Goal: Task Accomplishment & Management: Use online tool/utility

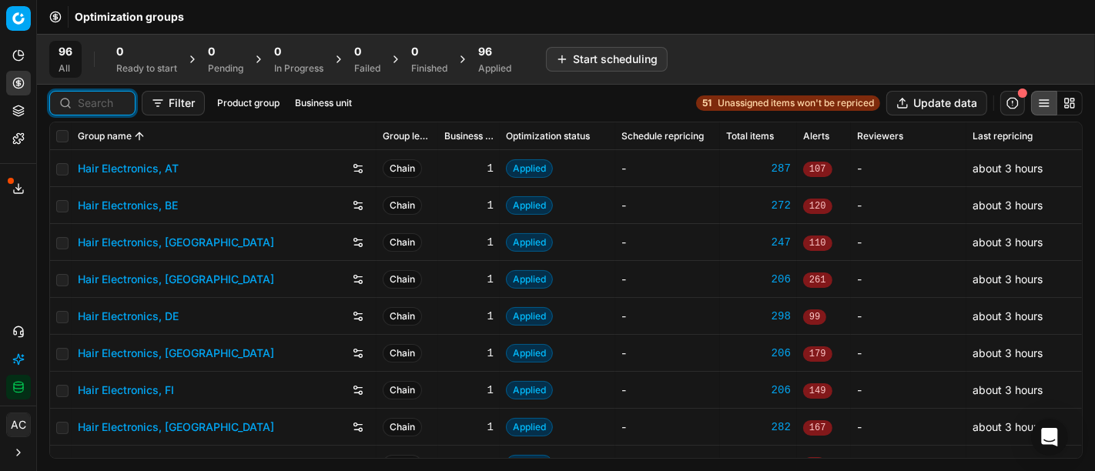
click at [91, 105] on input at bounding box center [102, 102] width 48 height 15
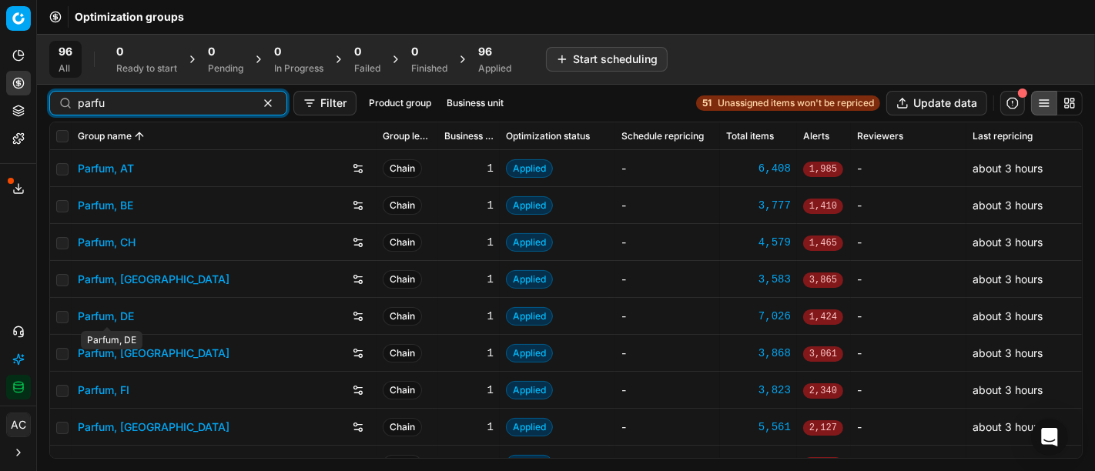
type input "parfu"
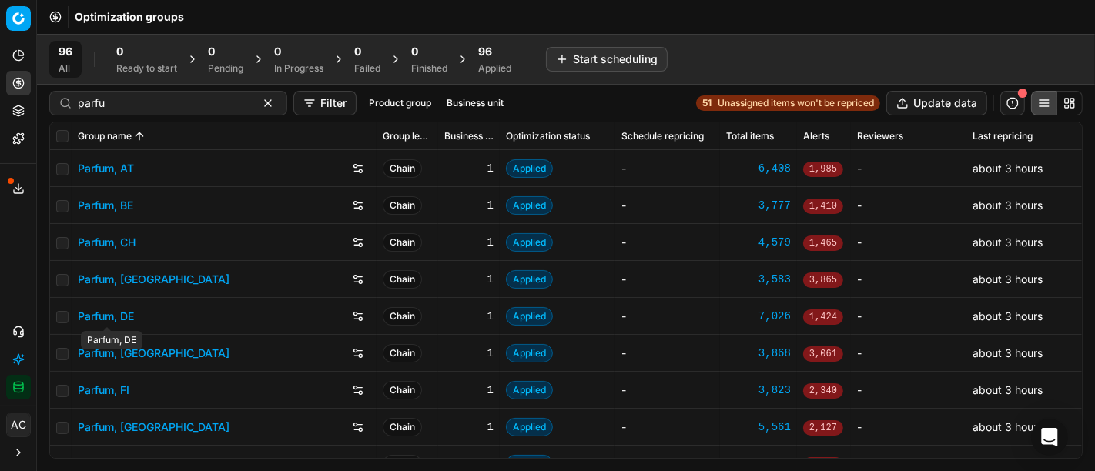
click at [114, 320] on link "Parfum, DE" at bounding box center [106, 316] width 56 height 15
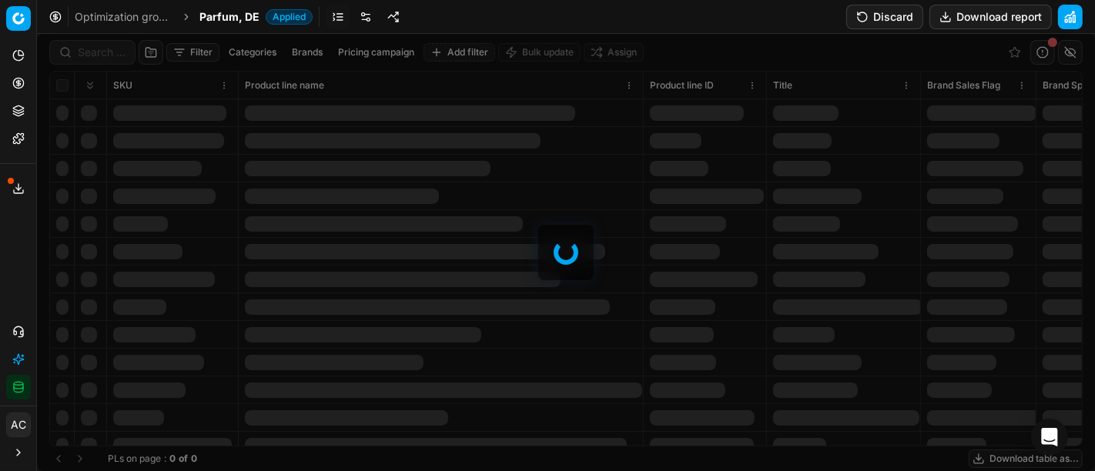
click at [99, 54] on div at bounding box center [566, 252] width 1058 height 437
click at [99, 54] on div "Filter Categories Brands Pricing campaign Add filter Bulk update Assign SKU Pro…" at bounding box center [566, 252] width 1058 height 437
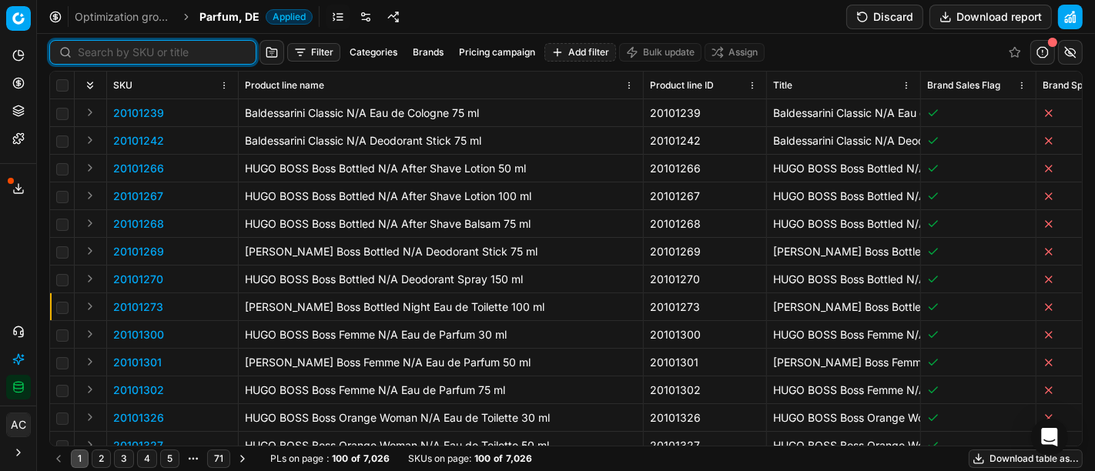
click at [99, 54] on input at bounding box center [162, 52] width 169 height 15
paste input "80054522-50"
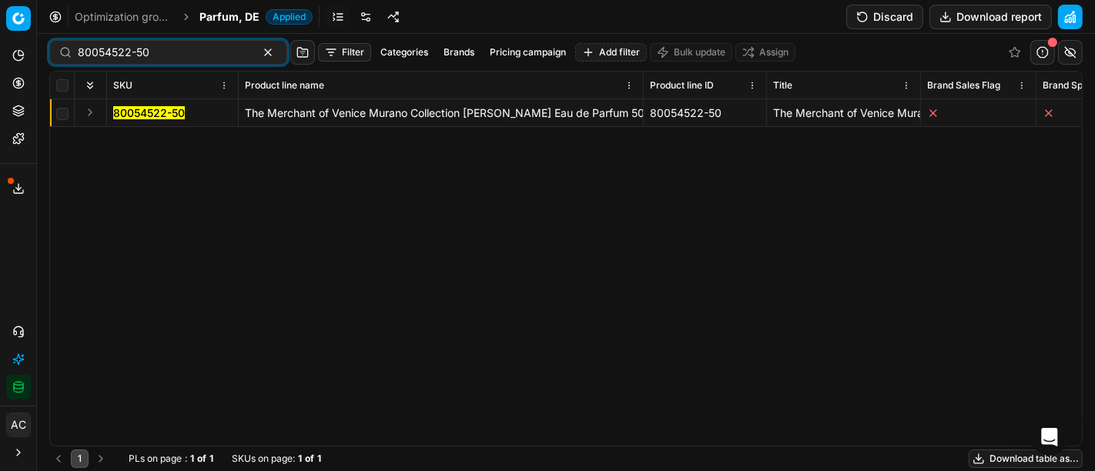
click at [94, 109] on button "Expand" at bounding box center [90, 112] width 18 height 18
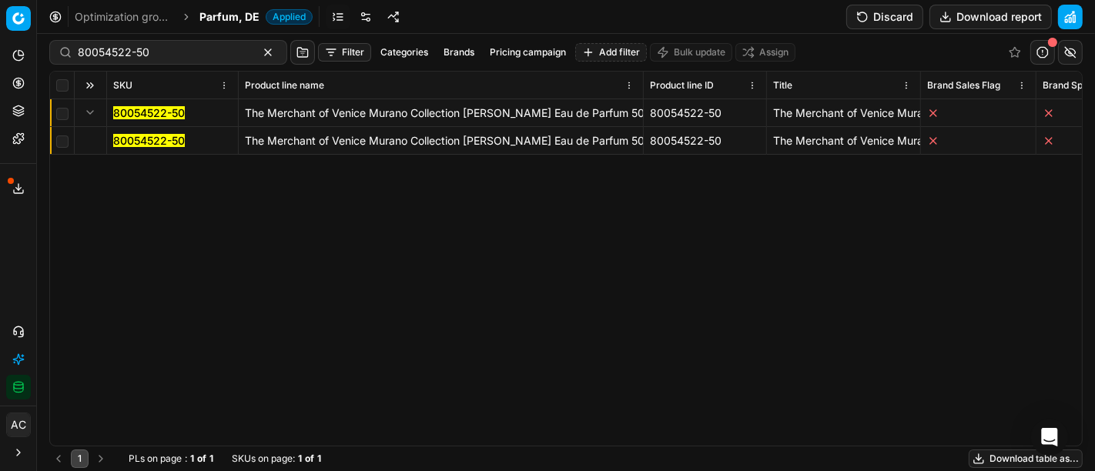
click at [142, 137] on mark "80054522-50" at bounding box center [149, 140] width 72 height 13
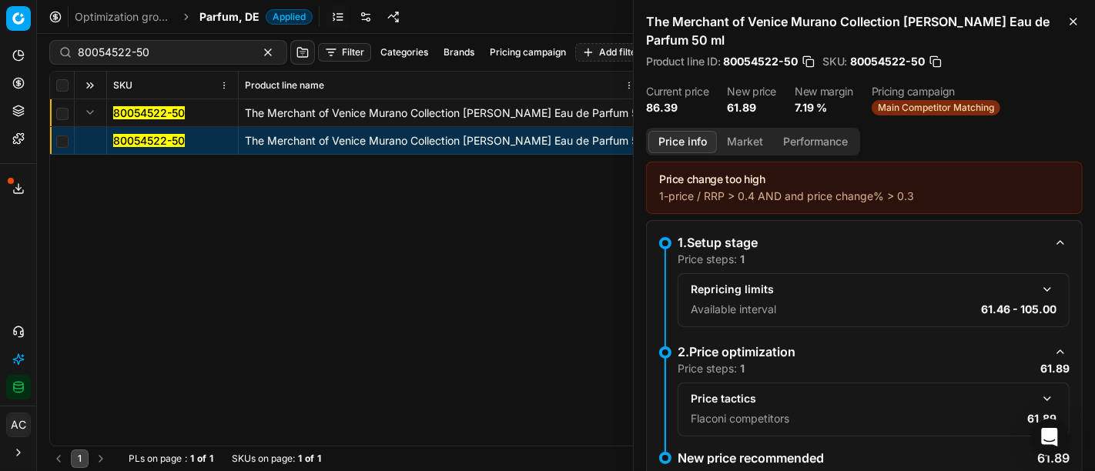
scroll to position [40, 0]
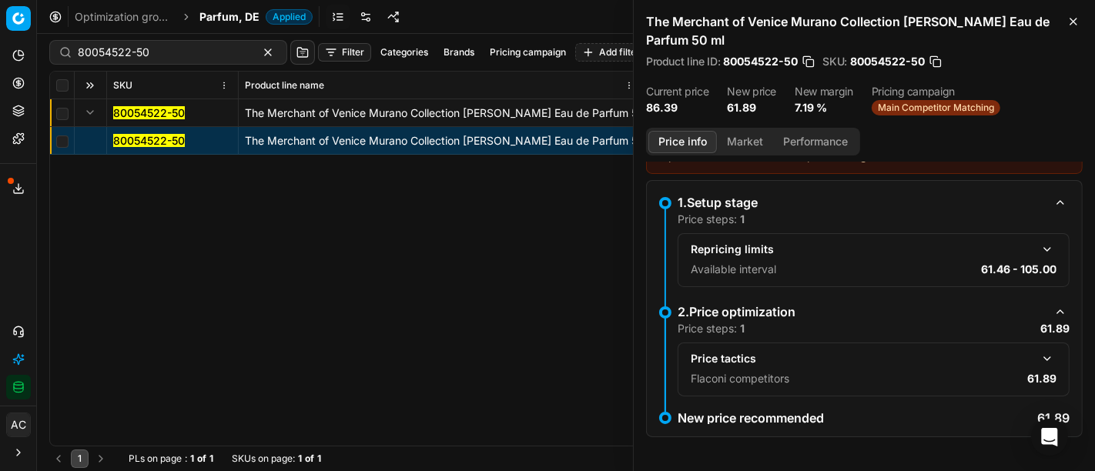
click at [1038, 351] on button "button" at bounding box center [1047, 359] width 18 height 18
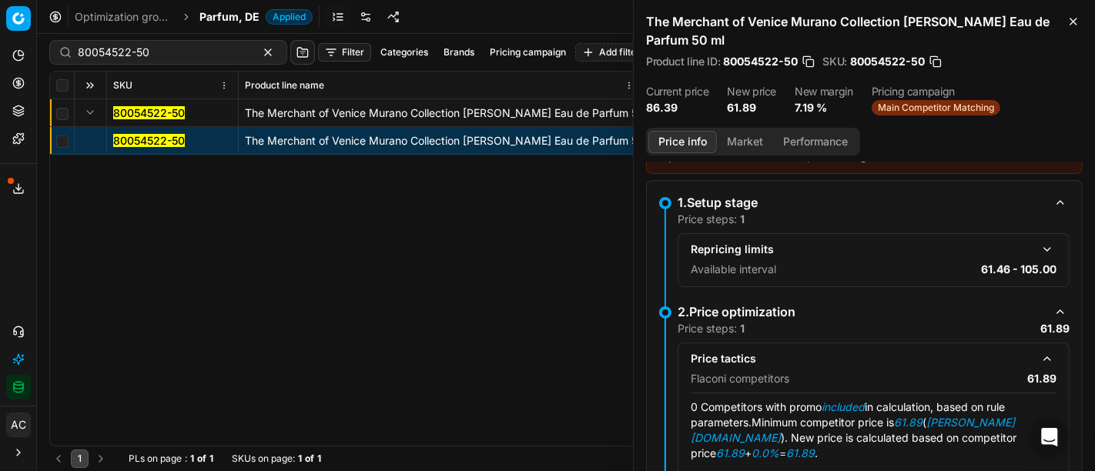
click at [749, 142] on button "Market" at bounding box center [745, 142] width 56 height 22
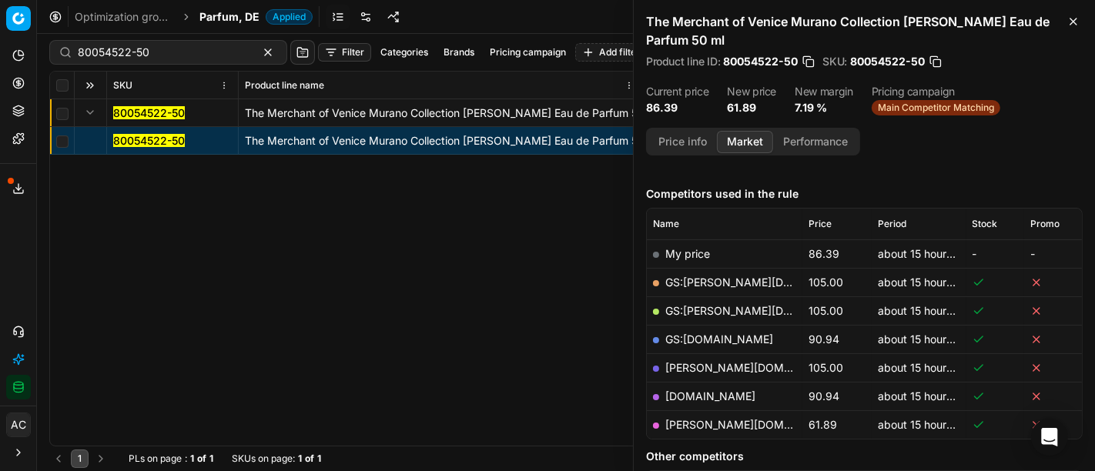
scroll to position [184, 0]
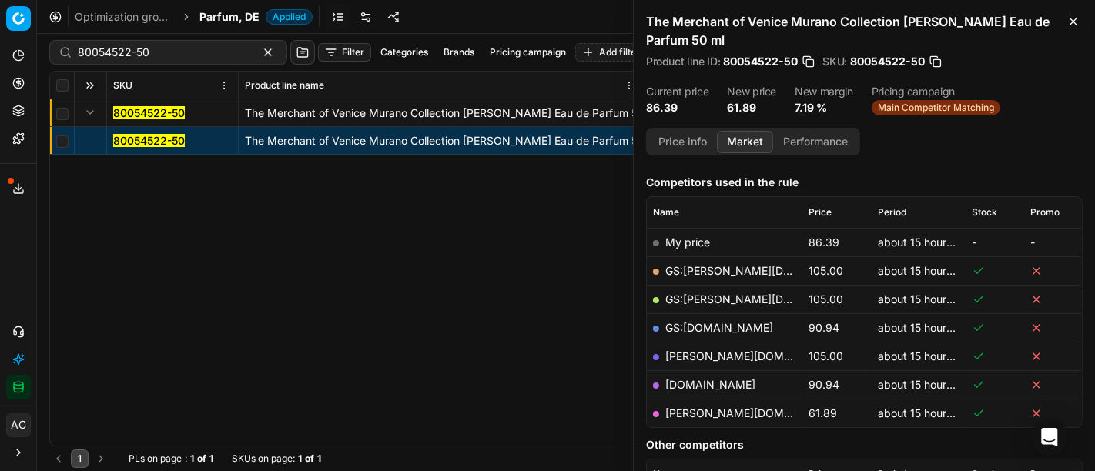
click at [703, 408] on link "[PERSON_NAME][DOMAIN_NAME]" at bounding box center [754, 413] width 179 height 13
click at [190, 62] on div "80054522-50" at bounding box center [168, 52] width 238 height 25
paste input "90007350-0011238"
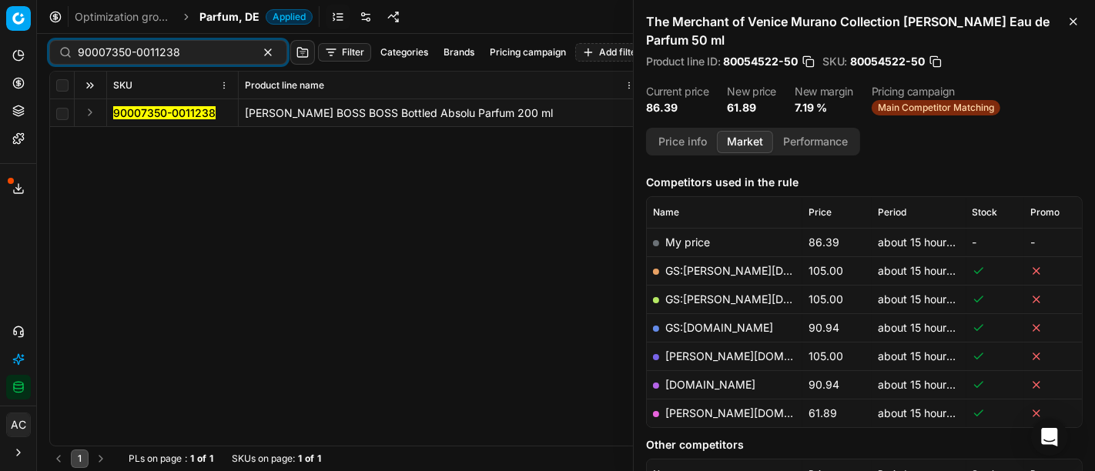
click at [88, 113] on button "Expand" at bounding box center [90, 112] width 18 height 18
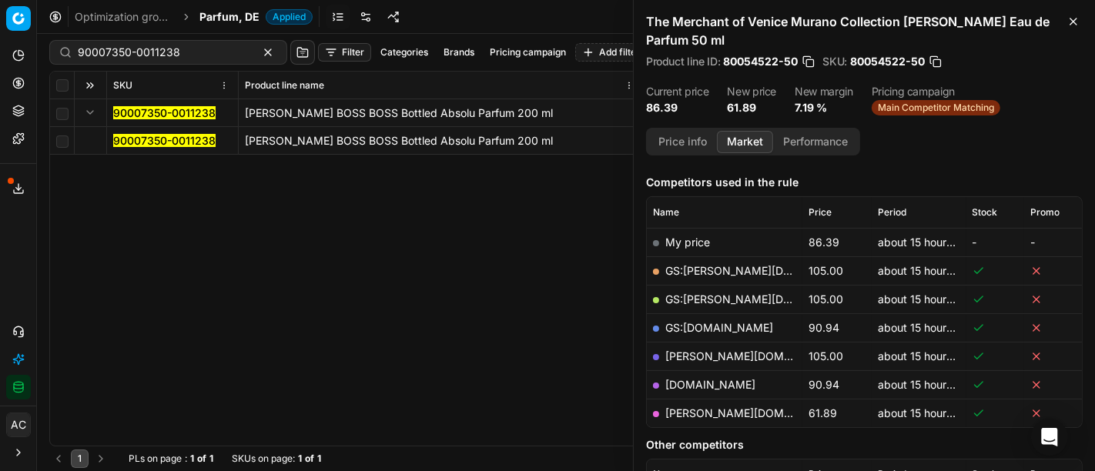
click at [136, 137] on mark "90007350-0011238" at bounding box center [164, 140] width 102 height 13
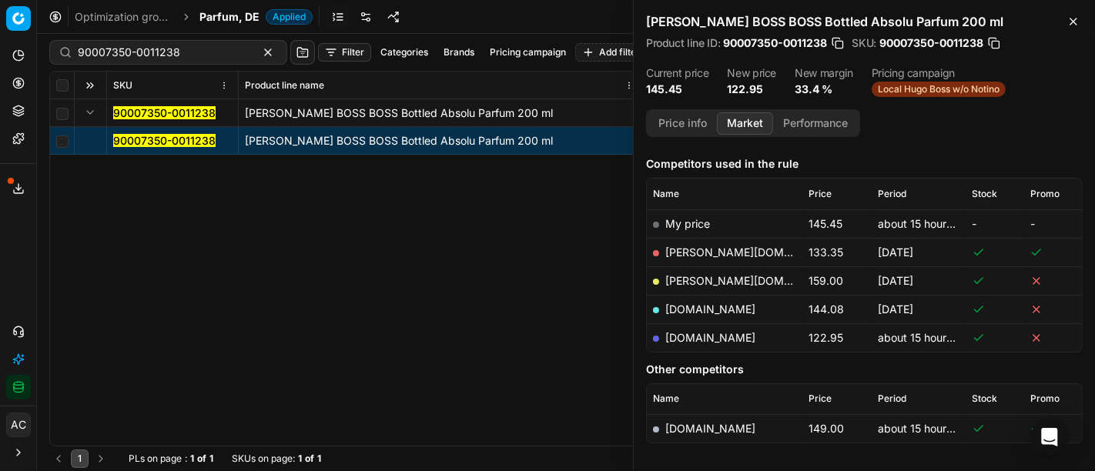
click at [706, 339] on link "[DOMAIN_NAME]" at bounding box center [710, 337] width 90 height 13
click at [173, 58] on input "90007350-0011238" at bounding box center [162, 52] width 169 height 15
paste input "4922-0007429"
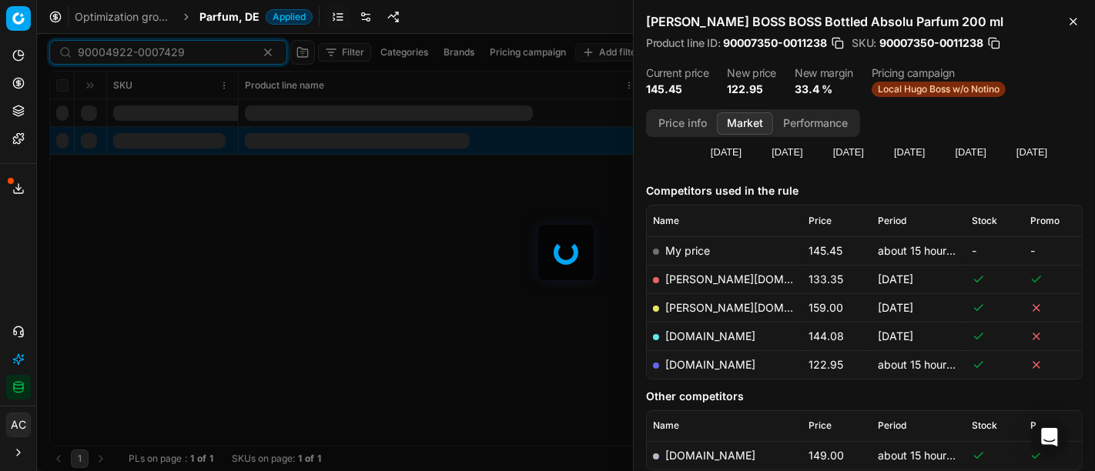
scroll to position [184, 0]
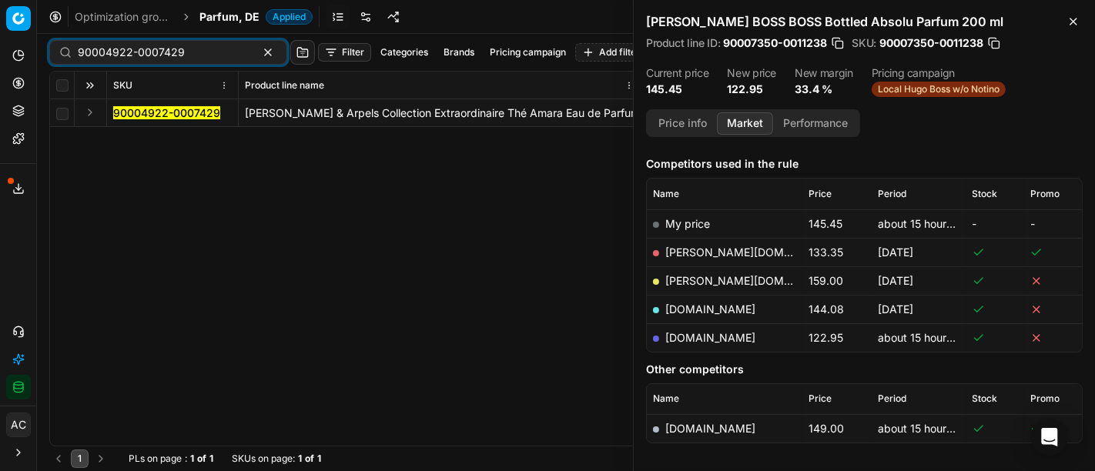
click at [89, 116] on button "Expand" at bounding box center [90, 112] width 18 height 18
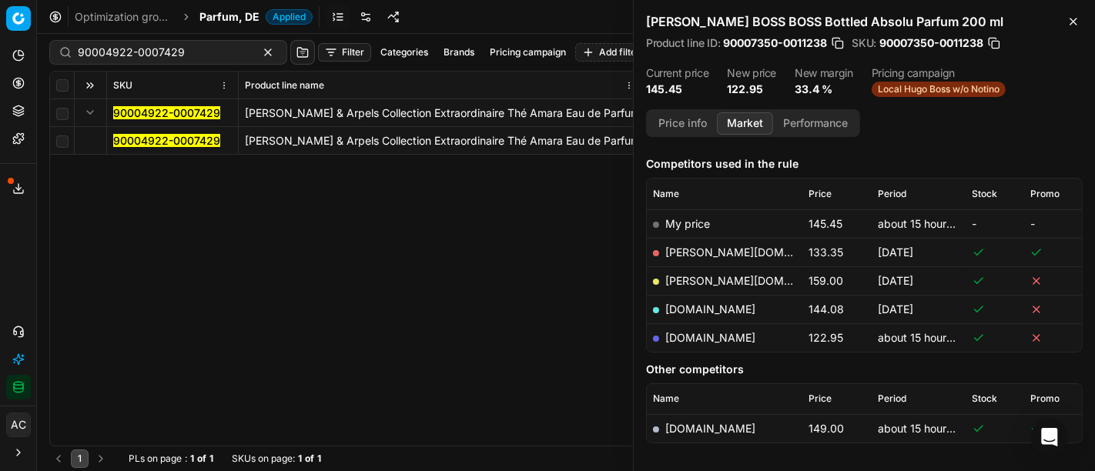
click at [134, 142] on mark "90004922-0007429" at bounding box center [166, 140] width 107 height 13
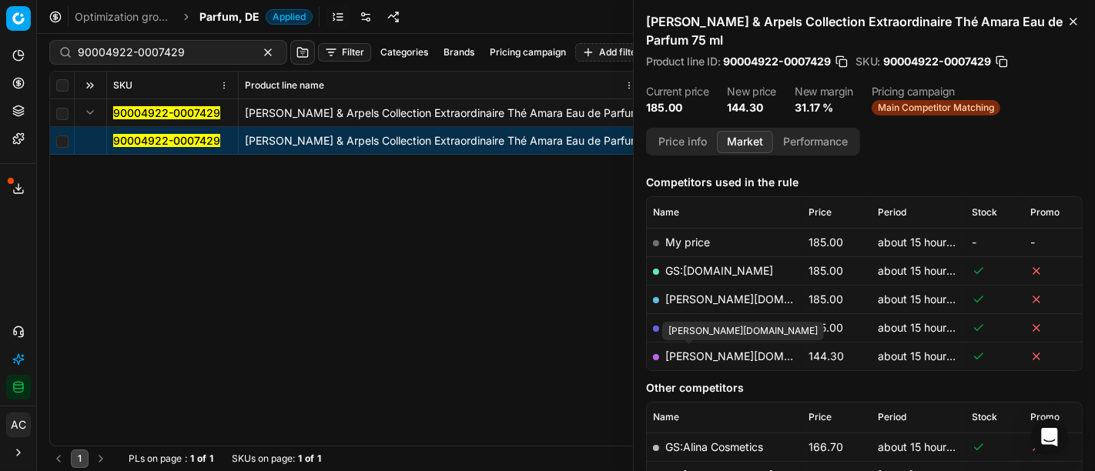
click at [685, 352] on link "[PERSON_NAME][DOMAIN_NAME]" at bounding box center [754, 356] width 179 height 13
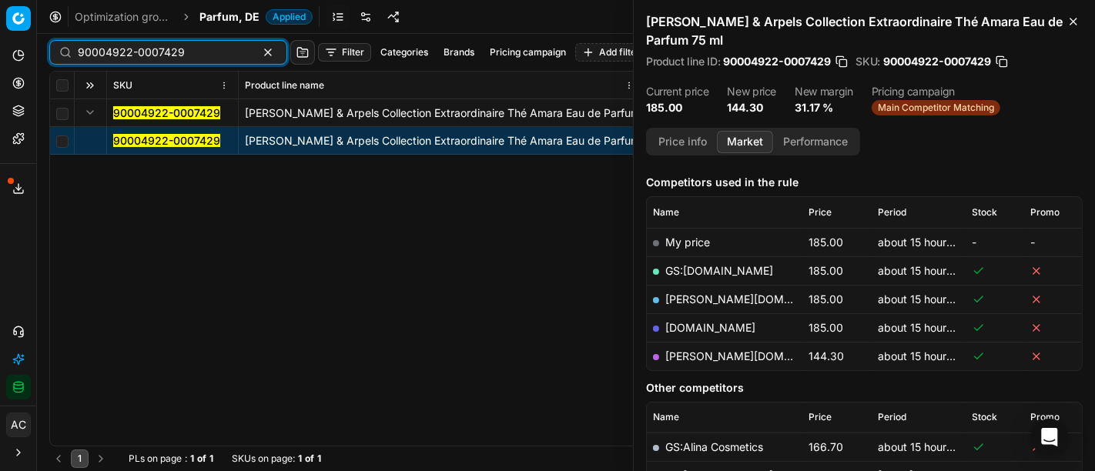
click at [191, 47] on input "90004922-0007429" at bounding box center [162, 52] width 169 height 15
paste input "16164-0025522"
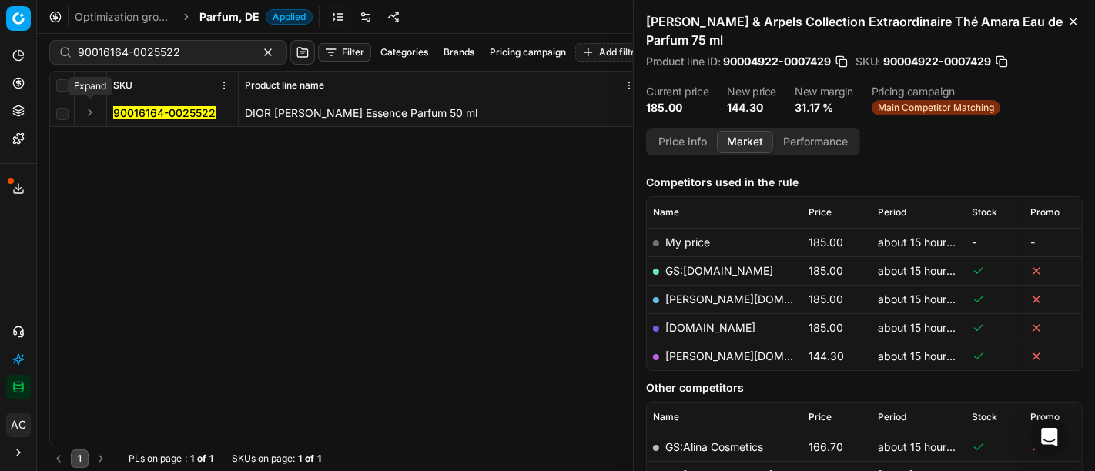
click at [94, 112] on button "Expand" at bounding box center [90, 112] width 18 height 18
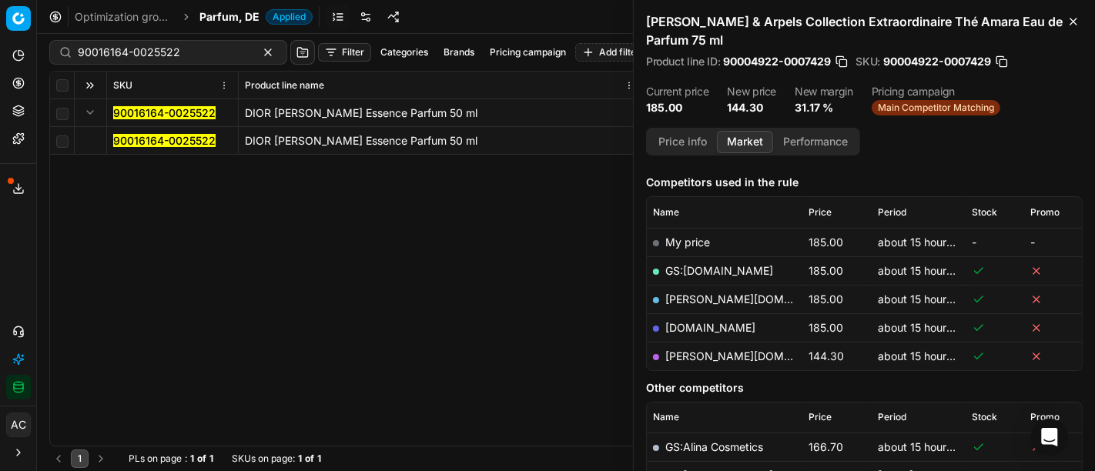
click at [132, 147] on span "90016164-0025522" at bounding box center [164, 140] width 102 height 15
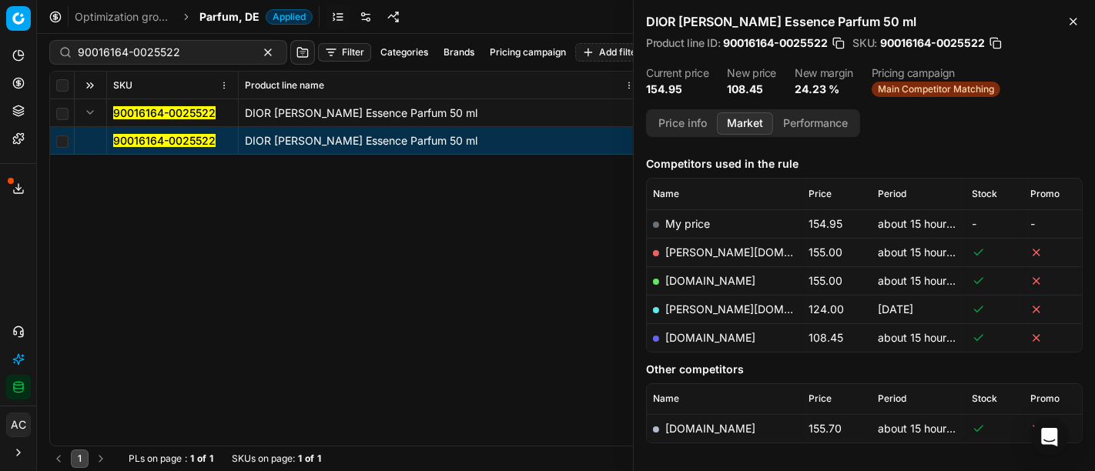
click at [164, 136] on mark "90016164-0025522" at bounding box center [164, 140] width 102 height 13
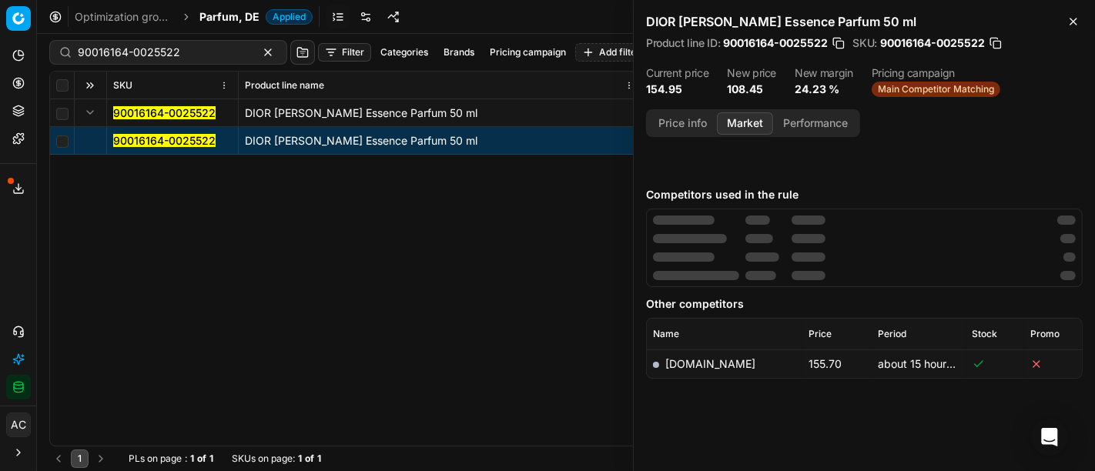
scroll to position [184, 0]
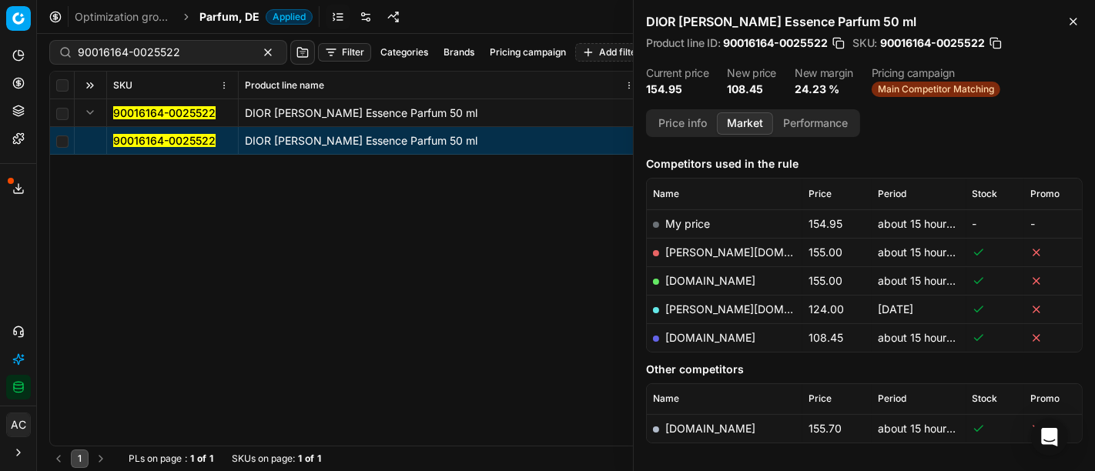
click at [697, 337] on link "[DOMAIN_NAME]" at bounding box center [710, 337] width 90 height 13
click at [183, 53] on input "90016164-0025522" at bounding box center [162, 52] width 169 height 15
paste input "80031367-60"
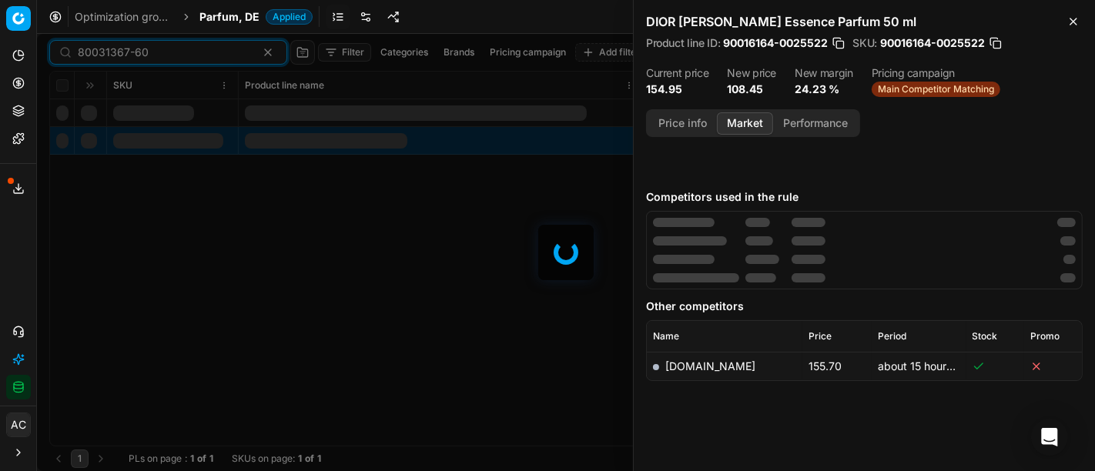
scroll to position [184, 0]
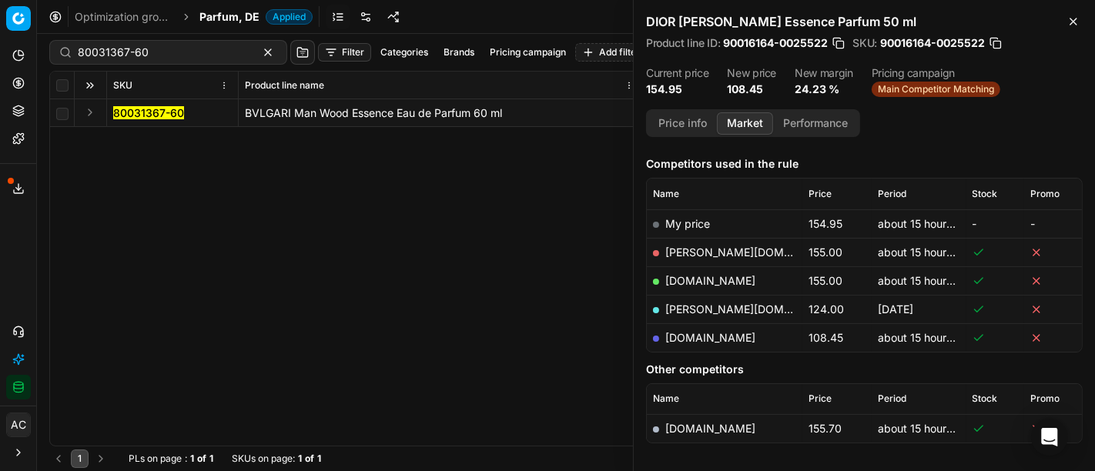
click at [84, 116] on button "Expand" at bounding box center [90, 112] width 18 height 18
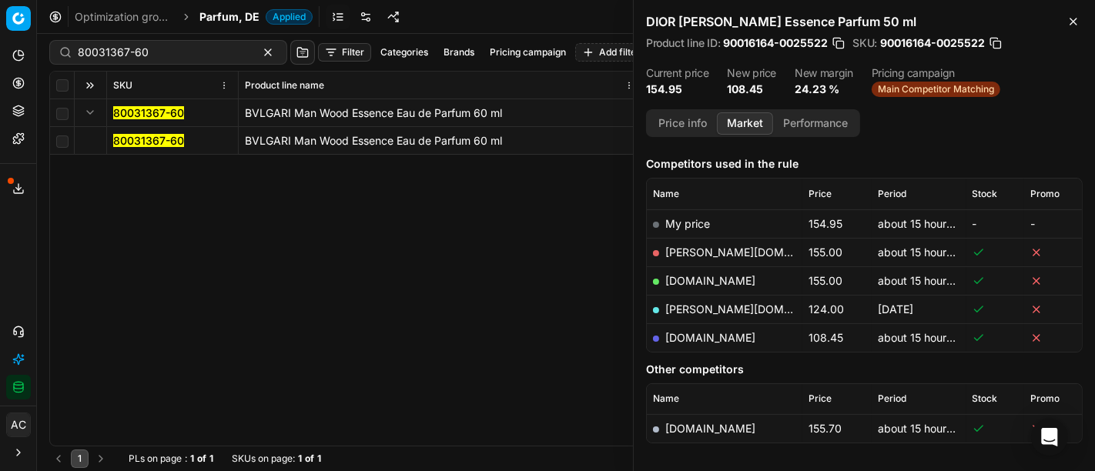
click at [130, 144] on mark "80031367-60" at bounding box center [148, 140] width 71 height 13
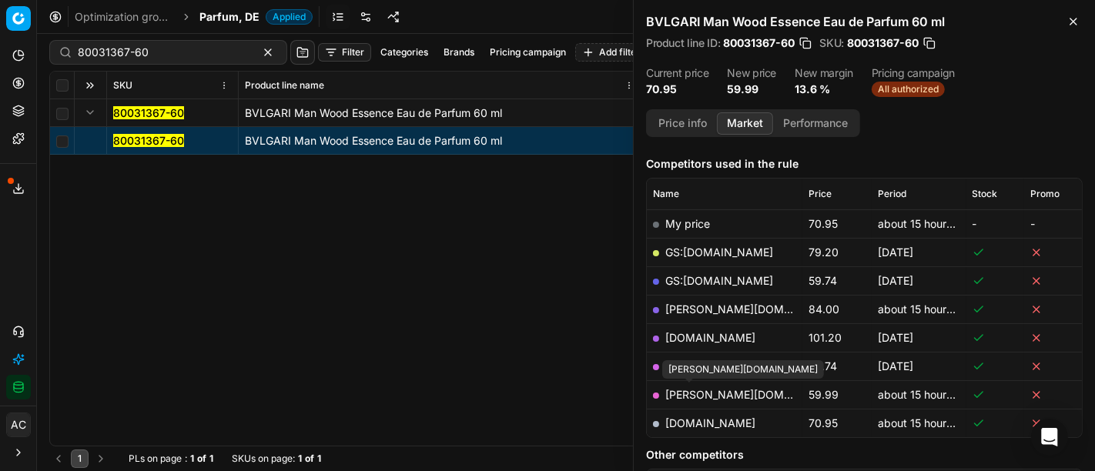
click at [699, 395] on link "[PERSON_NAME][DOMAIN_NAME]" at bounding box center [754, 394] width 179 height 13
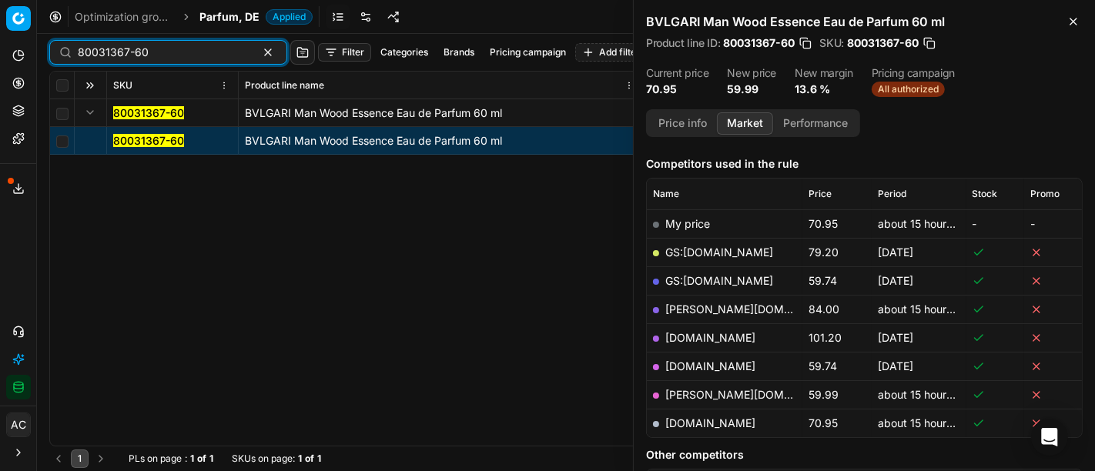
click at [199, 49] on input "80031367-60" at bounding box center [162, 52] width 169 height 15
paste input "0484"
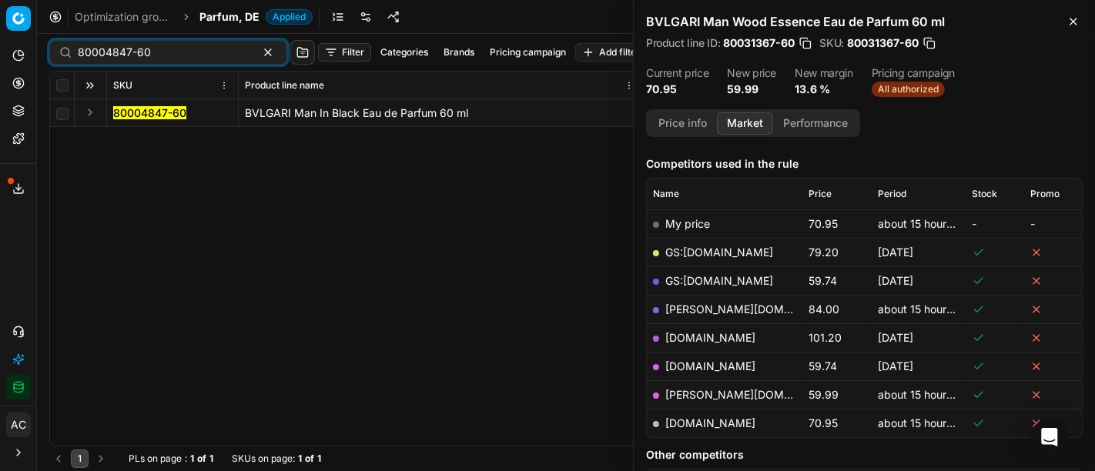
click at [88, 109] on button "Expand" at bounding box center [90, 112] width 18 height 18
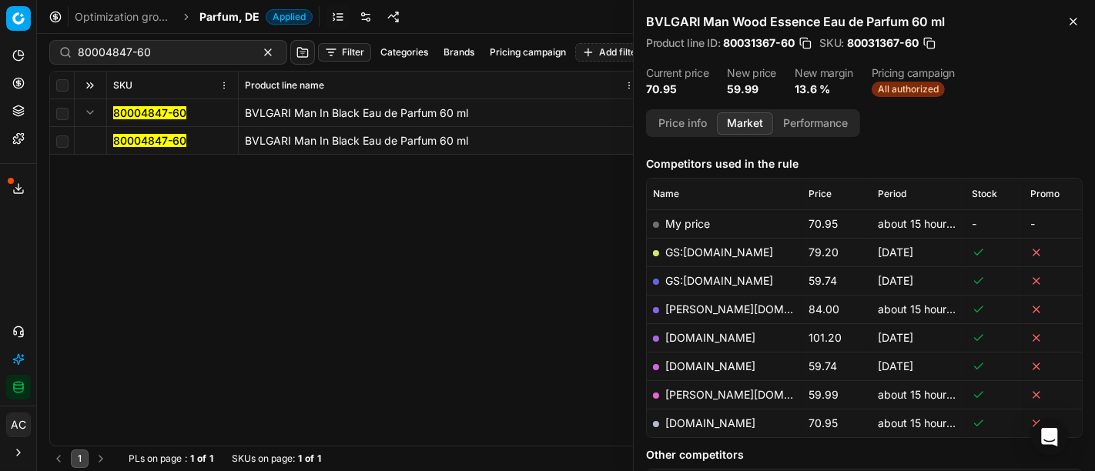
click at [126, 137] on mark "80004847-60" at bounding box center [149, 140] width 73 height 13
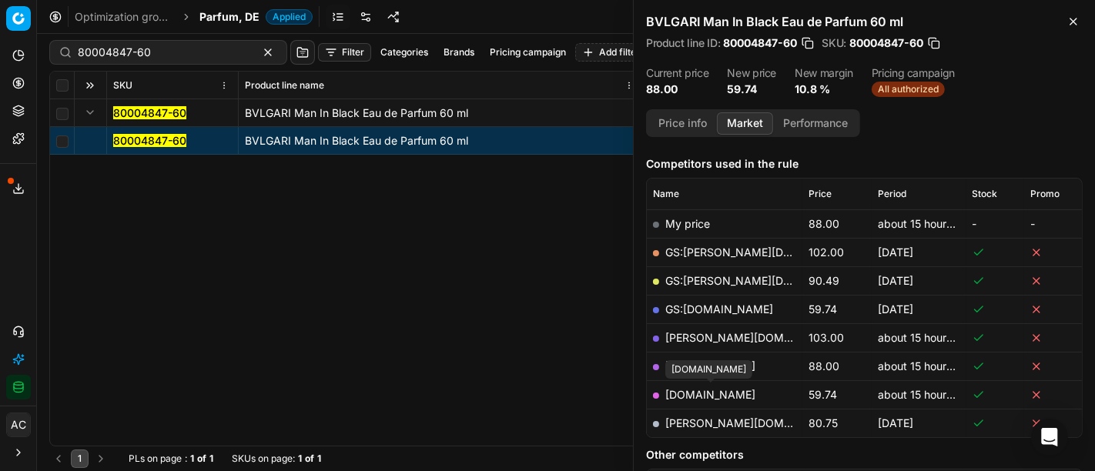
click at [724, 390] on link "[DOMAIN_NAME]" at bounding box center [710, 394] width 90 height 13
click at [691, 424] on link "[PERSON_NAME][DOMAIN_NAME]" at bounding box center [754, 423] width 179 height 13
click at [693, 360] on link "[DOMAIN_NAME]" at bounding box center [710, 366] width 90 height 13
click at [189, 55] on input "80004847-60" at bounding box center [162, 52] width 169 height 15
paste input "90008704-0013422"
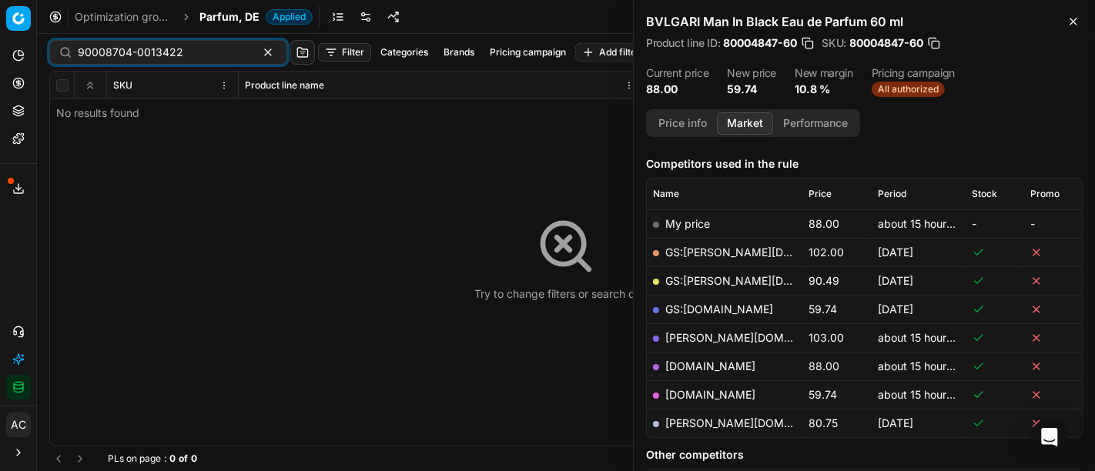
click at [92, 113] on div "Try to change filters or search query" at bounding box center [566, 259] width 1032 height 374
click at [206, 55] on input "90008704-0013422" at bounding box center [162, 52] width 169 height 15
paste input "80015228-100"
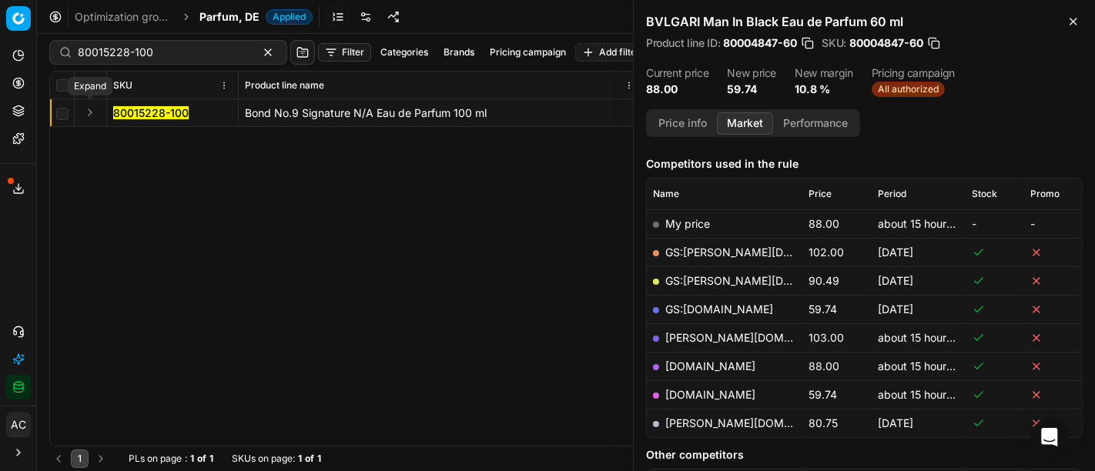
click at [92, 110] on button "Expand" at bounding box center [90, 112] width 18 height 18
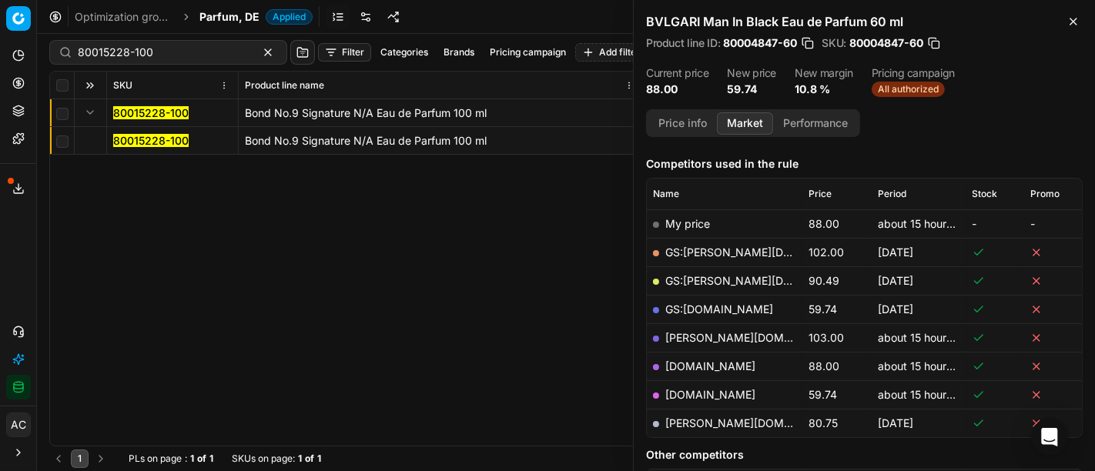
click at [127, 139] on mark "80015228-100" at bounding box center [150, 140] width 75 height 13
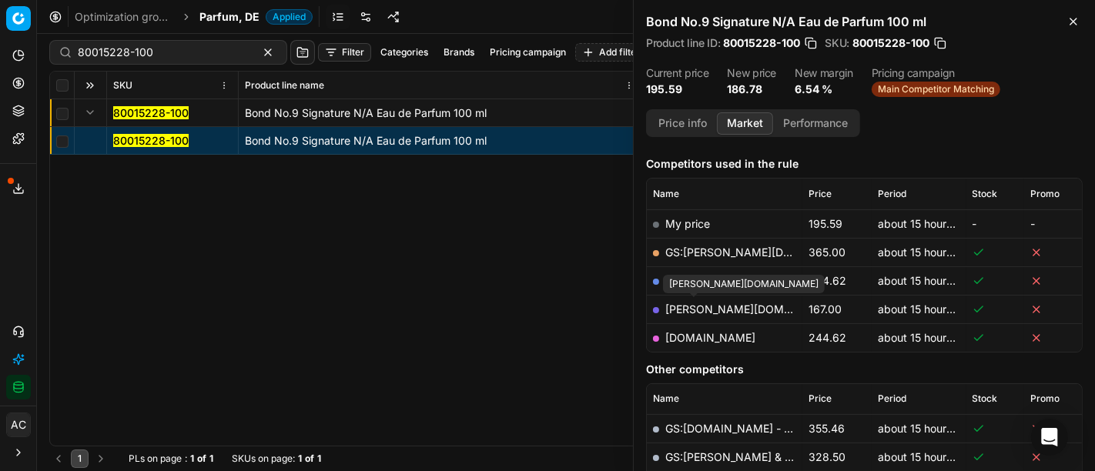
click at [698, 309] on link "[PERSON_NAME][DOMAIN_NAME]" at bounding box center [754, 309] width 179 height 13
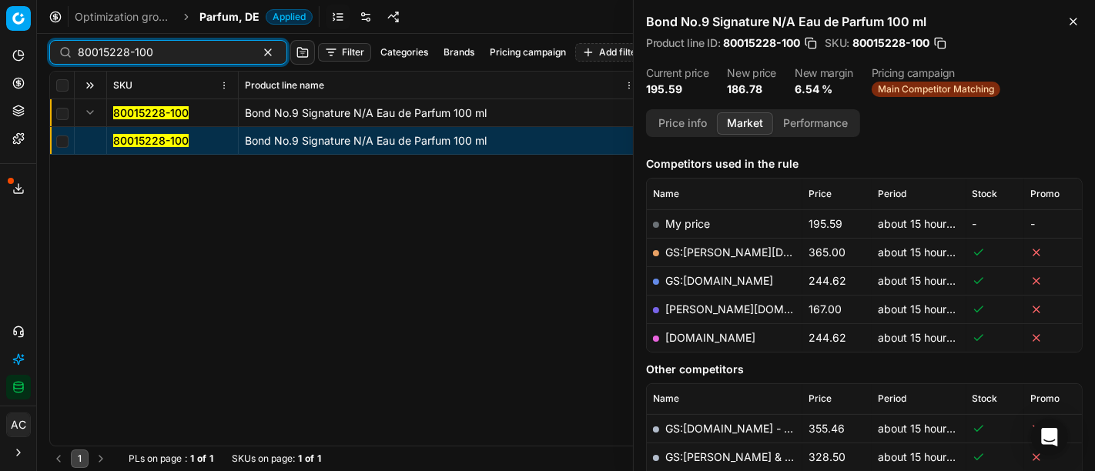
click at [167, 49] on input "80015228-100" at bounding box center [162, 52] width 169 height 15
paste input "0170-9"
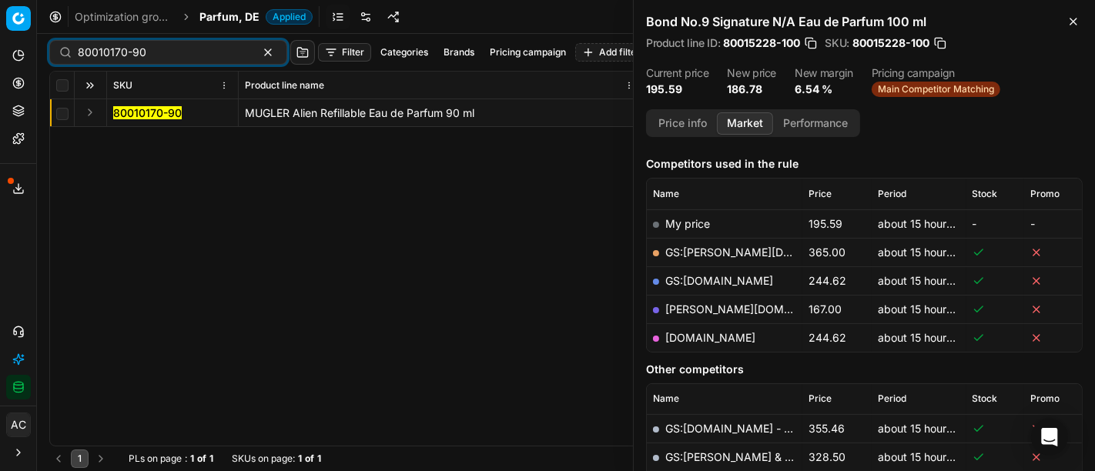
click at [90, 116] on button "Expand" at bounding box center [90, 112] width 18 height 18
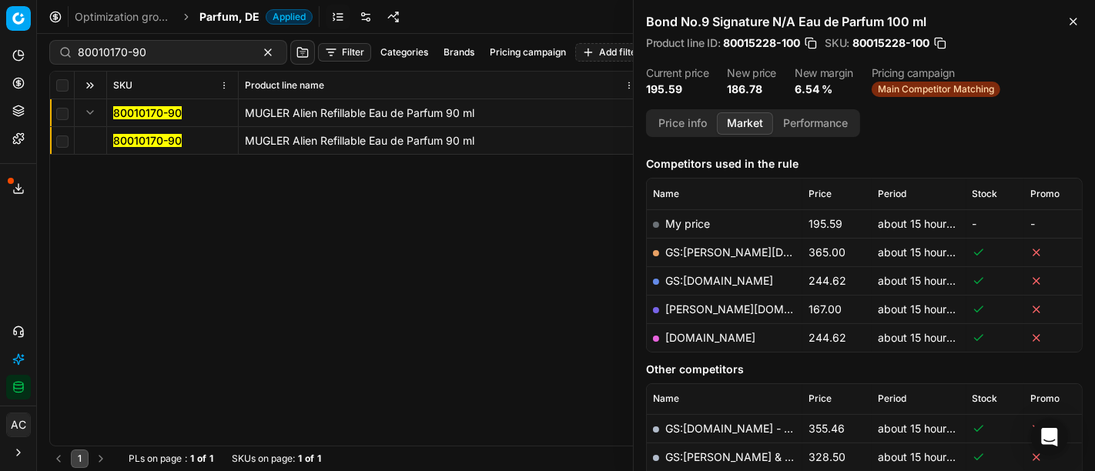
click at [122, 141] on mark "80010170-90" at bounding box center [147, 140] width 69 height 13
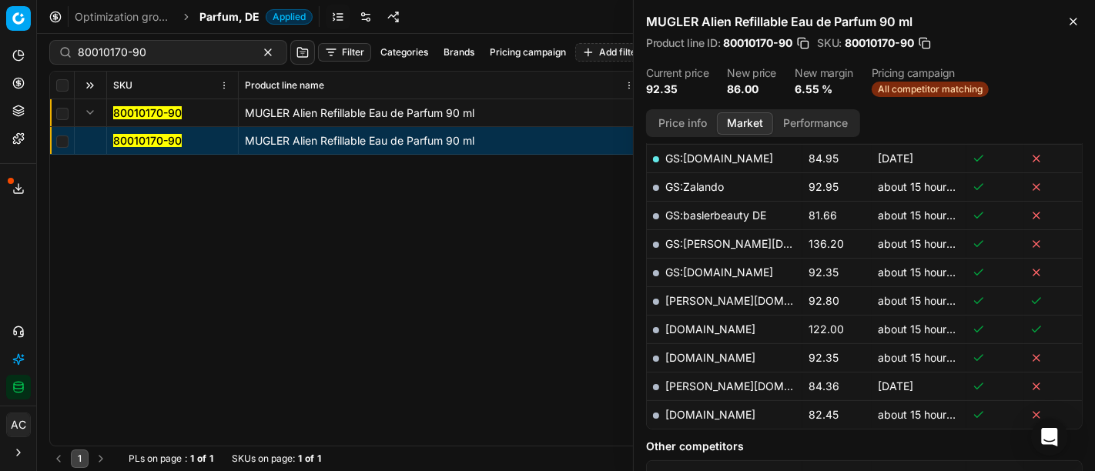
scroll to position [422, 0]
click at [709, 409] on link "[DOMAIN_NAME]" at bounding box center [710, 413] width 90 height 13
click at [163, 52] on input "80010170-90" at bounding box center [162, 52] width 169 height 15
paste input "61330-10"
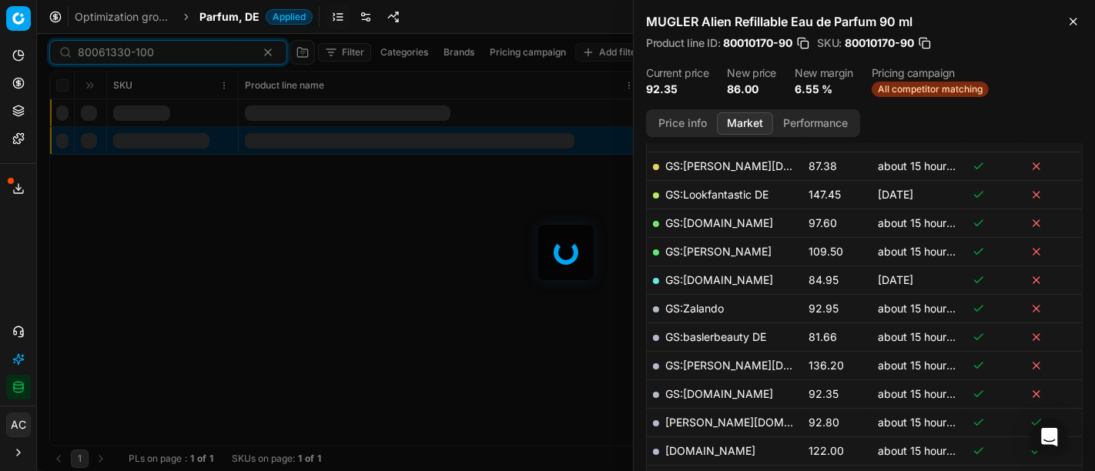
scroll to position [422, 0]
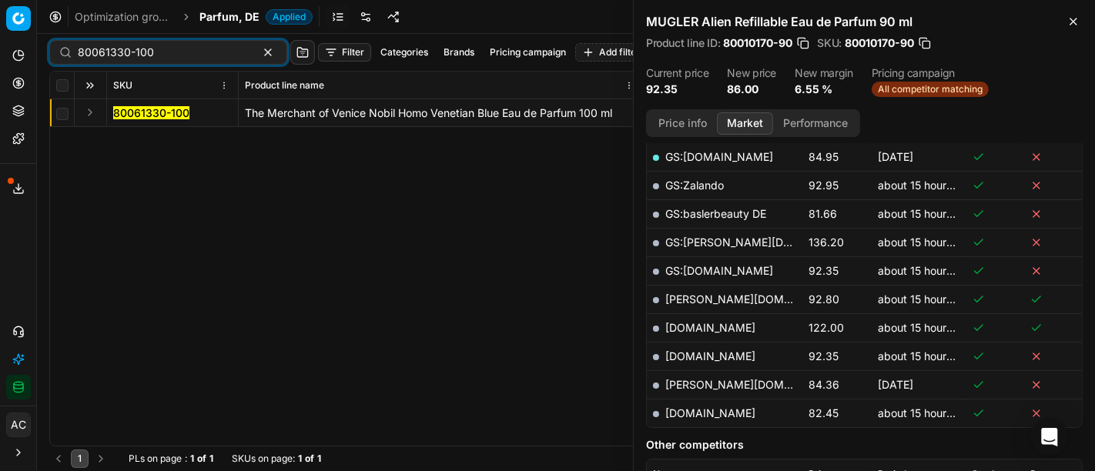
click at [94, 114] on button "Expand" at bounding box center [90, 112] width 18 height 18
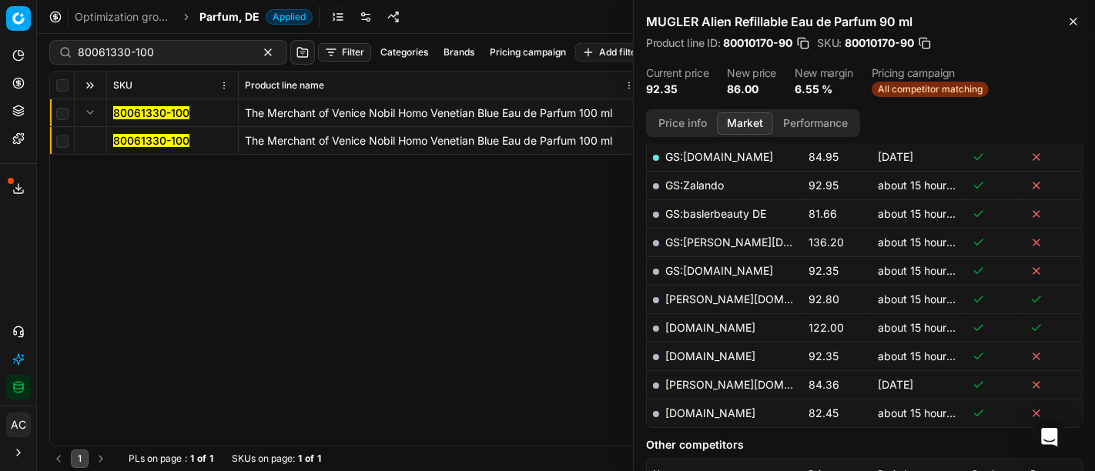
click at [125, 140] on mark "80061330-100" at bounding box center [151, 140] width 76 height 13
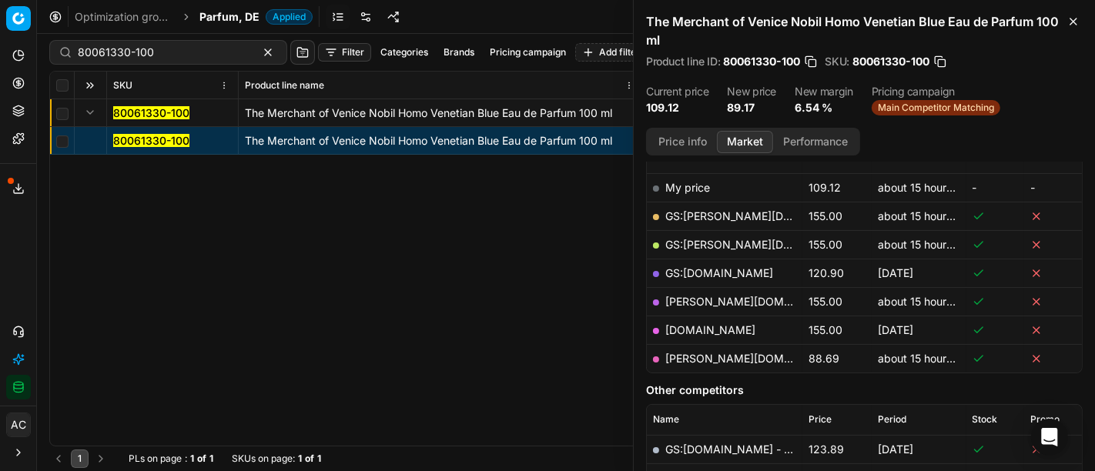
scroll to position [233, 0]
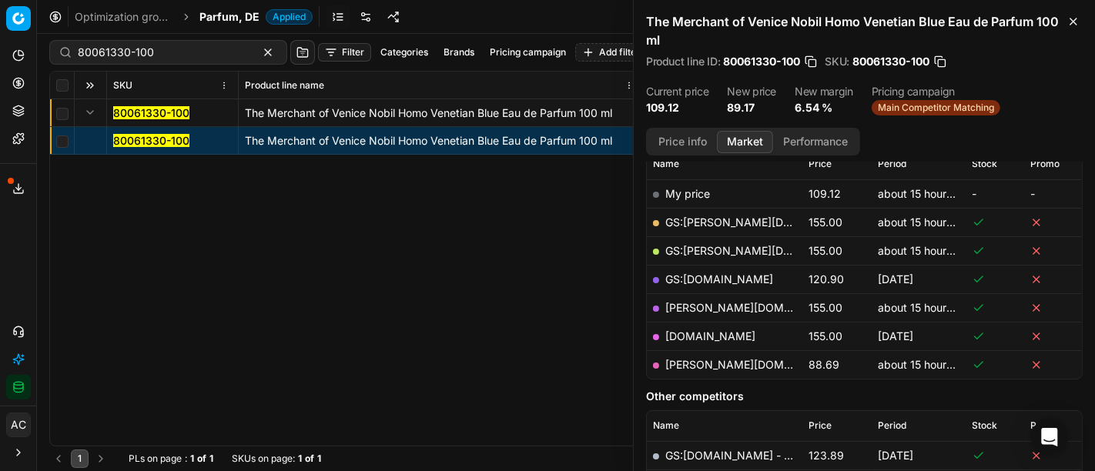
click at [692, 365] on link "[PERSON_NAME][DOMAIN_NAME]" at bounding box center [754, 364] width 179 height 13
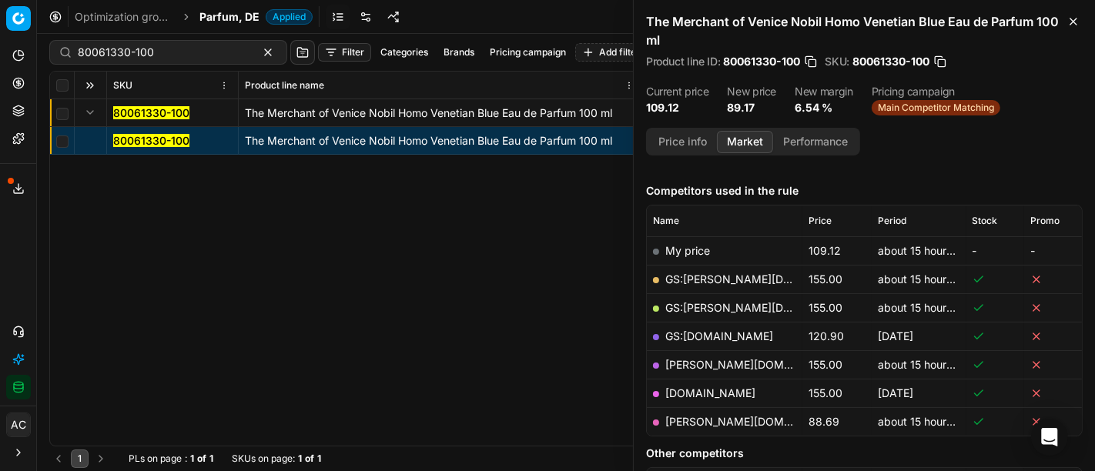
scroll to position [179, 0]
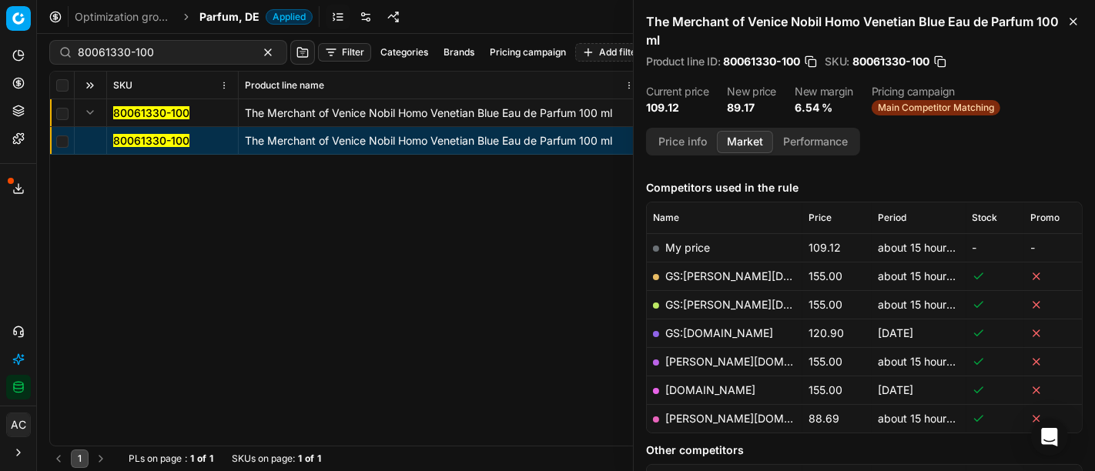
click at [219, 43] on div "80061330-100" at bounding box center [168, 52] width 238 height 25
paste input "90001597-0002297"
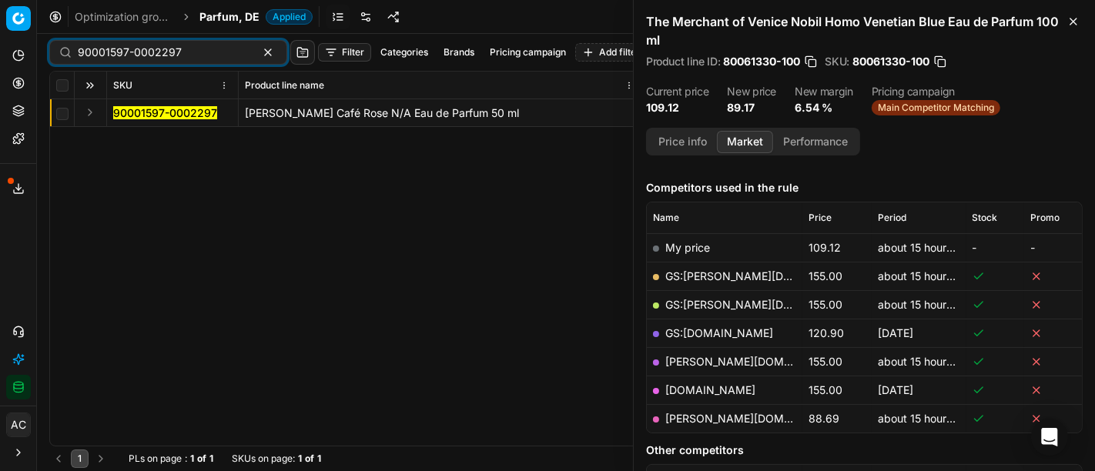
click at [91, 116] on button "Expand" at bounding box center [90, 112] width 18 height 18
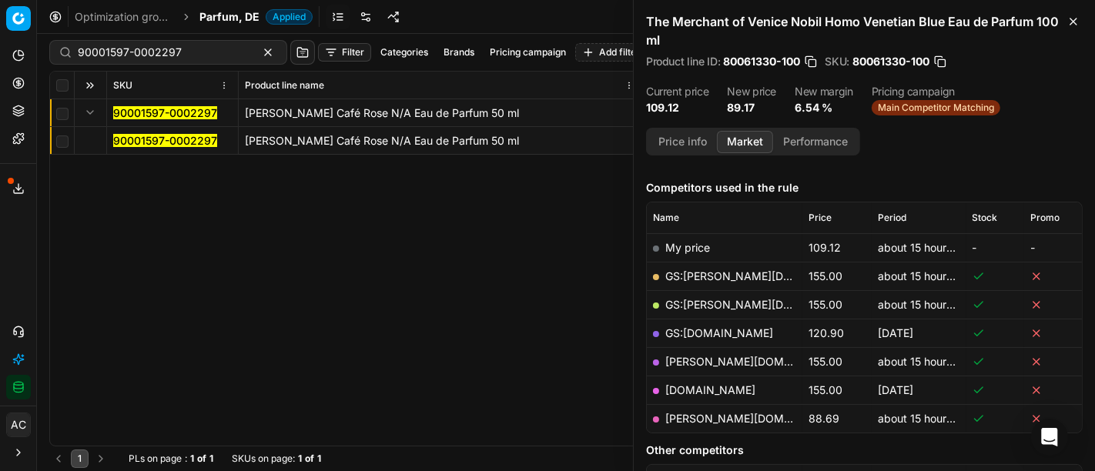
click at [134, 139] on mark "90001597-0002297" at bounding box center [165, 140] width 104 height 13
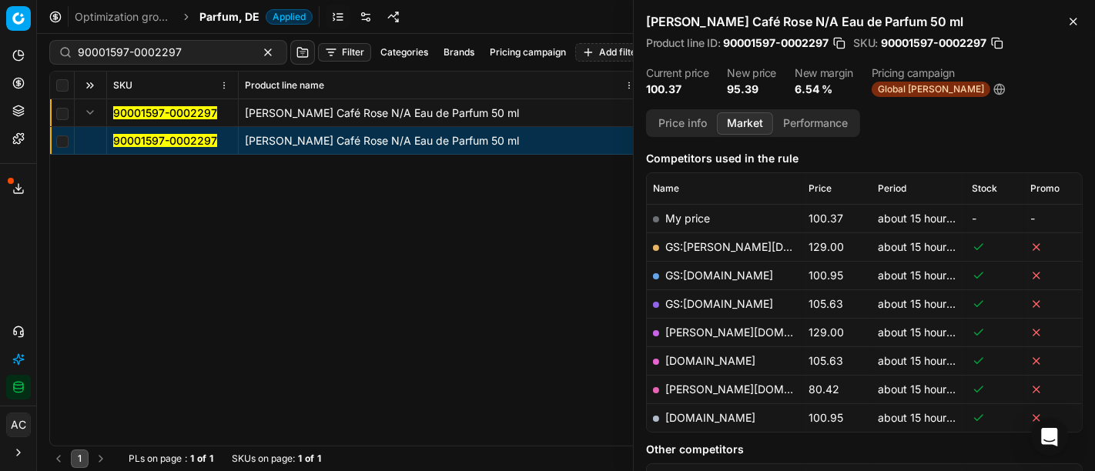
scroll to position [189, 0]
click at [692, 390] on link "[PERSON_NAME][DOMAIN_NAME]" at bounding box center [754, 390] width 179 height 13
click at [207, 49] on input "90001597-0002297" at bounding box center [162, 52] width 169 height 15
paste input "80052963-30"
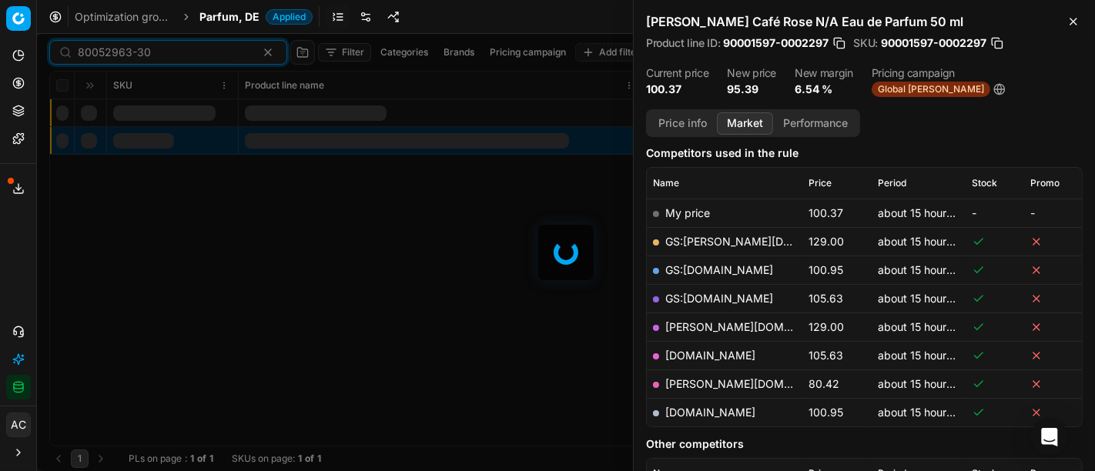
scroll to position [189, 0]
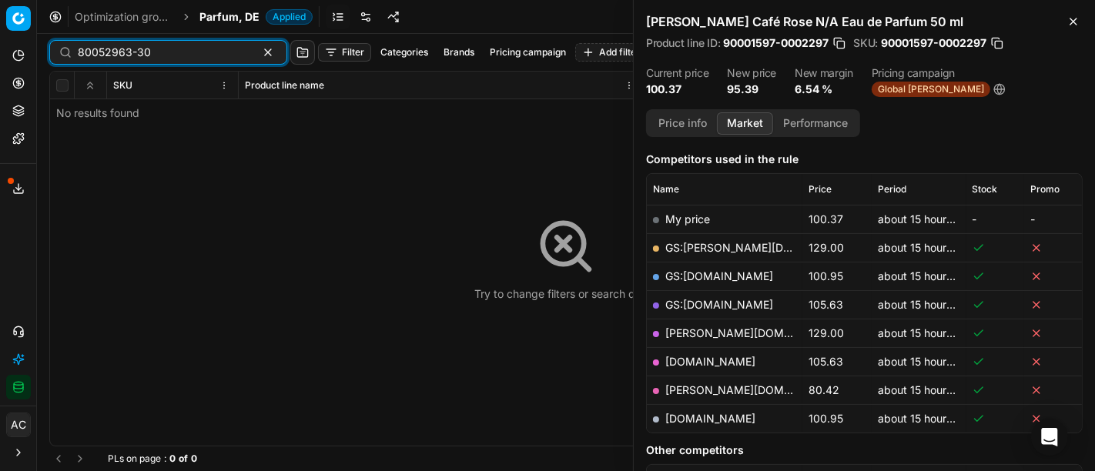
type input "80052963-30"
click at [233, 16] on span "Parfum, DE" at bounding box center [229, 16] width 60 height 15
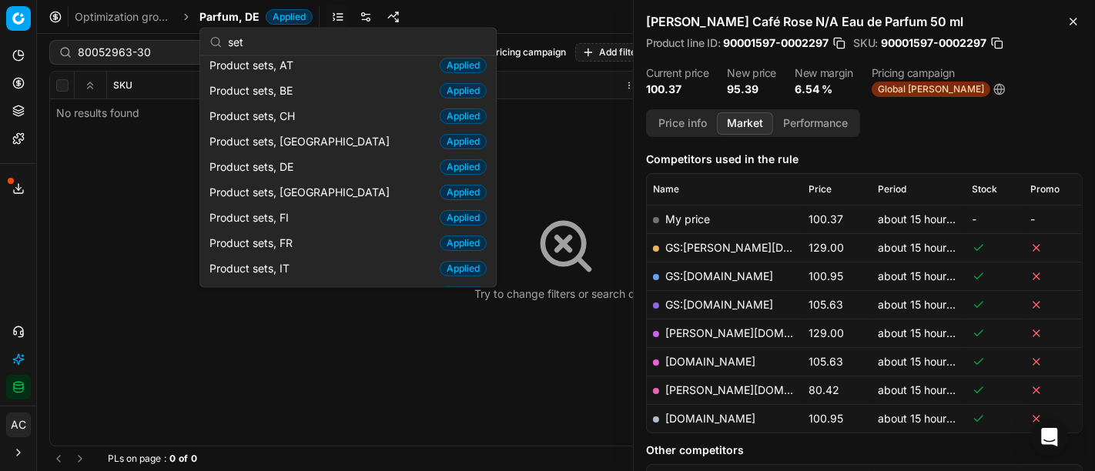
scroll to position [32, 0]
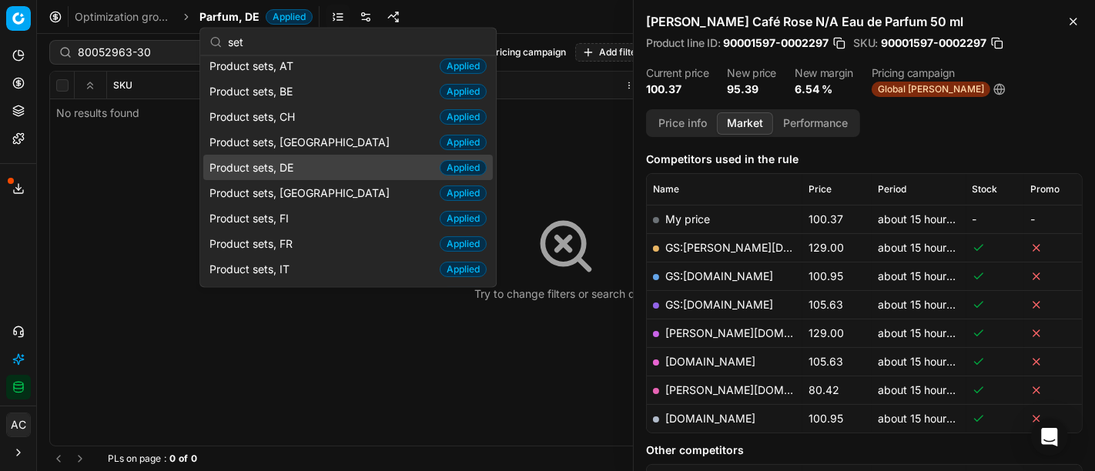
type input "set"
click at [326, 166] on div "Product sets, DE Applied" at bounding box center [348, 167] width 290 height 25
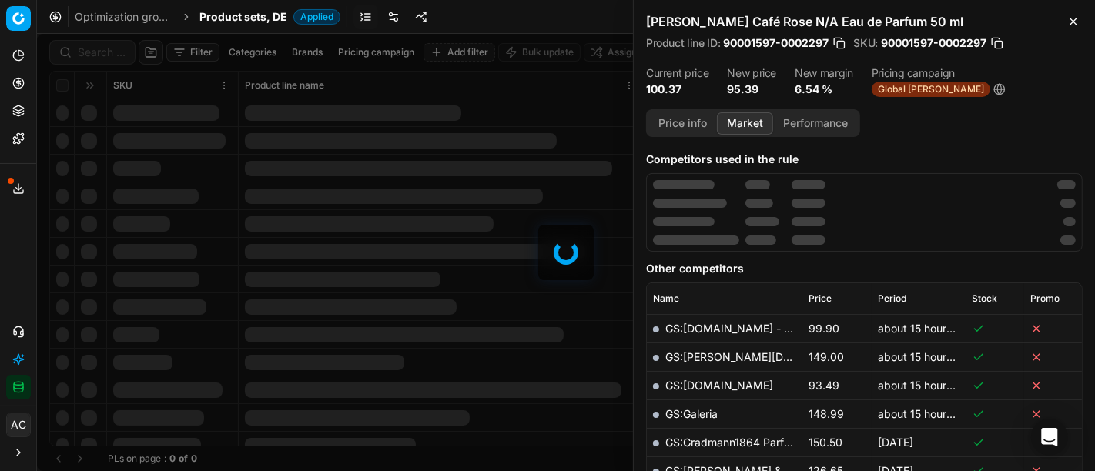
click at [101, 42] on div at bounding box center [566, 252] width 1058 height 437
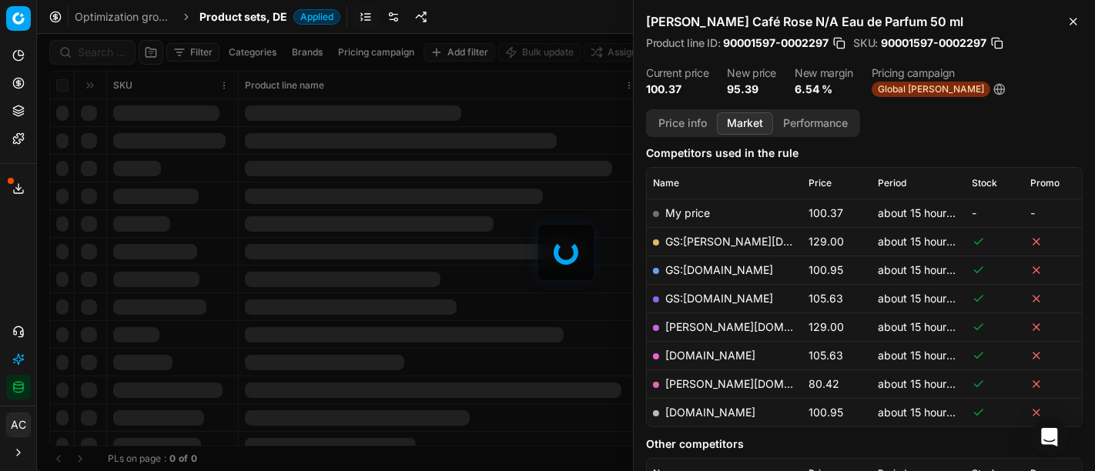
scroll to position [189, 0]
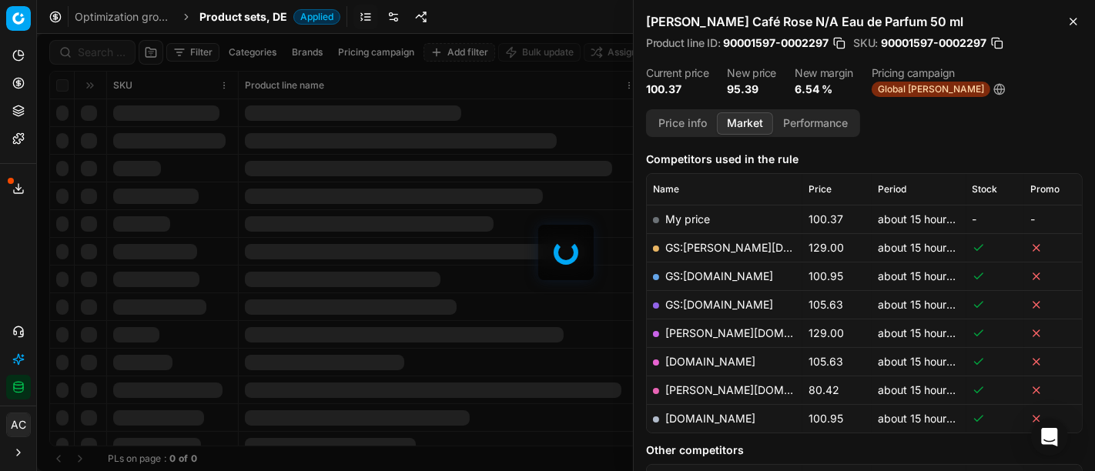
click at [101, 42] on div at bounding box center [566, 252] width 1058 height 437
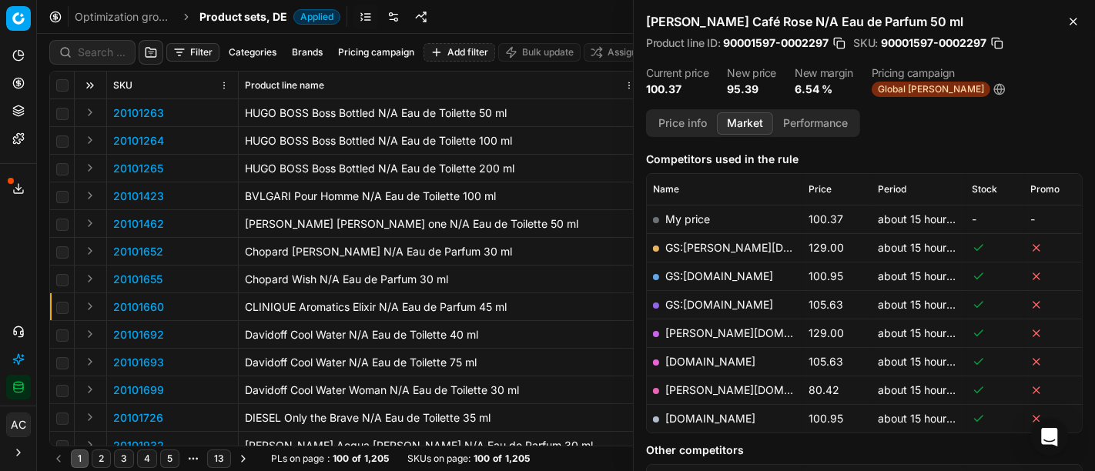
click at [101, 42] on div at bounding box center [92, 52] width 86 height 25
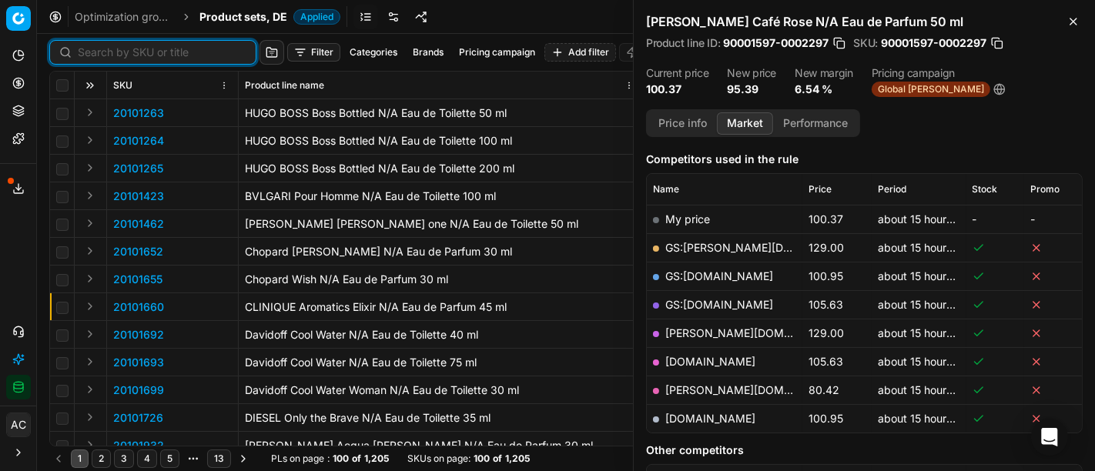
paste input "80052963-30"
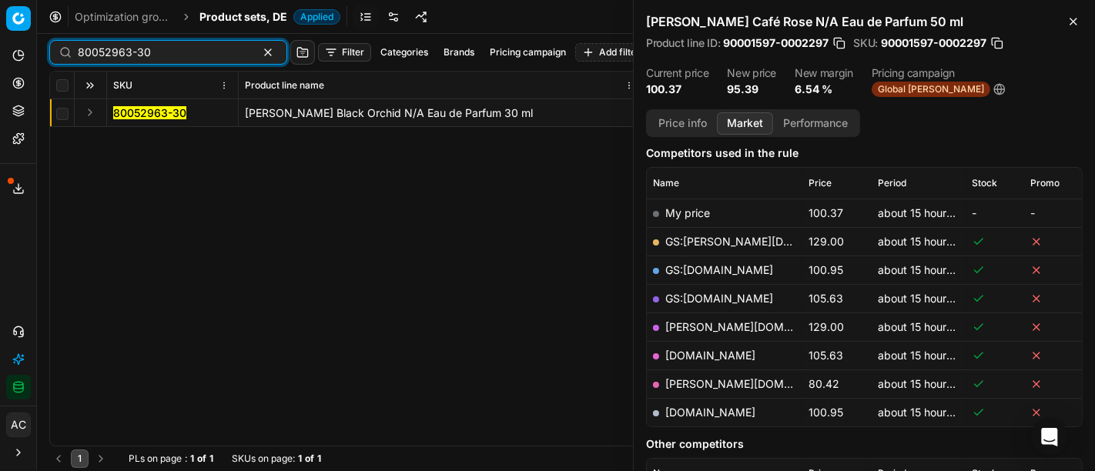
scroll to position [189, 0]
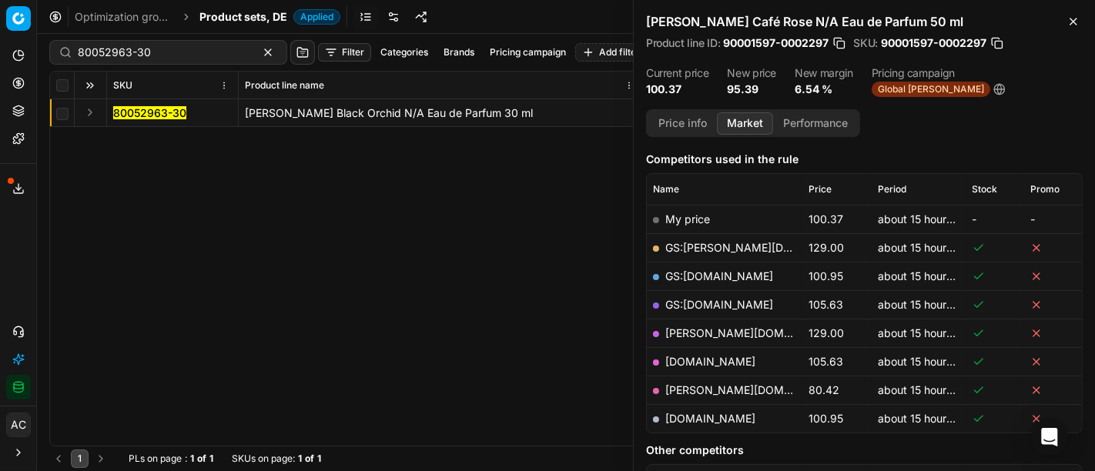
click at [83, 111] on button "Expand" at bounding box center [90, 112] width 18 height 18
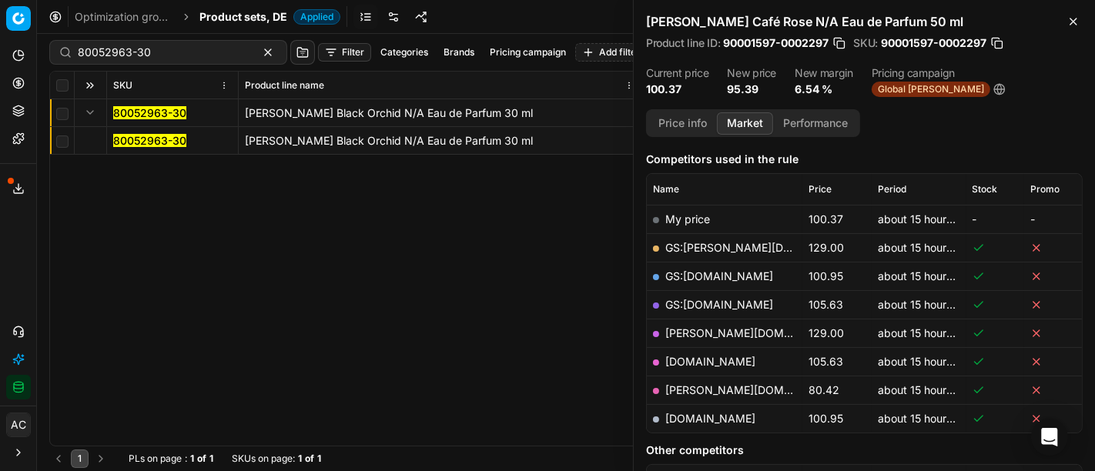
click at [122, 142] on mark "80052963-30" at bounding box center [149, 140] width 73 height 13
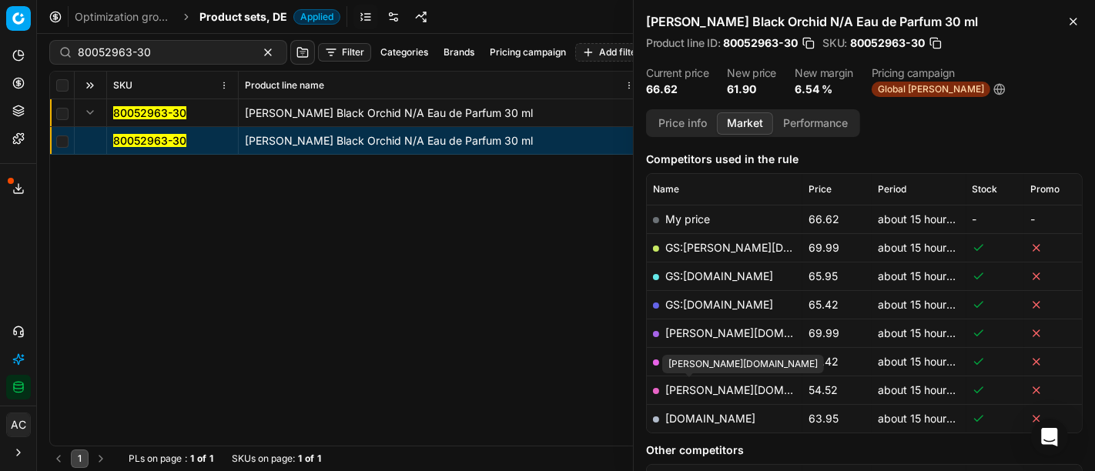
click at [692, 393] on link "[PERSON_NAME][DOMAIN_NAME]" at bounding box center [754, 390] width 179 height 13
click at [493, 296] on div "80052963-30 [PERSON_NAME] Black Orchid N/A Eau de Parfum 30 ml 80052963-30 [PER…" at bounding box center [566, 272] width 1032 height 347
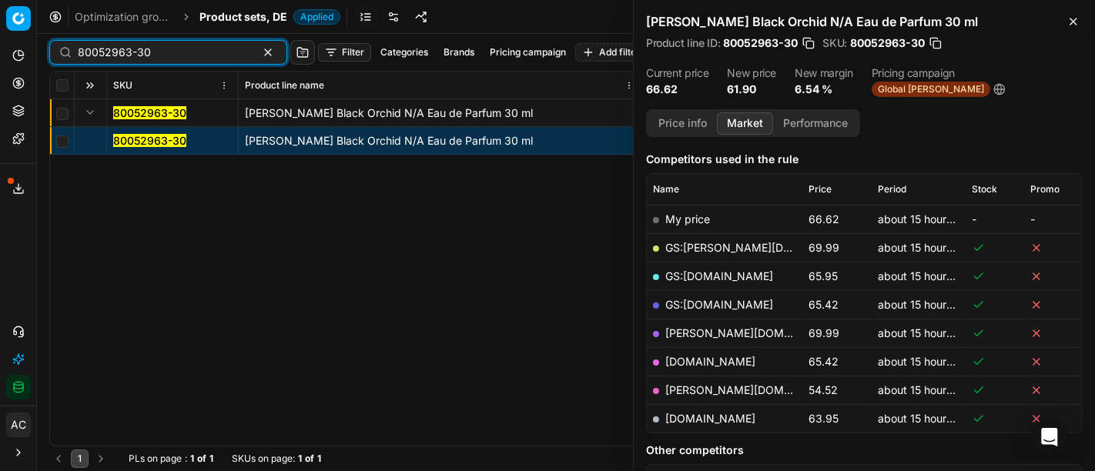
click at [190, 53] on input "80052963-30" at bounding box center [162, 52] width 169 height 15
paste input "77379-15"
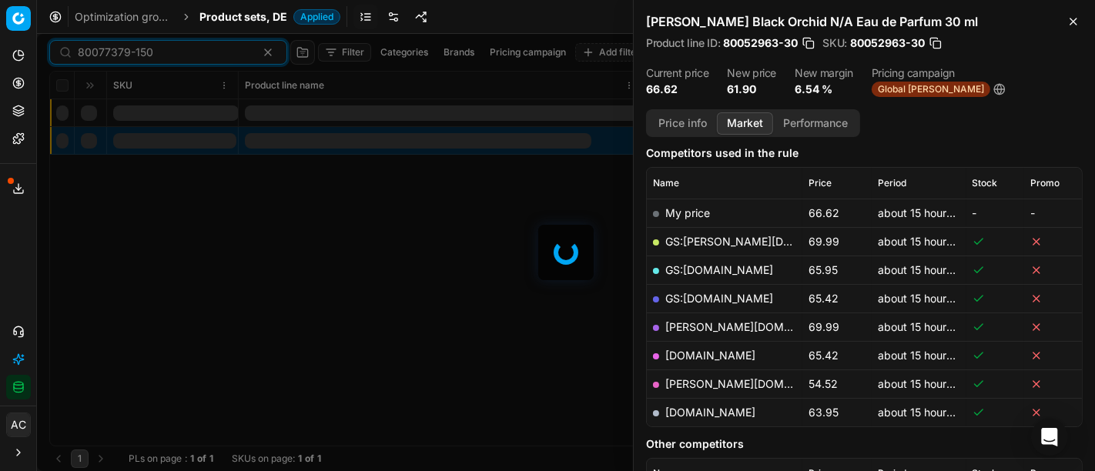
scroll to position [189, 0]
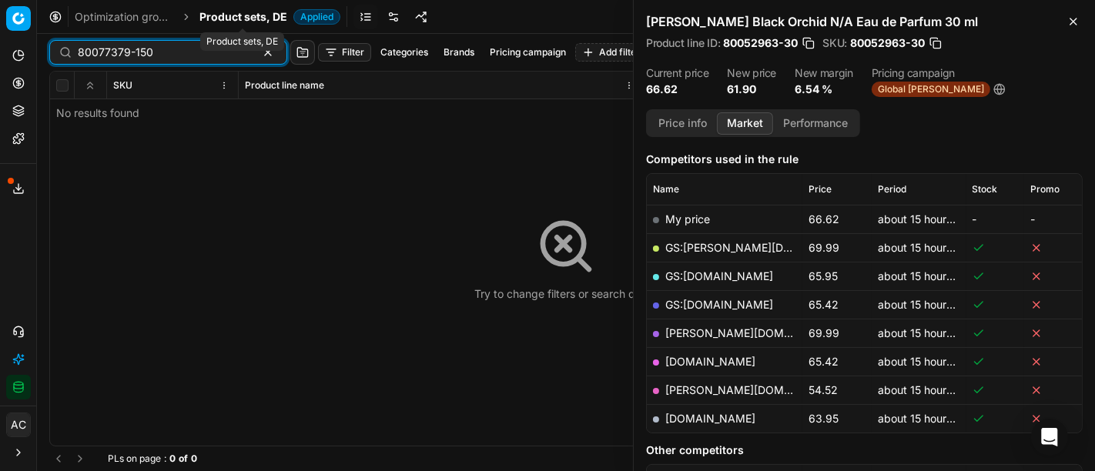
type input "80077379-150"
click at [217, 22] on span "Product sets, DE" at bounding box center [243, 16] width 88 height 15
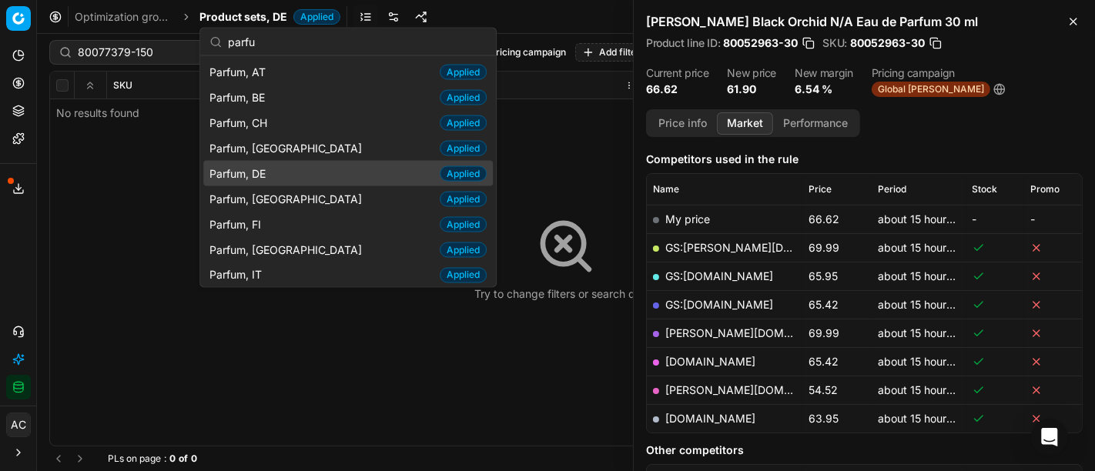
type input "parfu"
click at [288, 175] on div "Parfum, DE Applied" at bounding box center [348, 173] width 290 height 25
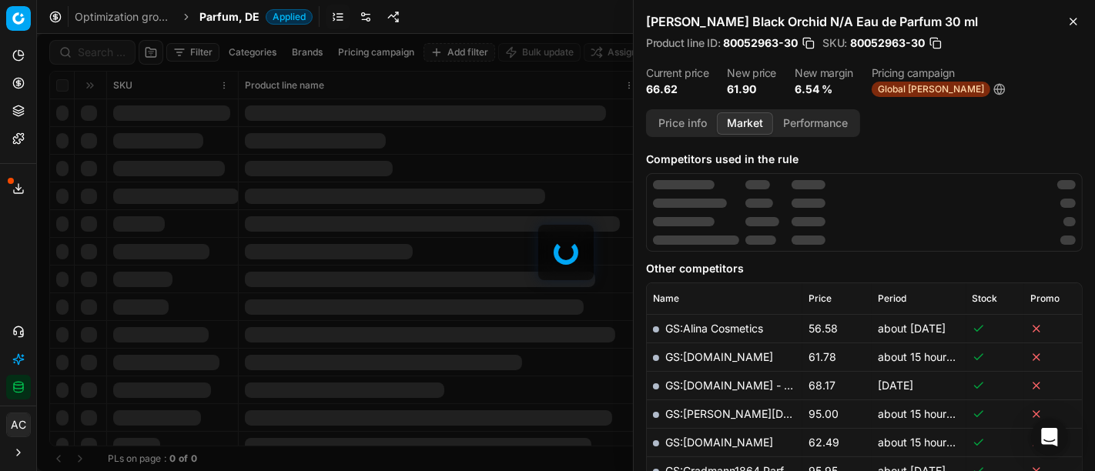
scroll to position [189, 0]
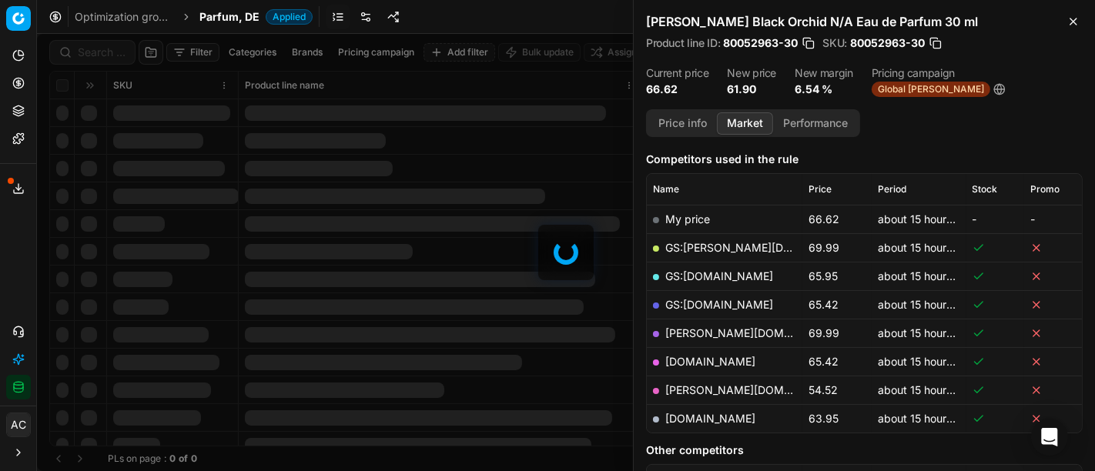
click at [106, 49] on div at bounding box center [566, 252] width 1058 height 437
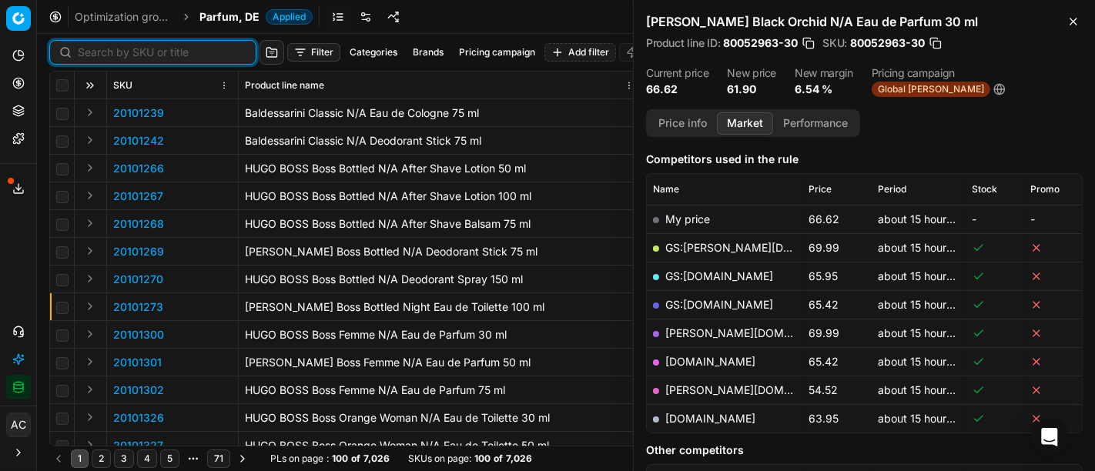
click at [106, 49] on input at bounding box center [162, 52] width 169 height 15
paste input "80077379-150"
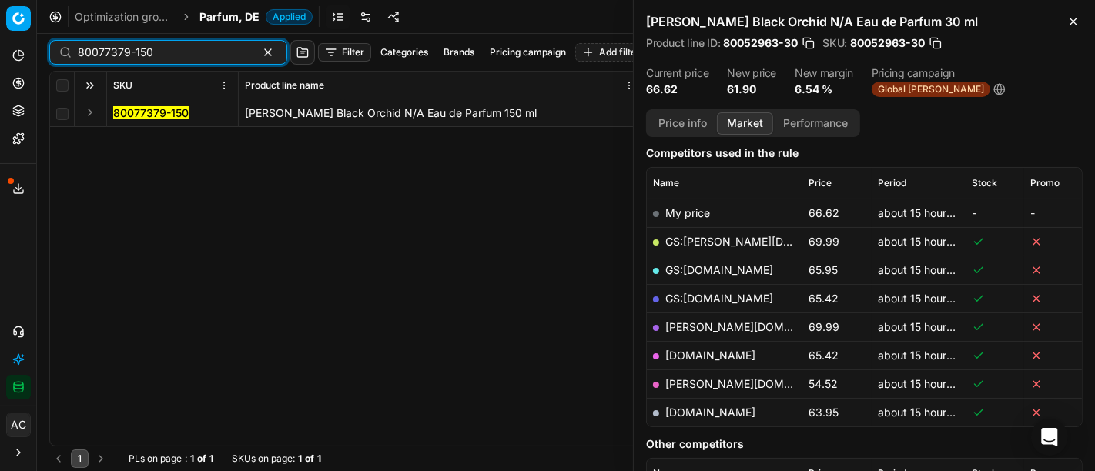
scroll to position [189, 0]
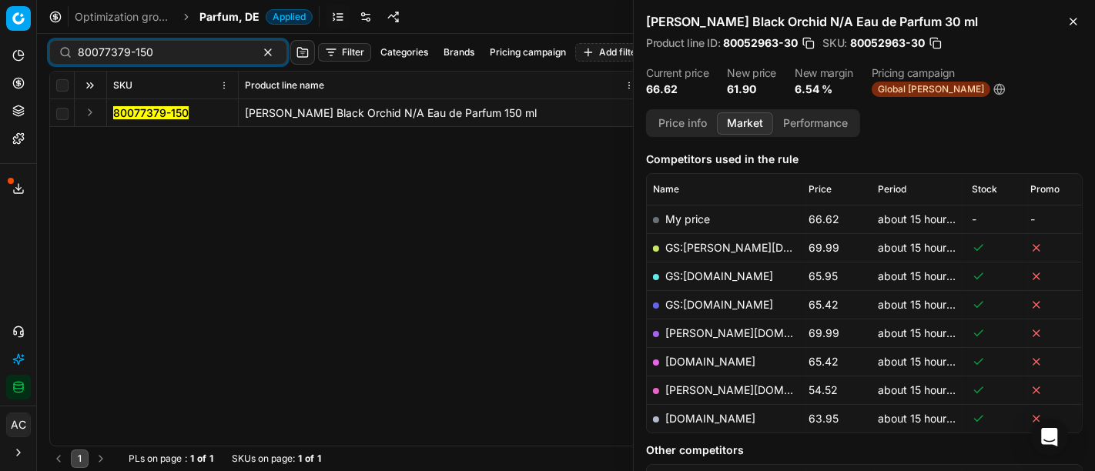
click at [87, 117] on button "Expand" at bounding box center [90, 112] width 18 height 18
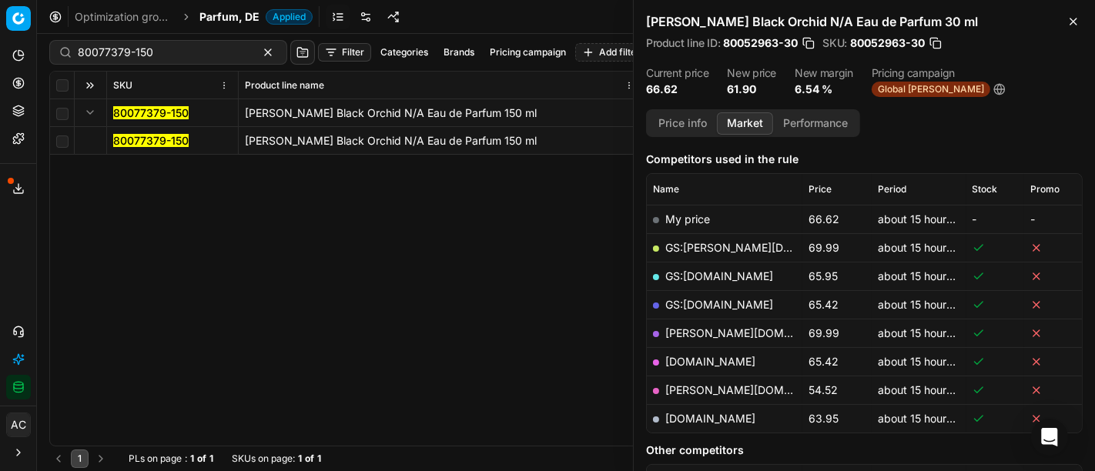
click at [132, 142] on mark "80077379-150" at bounding box center [150, 140] width 75 height 13
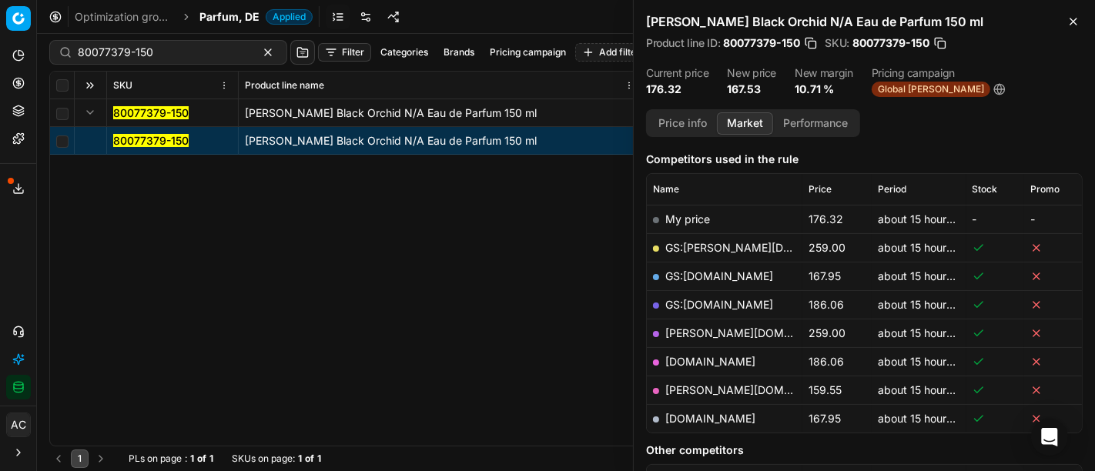
click at [169, 141] on mark "80077379-150" at bounding box center [150, 140] width 75 height 13
click at [697, 388] on link "[PERSON_NAME][DOMAIN_NAME]" at bounding box center [754, 390] width 179 height 13
click at [141, 55] on input "80077379-150" at bounding box center [162, 52] width 169 height 15
paste input "90007639-0011723"
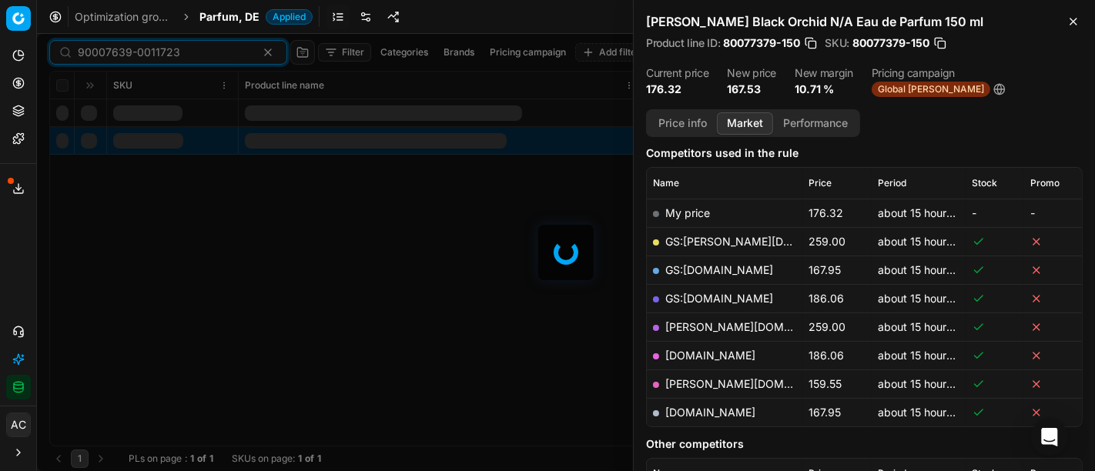
scroll to position [189, 0]
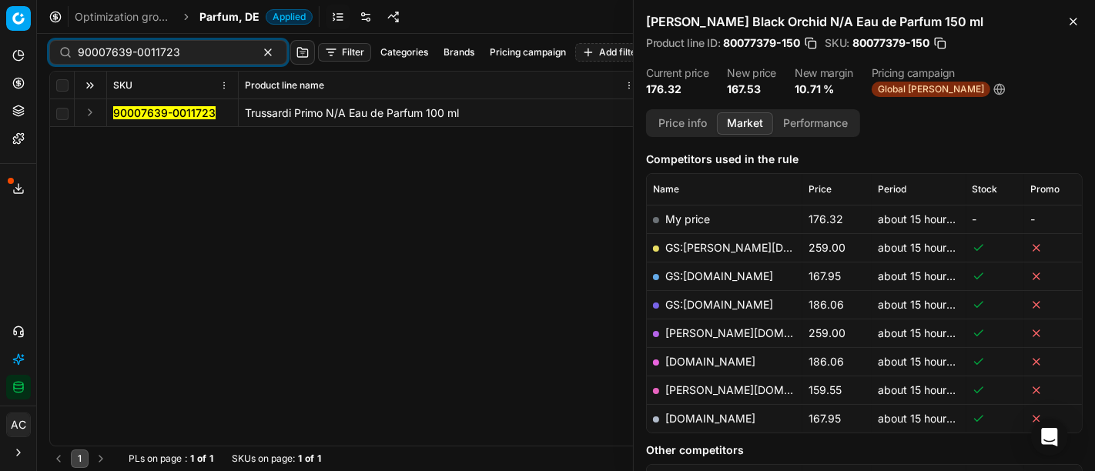
click at [95, 112] on button "Expand" at bounding box center [90, 112] width 18 height 18
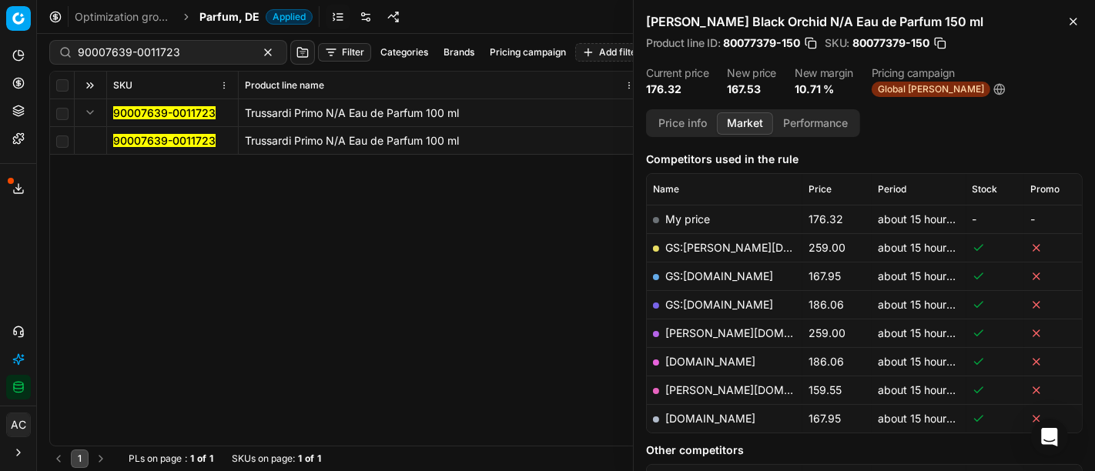
click at [138, 139] on mark "90007639-0011723" at bounding box center [164, 140] width 102 height 13
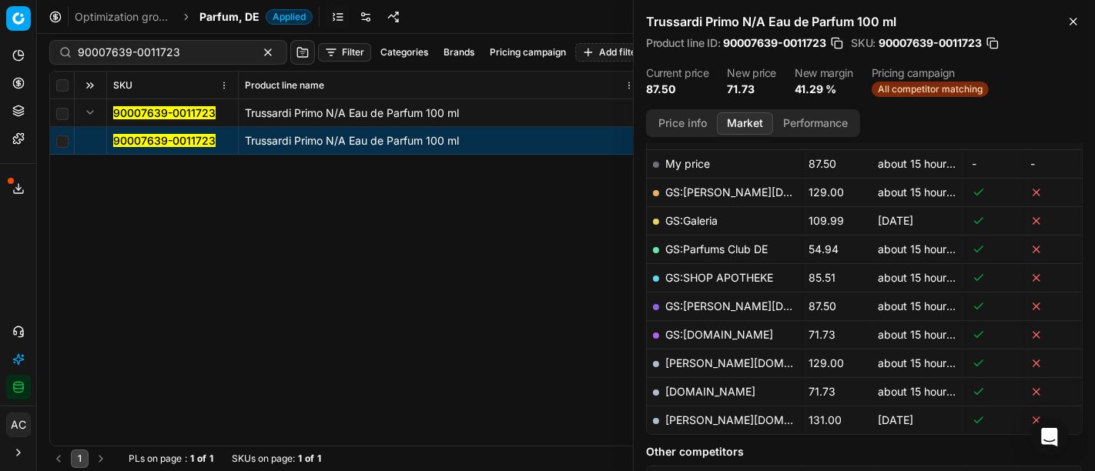
scroll to position [246, 0]
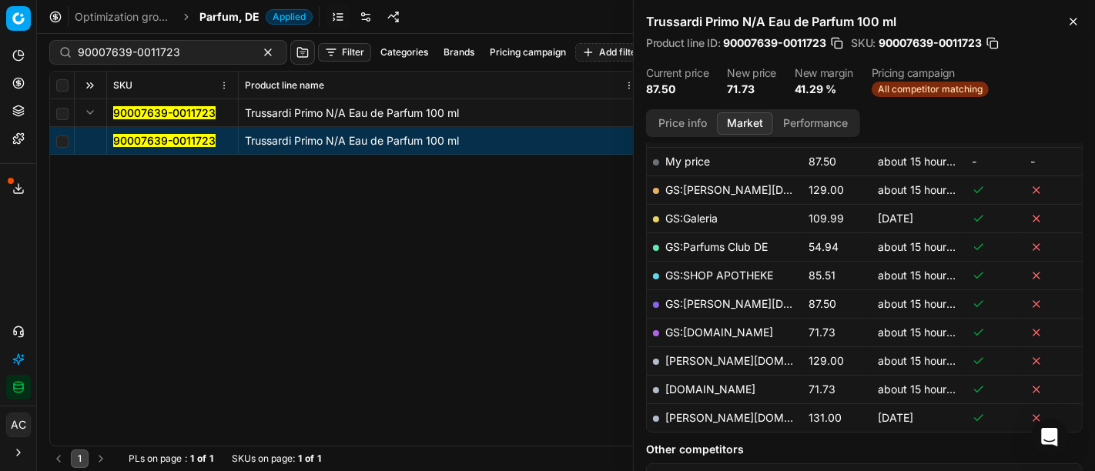
click at [719, 383] on link "[DOMAIN_NAME]" at bounding box center [710, 389] width 90 height 13
click at [171, 53] on input "90007639-0011723" at bounding box center [162, 52] width 169 height 15
paste input "80004581-90"
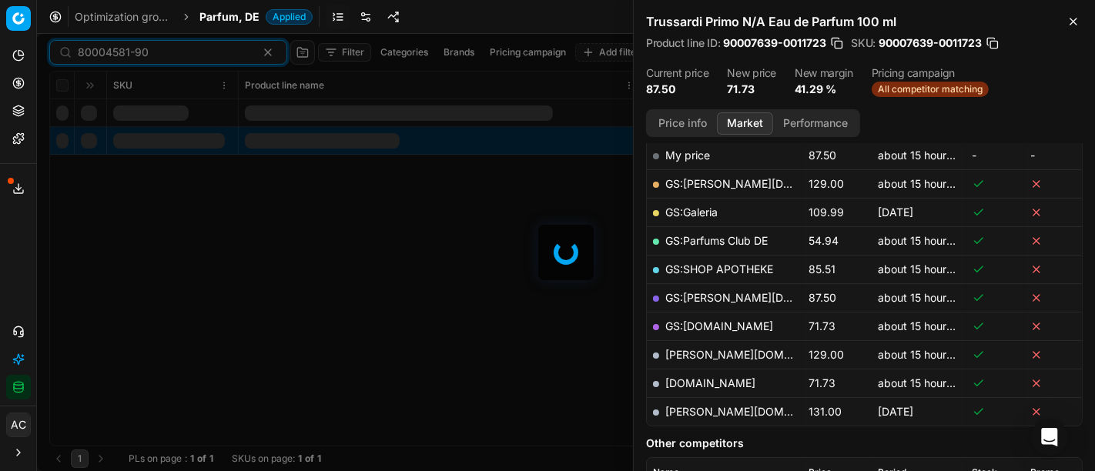
scroll to position [246, 0]
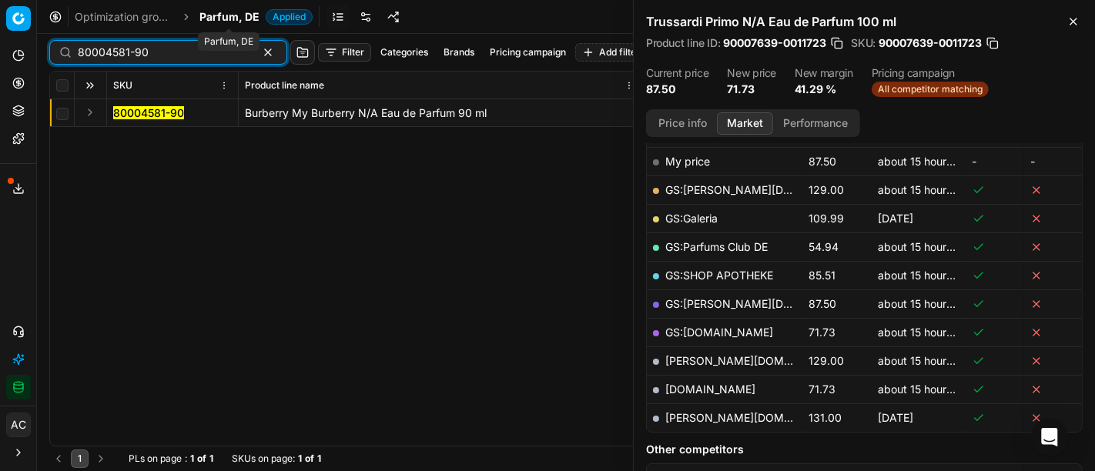
type input "80004581-90"
click at [226, 15] on span "Parfum, DE" at bounding box center [229, 16] width 60 height 15
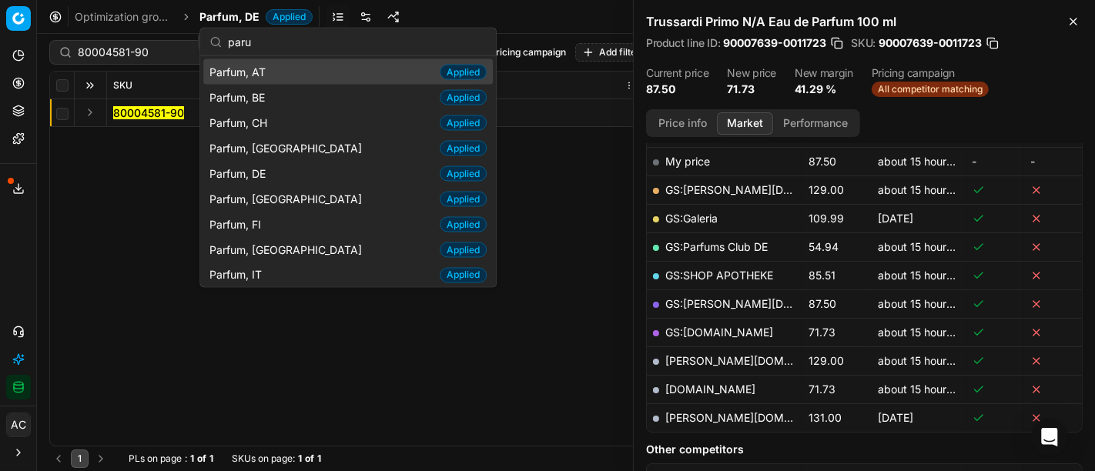
type input "paru"
click at [317, 78] on div "Parfum, AT Applied" at bounding box center [348, 71] width 290 height 25
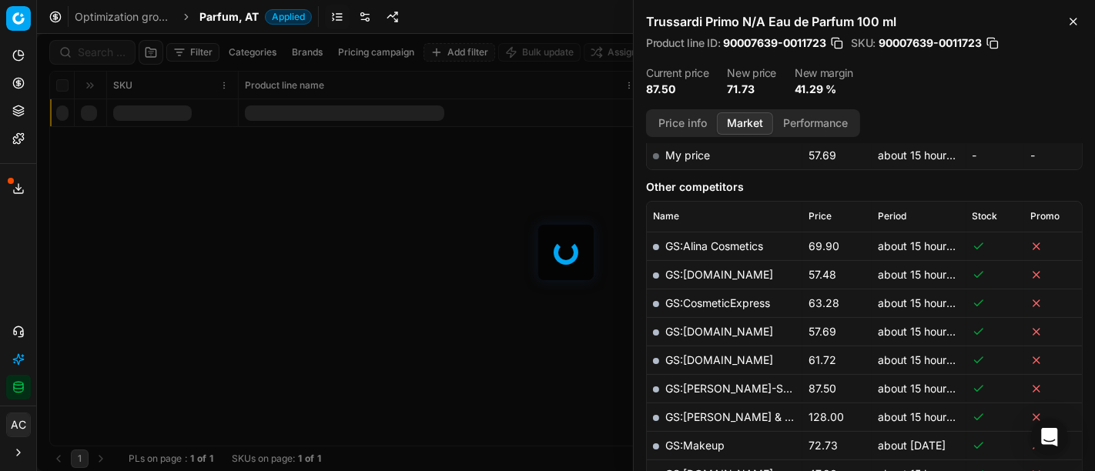
scroll to position [246, 0]
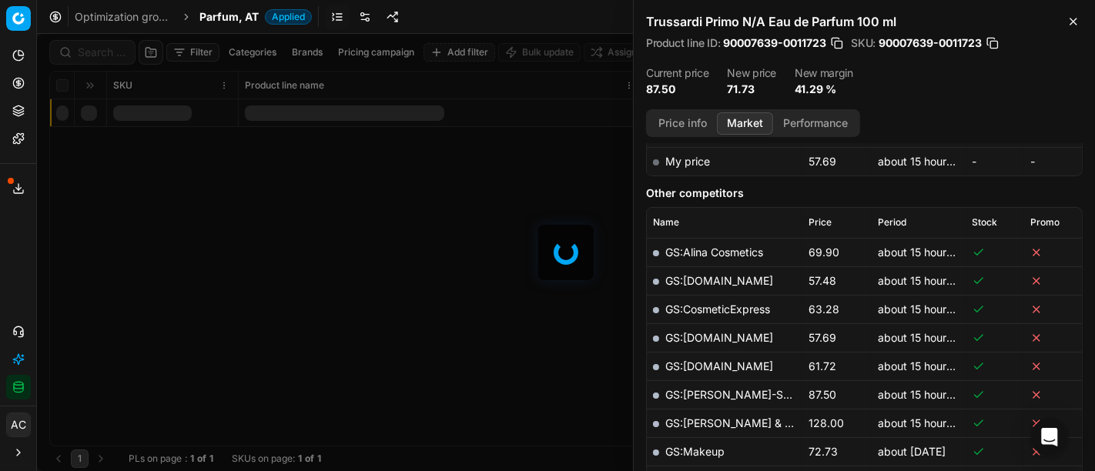
click at [109, 54] on div at bounding box center [566, 252] width 1058 height 437
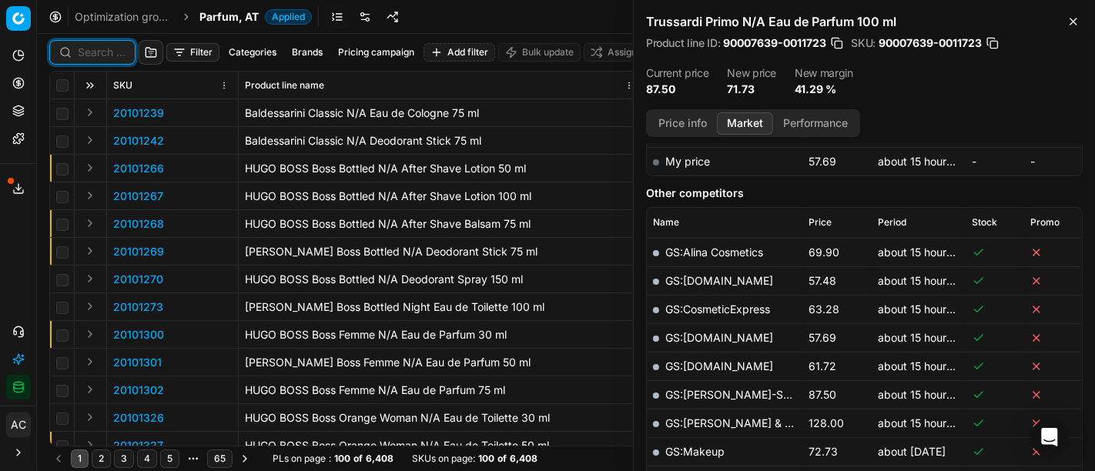
click at [109, 54] on input at bounding box center [102, 52] width 48 height 15
paste input "80004581-90"
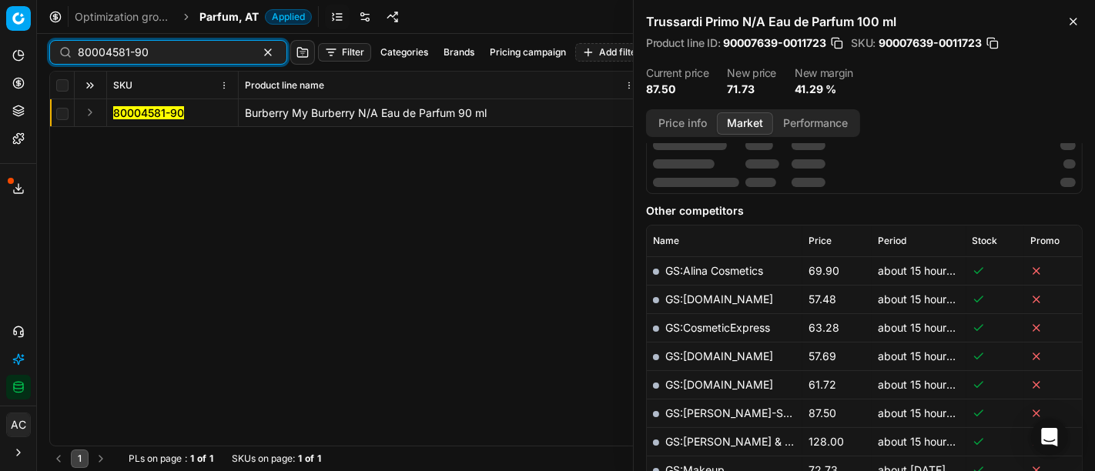
scroll to position [246, 0]
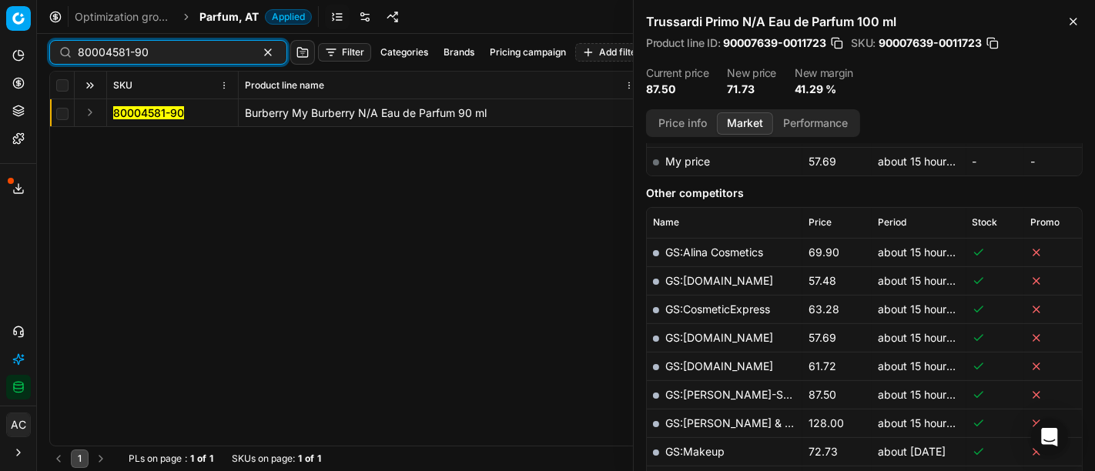
type input "80004581-90"
click at [95, 117] on button "Expand" at bounding box center [90, 112] width 18 height 18
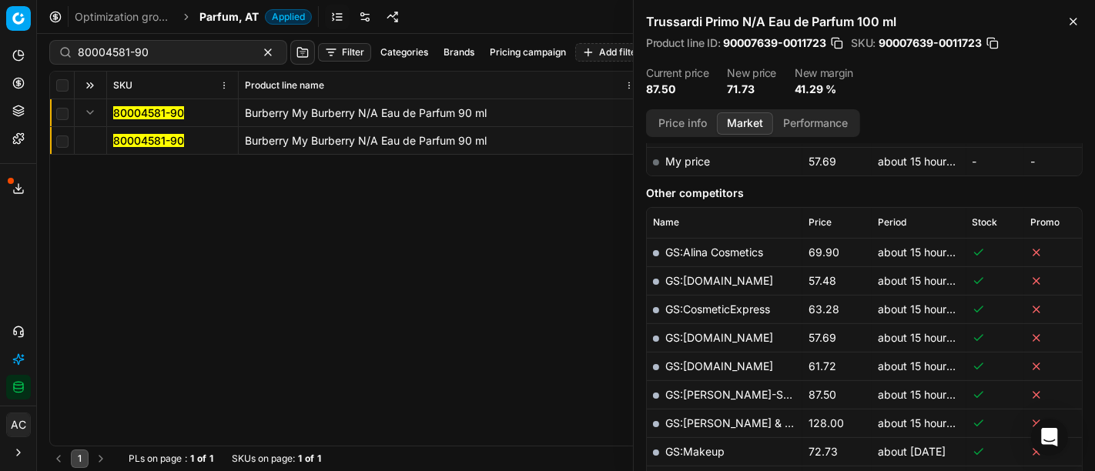
click at [140, 142] on mark "80004581-90" at bounding box center [148, 140] width 71 height 13
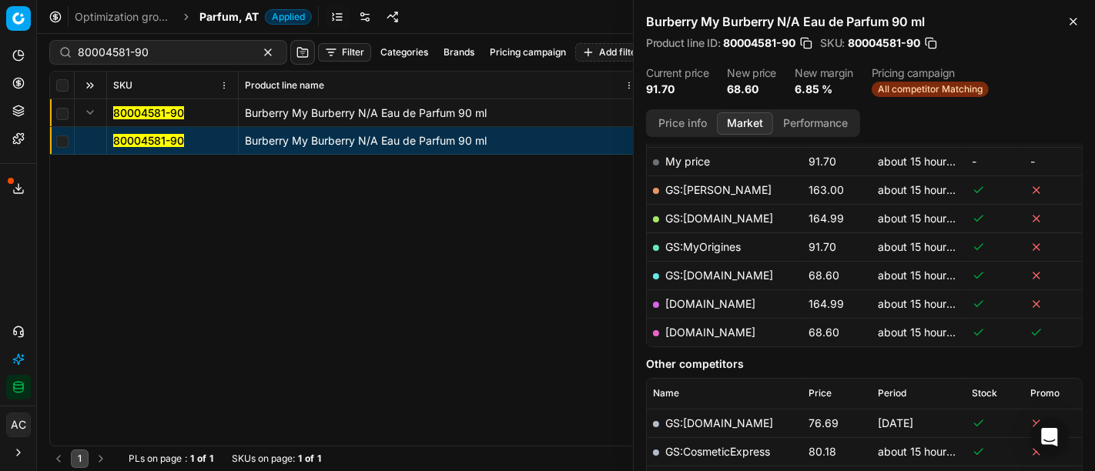
click at [691, 330] on link "[DOMAIN_NAME]" at bounding box center [710, 332] width 90 height 13
click at [240, 16] on span "Parfum, AT" at bounding box center [228, 16] width 59 height 15
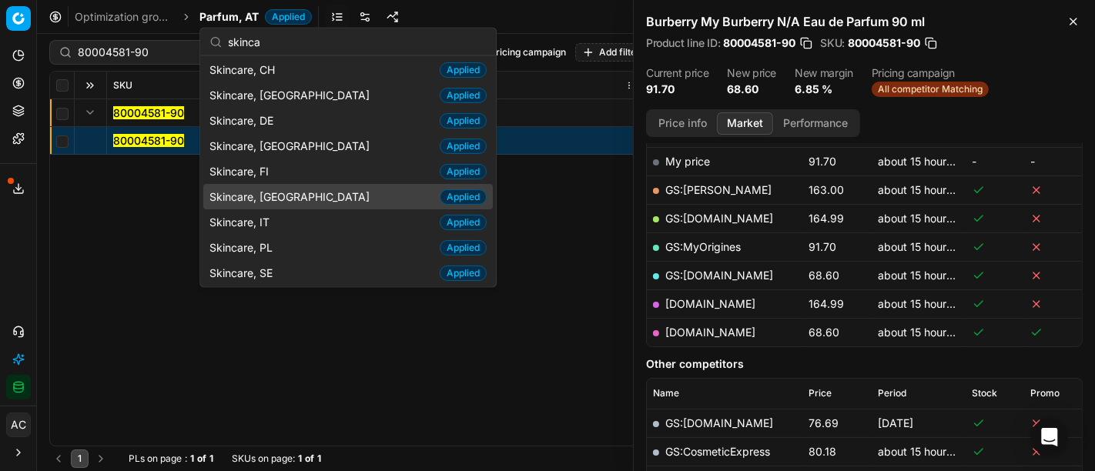
scroll to position [0, 0]
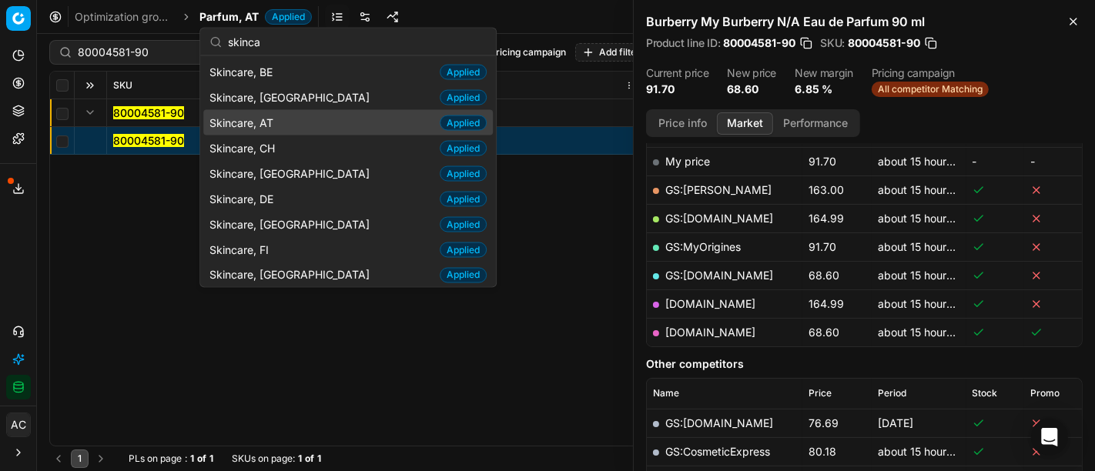
type input "skinca"
click at [283, 121] on div "Skincare, AT Applied" at bounding box center [348, 122] width 290 height 25
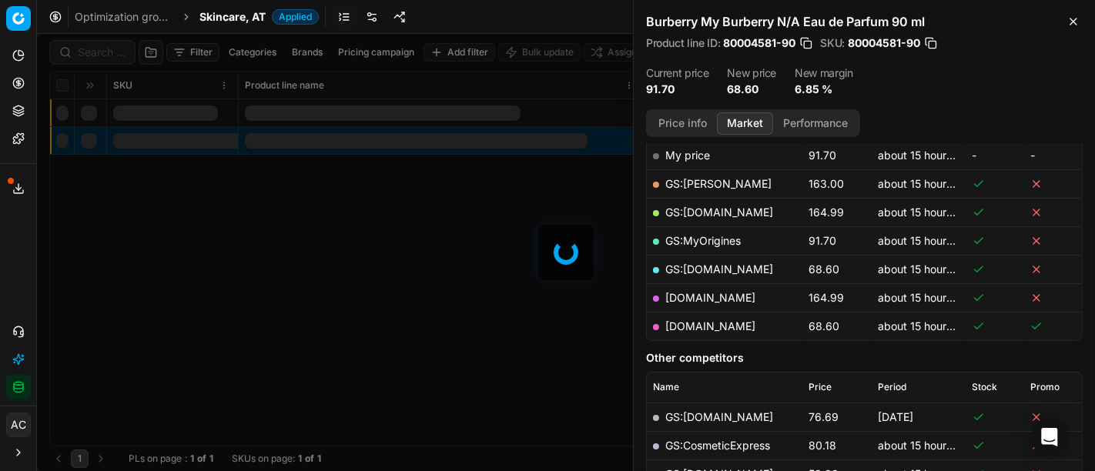
scroll to position [246, 0]
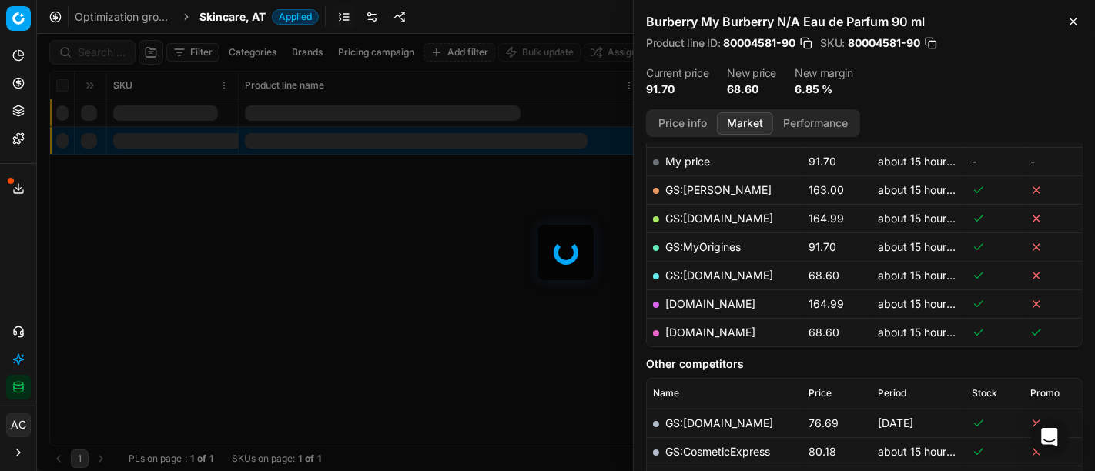
click at [95, 49] on div at bounding box center [566, 252] width 1058 height 437
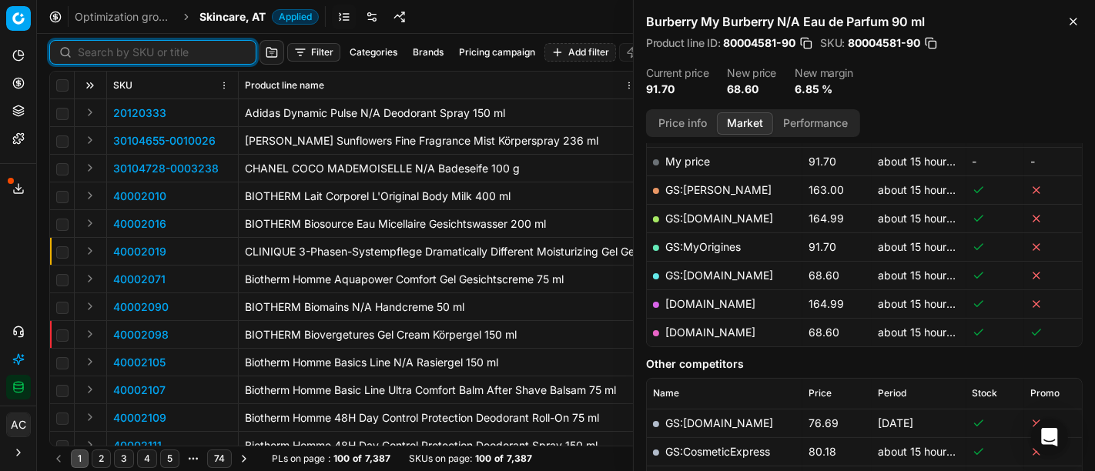
click at [95, 49] on input at bounding box center [162, 52] width 169 height 15
paste input "80051099-30"
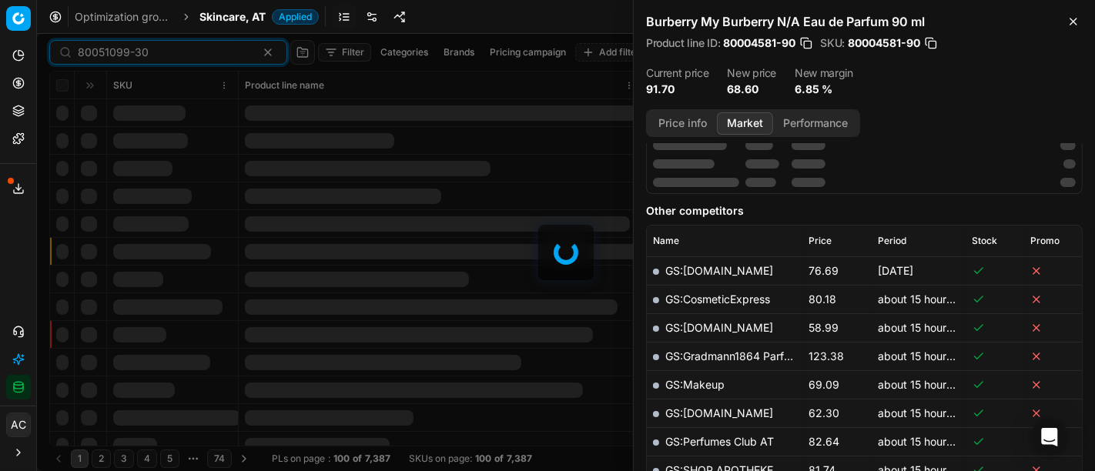
scroll to position [246, 0]
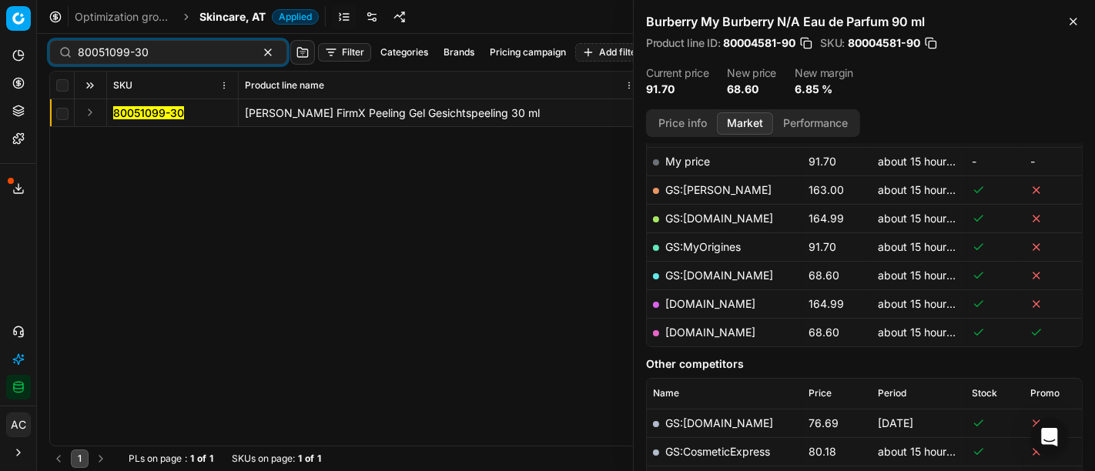
click at [90, 111] on button "Expand" at bounding box center [90, 112] width 18 height 18
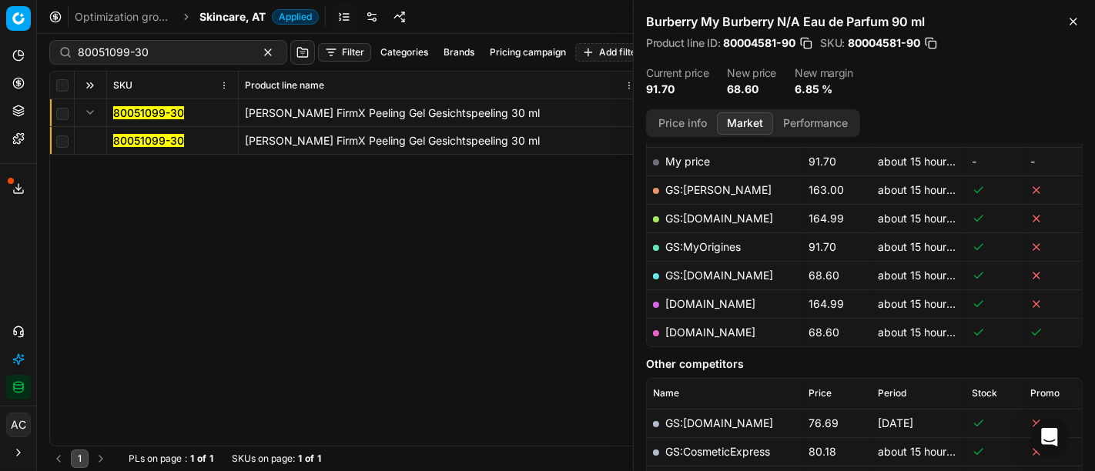
click at [134, 139] on mark "80051099-30" at bounding box center [148, 140] width 71 height 13
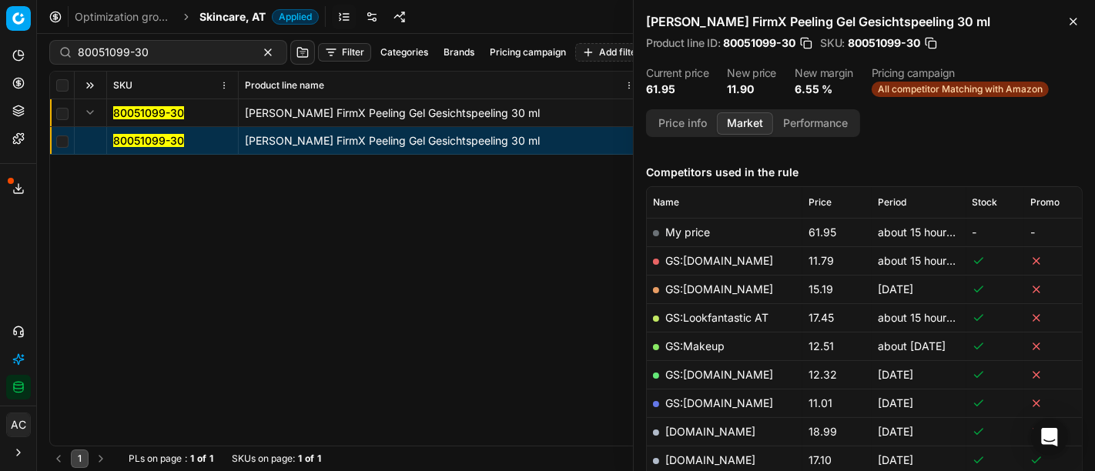
scroll to position [178, 0]
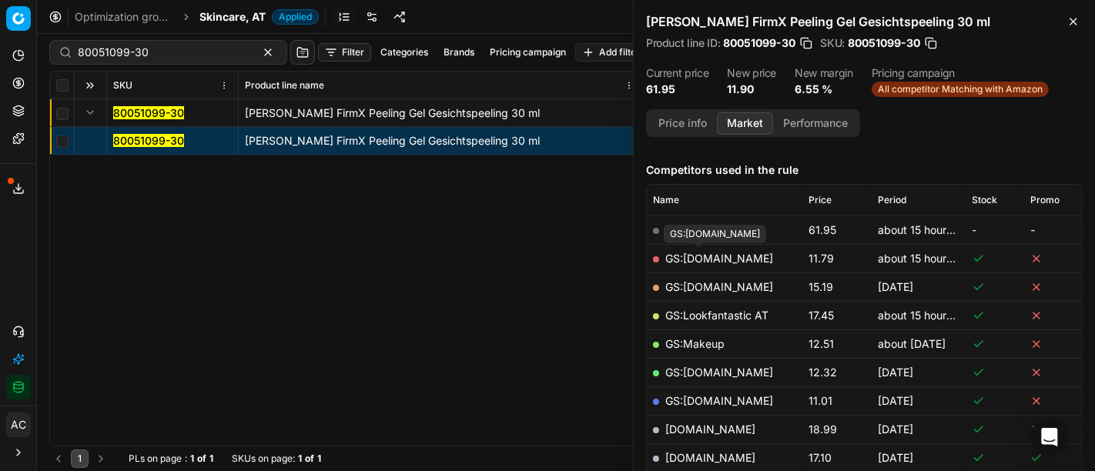
click at [712, 253] on link "GS:[DOMAIN_NAME]" at bounding box center [719, 258] width 108 height 13
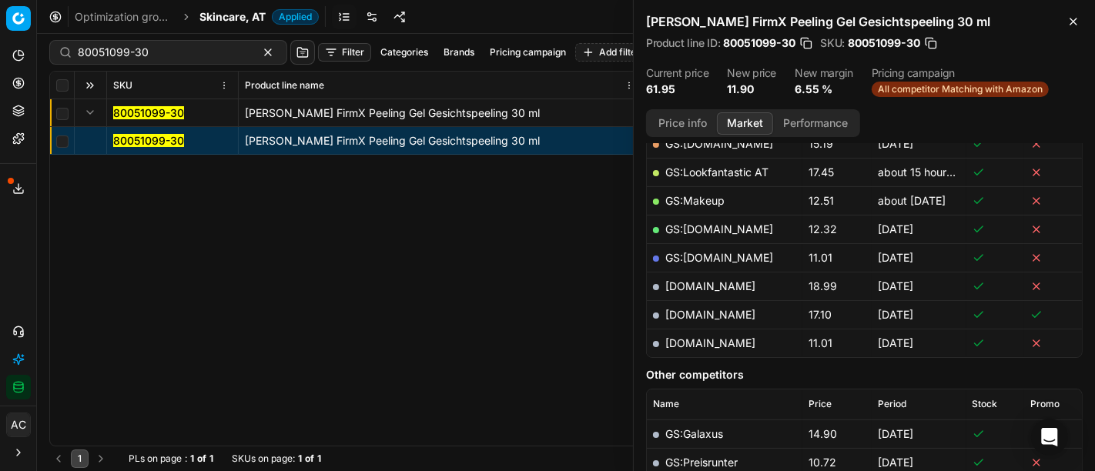
scroll to position [321, 0]
click at [200, 46] on input "80051099-30" at bounding box center [162, 52] width 169 height 15
click at [221, 19] on span "Skincare, AT" at bounding box center [232, 16] width 66 height 15
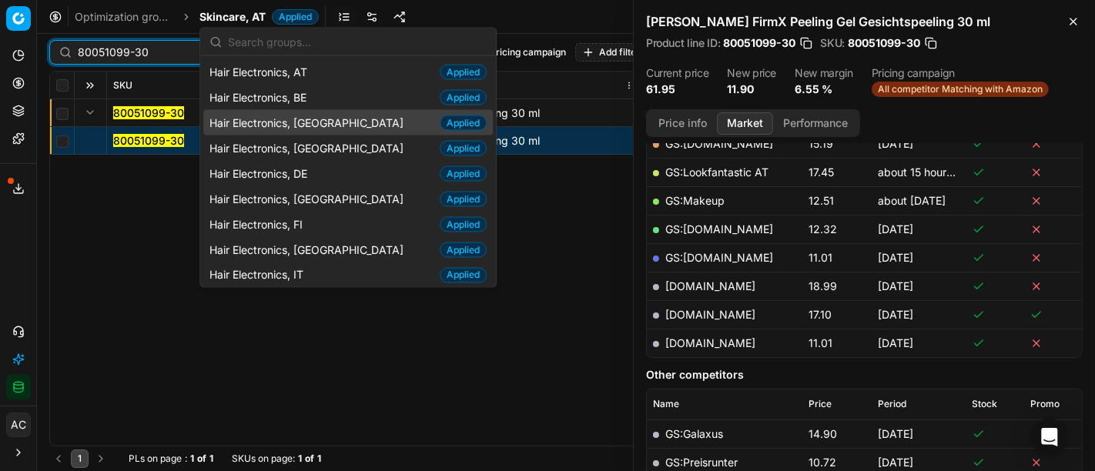
click at [141, 55] on input "80051099-30" at bounding box center [162, 52] width 169 height 15
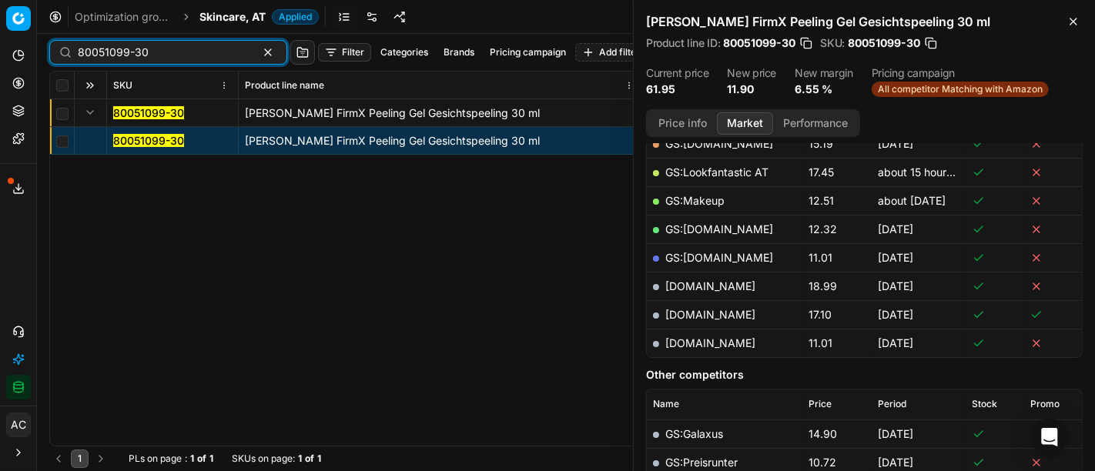
paste input "90003823-0005563"
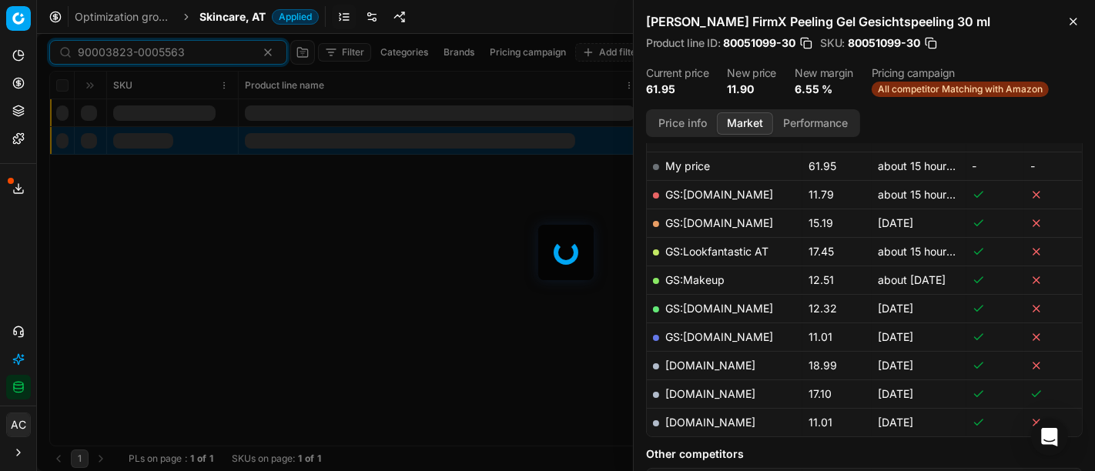
scroll to position [321, 0]
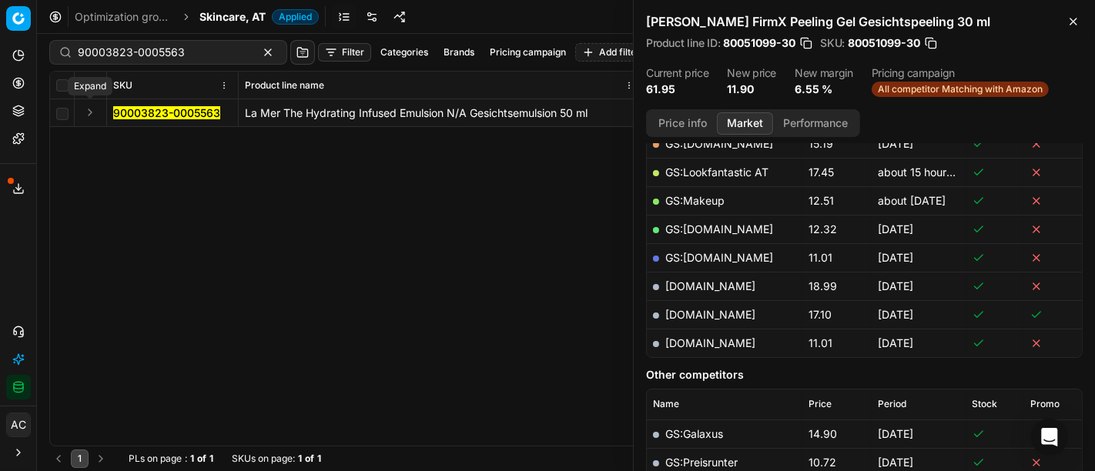
click at [90, 109] on button "Expand" at bounding box center [90, 112] width 18 height 18
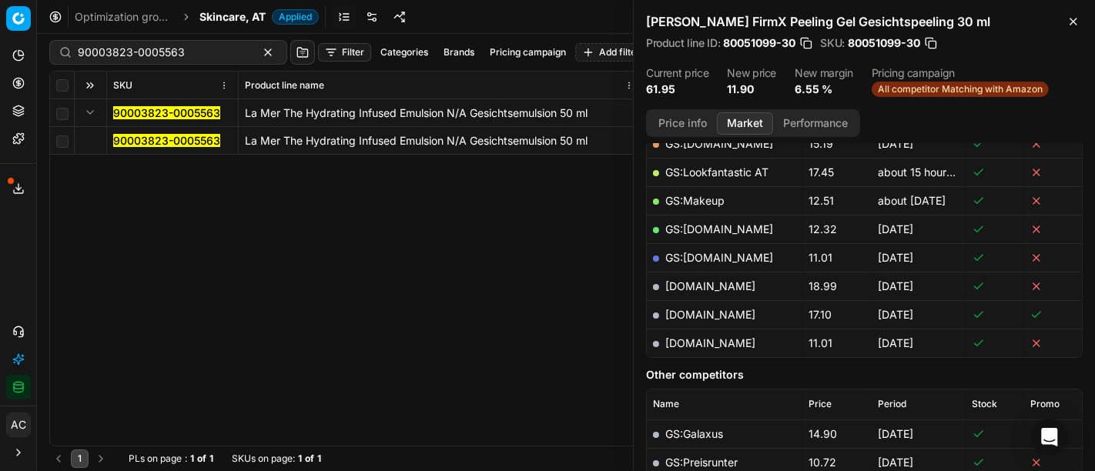
click at [141, 139] on mark "90003823-0005563" at bounding box center [166, 140] width 107 height 13
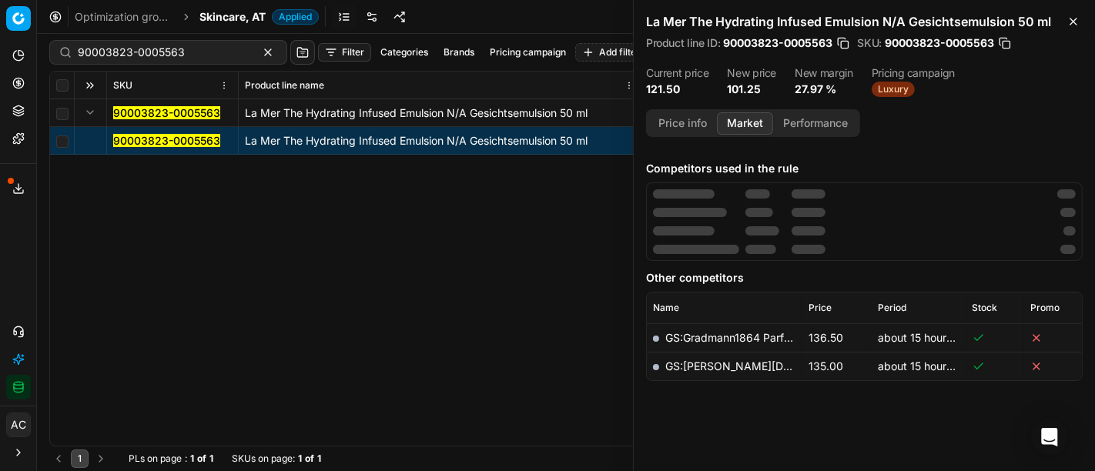
scroll to position [217, 0]
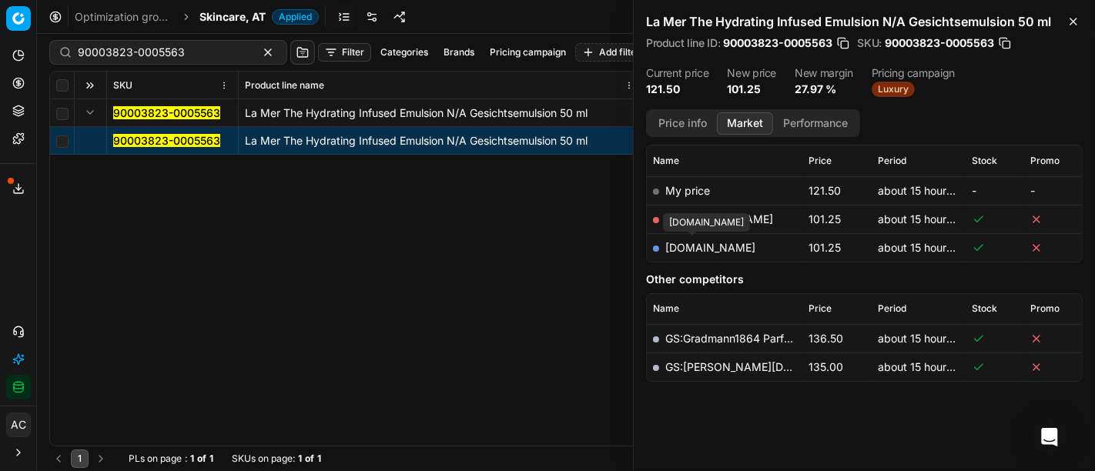
click at [697, 251] on link "[DOMAIN_NAME]" at bounding box center [710, 247] width 90 height 13
click at [176, 51] on input "90003823-0005563" at bounding box center [162, 52] width 169 height 15
paste input "80059244-0002276"
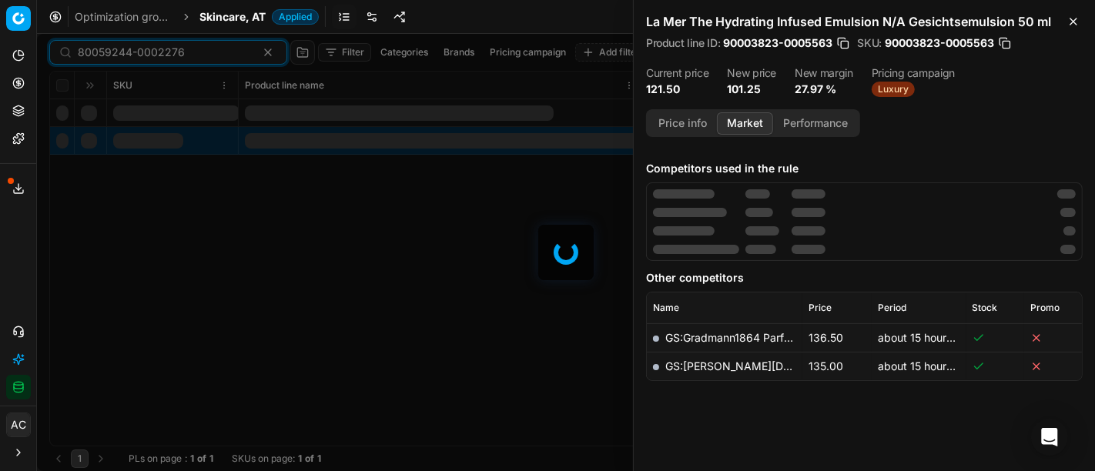
scroll to position [217, 0]
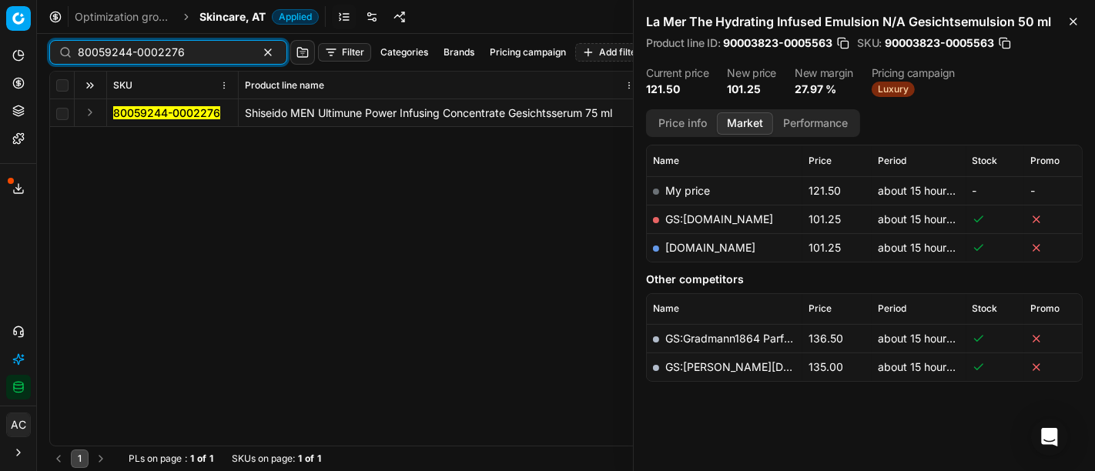
type input "80059244-0002276"
click at [91, 117] on button "Expand" at bounding box center [90, 112] width 18 height 18
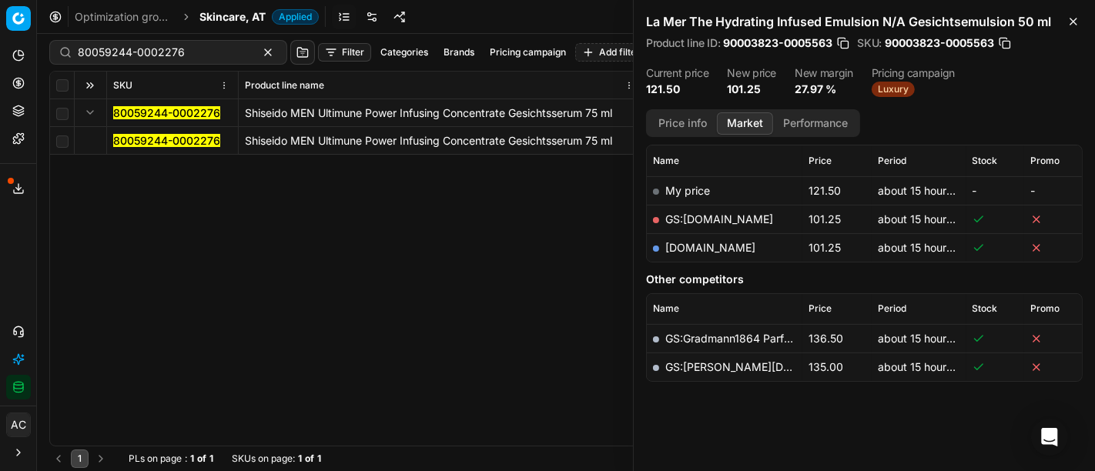
click at [158, 139] on mark "80059244-0002276" at bounding box center [166, 140] width 107 height 13
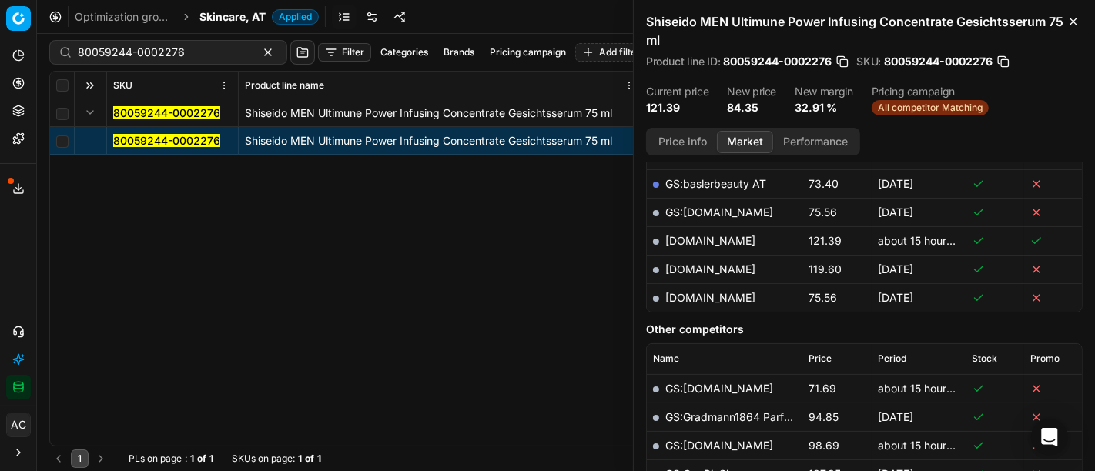
scroll to position [411, 0]
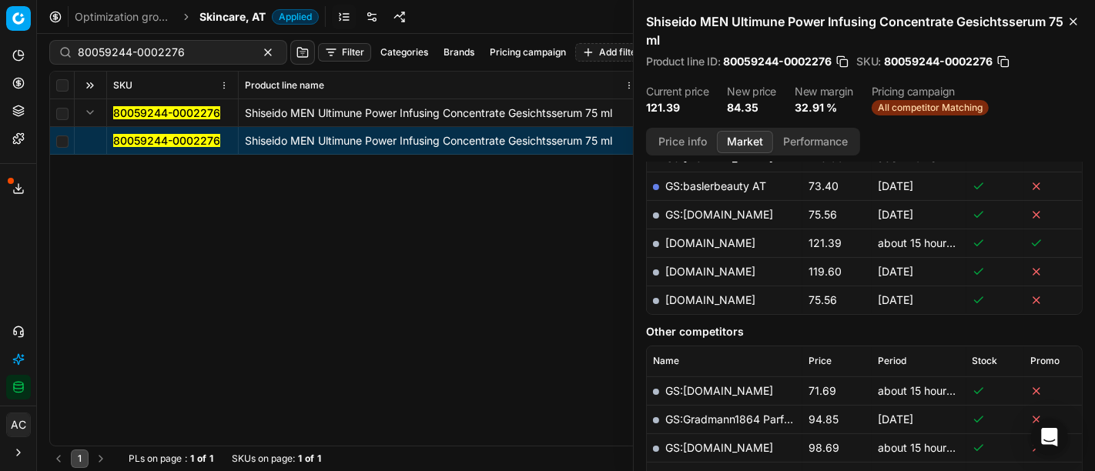
click at [737, 298] on link "[DOMAIN_NAME]" at bounding box center [710, 299] width 90 height 13
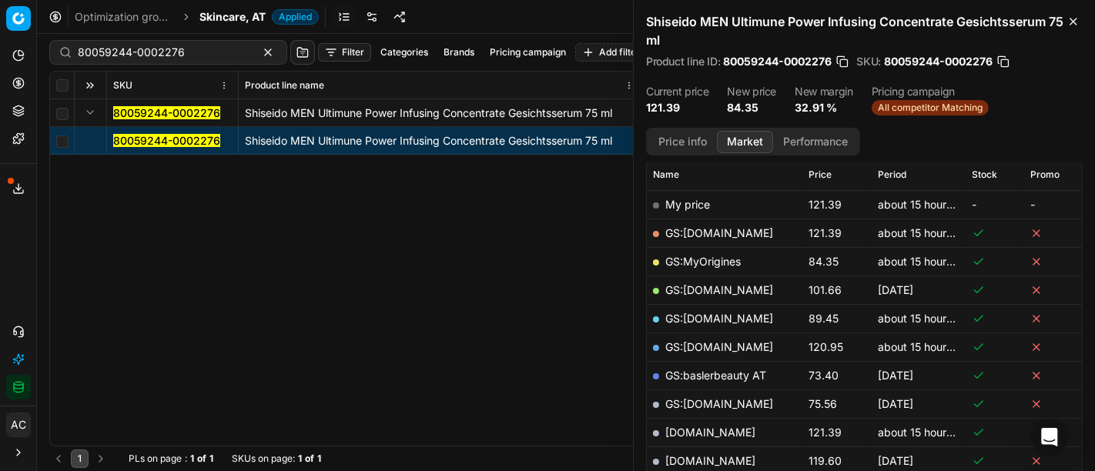
scroll to position [217, 0]
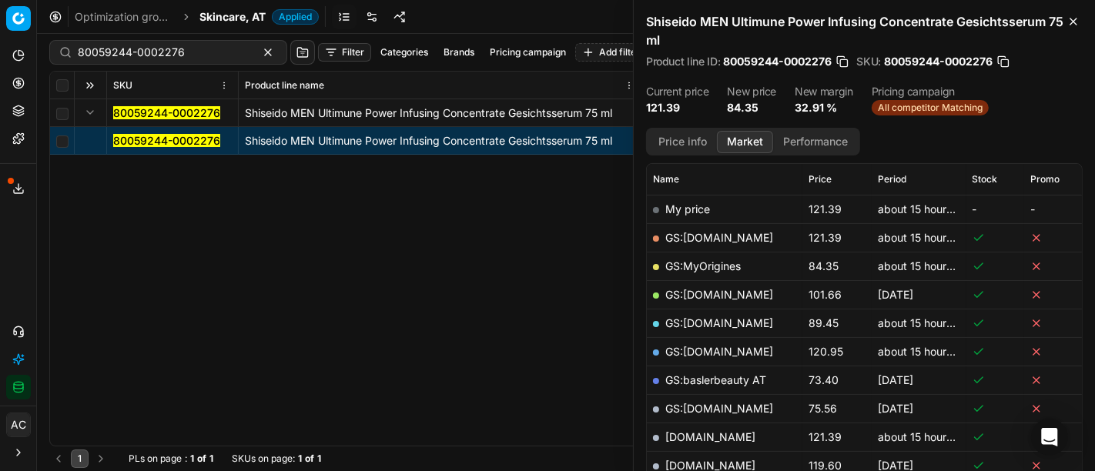
click at [717, 263] on link "GS:MyOrigines" at bounding box center [702, 266] width 75 height 13
click at [256, 12] on span "Skincare, AT" at bounding box center [232, 16] width 66 height 15
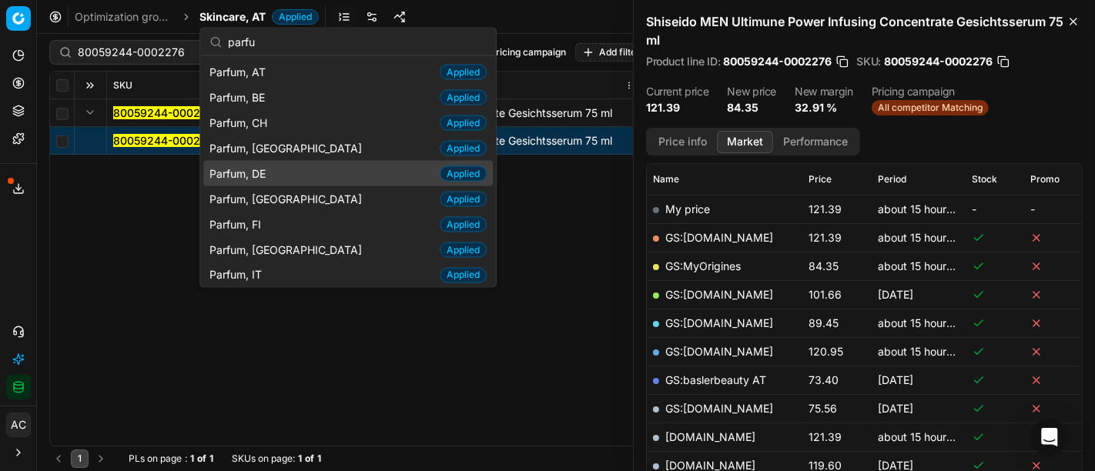
type input "parfu"
click at [297, 180] on div "Parfum, DE Applied" at bounding box center [348, 173] width 290 height 25
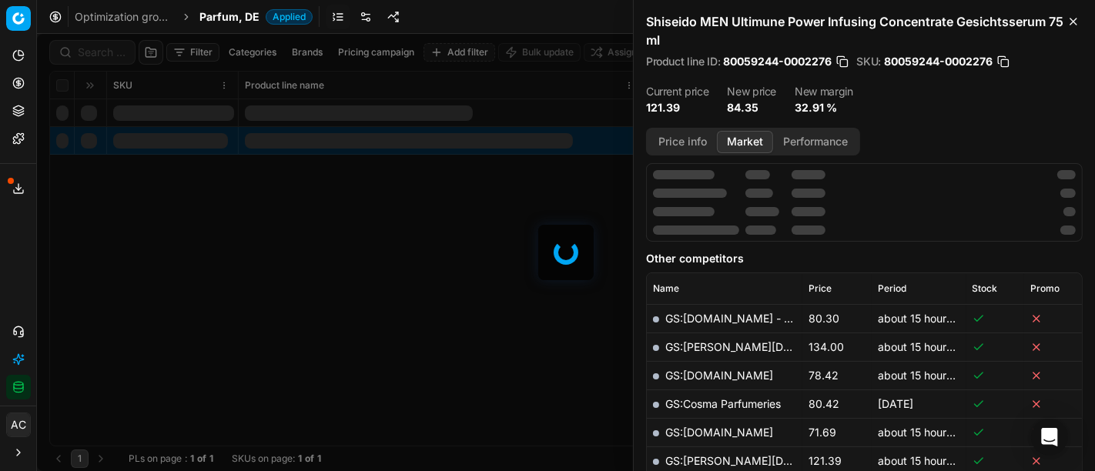
scroll to position [217, 0]
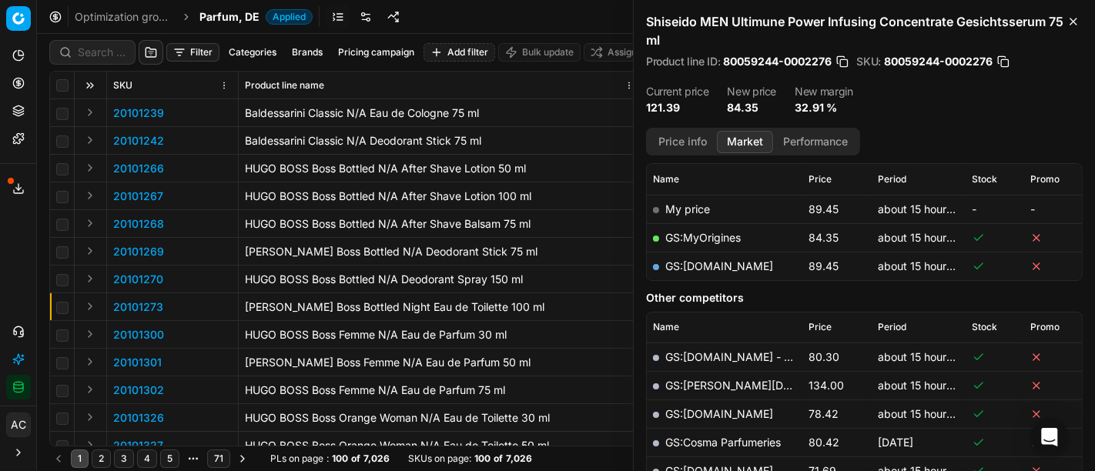
click at [913, 109] on dl "Current price 121.39 New price 84.35 New margin 32.91 %" at bounding box center [864, 100] width 437 height 29
click at [112, 49] on input at bounding box center [102, 52] width 48 height 15
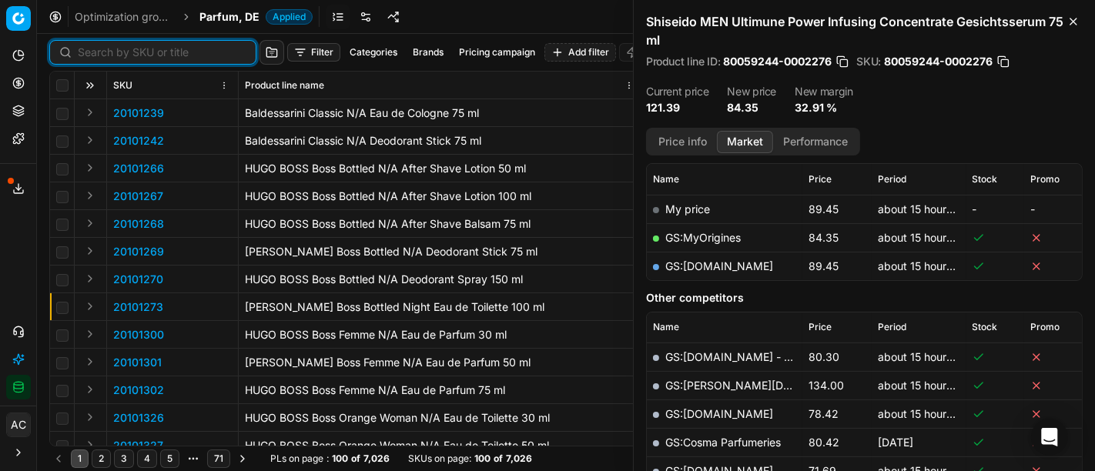
paste input "90016136-0025489"
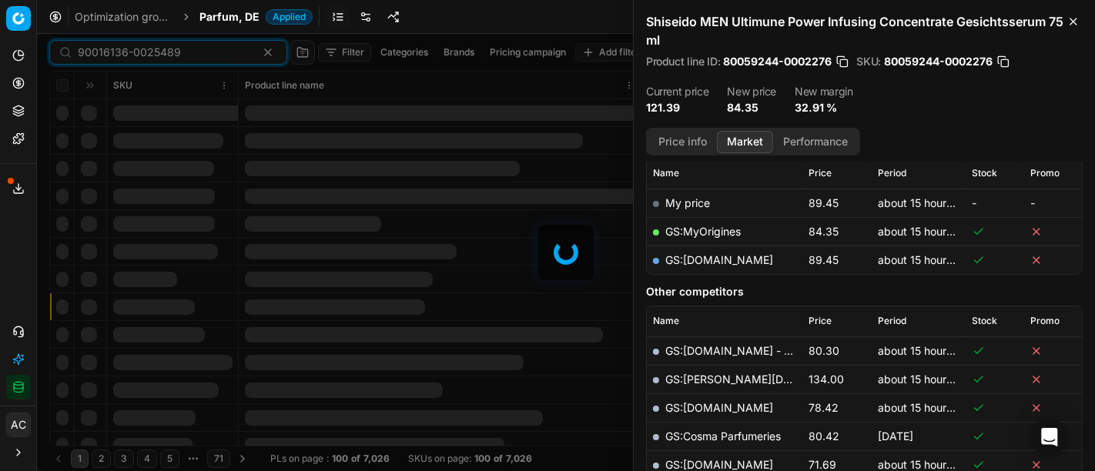
scroll to position [217, 0]
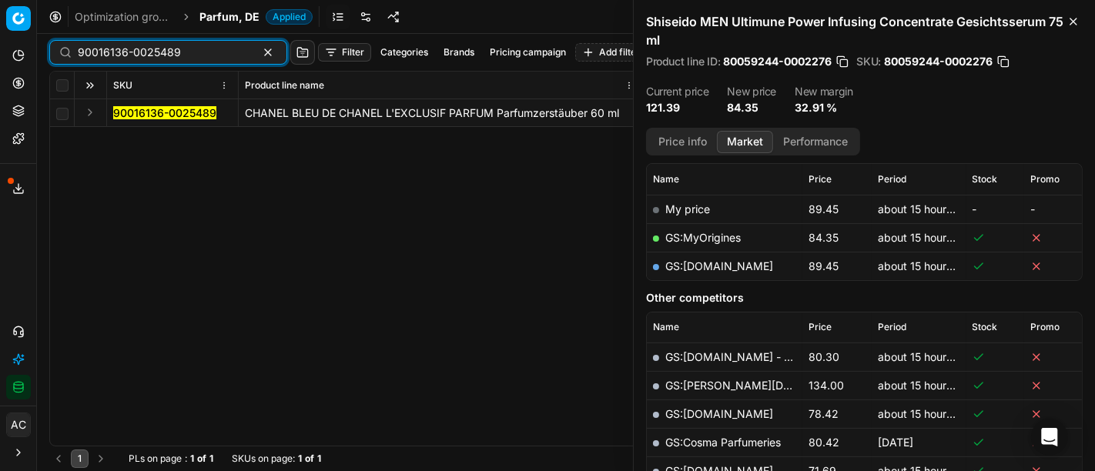
type input "90016136-0025489"
click at [88, 112] on button "Expand" at bounding box center [90, 112] width 18 height 18
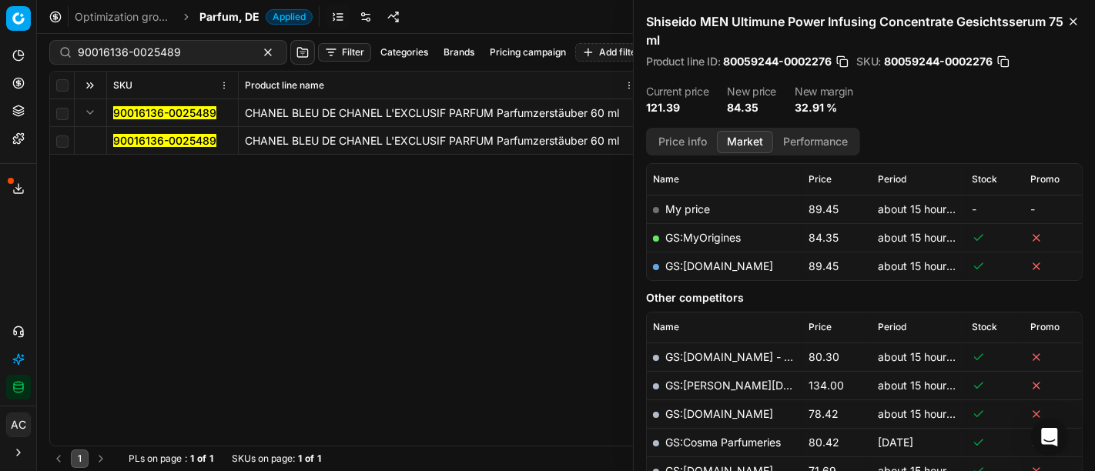
click at [126, 144] on mark "90016136-0025489" at bounding box center [164, 140] width 103 height 13
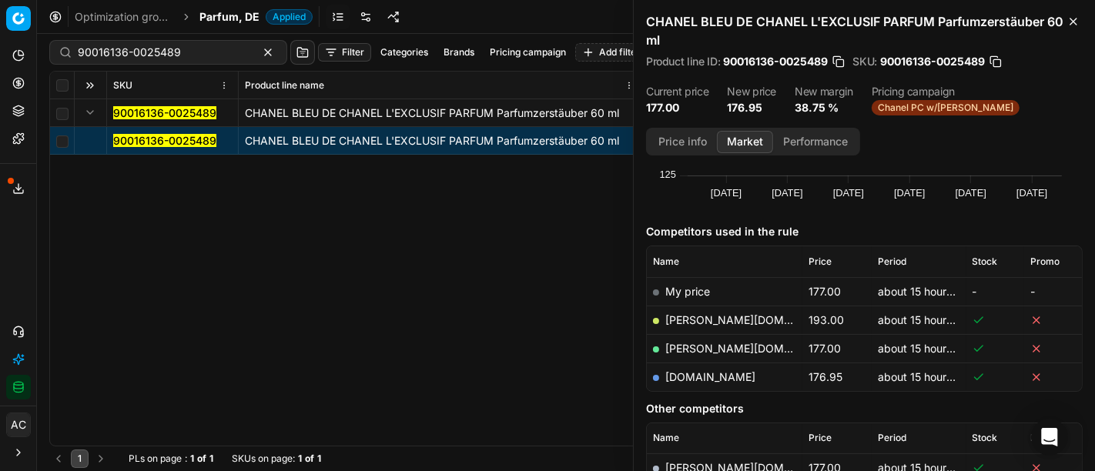
scroll to position [136, 0]
click at [235, 8] on div "Optimization groups Parfum, DE Applied Discard Download report" at bounding box center [566, 17] width 1058 height 34
click at [237, 17] on span "Parfum, DE" at bounding box center [229, 16] width 60 height 15
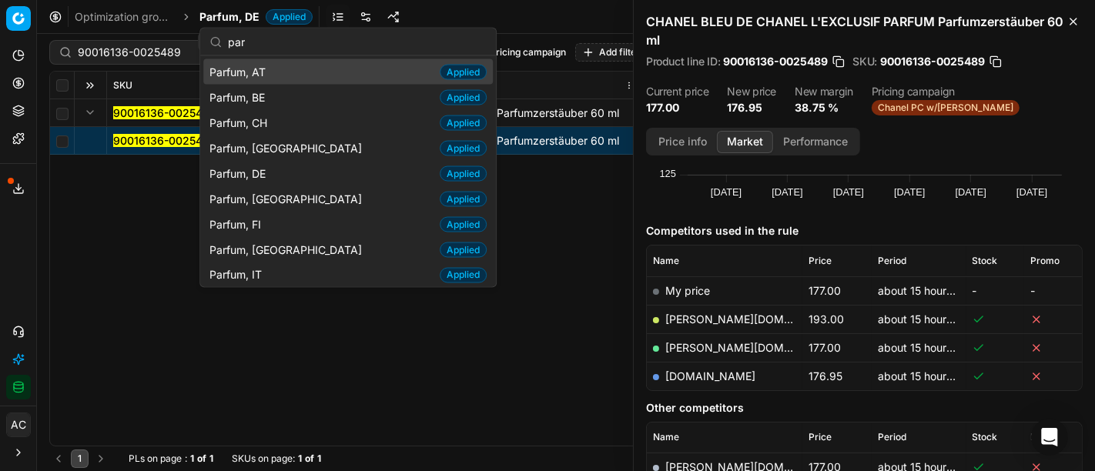
type input "par"
click at [274, 75] on div "Parfum, AT Applied" at bounding box center [348, 71] width 290 height 25
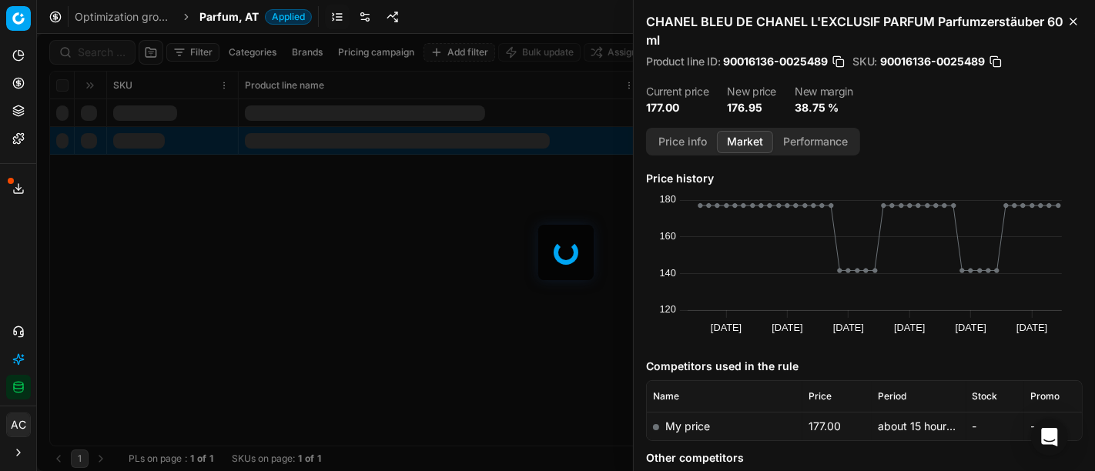
click at [99, 51] on div at bounding box center [566, 252] width 1058 height 437
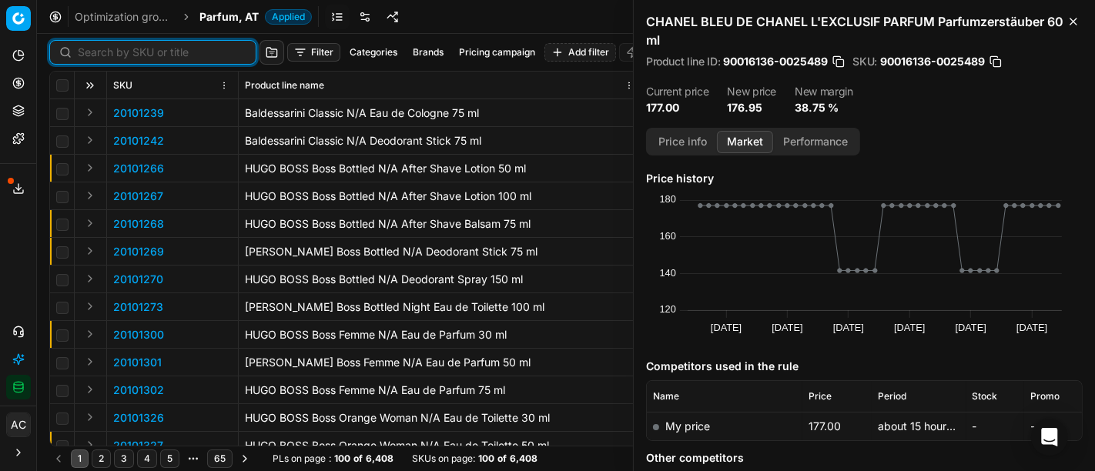
click at [99, 51] on input at bounding box center [162, 52] width 169 height 15
paste input "90016136-0025489"
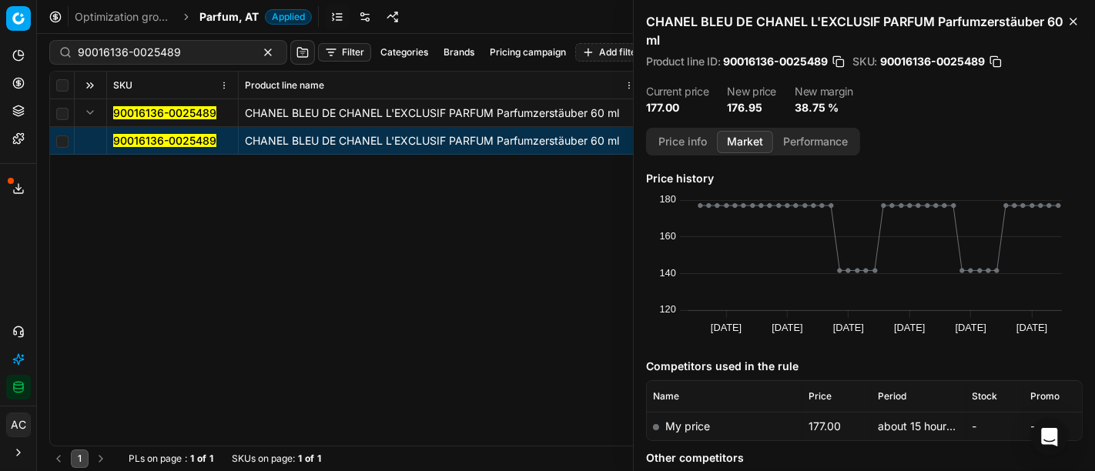
click at [136, 139] on mark "90016136-0025489" at bounding box center [164, 140] width 103 height 13
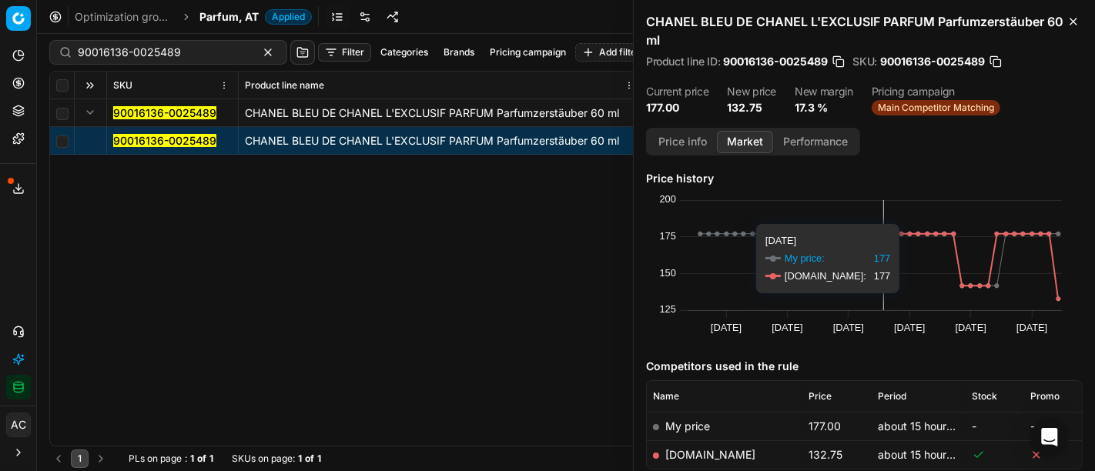
scroll to position [89, 0]
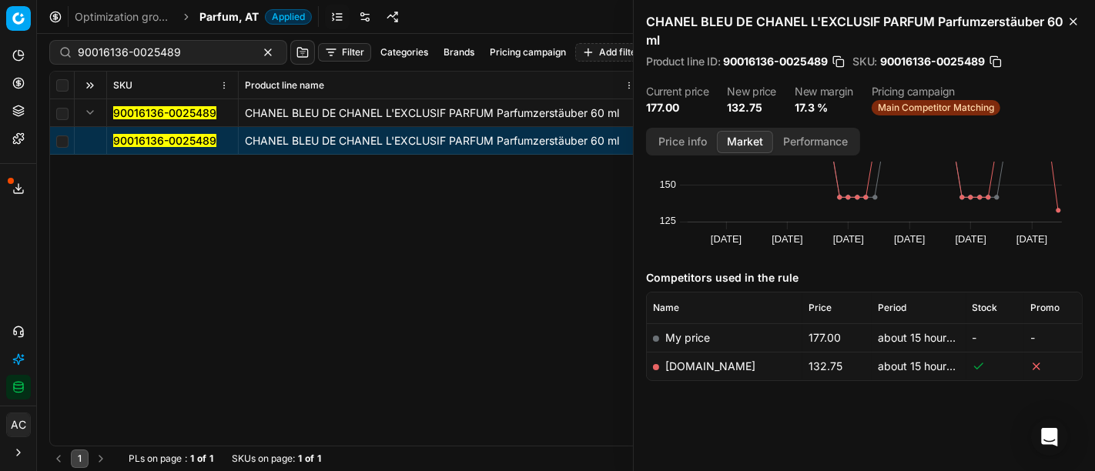
click at [704, 366] on link "[DOMAIN_NAME]" at bounding box center [710, 366] width 90 height 13
click at [209, 45] on input "90016136-0025489" at bounding box center [162, 52] width 169 height 15
paste input "80007136-100"
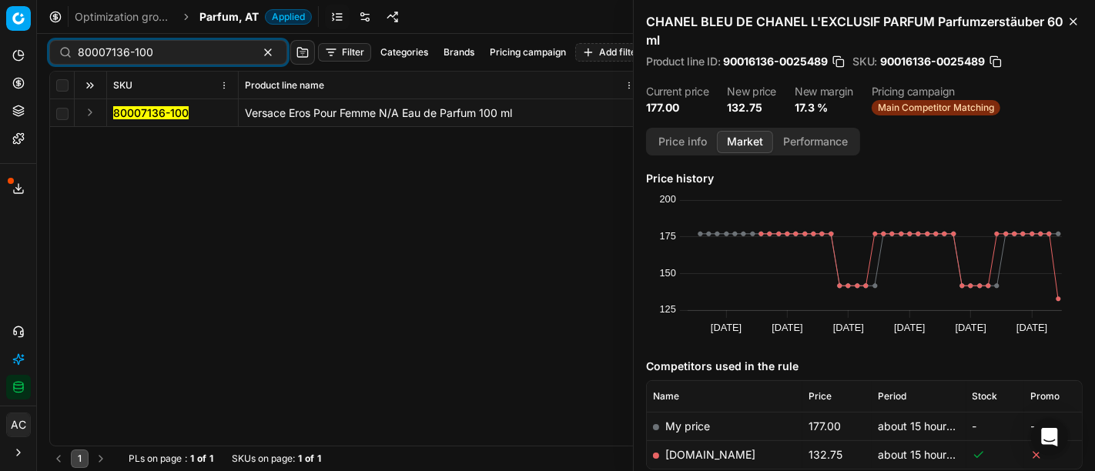
click at [83, 117] on button "Expand" at bounding box center [90, 112] width 18 height 18
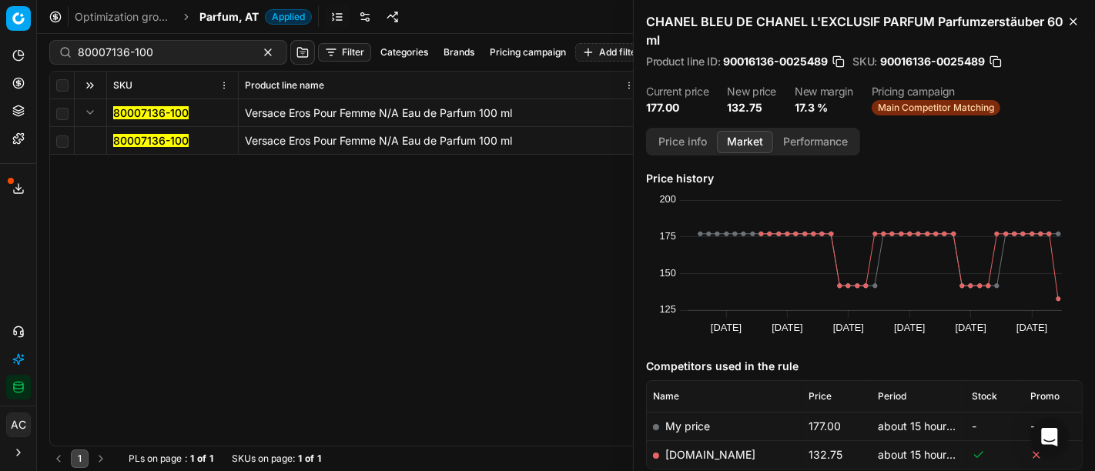
click at [161, 138] on mark "80007136-100" at bounding box center [150, 140] width 75 height 13
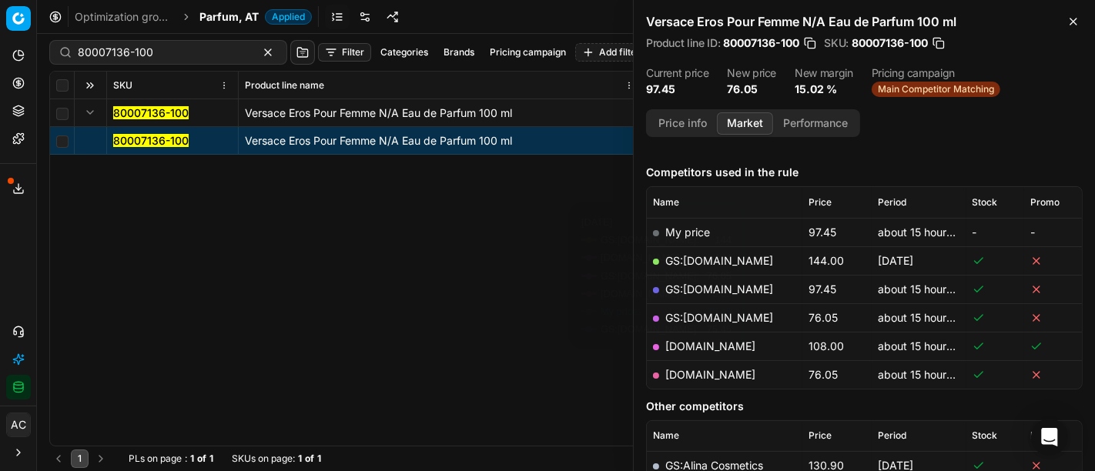
scroll to position [176, 0]
click at [738, 375] on link "[DOMAIN_NAME]" at bounding box center [710, 374] width 90 height 13
click at [182, 62] on div "80007136-100" at bounding box center [168, 52] width 238 height 25
paste input "11538-8"
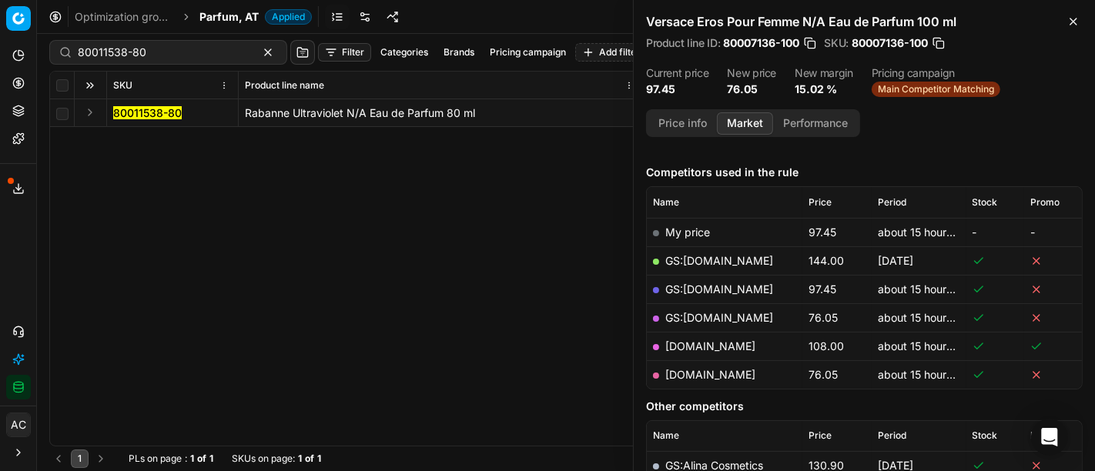
click at [89, 119] on button "Expand" at bounding box center [90, 112] width 18 height 18
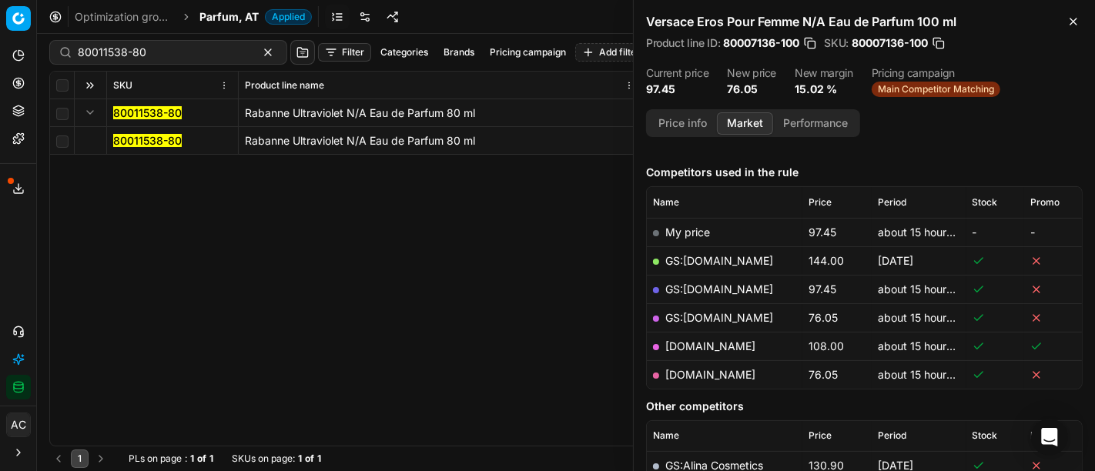
click at [159, 142] on mark "80011538-80" at bounding box center [147, 140] width 69 height 13
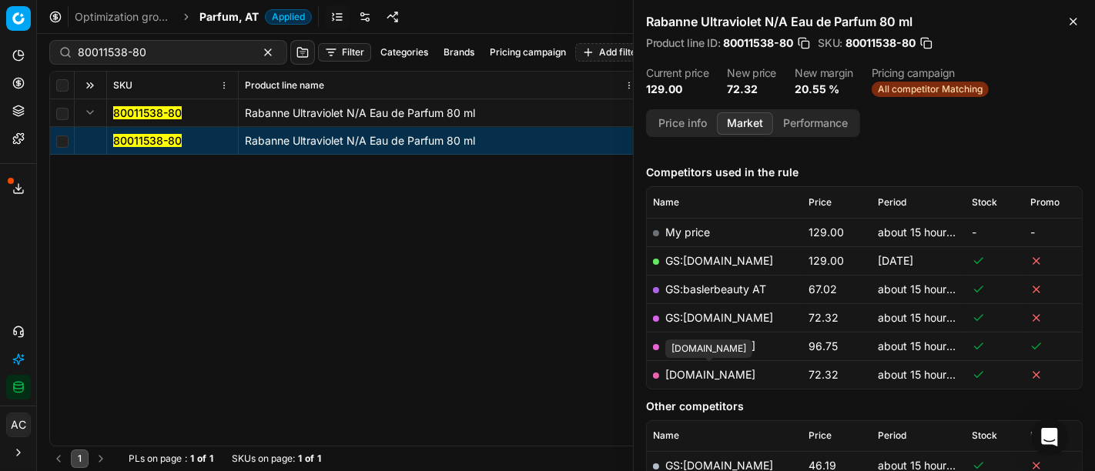
click at [722, 374] on link "[DOMAIN_NAME]" at bounding box center [710, 374] width 90 height 13
click at [199, 49] on input "80011538-80" at bounding box center [162, 52] width 169 height 15
paste input "408-5"
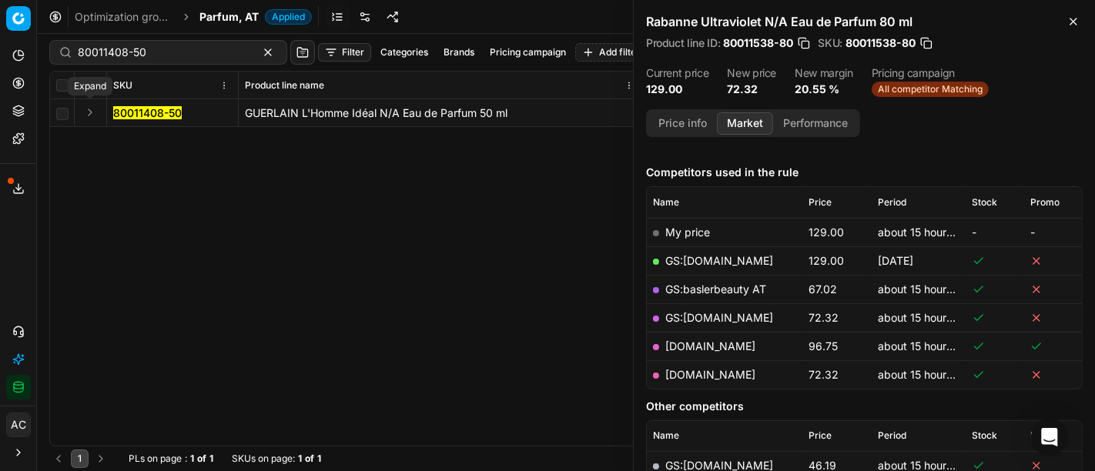
click at [89, 111] on button "Expand" at bounding box center [90, 112] width 18 height 18
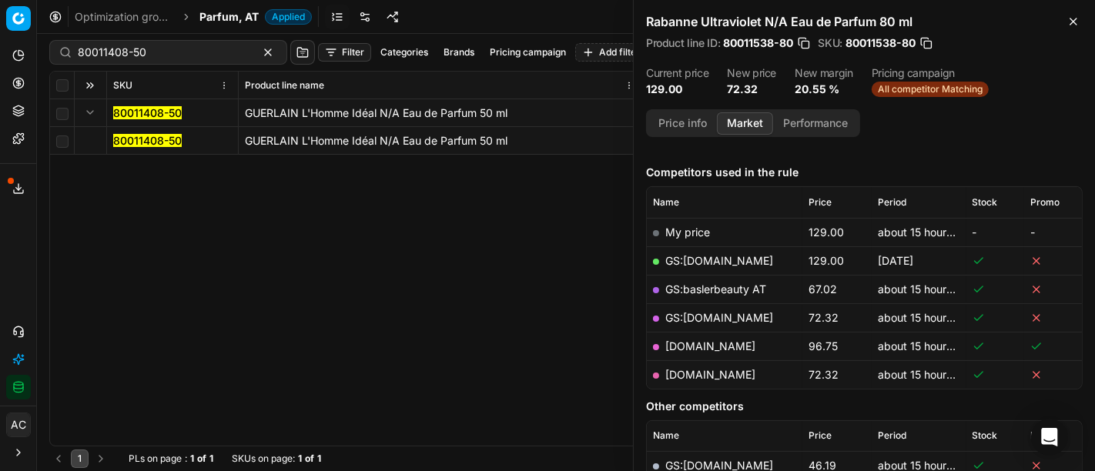
click at [141, 142] on mark "80011408-50" at bounding box center [147, 140] width 69 height 13
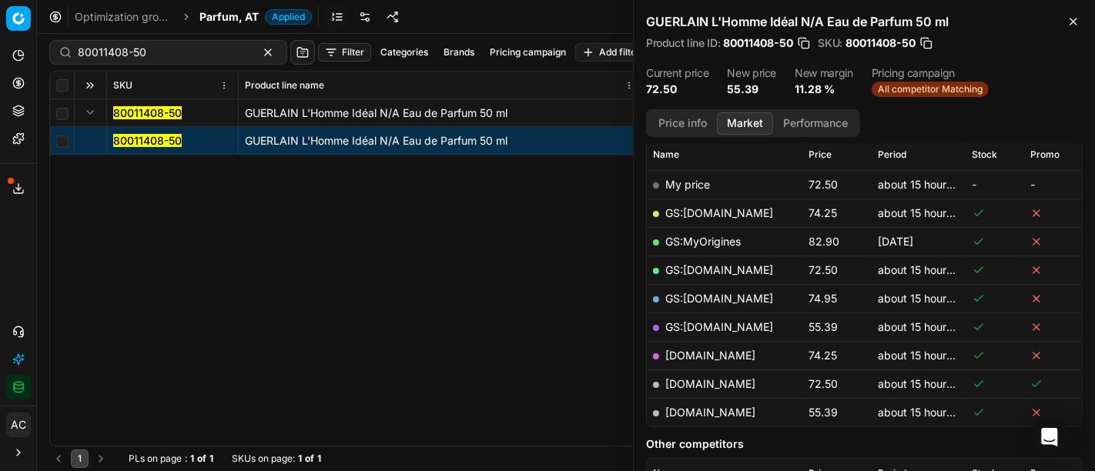
scroll to position [231, 0]
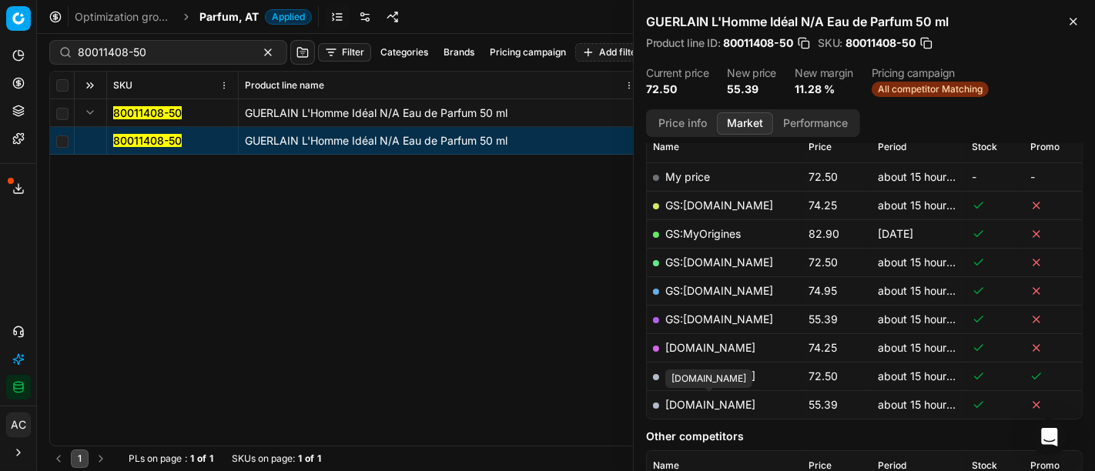
click at [716, 403] on link "[DOMAIN_NAME]" at bounding box center [710, 404] width 90 height 13
click at [171, 55] on input "80011408-50" at bounding box center [162, 52] width 169 height 15
paste input "76261-10"
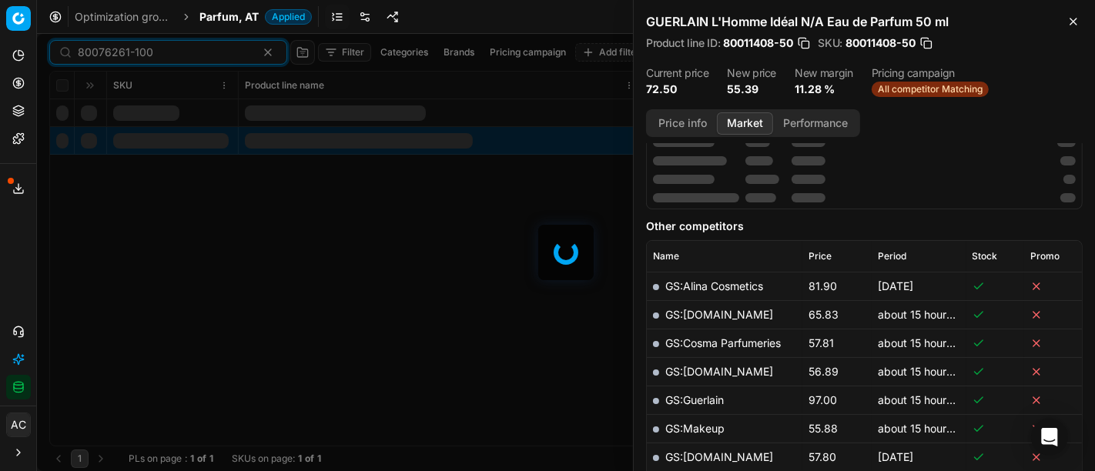
scroll to position [231, 0]
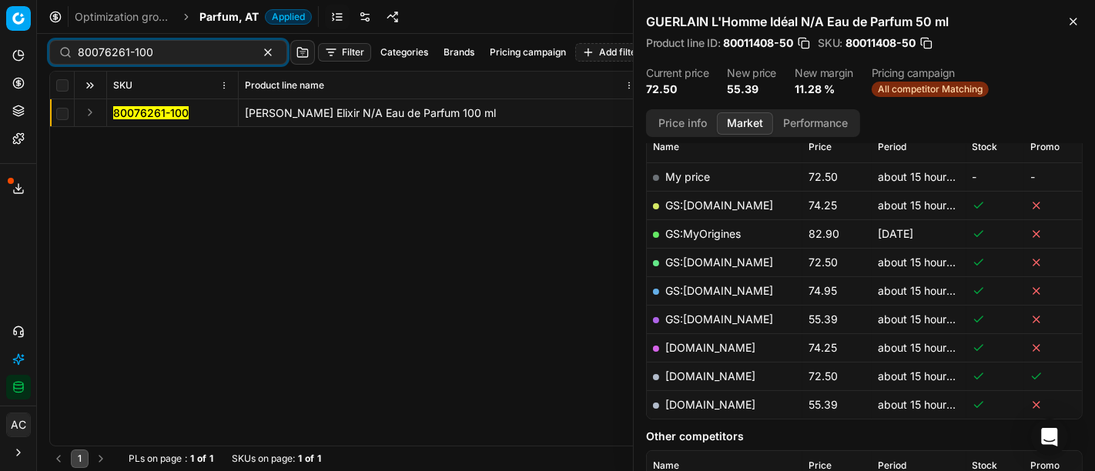
click at [91, 110] on button "Expand" at bounding box center [90, 112] width 18 height 18
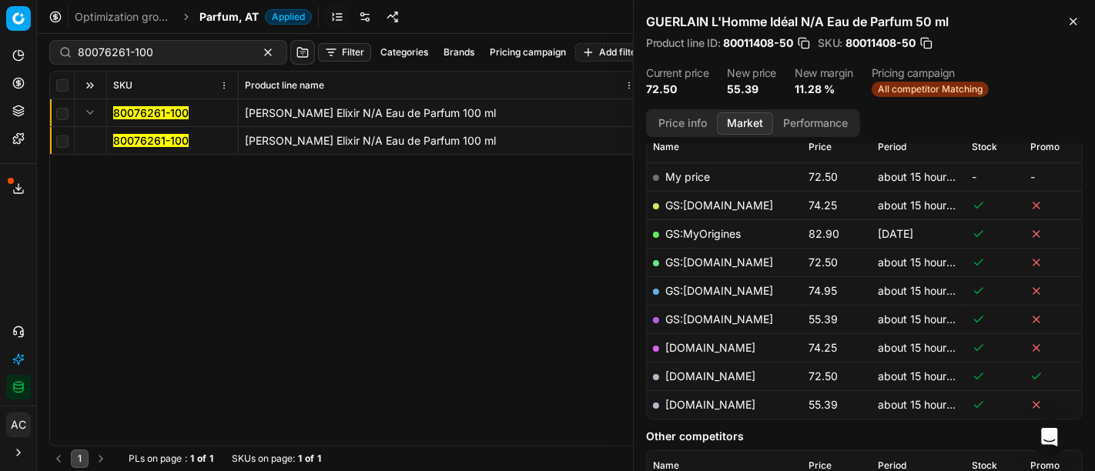
click at [137, 144] on mark "80076261-100" at bounding box center [150, 140] width 75 height 13
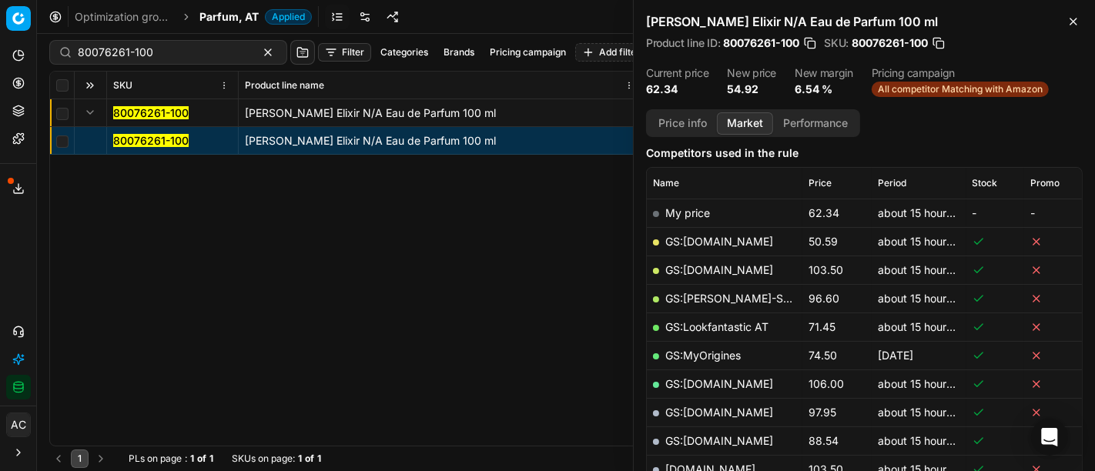
scroll to position [196, 0]
click at [716, 239] on link "GS:[DOMAIN_NAME]" at bounding box center [719, 240] width 108 height 13
click at [183, 56] on input "80076261-100" at bounding box center [162, 52] width 169 height 15
paste input "20104293"
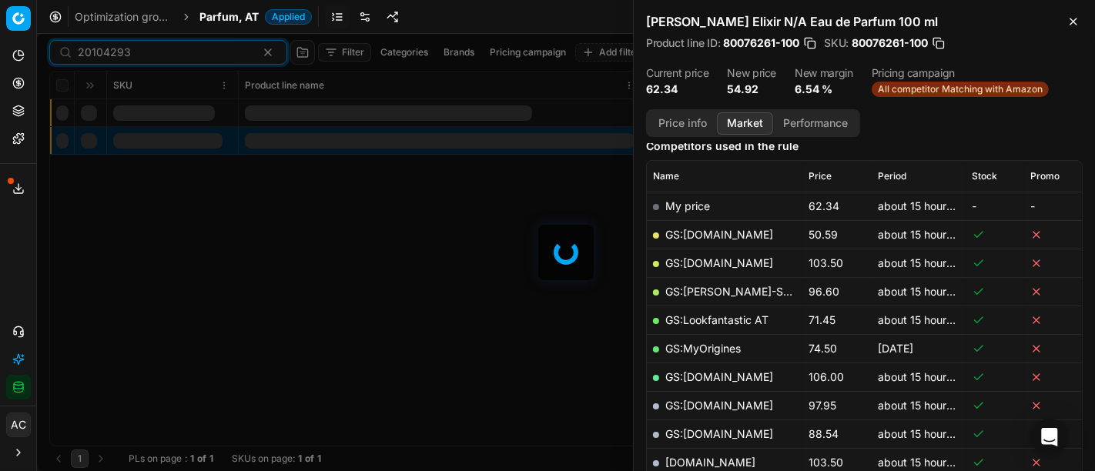
scroll to position [196, 0]
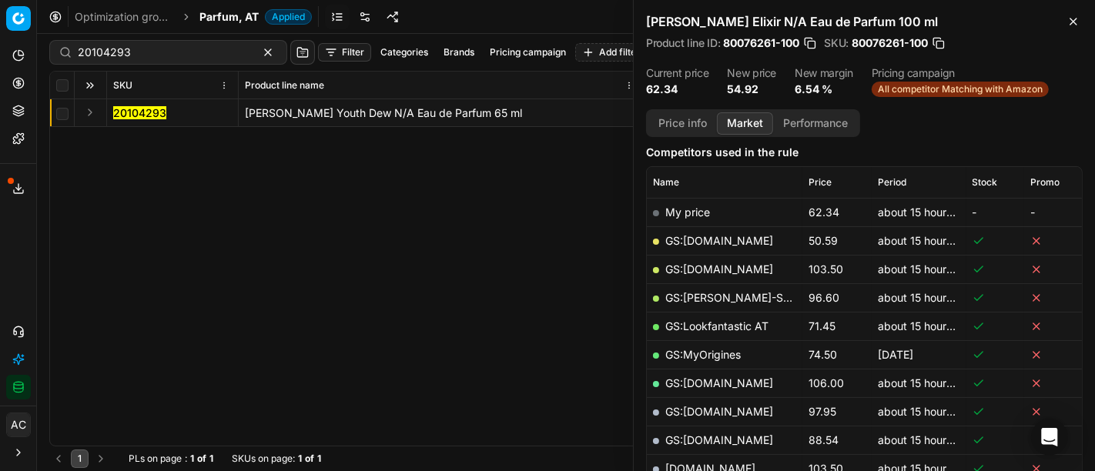
click at [95, 109] on button "Expand" at bounding box center [90, 112] width 18 height 18
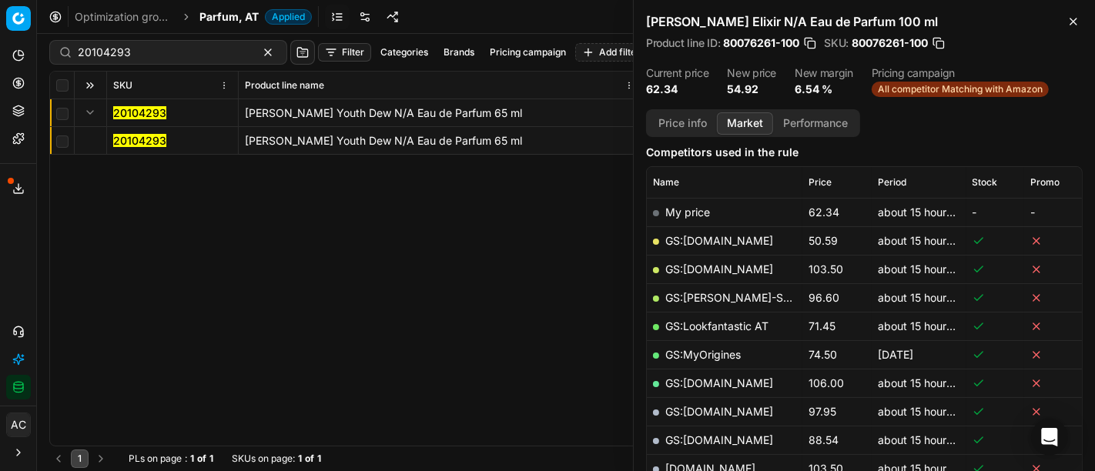
click at [154, 139] on mark "20104293" at bounding box center [139, 140] width 53 height 13
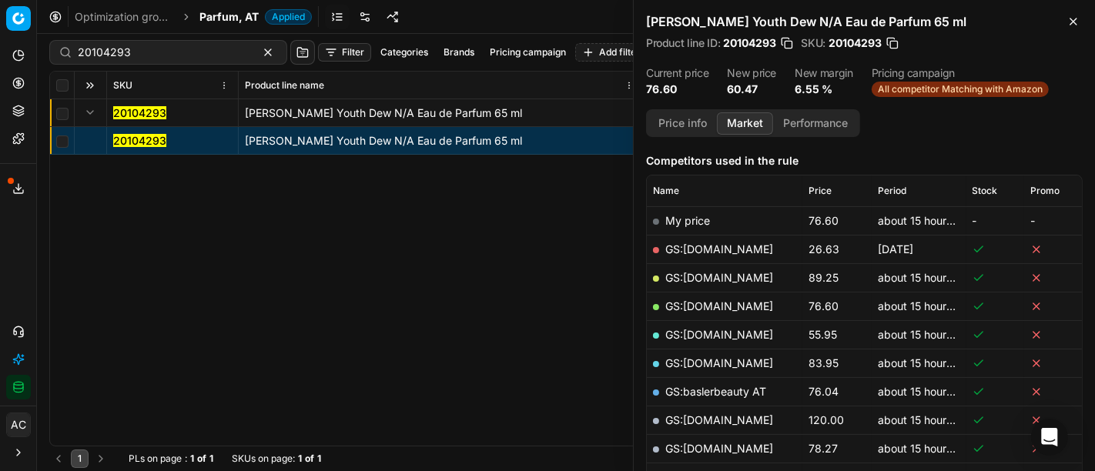
scroll to position [186, 0]
click at [684, 126] on button "Price info" at bounding box center [682, 123] width 69 height 22
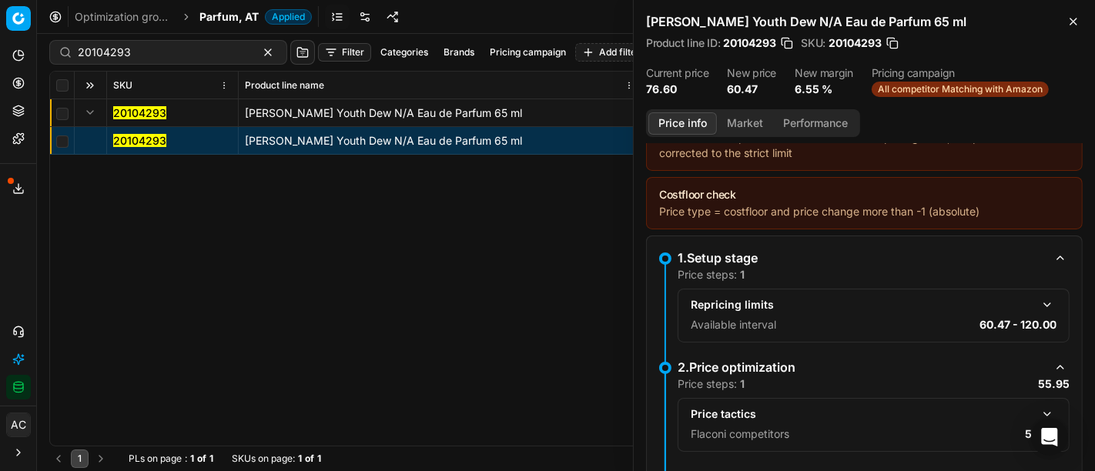
scroll to position [109, 0]
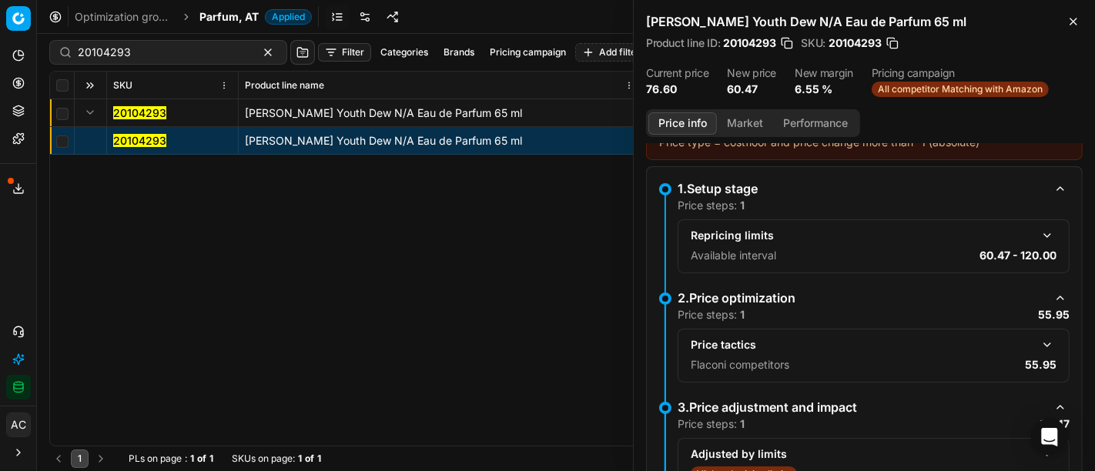
click at [1038, 343] on button "button" at bounding box center [1047, 345] width 18 height 18
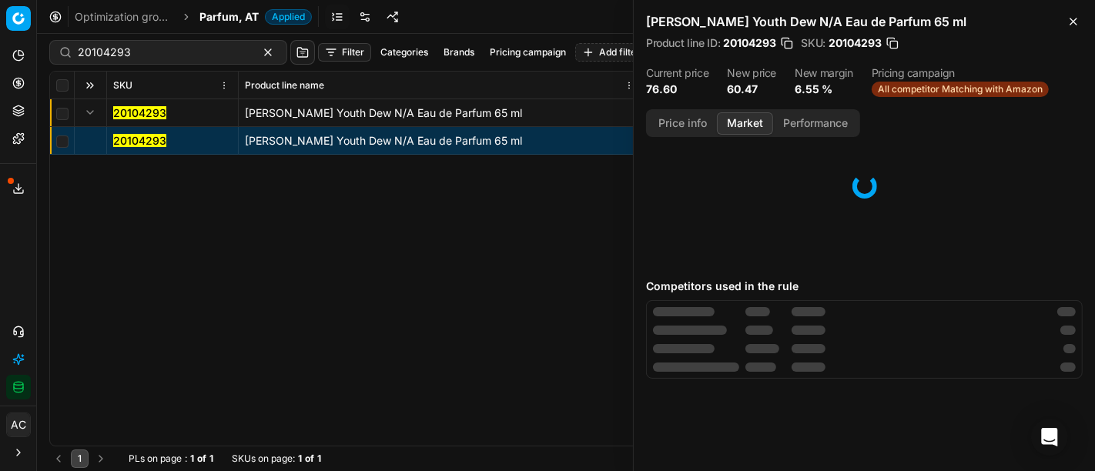
click at [749, 123] on button "Market" at bounding box center [745, 123] width 56 height 22
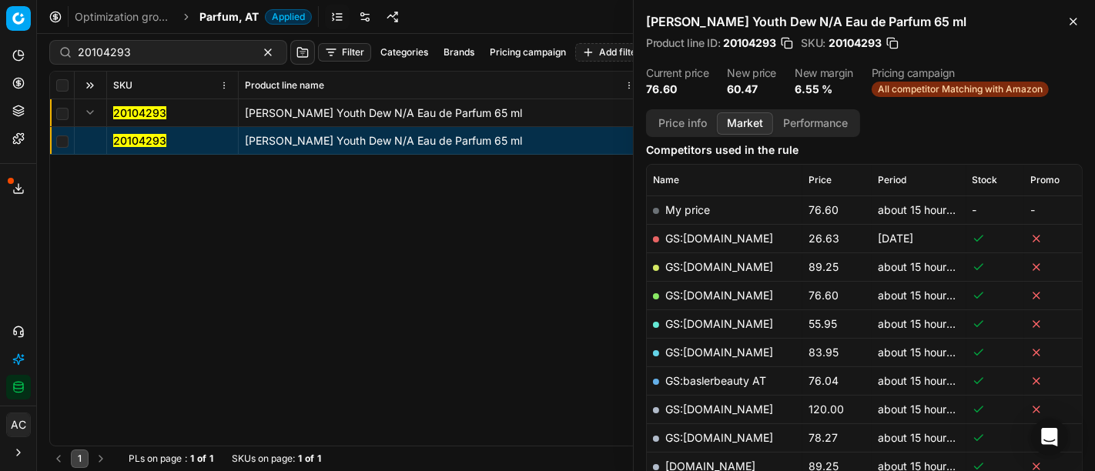
scroll to position [198, 0]
click at [719, 320] on link "GS:[DOMAIN_NAME]" at bounding box center [719, 323] width 108 height 13
click at [209, 53] on input "20104293" at bounding box center [162, 52] width 169 height 15
paste input "90007488-0011444"
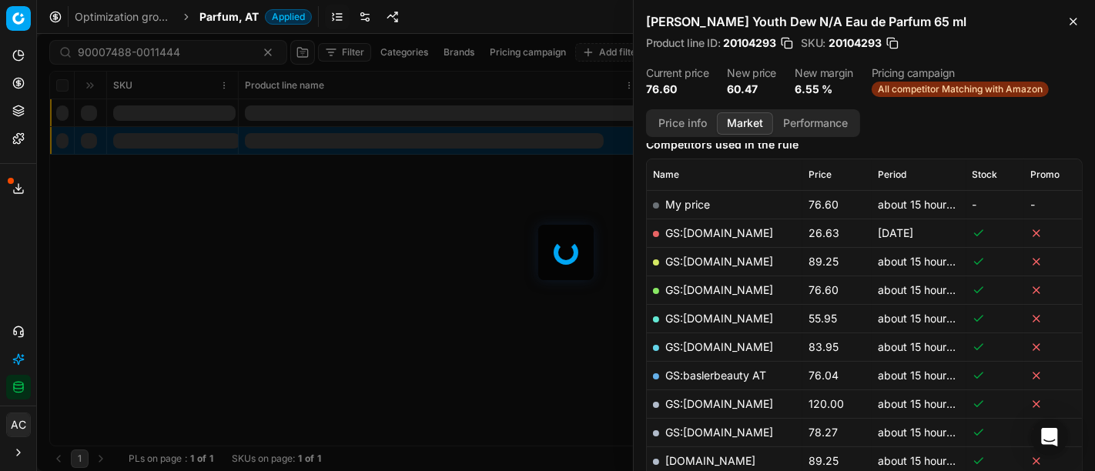
scroll to position [198, 0]
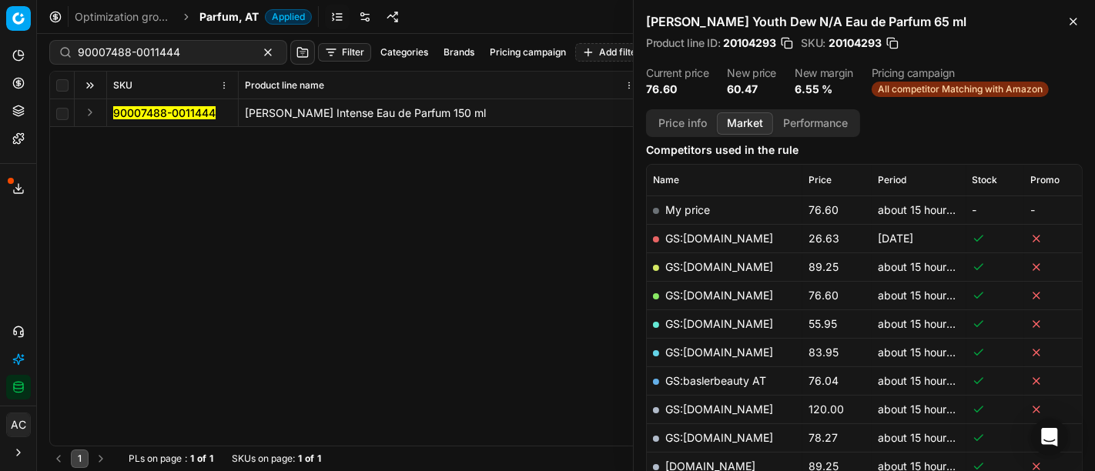
click at [1030, 27] on h2 "[PERSON_NAME] Youth Dew N/A Eau de Parfum 65 ml" at bounding box center [864, 21] width 437 height 18
click at [84, 117] on button "Expand" at bounding box center [90, 112] width 18 height 18
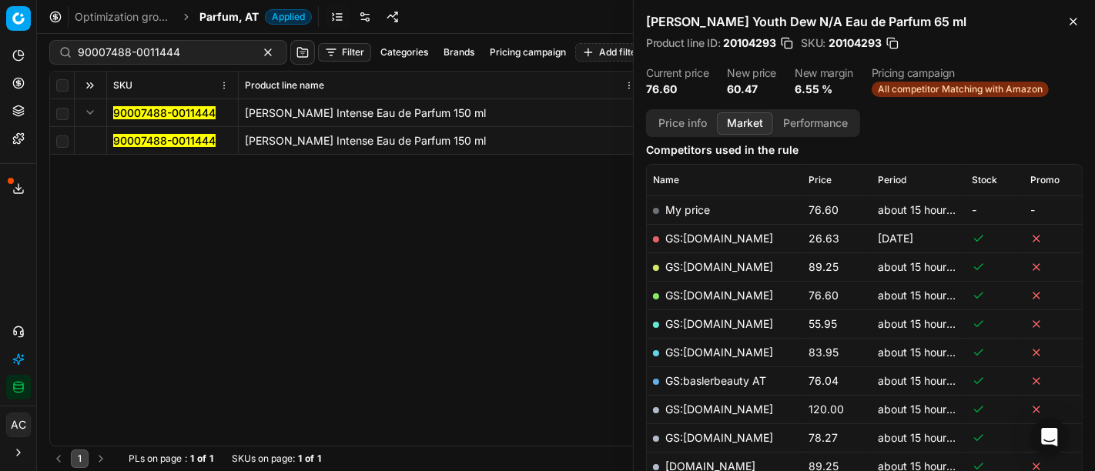
click at [167, 144] on mark "90007488-0011444" at bounding box center [164, 140] width 102 height 13
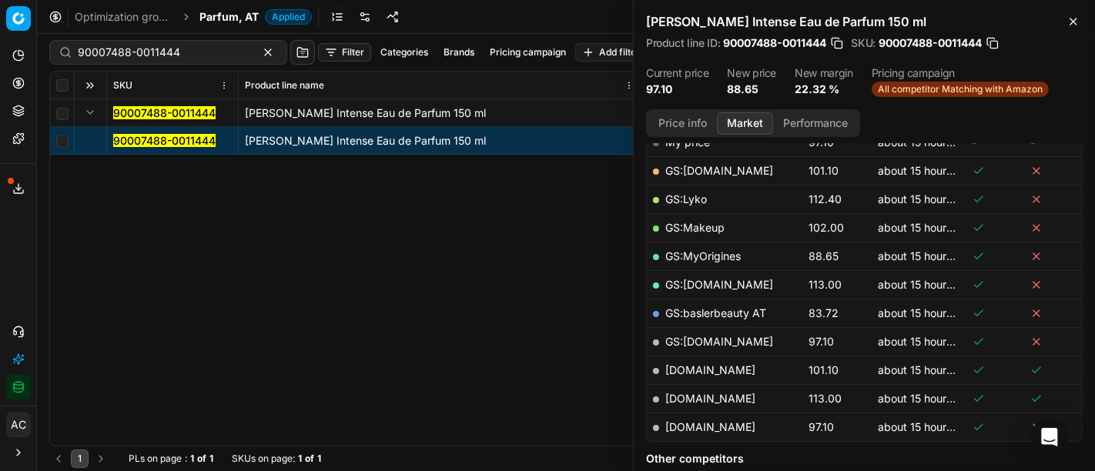
scroll to position [270, 0]
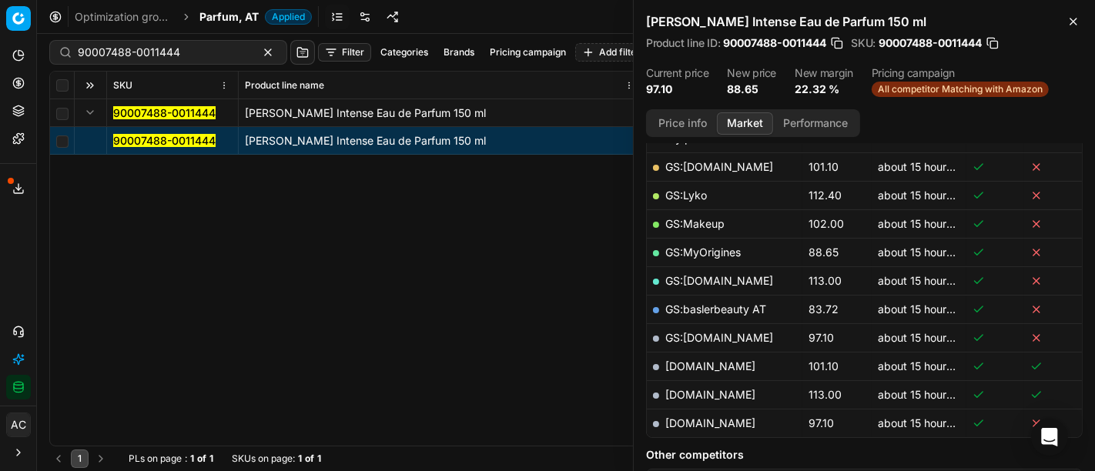
click at [688, 122] on button "Price info" at bounding box center [682, 123] width 69 height 22
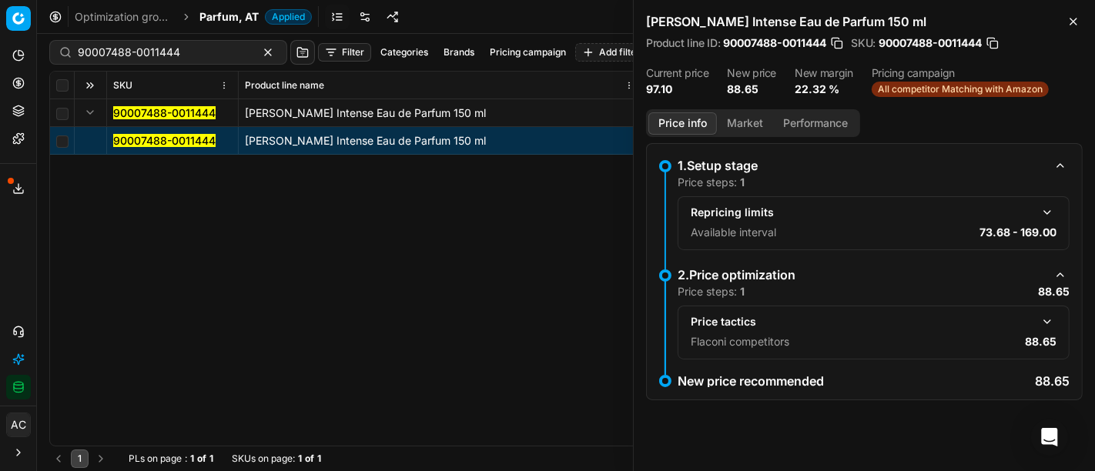
scroll to position [0, 0]
click at [1056, 319] on button "button" at bounding box center [1047, 322] width 18 height 18
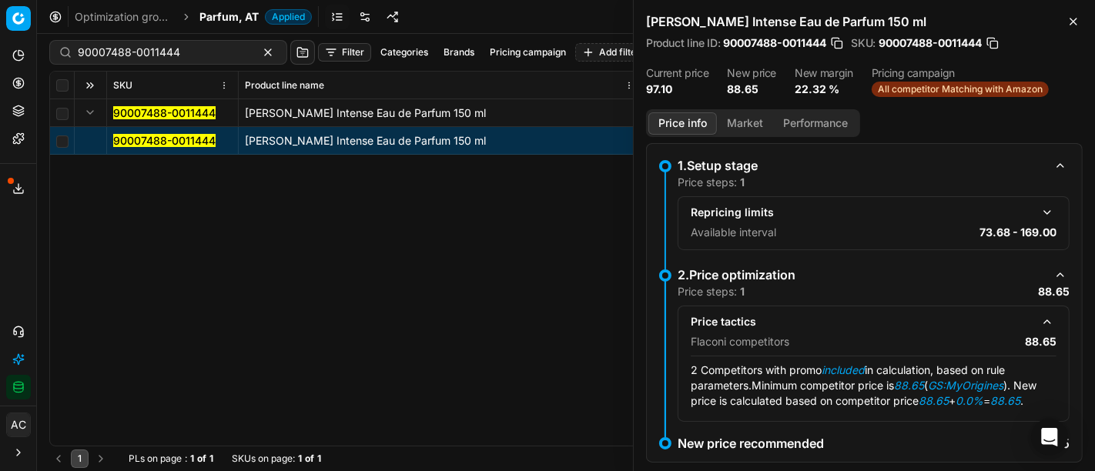
click at [748, 116] on button "Market" at bounding box center [745, 123] width 56 height 22
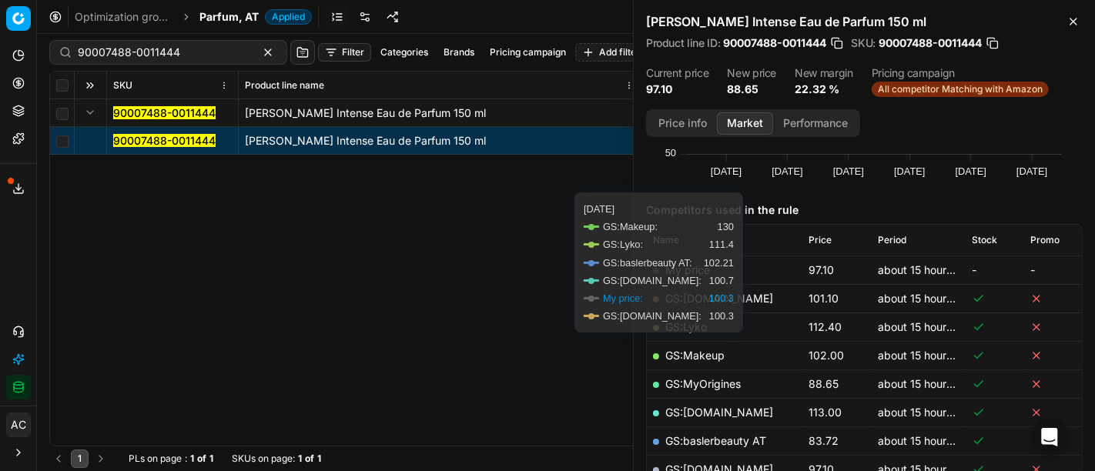
scroll to position [149, 0]
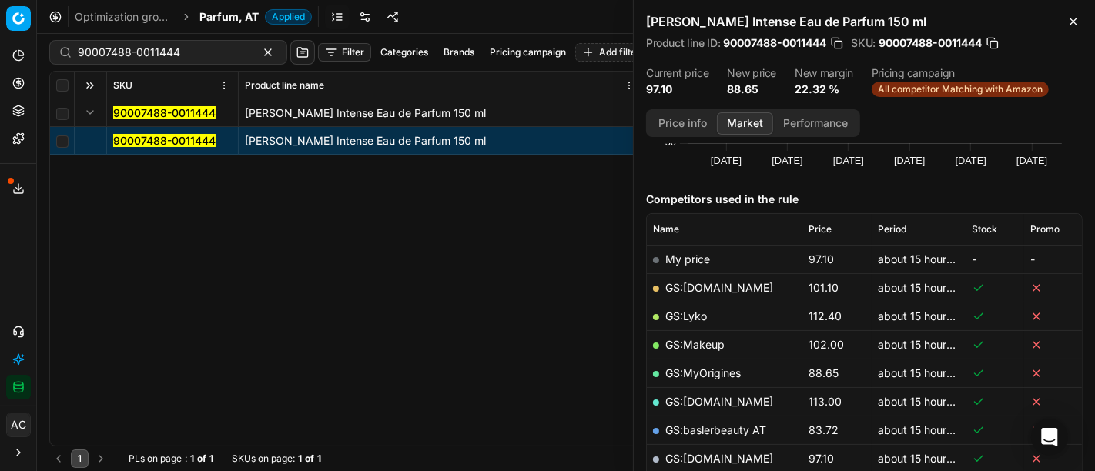
click at [730, 373] on link "GS:MyOrigines" at bounding box center [702, 373] width 75 height 13
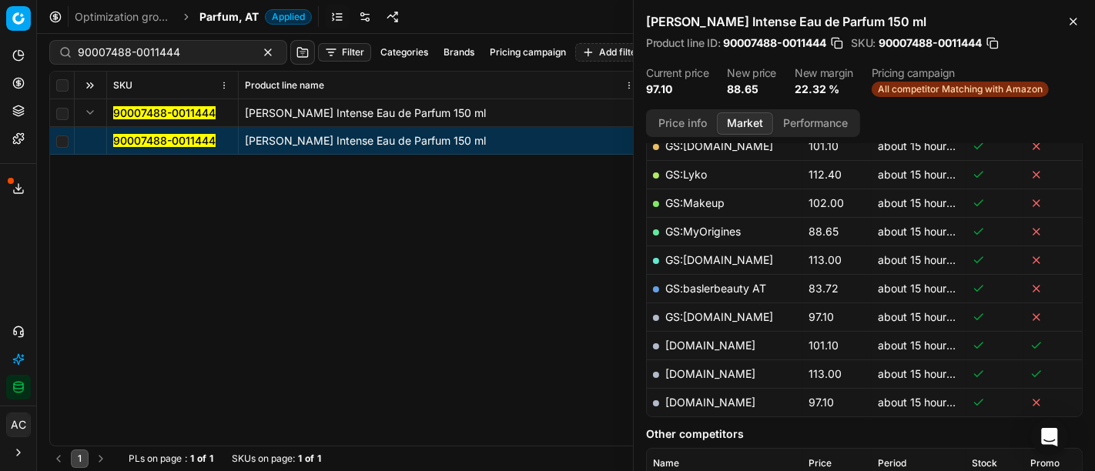
scroll to position [289, 0]
click at [729, 404] on link "[DOMAIN_NAME]" at bounding box center [710, 403] width 90 height 13
click at [208, 48] on input "90007488-0011444" at bounding box center [162, 52] width 169 height 15
paste input "16518-0025959"
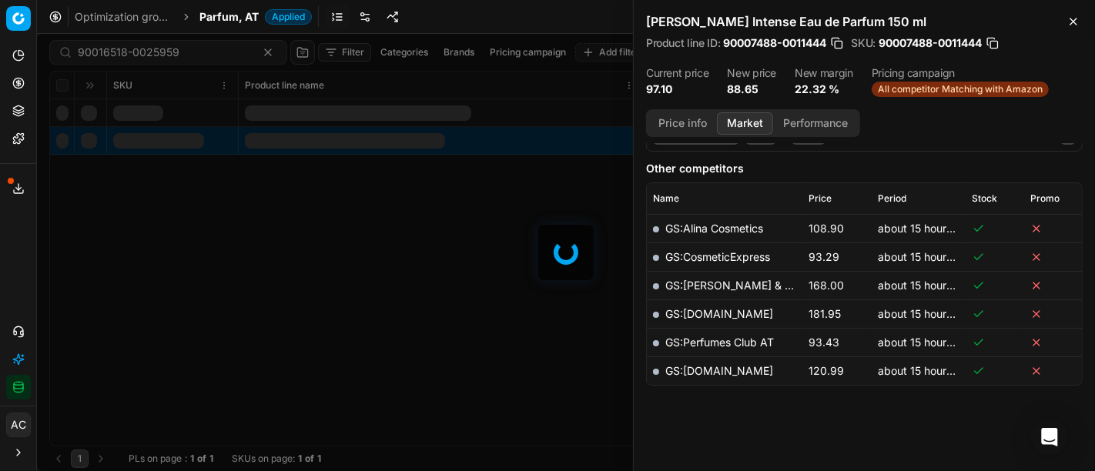
scroll to position [289, 0]
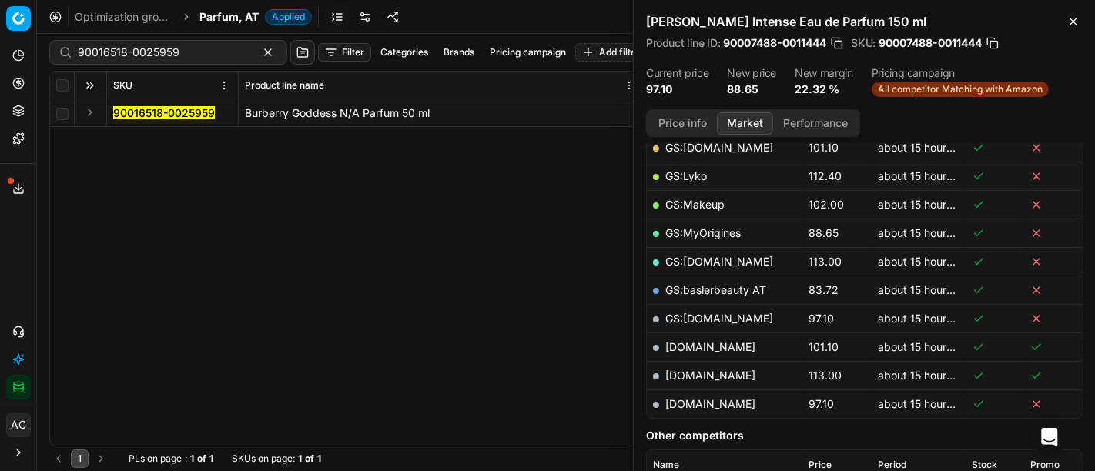
click at [0, 247] on div "Analytics Pricing Product portfolio Templates Export service 21 Contact support…" at bounding box center [18, 221] width 36 height 369
click at [88, 113] on button "Expand" at bounding box center [90, 112] width 18 height 18
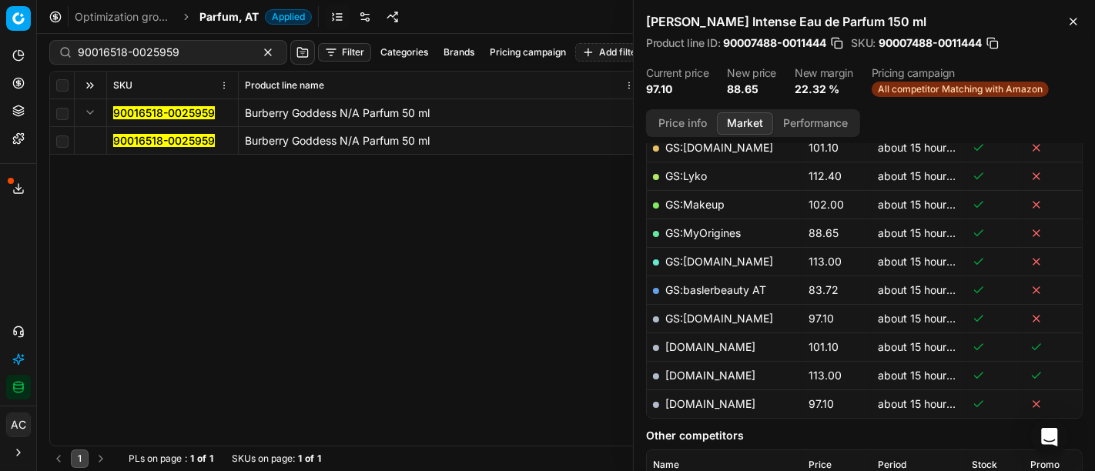
click at [134, 139] on mark "90016518-0025959" at bounding box center [164, 140] width 102 height 13
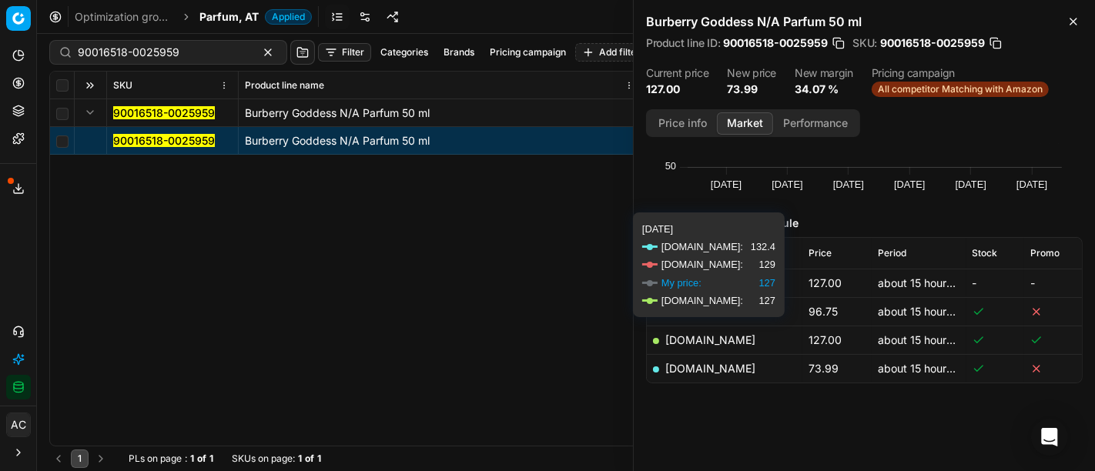
scroll to position [127, 0]
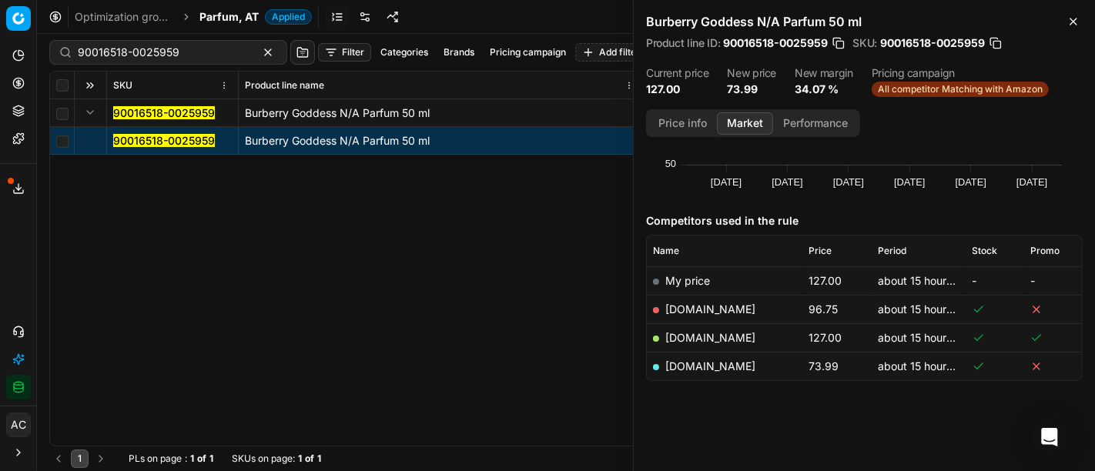
click at [719, 367] on link "[DOMAIN_NAME]" at bounding box center [710, 366] width 90 height 13
click at [195, 53] on input "90016518-0025959" at bounding box center [162, 52] width 169 height 15
paste input "1100-0017570"
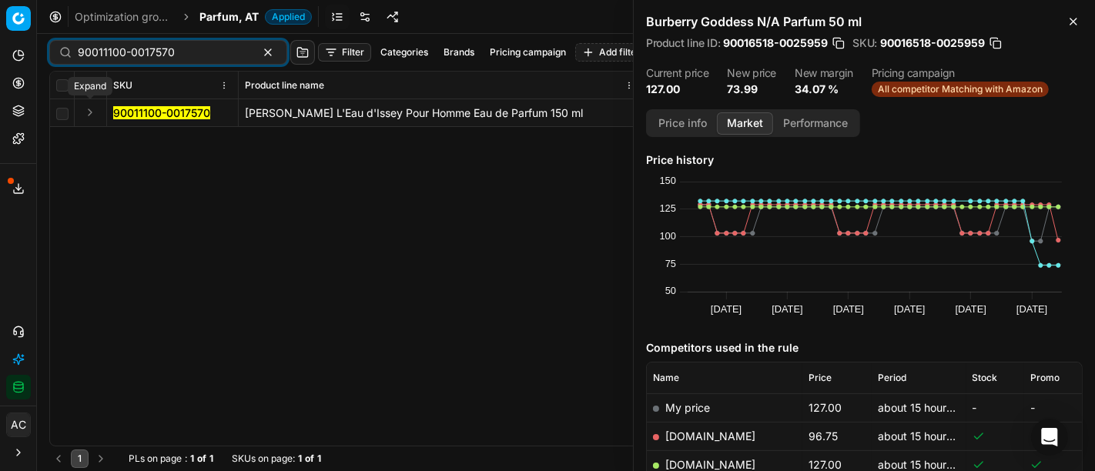
click at [90, 111] on button "Expand" at bounding box center [90, 112] width 18 height 18
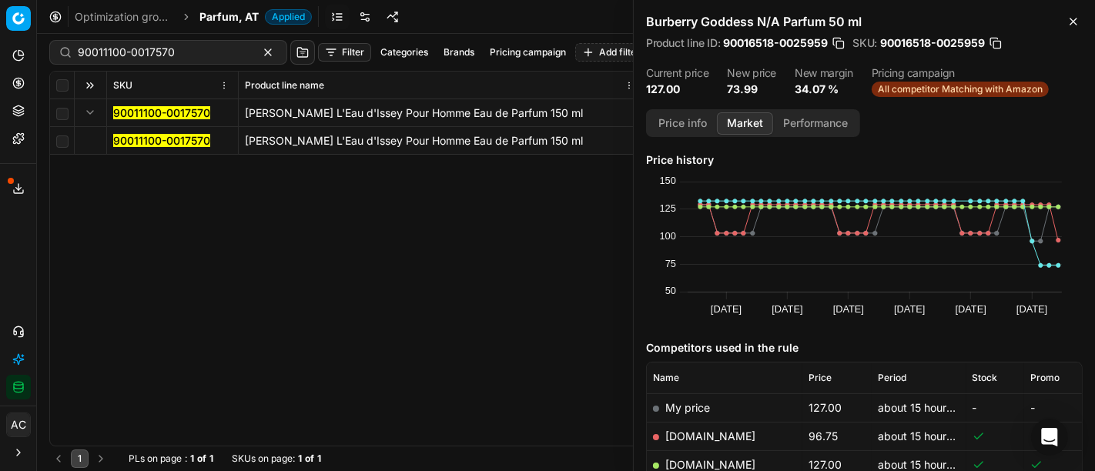
click at [132, 144] on mark "90011100-0017570" at bounding box center [161, 140] width 97 height 13
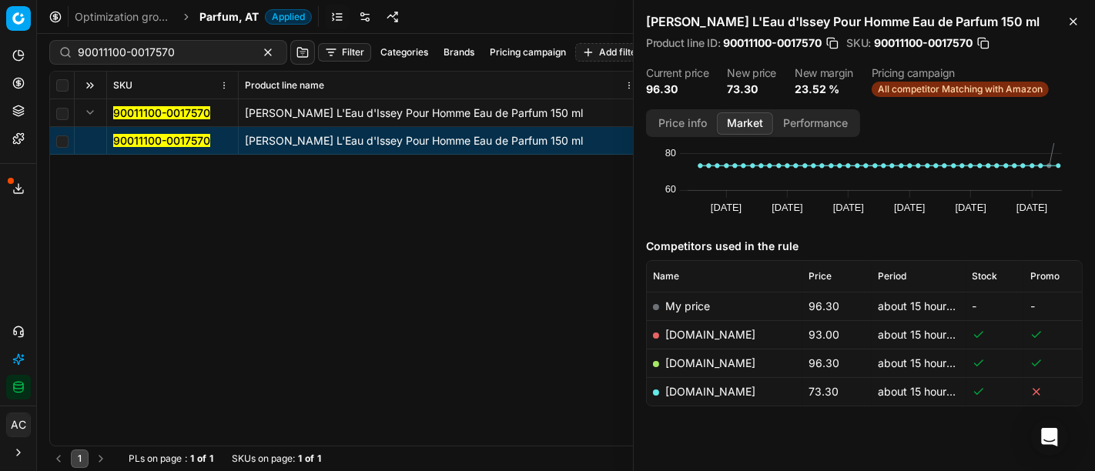
scroll to position [127, 0]
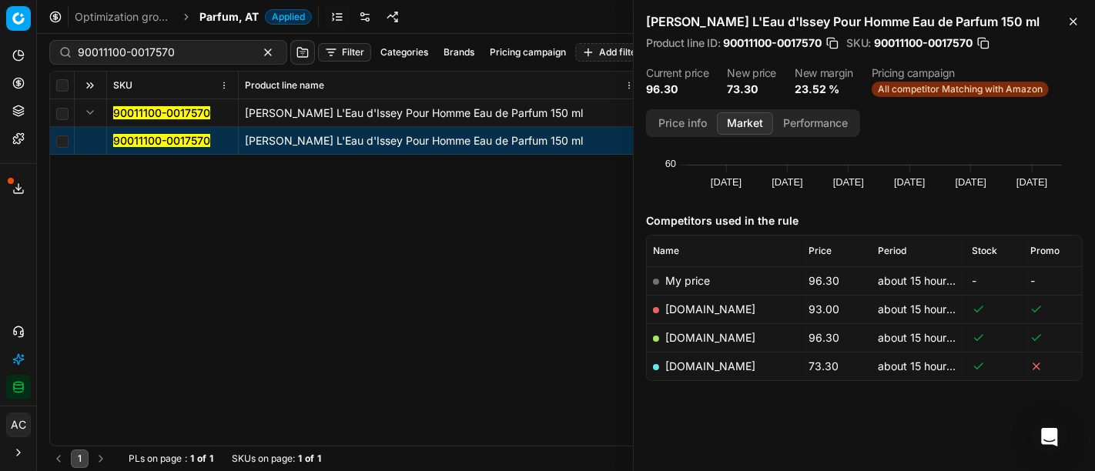
click at [732, 370] on link "[DOMAIN_NAME]" at bounding box center [710, 366] width 90 height 13
click at [193, 51] on input "90011100-0017570" at bounding box center [162, 52] width 169 height 15
paste input "2010186"
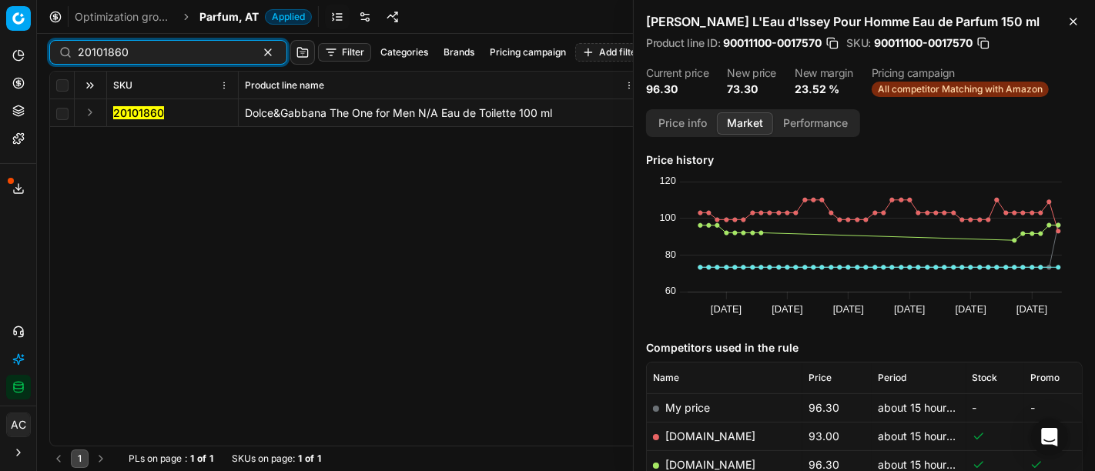
type input "20101860"
click at [88, 109] on button "Expand" at bounding box center [90, 112] width 18 height 18
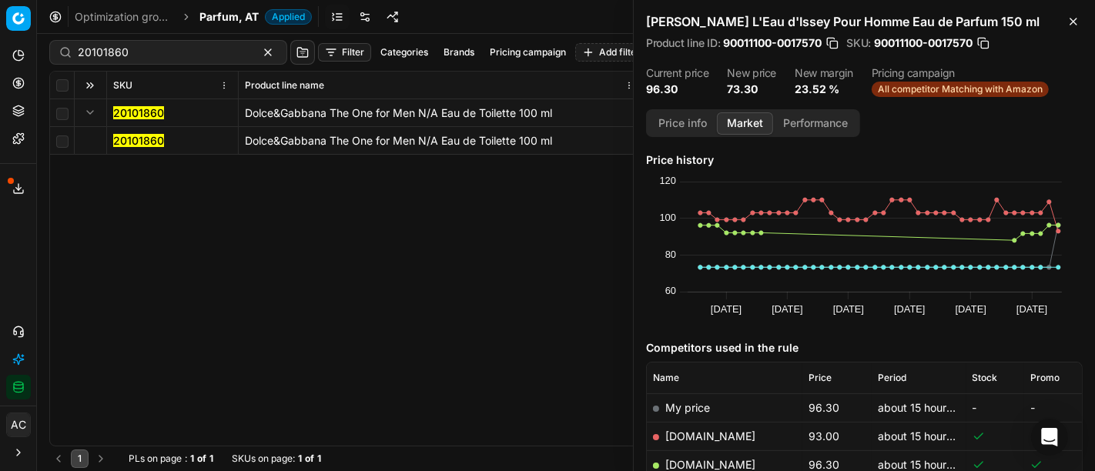
click at [140, 137] on mark "20101860" at bounding box center [138, 140] width 51 height 13
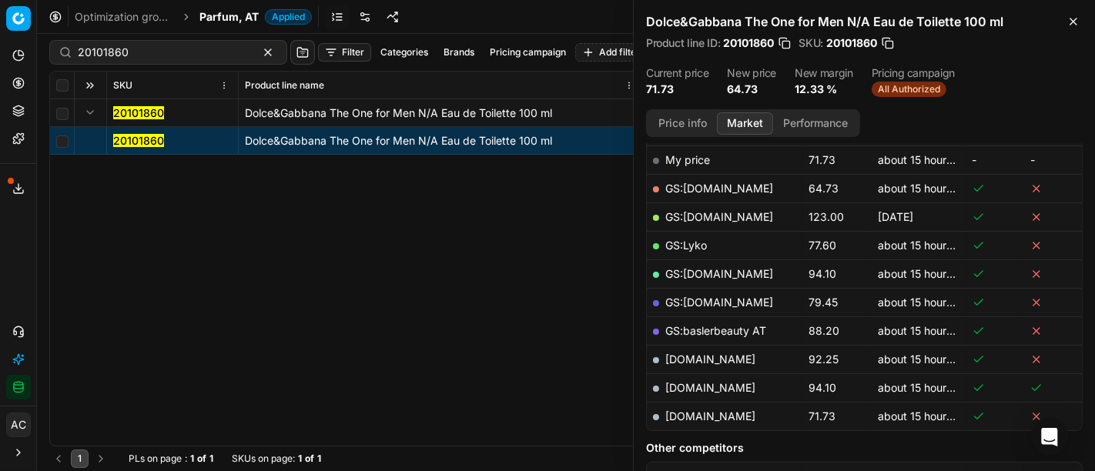
scroll to position [179, 0]
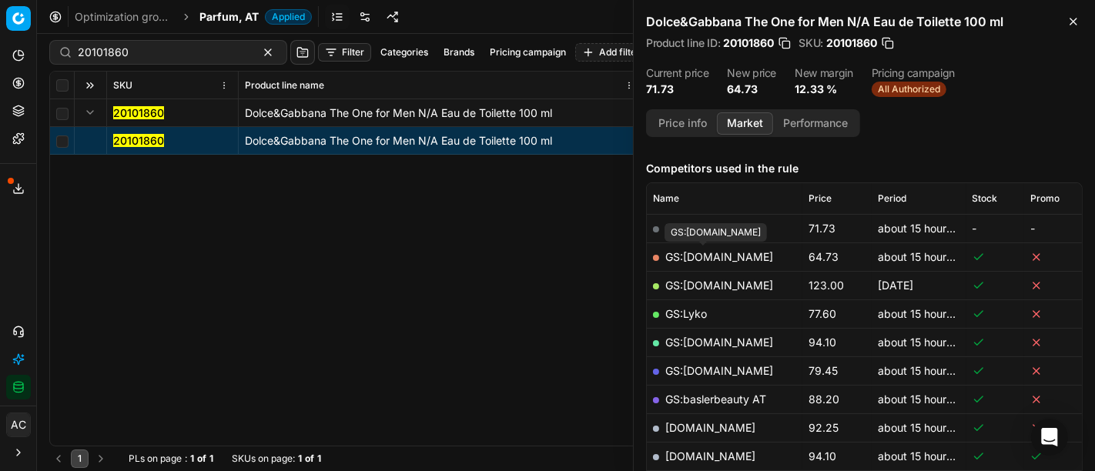
click at [724, 253] on link "GS:[DOMAIN_NAME]" at bounding box center [719, 256] width 108 height 13
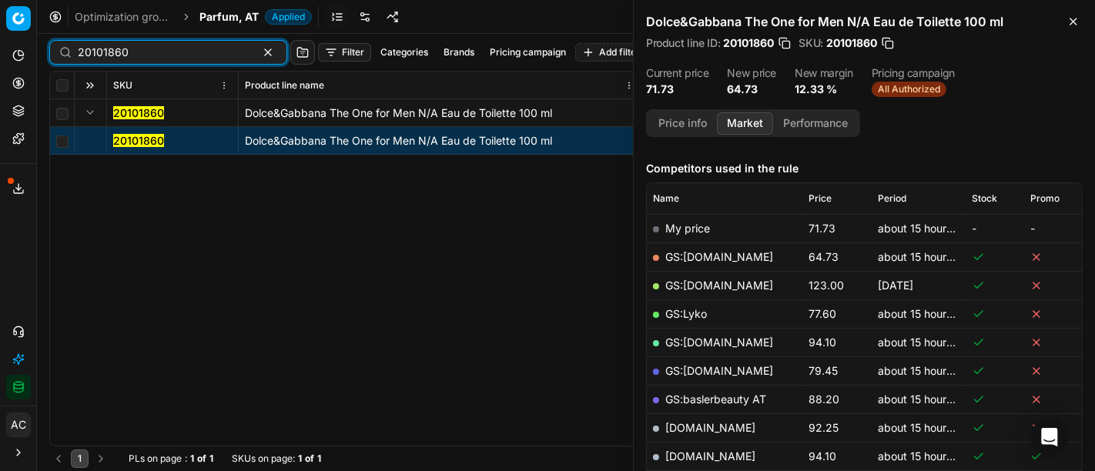
click at [186, 58] on input "20101860" at bounding box center [162, 52] width 169 height 15
click at [219, 23] on span "Parfum, AT" at bounding box center [228, 16] width 59 height 15
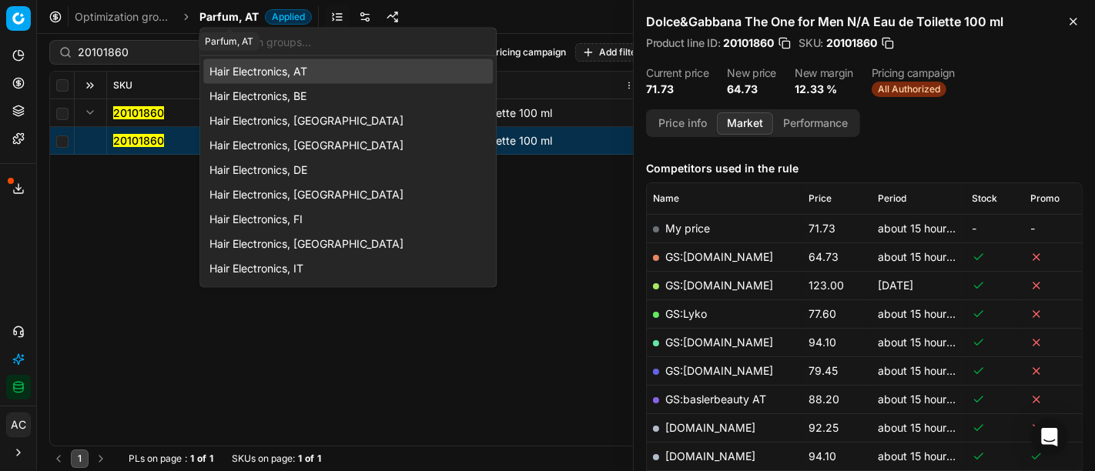
type input "a"
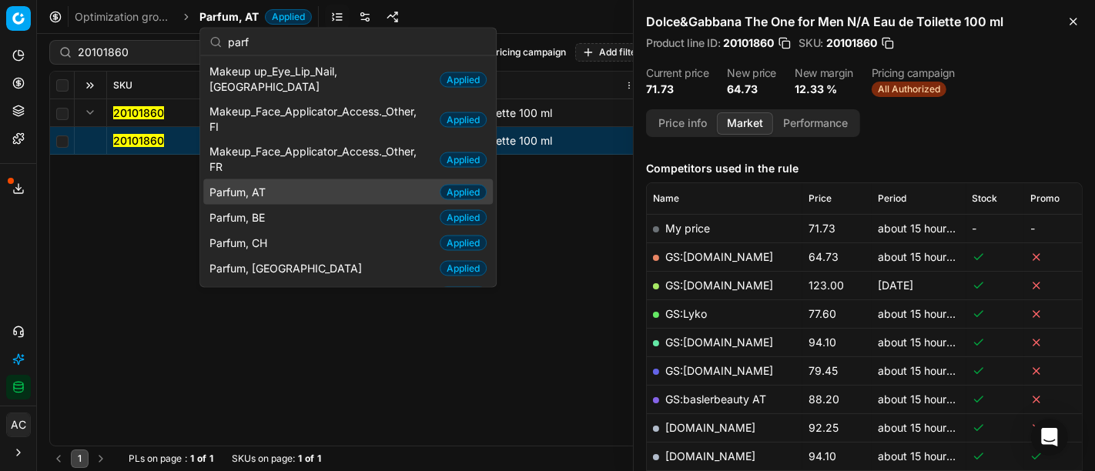
scroll to position [114, 0]
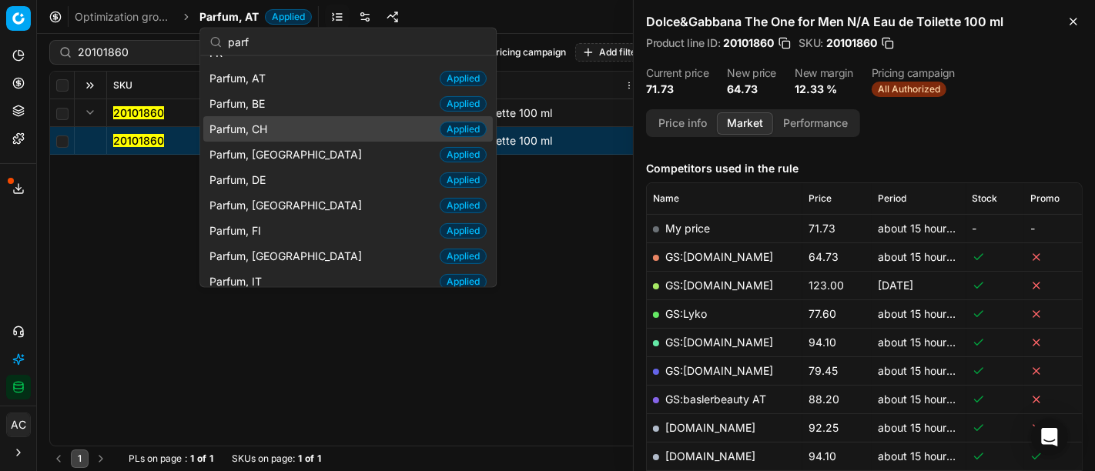
type input "parf"
click at [273, 121] on span "Parfum, CH" at bounding box center [241, 128] width 64 height 15
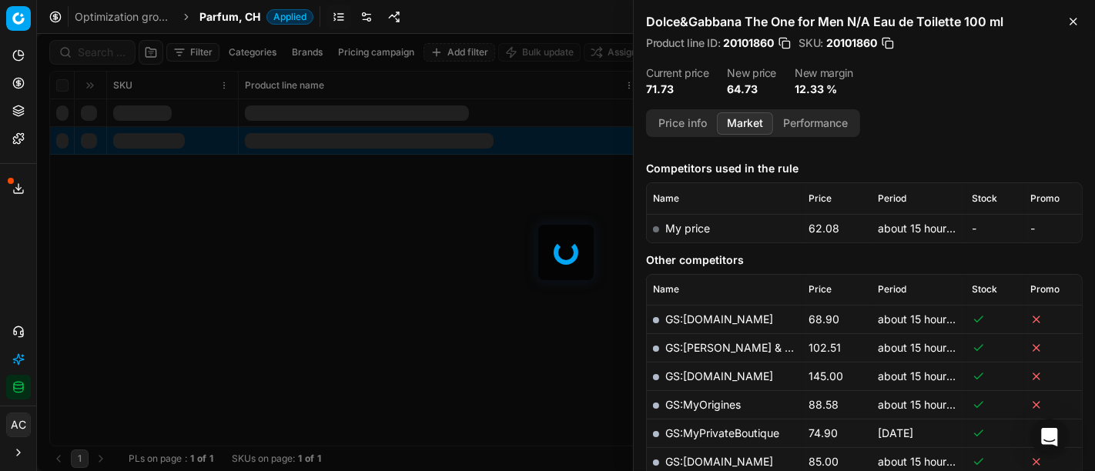
click at [89, 59] on div at bounding box center [566, 252] width 1058 height 437
click at [96, 58] on div at bounding box center [566, 252] width 1058 height 437
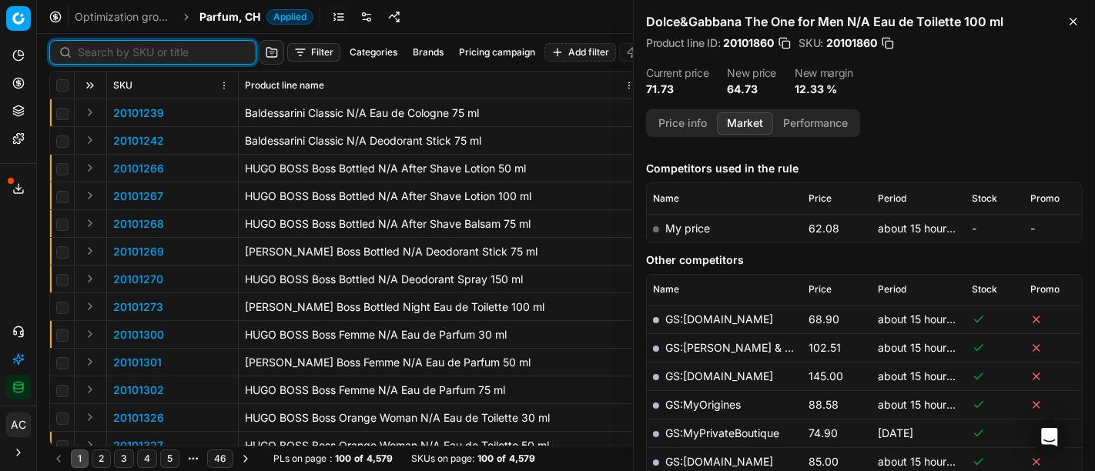
click at [96, 58] on input at bounding box center [162, 52] width 169 height 15
paste input "80016575-50"
type input "80016575-50"
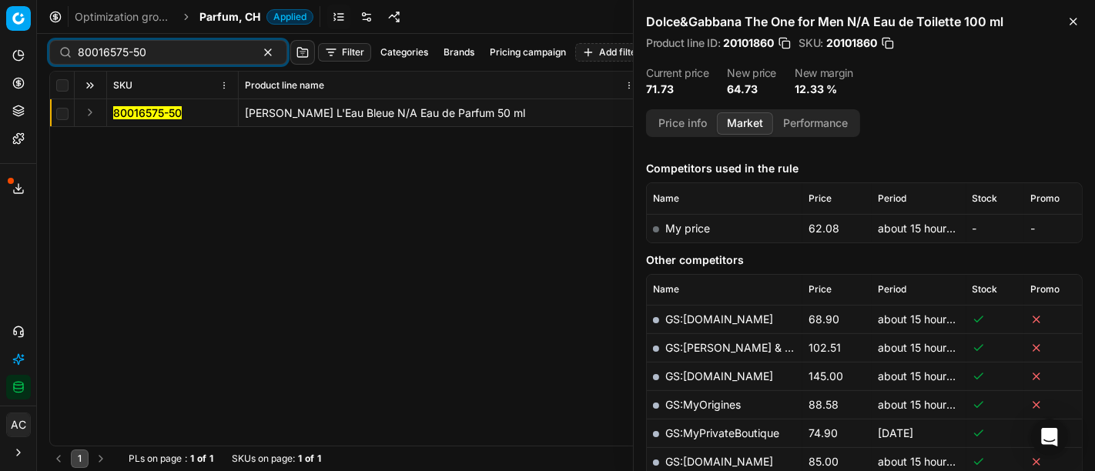
click at [89, 111] on button "Expand" at bounding box center [90, 112] width 18 height 18
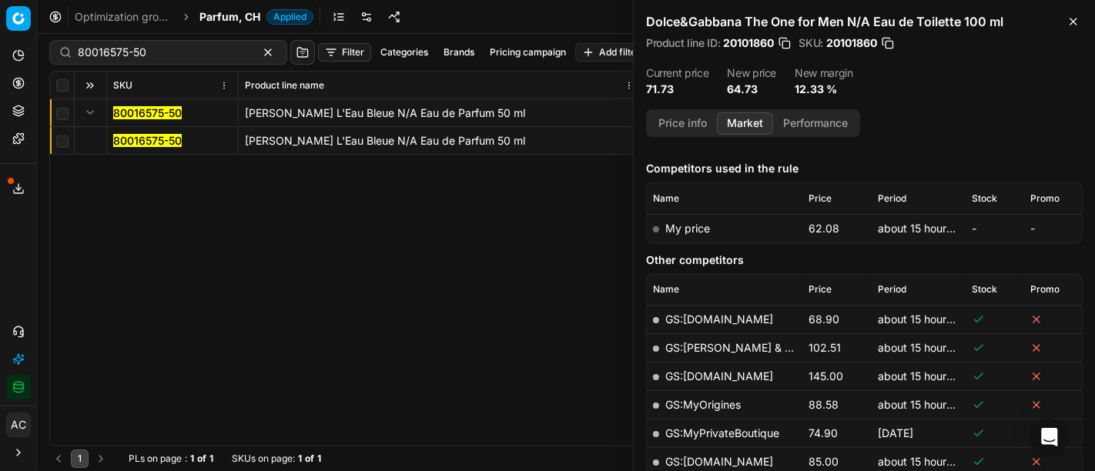
click at [170, 142] on mark "80016575-50" at bounding box center [147, 140] width 69 height 13
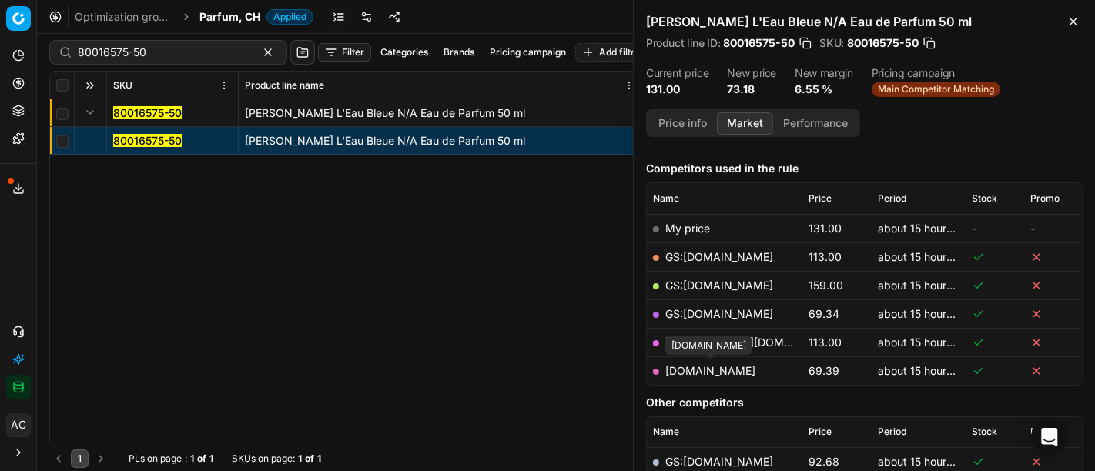
click at [721, 373] on link "[DOMAIN_NAME]" at bounding box center [710, 370] width 90 height 13
click at [236, 16] on span "Parfum, CH" at bounding box center [229, 16] width 61 height 15
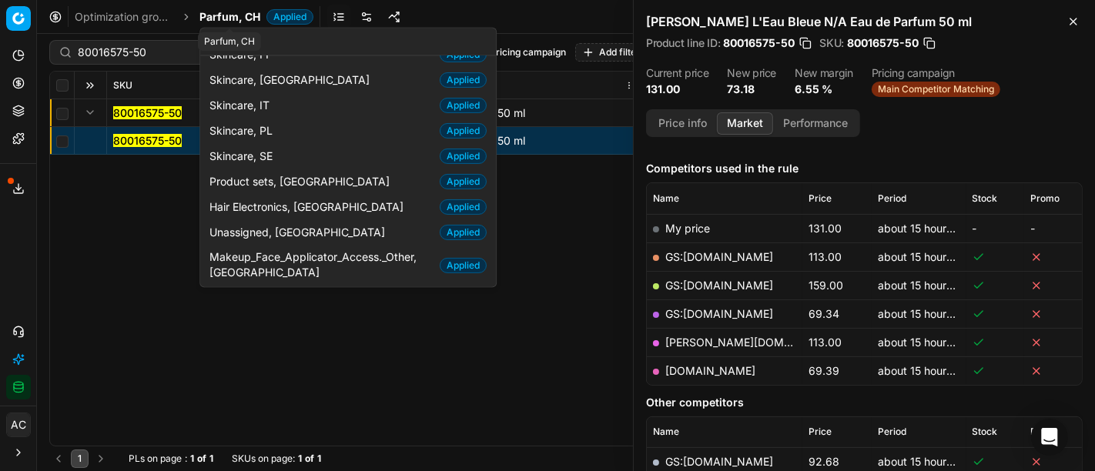
scroll to position [79, 0]
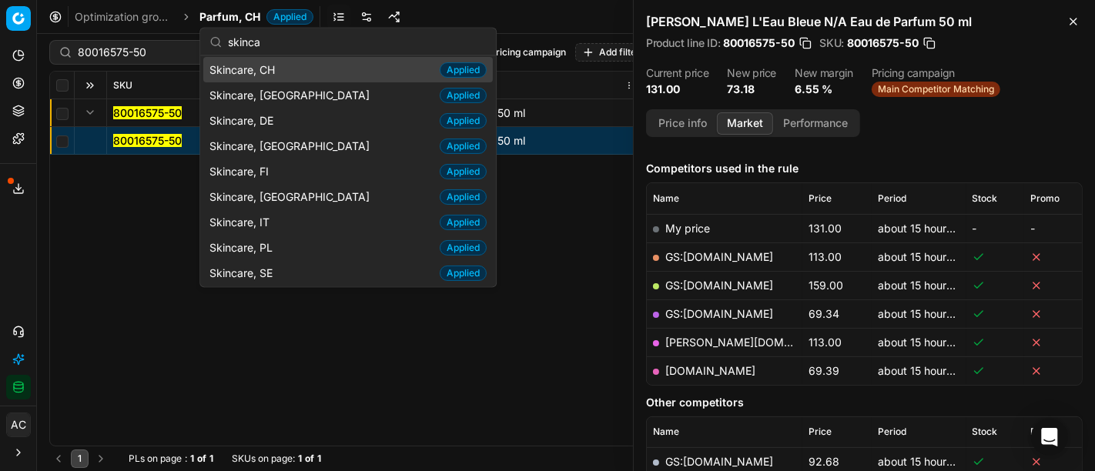
type input "skinca"
click at [280, 69] on span "Skincare, CH" at bounding box center [245, 69] width 72 height 15
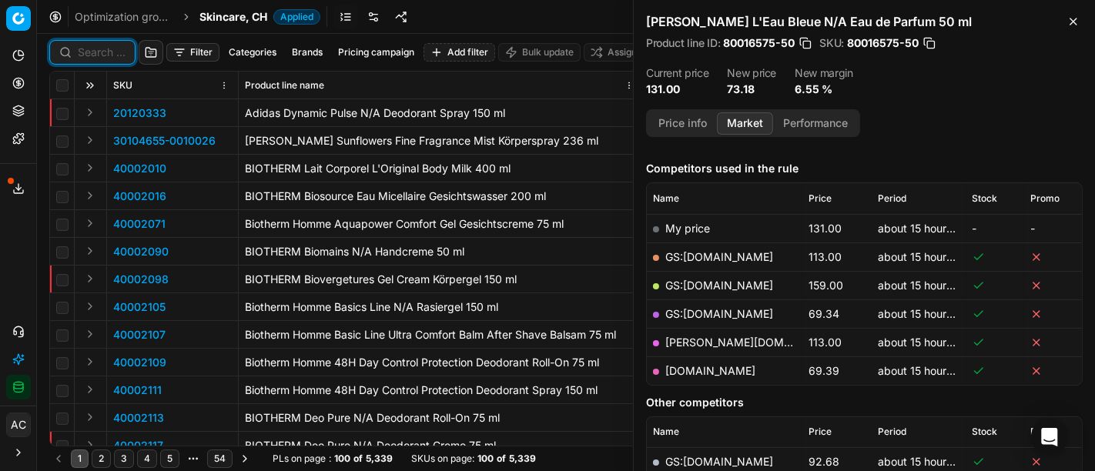
click at [103, 53] on input at bounding box center [102, 52] width 48 height 15
paste input "80056948-40"
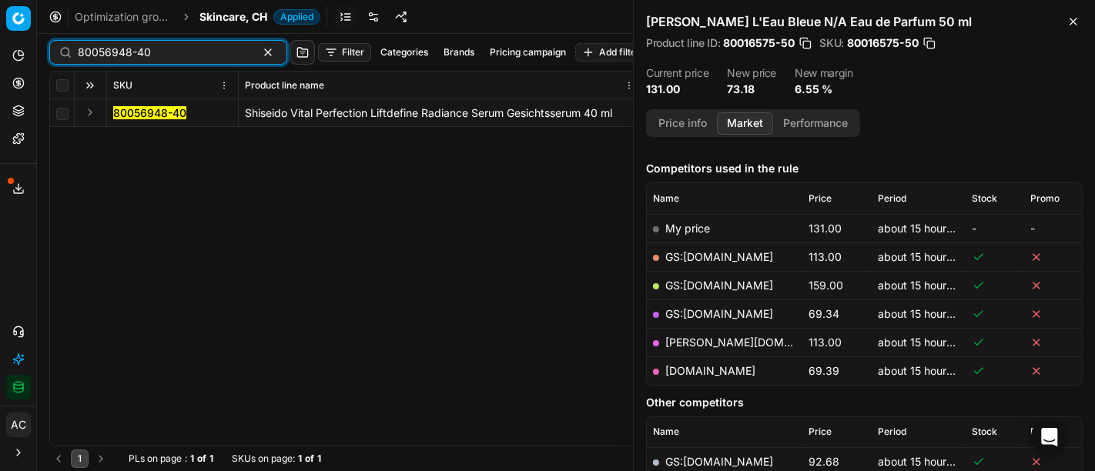
type input "80056948-40"
click at [85, 111] on button "Expand" at bounding box center [90, 112] width 18 height 18
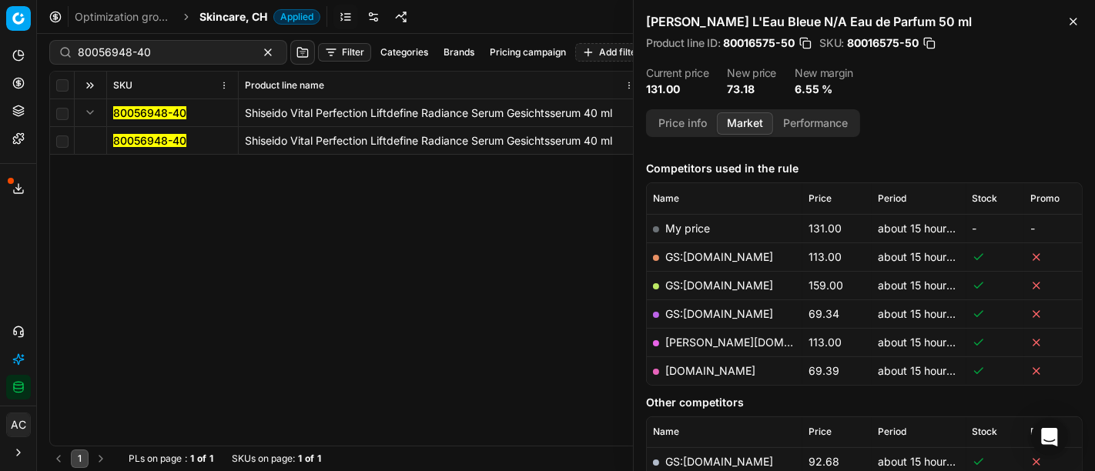
click at [119, 140] on mark "80056948-40" at bounding box center [149, 140] width 73 height 13
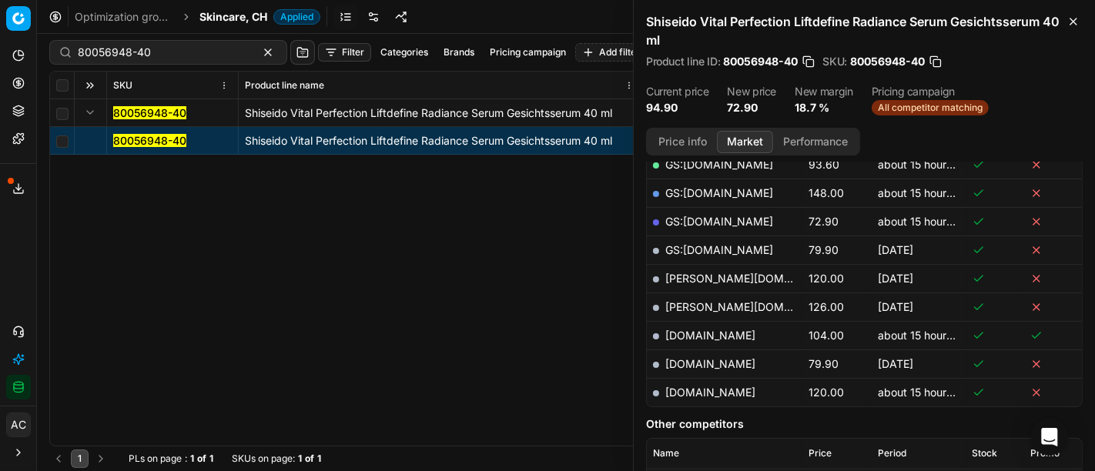
scroll to position [343, 0]
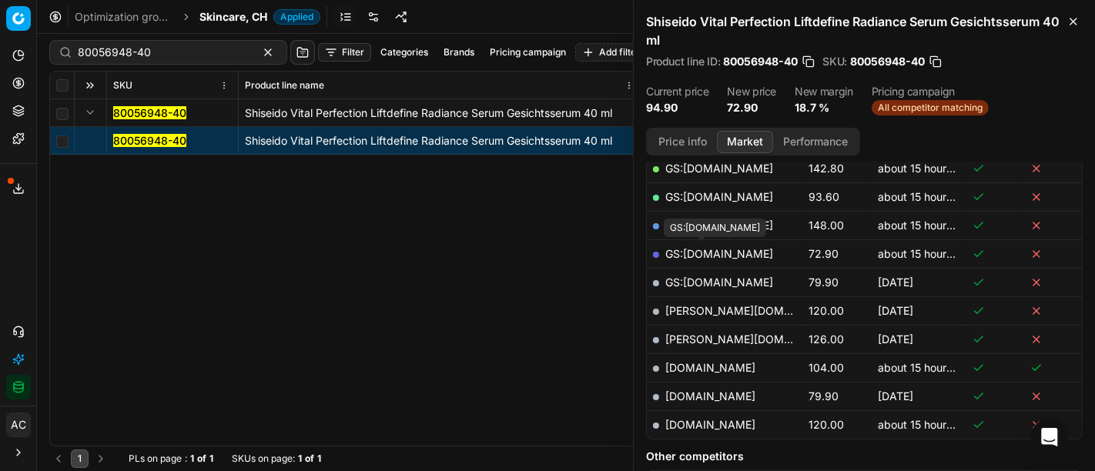
click at [727, 253] on link "GS:[DOMAIN_NAME]" at bounding box center [719, 253] width 108 height 13
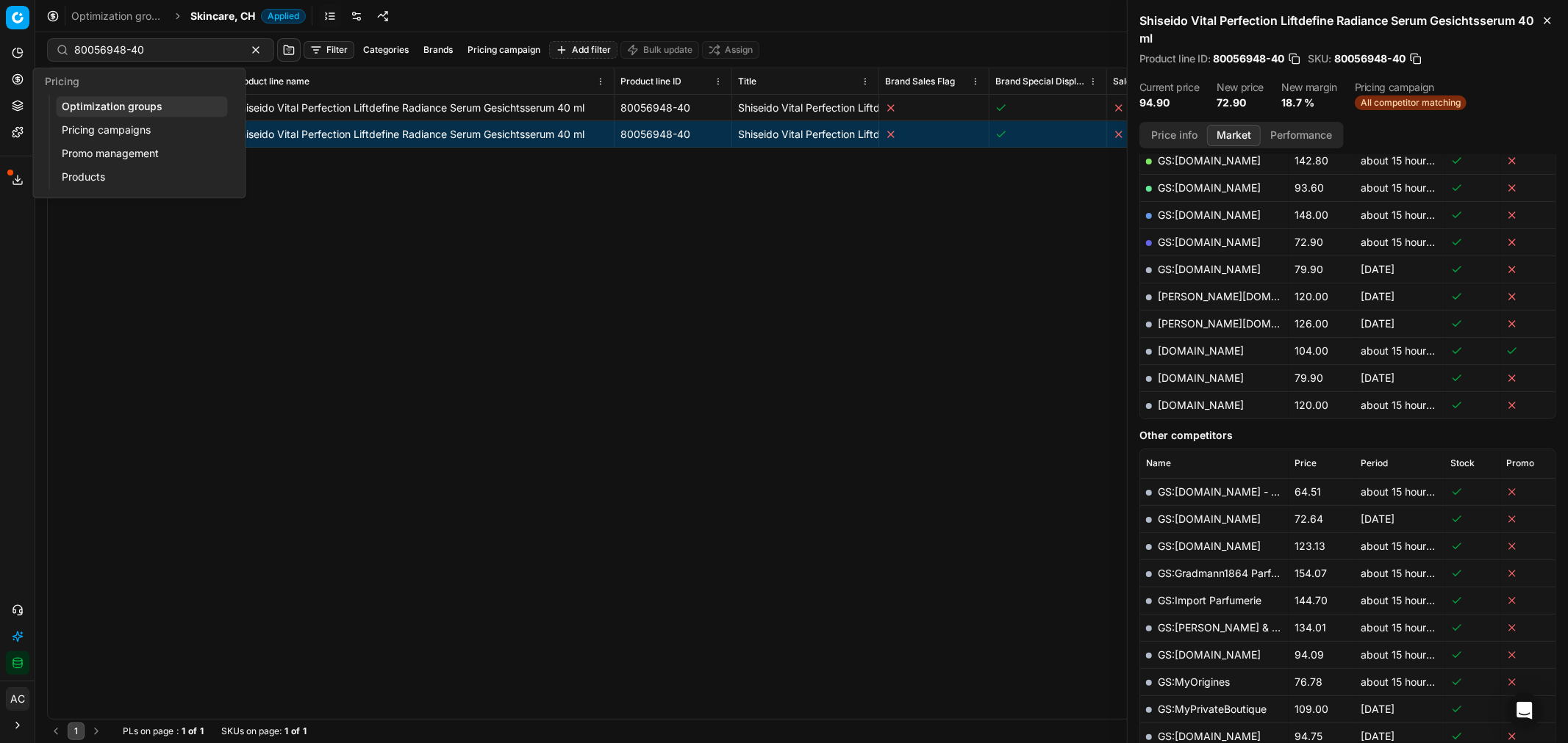
click at [15, 78] on icon at bounding box center [17, 79] width 4 height 4
click at [99, 107] on link "Optimization groups" at bounding box center [141, 107] width 171 height 21
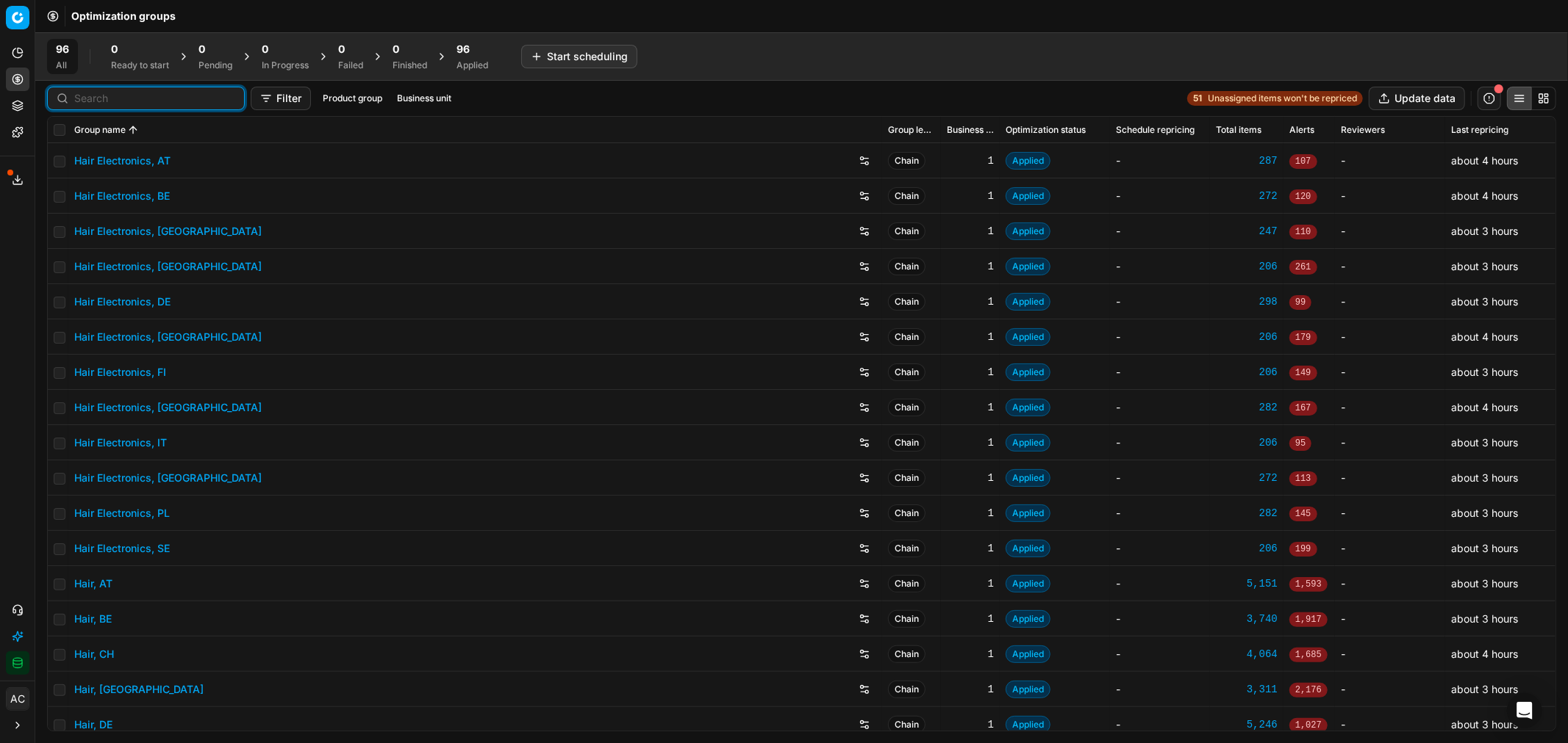
click at [95, 98] on input at bounding box center [155, 97] width 161 height 14
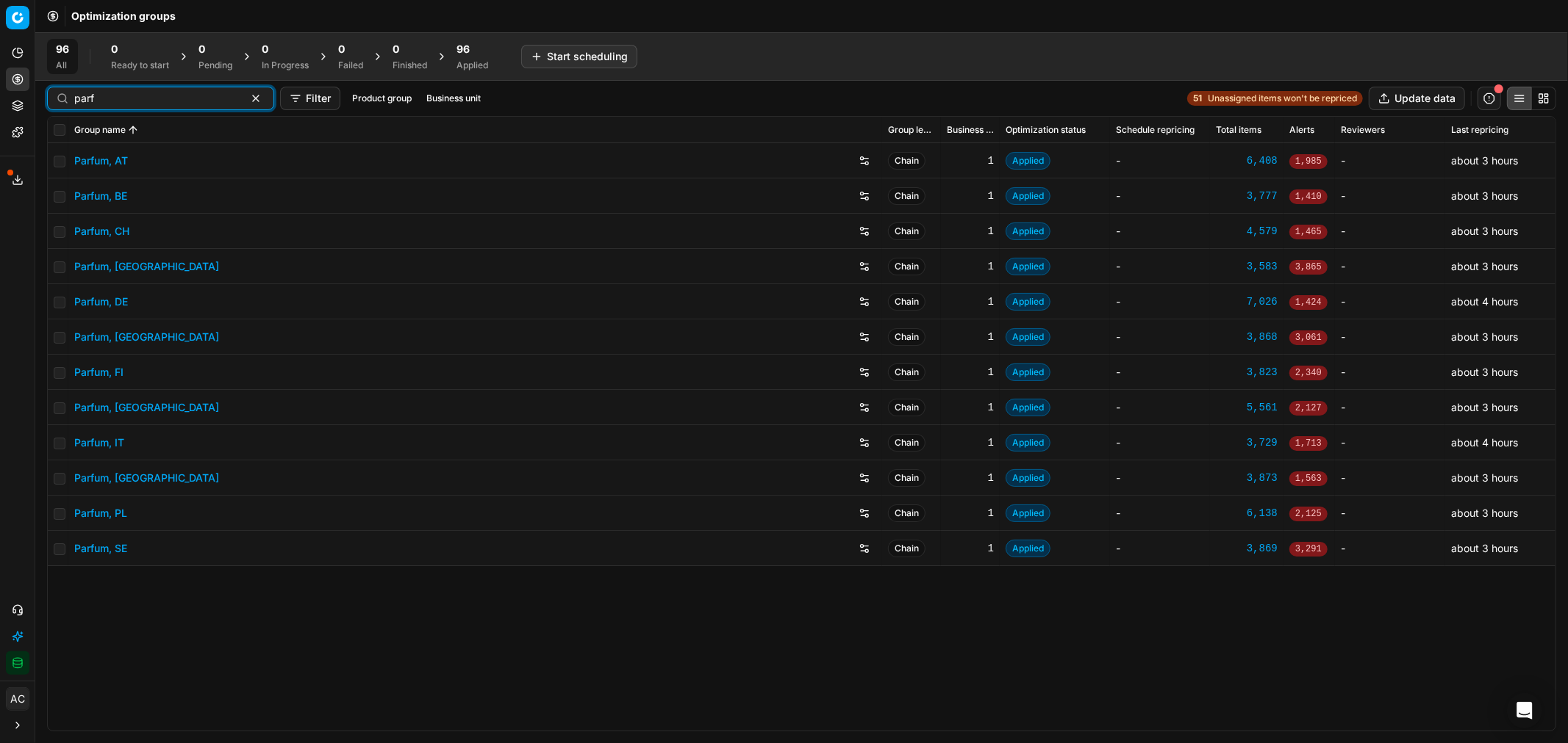
type input "parf"
click at [117, 305] on link "Parfum, DE" at bounding box center [101, 301] width 53 height 14
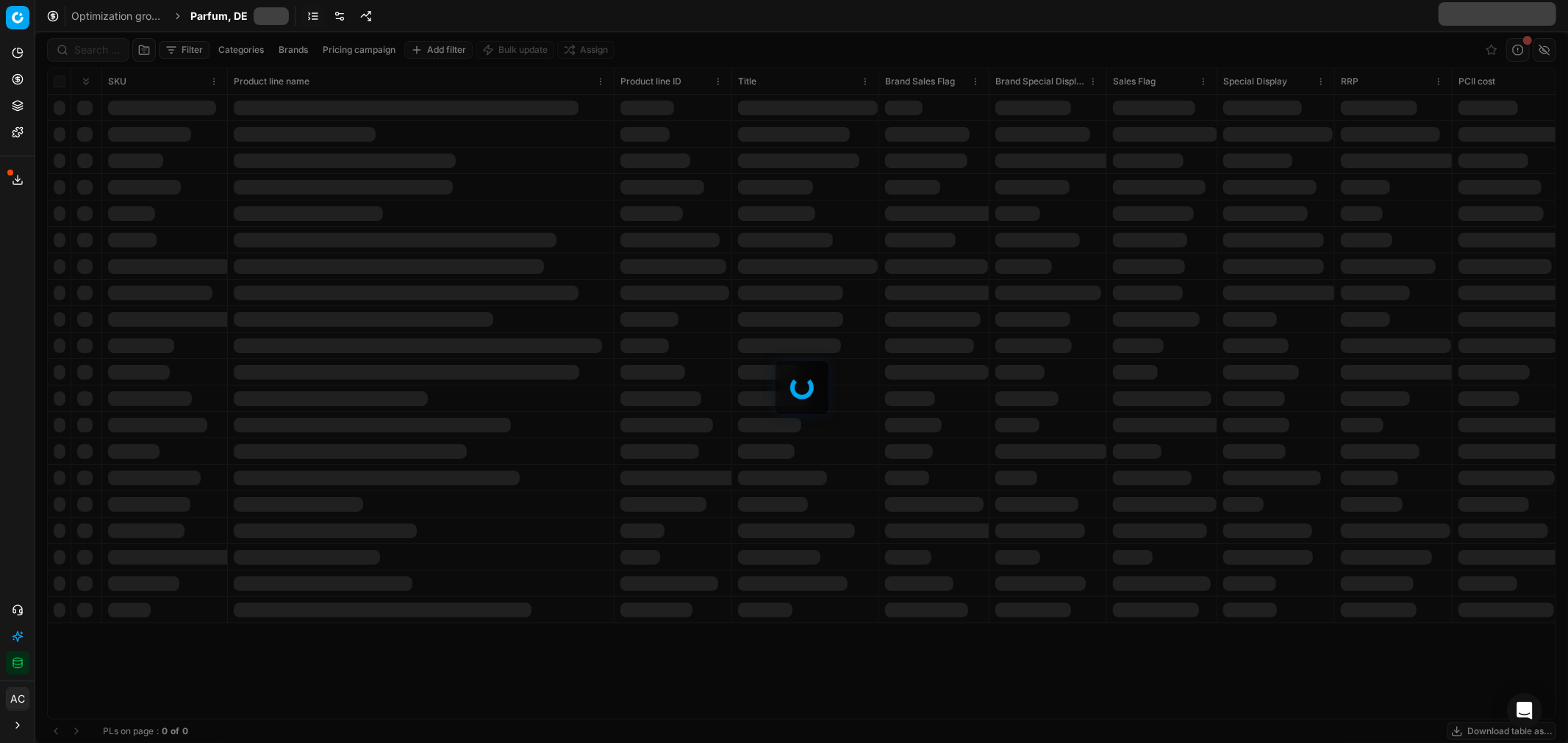
click at [17, 108] on icon at bounding box center [17, 107] width 10 height 2
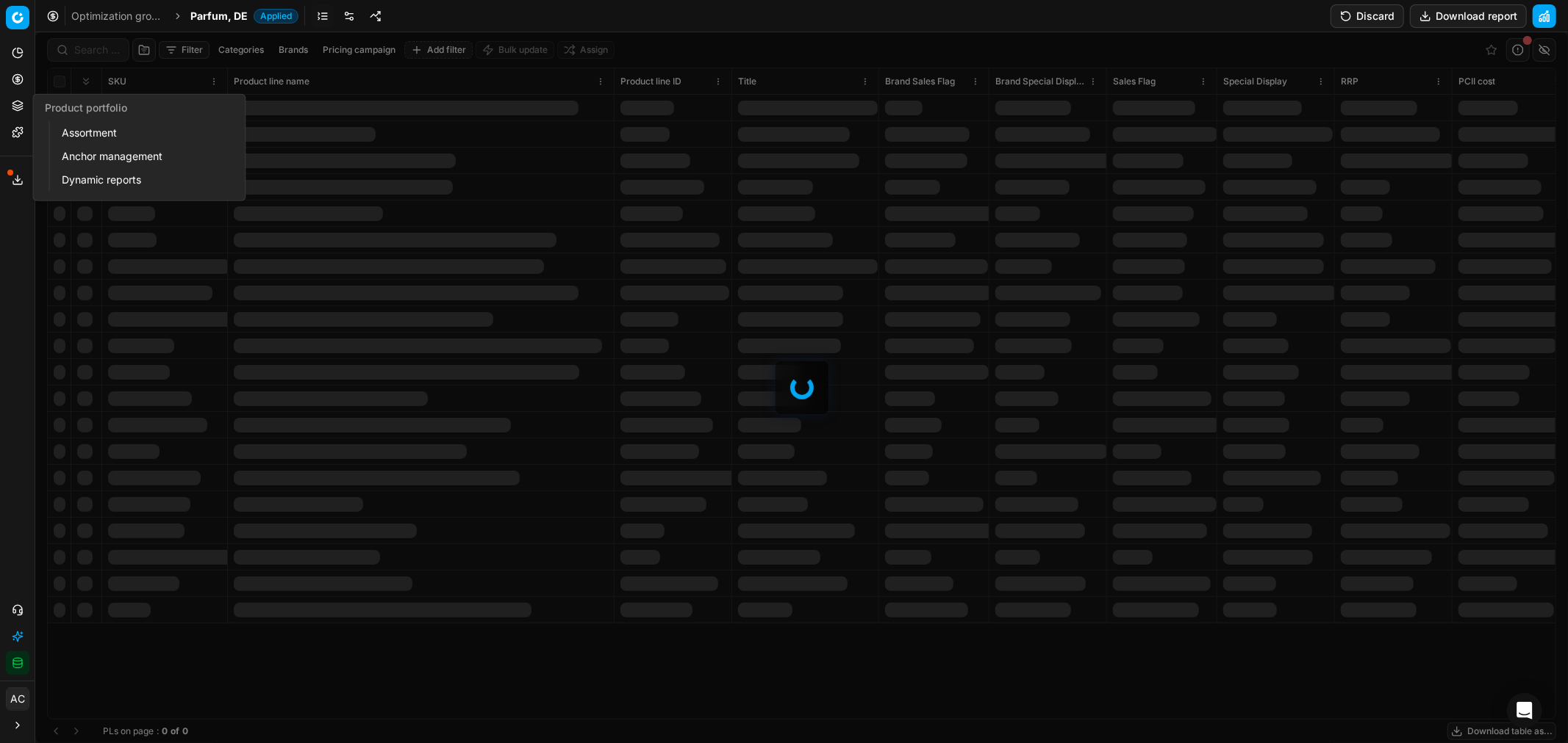
click at [79, 130] on link "Assortment" at bounding box center [141, 134] width 171 height 21
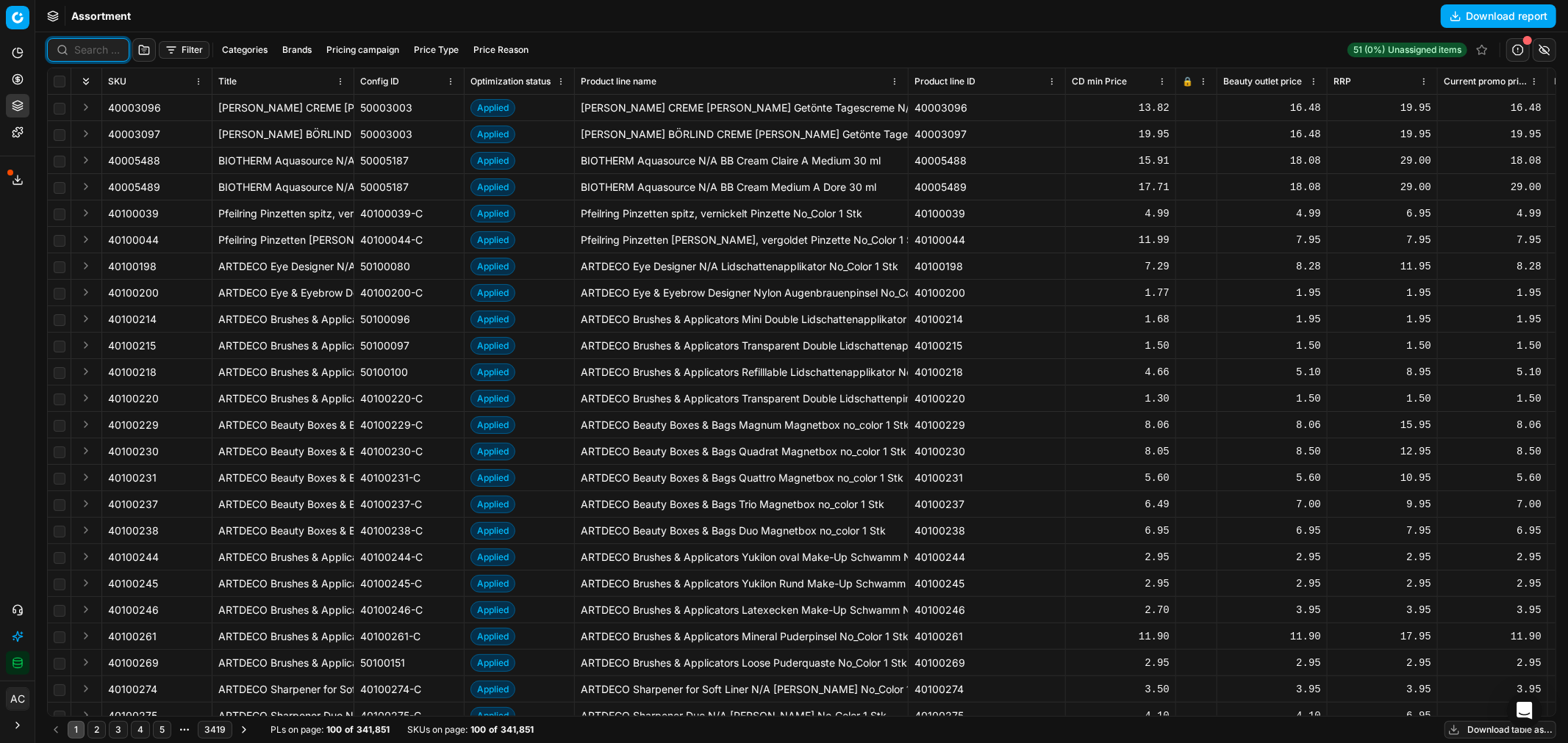
click at [90, 52] on input at bounding box center [97, 50] width 46 height 14
paste input "90018732-0029296"
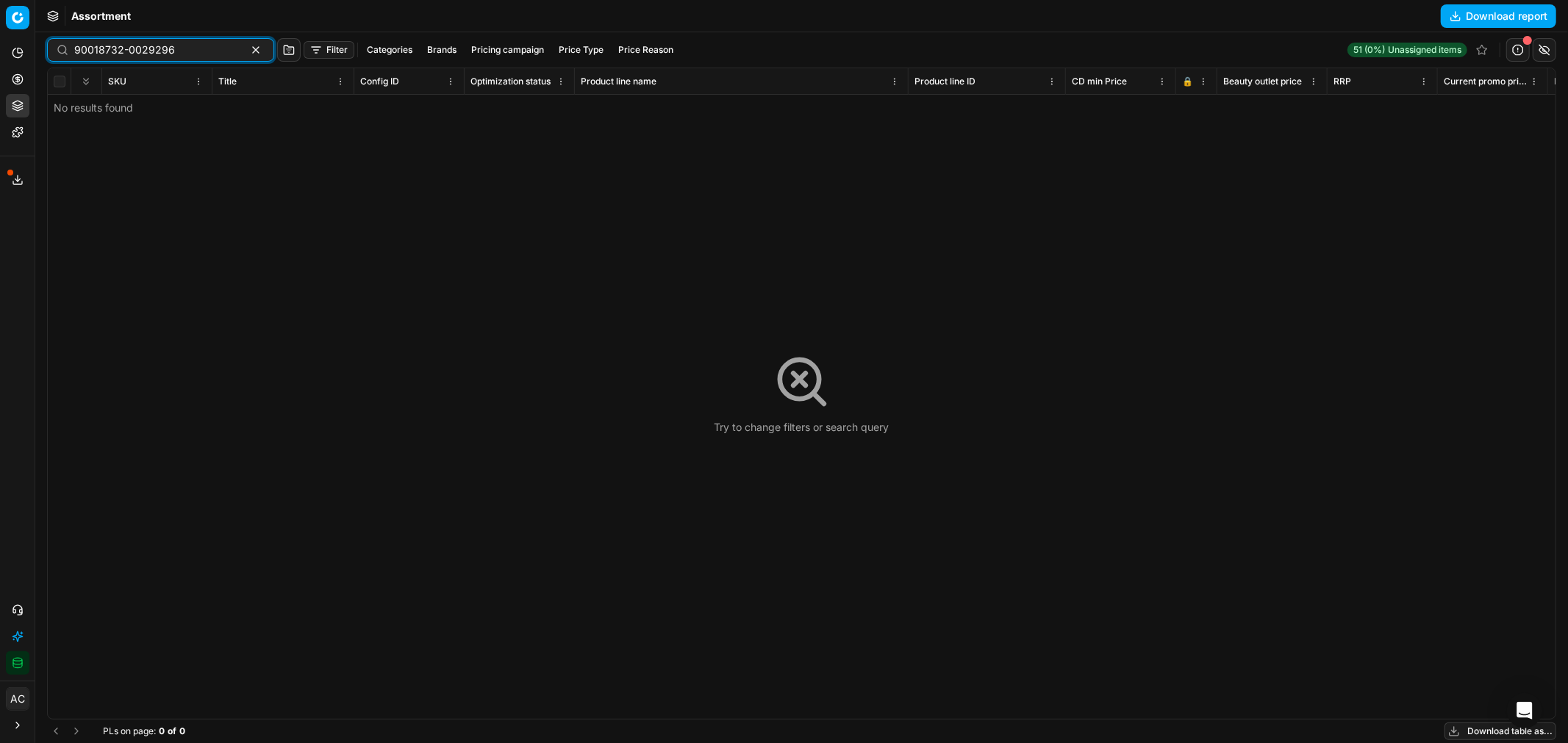
click at [194, 45] on input "90018732-0029296" at bounding box center [155, 50] width 161 height 14
paste input "90018732-0029313"
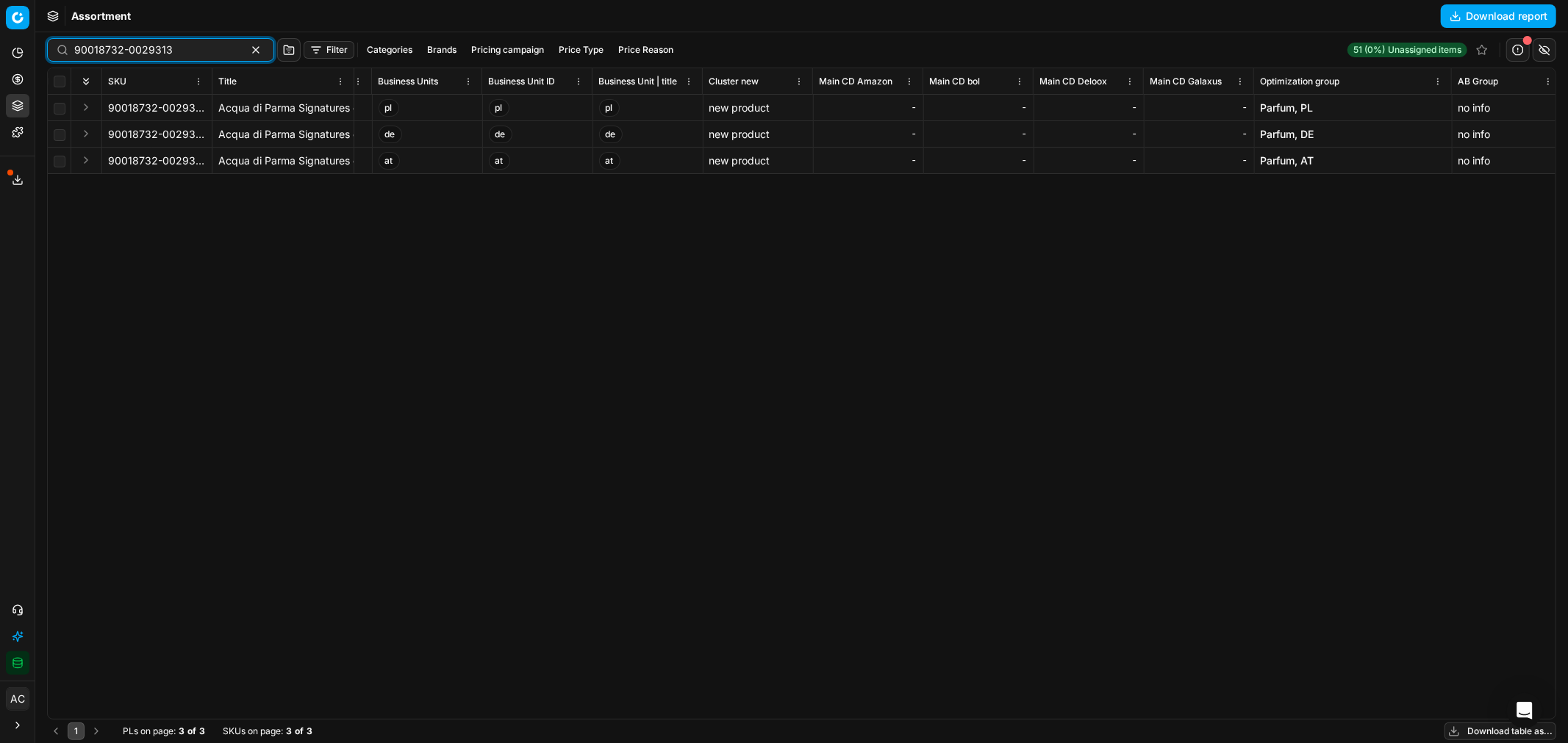
scroll to position [0, 9249]
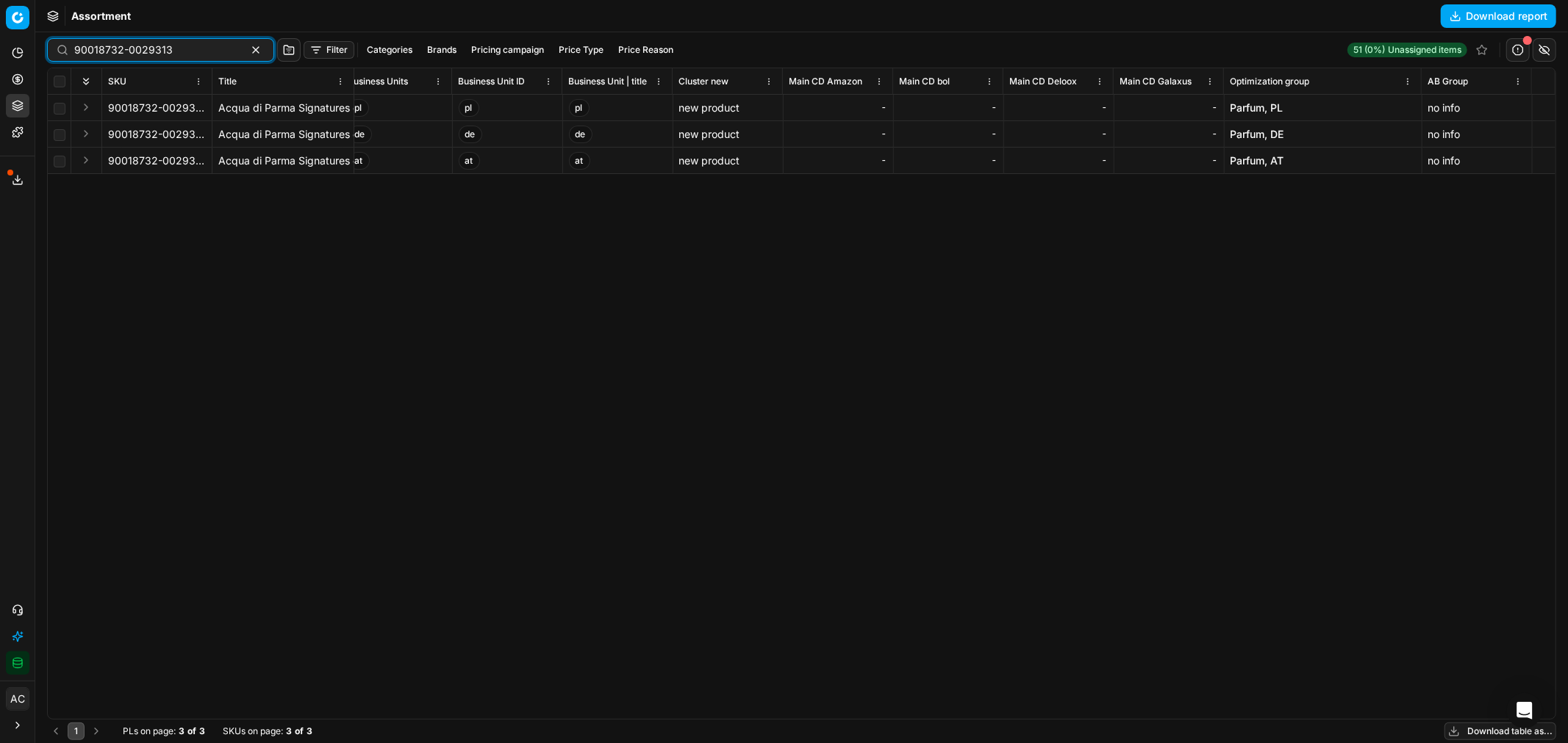
type input "90018732-0029313"
click at [1044, 135] on link "Parfum, DE" at bounding box center [1257, 134] width 53 height 14
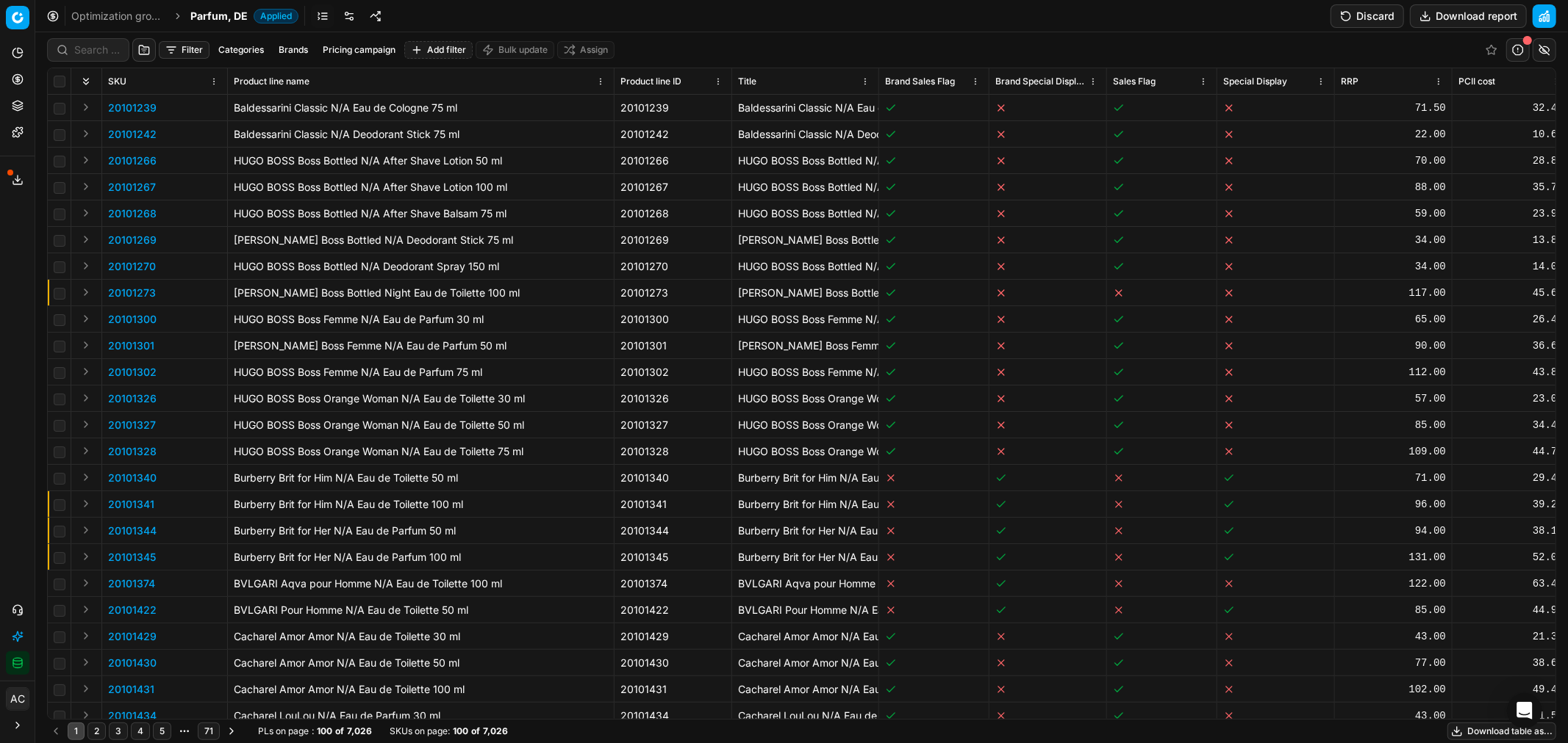
click at [284, 52] on button "Brands" at bounding box center [293, 50] width 41 height 17
type input "acqu"
click at [187, 122] on input "Suggestions" at bounding box center [191, 127] width 11 height 11
checkbox input "true"
click at [377, 158] on button "Apply" at bounding box center [385, 160] width 36 height 17
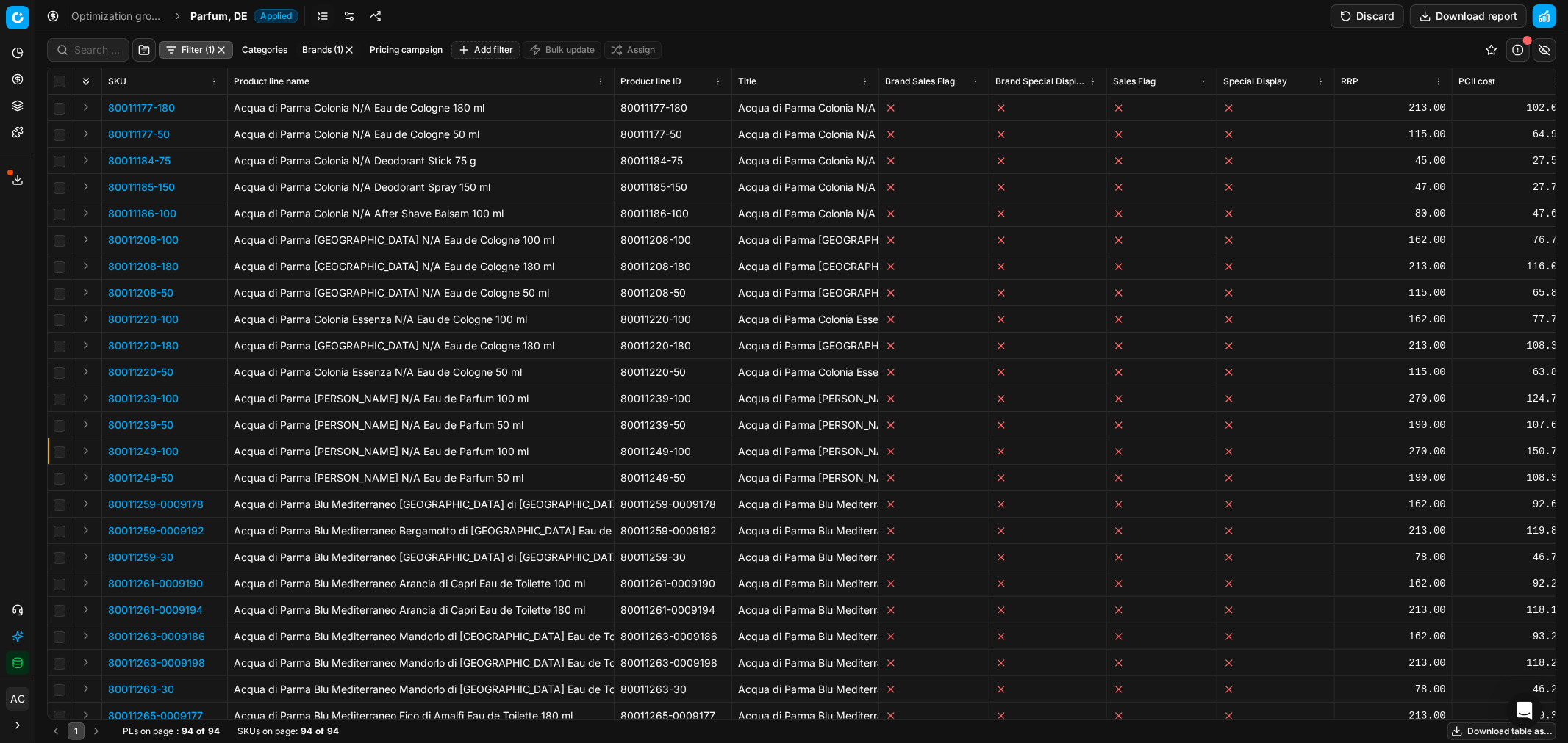
click at [184, 47] on button "Filter (1)" at bounding box center [196, 50] width 74 height 17
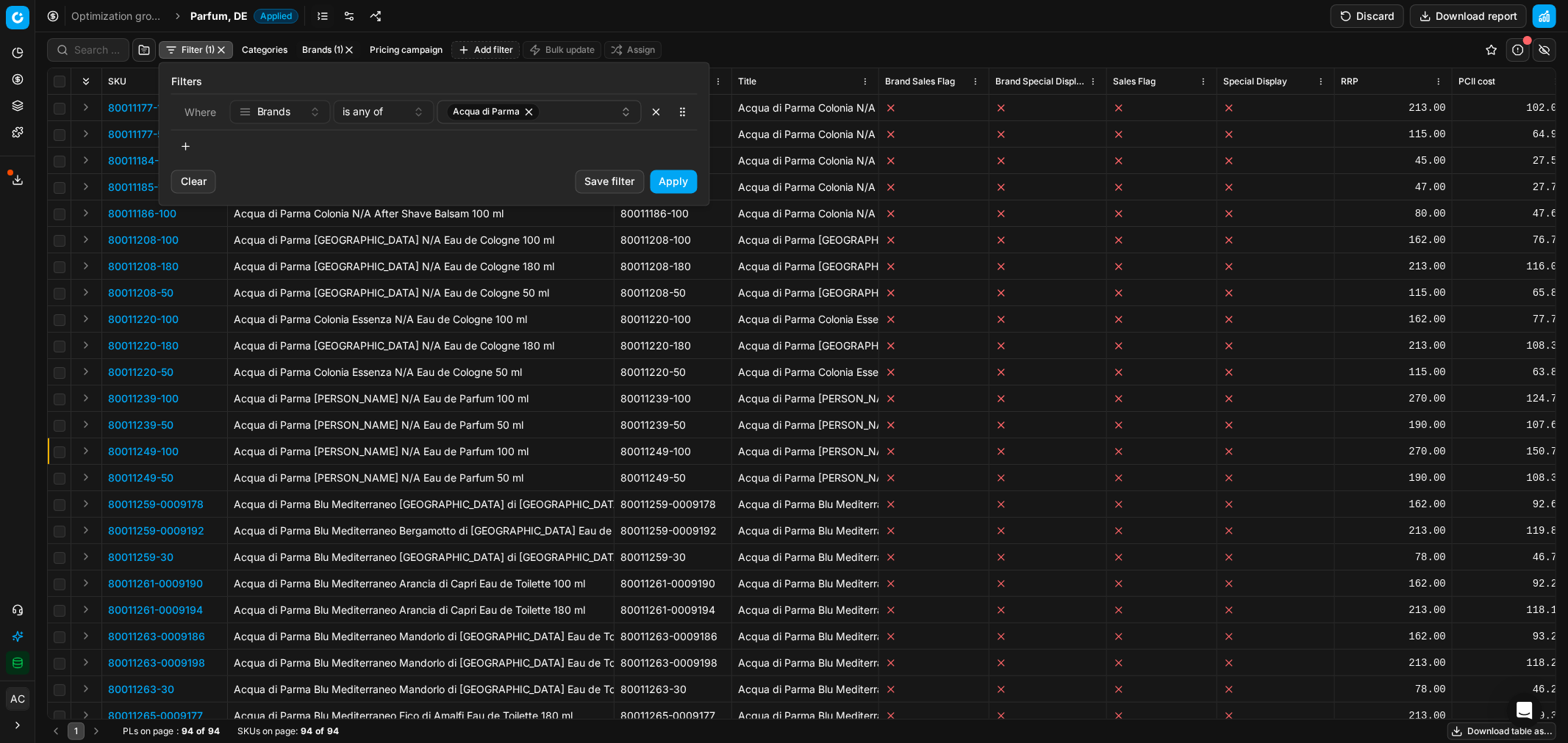
click at [190, 147] on button "button" at bounding box center [185, 146] width 30 height 24
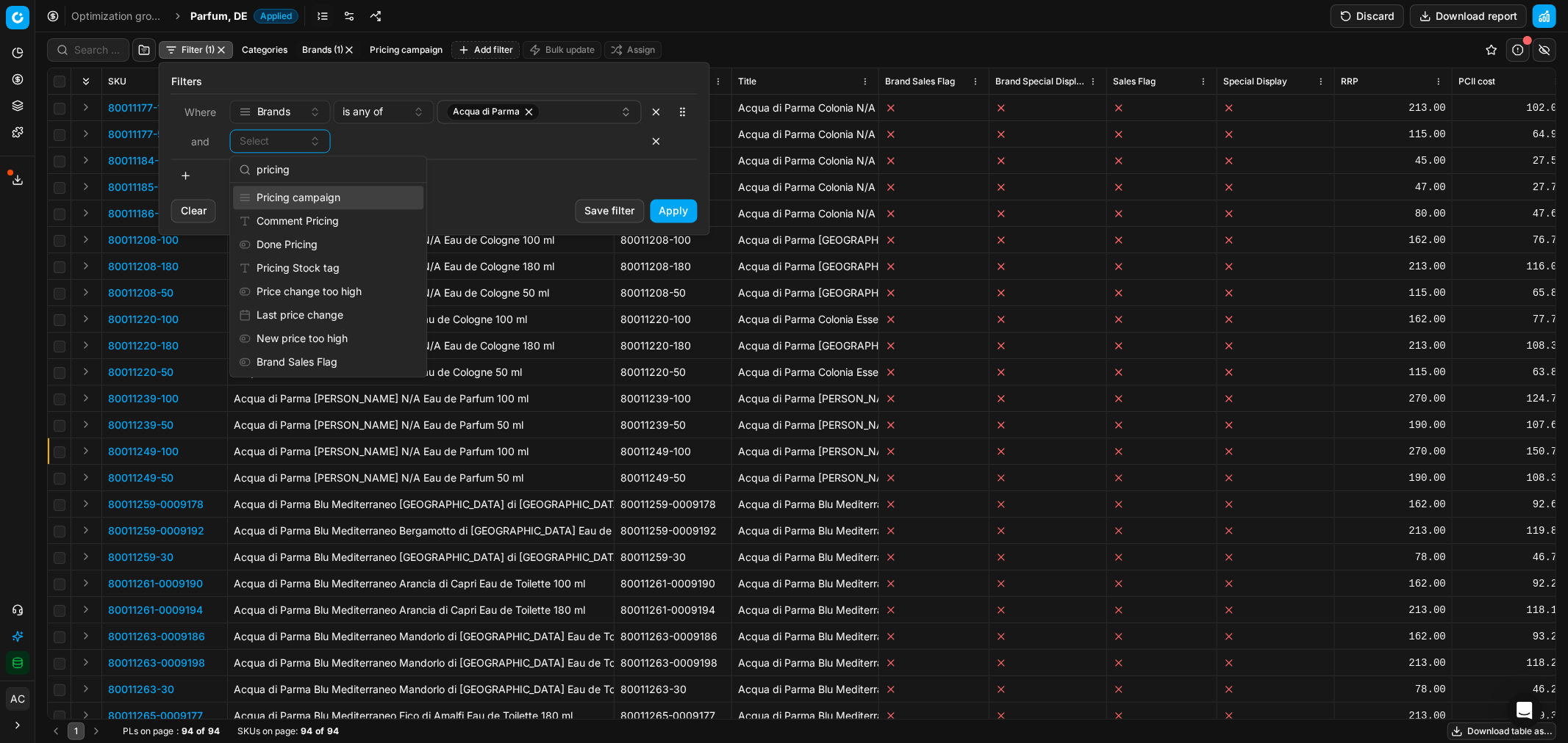
type input "pricing"
click at [319, 199] on div "Pricing campaign" at bounding box center [327, 197] width 190 height 24
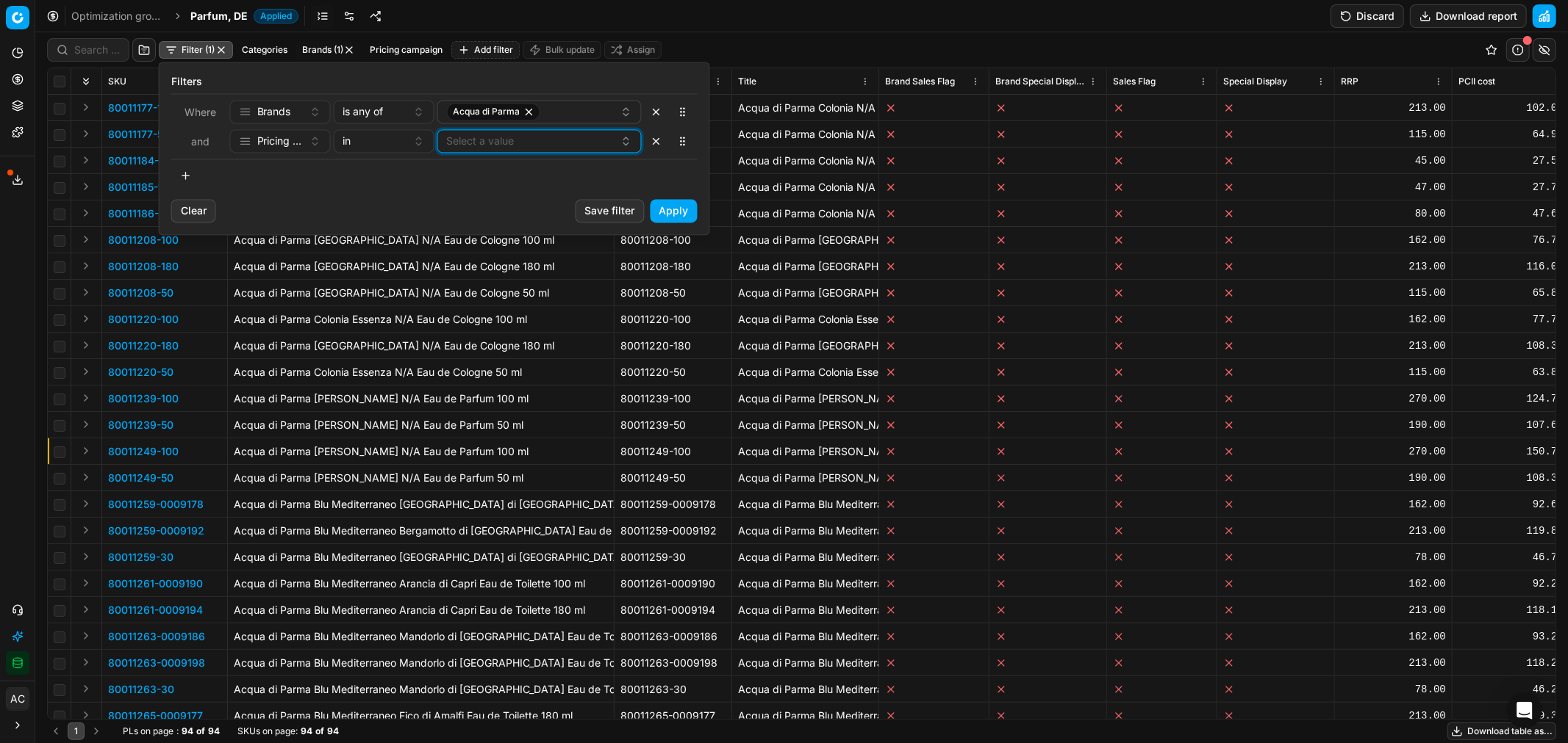
click at [465, 142] on button "Select a value" at bounding box center [539, 141] width 204 height 24
type input "new"
click at [523, 216] on span "Global: New Product RRP" at bounding box center [507, 220] width 122 height 14
click at [515, 196] on span "New product RRP" at bounding box center [489, 196] width 86 height 14
click at [686, 203] on button "Apply" at bounding box center [674, 211] width 47 height 24
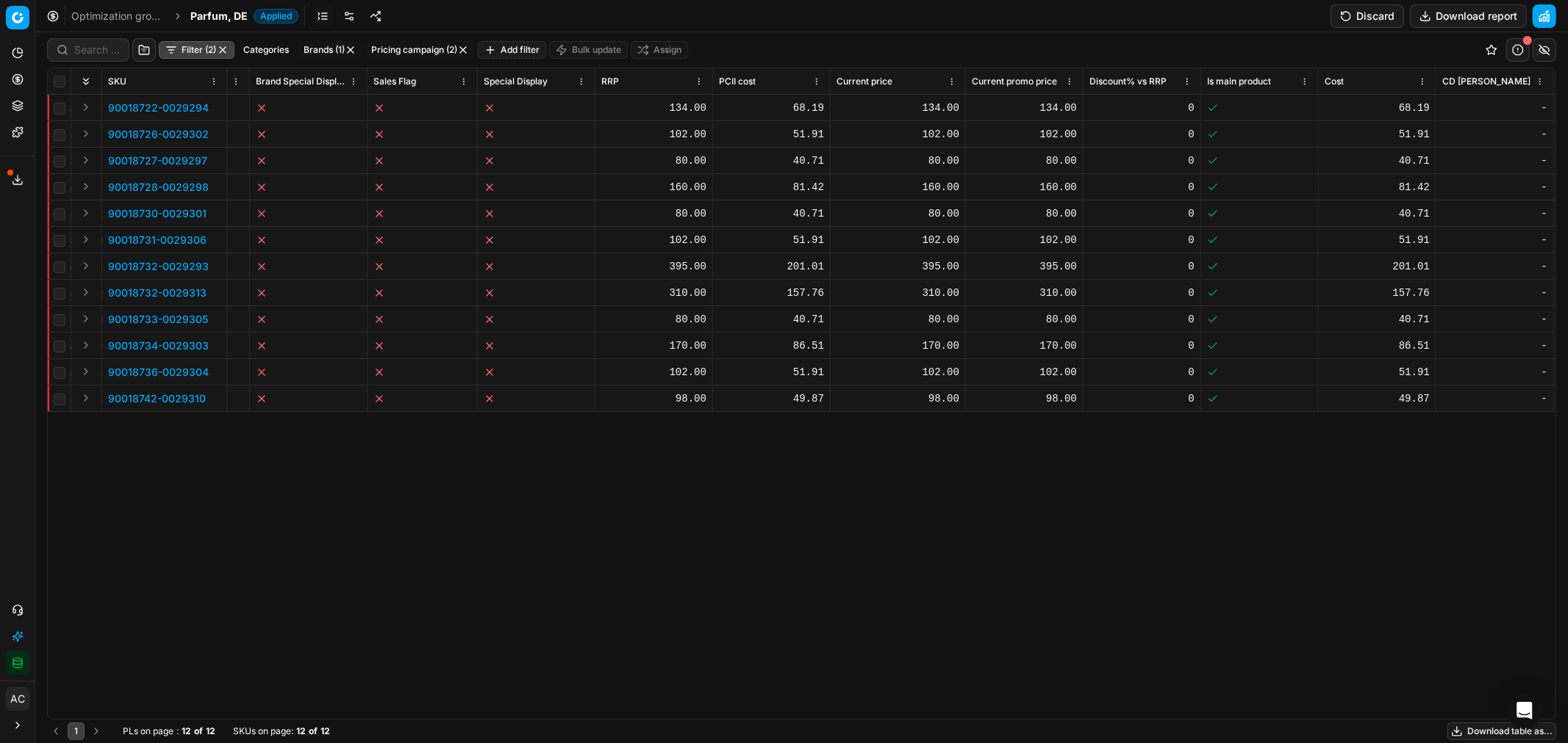
scroll to position [0, 930]
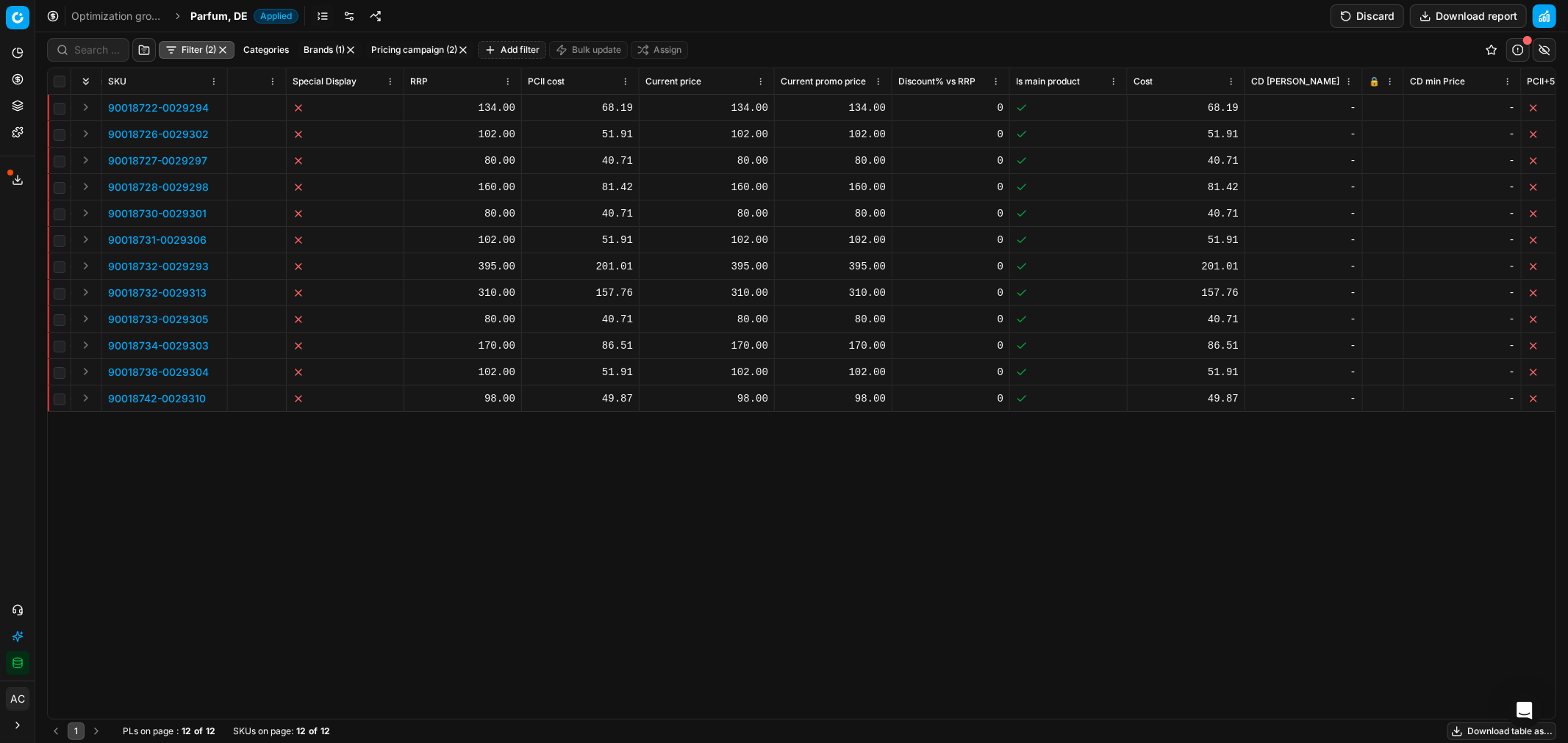
click at [1044, 13] on button "Discard" at bounding box center [1367, 16] width 73 height 24
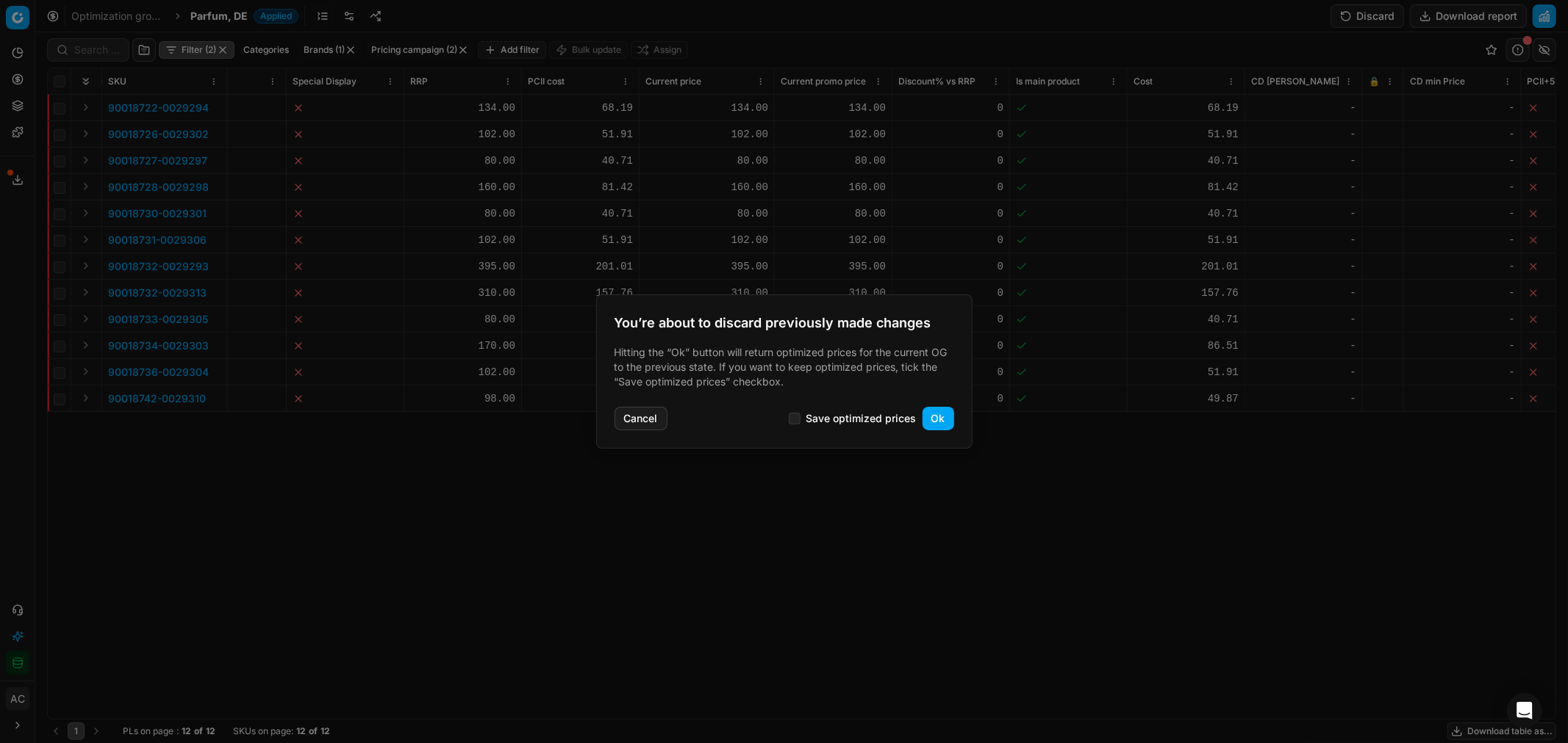
click at [938, 409] on button "Ok" at bounding box center [937, 419] width 31 height 24
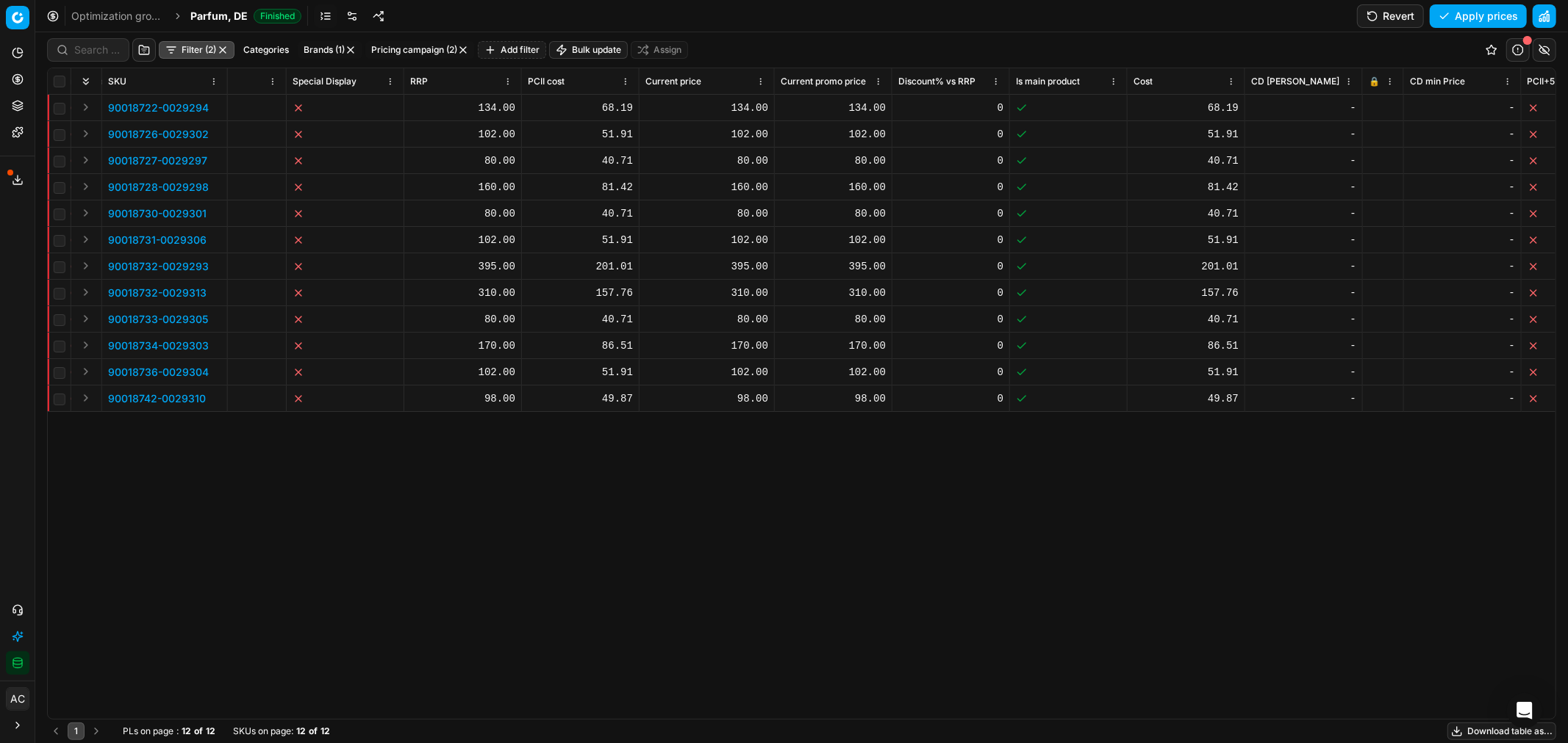
click at [1044, 106] on icon at bounding box center [1372, 108] width 9 height 9
click at [1044, 135] on rect at bounding box center [1372, 135] width 7 height 5
click at [1044, 158] on div at bounding box center [1383, 160] width 29 height 9
click at [1044, 188] on div at bounding box center [1383, 187] width 29 height 9
click at [1044, 214] on icon at bounding box center [1372, 213] width 9 height 9
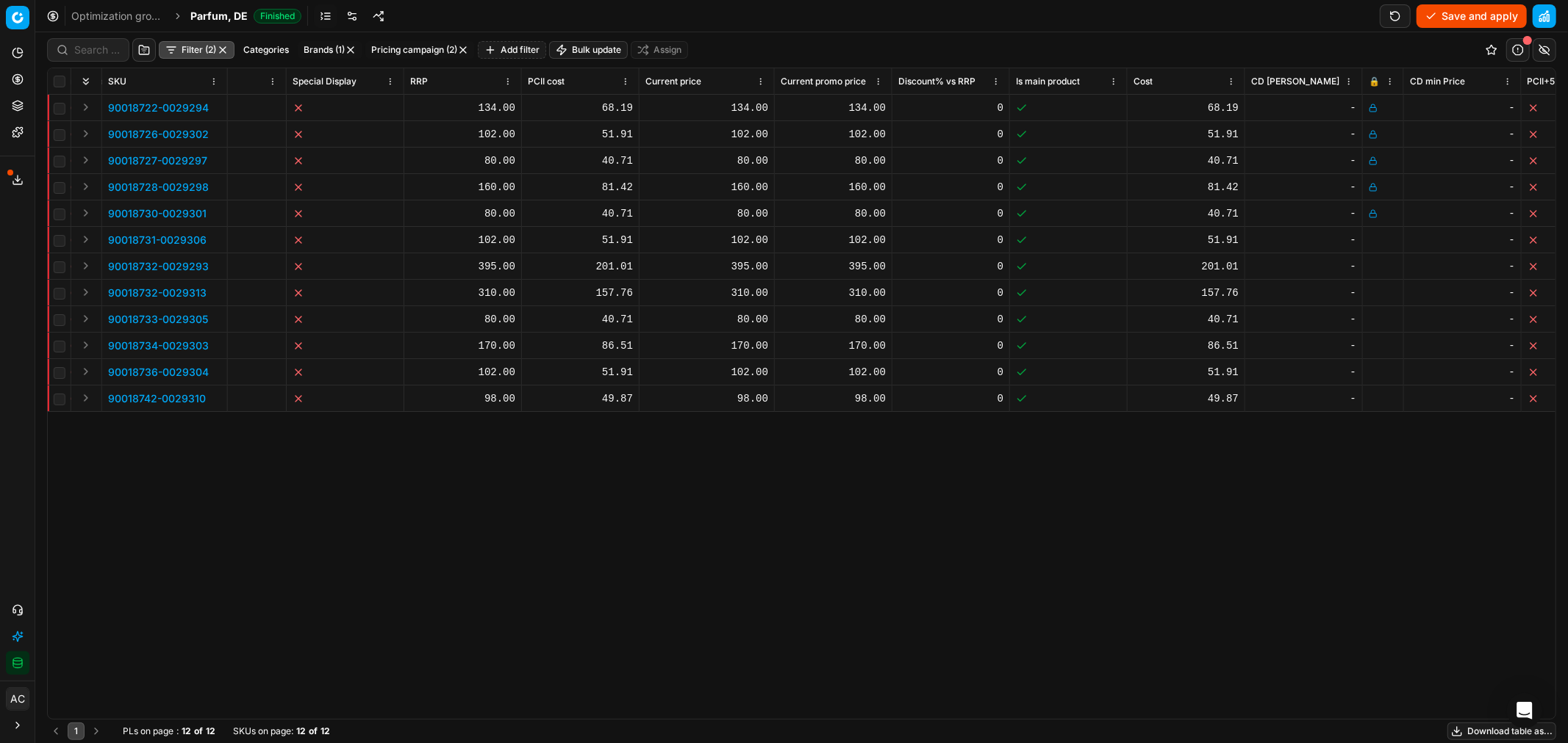
click at [1044, 238] on icon at bounding box center [1372, 239] width 9 height 9
click at [1044, 262] on icon at bounding box center [1372, 266] width 9 height 9
click at [1044, 289] on icon at bounding box center [1372, 293] width 9 height 9
click at [1044, 316] on div at bounding box center [1383, 319] width 29 height 9
click at [1044, 341] on icon at bounding box center [1372, 345] width 9 height 9
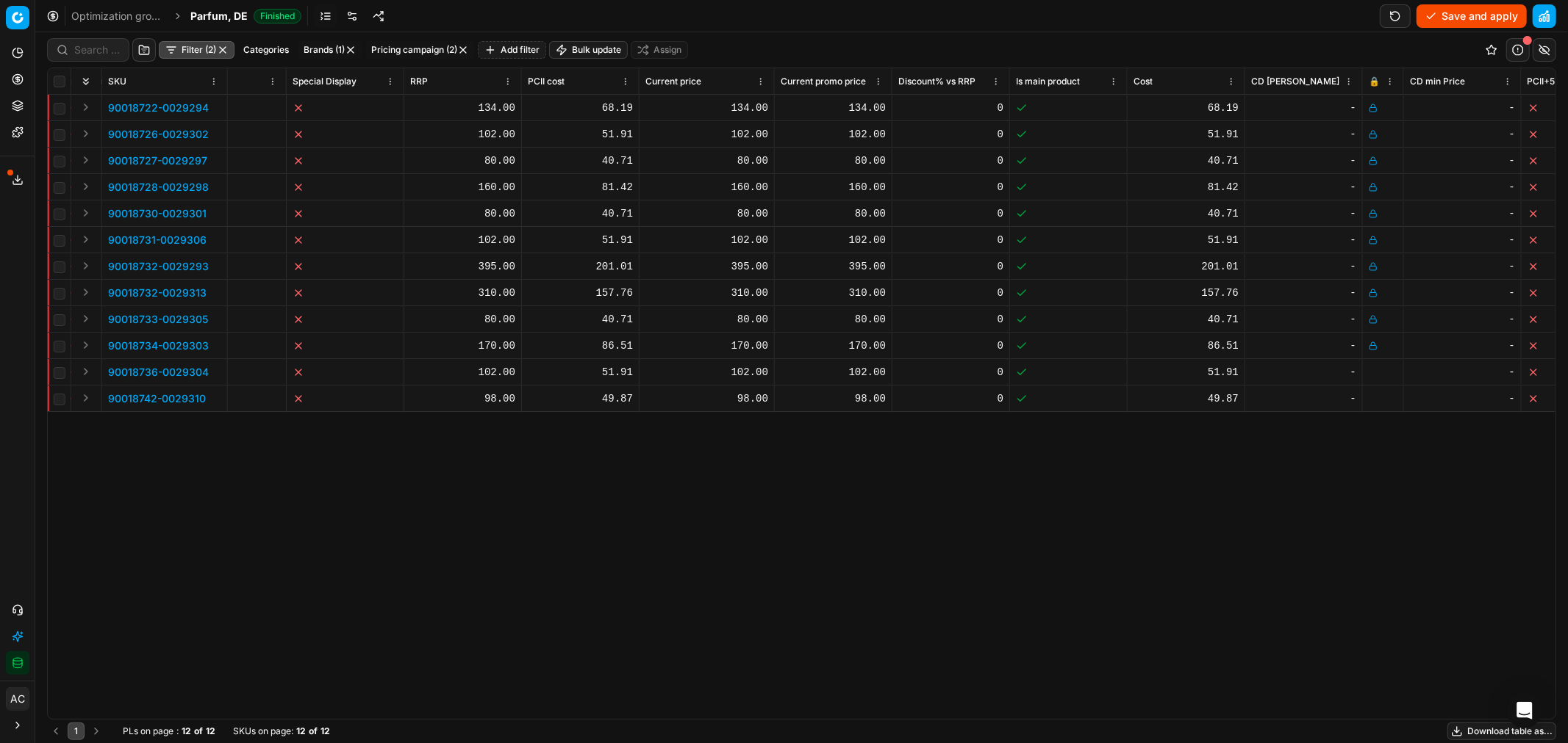
click at [1044, 371] on icon at bounding box center [1372, 372] width 9 height 9
click at [1044, 395] on icon at bounding box center [1372, 399] width 9 height 9
click at [1044, 11] on button "Save and apply" at bounding box center [1472, 16] width 111 height 24
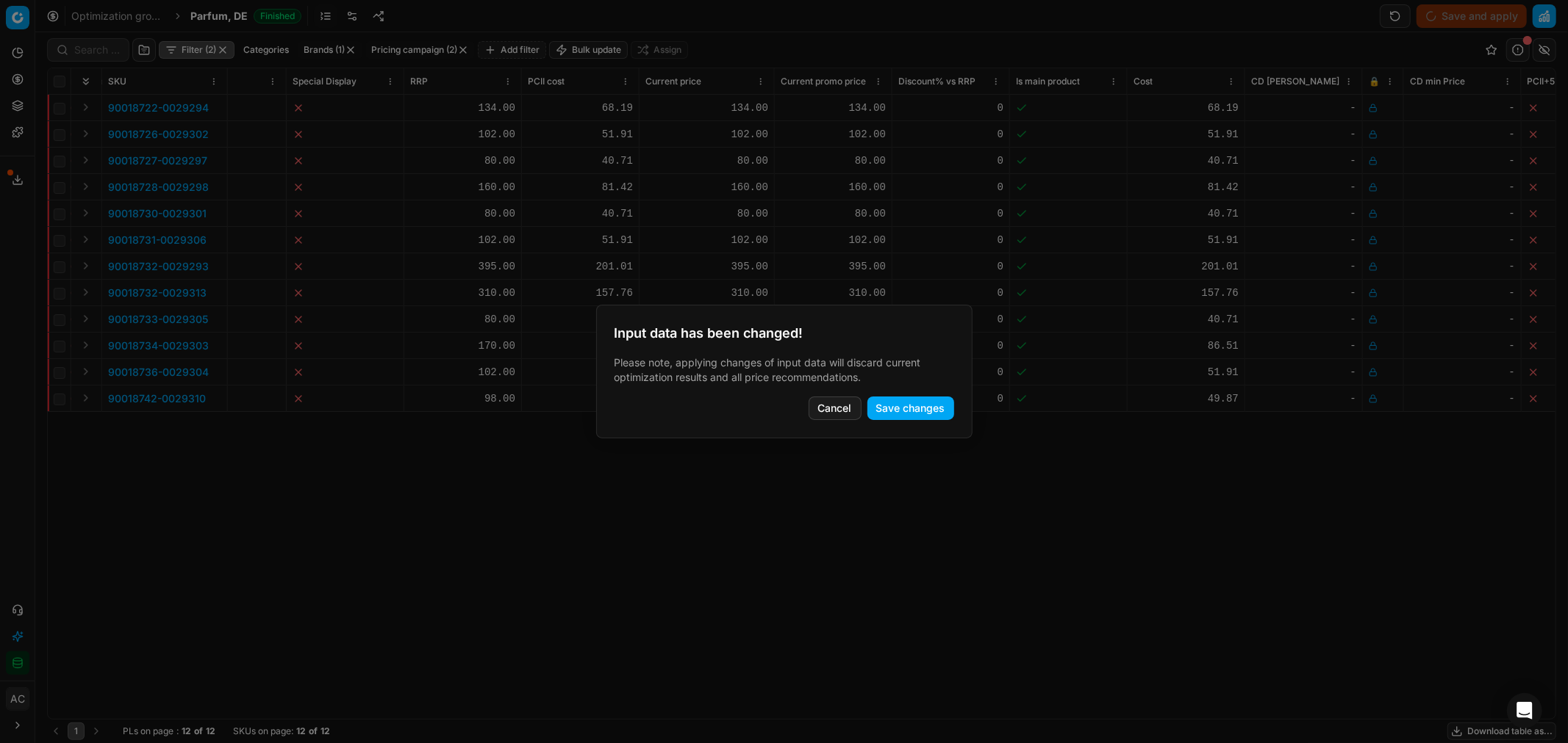
click at [925, 404] on button "Save changes" at bounding box center [910, 408] width 87 height 24
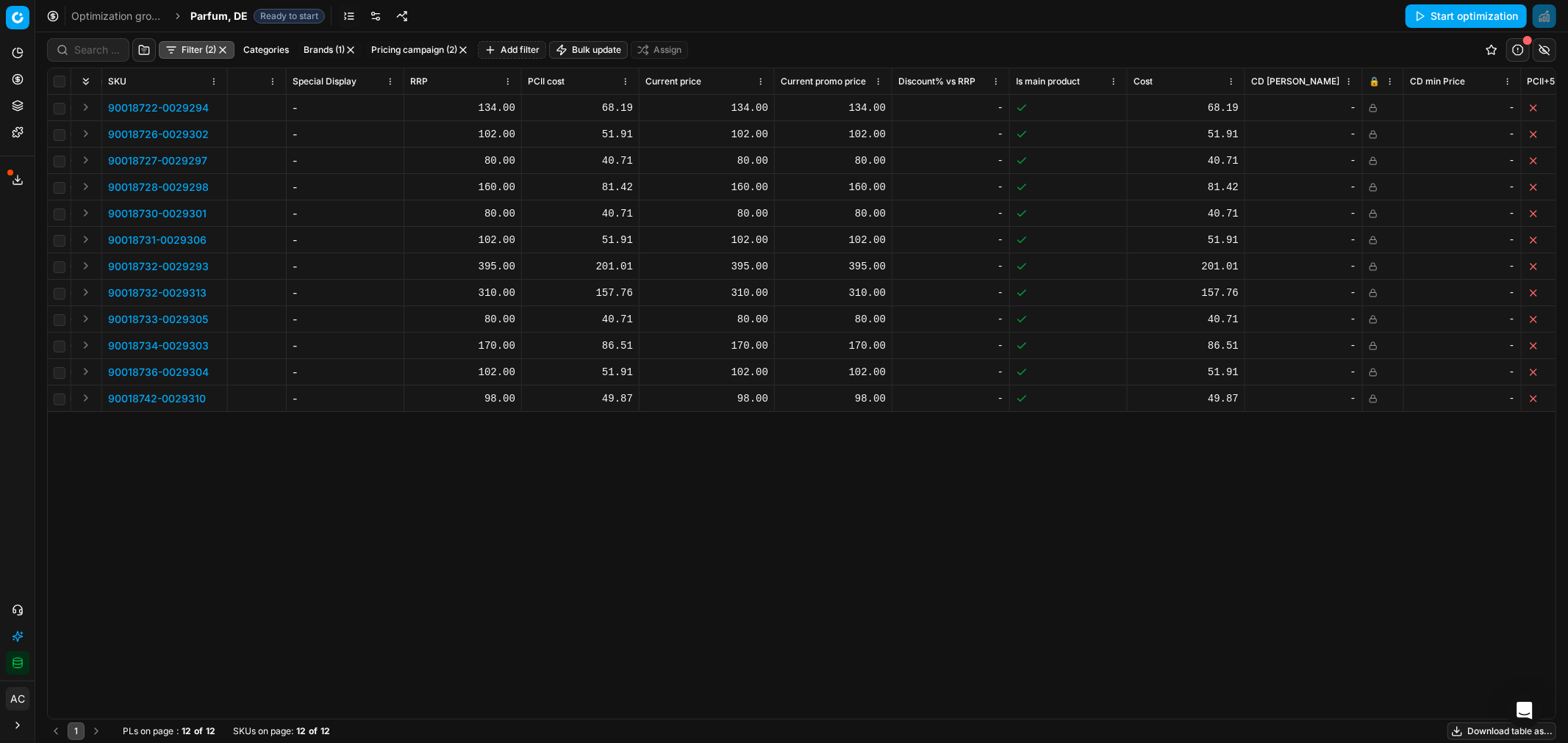
click at [197, 52] on button "Filter (2)" at bounding box center [196, 50] width 75 height 17
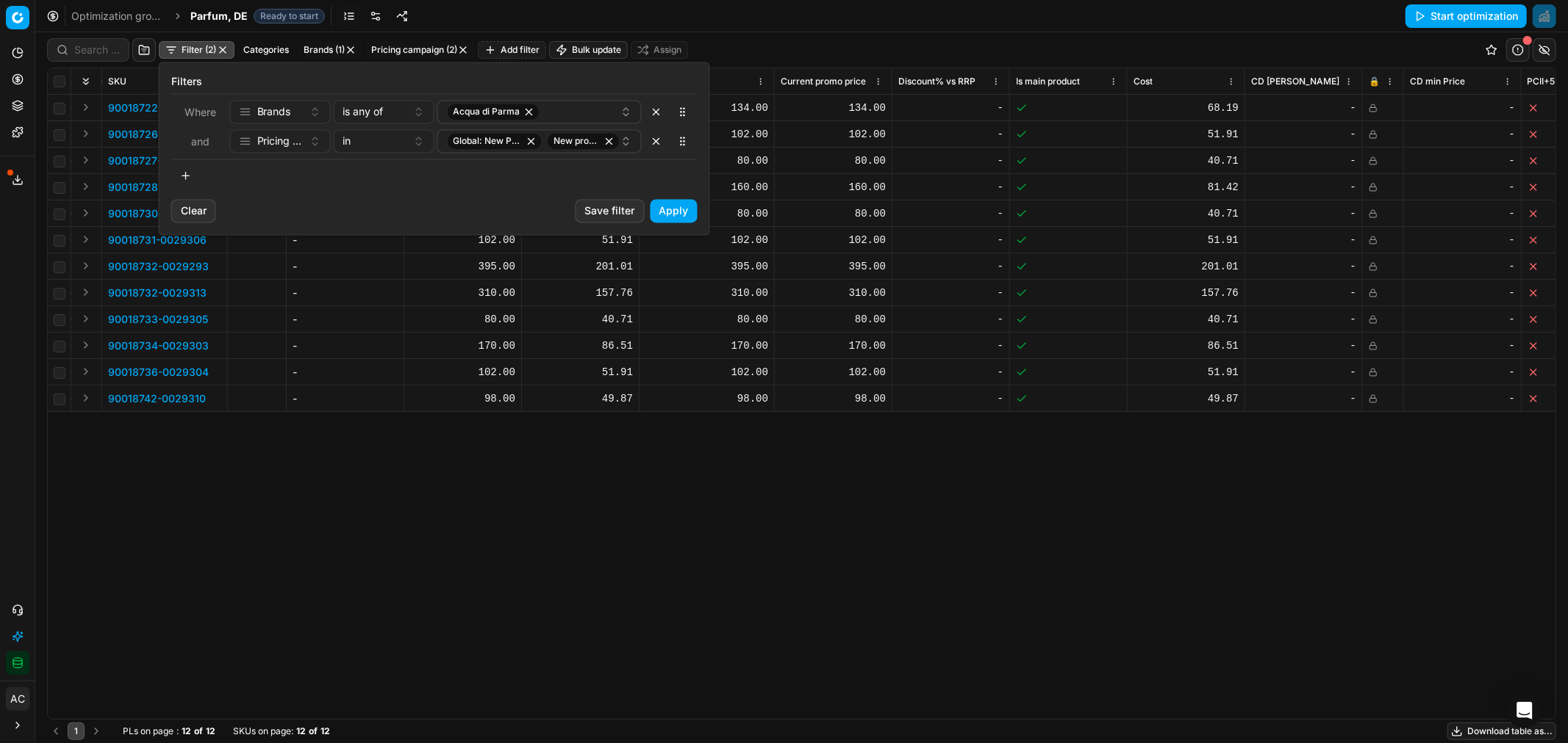
click at [599, 209] on button "Save filter" at bounding box center [610, 211] width 69 height 24
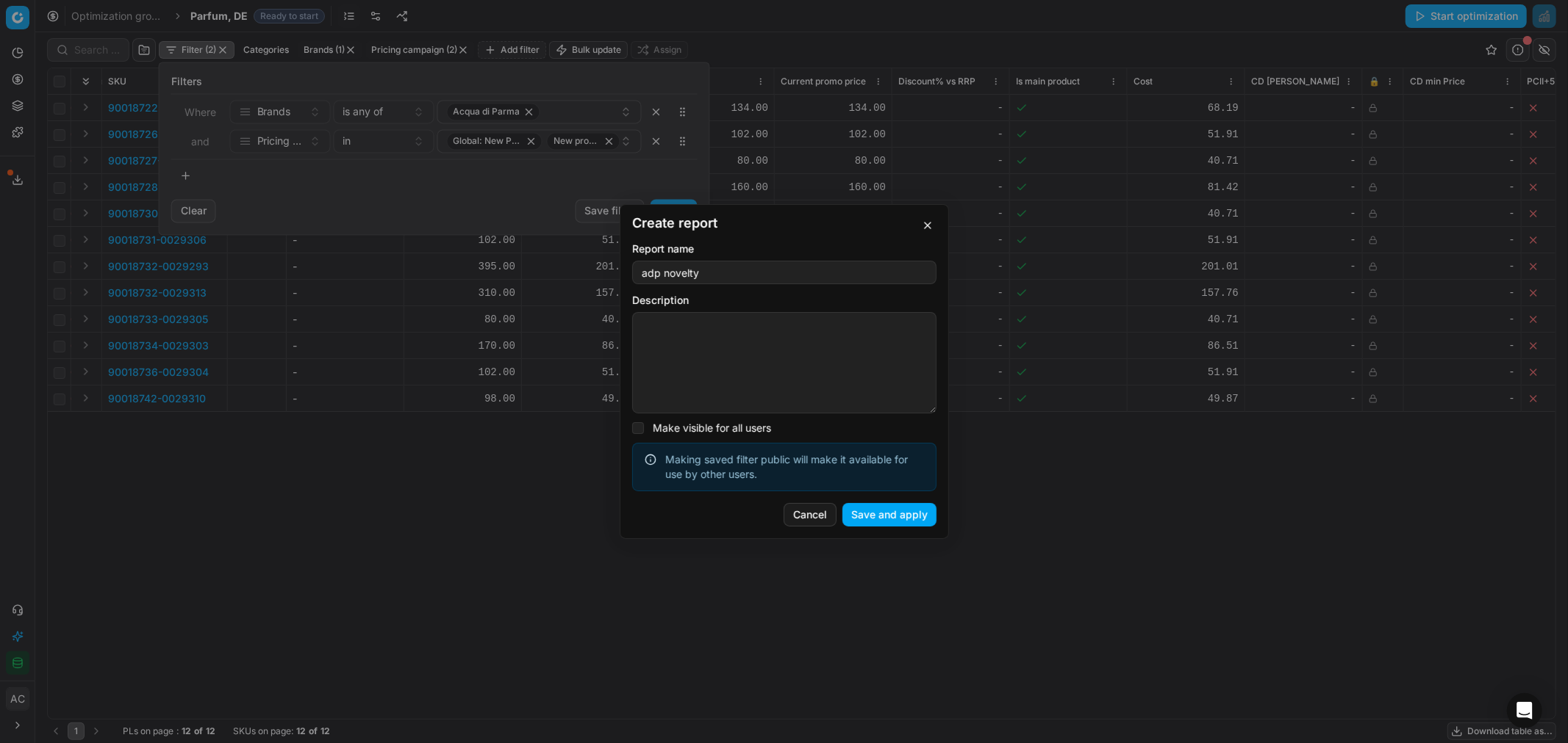
type input "adp novelty"
click at [866, 449] on button "Save and apply" at bounding box center [889, 515] width 94 height 24
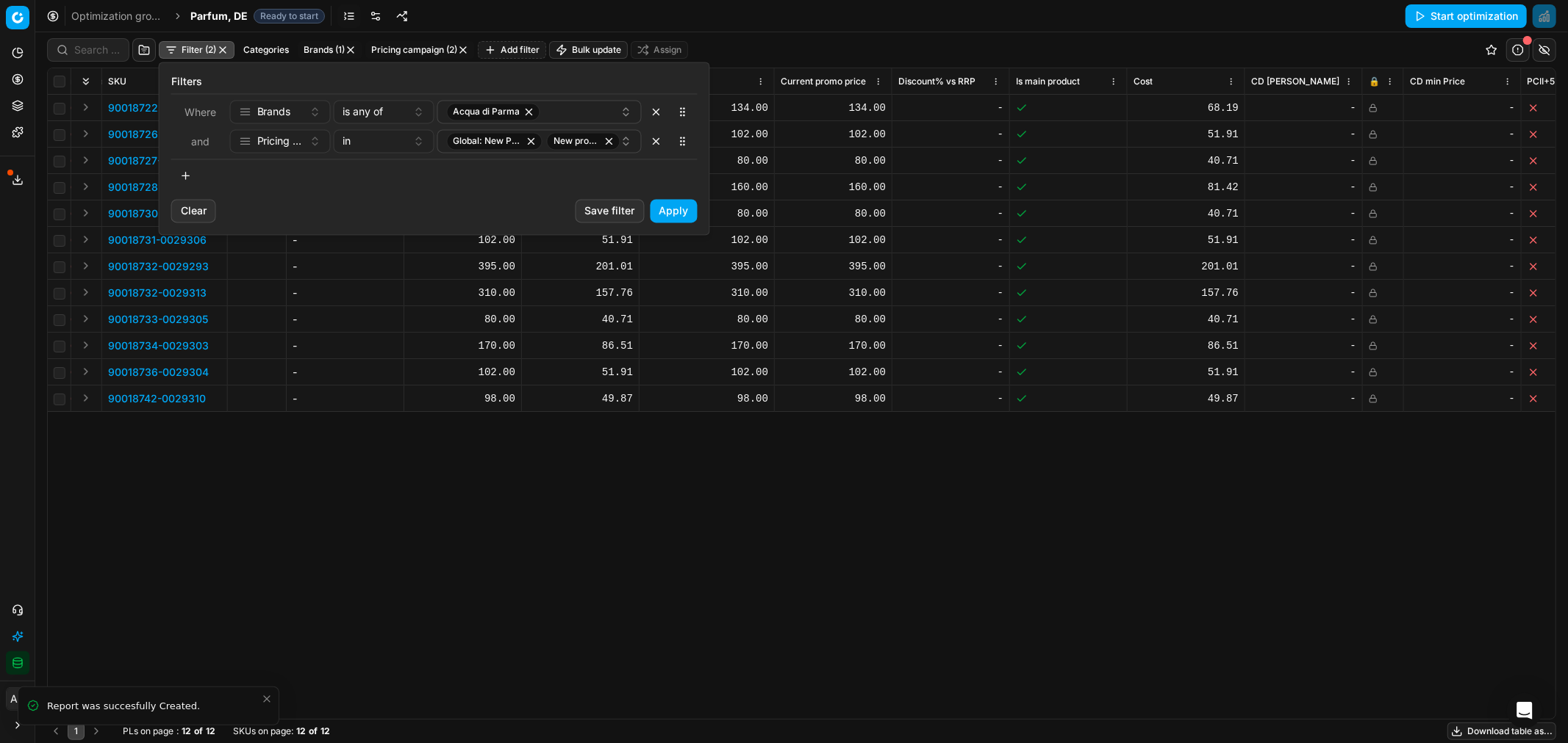
click at [231, 8] on html "Pricing platform Analytics Pricing Product portfolio Templates Export service 2…" at bounding box center [784, 371] width 1568 height 743
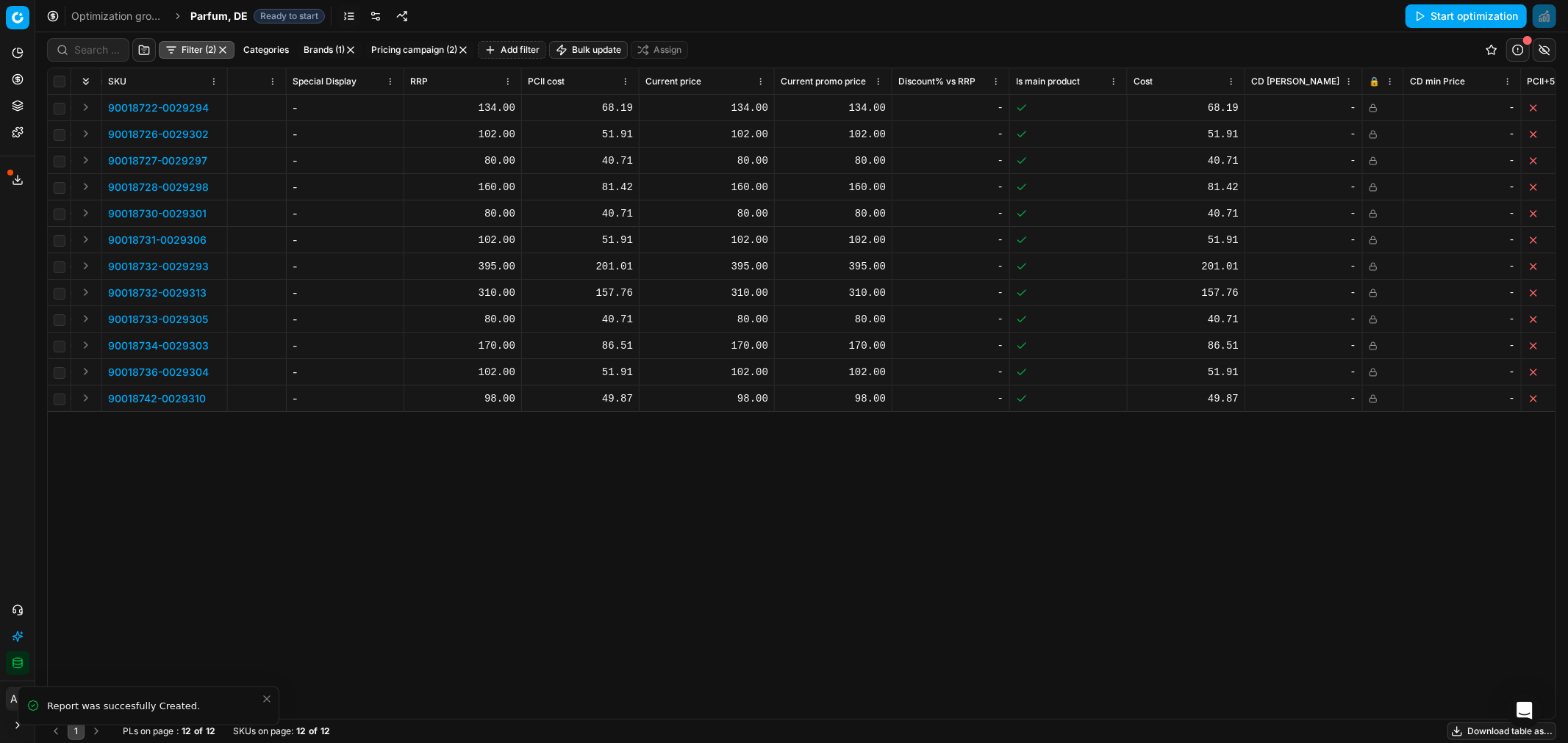
click at [236, 17] on span "Parfum, DE" at bounding box center [219, 15] width 57 height 14
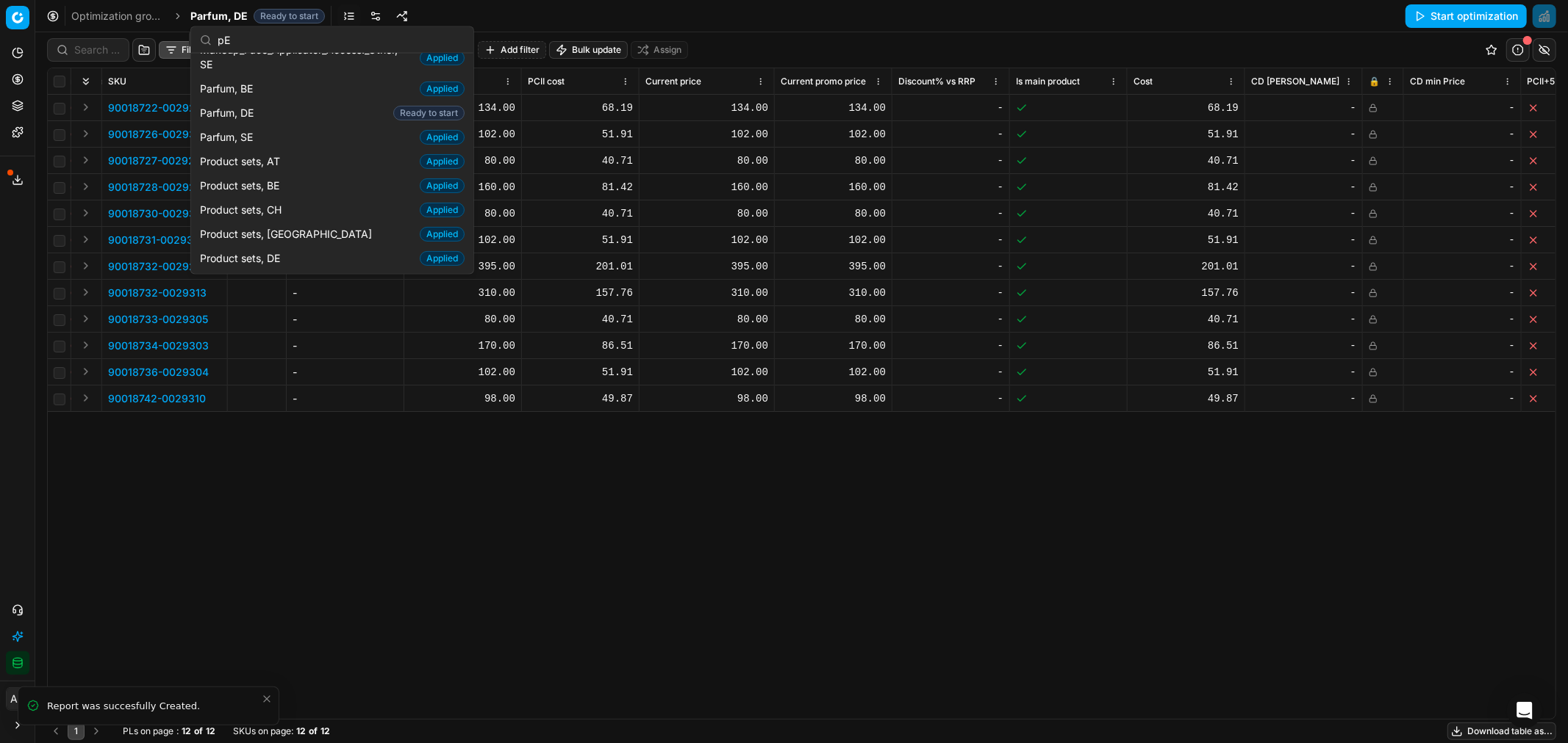
type input "p"
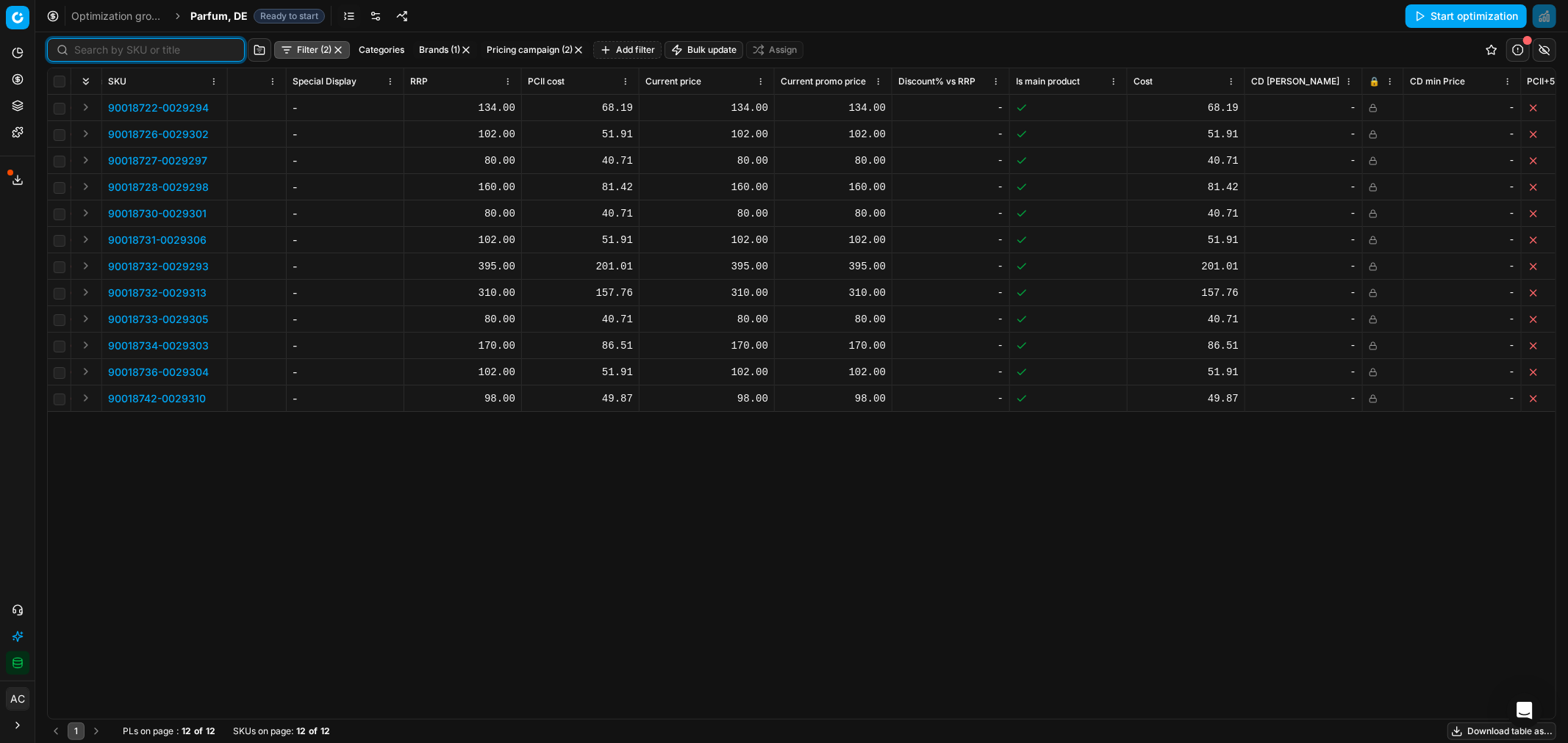
click at [100, 55] on input at bounding box center [155, 50] width 161 height 14
paste input "90018732-0029296"
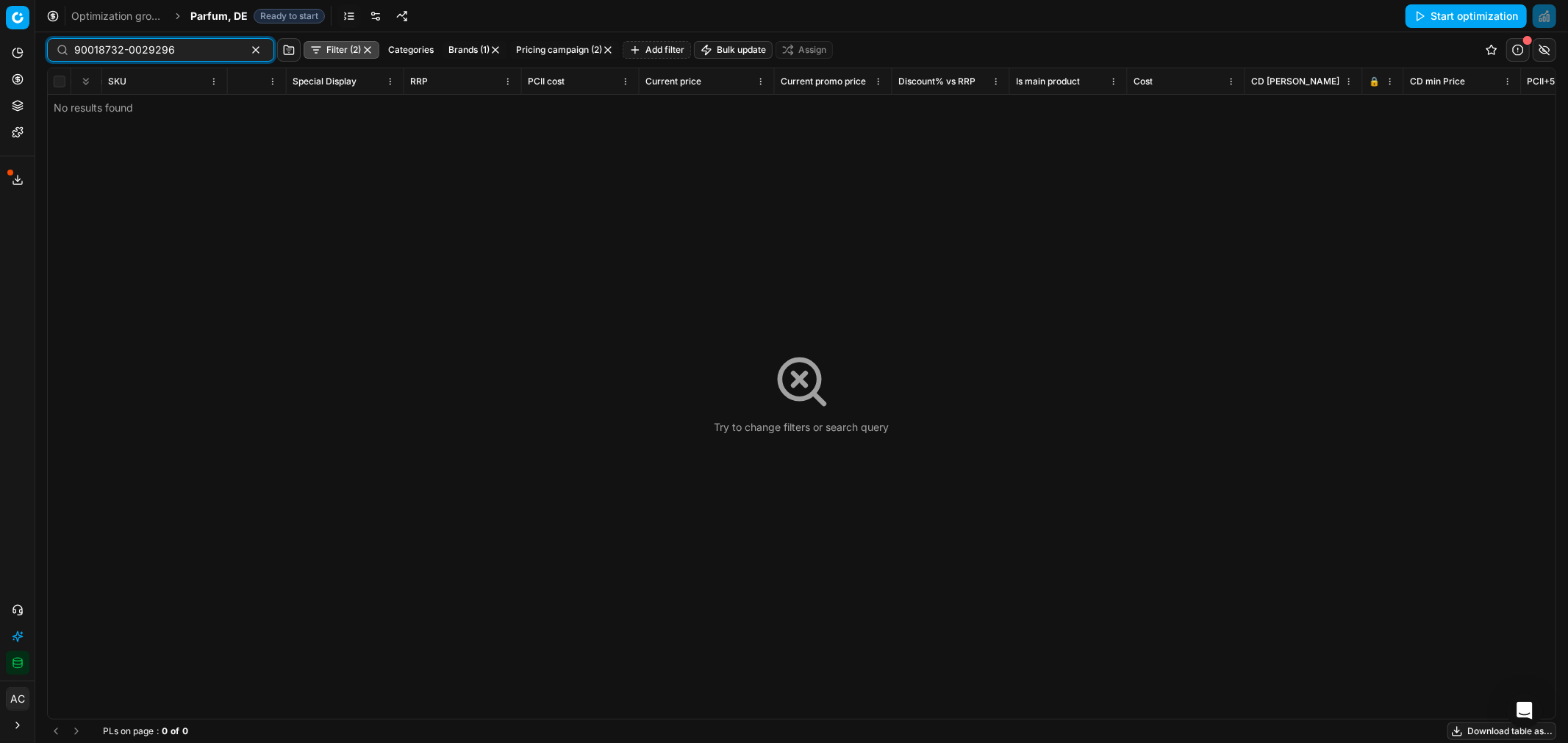
type input "90018732-0029296"
click at [362, 47] on button "button" at bounding box center [367, 50] width 11 height 11
click at [219, 11] on span "Parfum, DE" at bounding box center [219, 15] width 57 height 14
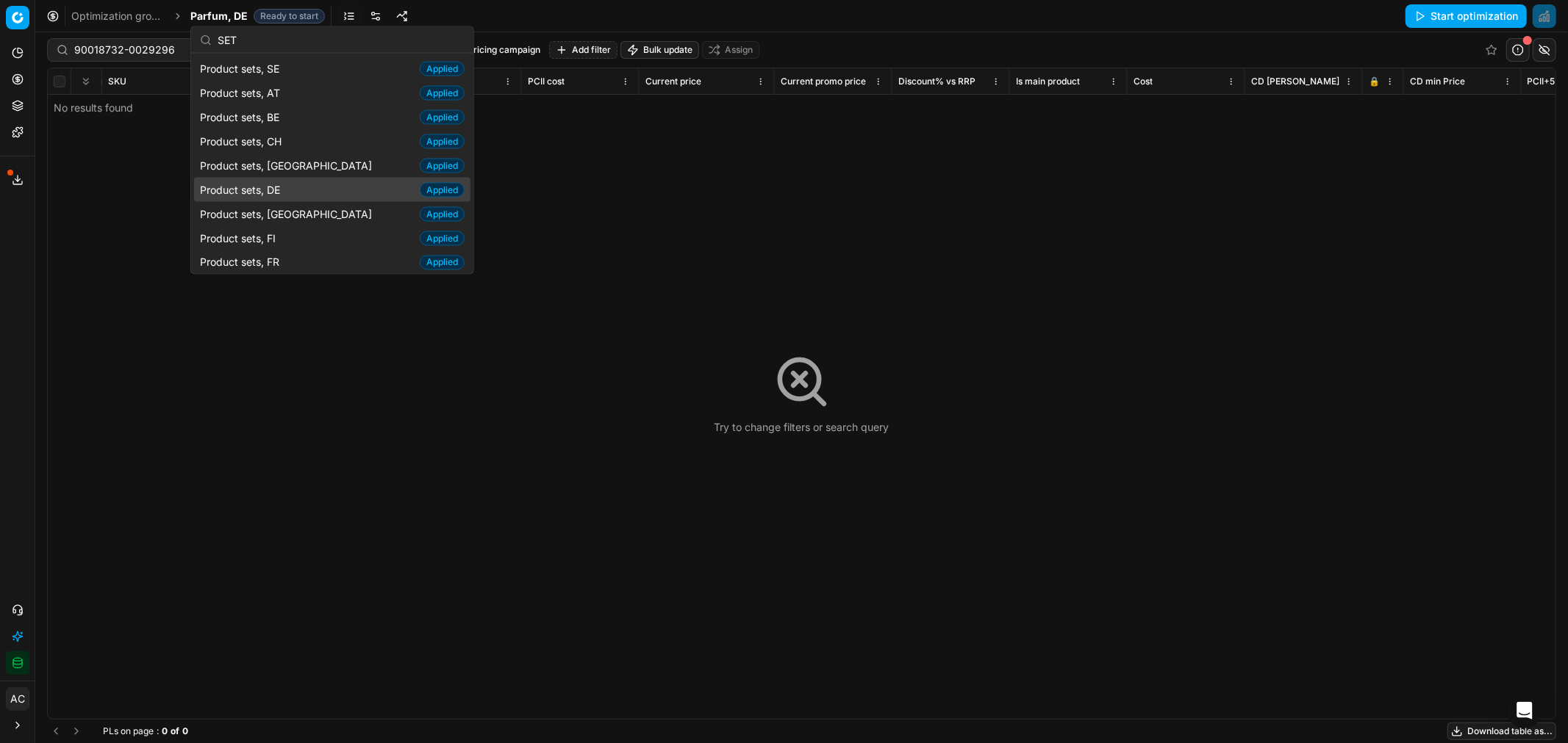
type input "SET"
click at [292, 191] on div "Product sets, DE Applied" at bounding box center [332, 189] width 277 height 24
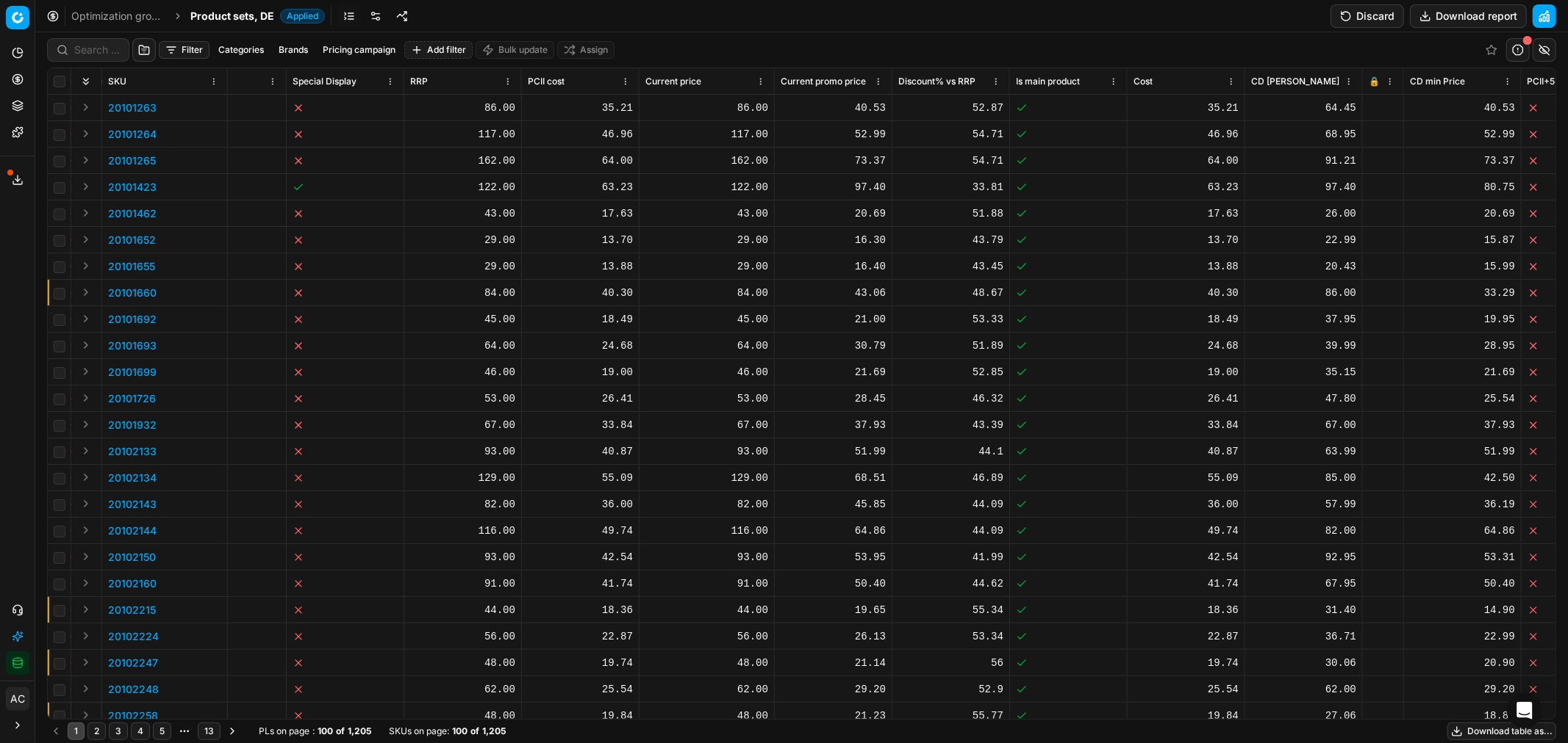
click at [299, 49] on button "Brands" at bounding box center [293, 50] width 41 height 17
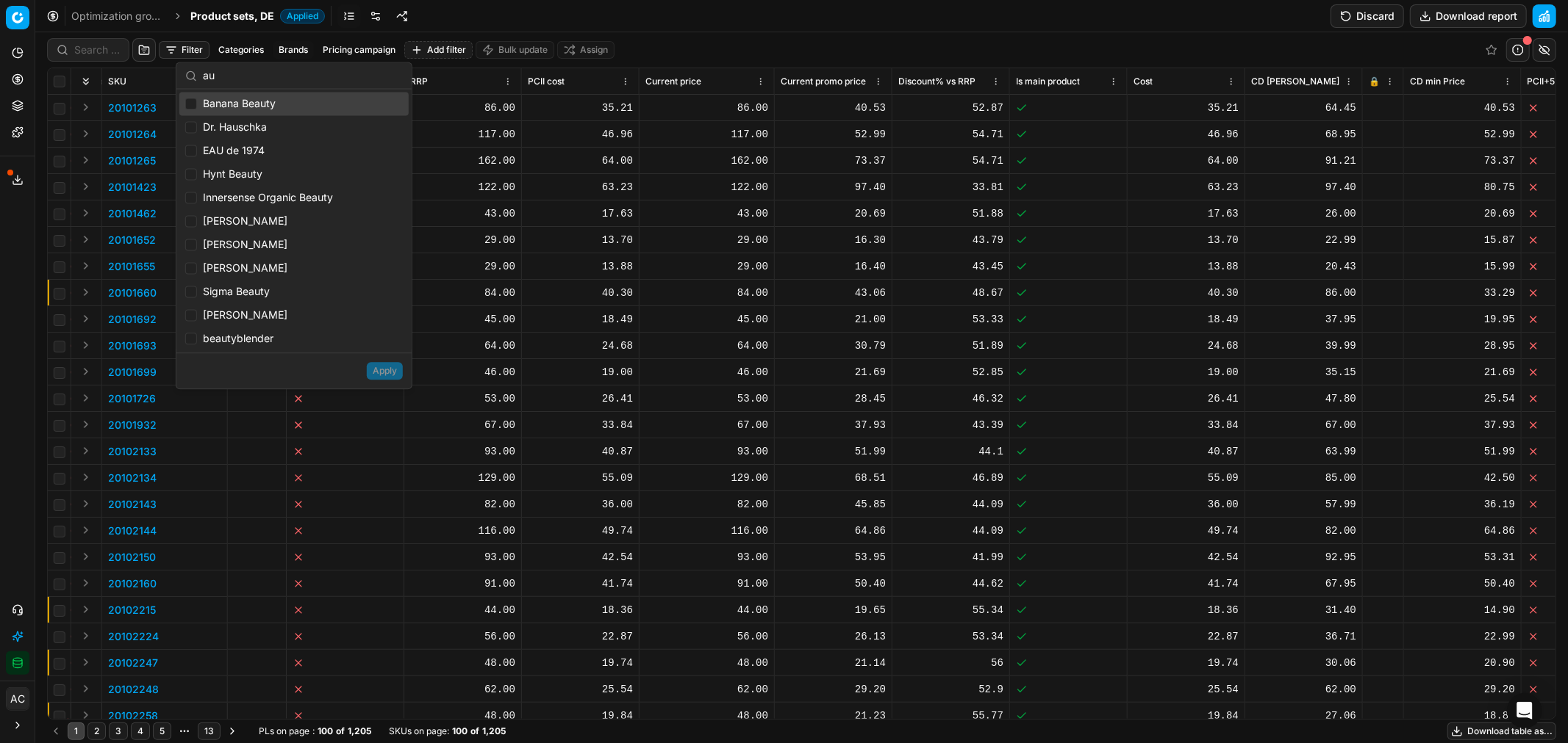
type input "a"
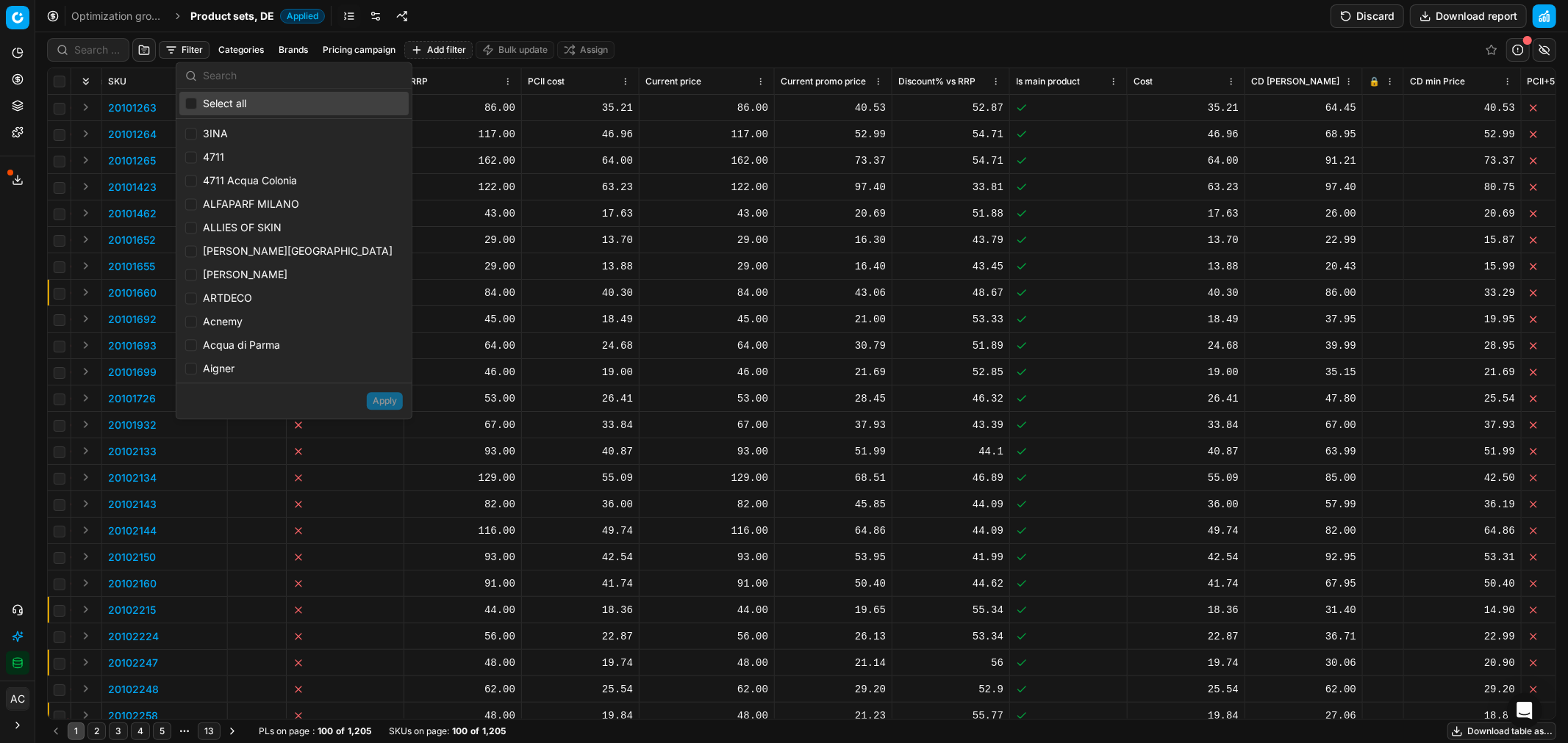
click at [192, 45] on button "Filter" at bounding box center [183, 50] width 51 height 17
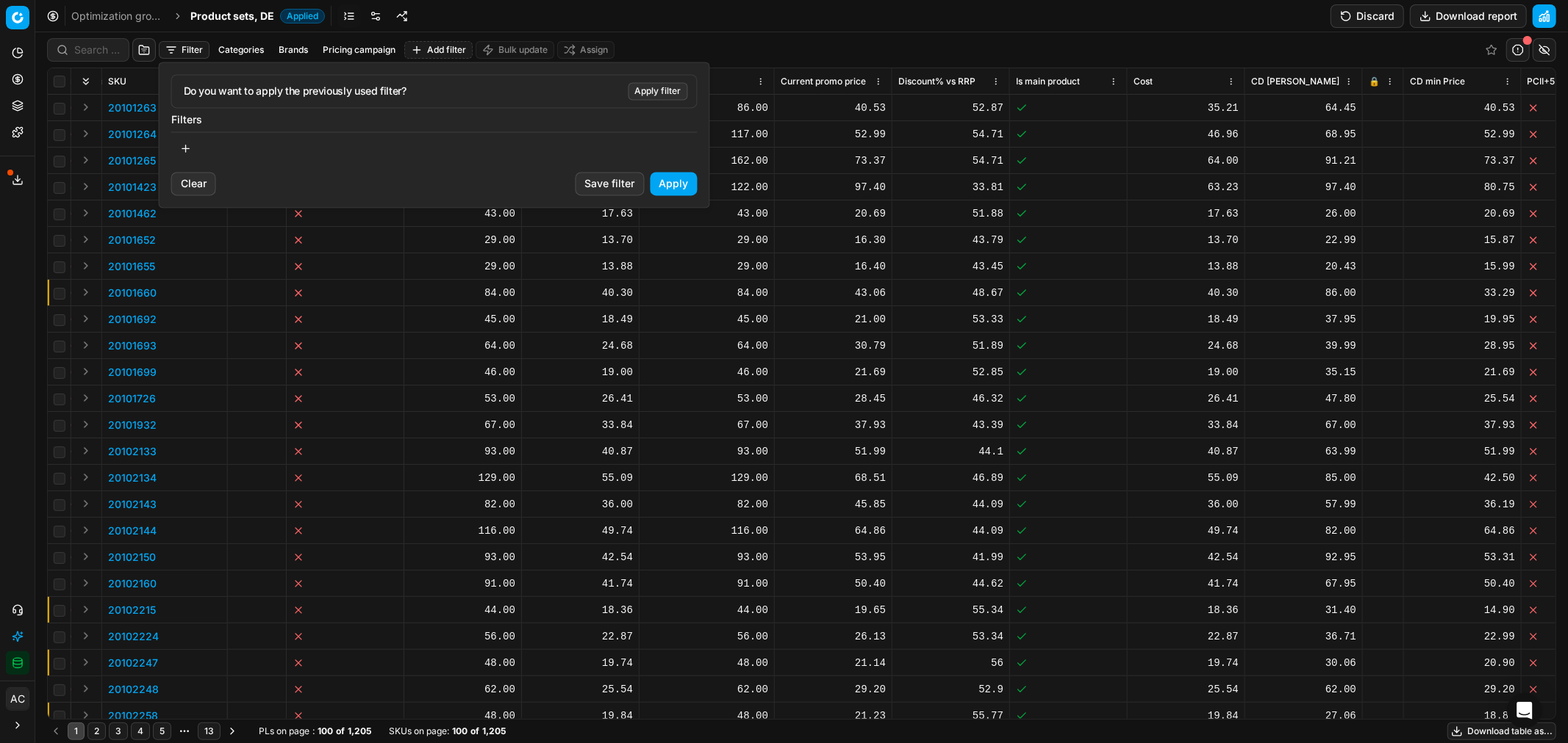
click at [299, 40] on html "Pricing platform Analytics Pricing Product portfolio Templates Export service 2…" at bounding box center [784, 371] width 1568 height 743
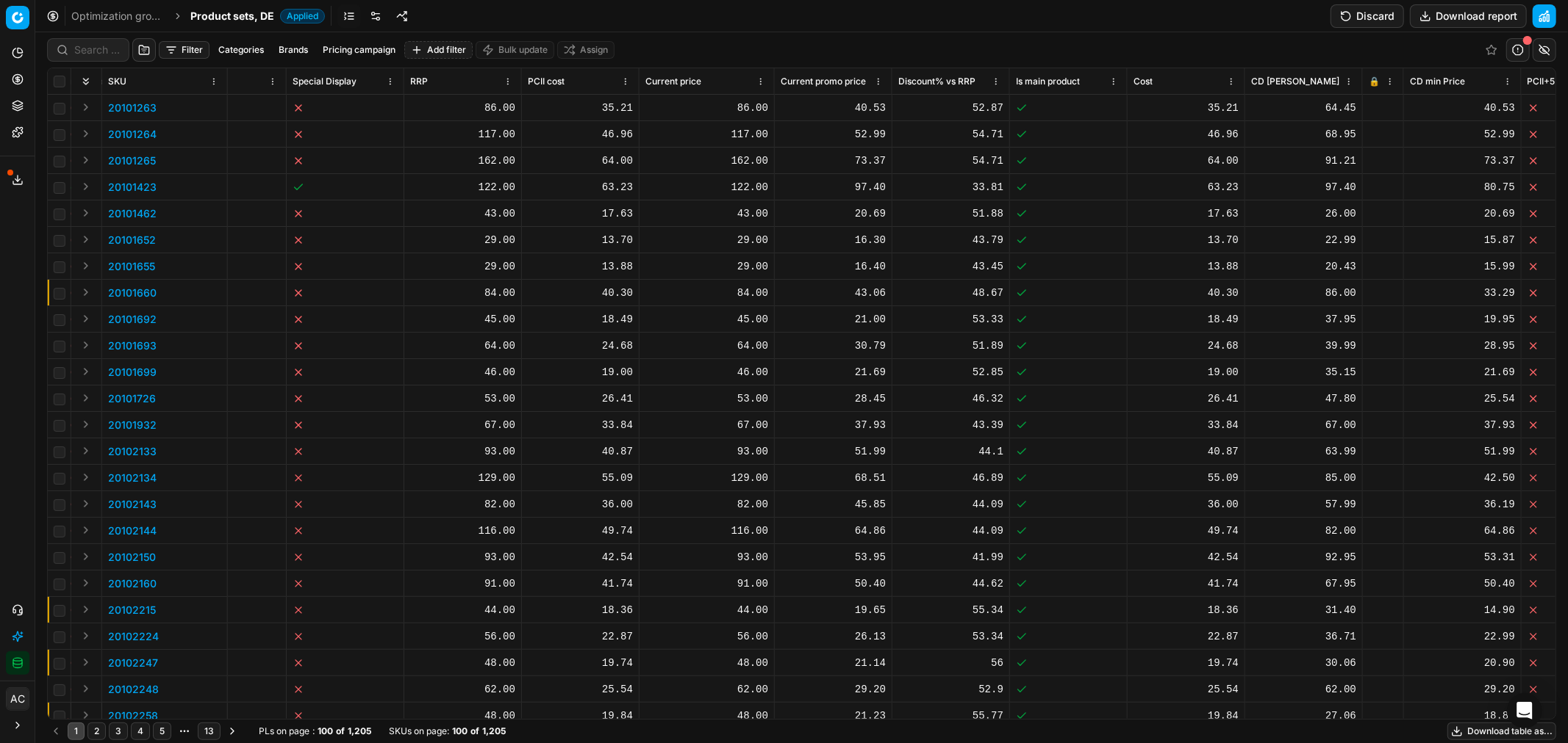
click at [300, 47] on button "Brands" at bounding box center [293, 50] width 41 height 17
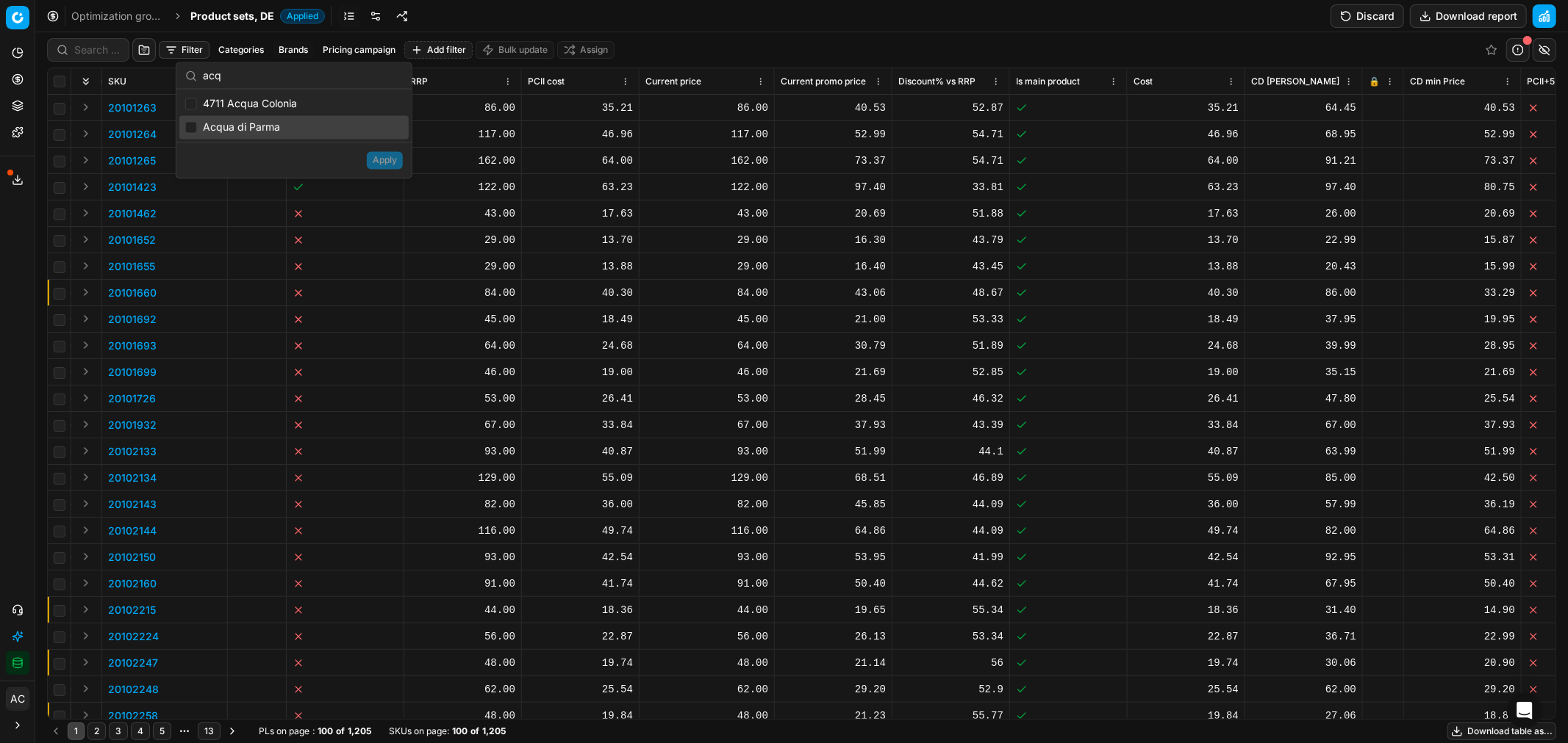
type input "acq"
click at [195, 127] on input "Suggestions" at bounding box center [191, 127] width 11 height 11
checkbox input "true"
click at [386, 158] on button "Apply" at bounding box center [385, 160] width 36 height 17
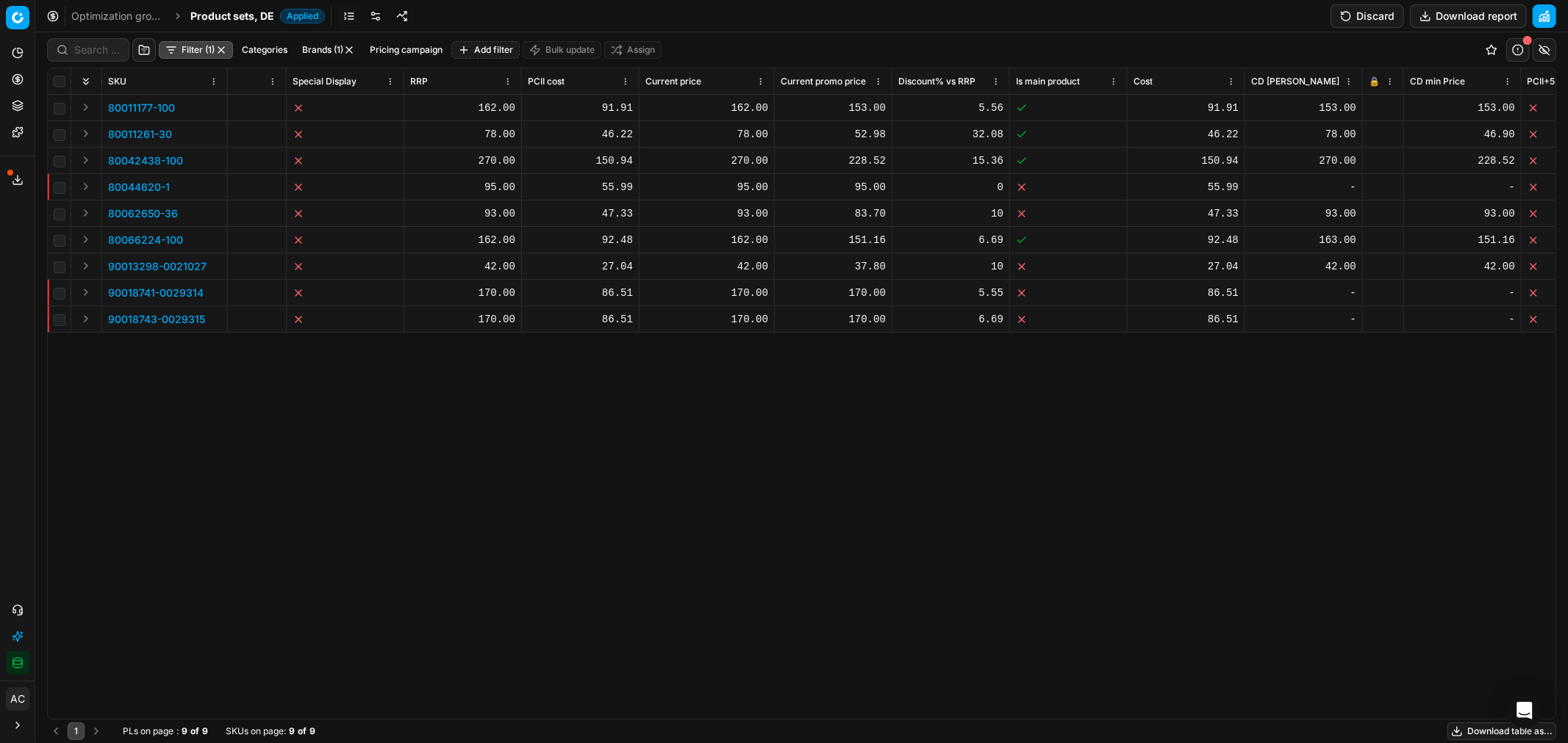
click at [190, 52] on button "Filter (1)" at bounding box center [196, 50] width 74 height 17
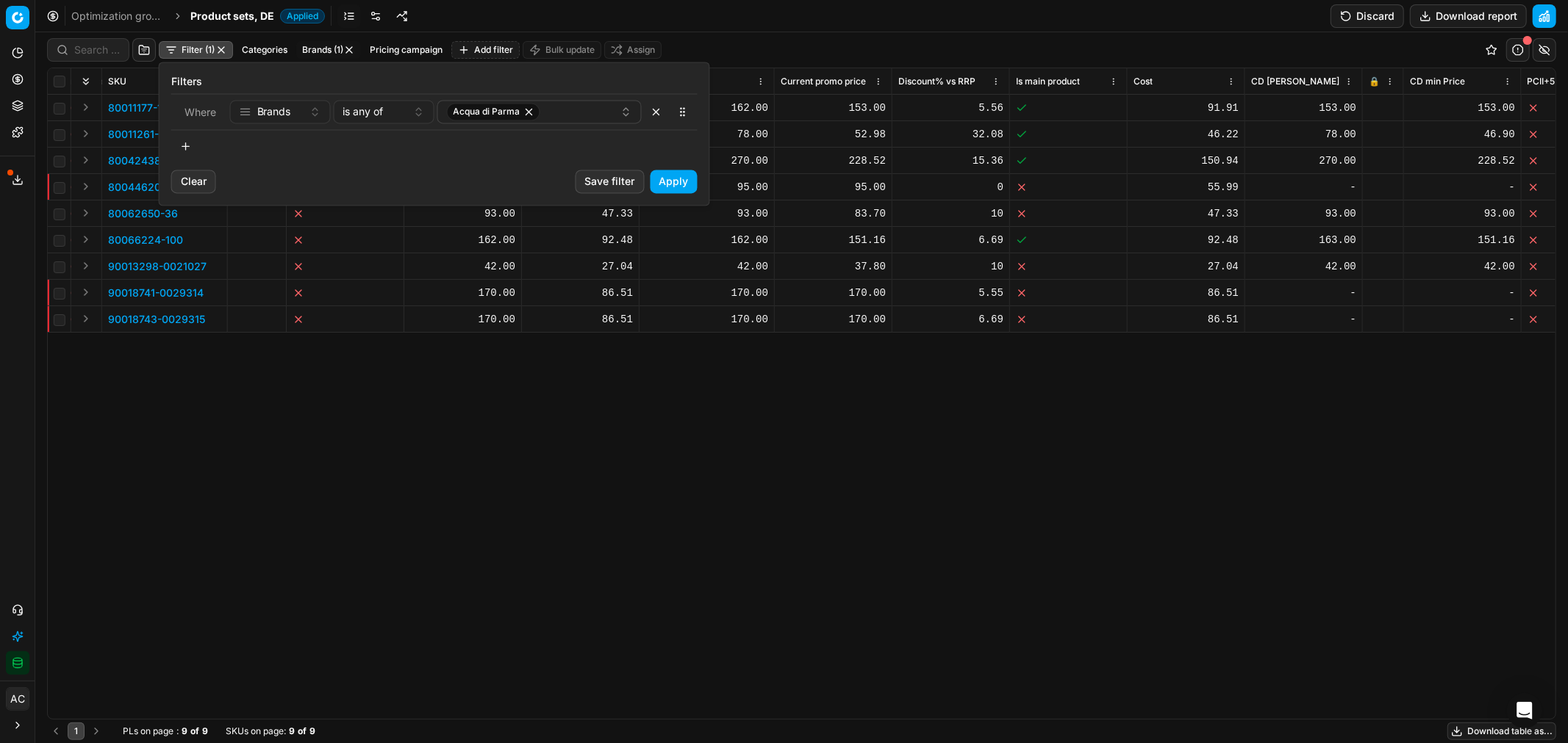
click at [495, 449] on html "Pricing platform Analytics Pricing Product portfolio Templates Export service 2…" at bounding box center [784, 371] width 1568 height 743
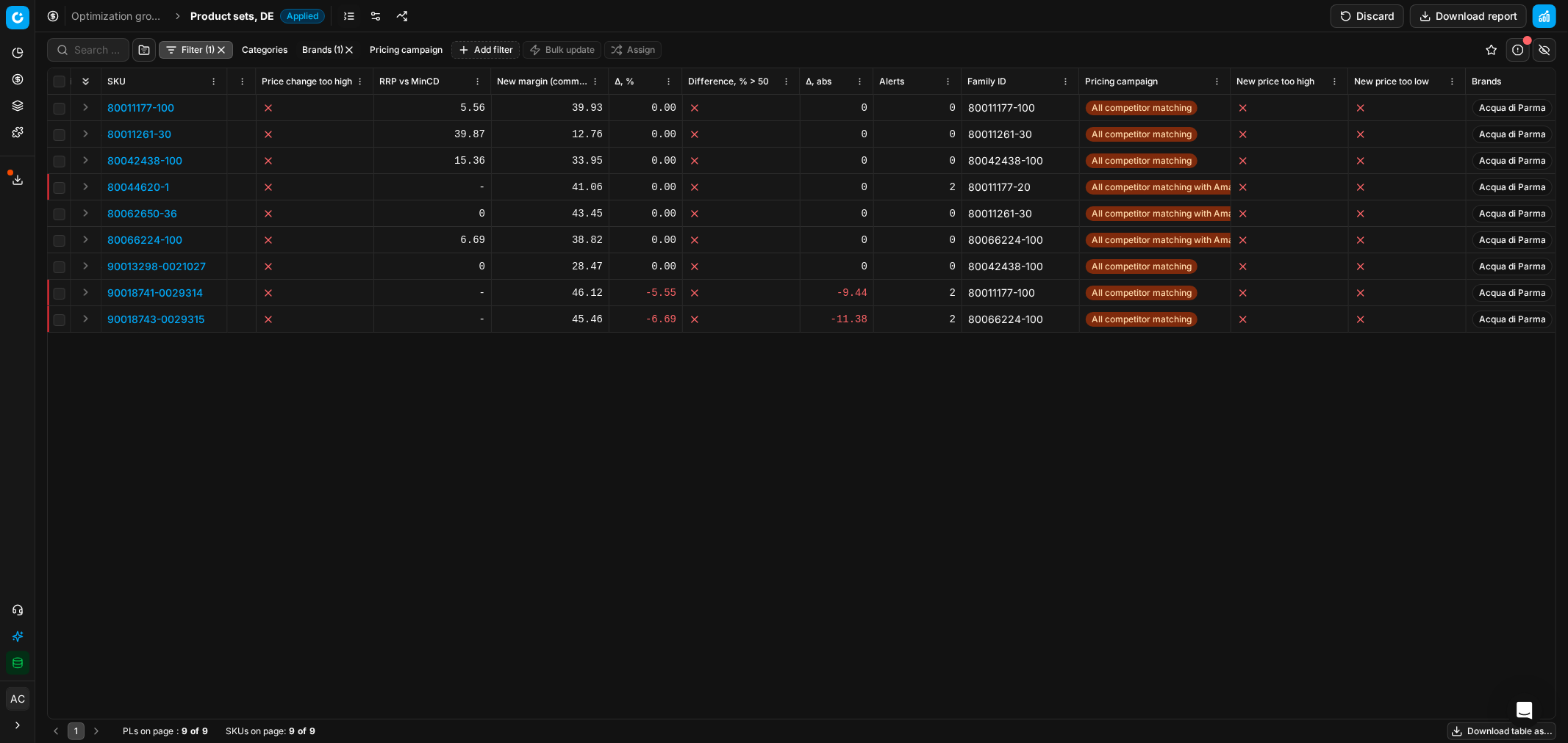
scroll to position [0, 2623]
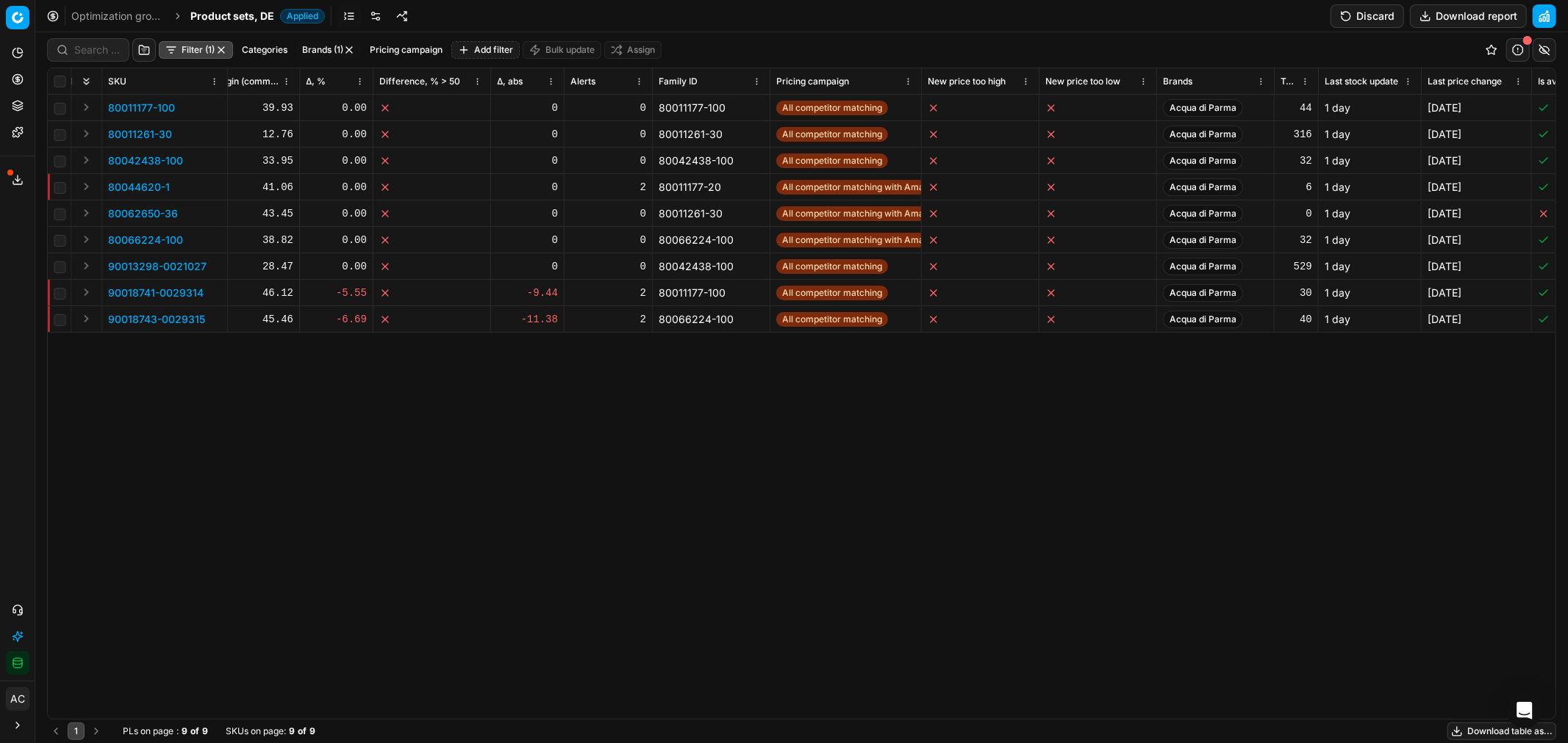
click at [222, 46] on button "button" at bounding box center [221, 50] width 11 height 11
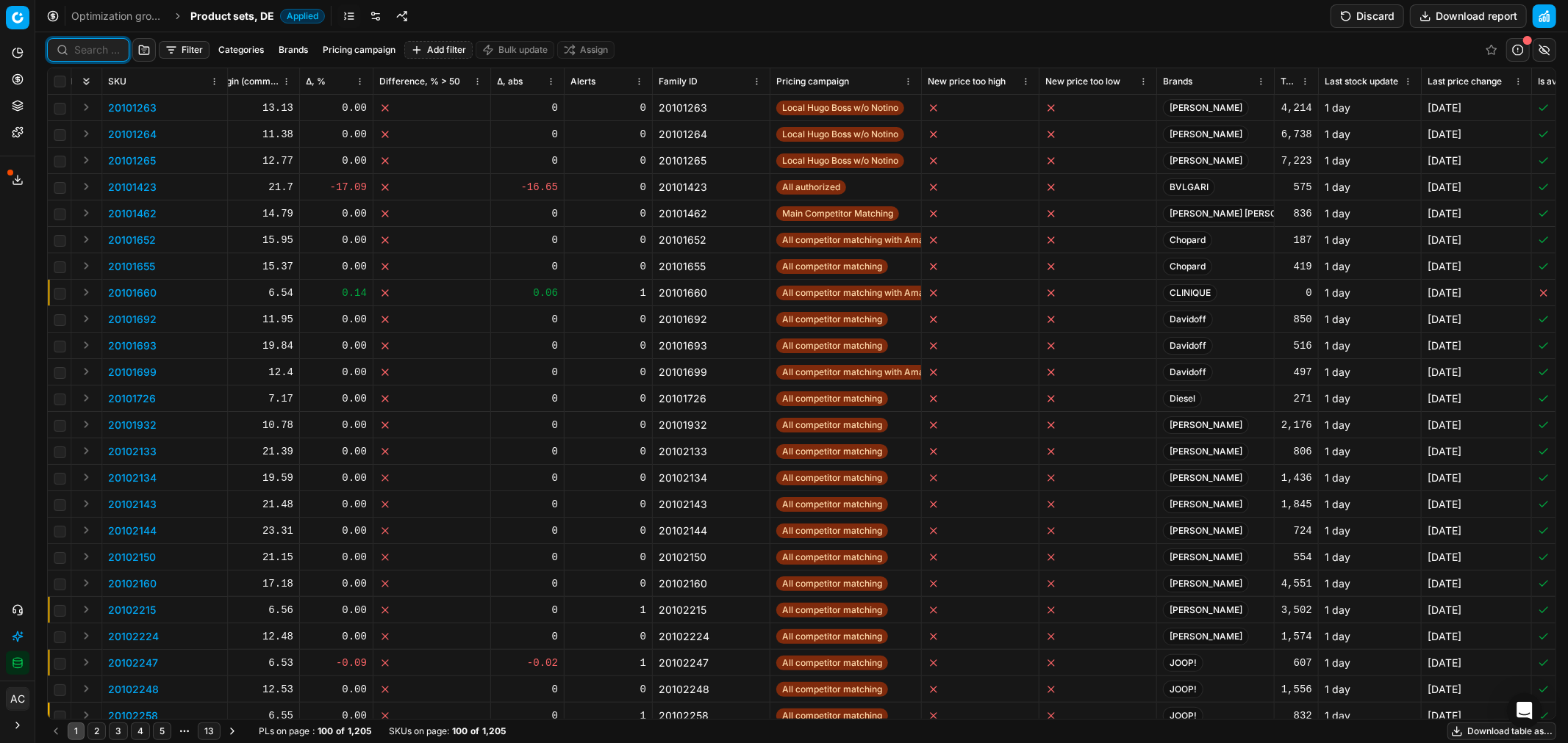
click at [84, 52] on input at bounding box center [97, 50] width 46 height 14
paste input "90018732-0029296"
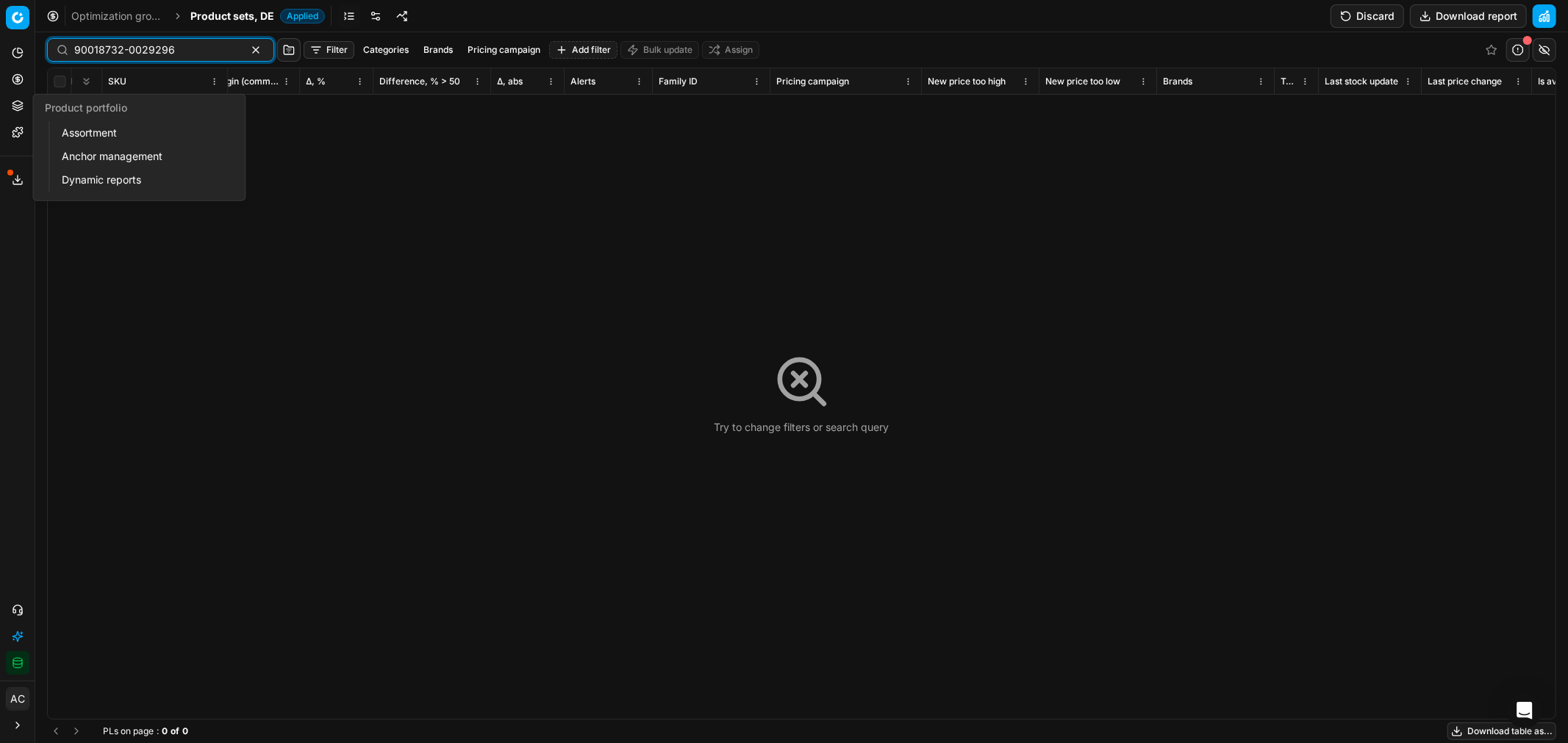
type input "90018732-0029296"
click at [6, 107] on button "Product portfolio" at bounding box center [17, 106] width 24 height 24
click at [94, 135] on link "Assortment" at bounding box center [141, 134] width 171 height 21
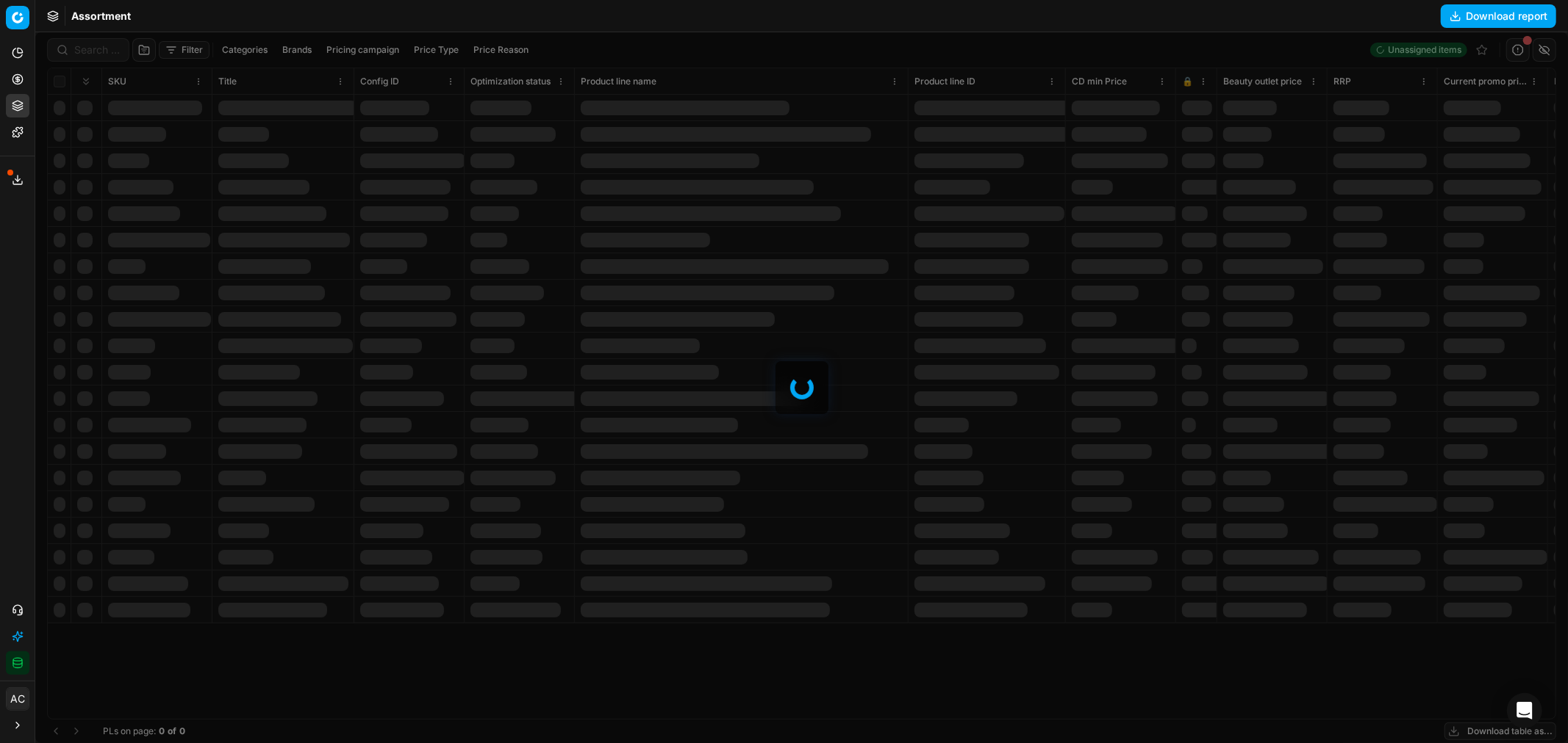
click at [82, 52] on div at bounding box center [802, 387] width 1533 height 711
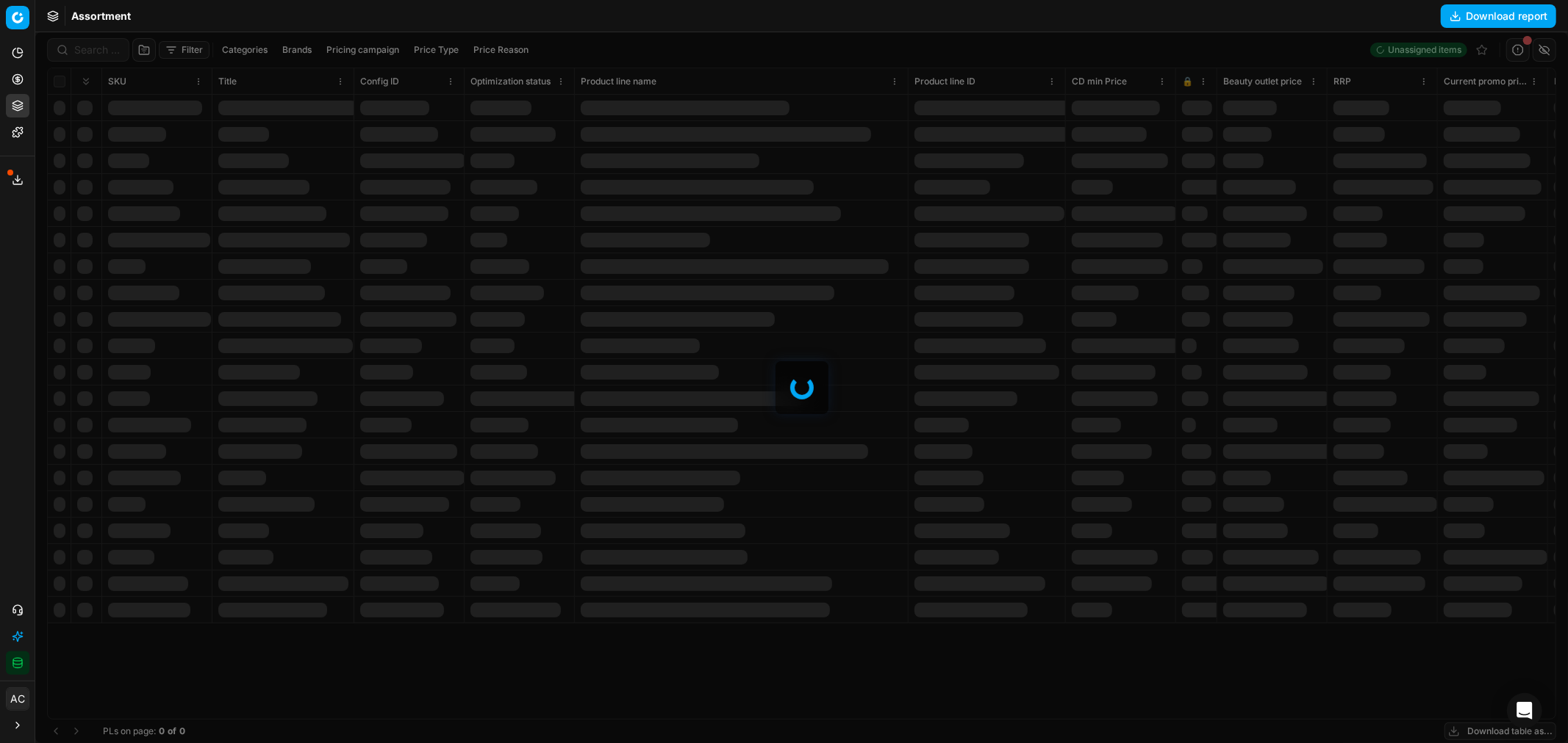
click at [82, 52] on div at bounding box center [802, 387] width 1533 height 711
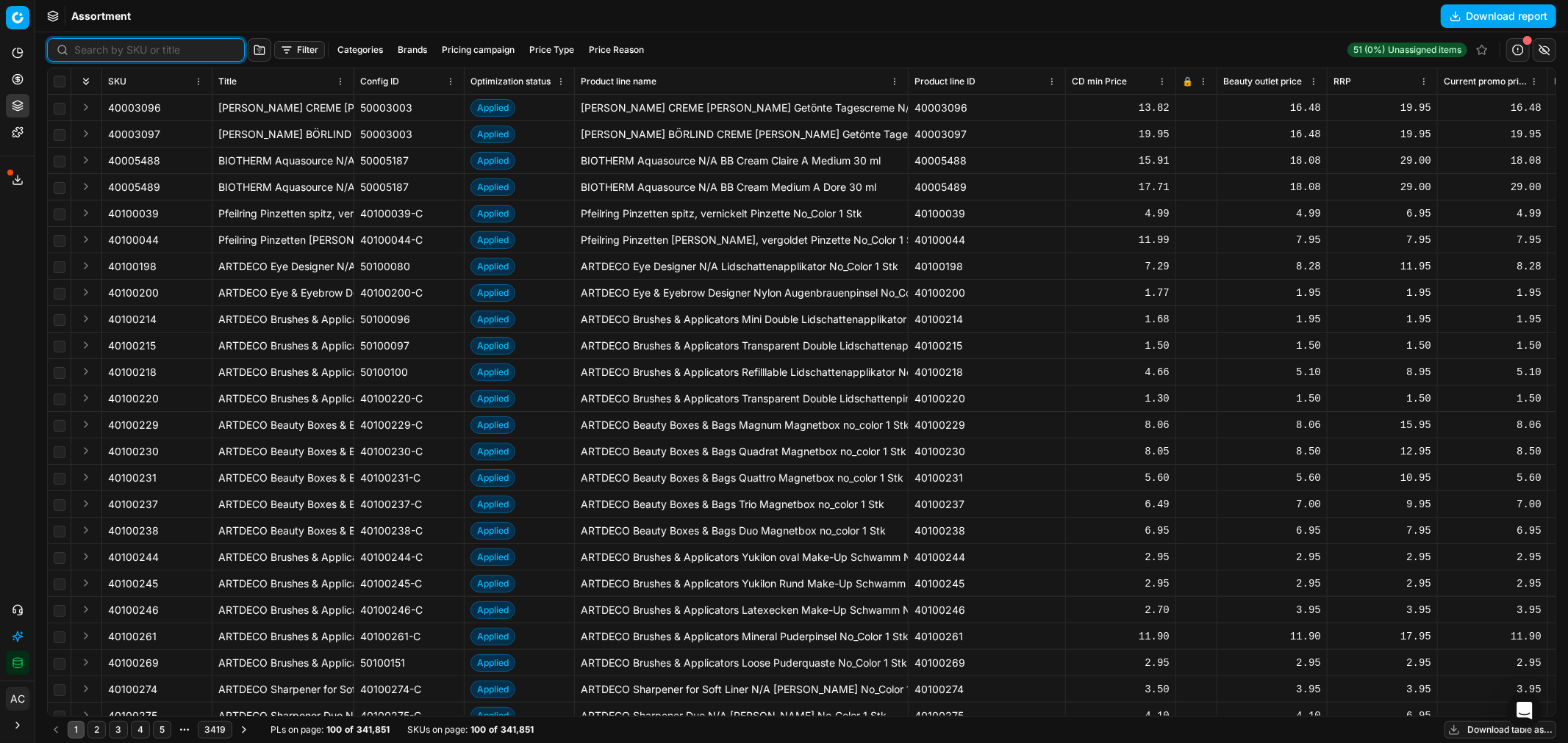
click at [82, 52] on input at bounding box center [155, 50] width 161 height 14
paste input "90018732-0029296"
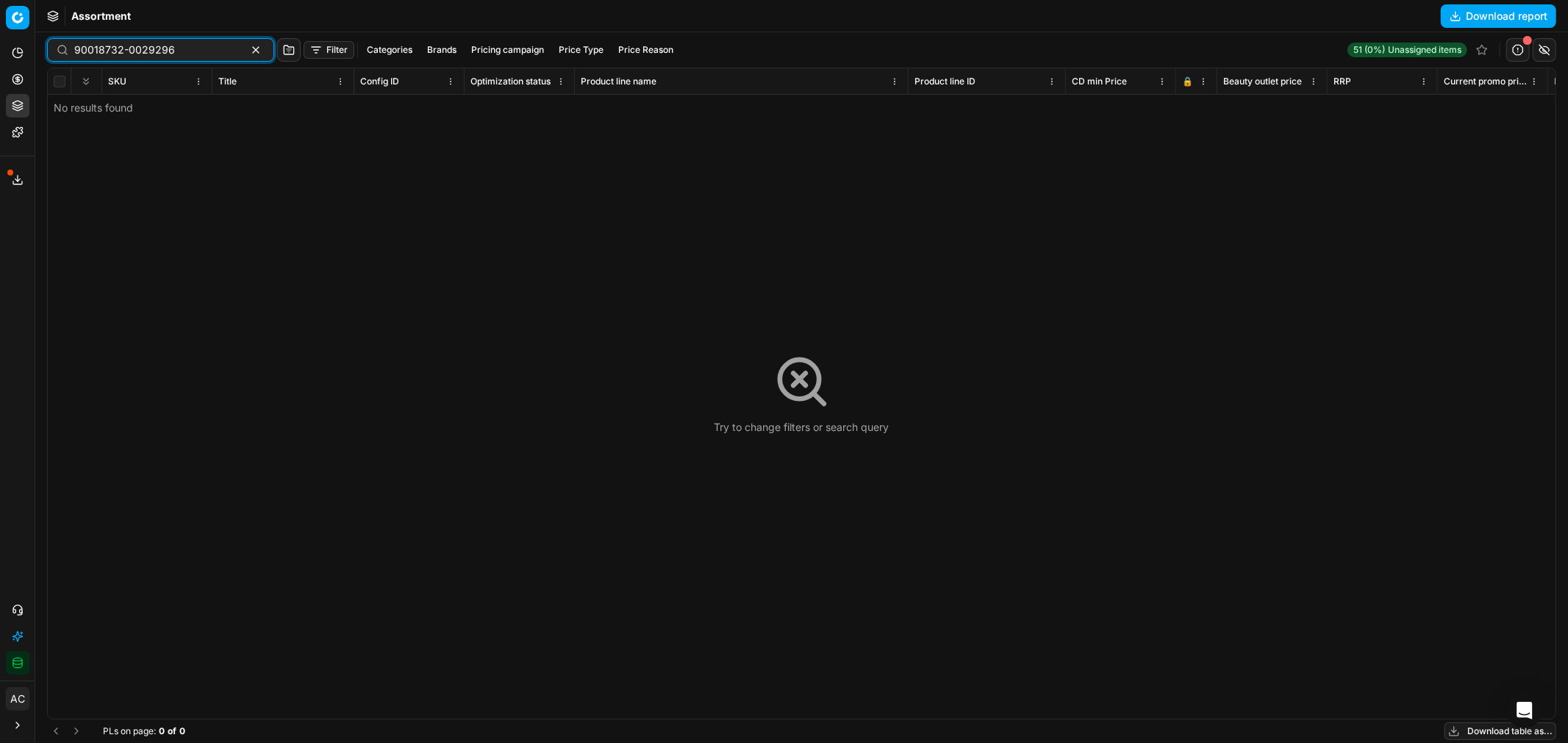
click at [178, 49] on input "90018732-0029296" at bounding box center [155, 50] width 161 height 14
paste input "7-0029307"
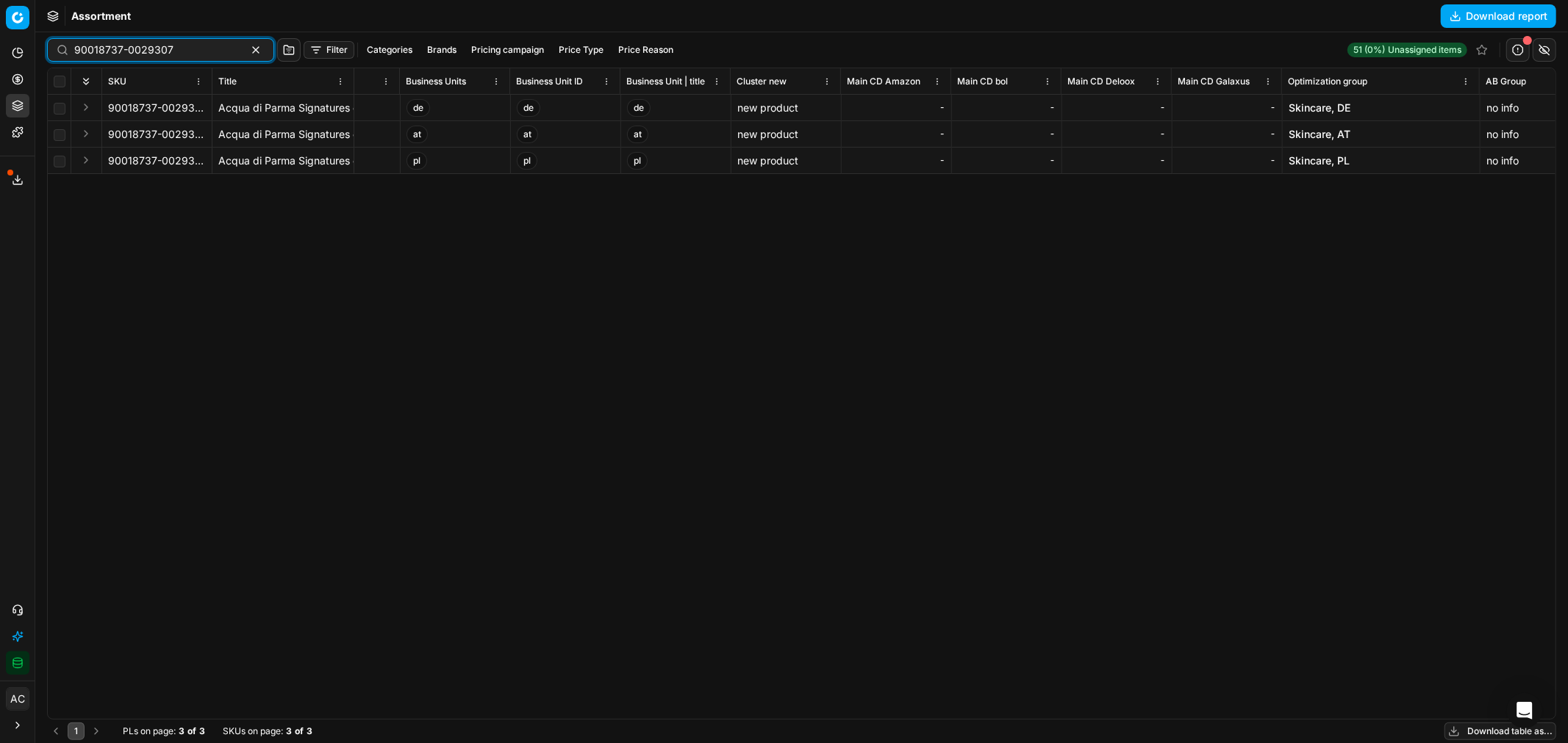
scroll to position [0, 9191]
type input "90018737-0029307"
click at [1044, 111] on link "Skincare, DE" at bounding box center [1318, 108] width 62 height 14
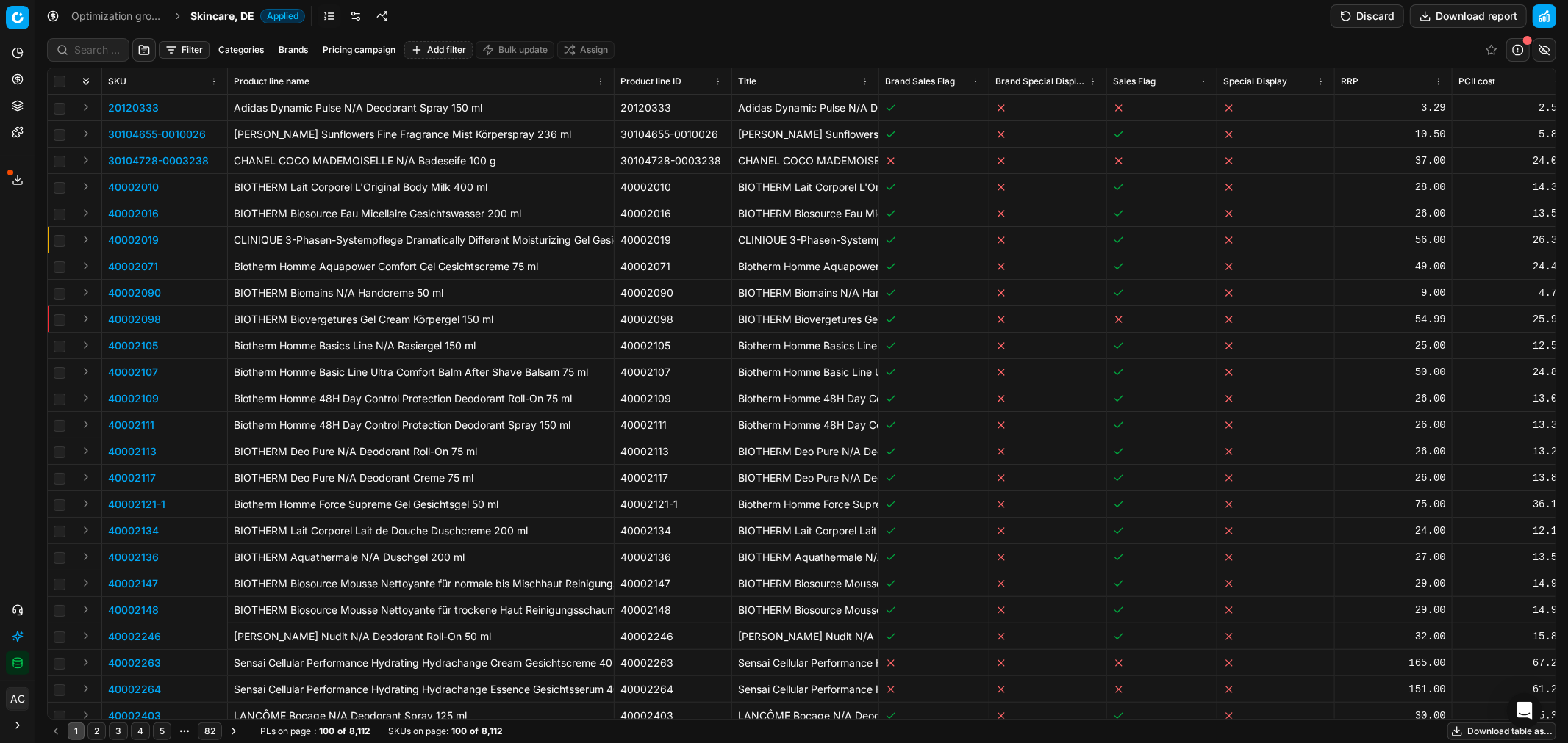
click at [286, 50] on button "Brands" at bounding box center [293, 50] width 41 height 17
type input "acq"
click at [188, 128] on input "Suggestions" at bounding box center [191, 127] width 11 height 11
checkbox input "true"
click at [387, 161] on button "Apply" at bounding box center [385, 160] width 36 height 17
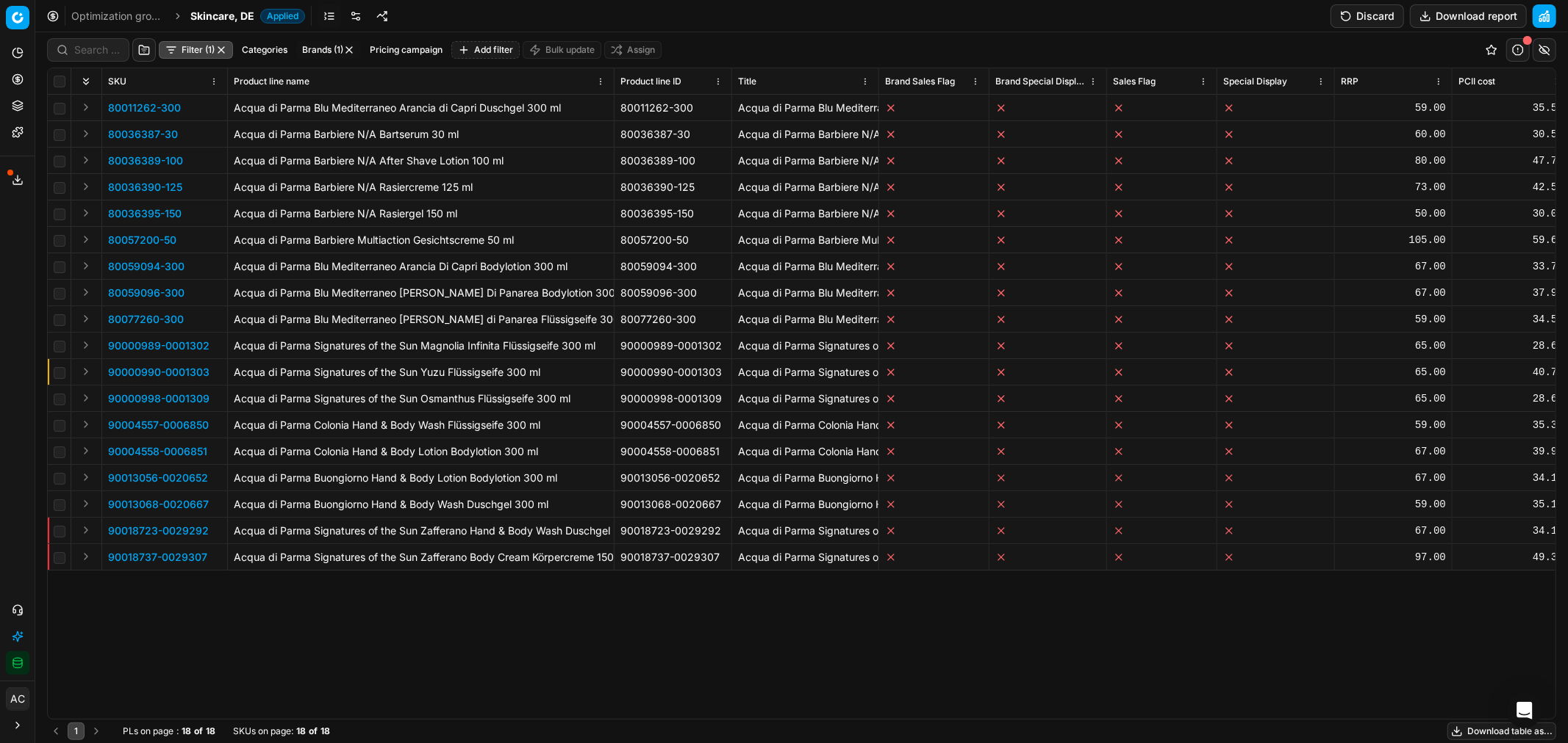
click at [189, 49] on button "Filter (1)" at bounding box center [196, 50] width 74 height 17
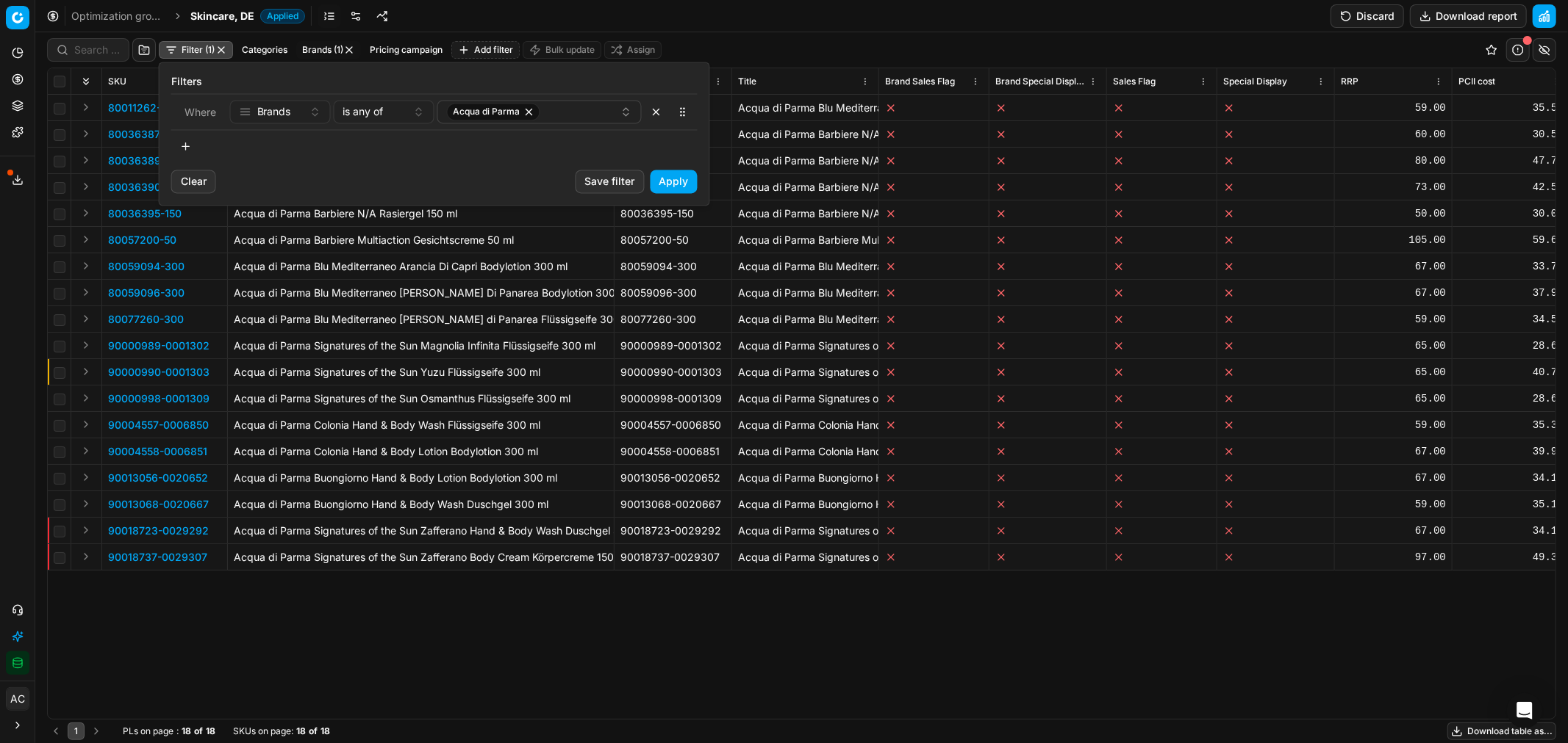
click at [187, 150] on button "button" at bounding box center [185, 146] width 30 height 24
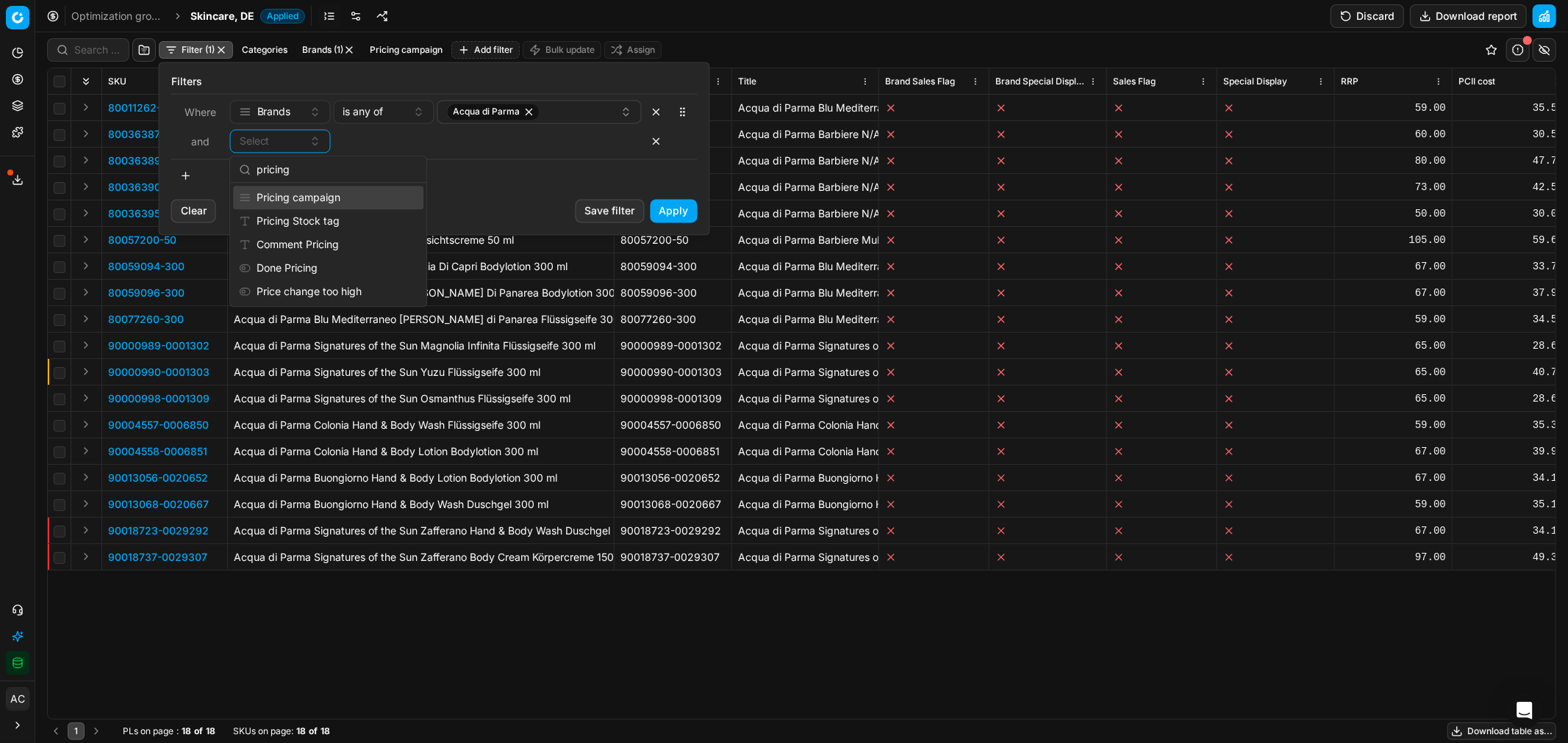
type input "pricing"
click at [351, 196] on div "Pricing campaign" at bounding box center [327, 197] width 190 height 24
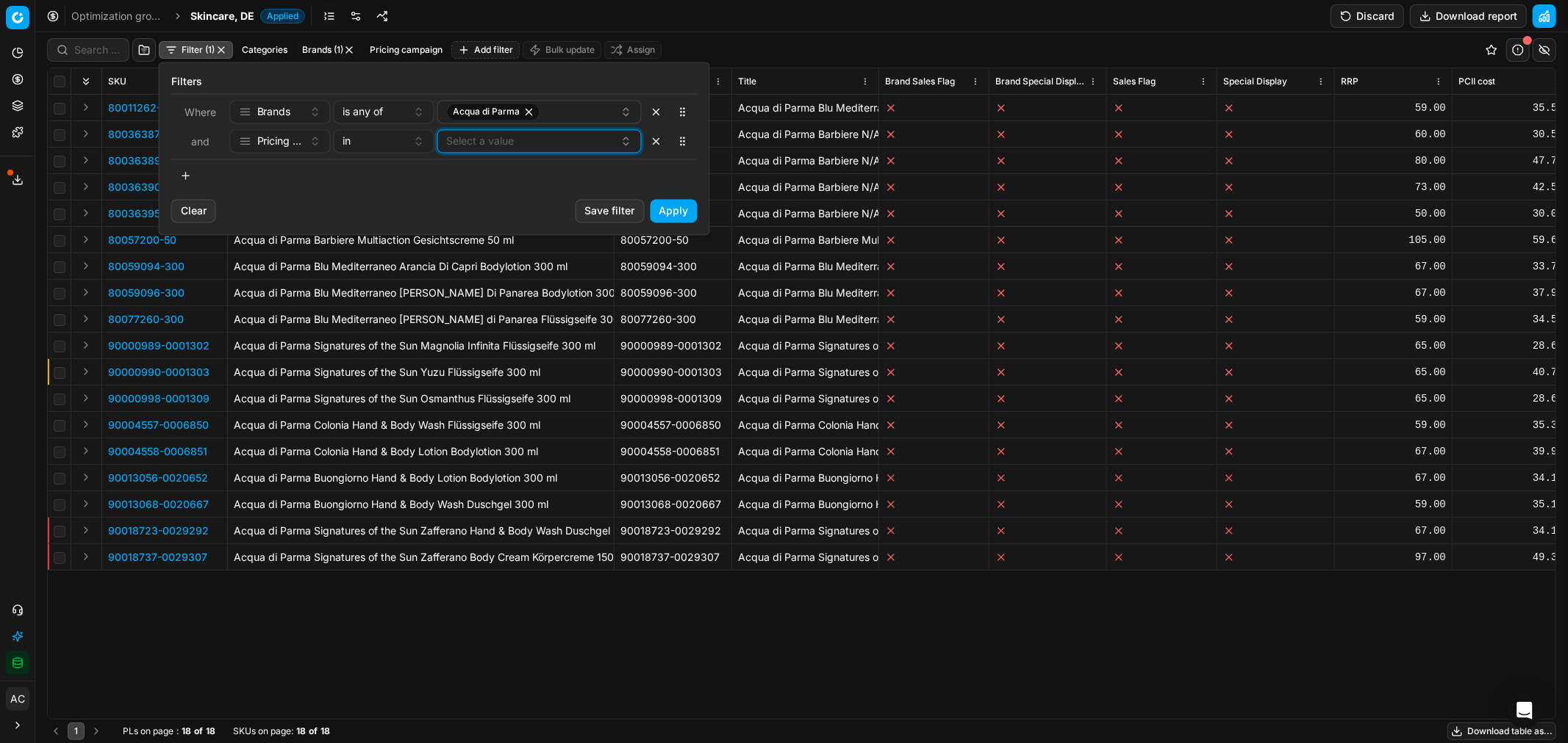
click at [491, 138] on button "Select a value" at bounding box center [539, 141] width 204 height 24
type input "new"
click at [533, 195] on div "New product RRP" at bounding box center [539, 197] width 199 height 24
click at [537, 214] on span "Global: New Product RRP" at bounding box center [507, 220] width 122 height 14
click at [673, 206] on button "Apply" at bounding box center [674, 211] width 47 height 24
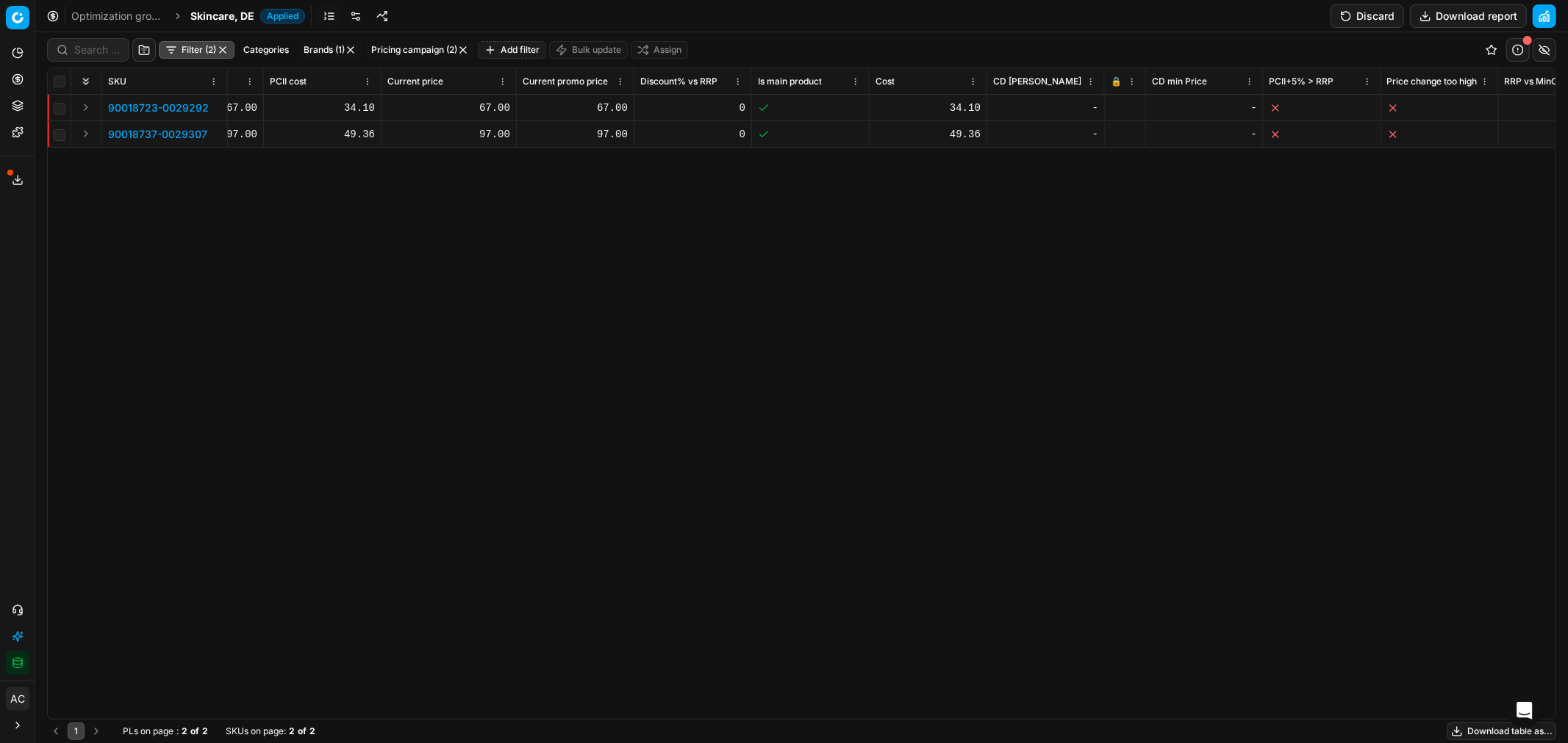
scroll to position [0, 1398]
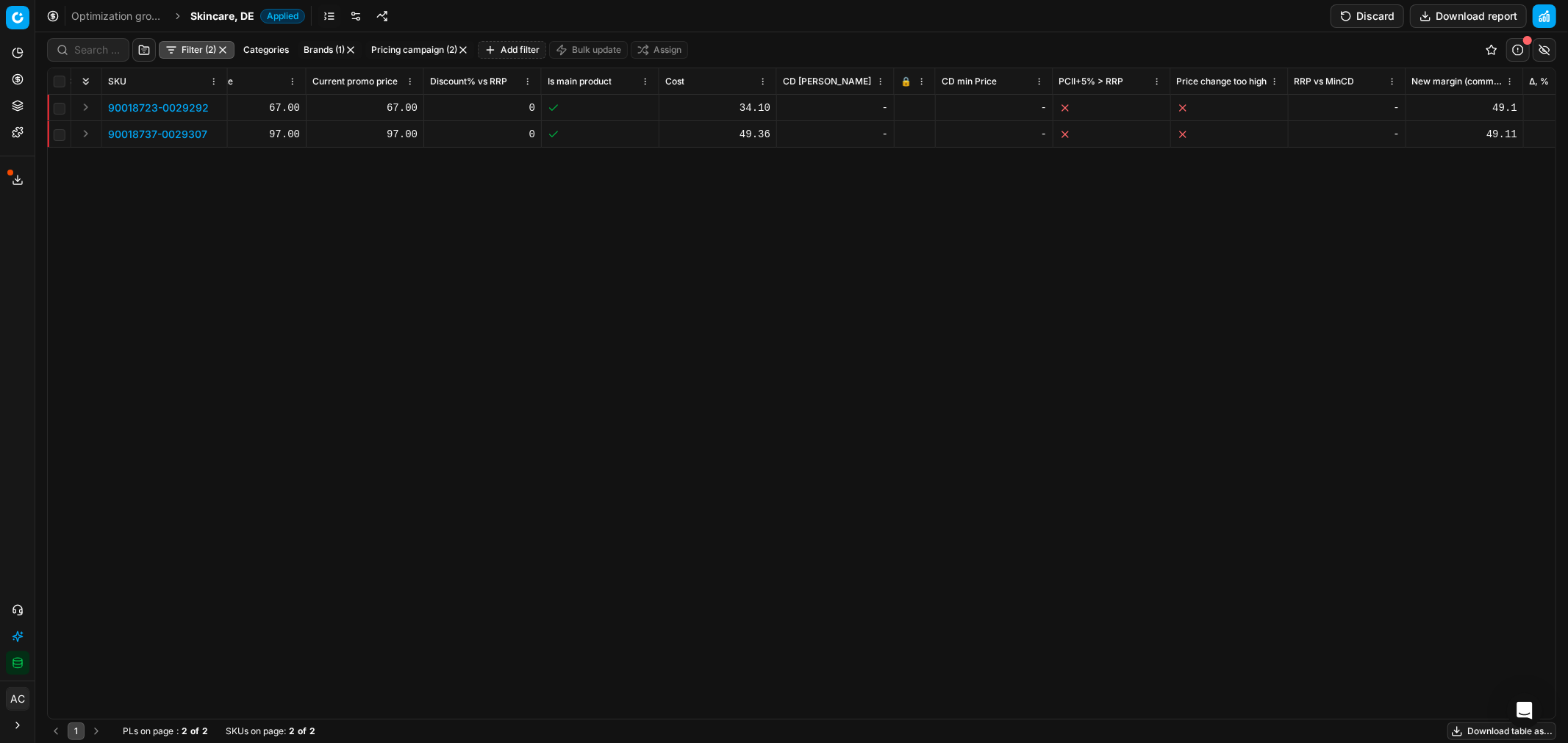
click at [905, 108] on div at bounding box center [914, 108] width 29 height 9
click at [1352, 16] on button "Discard" at bounding box center [1367, 16] width 73 height 24
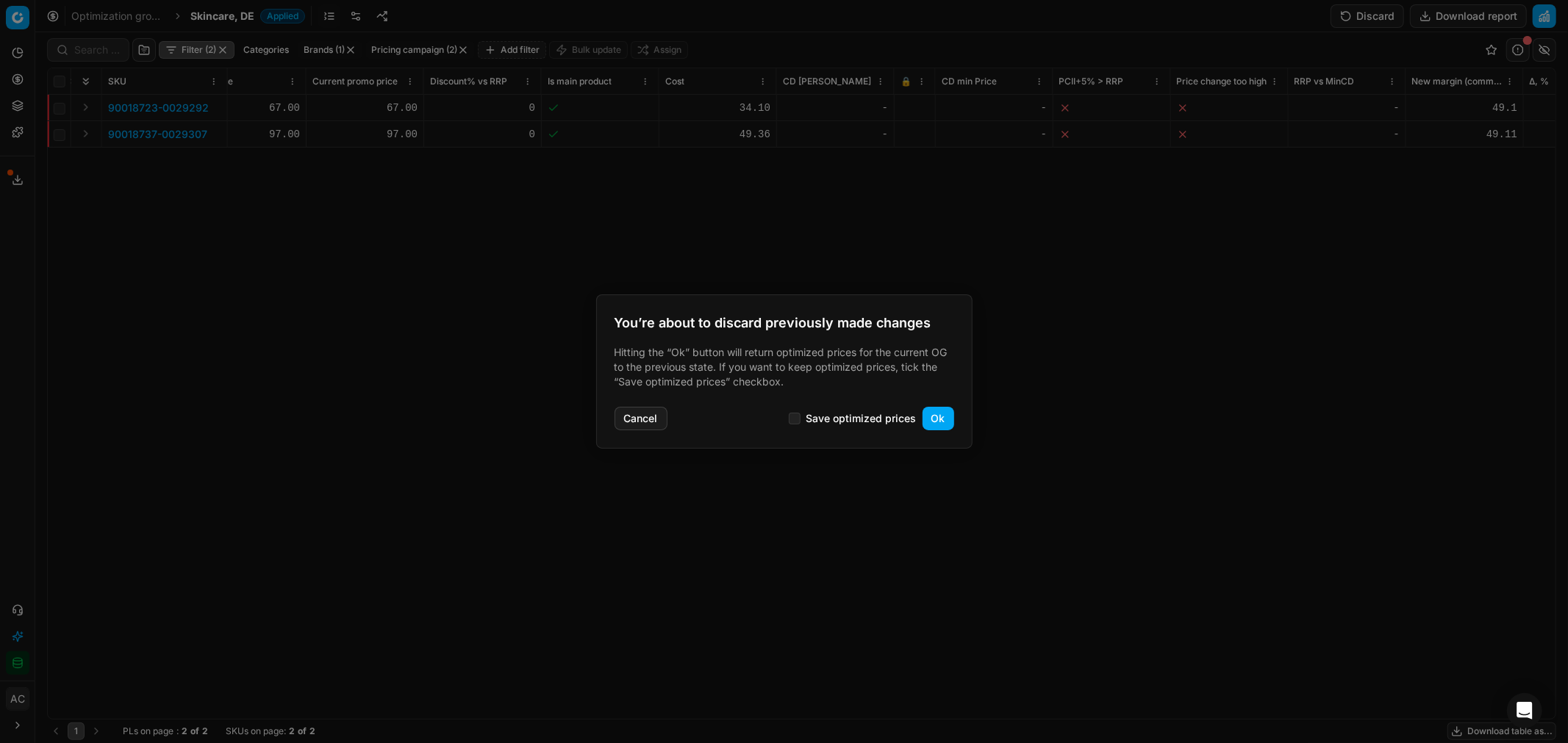
click at [930, 410] on button "Ok" at bounding box center [937, 419] width 31 height 24
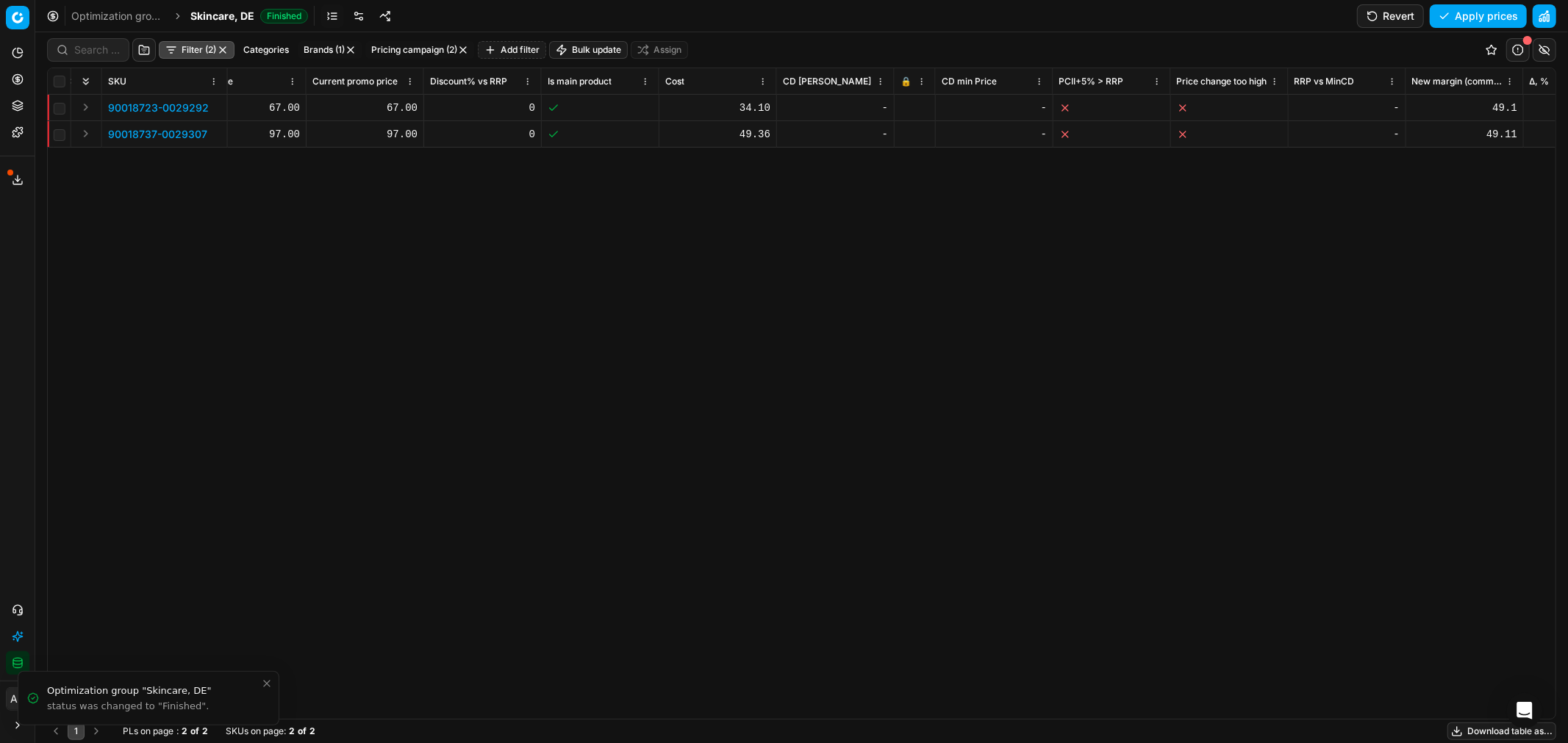
click at [904, 107] on rect at bounding box center [905, 109] width 7 height 5
click at [903, 128] on td at bounding box center [914, 134] width 41 height 27
click at [907, 137] on rect at bounding box center [905, 135] width 7 height 5
click at [1462, 11] on button "Save and apply" at bounding box center [1472, 16] width 111 height 24
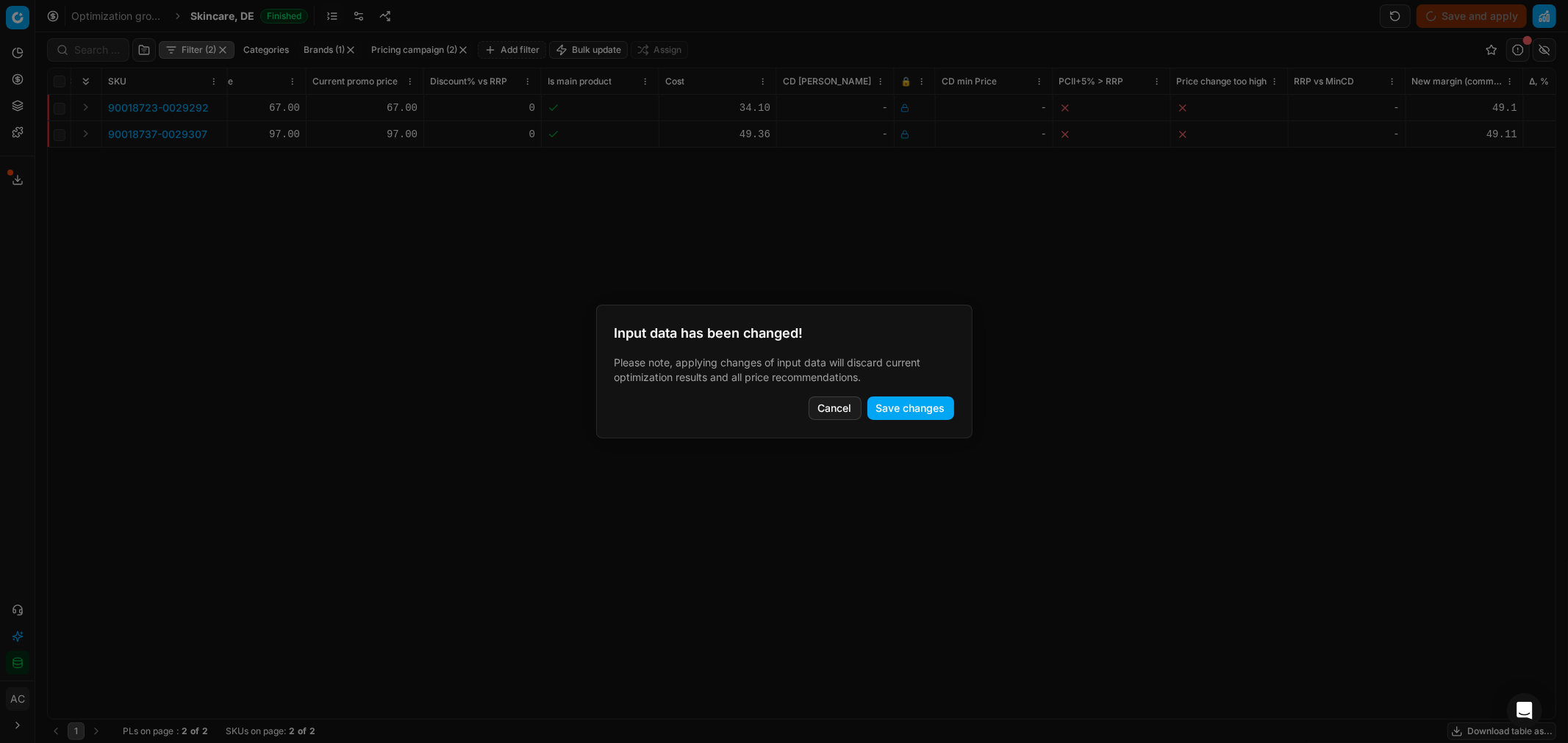
click at [922, 407] on button "Save changes" at bounding box center [910, 408] width 87 height 24
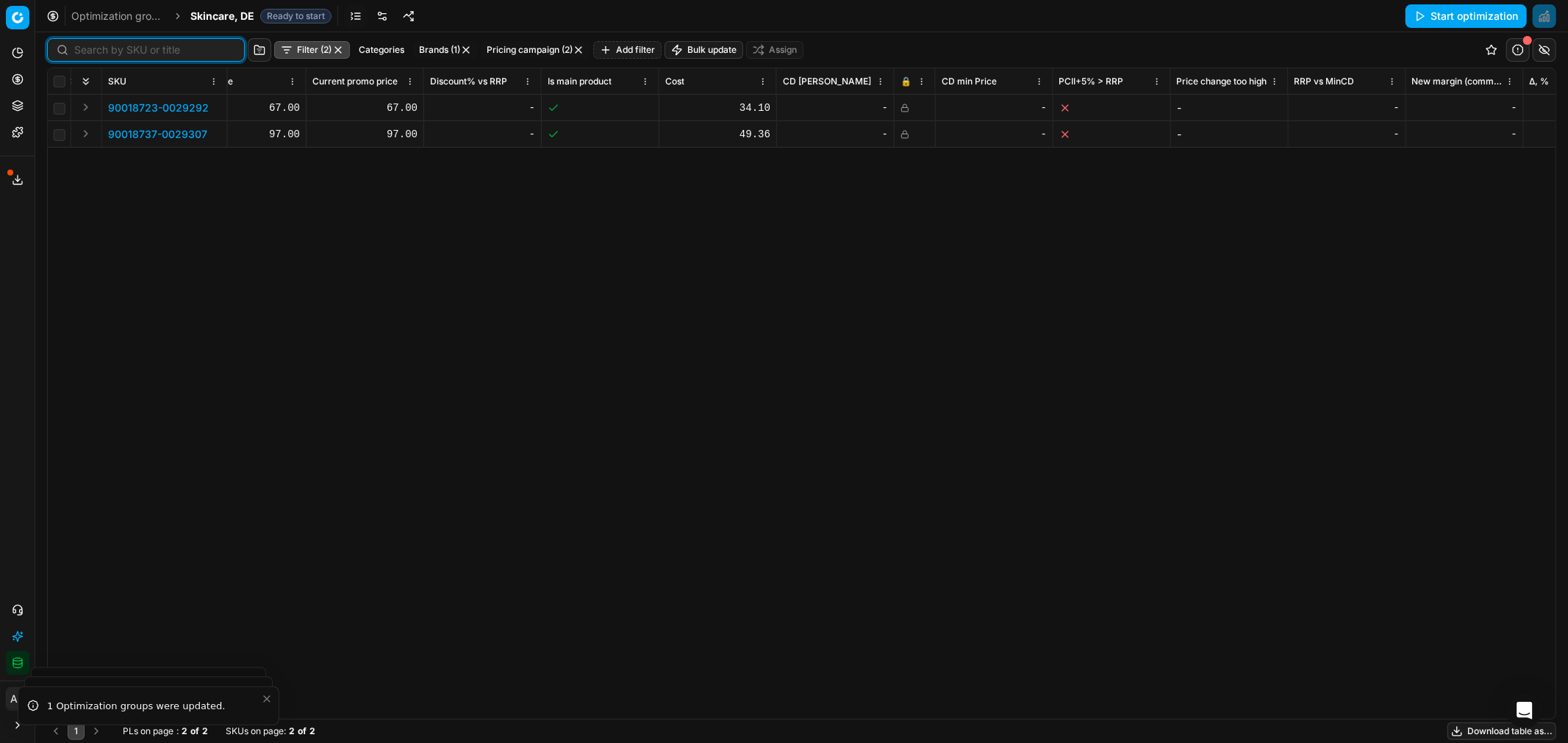
click at [107, 52] on input at bounding box center [155, 50] width 161 height 14
paste input "90018725-0029299"
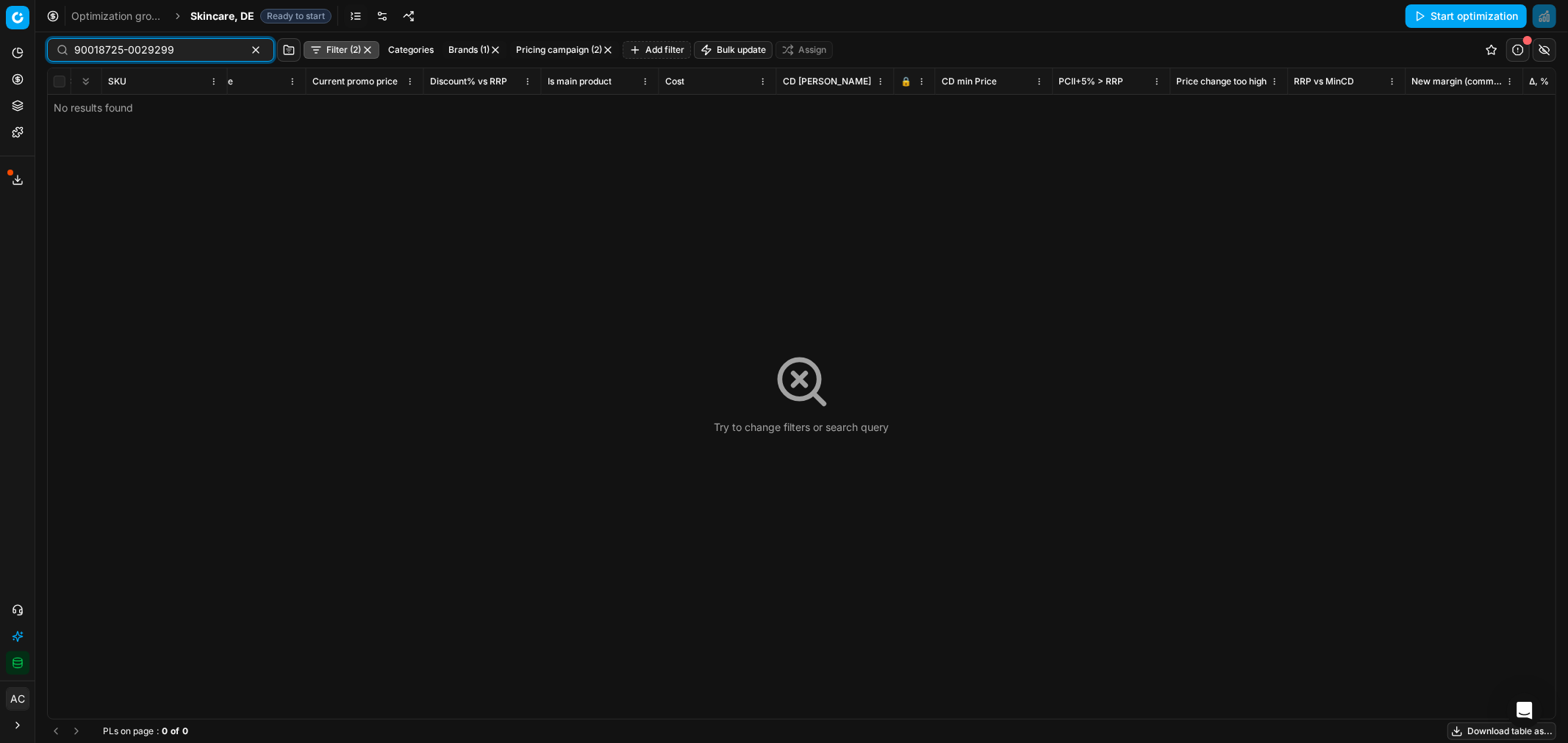
type input "90018725-0029299"
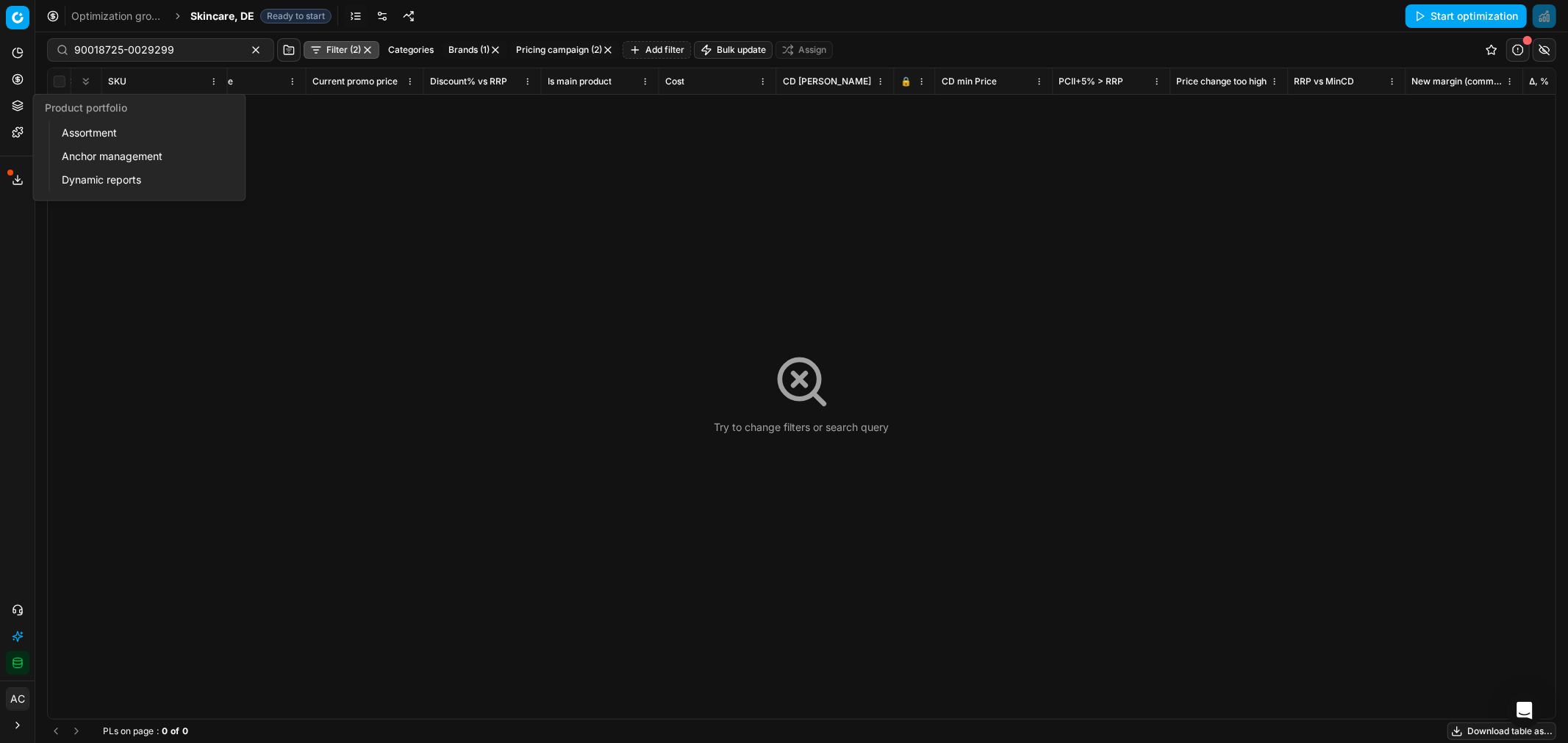
click at [11, 100] on icon at bounding box center [17, 106] width 11 height 11
click at [84, 131] on link "Assortment" at bounding box center [141, 134] width 171 height 21
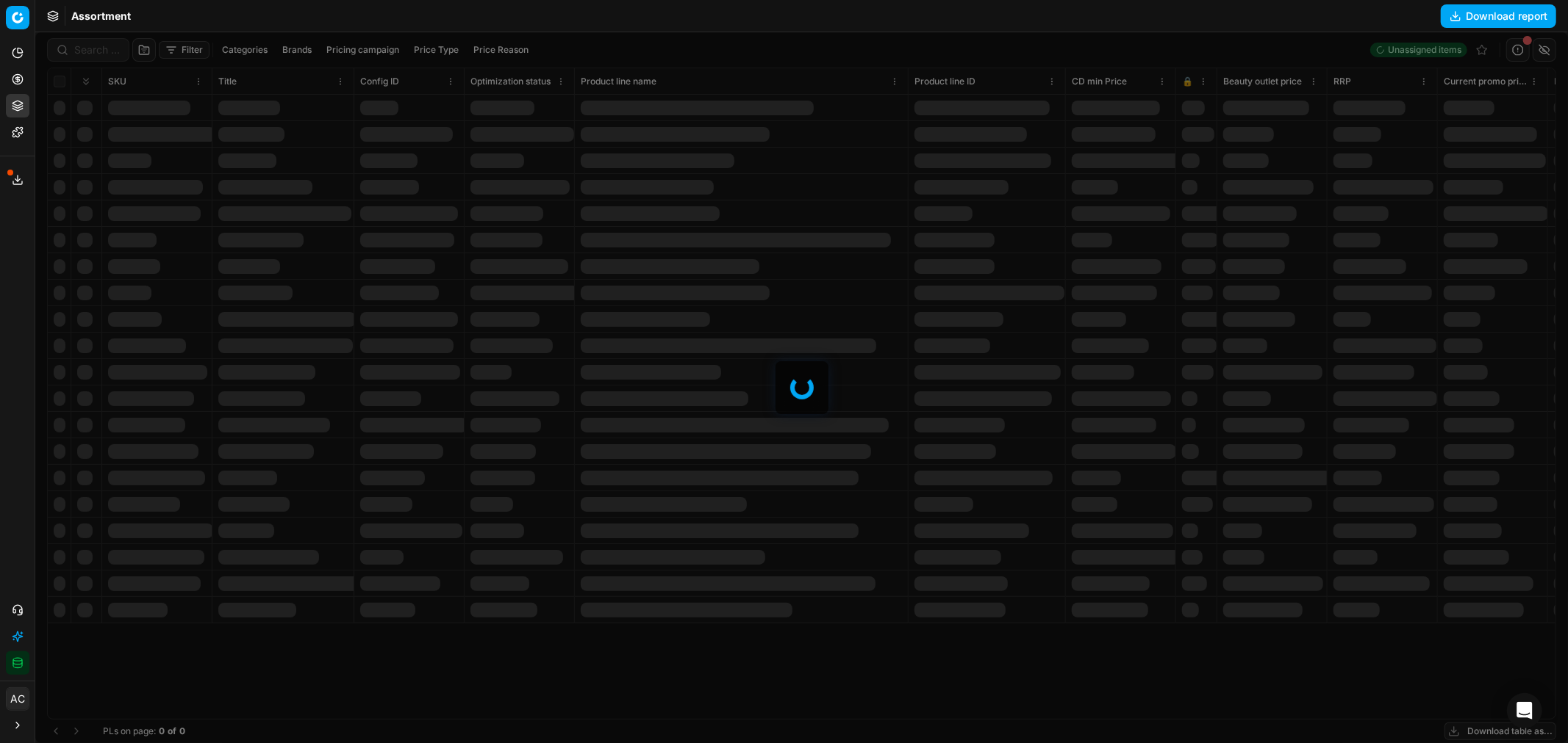
click at [96, 47] on div at bounding box center [802, 387] width 1533 height 711
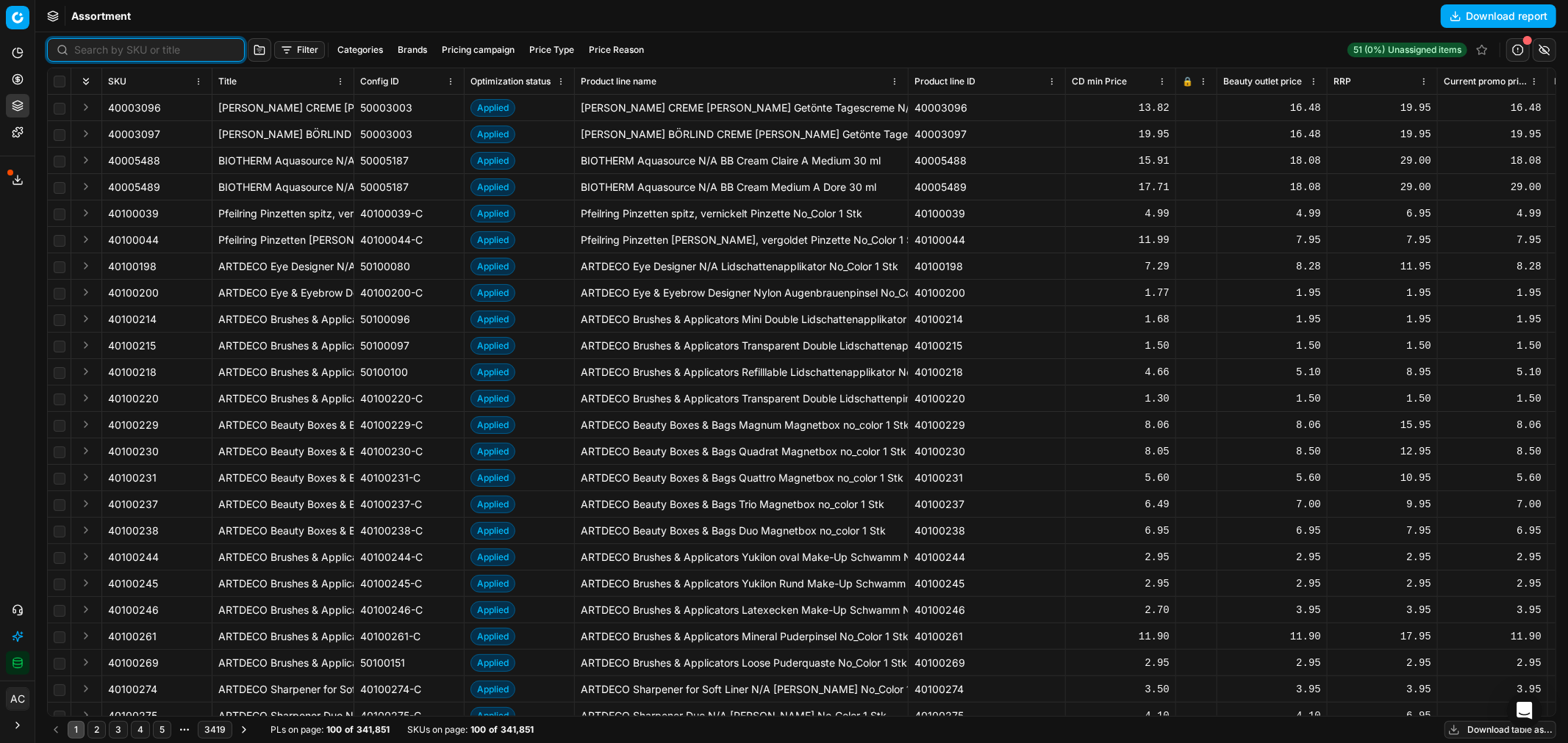
click at [96, 47] on input at bounding box center [155, 50] width 161 height 14
paste input "90018725-0029299"
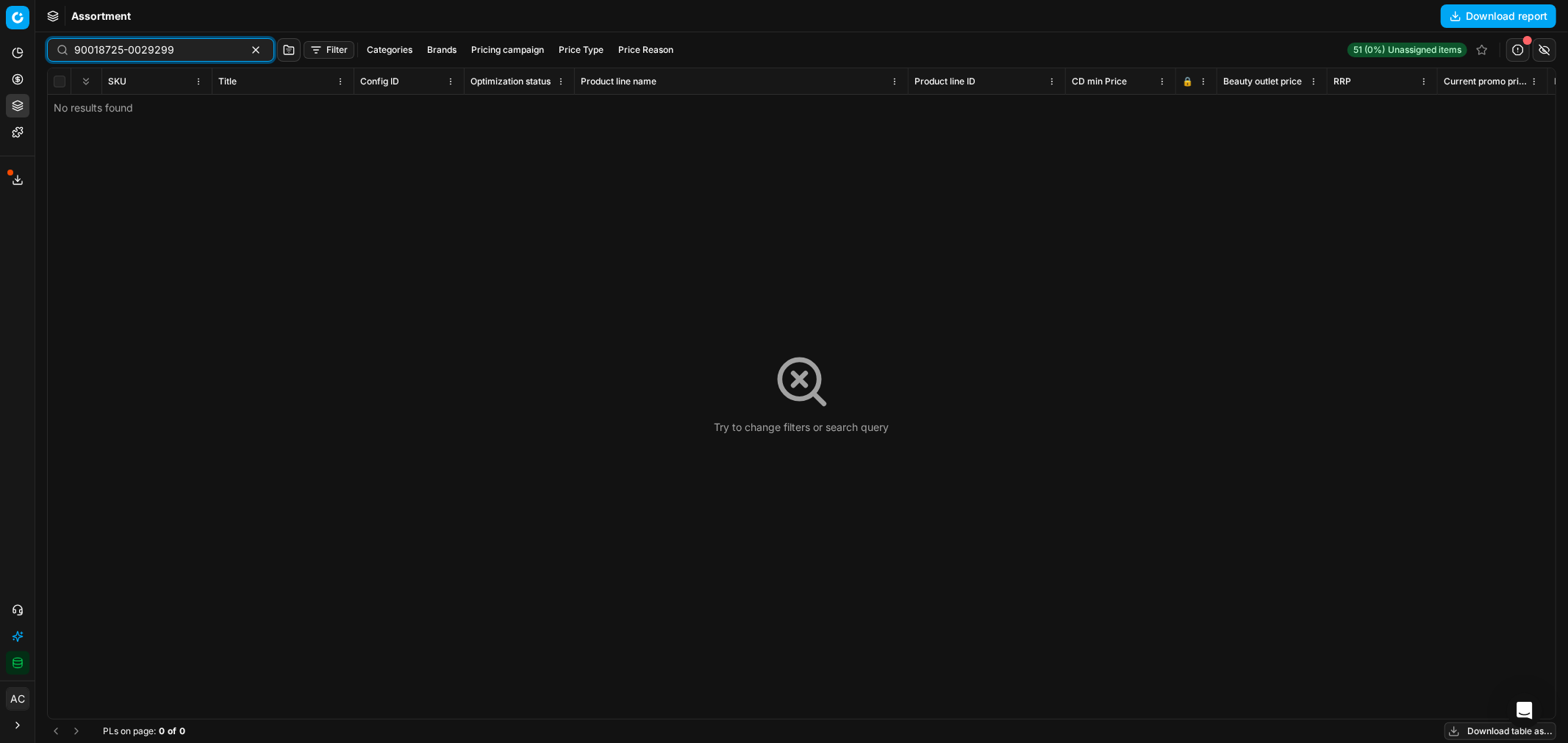
click at [142, 46] on input "90018725-0029299" at bounding box center [155, 50] width 161 height 14
paste input "40-0029311"
click at [188, 50] on input "90018740-0029311" at bounding box center [155, 50] width 161 height 14
paste input "38-0029308"
click at [169, 52] on input "90018738-0029308" at bounding box center [155, 50] width 161 height 14
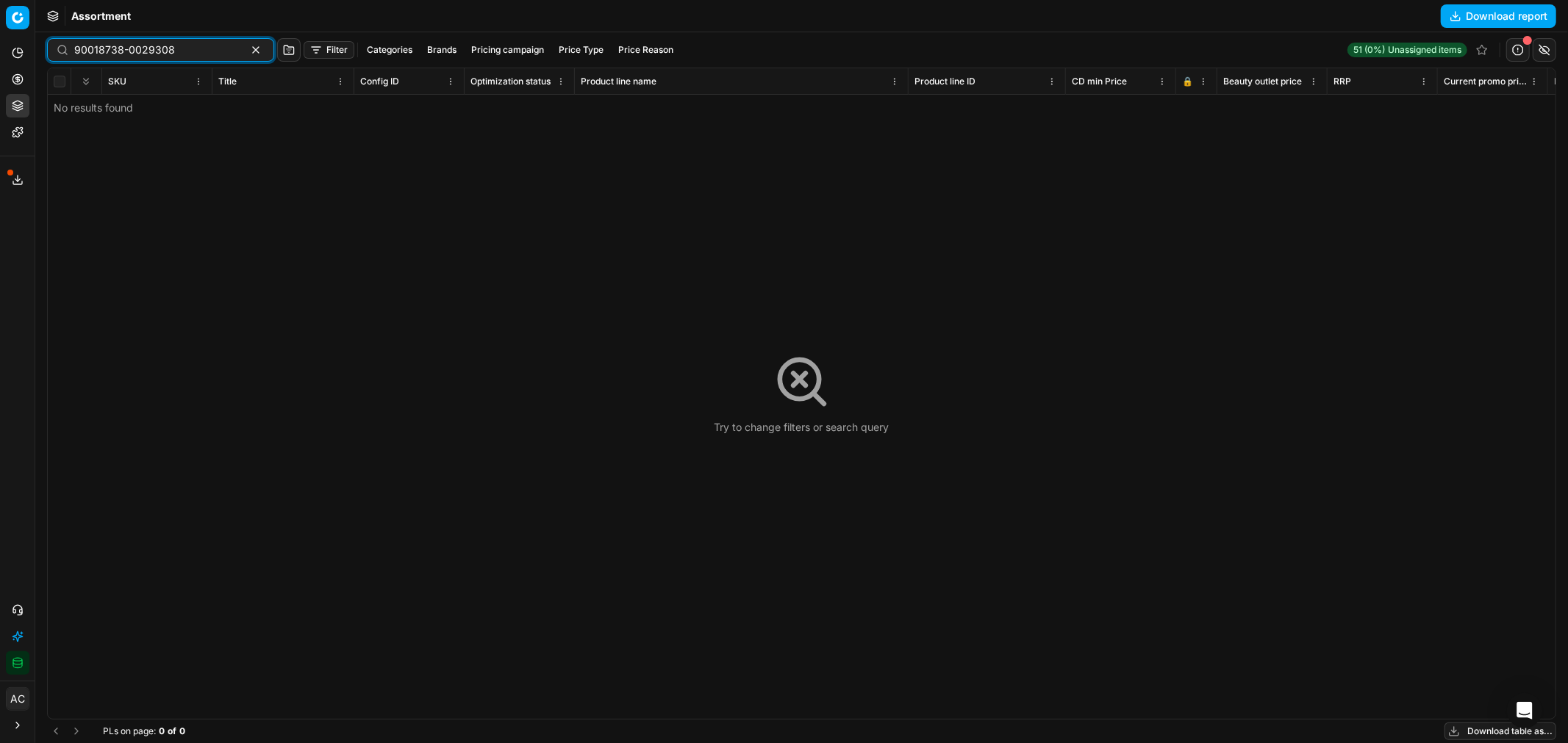
paste input "44-0029312"
click at [169, 53] on input "90018744-0029312" at bounding box center [155, 50] width 161 height 14
paste input "39-0029309"
click at [178, 59] on div "90018739-0029309" at bounding box center [160, 50] width 227 height 24
paste input "29-0029295"
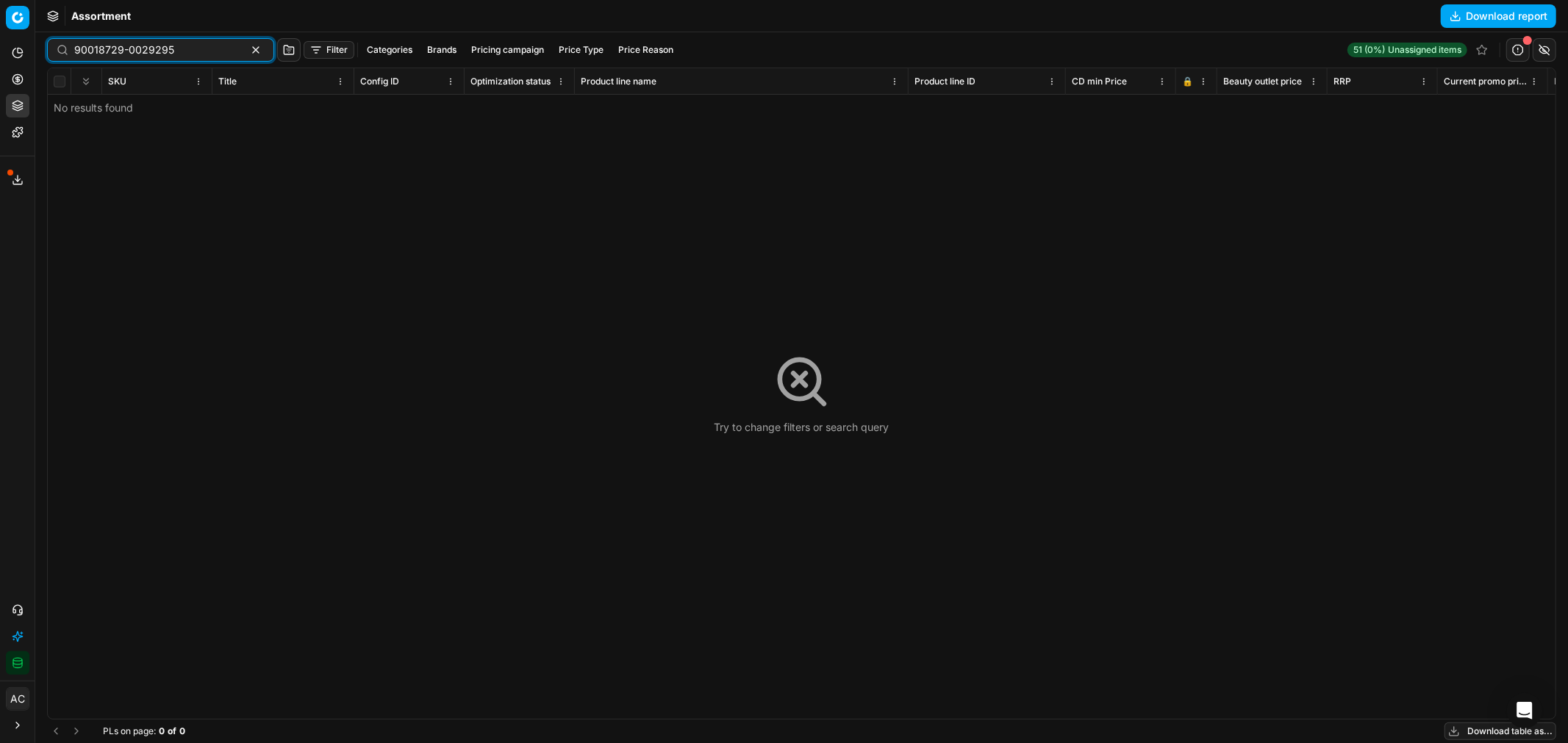
click at [177, 50] on input "90018729-0029295" at bounding box center [155, 50] width 161 height 14
paste input "35-0029300"
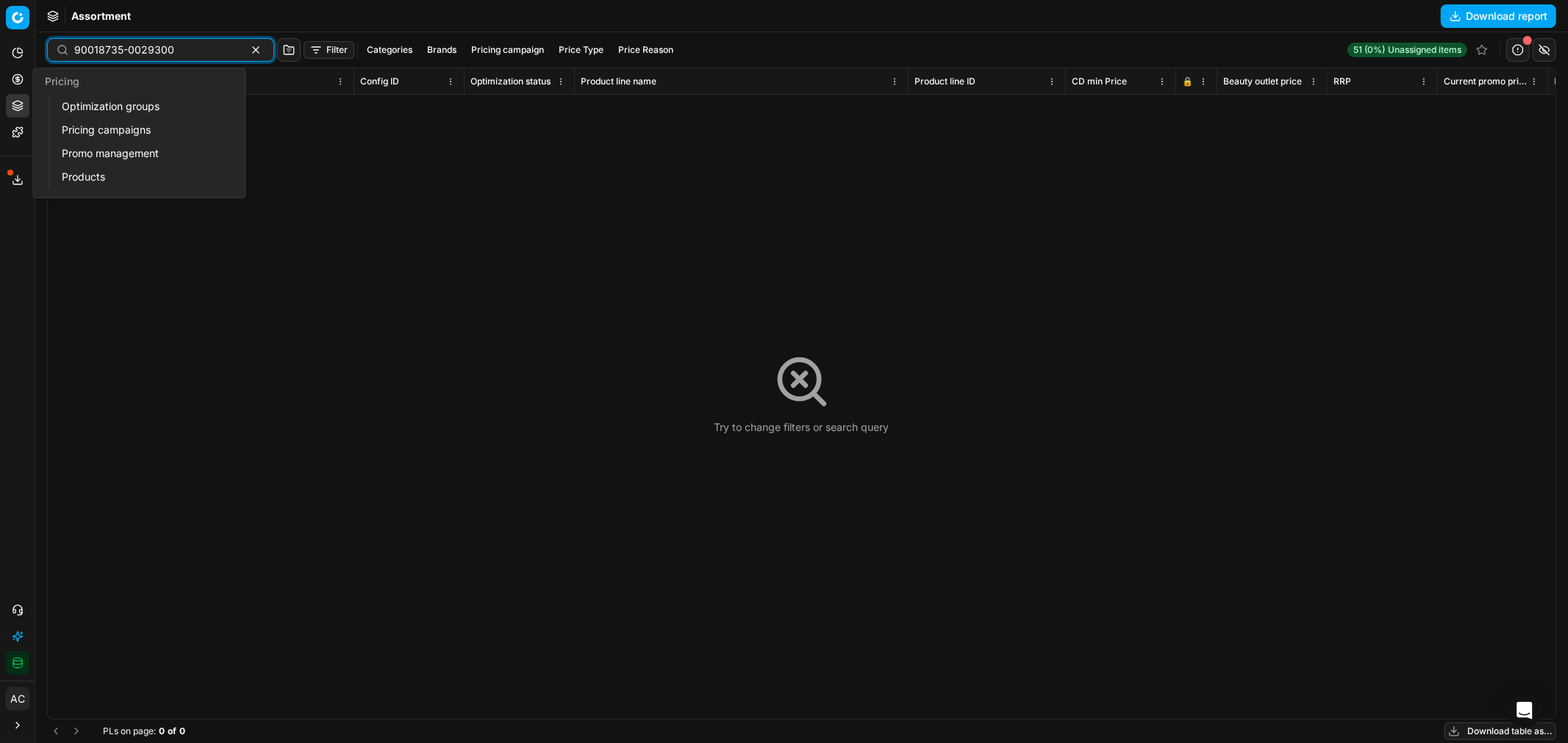
type input "90018735-0029300"
click at [83, 101] on link "Optimization groups" at bounding box center [141, 107] width 171 height 21
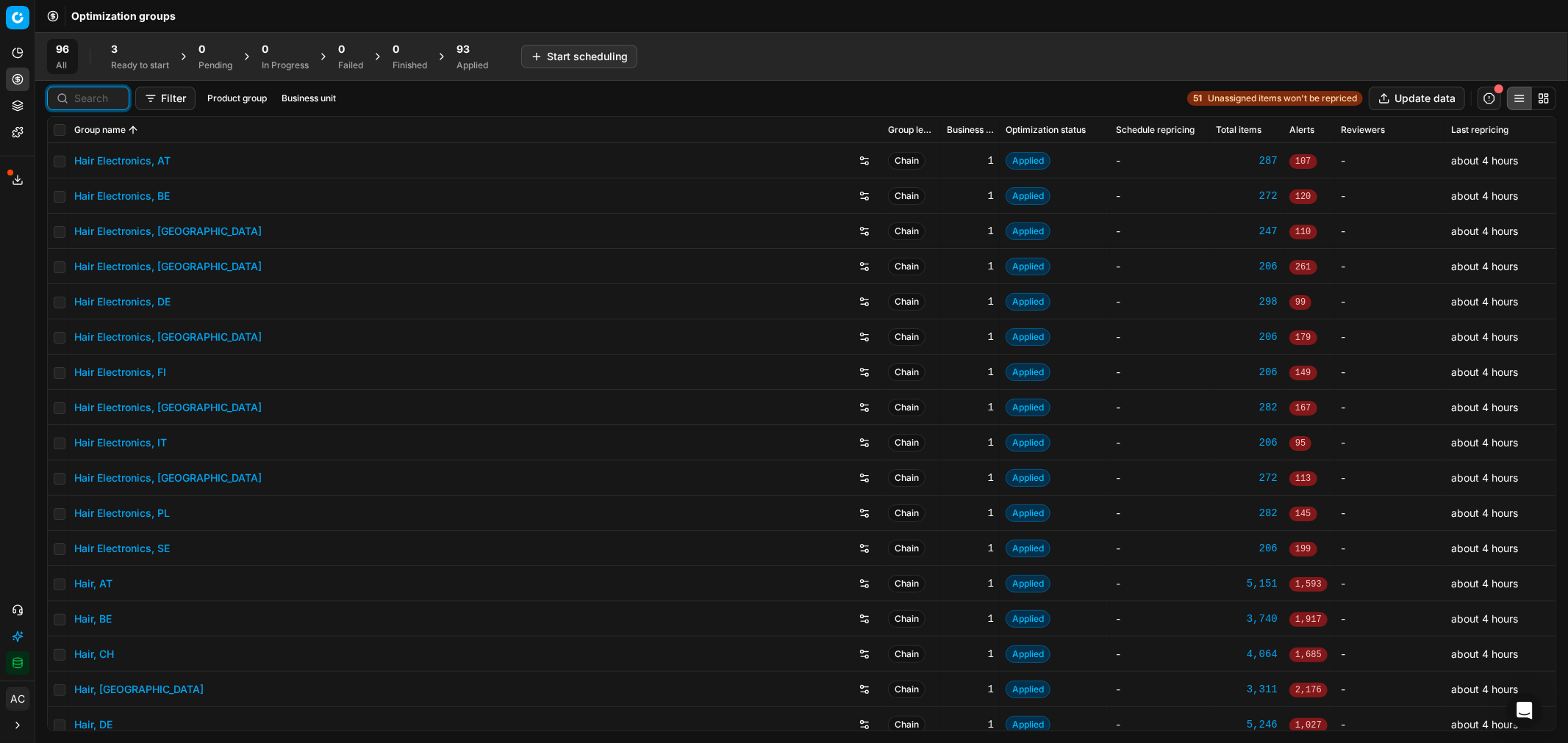
click at [97, 104] on input at bounding box center [97, 97] width 46 height 14
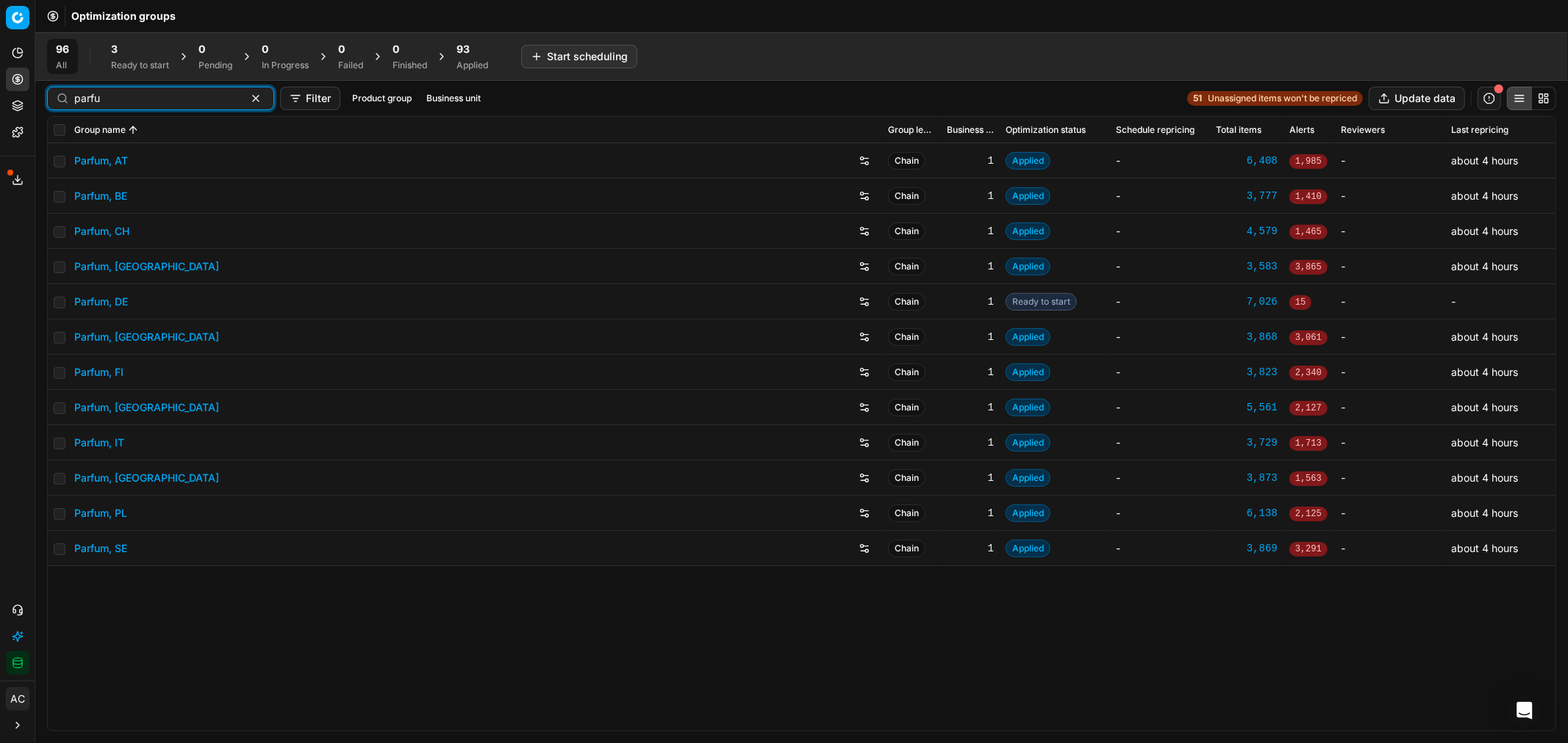
type input "parfu"
click at [113, 155] on link "Parfum, AT" at bounding box center [101, 160] width 53 height 14
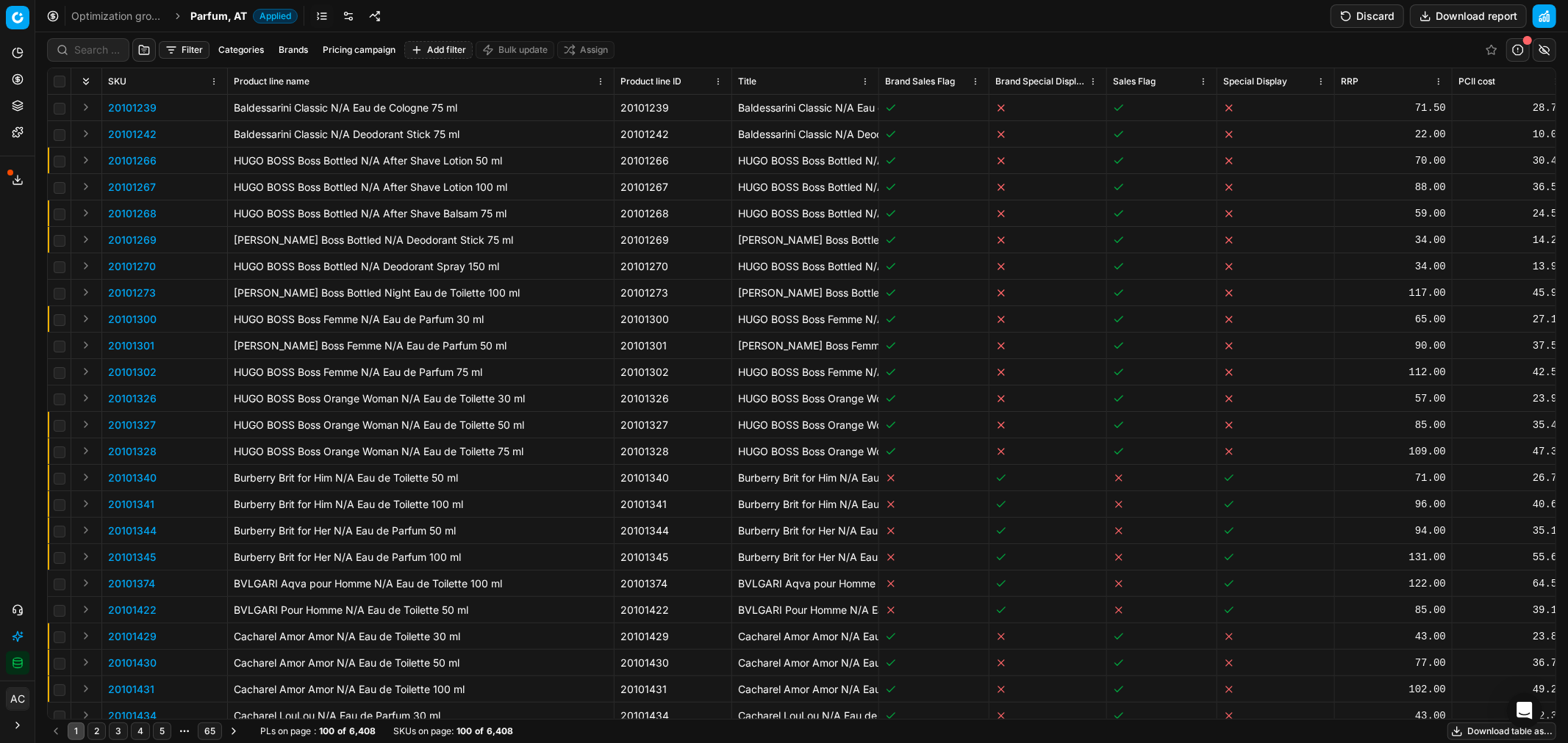
click at [1369, 9] on button "Discard" at bounding box center [1367, 16] width 73 height 24
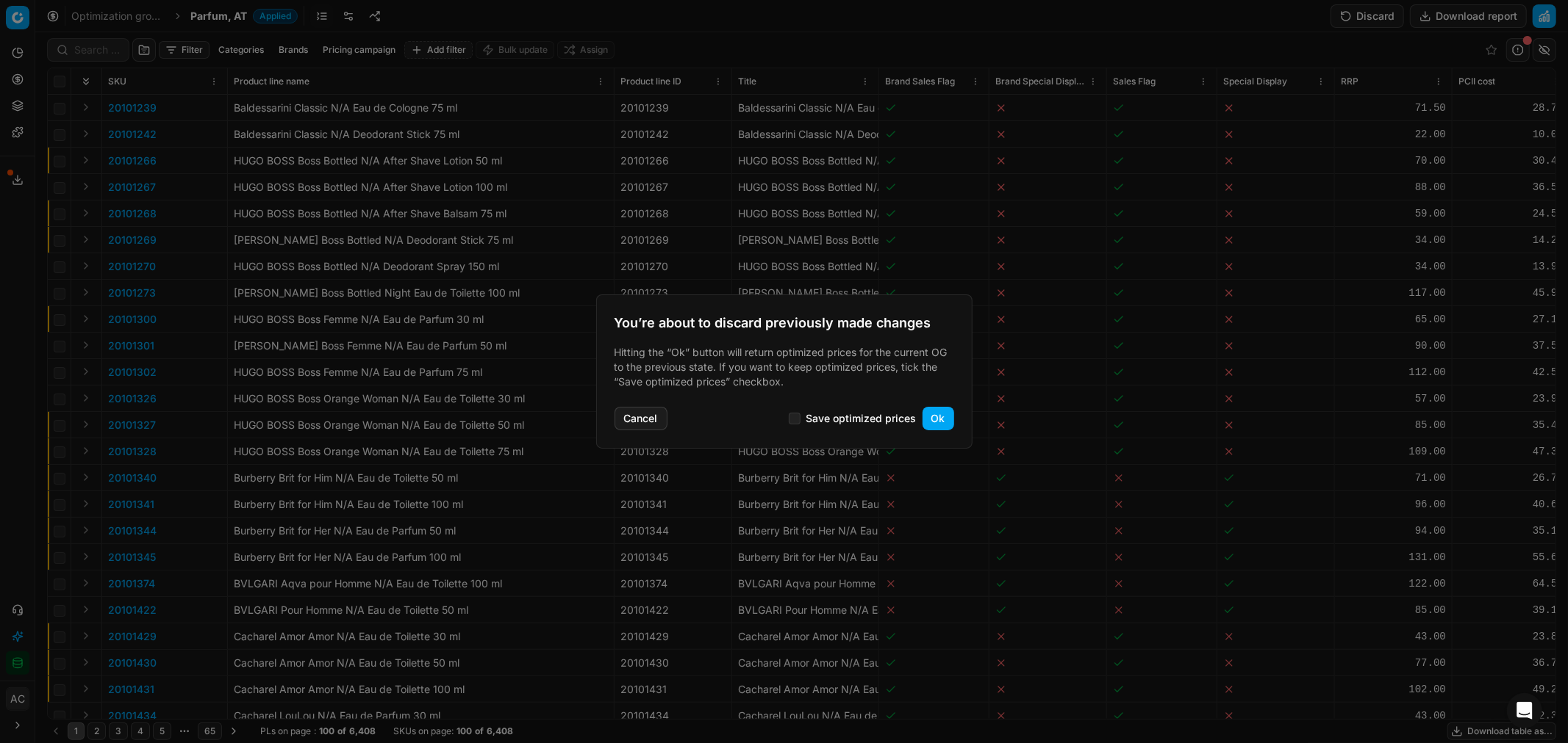
click at [942, 414] on button "Ok" at bounding box center [937, 419] width 31 height 24
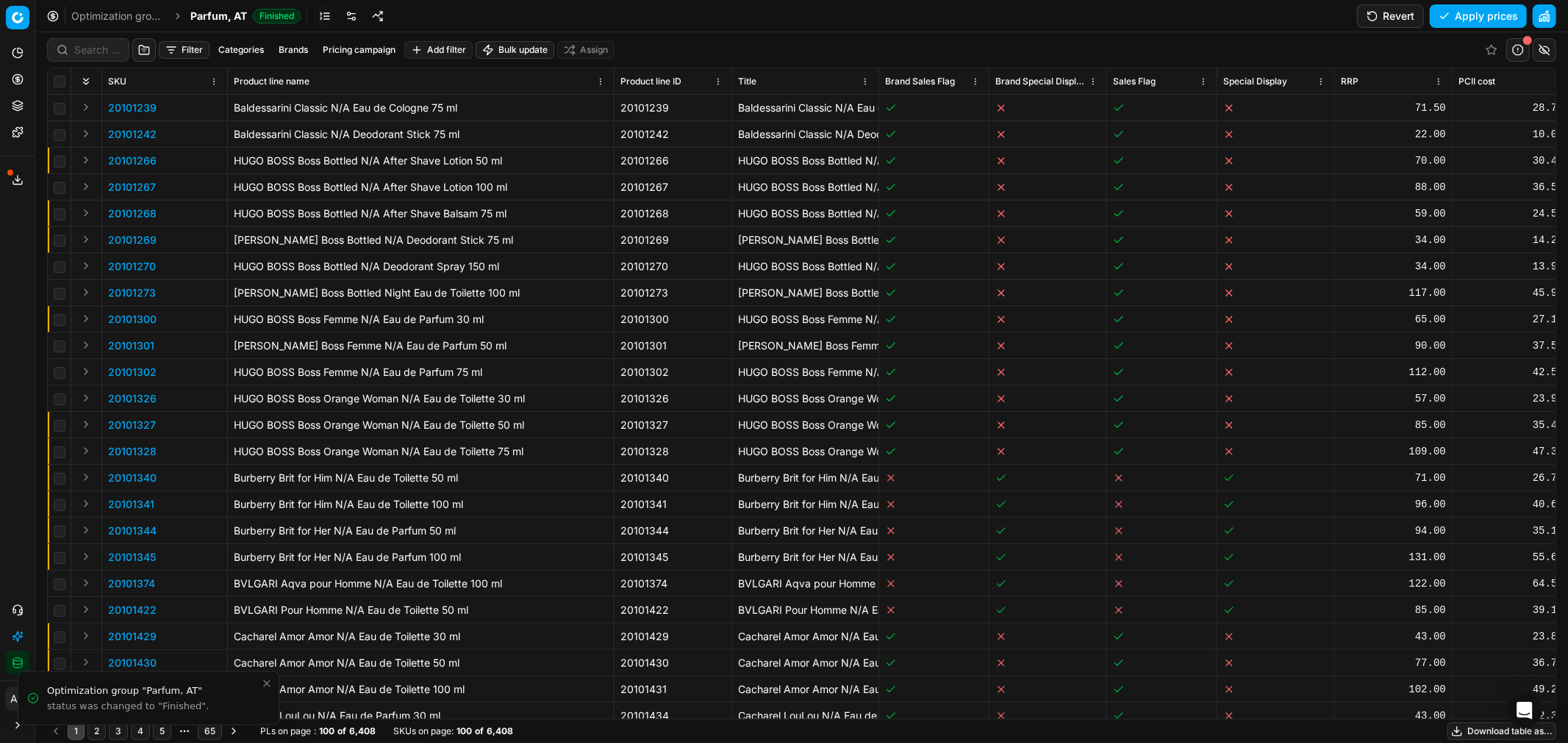
click at [174, 50] on button "Filter" at bounding box center [183, 50] width 51 height 17
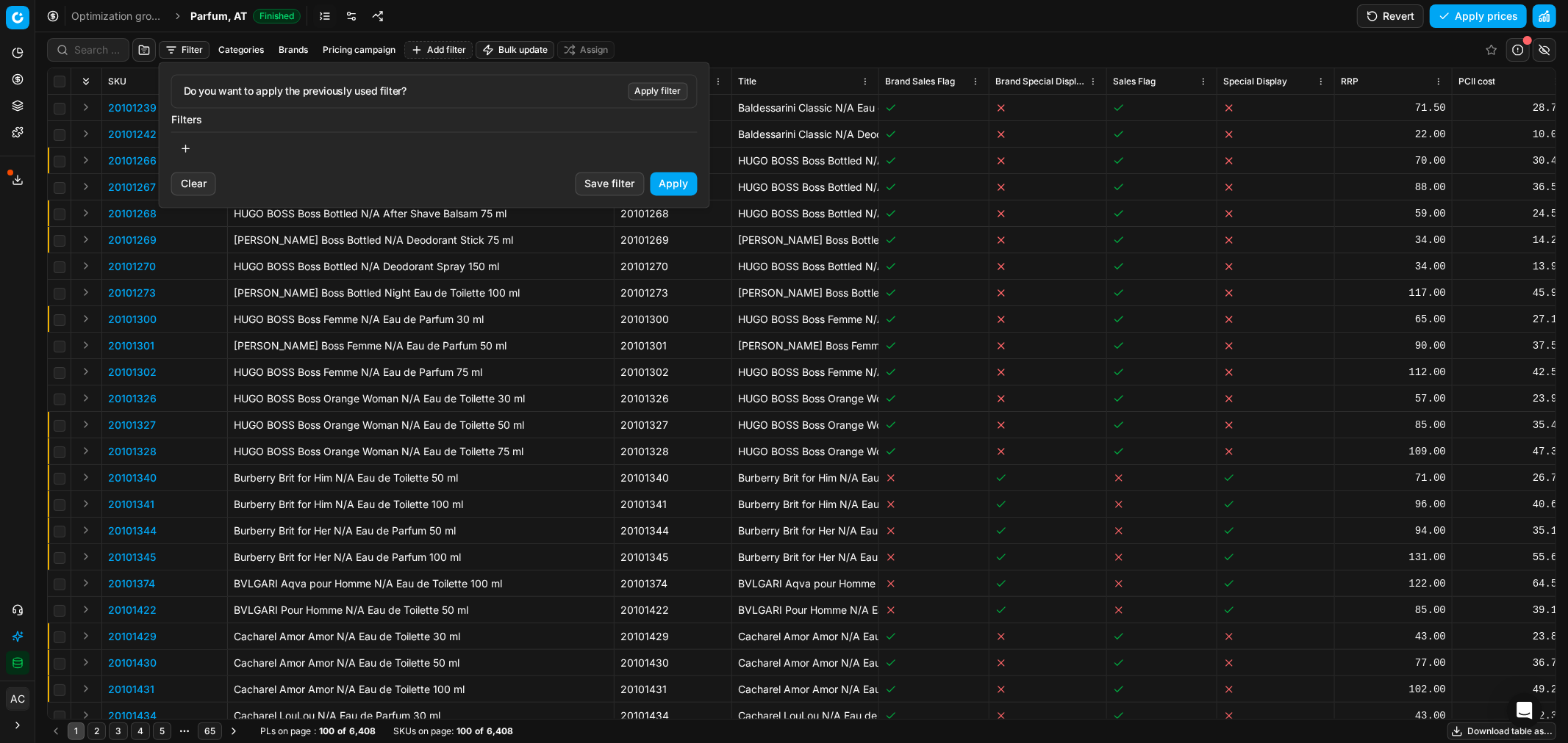
click at [653, 91] on button "Apply filter" at bounding box center [658, 91] width 59 height 17
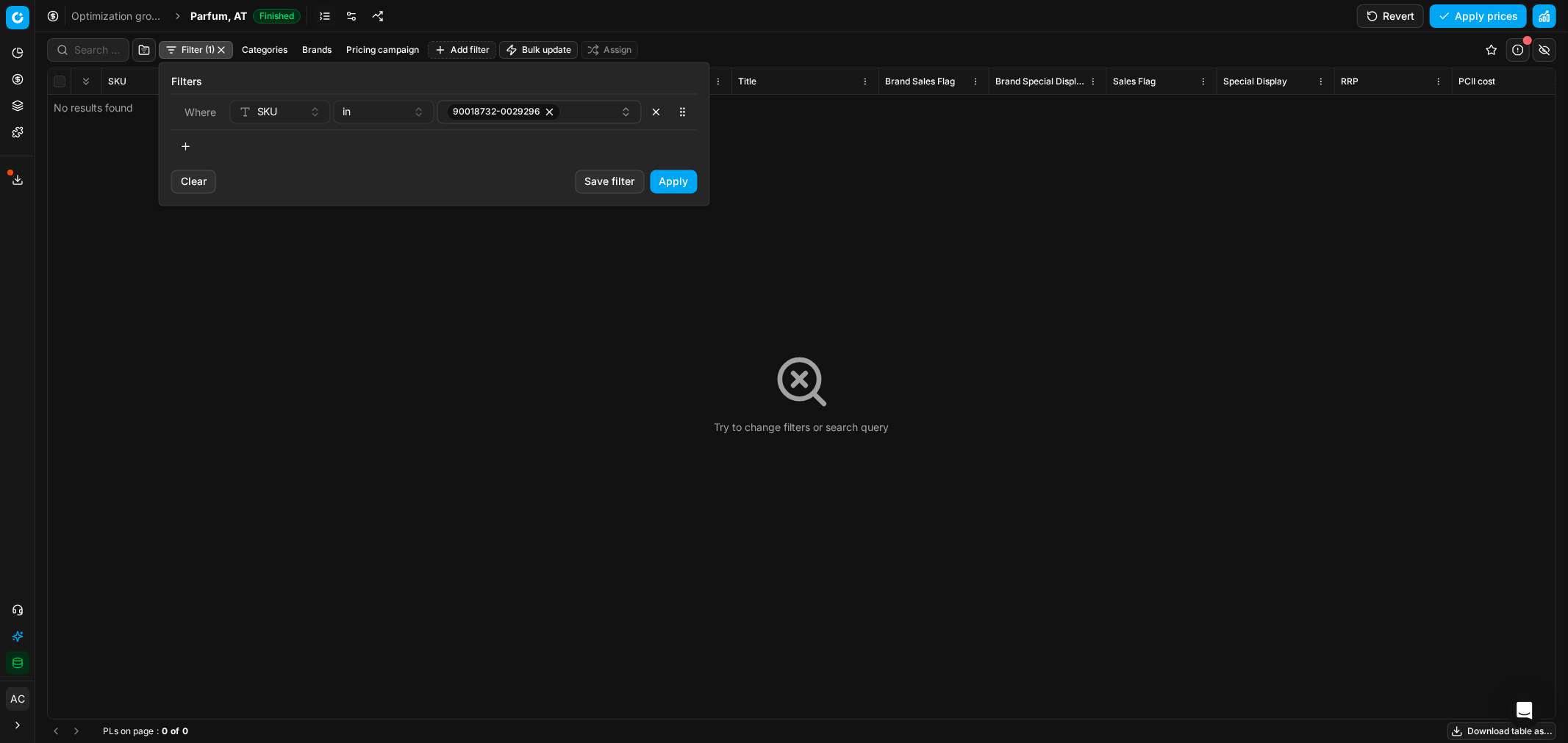
click at [657, 115] on button "button" at bounding box center [656, 112] width 24 height 24
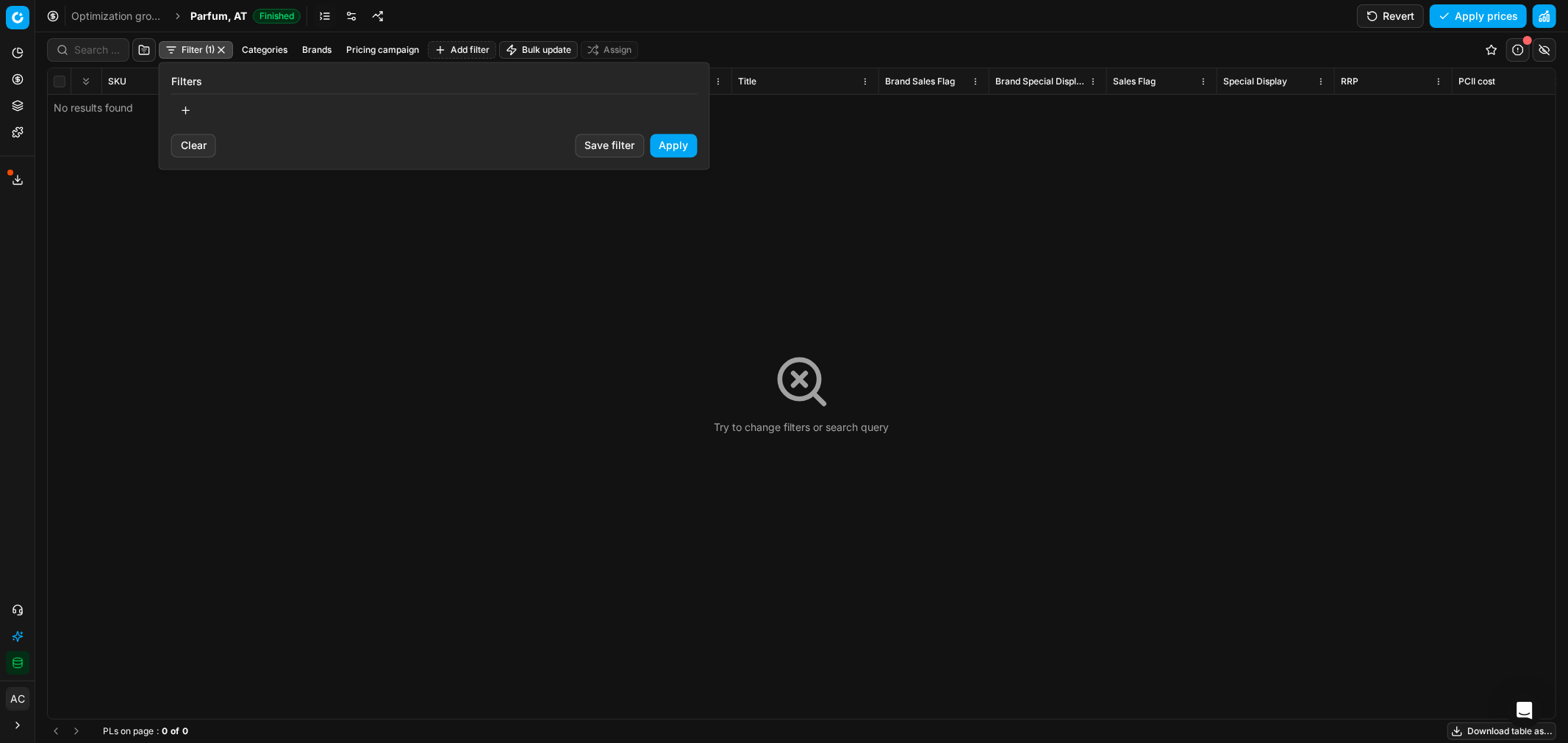
click at [465, 45] on html "Pricing platform Analytics Pricing Product portfolio Templates Export service 2…" at bounding box center [784, 371] width 1568 height 743
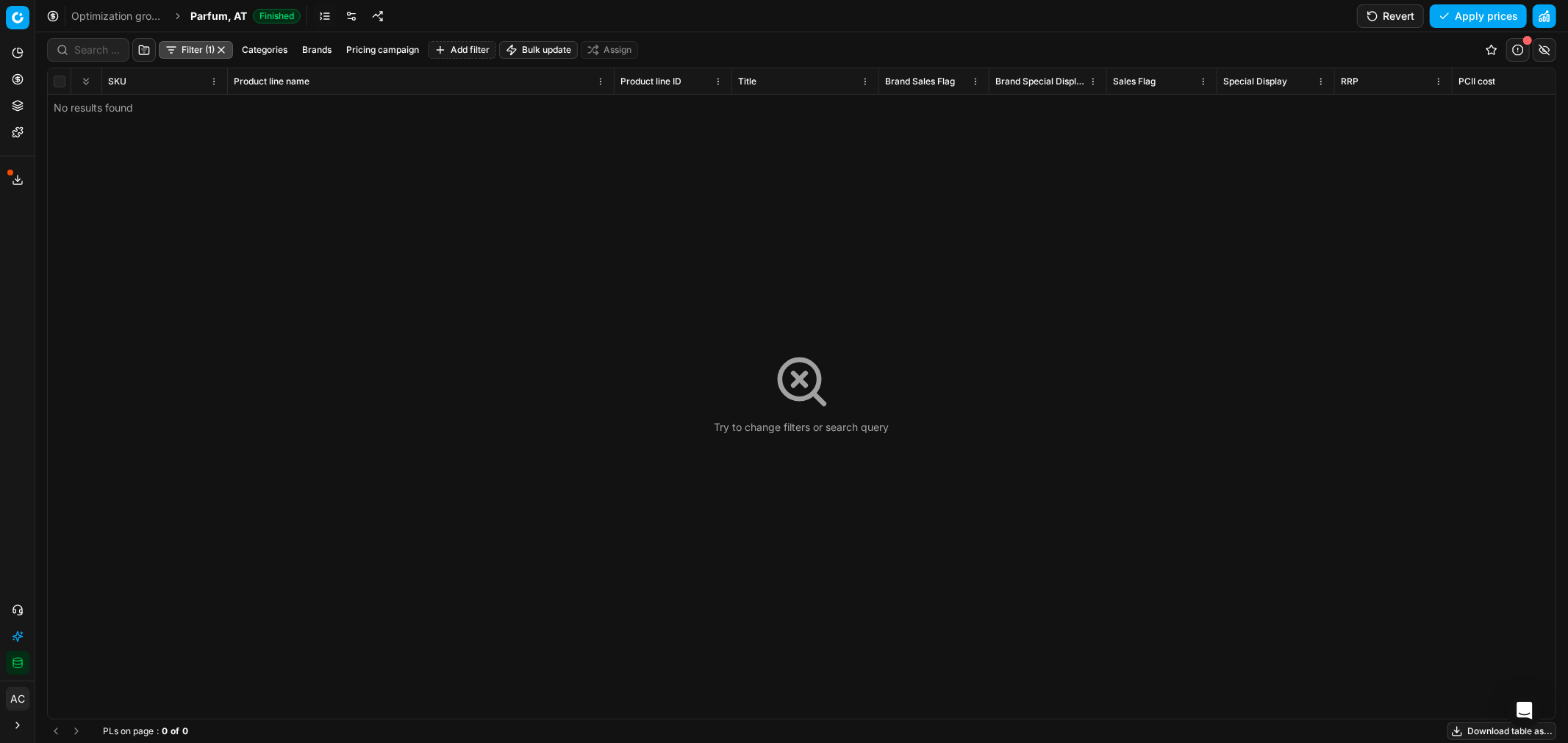
click at [464, 47] on button "Add filter" at bounding box center [462, 50] width 69 height 17
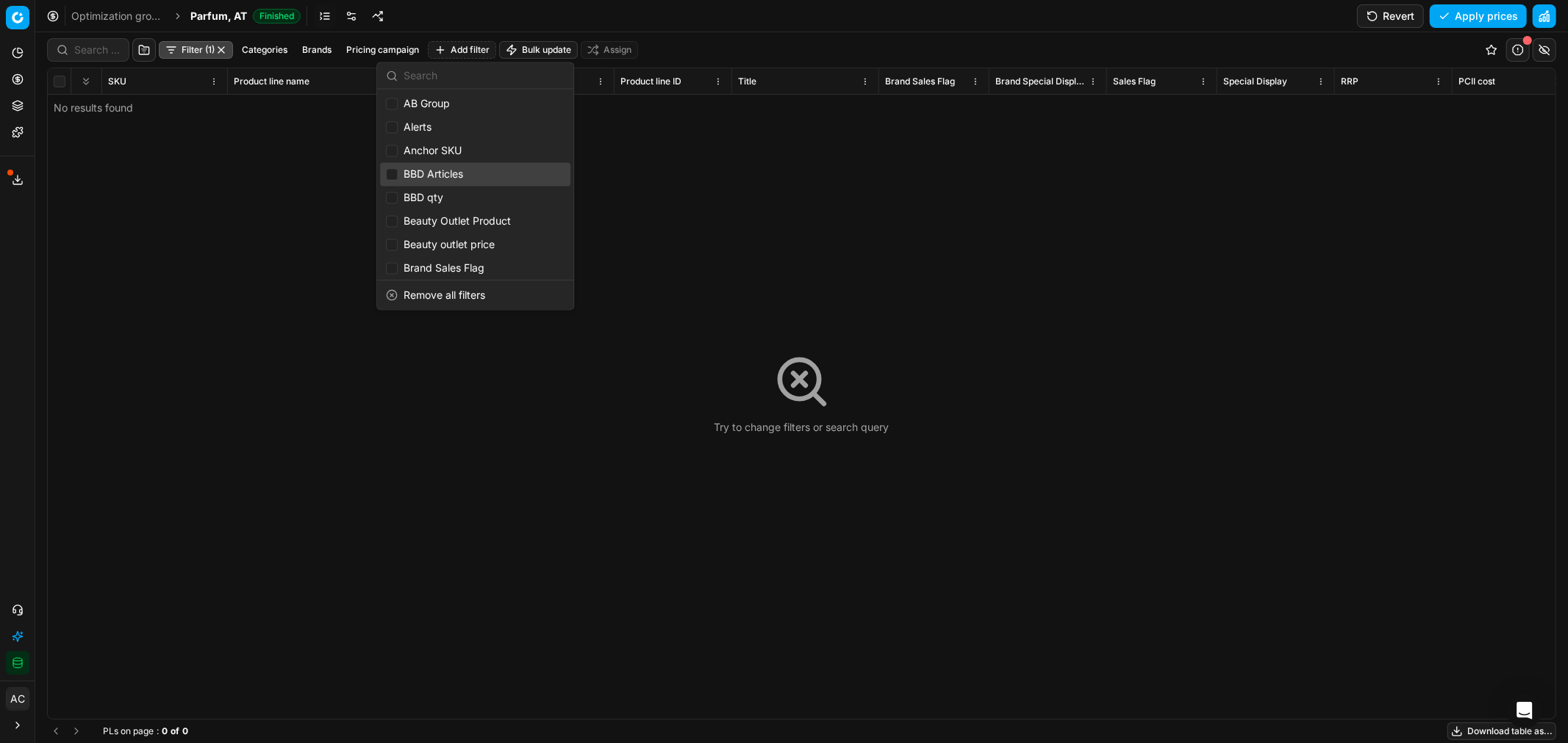
click at [253, 177] on div "Try to change filters or search query" at bounding box center [801, 394] width 1507 height 650
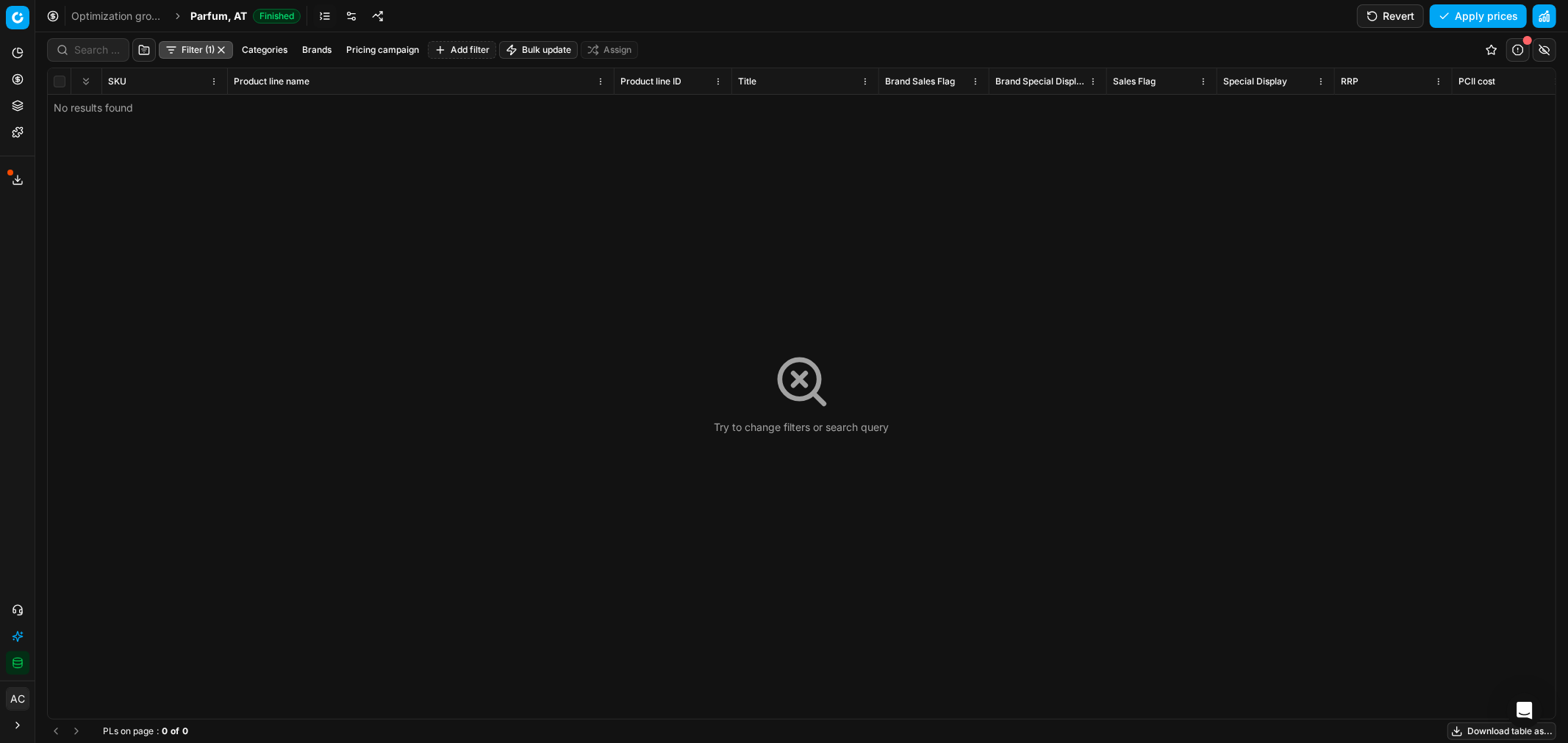
click at [224, 50] on button "button" at bounding box center [221, 50] width 11 height 11
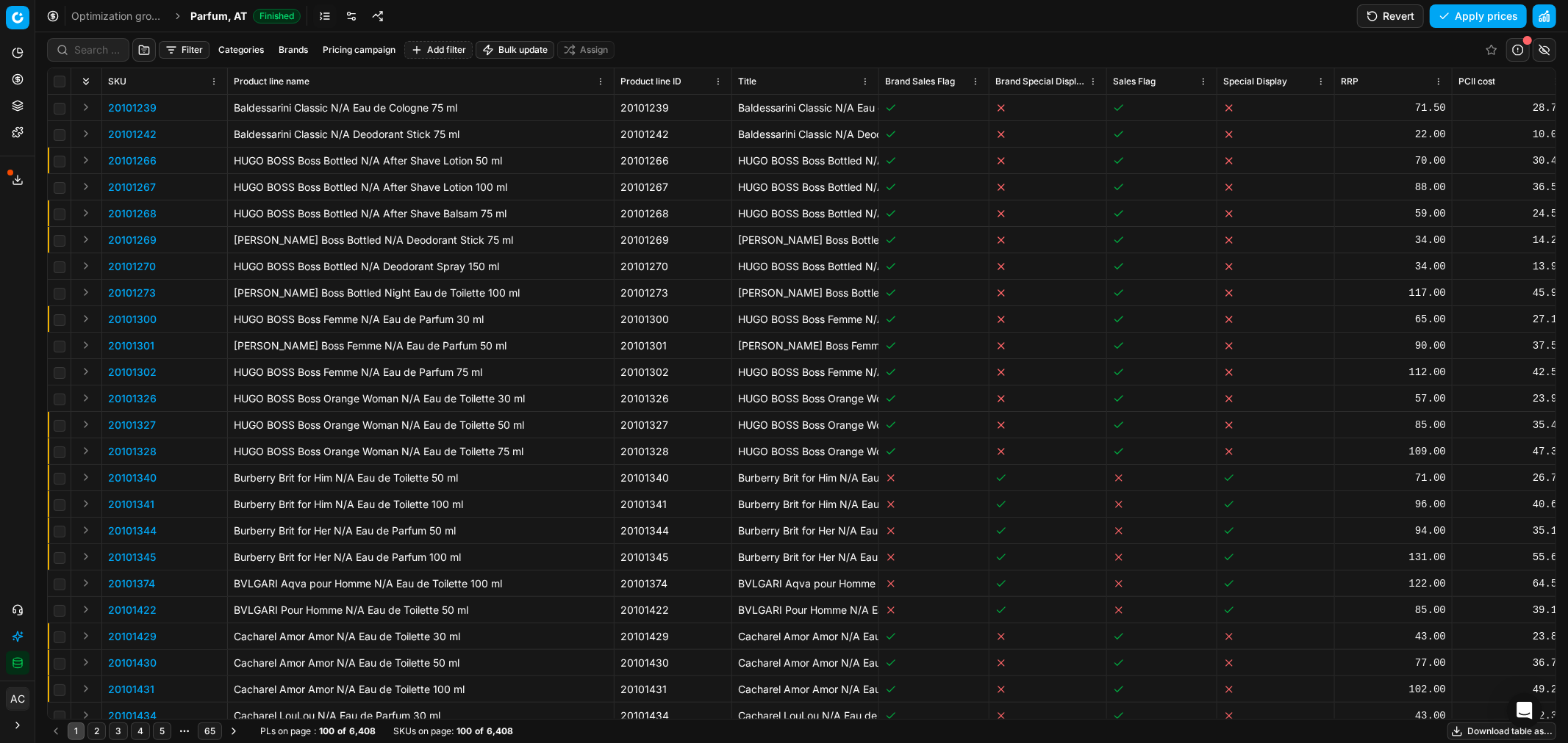
click at [182, 52] on button "Filter" at bounding box center [183, 50] width 51 height 17
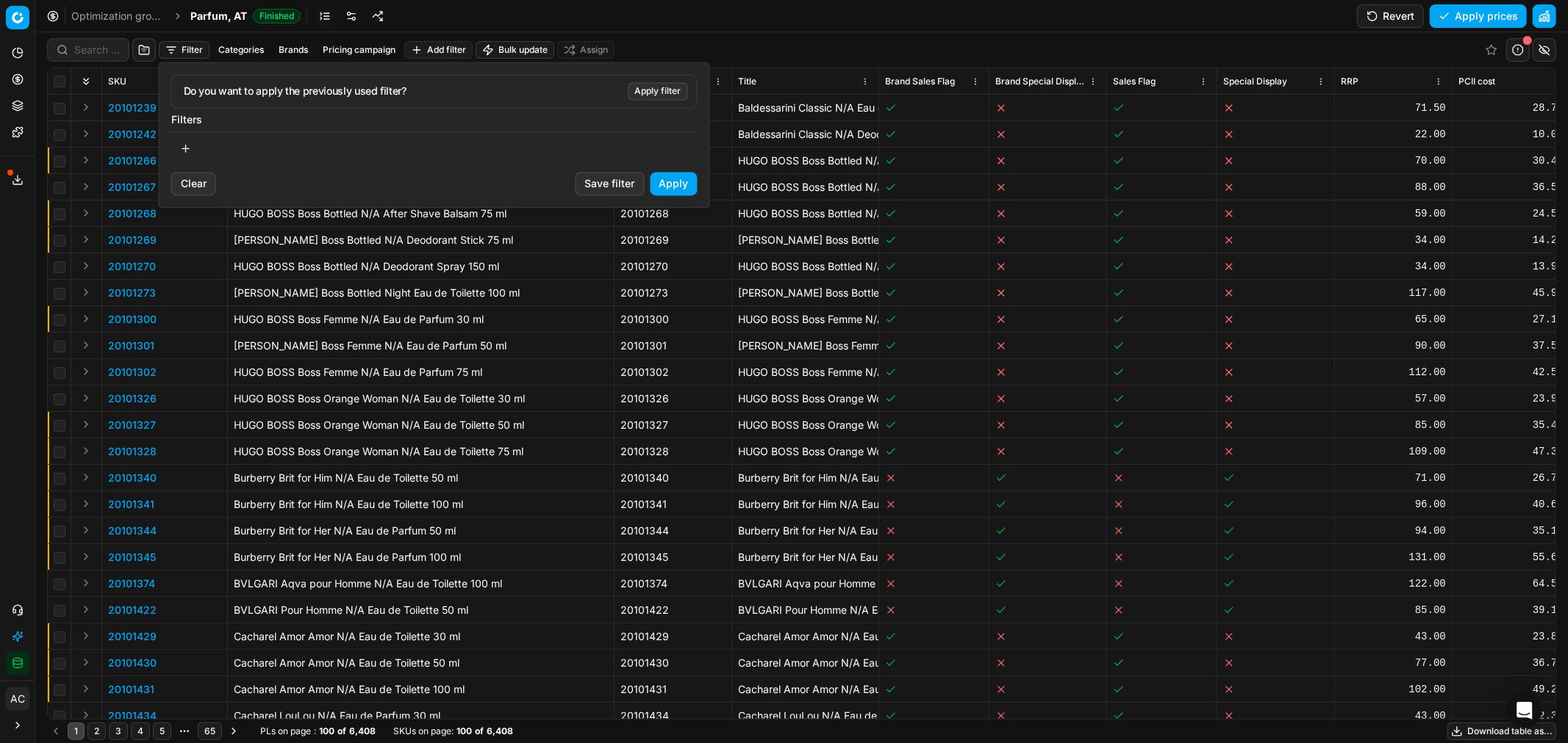
click at [182, 119] on label "Filters" at bounding box center [433, 119] width 526 height 14
click at [714, 31] on html "Pricing platform Analytics Pricing Product portfolio Templates Export service 2…" at bounding box center [784, 371] width 1568 height 743
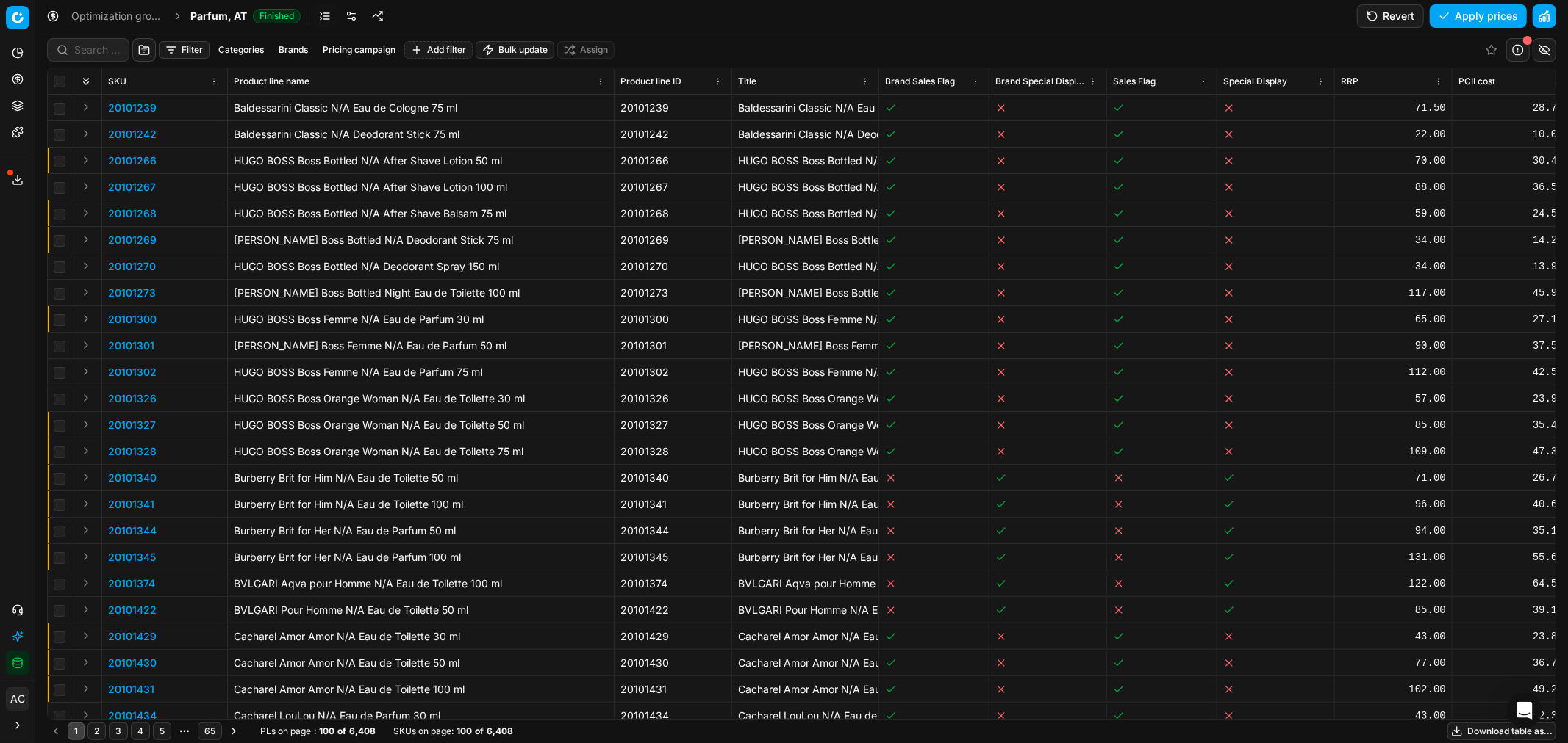
click at [164, 45] on button "Filter" at bounding box center [183, 50] width 51 height 17
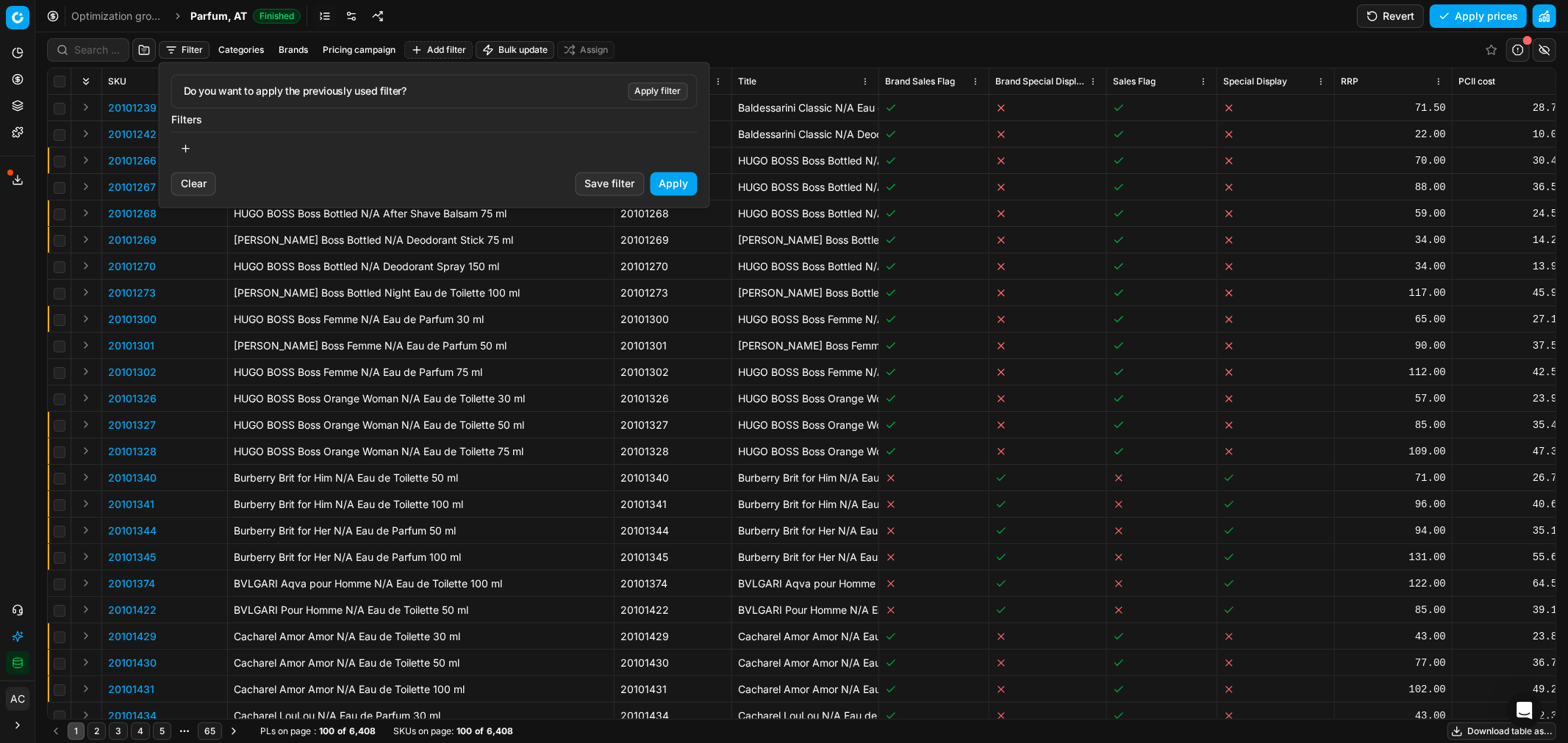
click at [184, 143] on button "button" at bounding box center [185, 148] width 30 height 24
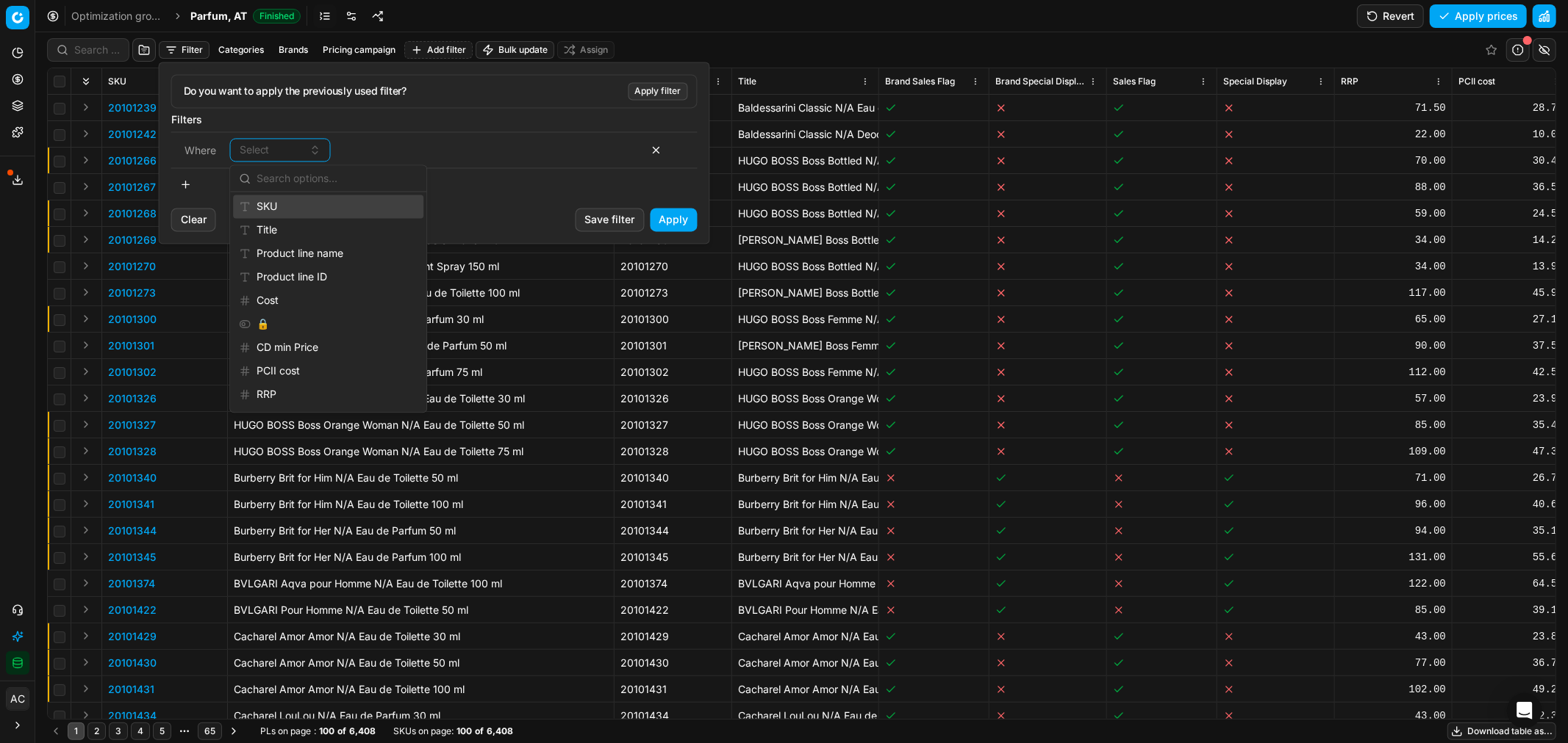
click at [297, 46] on html "Pricing platform Analytics Pricing Product portfolio Templates Export service 2…" at bounding box center [784, 371] width 1568 height 743
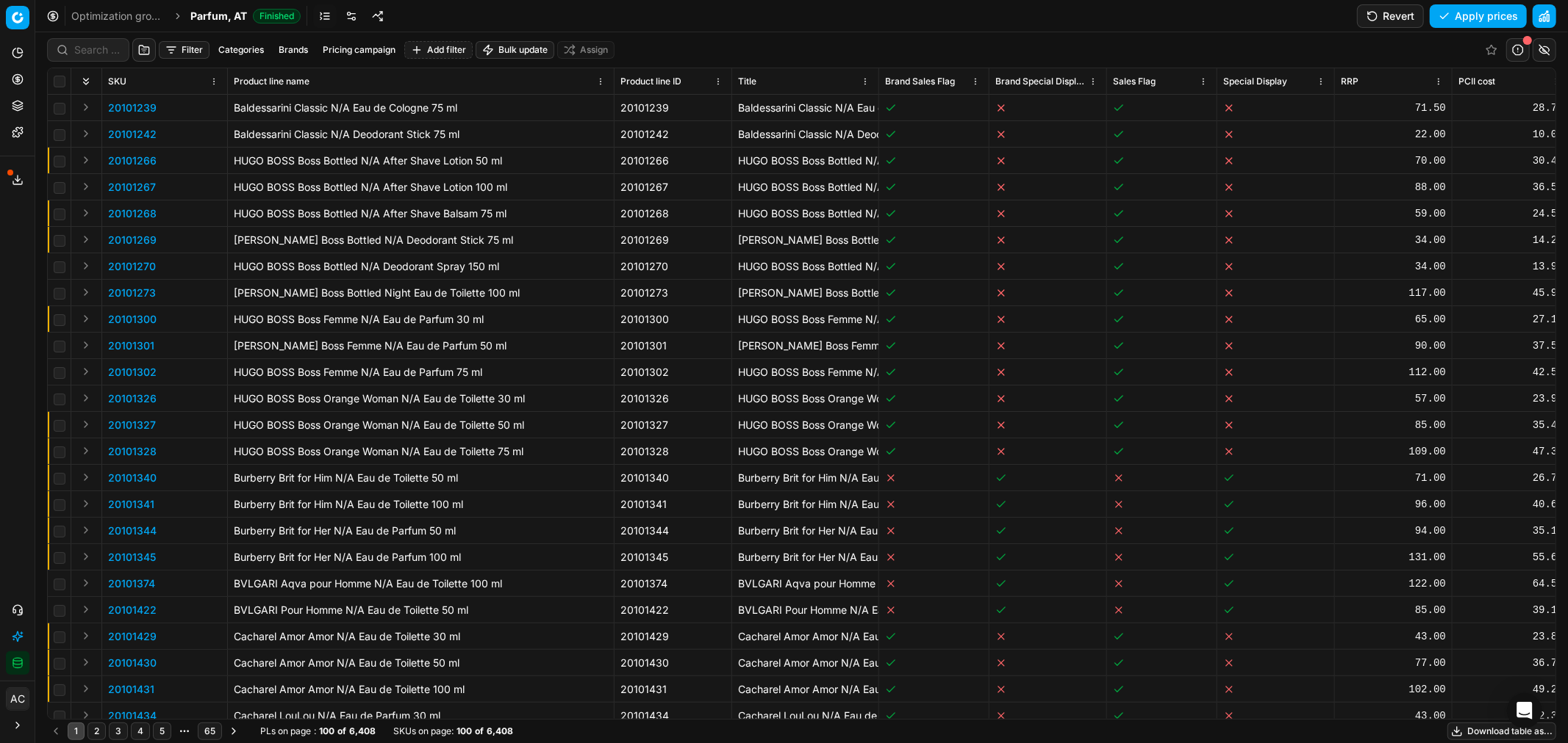
click at [297, 47] on button "Brands" at bounding box center [293, 50] width 41 height 17
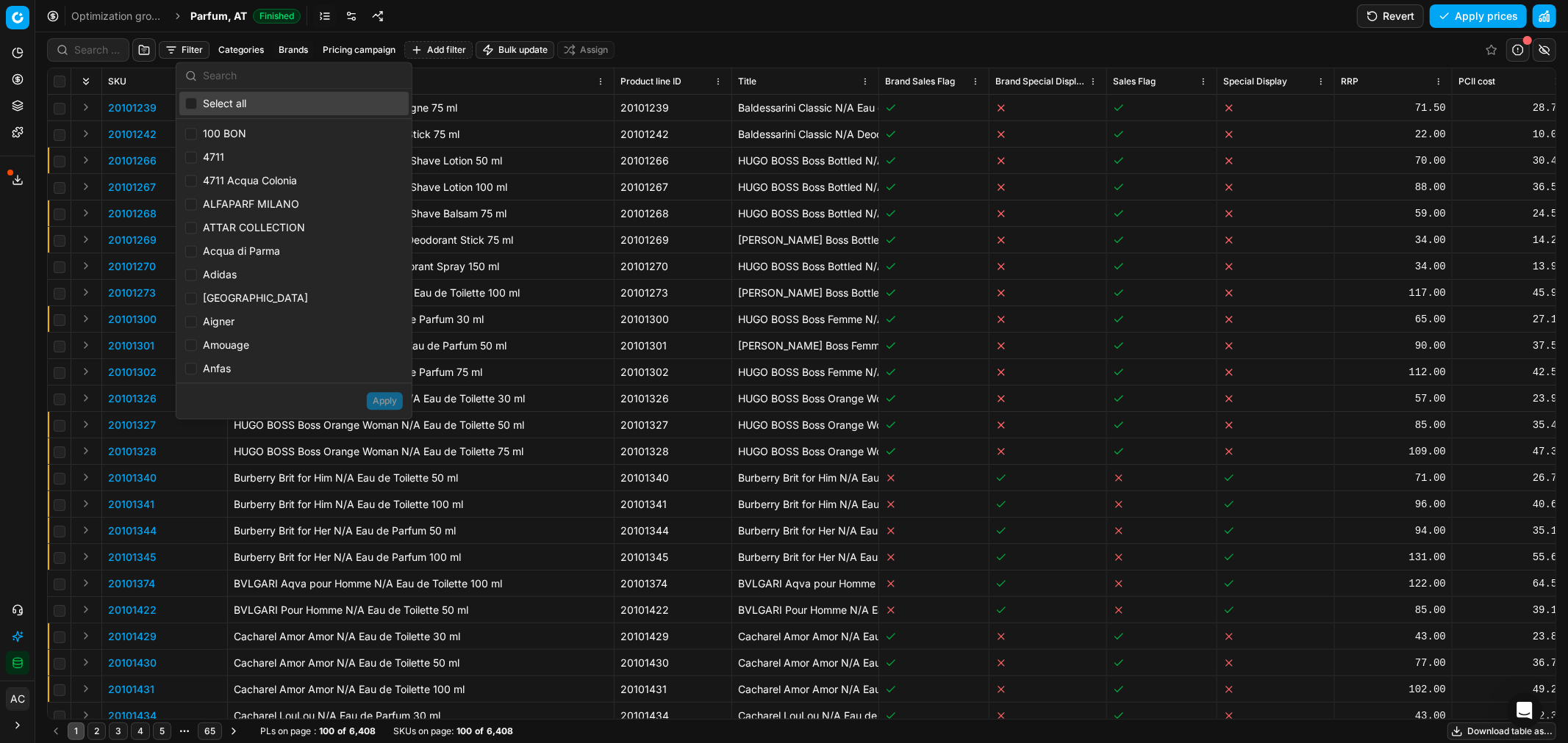
click at [258, 75] on input "text" at bounding box center [303, 75] width 199 height 30
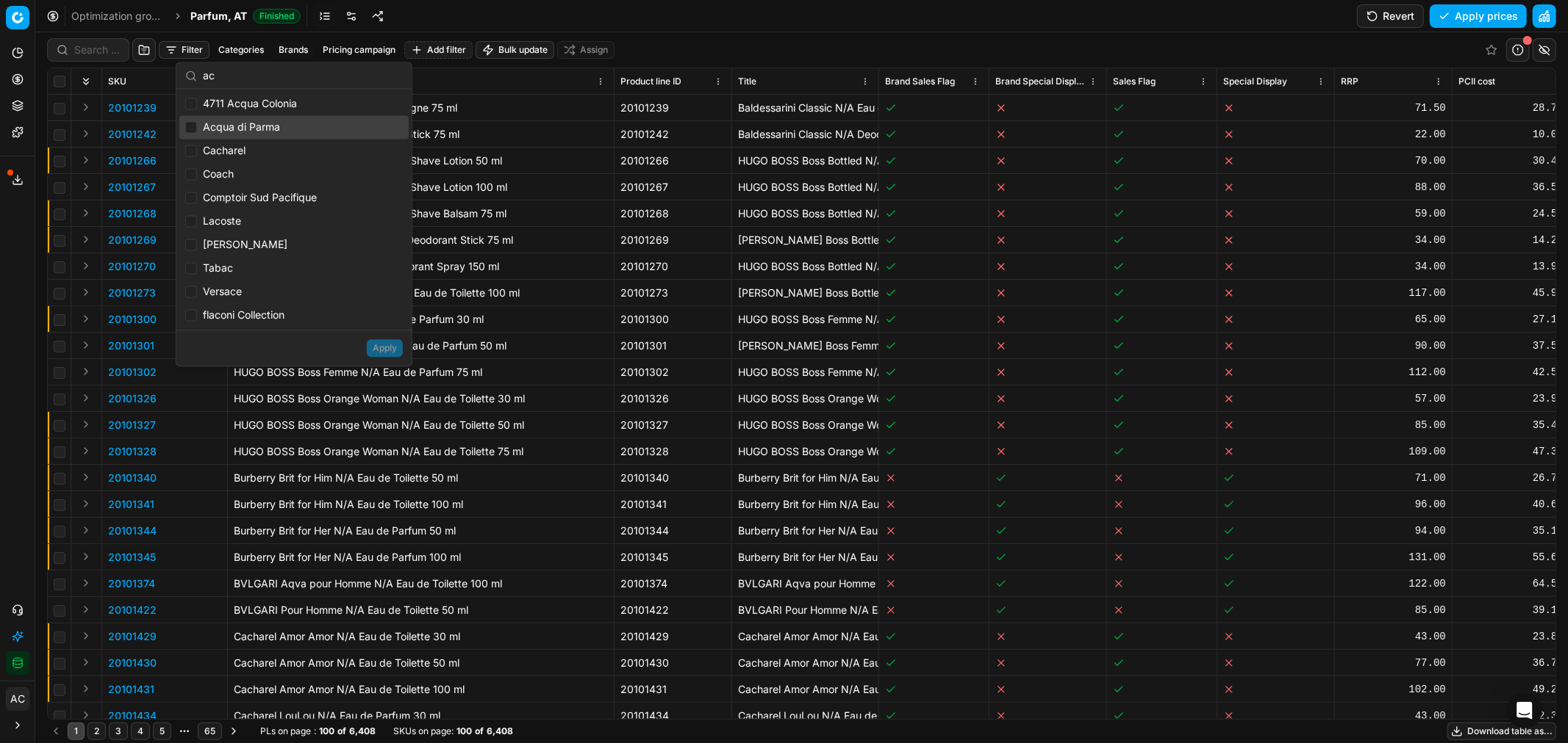
type input "ac"
click at [256, 121] on div "Acqua di Parma" at bounding box center [294, 127] width 229 height 24
checkbox input "true"
click at [383, 343] on button "Apply" at bounding box center [385, 348] width 36 height 17
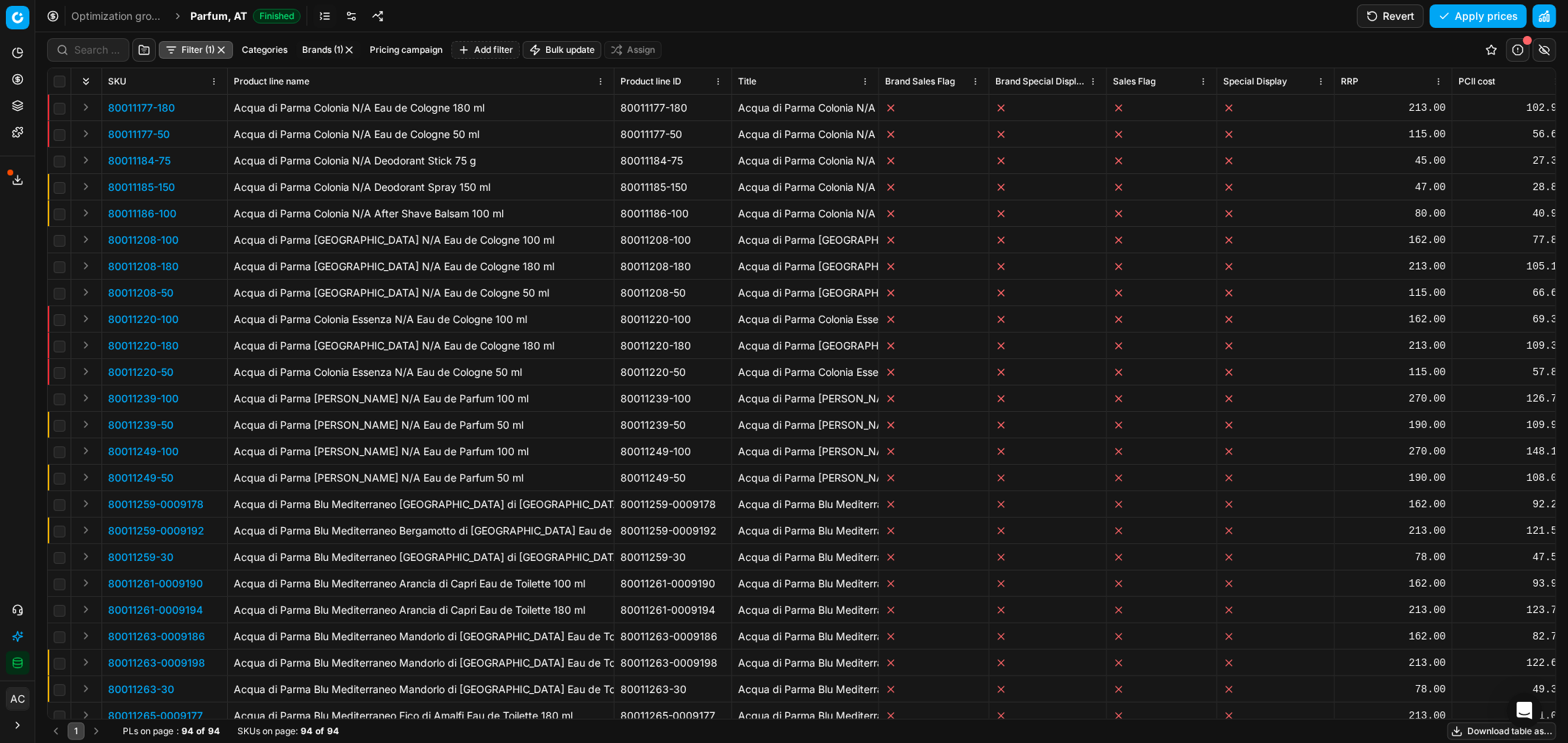
click at [187, 47] on button "Filter (1)" at bounding box center [196, 50] width 74 height 17
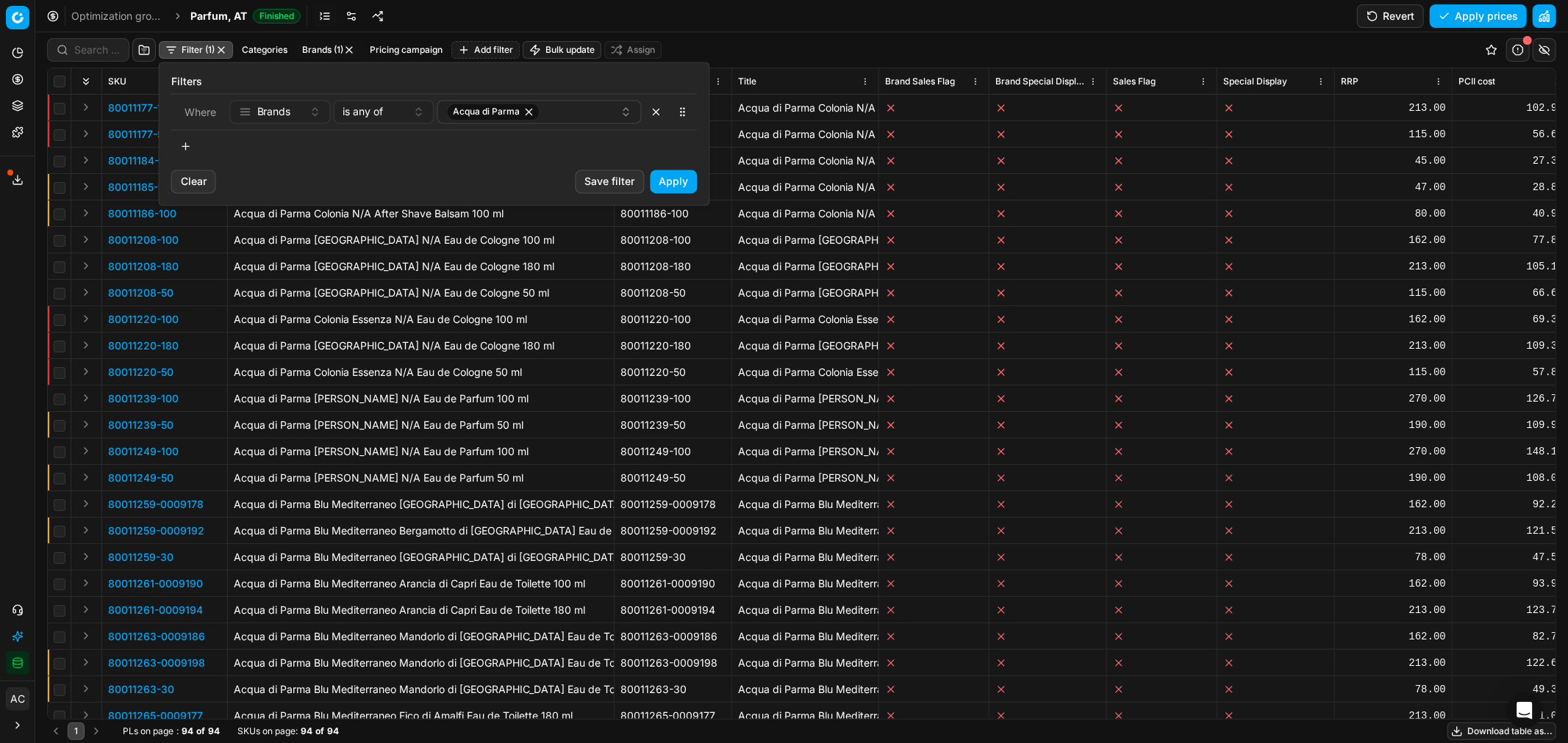
click at [192, 147] on button "button" at bounding box center [185, 146] width 30 height 24
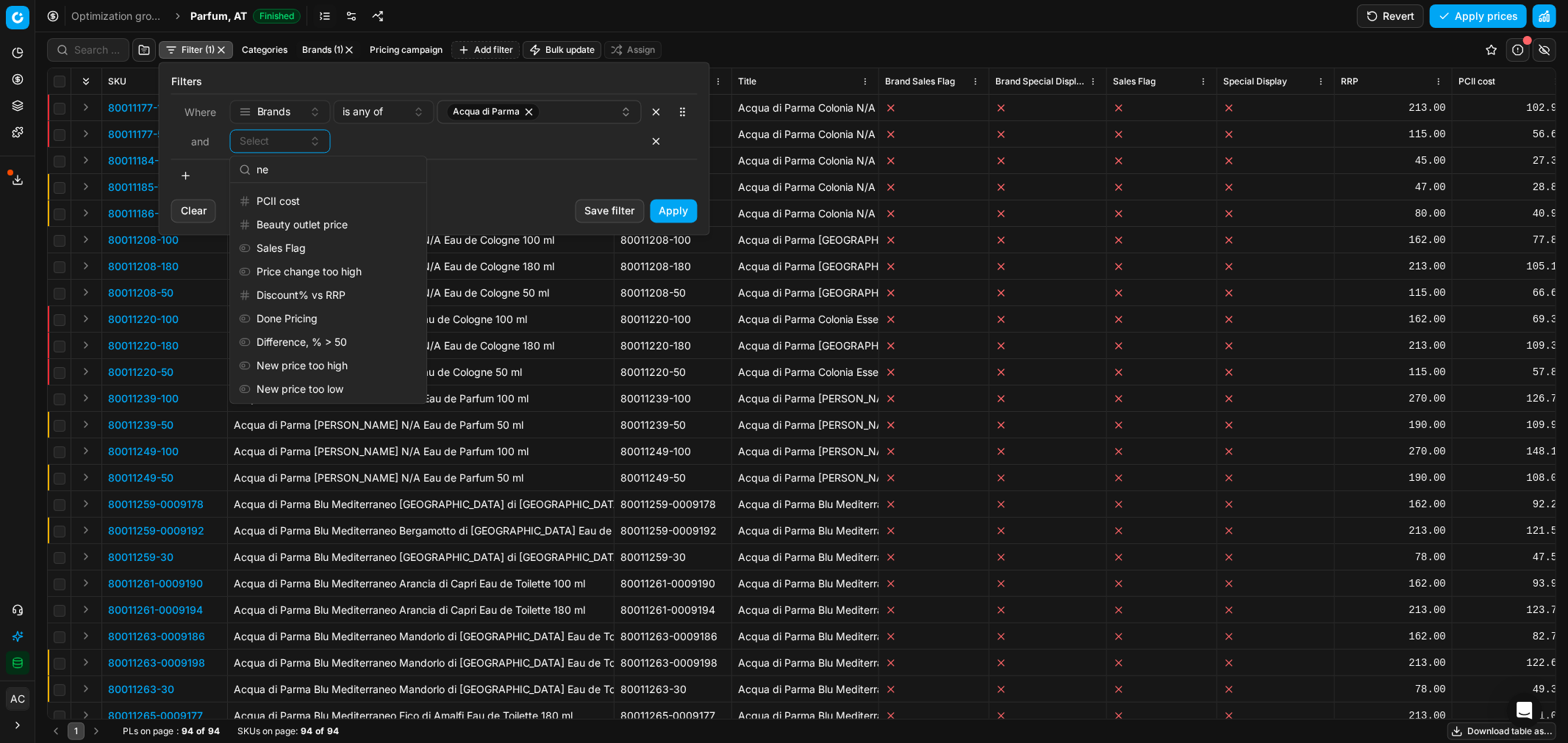
type input "n"
type input "pricing"
click at [307, 188] on div "Pricing campaign" at bounding box center [327, 197] width 190 height 24
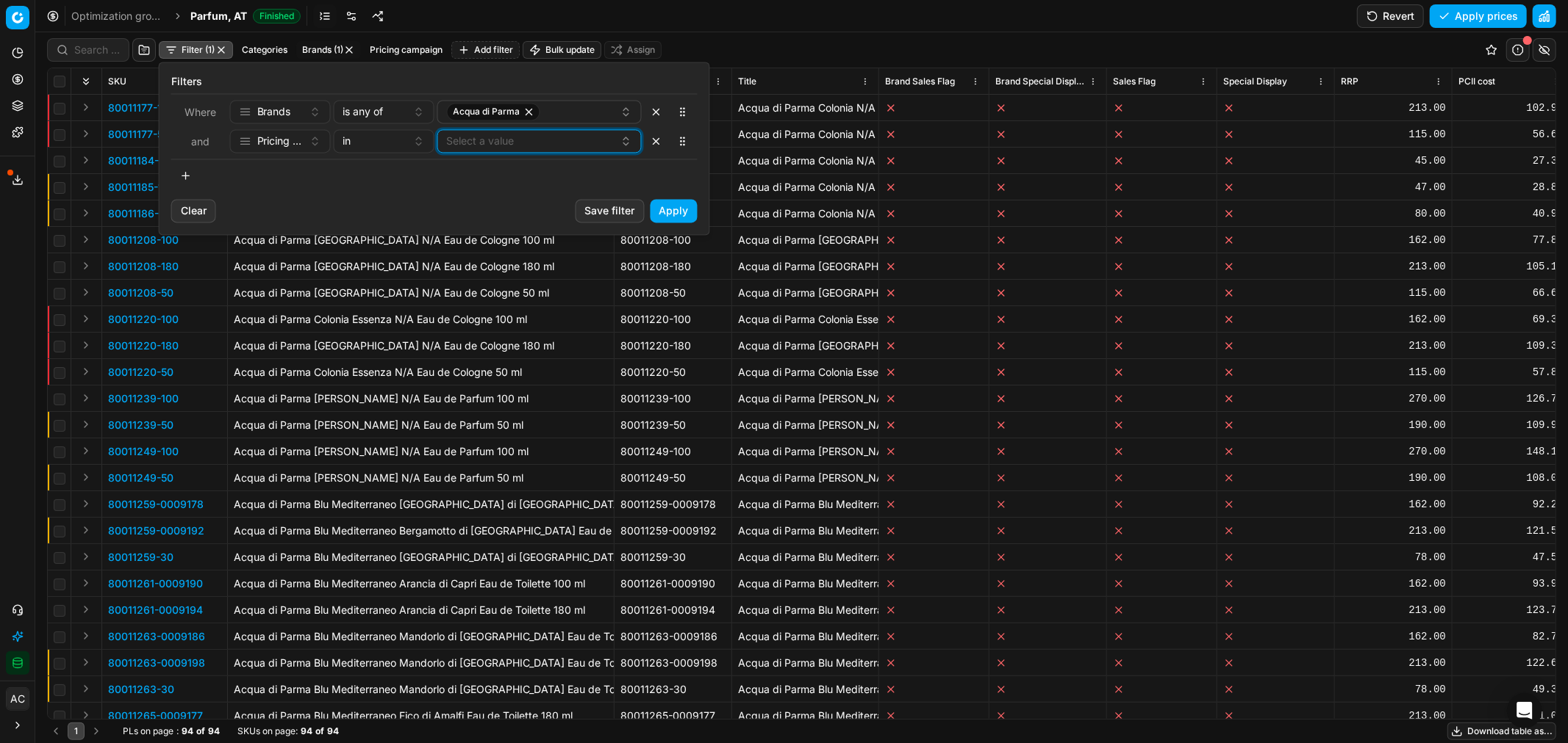
click at [465, 145] on button "Select a value" at bounding box center [539, 141] width 204 height 24
type input "new"
click at [500, 195] on span "New product RRP" at bounding box center [489, 196] width 86 height 14
click at [517, 217] on span "Global: New Product RRP" at bounding box center [507, 220] width 122 height 14
click at [666, 216] on button "Apply" at bounding box center [674, 211] width 47 height 24
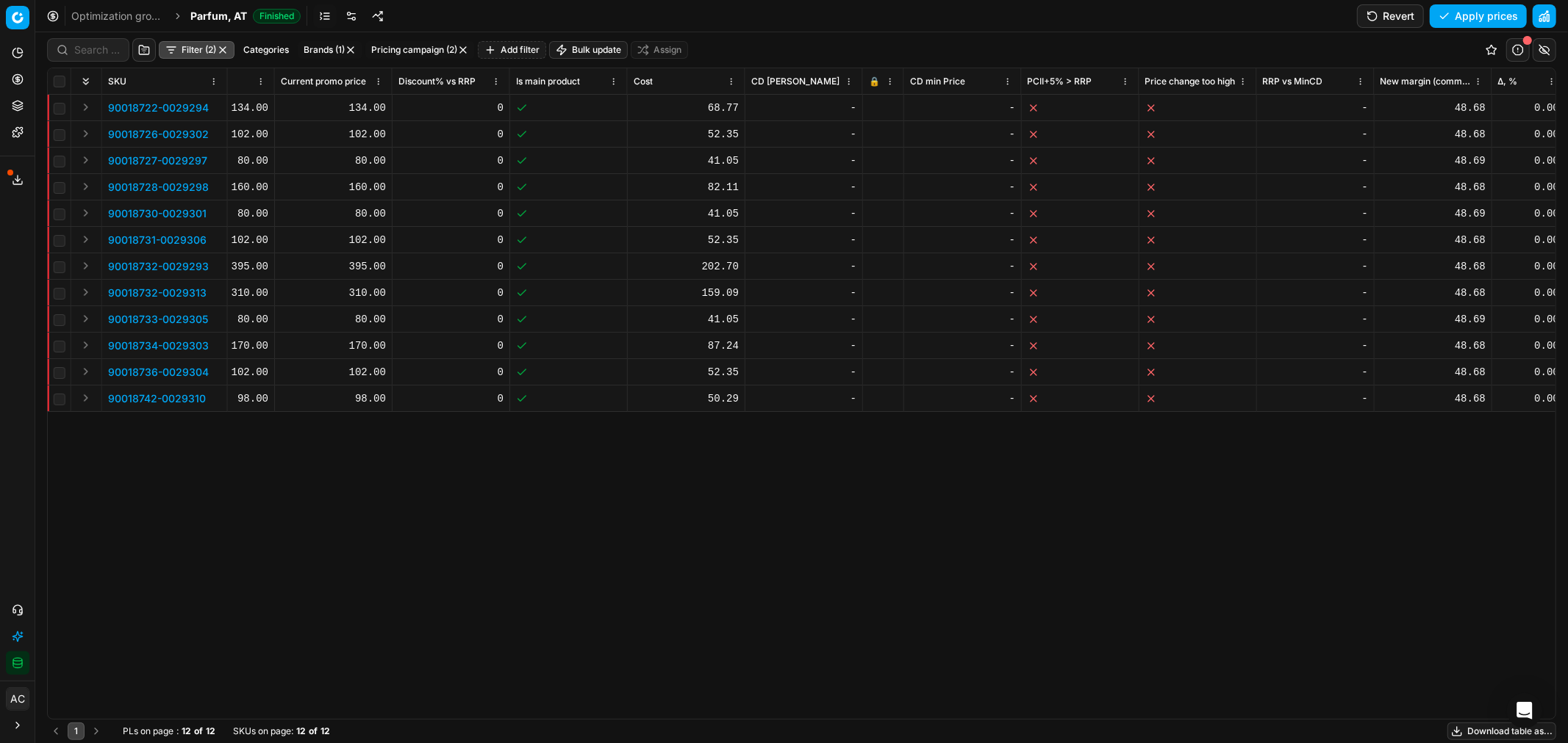
scroll to position [0, 1431]
click at [873, 107] on icon at bounding box center [871, 108] width 9 height 9
click at [877, 136] on div at bounding box center [882, 134] width 29 height 9
click at [877, 156] on div at bounding box center [882, 160] width 29 height 9
click at [876, 187] on icon at bounding box center [871, 187] width 9 height 9
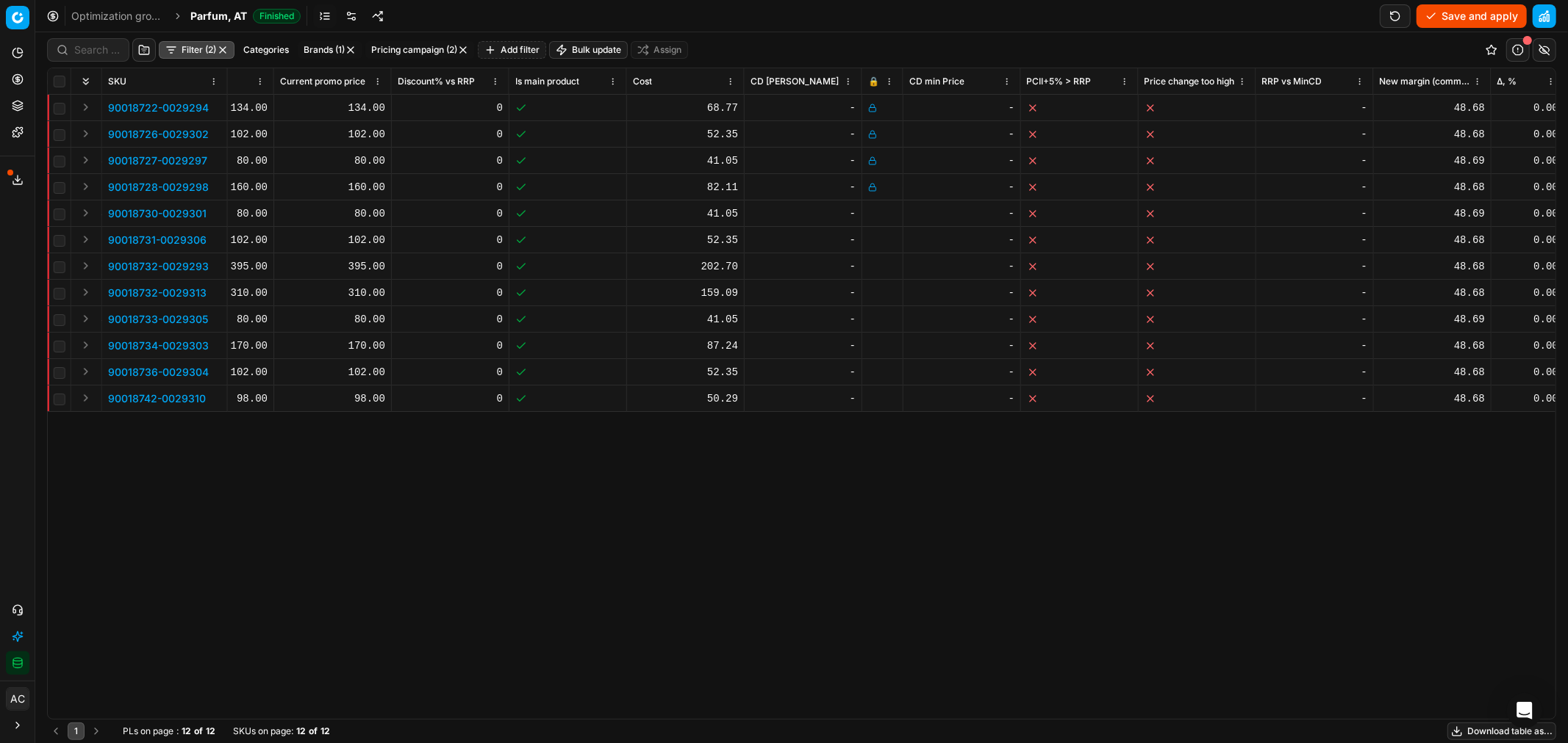
click at [877, 209] on div at bounding box center [882, 213] width 29 height 9
click at [880, 245] on td at bounding box center [882, 240] width 41 height 27
click at [876, 240] on icon at bounding box center [871, 239] width 9 height 9
click at [873, 262] on icon at bounding box center [871, 266] width 9 height 9
click at [871, 289] on icon at bounding box center [871, 293] width 9 height 9
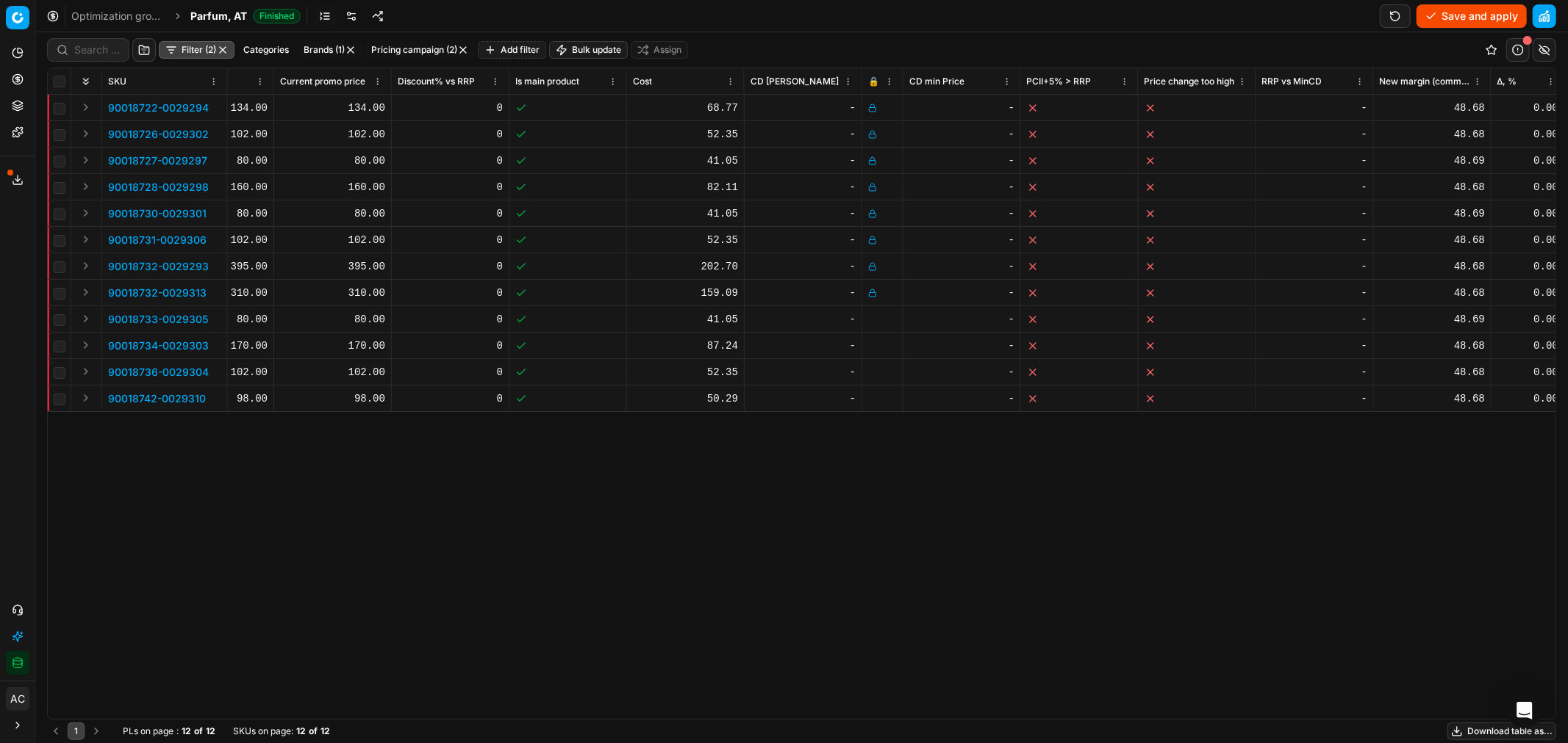
click at [875, 315] on icon at bounding box center [871, 319] width 9 height 9
click at [874, 341] on icon at bounding box center [871, 345] width 9 height 9
click at [874, 365] on td at bounding box center [882, 373] width 41 height 27
click at [875, 372] on rect at bounding box center [872, 374] width 7 height 5
click at [873, 395] on icon at bounding box center [871, 399] width 9 height 9
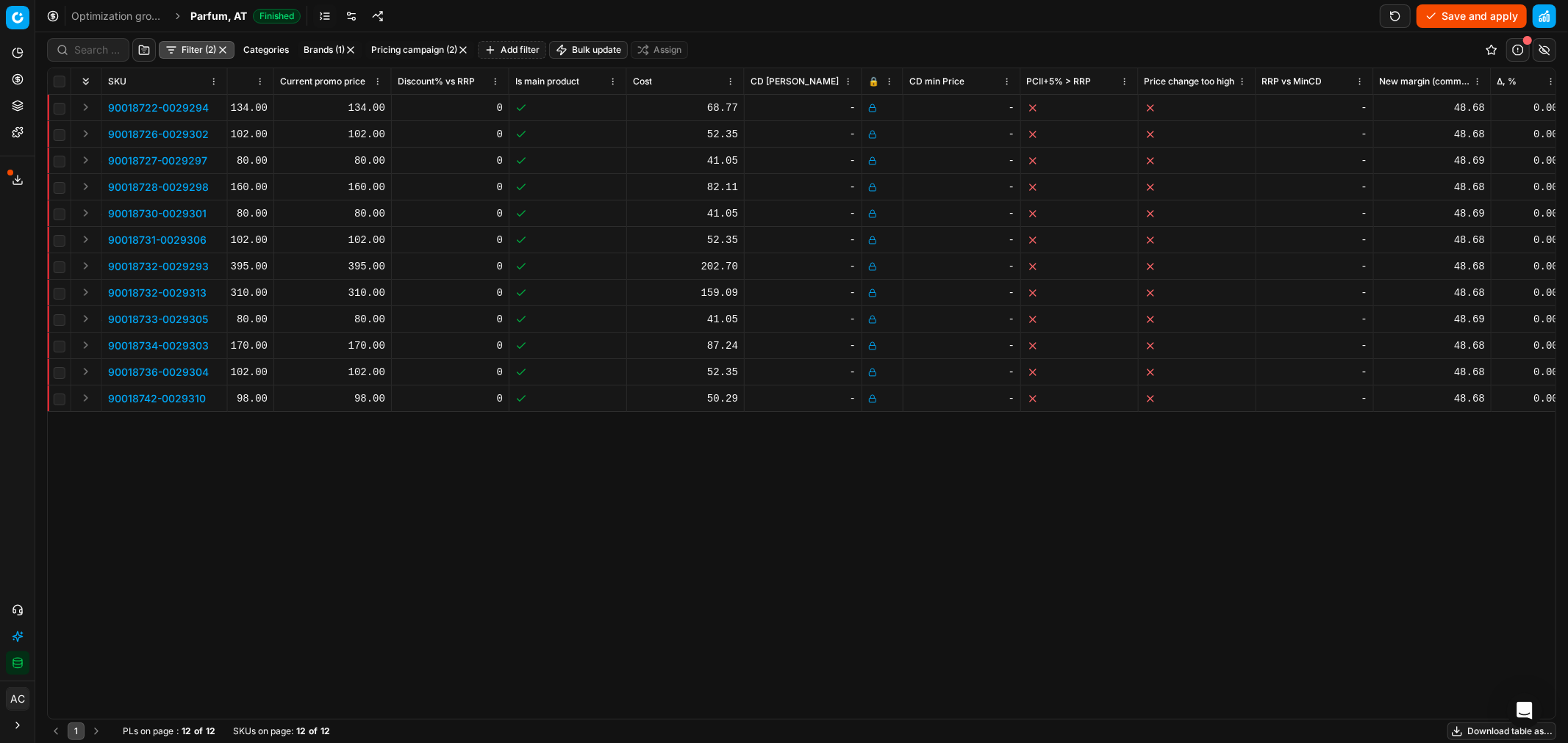
click at [1456, 24] on button "Save and apply" at bounding box center [1472, 16] width 111 height 24
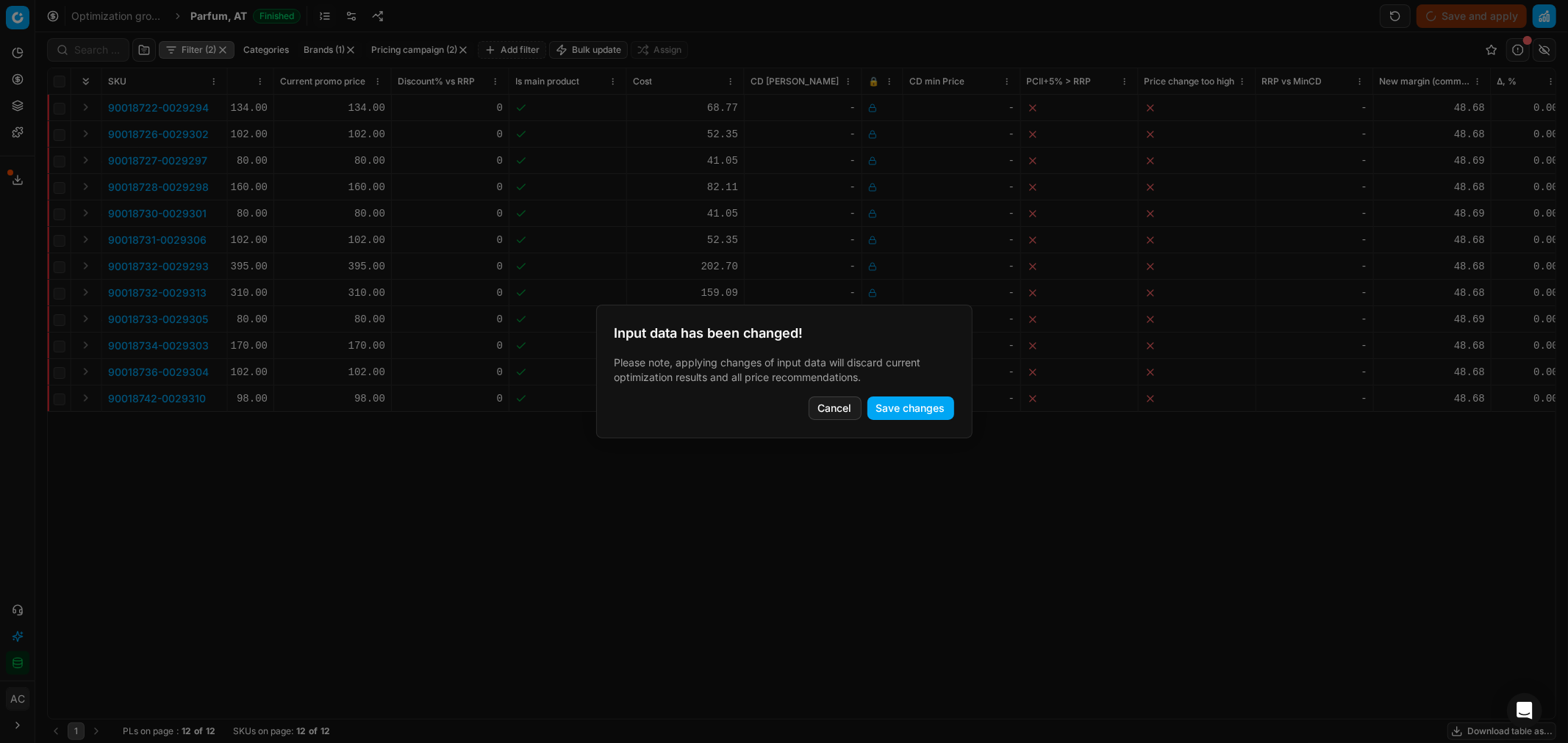
click at [914, 408] on button "Save changes" at bounding box center [910, 408] width 87 height 24
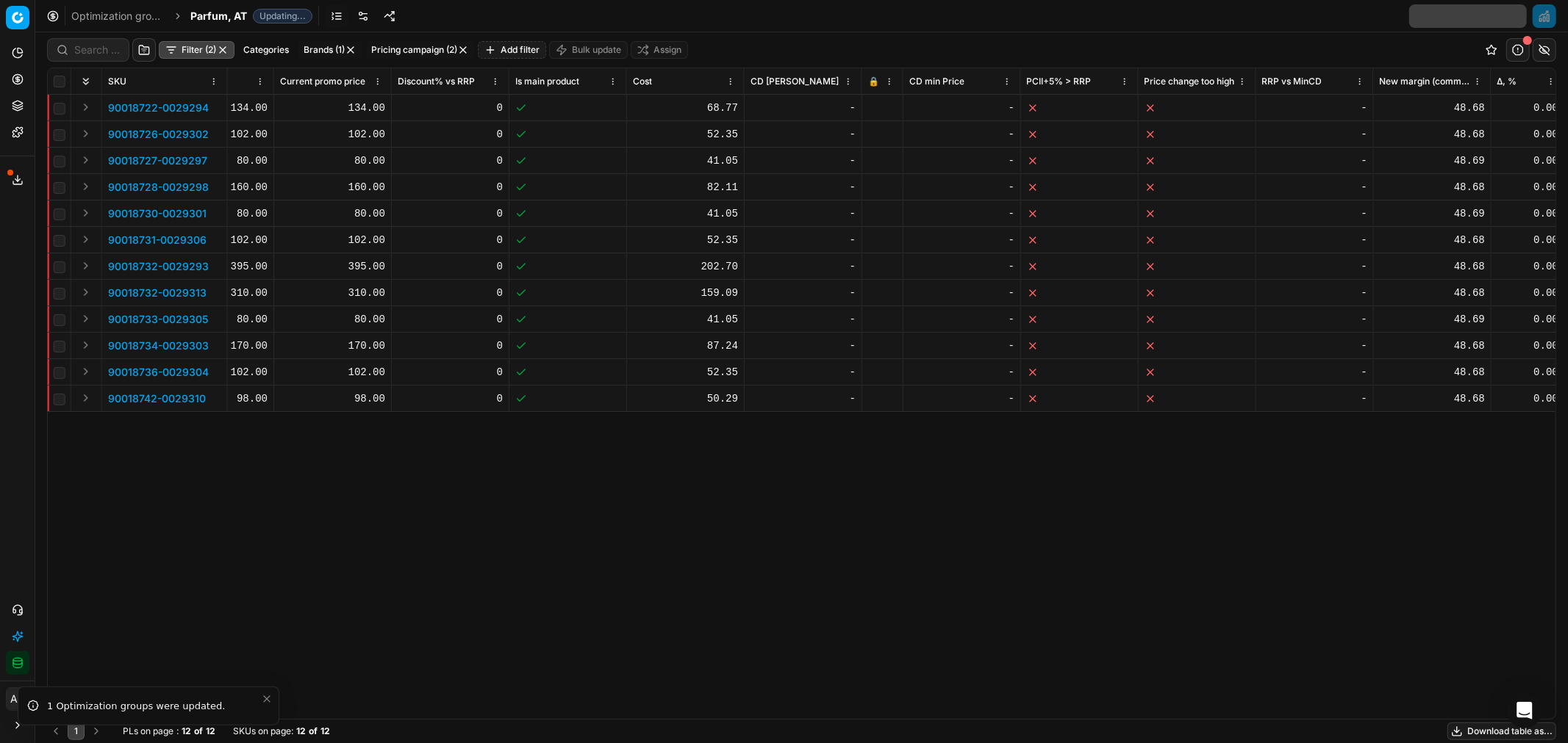
click at [224, 25] on div "Optimization groups Parfum, AT Updating..." at bounding box center [802, 16] width 1533 height 32
click at [222, 19] on span "Parfum, AT" at bounding box center [218, 15] width 56 height 14
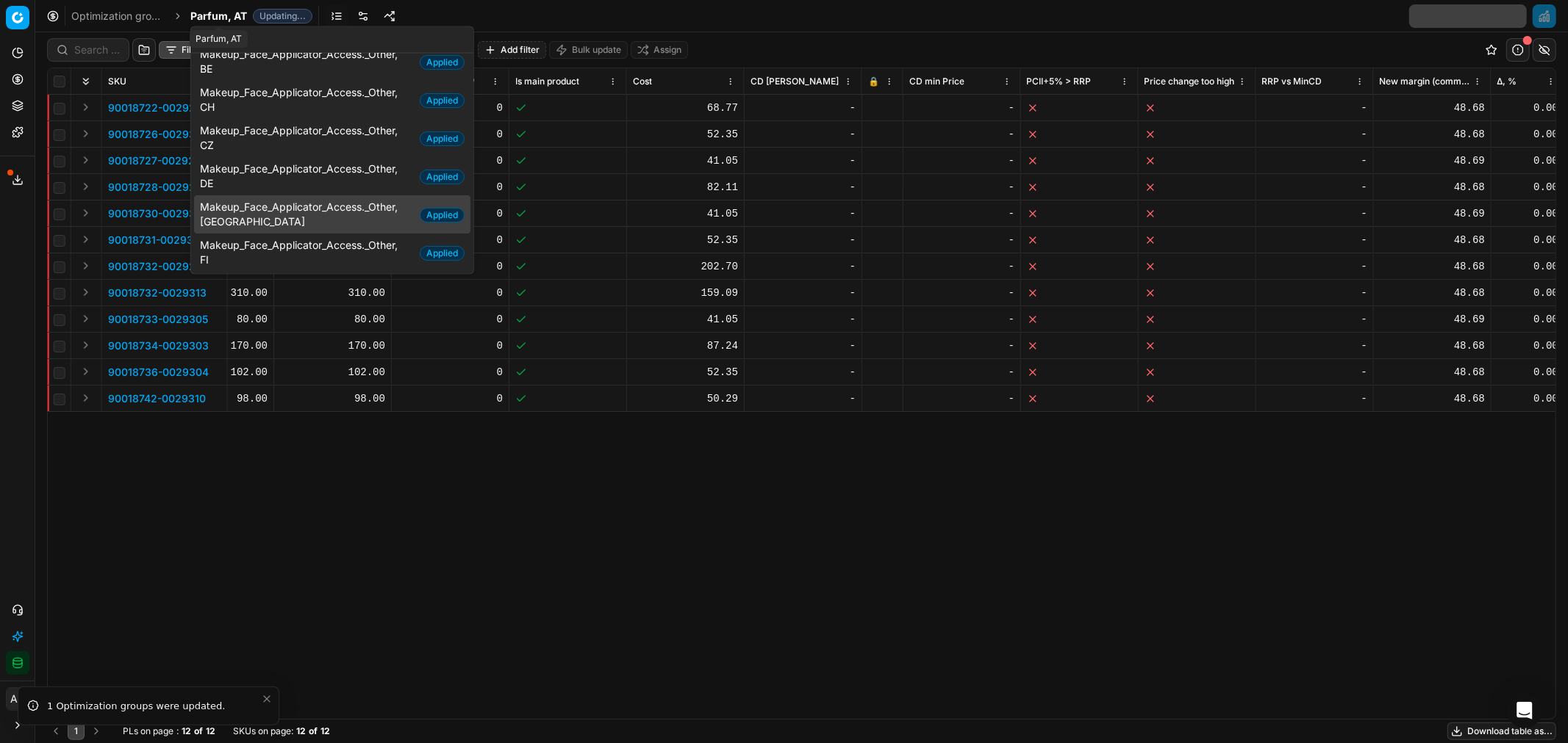
scroll to position [0, 0]
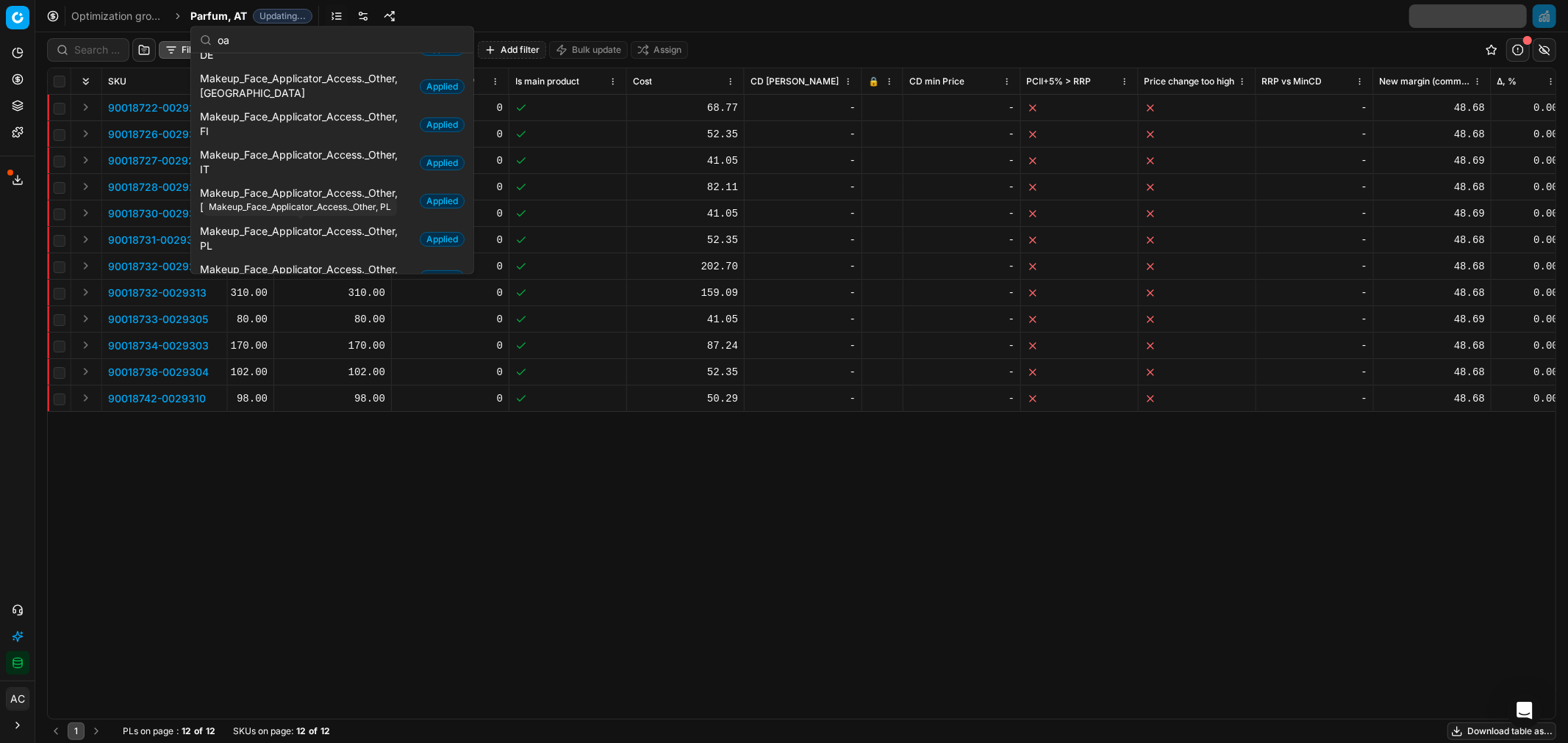
type input "o"
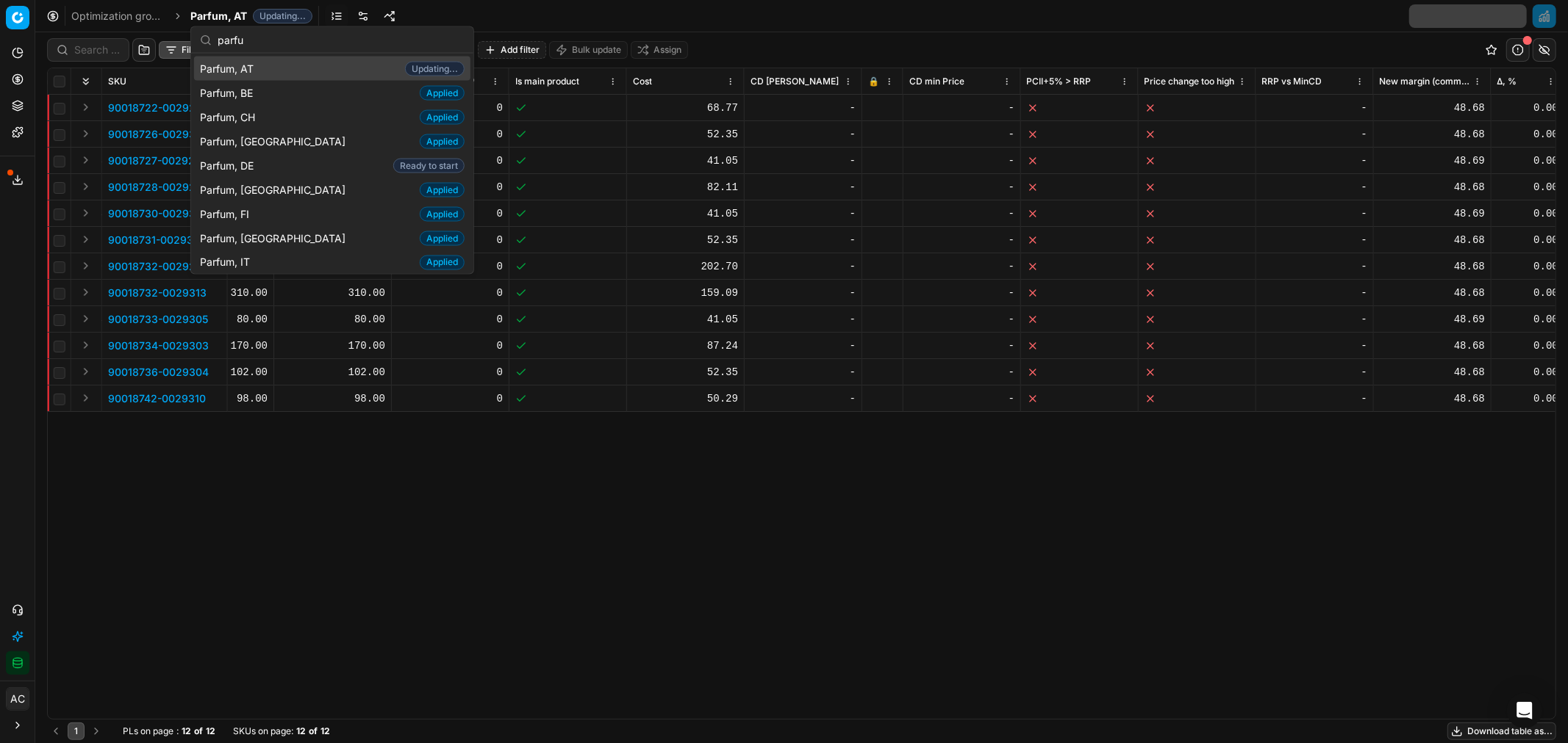
scroll to position [78, 0]
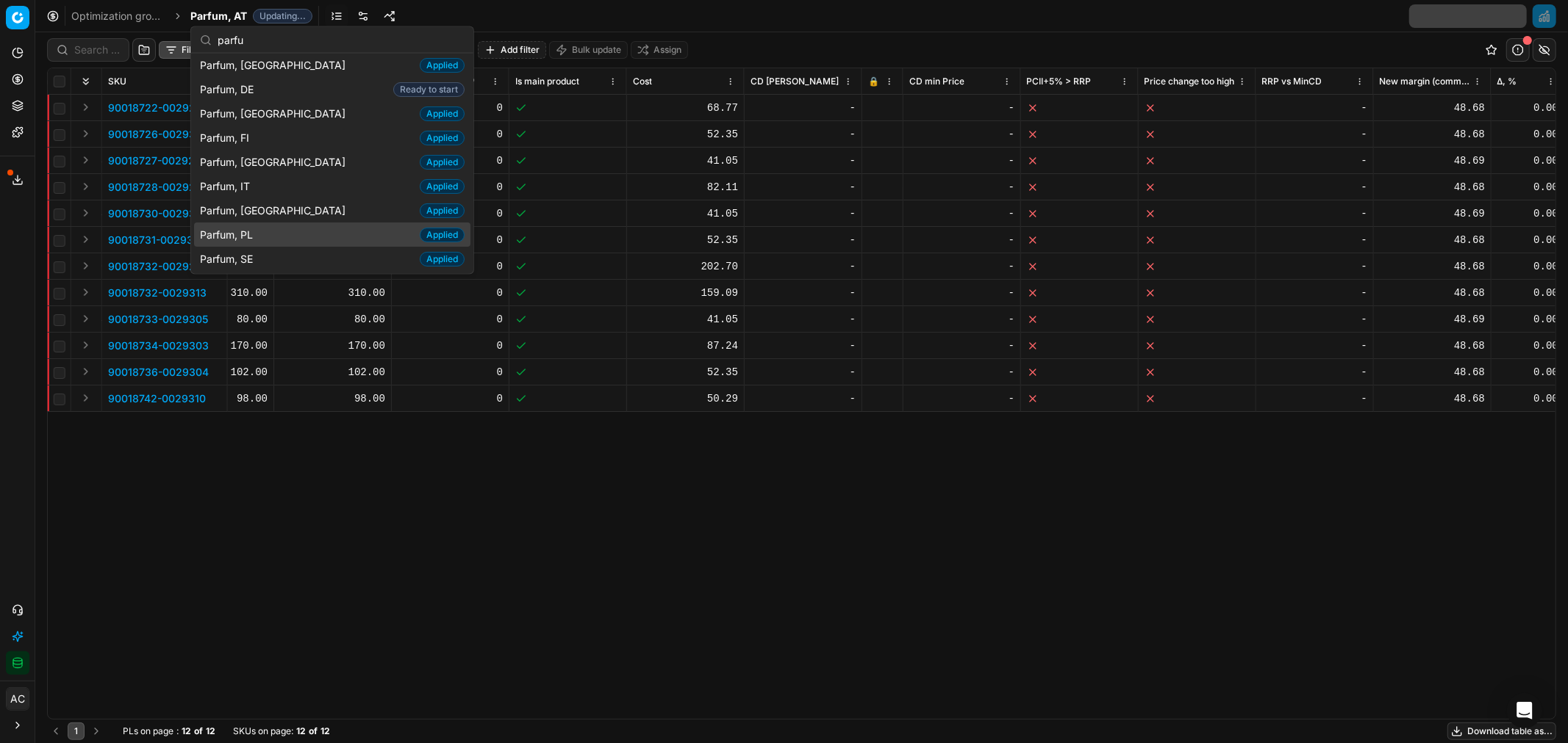
type input "parfu"
click at [273, 233] on div "Parfum, PL Applied" at bounding box center [332, 234] width 277 height 24
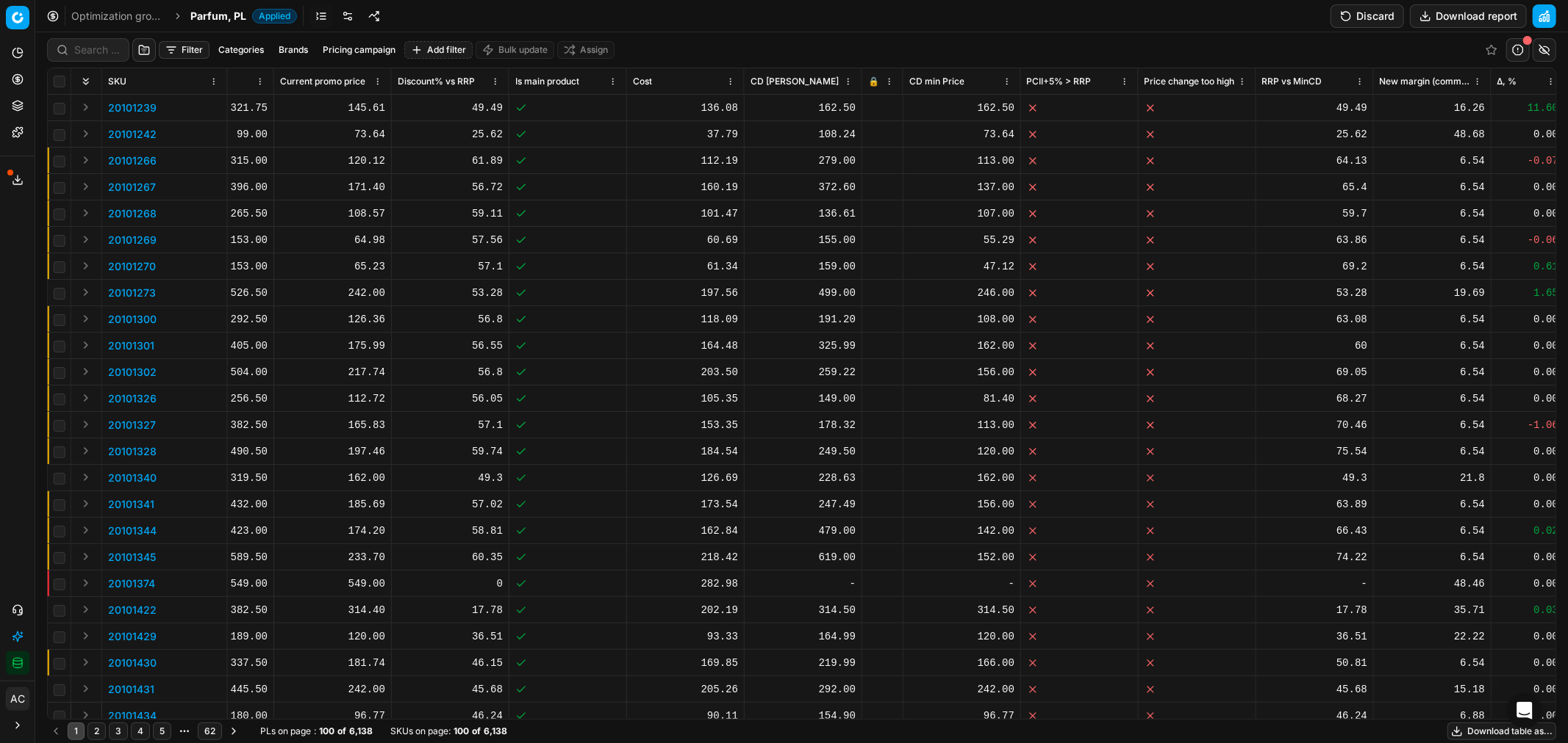
click at [186, 47] on button "Filter" at bounding box center [183, 50] width 51 height 17
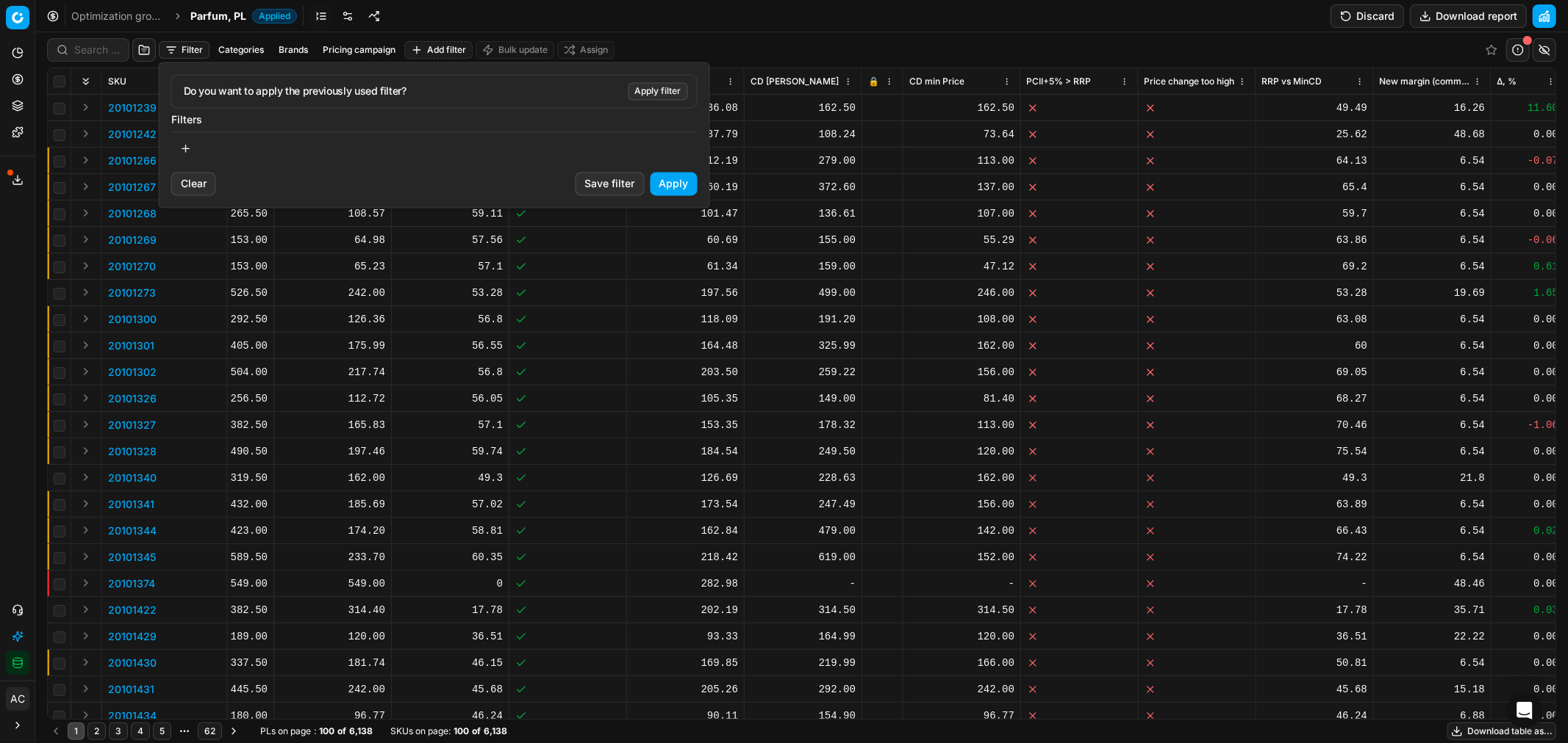
click at [1378, 27] on html "Pricing platform Analytics Pricing Product portfolio Templates Export service 2…" at bounding box center [784, 371] width 1568 height 743
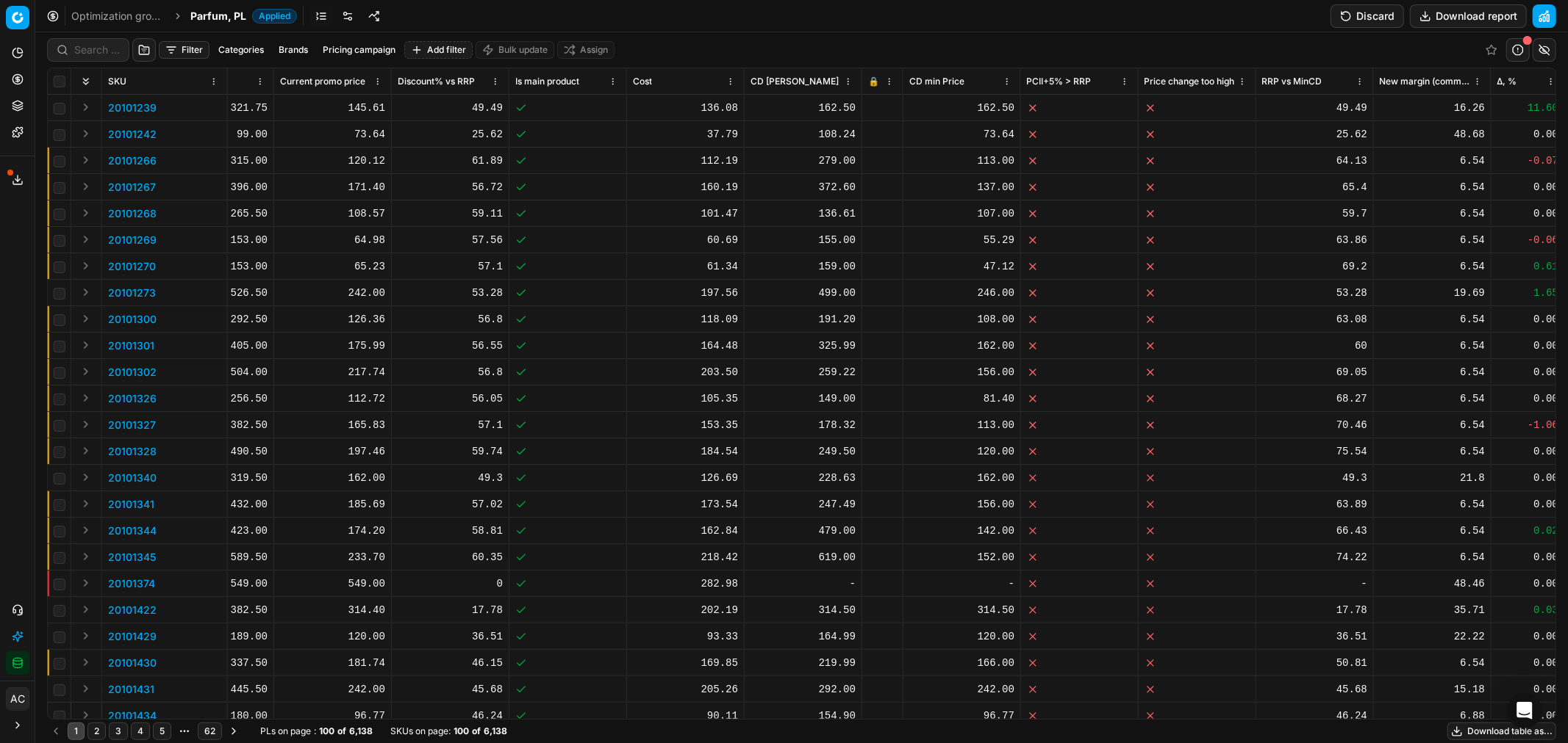
click at [1378, 27] on button "Discard" at bounding box center [1367, 16] width 73 height 24
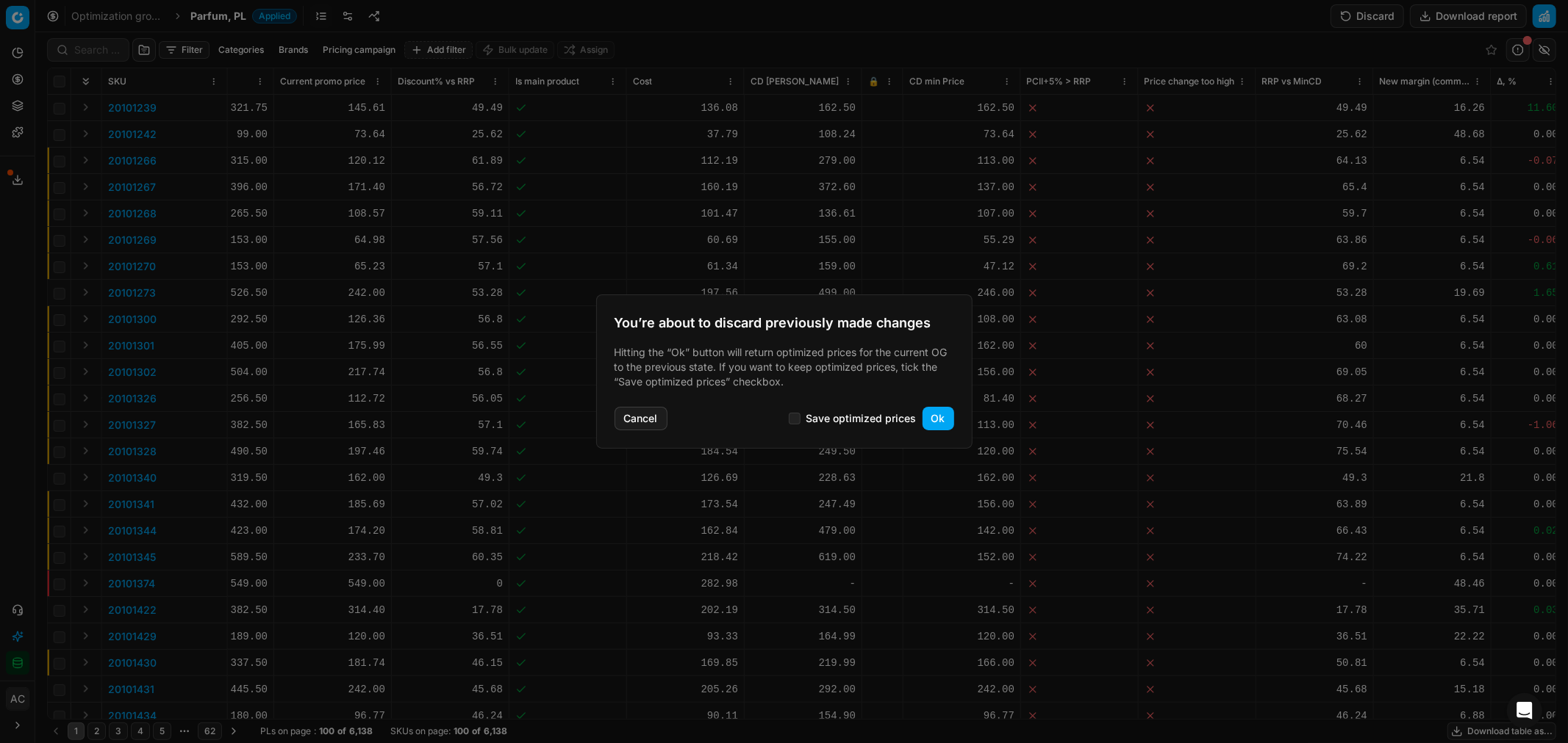
click at [939, 417] on button "Ok" at bounding box center [937, 419] width 31 height 24
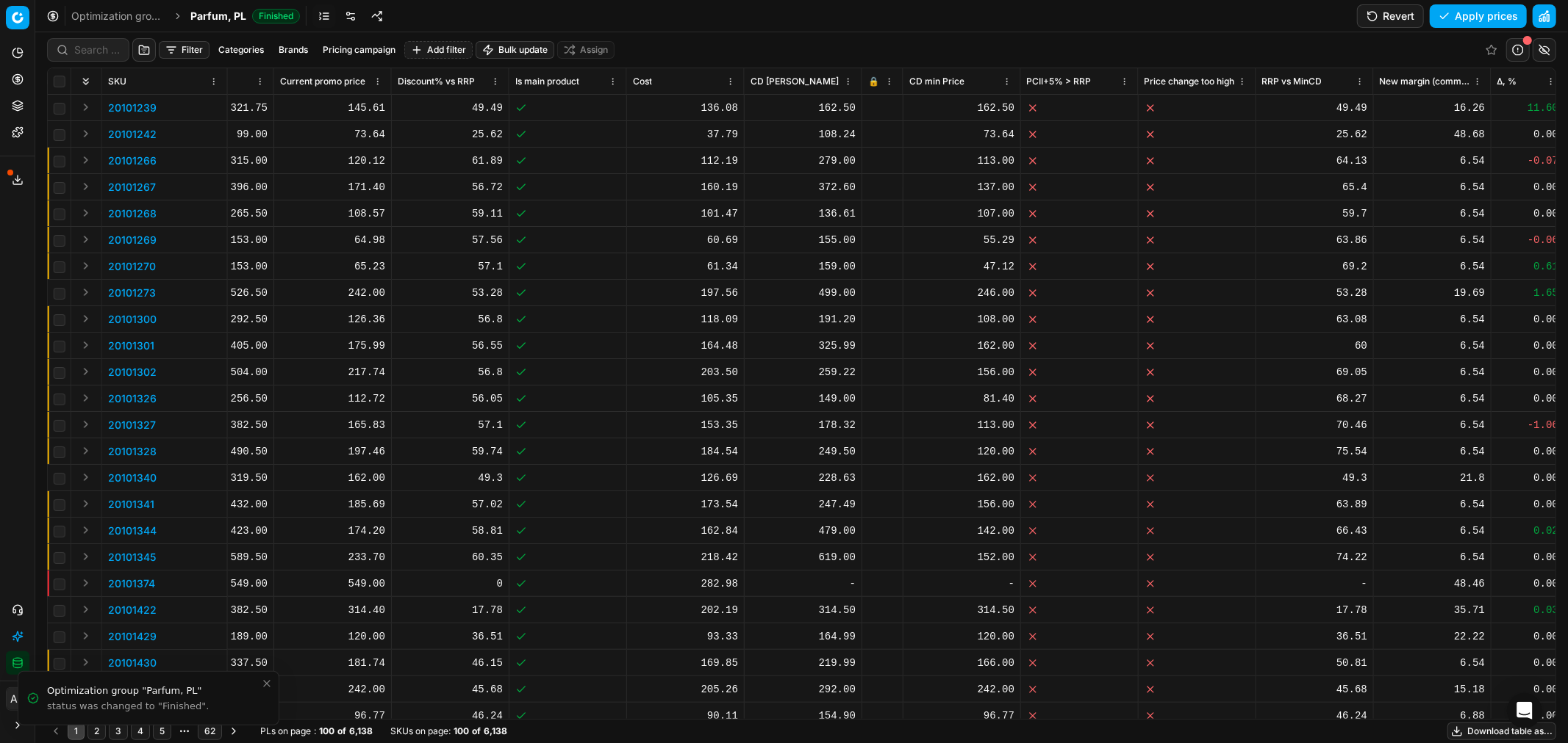
click at [181, 49] on button "Filter" at bounding box center [183, 50] width 51 height 17
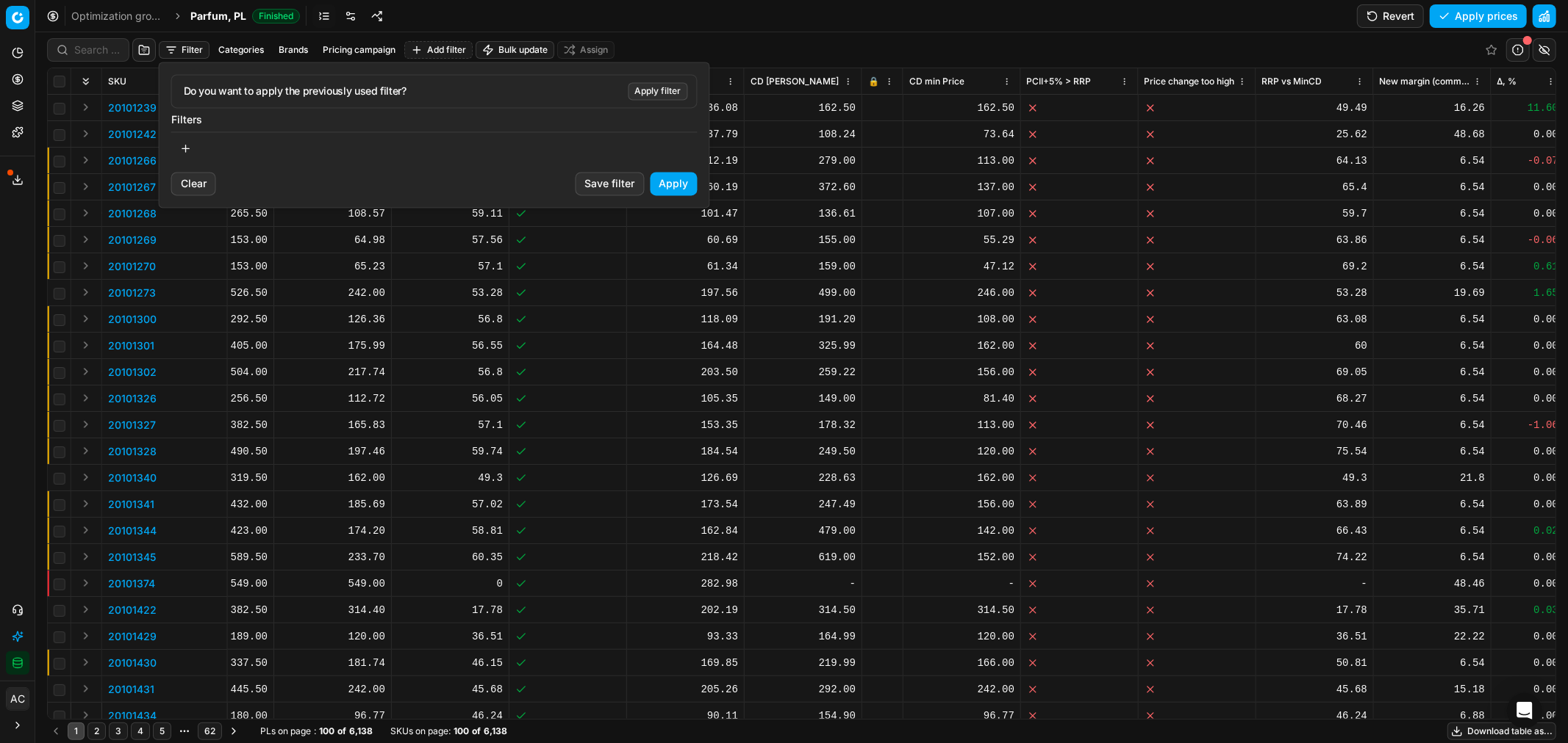
click at [650, 92] on button "Apply filter" at bounding box center [658, 91] width 59 height 17
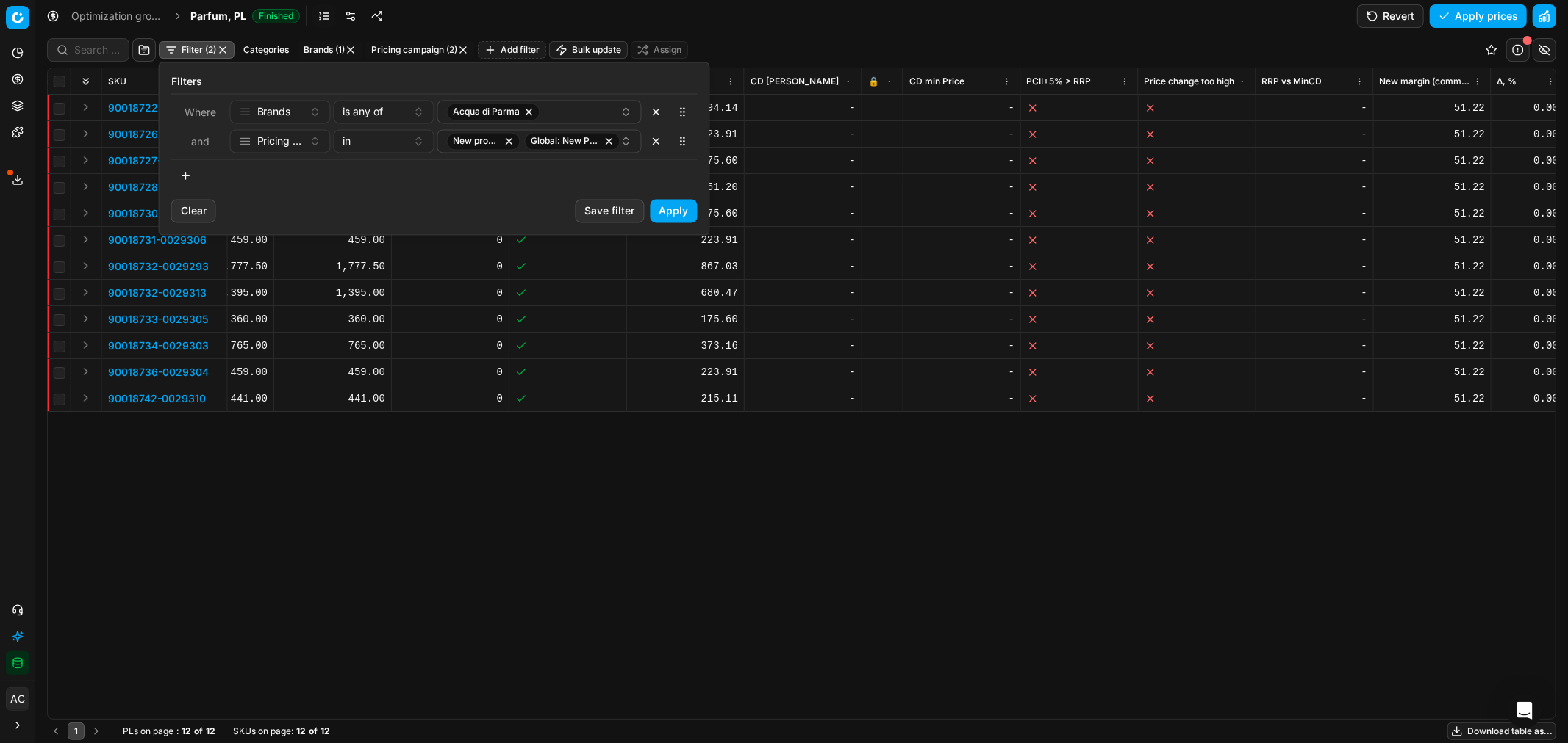
click at [888, 101] on html "Pricing platform Analytics Pricing Product portfolio Templates Export service 2…" at bounding box center [784, 371] width 1568 height 743
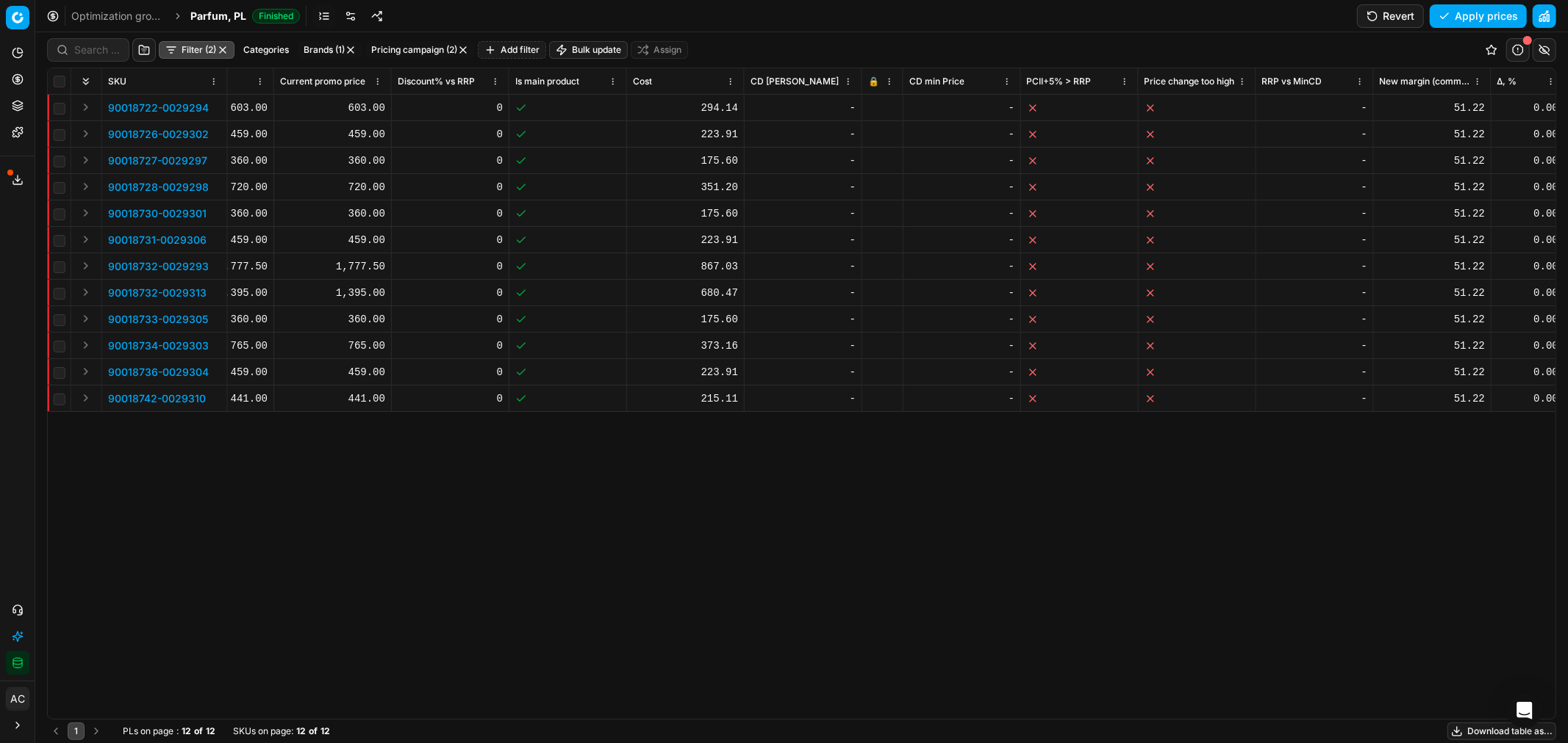
click at [881, 104] on div at bounding box center [882, 108] width 29 height 9
click at [878, 134] on div at bounding box center [882, 134] width 29 height 9
click at [873, 158] on icon at bounding box center [873, 159] width 4 height 4
click at [875, 184] on icon at bounding box center [871, 187] width 9 height 9
click at [876, 206] on td at bounding box center [882, 214] width 41 height 27
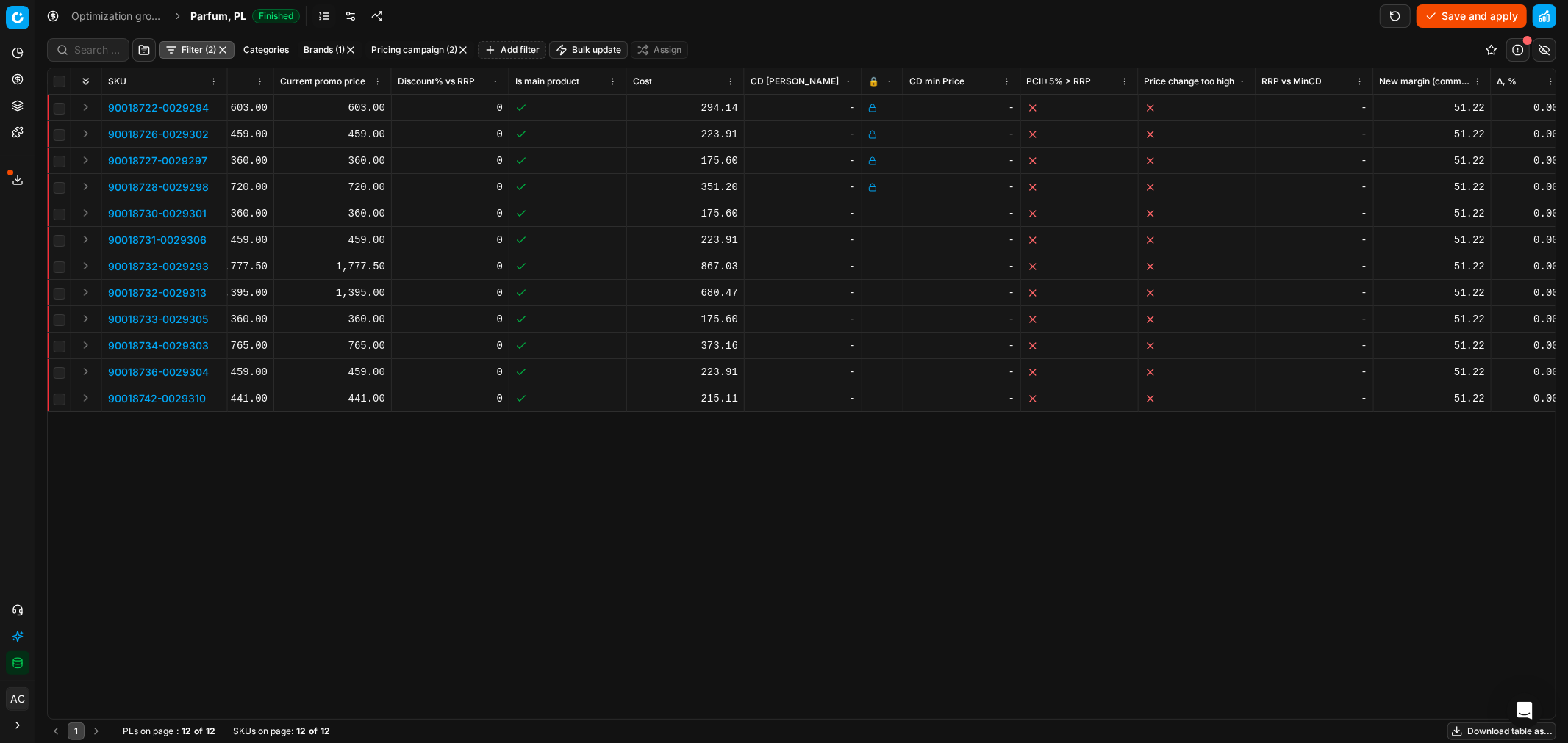
click at [875, 211] on icon at bounding box center [871, 213] width 9 height 9
click at [871, 234] on td at bounding box center [882, 240] width 41 height 27
click at [872, 239] on rect at bounding box center [872, 241] width 7 height 5
click at [872, 270] on td at bounding box center [882, 267] width 41 height 27
click at [872, 266] on rect at bounding box center [872, 268] width 7 height 5
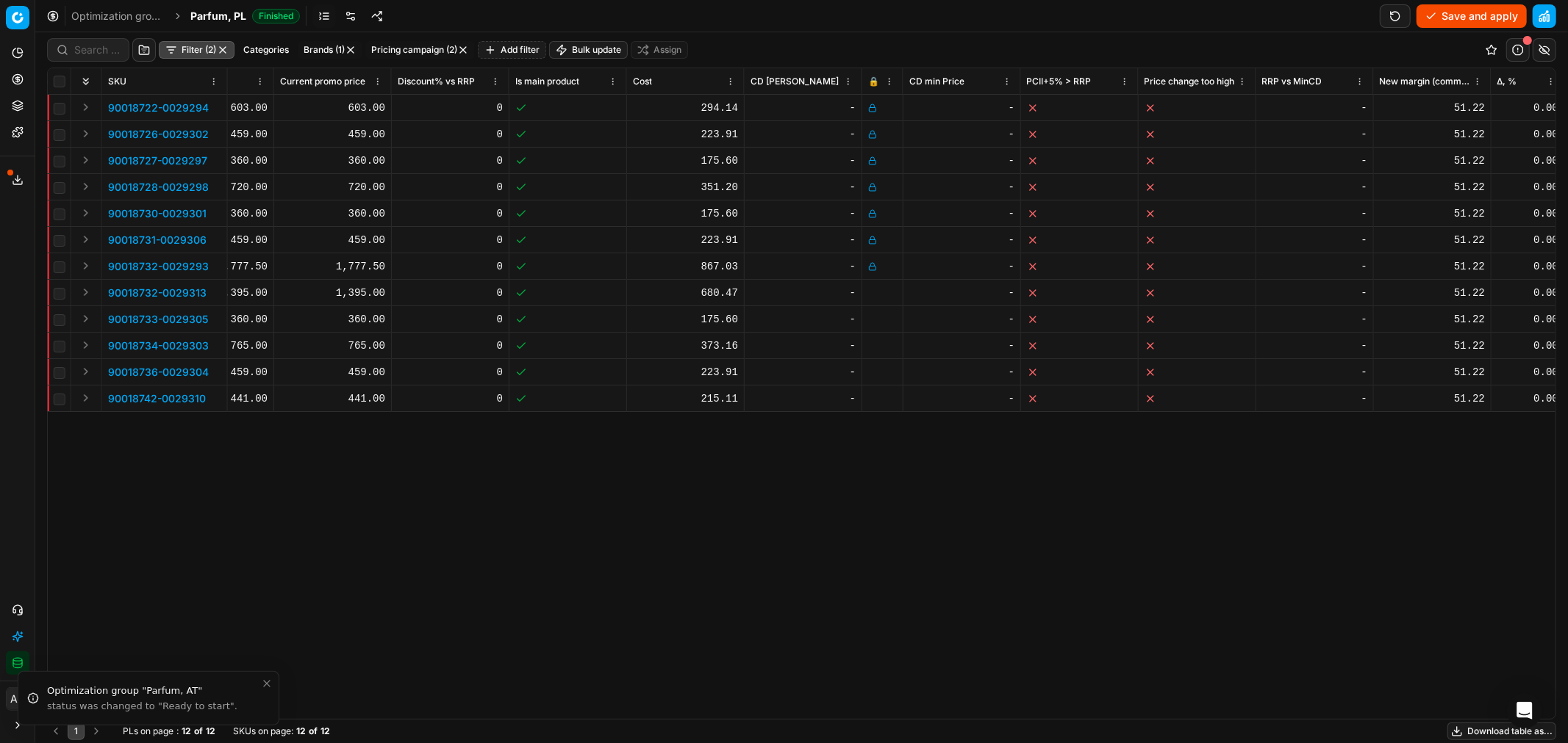
click at [873, 292] on icon at bounding box center [873, 291] width 4 height 4
click at [874, 321] on rect at bounding box center [872, 320] width 7 height 5
click at [874, 348] on icon at bounding box center [871, 345] width 9 height 9
click at [874, 372] on rect at bounding box center [872, 374] width 7 height 5
click at [877, 402] on div at bounding box center [882, 399] width 29 height 9
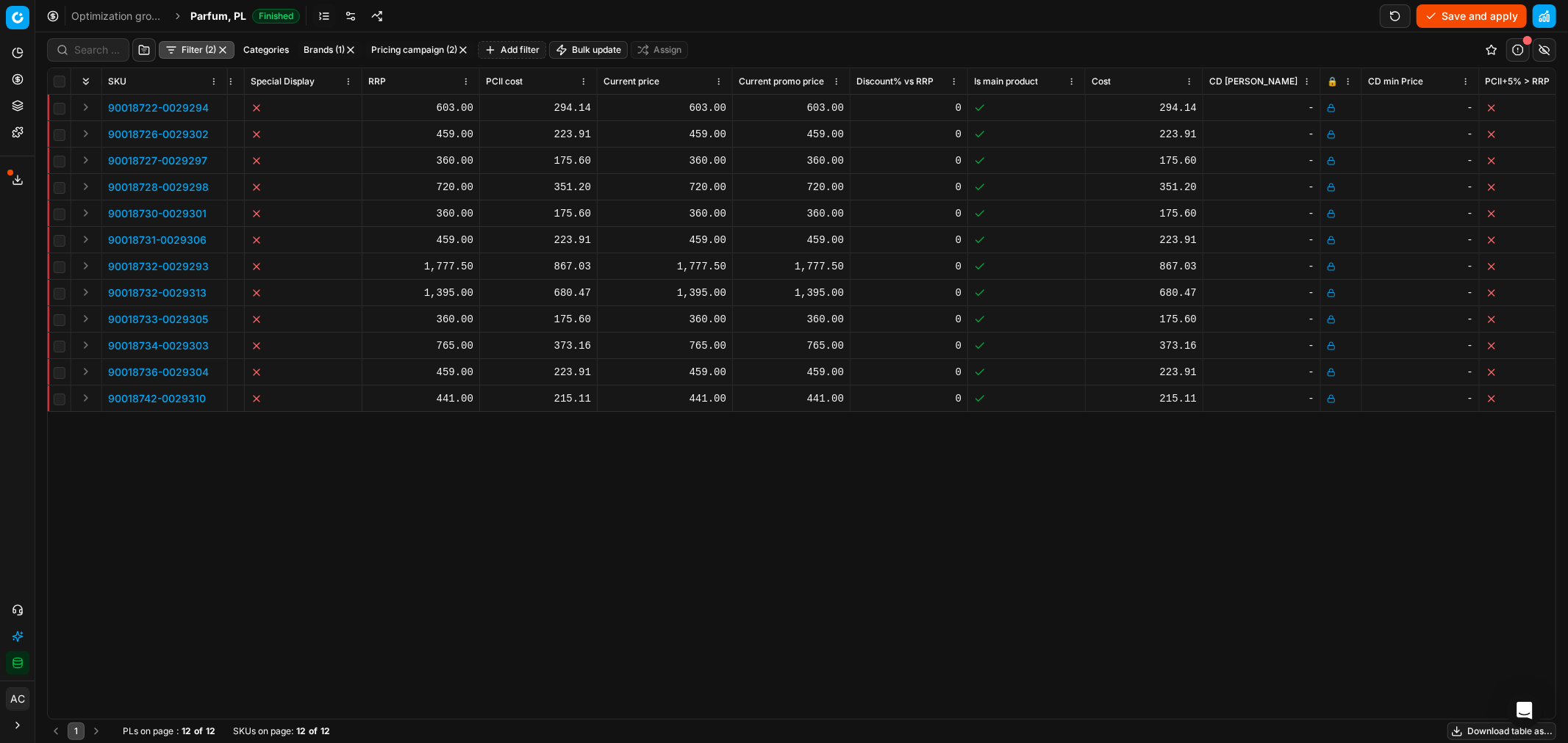
scroll to position [0, 975]
click at [1488, 14] on button "Save and apply" at bounding box center [1472, 16] width 111 height 24
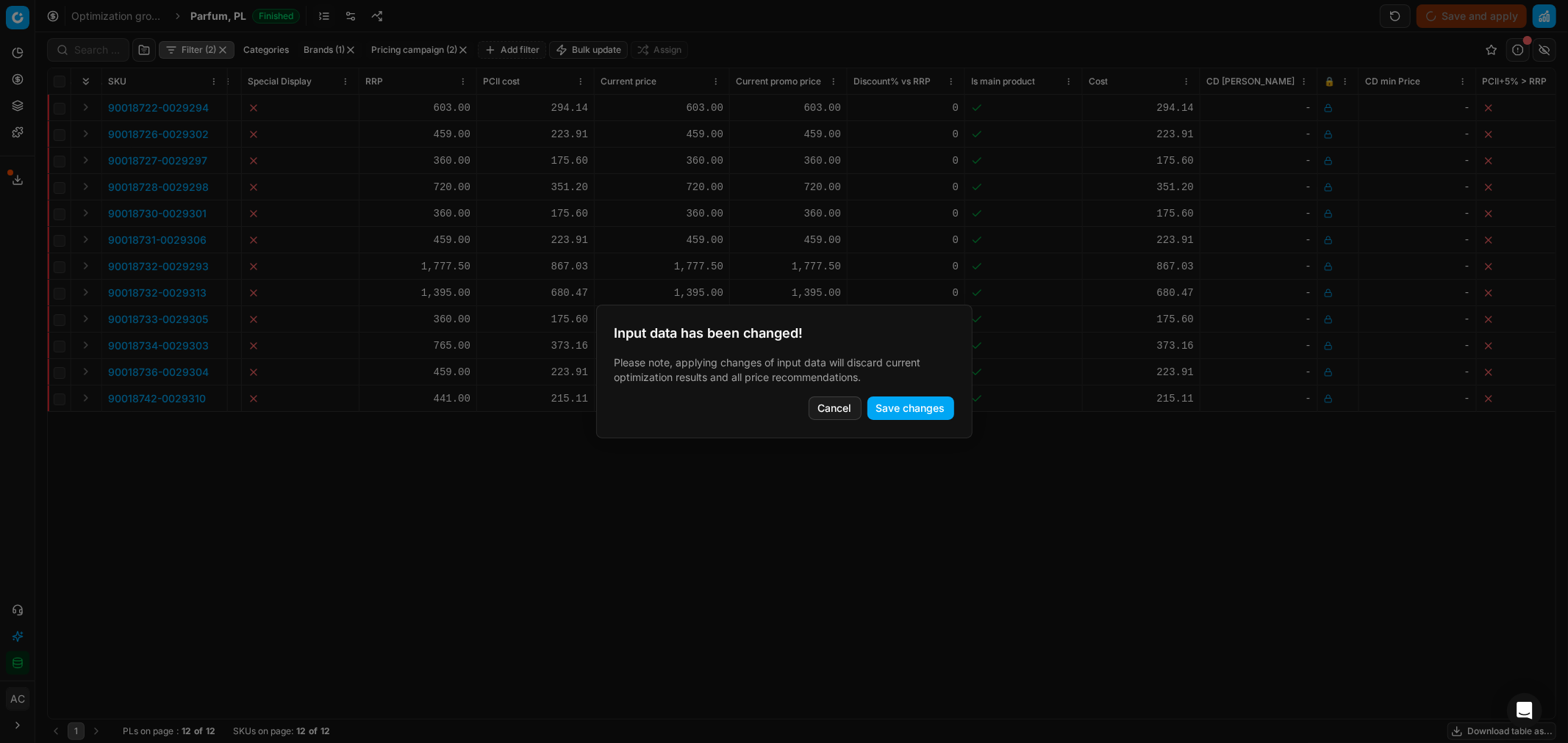
click at [909, 402] on button "Save changes" at bounding box center [910, 408] width 87 height 24
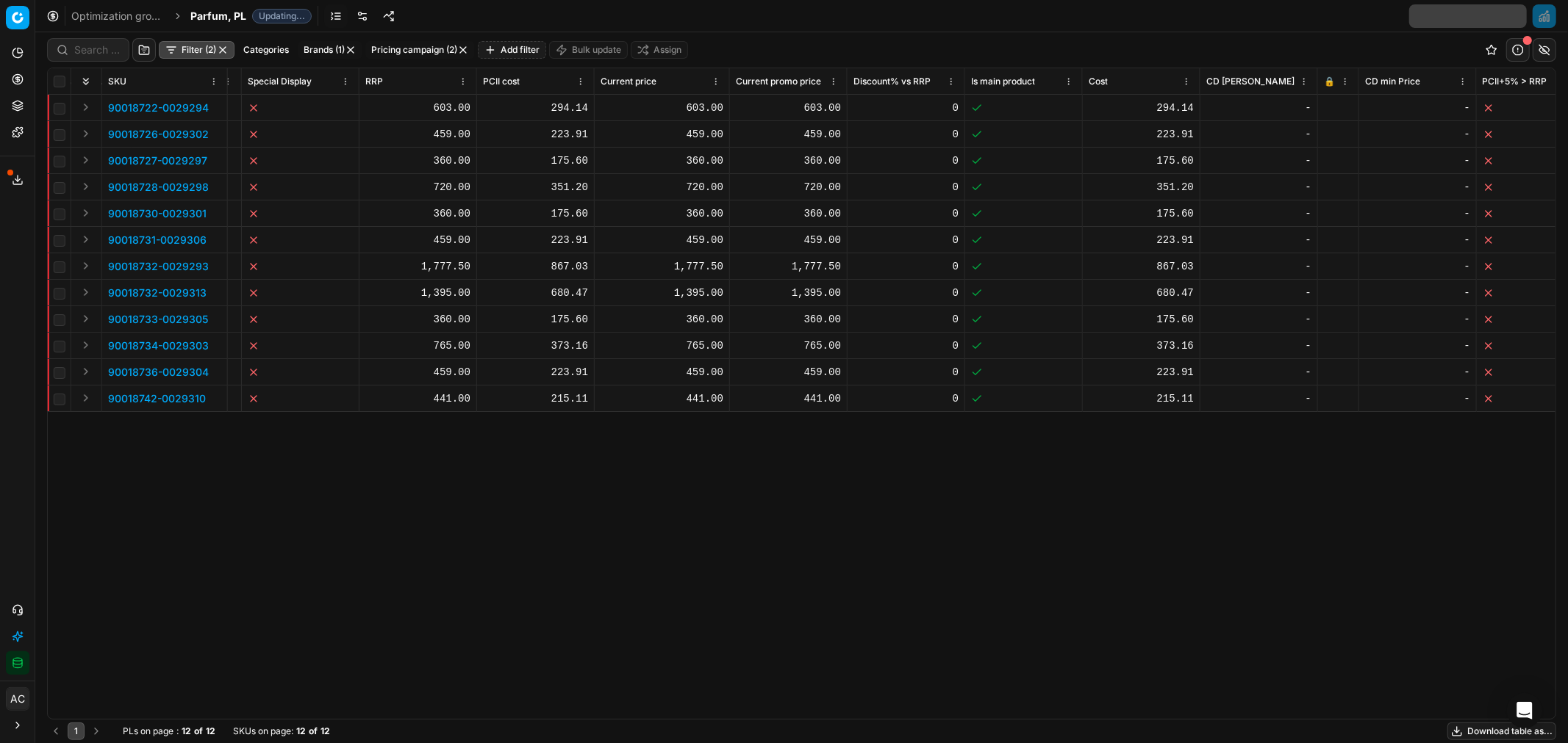
click at [206, 13] on span "Parfum, PL" at bounding box center [218, 15] width 56 height 14
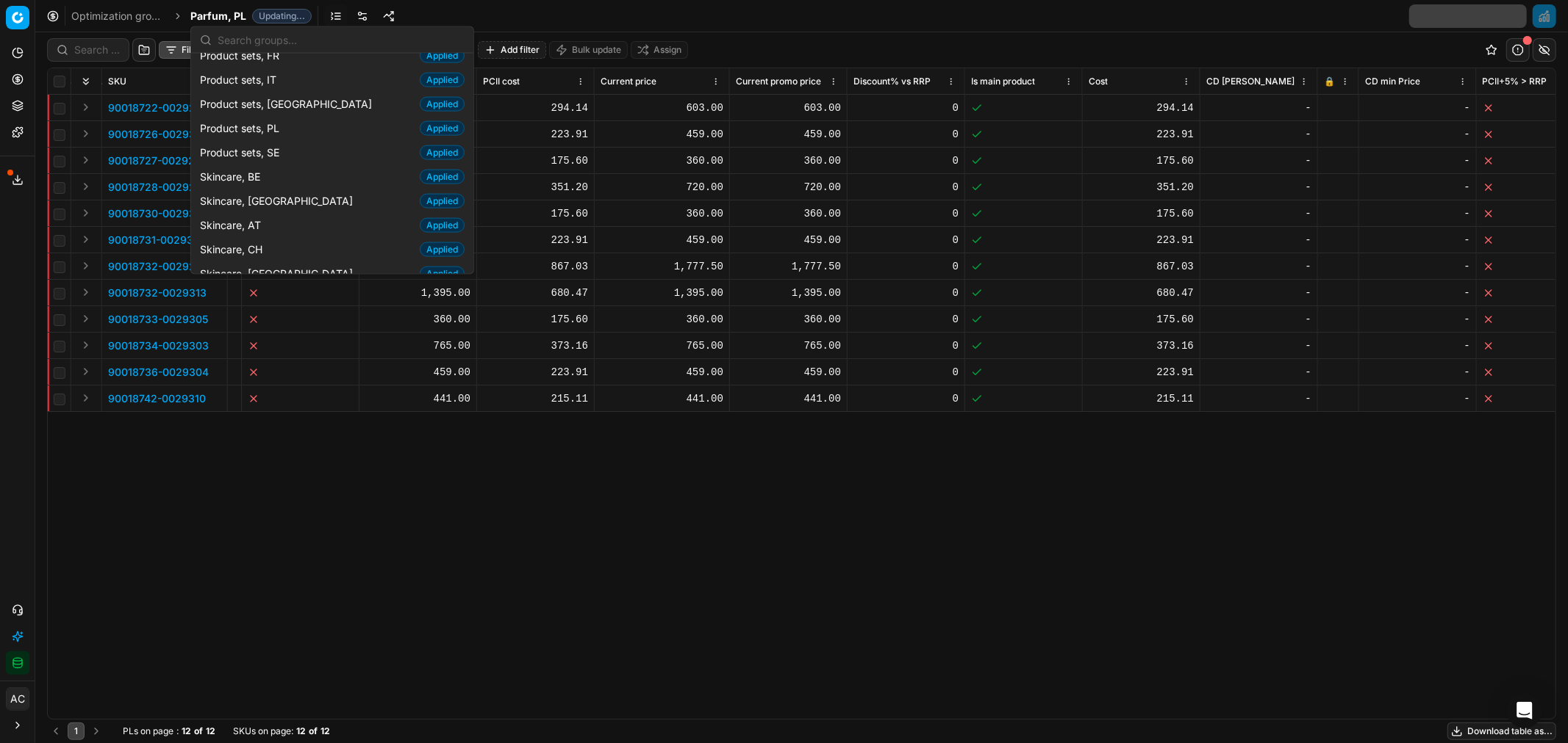
scroll to position [1861, 0]
click at [273, 213] on div "Skincare, AT Applied" at bounding box center [332, 224] width 277 height 24
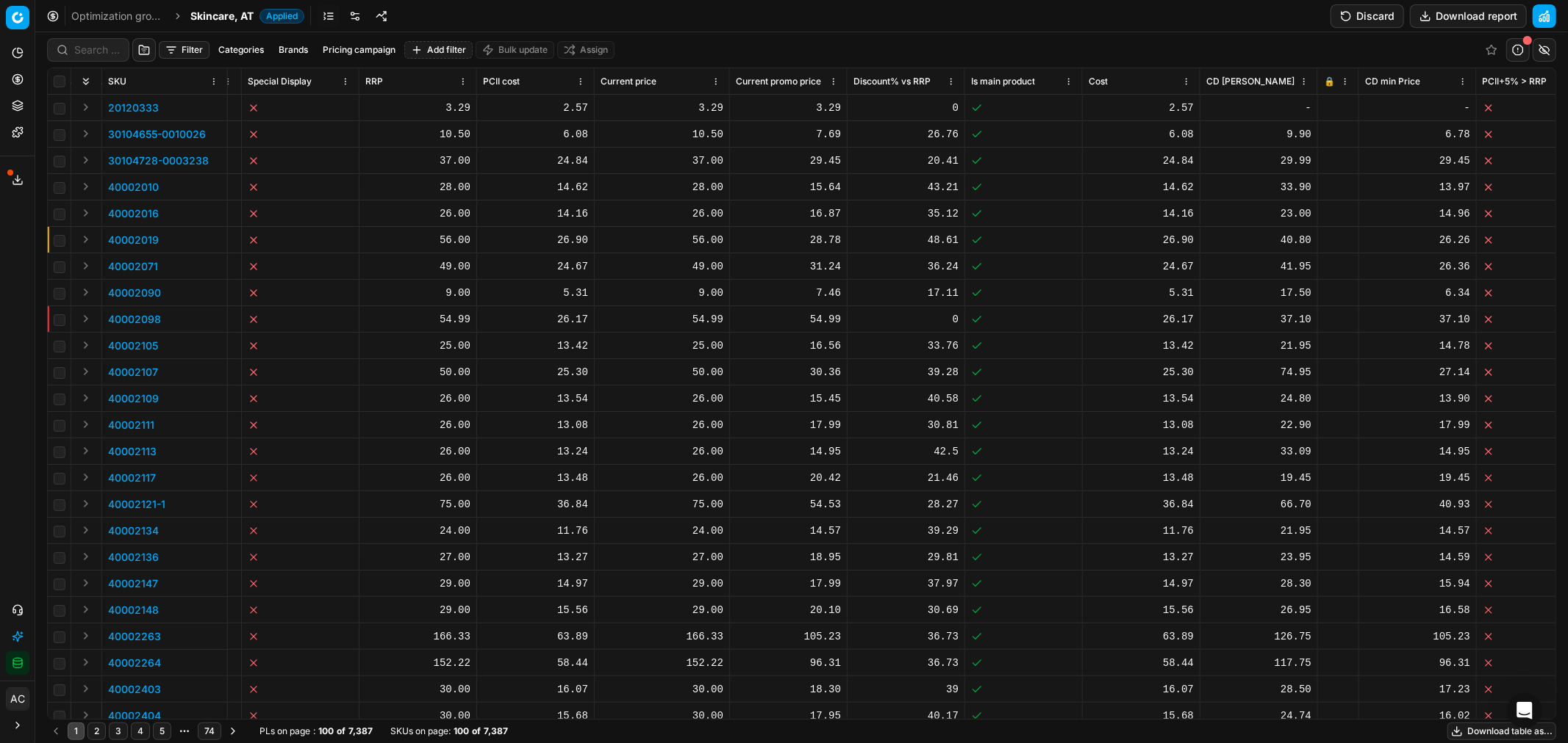
click at [1370, 17] on button "Discard" at bounding box center [1367, 16] width 73 height 24
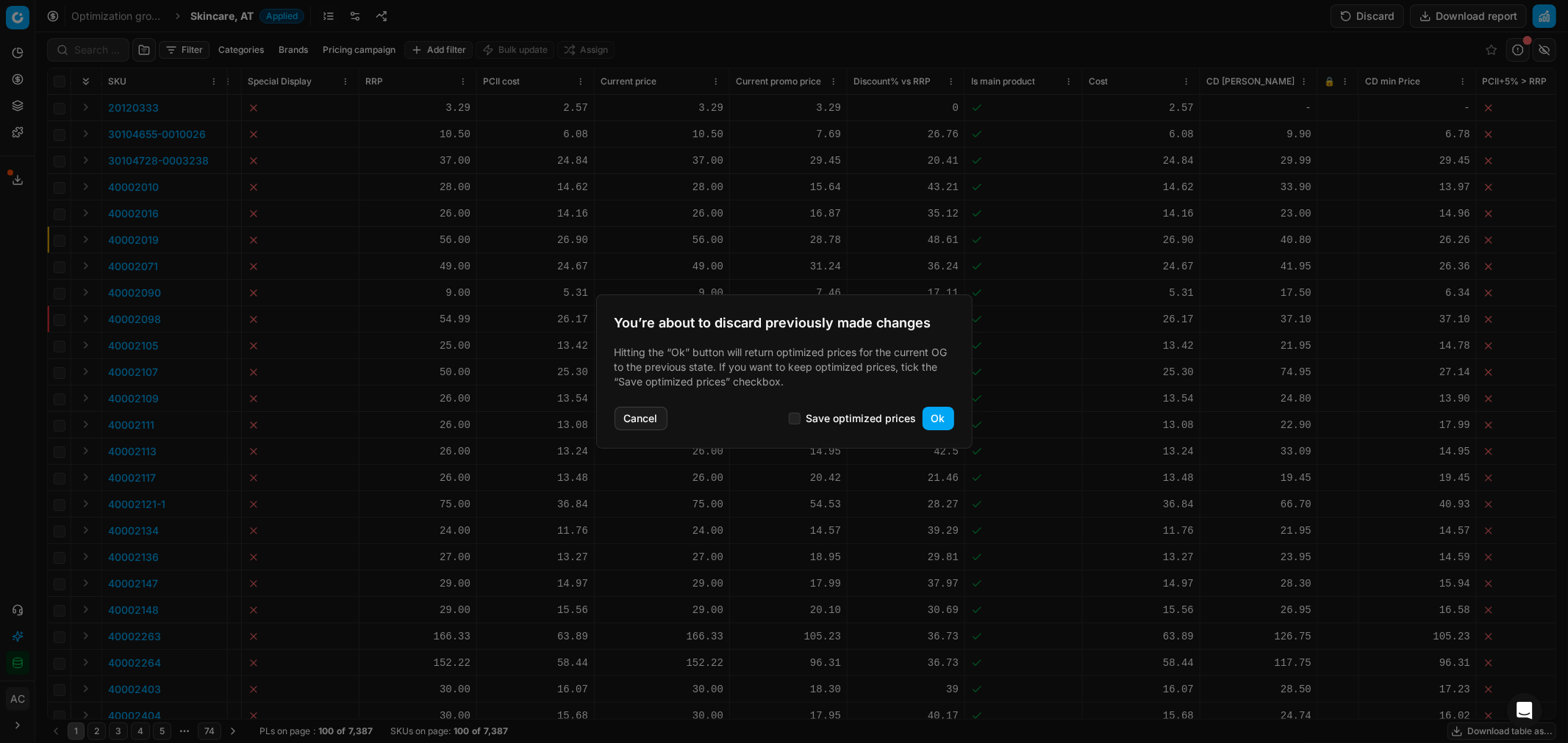
click at [945, 424] on button "Ok" at bounding box center [937, 419] width 31 height 24
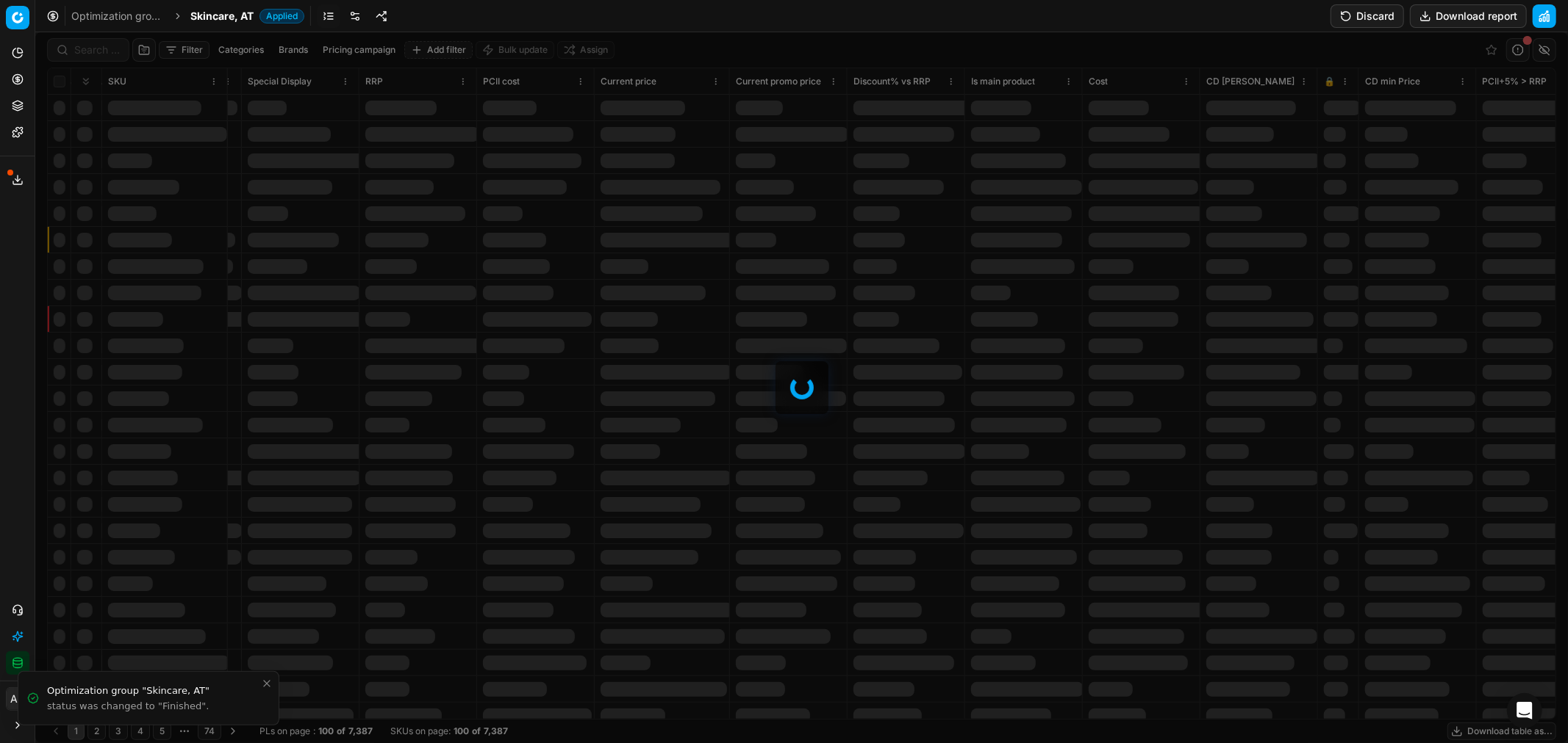
click at [185, 52] on div at bounding box center [802, 387] width 1533 height 711
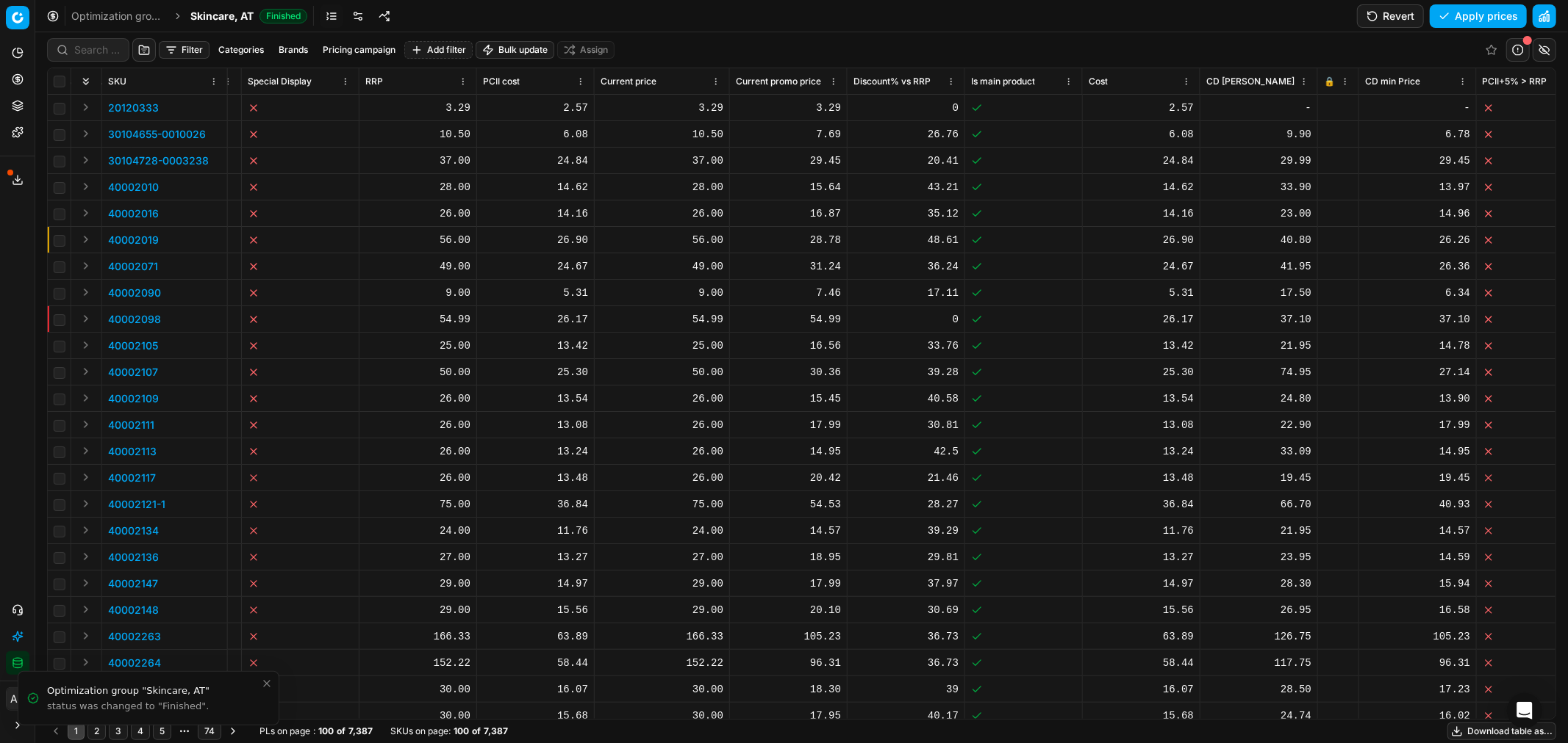
click at [185, 52] on button "Filter" at bounding box center [183, 50] width 51 height 17
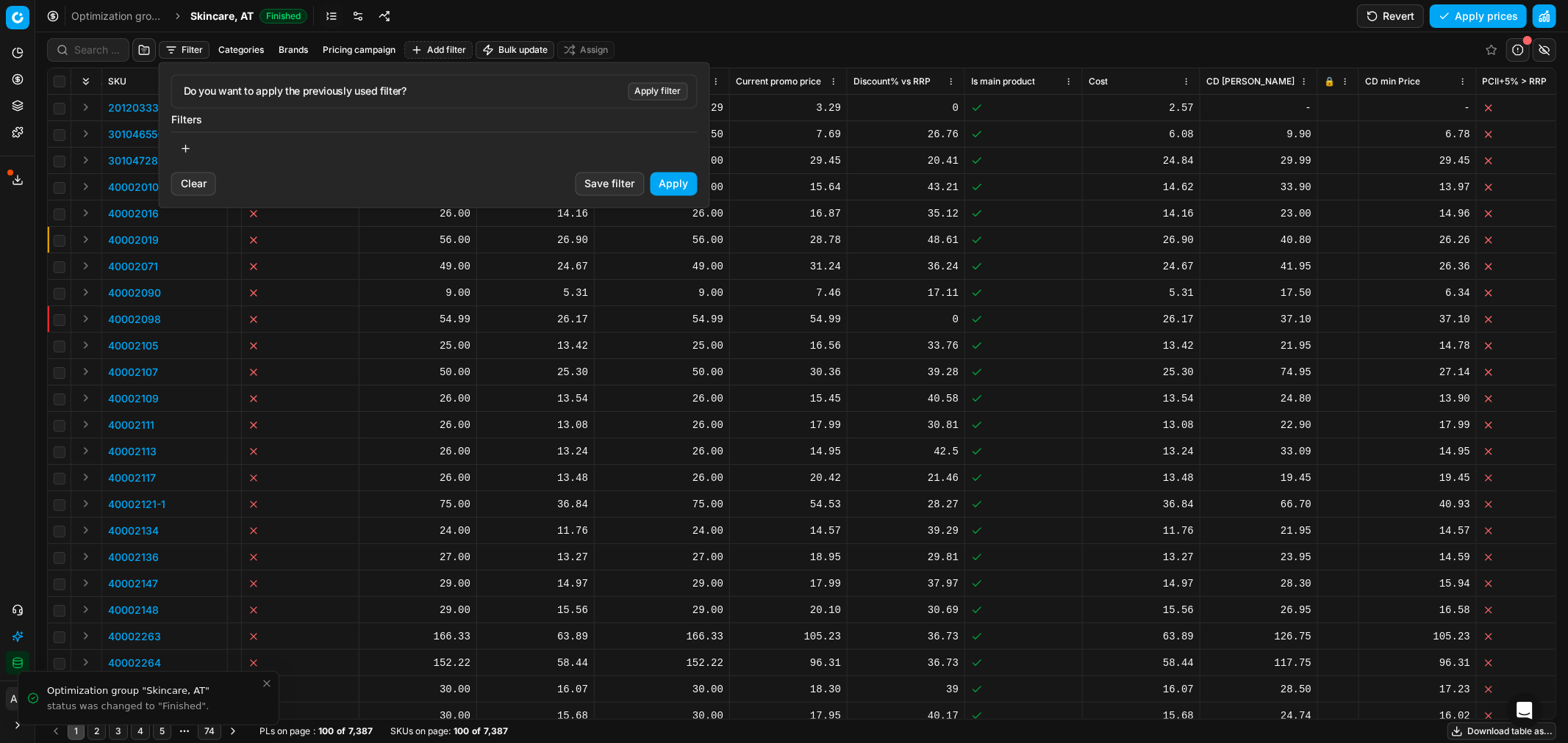
click at [645, 93] on button "Apply filter" at bounding box center [658, 91] width 59 height 17
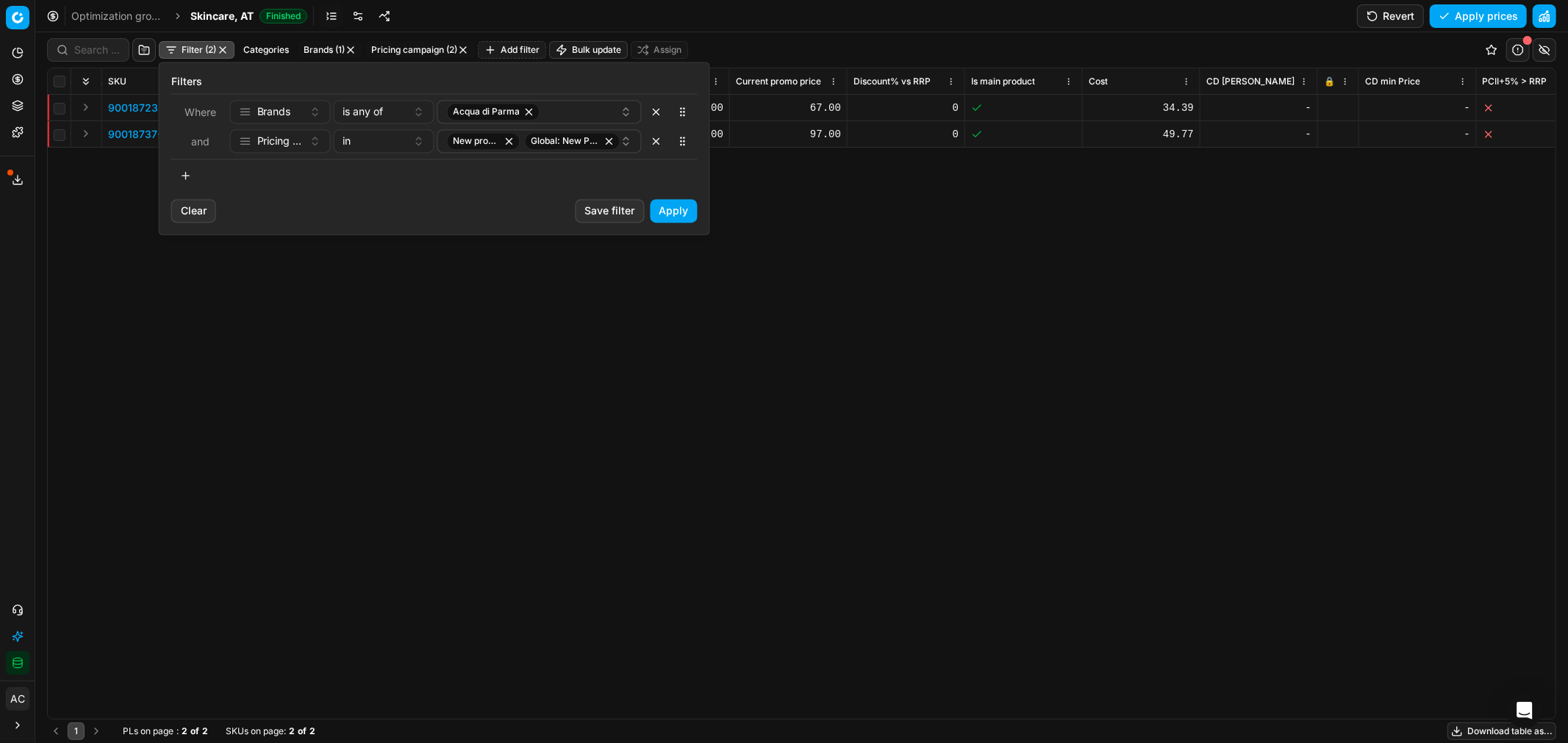
click at [830, 40] on html "Pricing platform Analytics Pricing Product portfolio Templates Export service 2…" at bounding box center [784, 371] width 1568 height 743
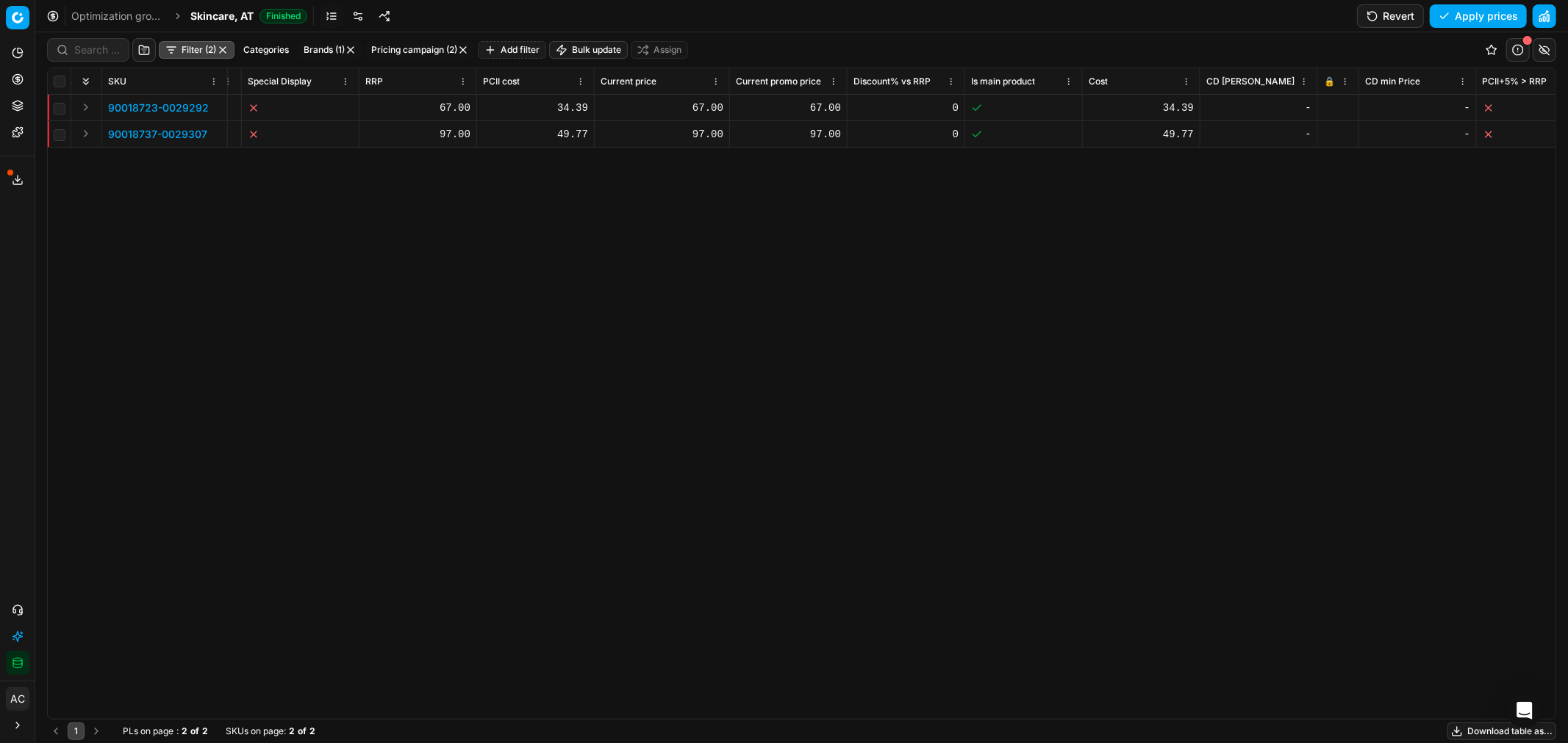
click at [1343, 107] on div at bounding box center [1338, 108] width 29 height 9
click at [1332, 130] on div at bounding box center [1338, 134] width 29 height 9
click at [1456, 11] on button "Save and apply" at bounding box center [1472, 16] width 111 height 24
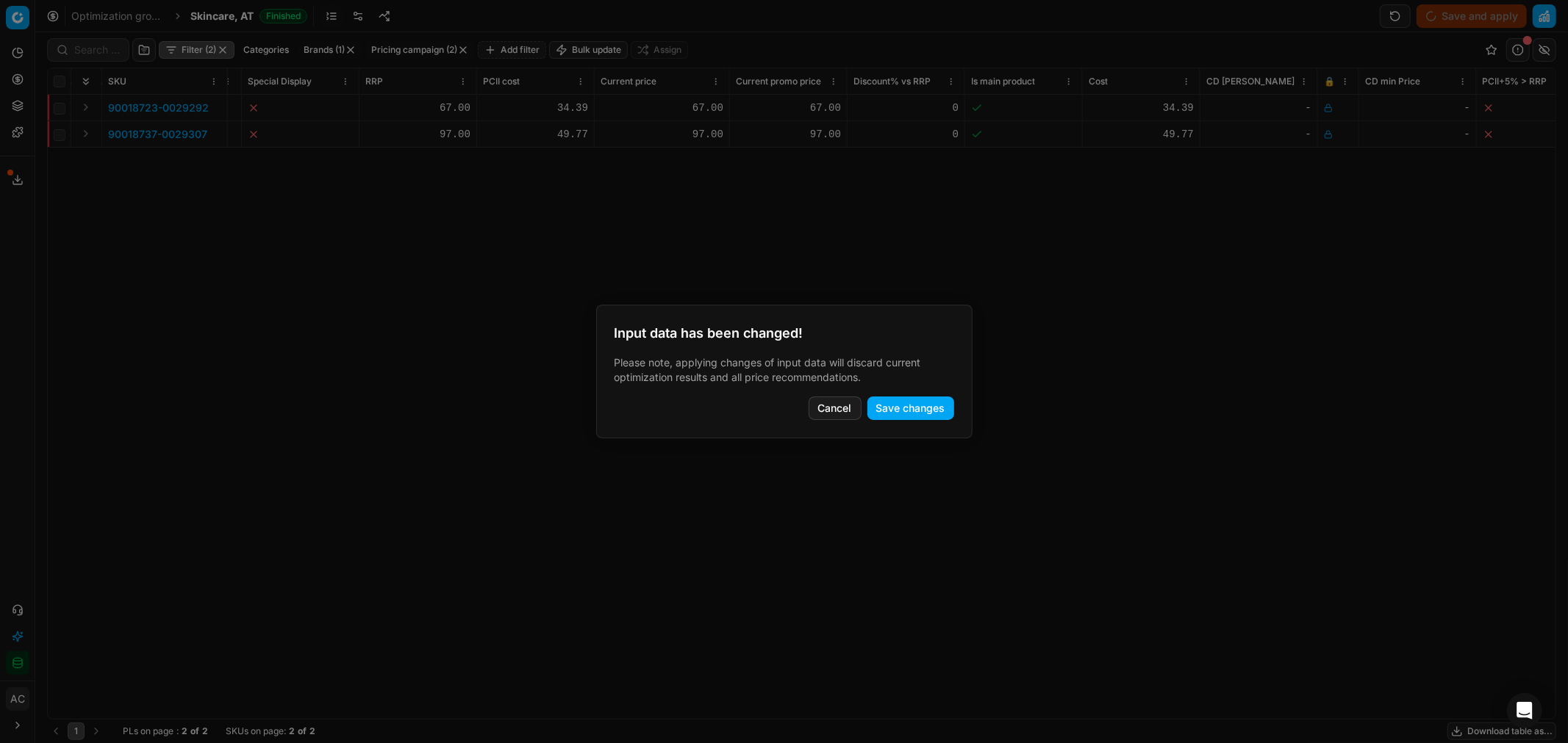
click at [914, 408] on button "Save changes" at bounding box center [910, 408] width 87 height 24
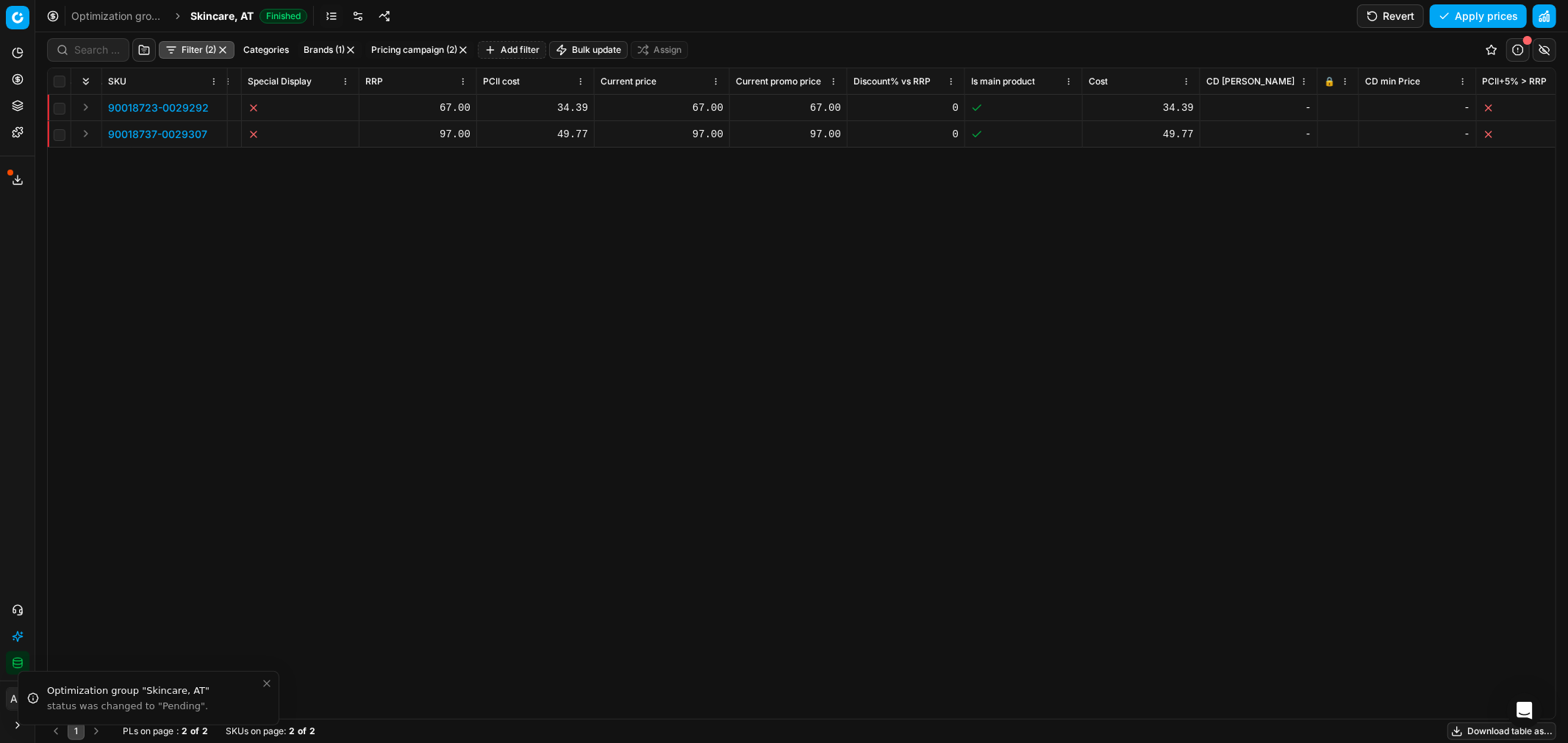
click at [230, 16] on span "Skincare, AT" at bounding box center [221, 15] width 63 height 14
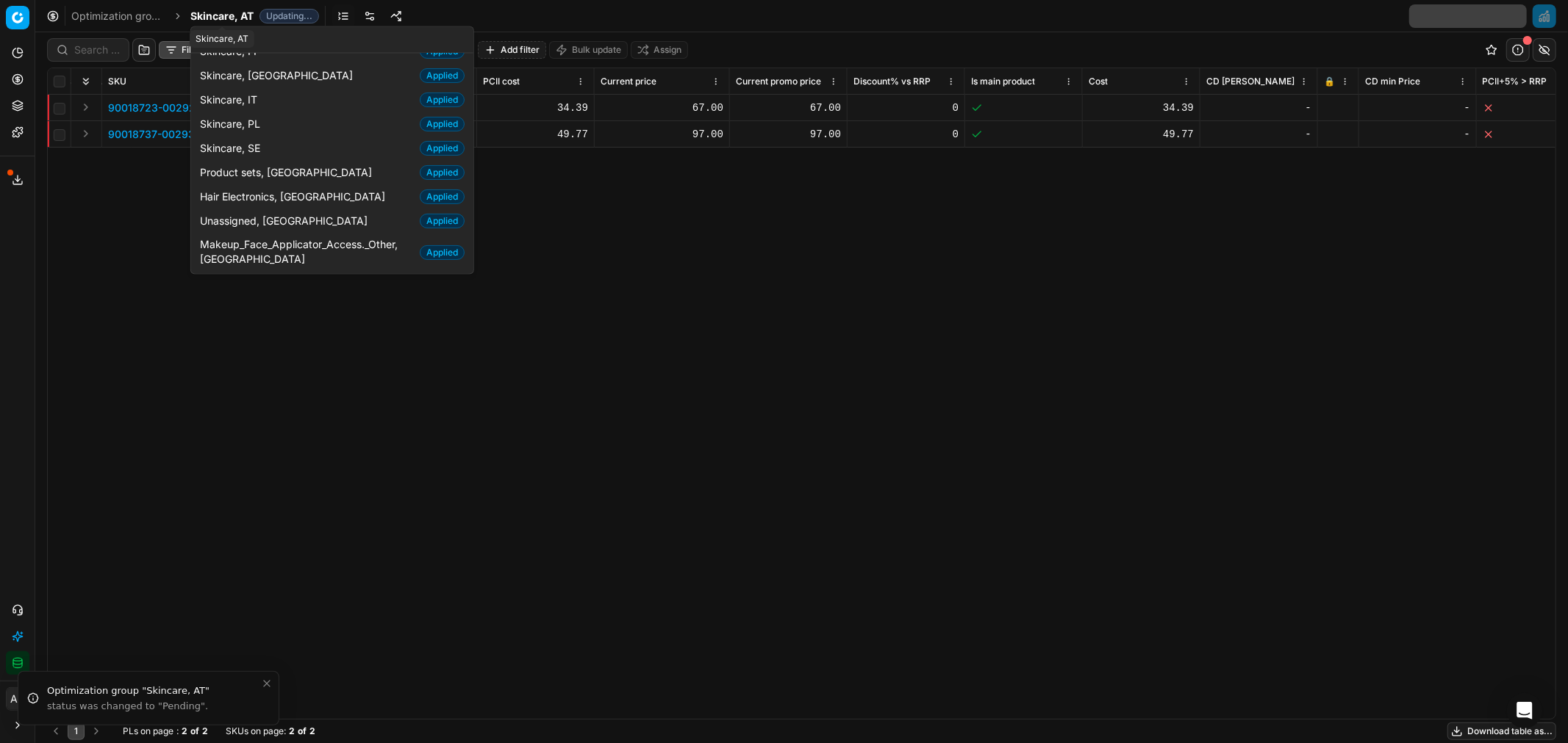
scroll to position [78, 0]
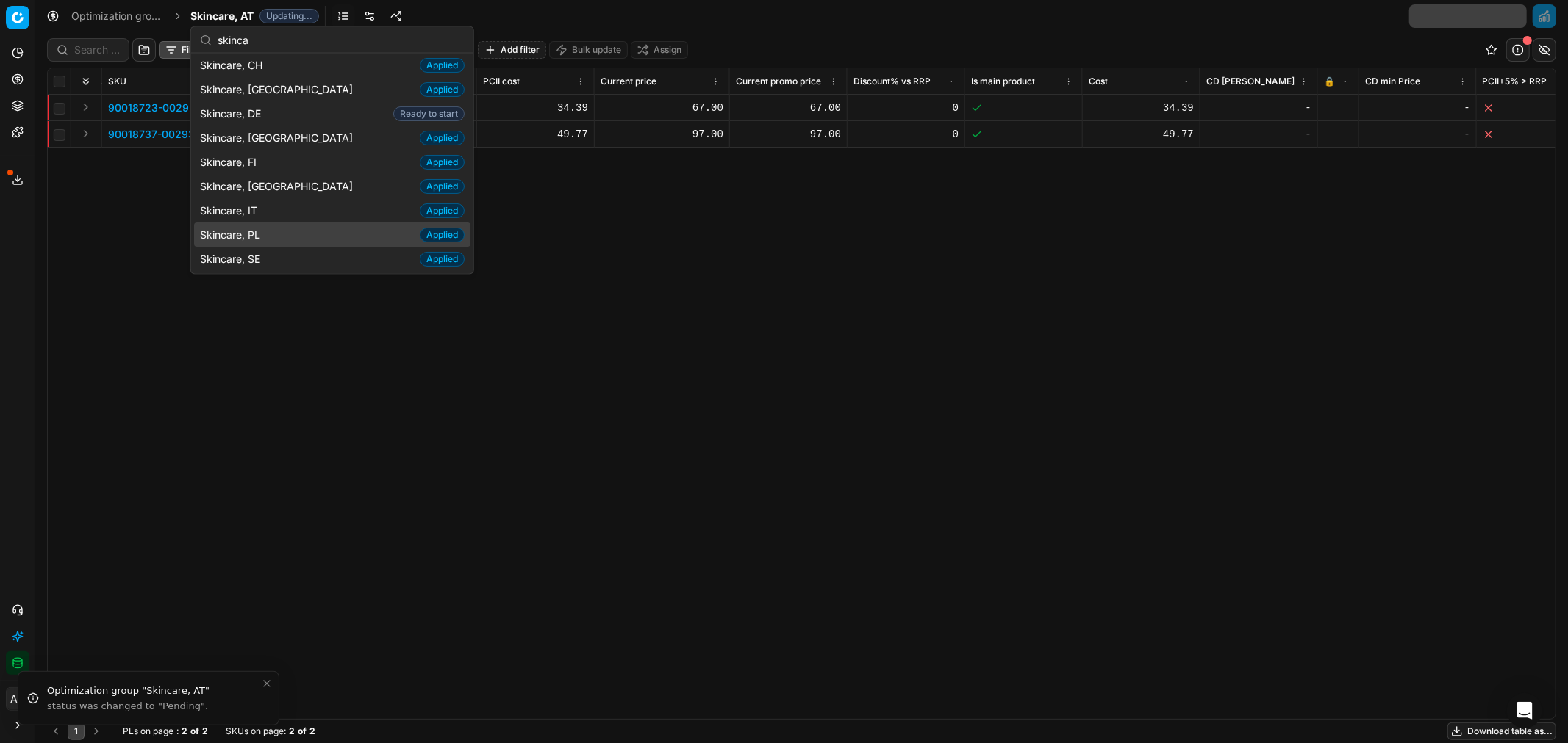
type input "skinca"
click at [287, 238] on div "Skincare, PL Applied" at bounding box center [332, 234] width 277 height 24
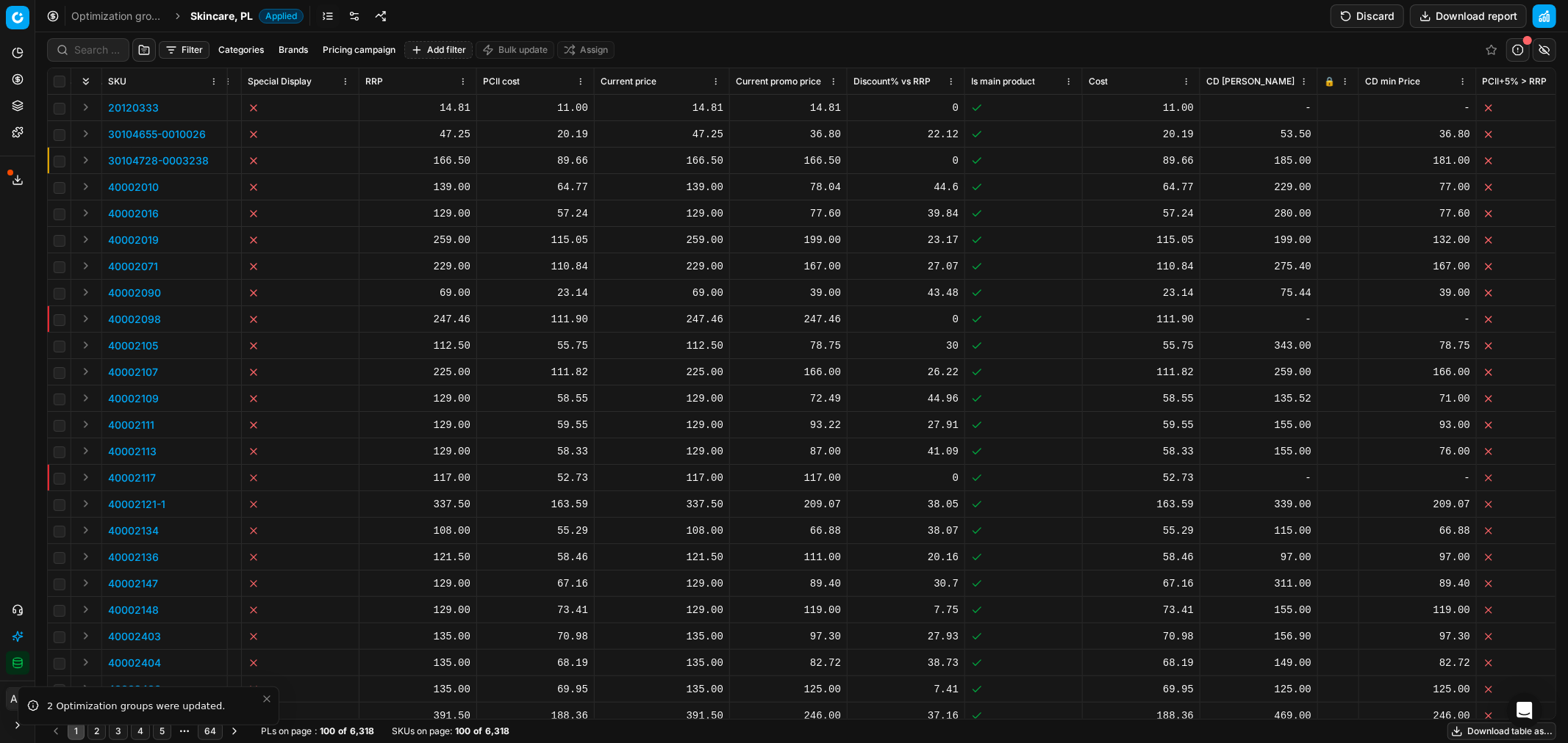
click at [1368, 17] on button "Discard" at bounding box center [1367, 16] width 73 height 24
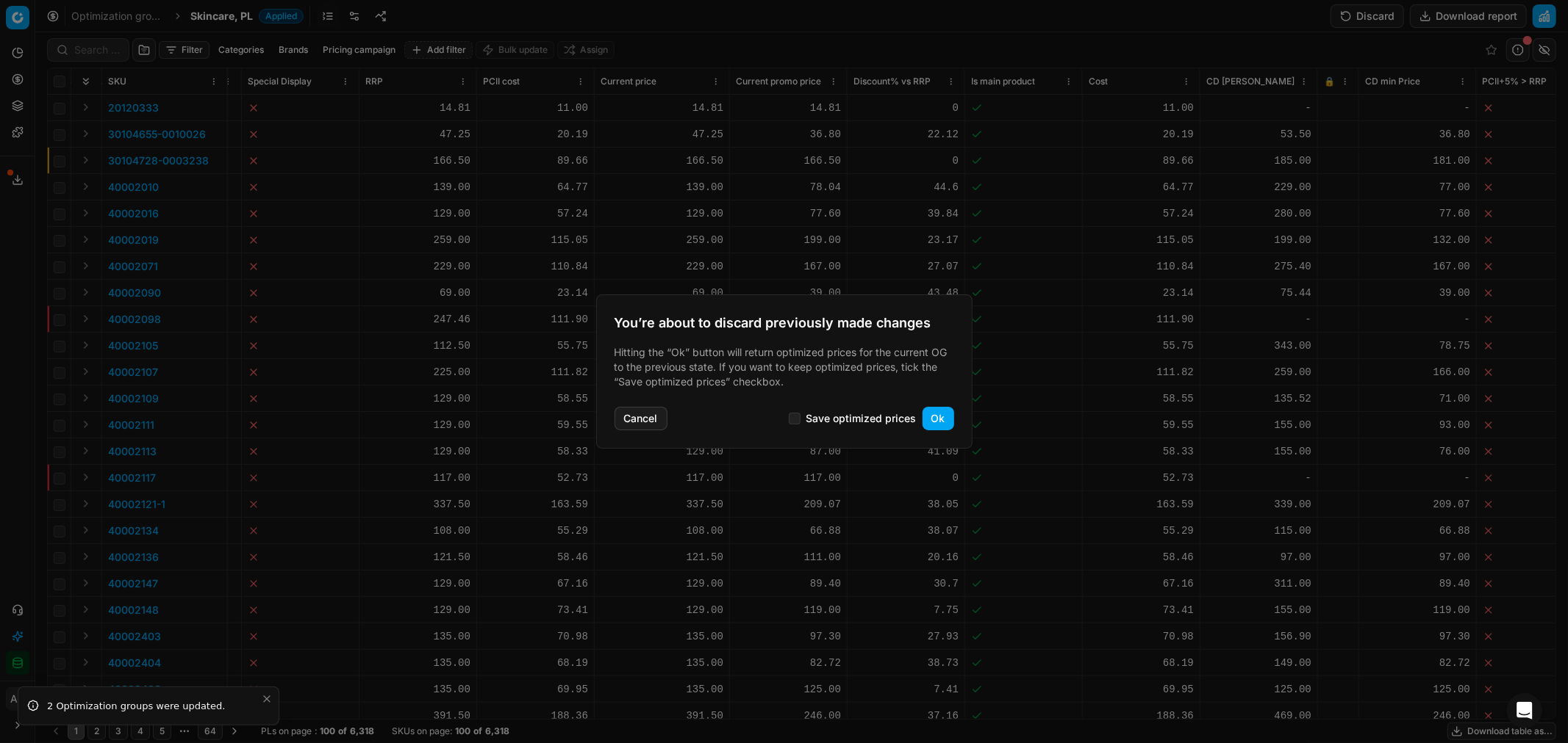
click at [929, 414] on button "Ok" at bounding box center [937, 419] width 31 height 24
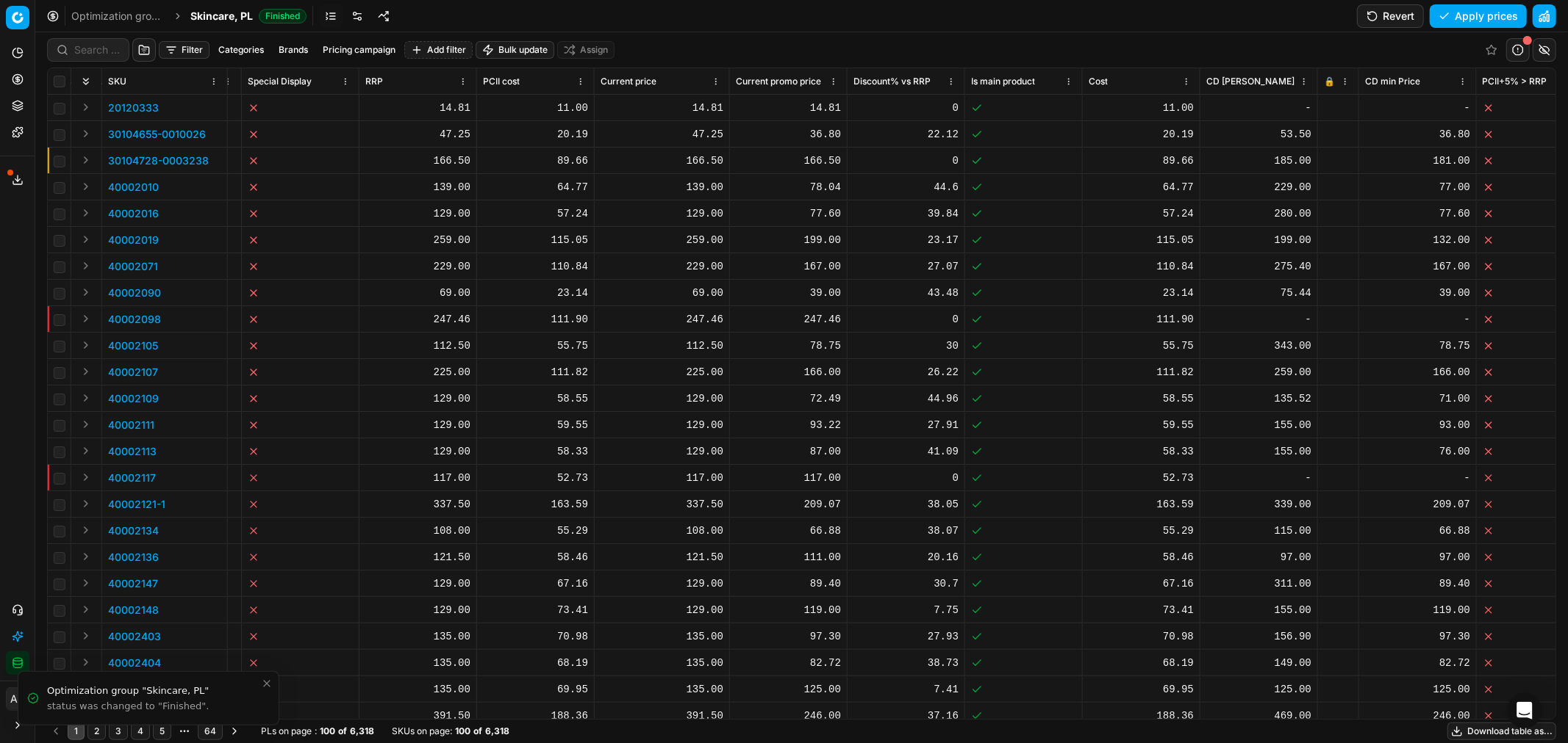
click at [182, 49] on button "Filter" at bounding box center [183, 50] width 51 height 17
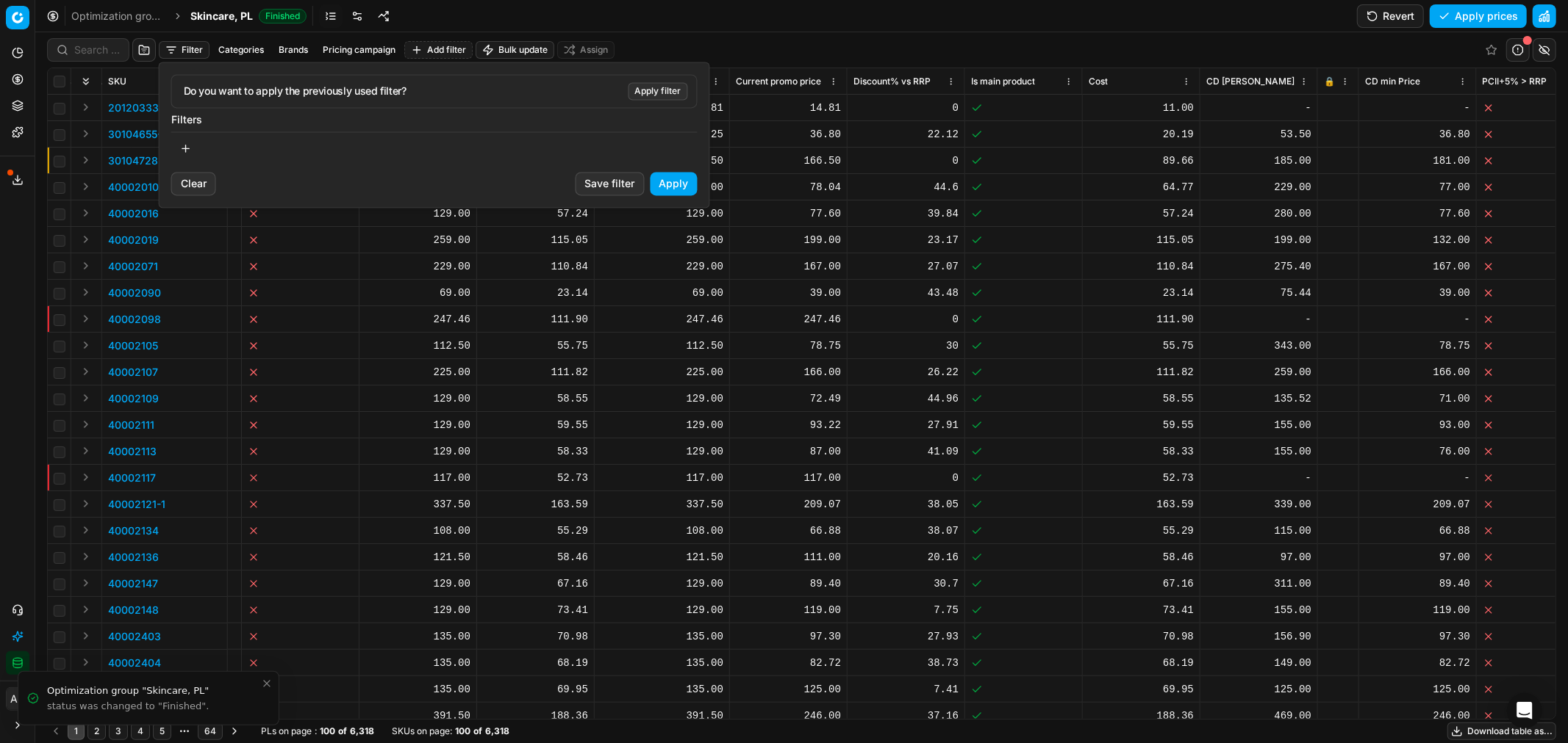
click at [667, 88] on button "Apply filter" at bounding box center [658, 91] width 59 height 17
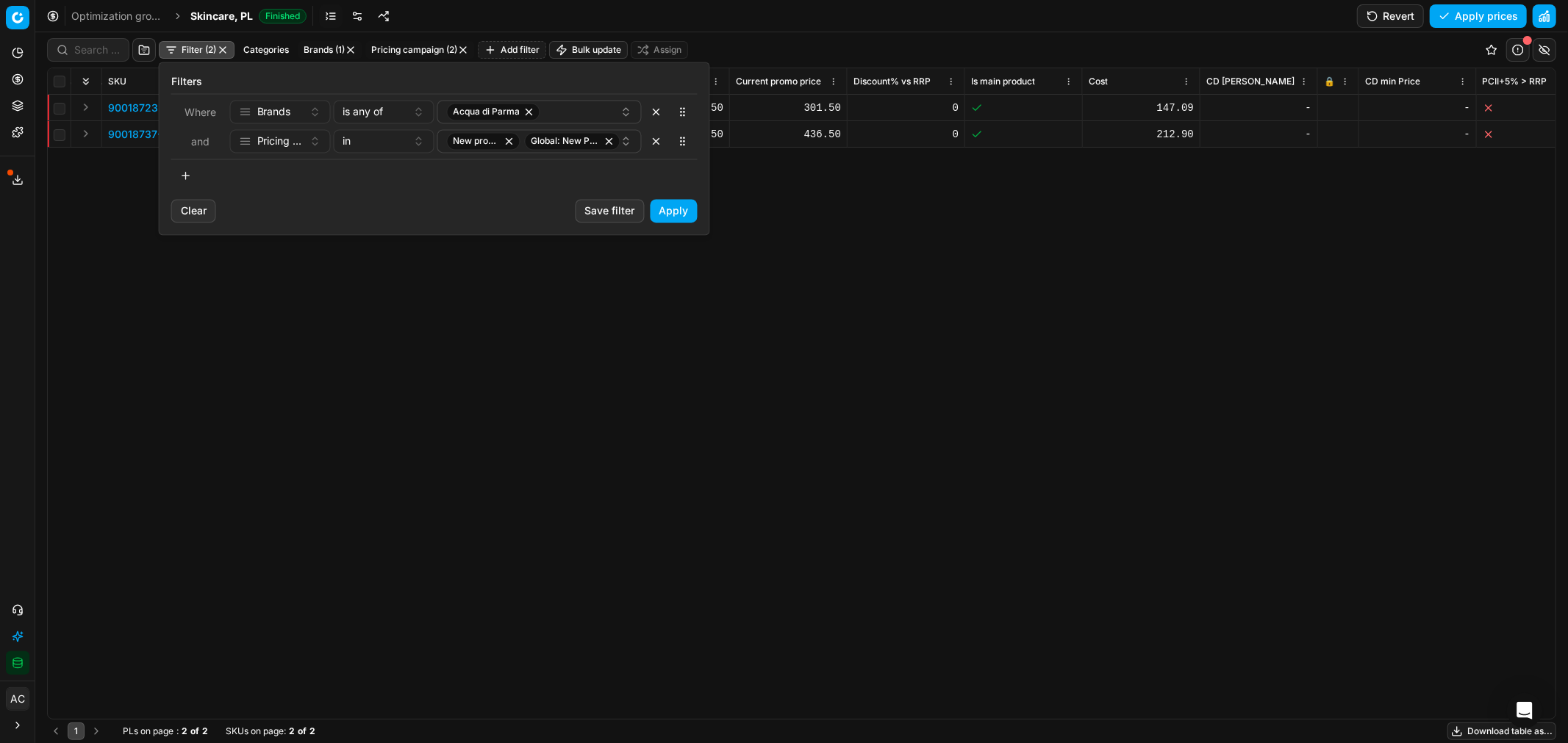
click at [1080, 43] on html "Pricing platform Analytics Pricing Product portfolio Templates Export service 2…" at bounding box center [784, 371] width 1568 height 743
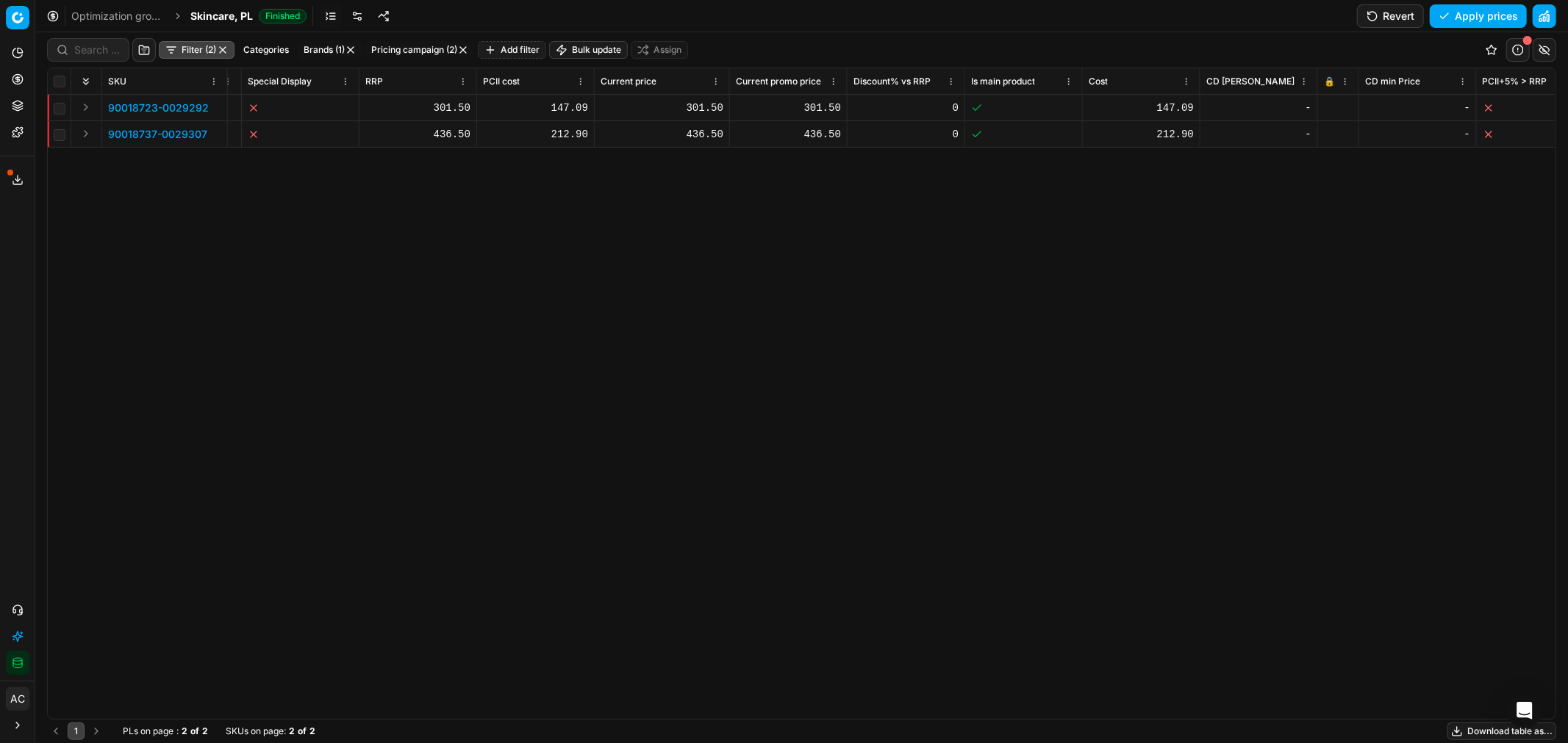
click at [1328, 105] on icon at bounding box center [1328, 106] width 4 height 4
click at [1330, 130] on icon at bounding box center [1328, 134] width 9 height 9
click at [1468, 5] on button "Save and apply" at bounding box center [1472, 16] width 111 height 24
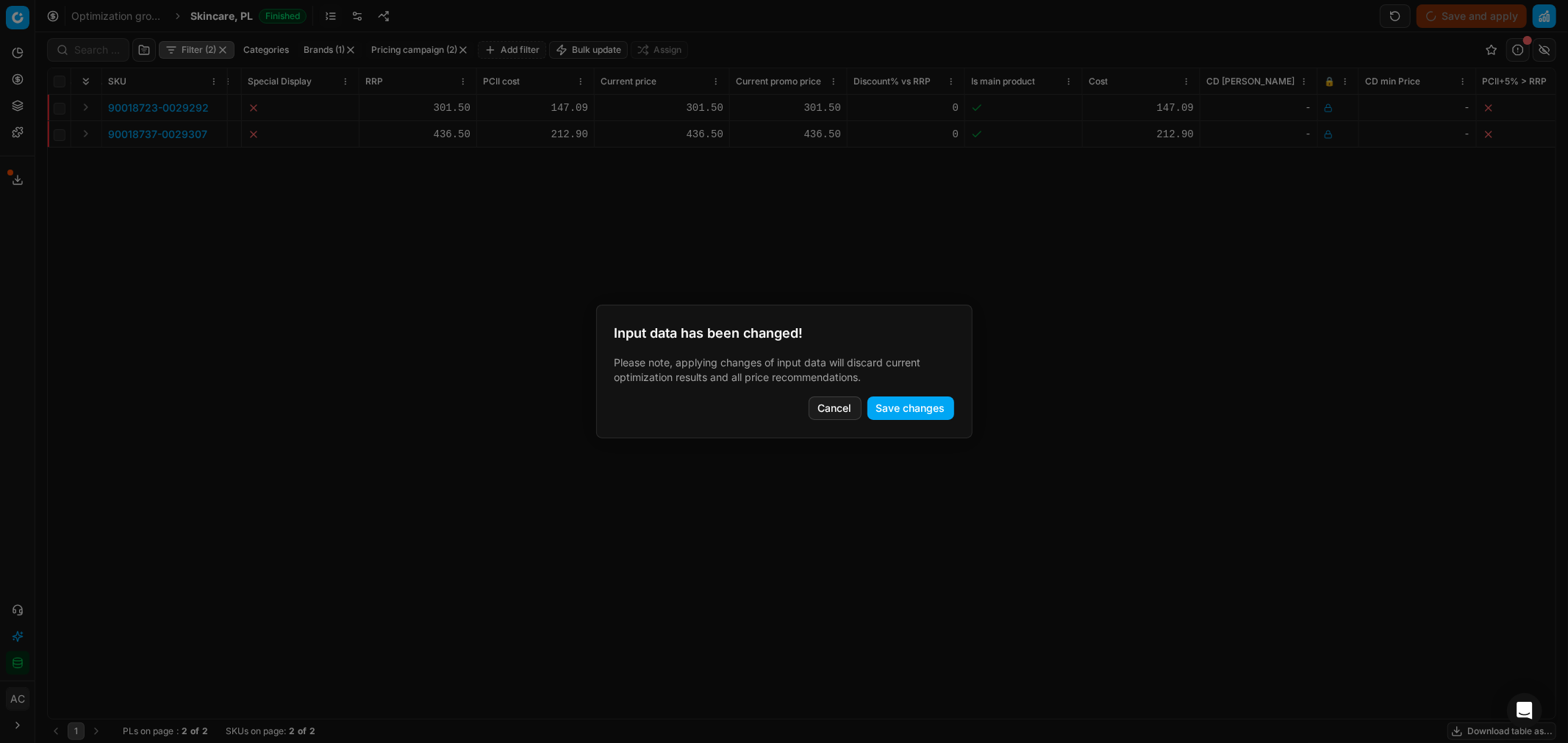
click at [909, 421] on div "Input data has been changed! Please note, applying changes of input data will d…" at bounding box center [784, 372] width 376 height 134
click at [931, 407] on button "Save changes" at bounding box center [910, 408] width 87 height 24
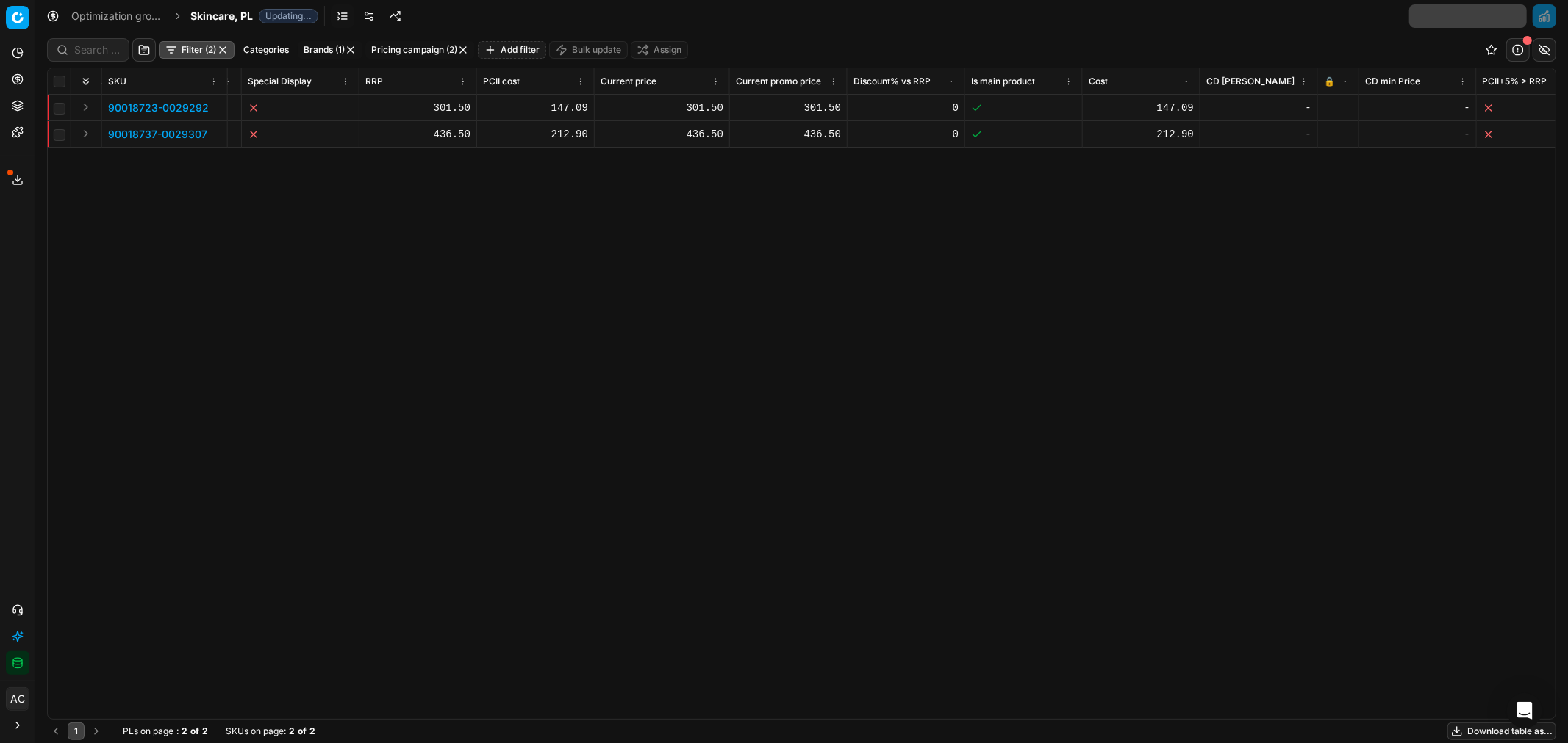
click at [239, 19] on span "Skincare, PL" at bounding box center [220, 15] width 62 height 14
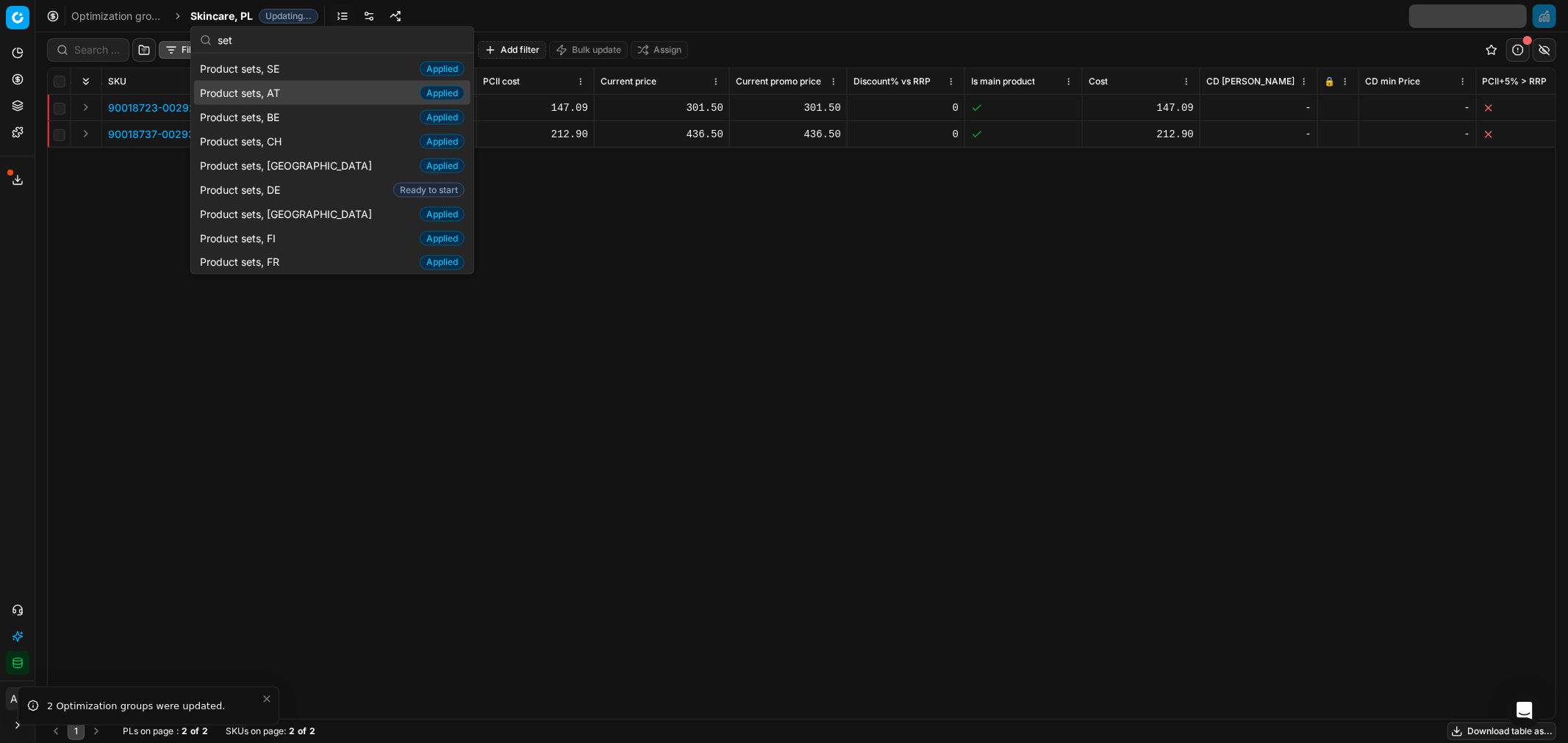
type input "set"
click at [289, 88] on div "Product sets, AT Applied" at bounding box center [332, 93] width 277 height 24
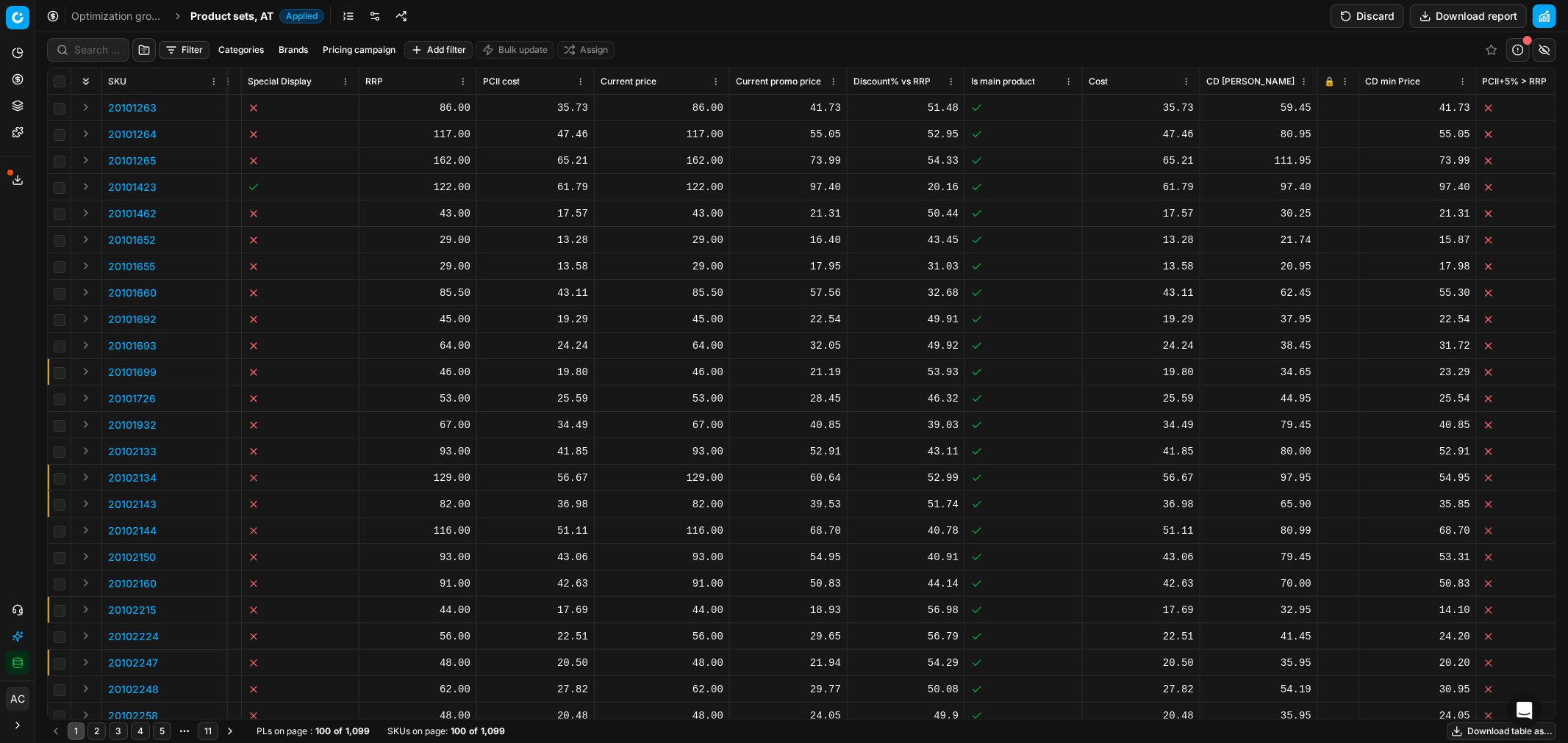
click at [1338, 10] on button "Discard" at bounding box center [1367, 16] width 73 height 24
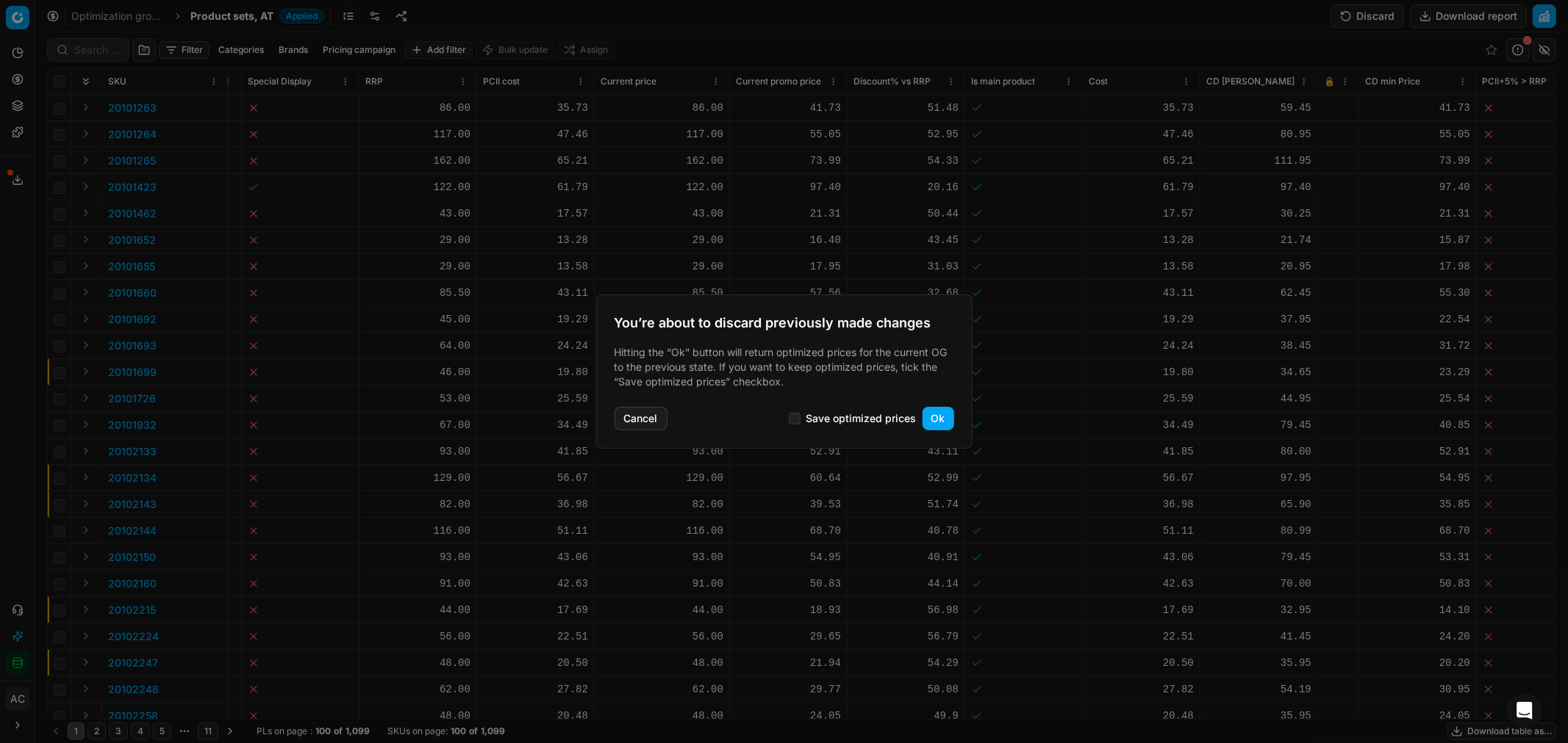
click at [935, 419] on button "Ok" at bounding box center [937, 419] width 31 height 24
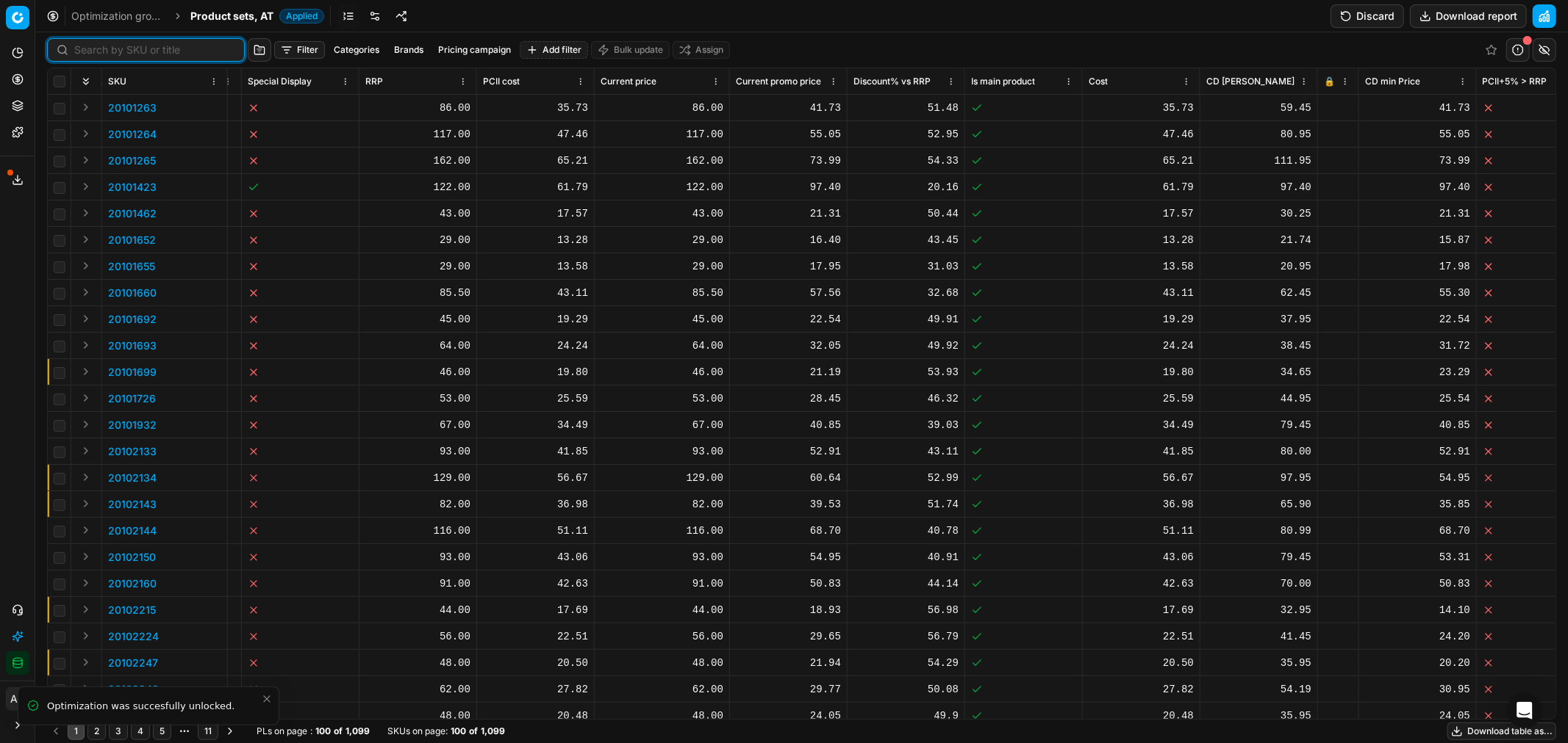
click at [85, 52] on input at bounding box center [155, 50] width 161 height 14
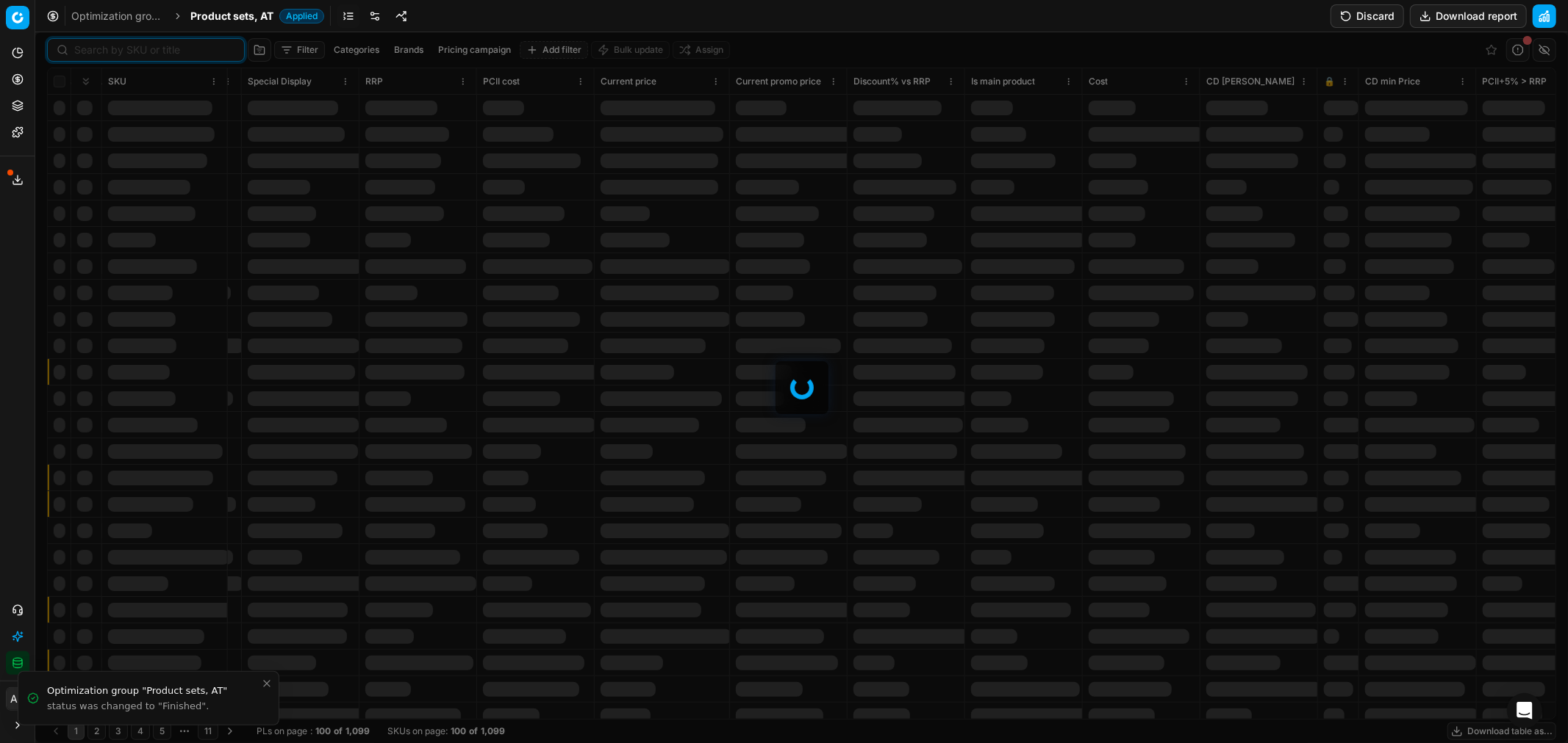
paste input "90018741-0029314"
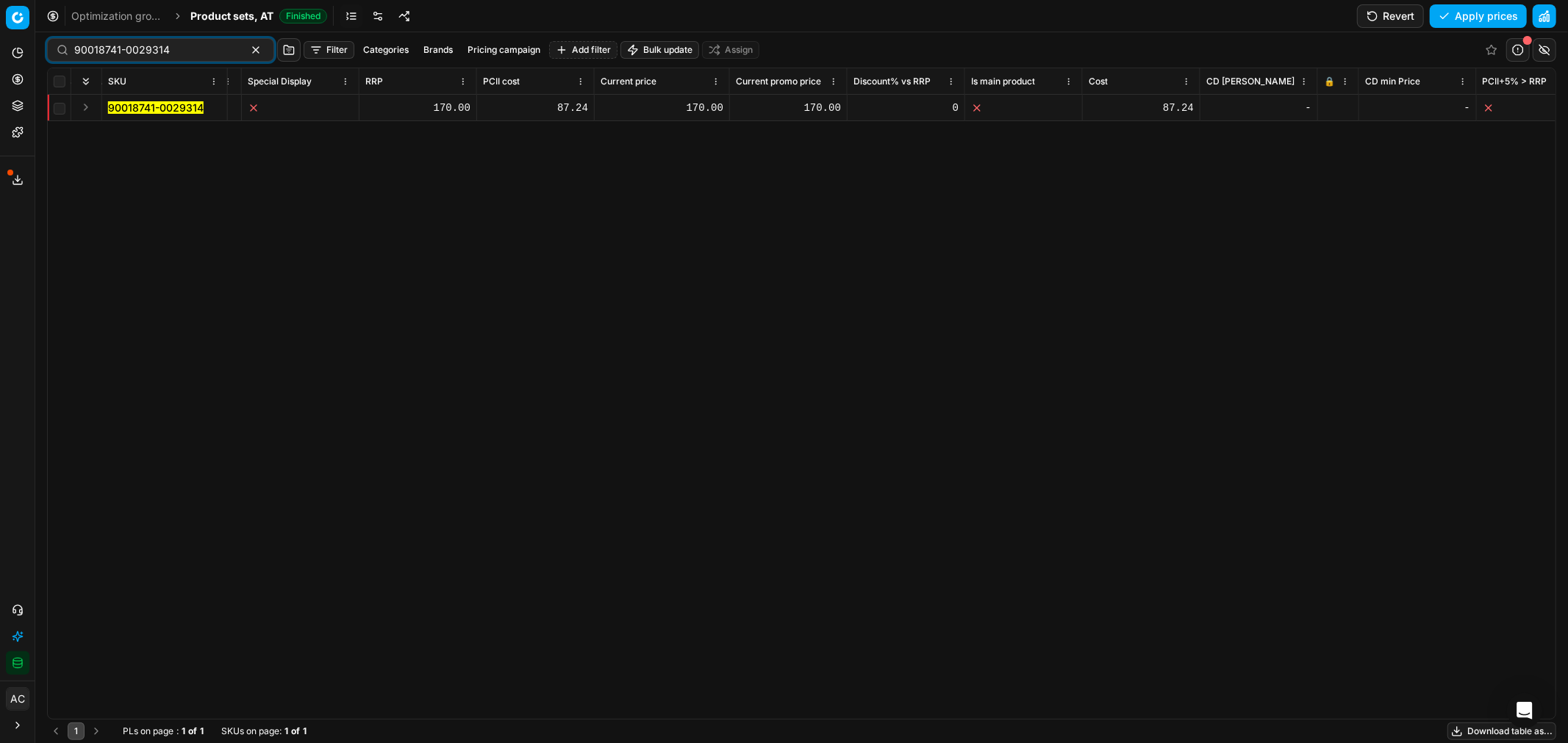
click at [1332, 111] on div at bounding box center [1338, 108] width 29 height 9
click at [211, 53] on div "90018741-0029314" at bounding box center [160, 50] width 227 height 24
paste input "3-0029315"
type input "90018743-0029315"
click at [1330, 101] on td at bounding box center [1338, 108] width 41 height 27
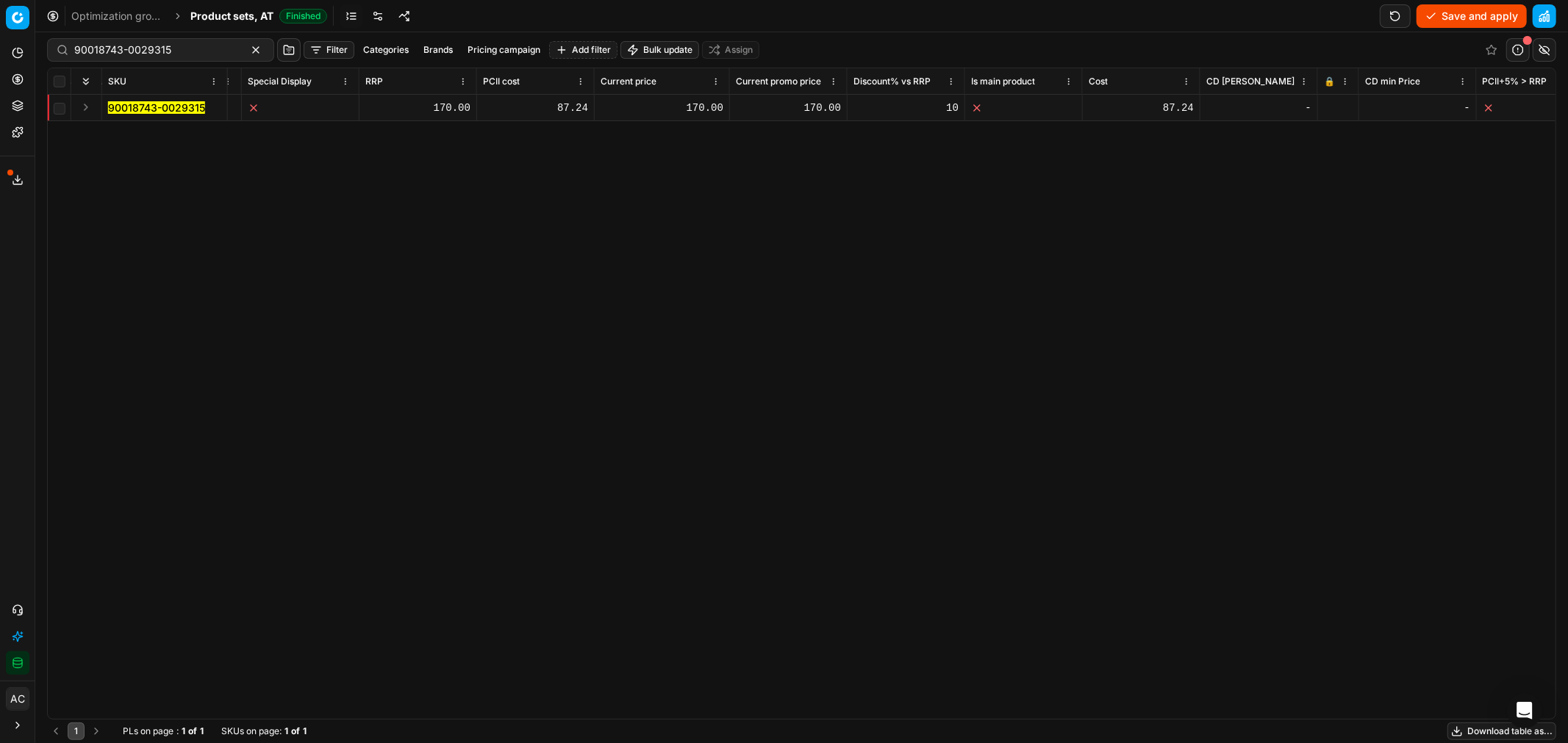
click at [1328, 108] on icon at bounding box center [1328, 108] width 9 height 9
click at [1495, 12] on button "Save and apply" at bounding box center [1472, 16] width 111 height 24
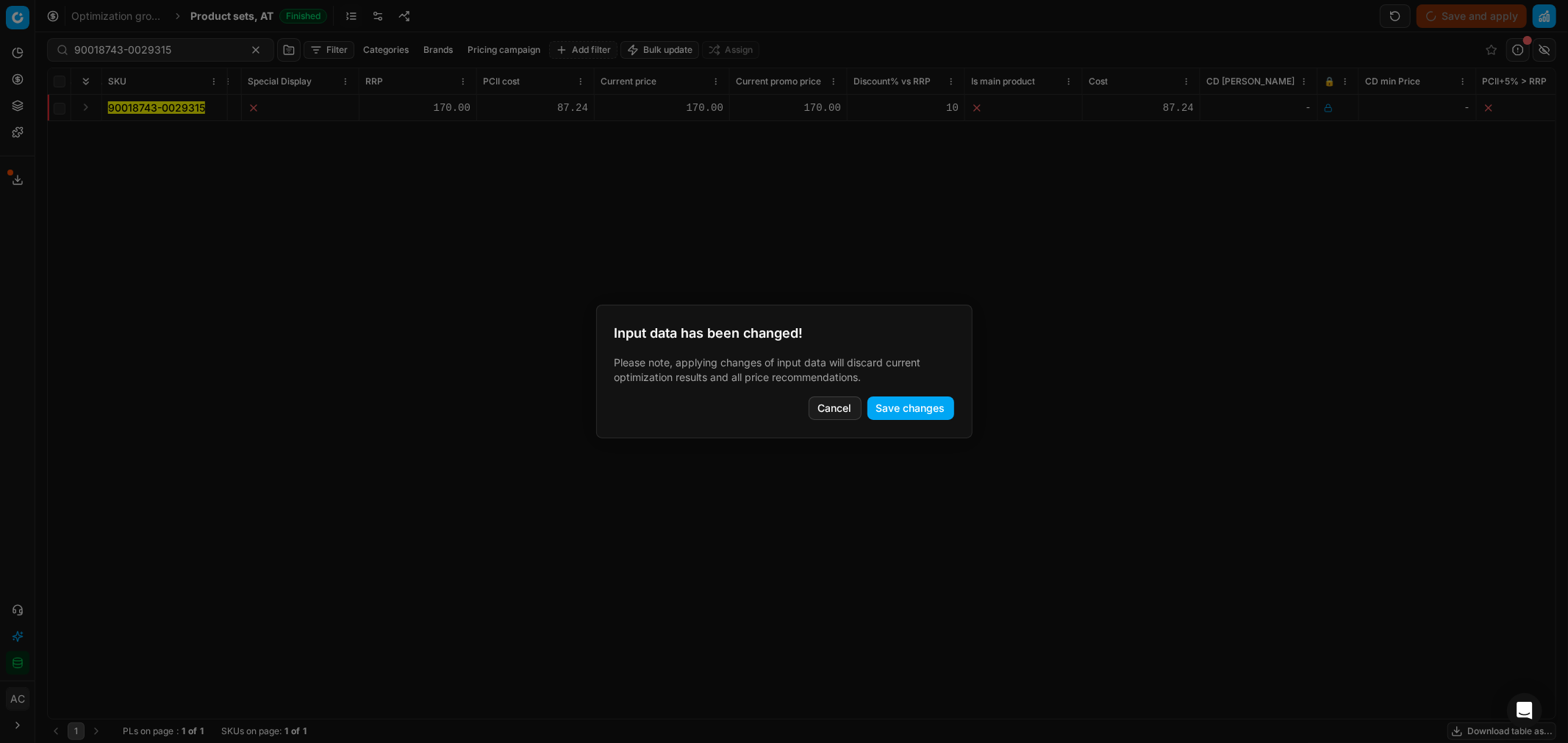
click at [906, 414] on button "Save changes" at bounding box center [910, 408] width 87 height 24
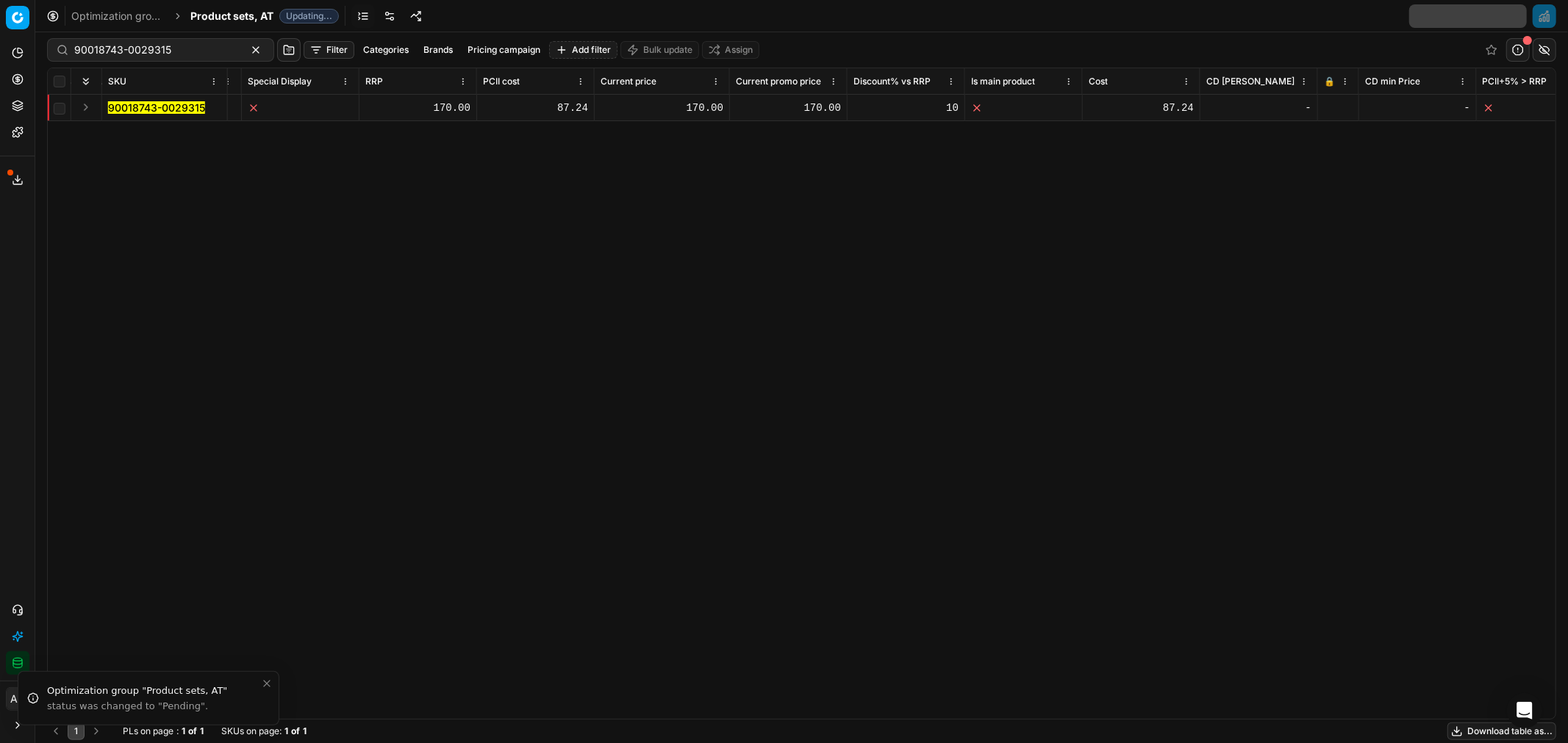
click at [238, 11] on span "Product sets, AT" at bounding box center [231, 15] width 83 height 14
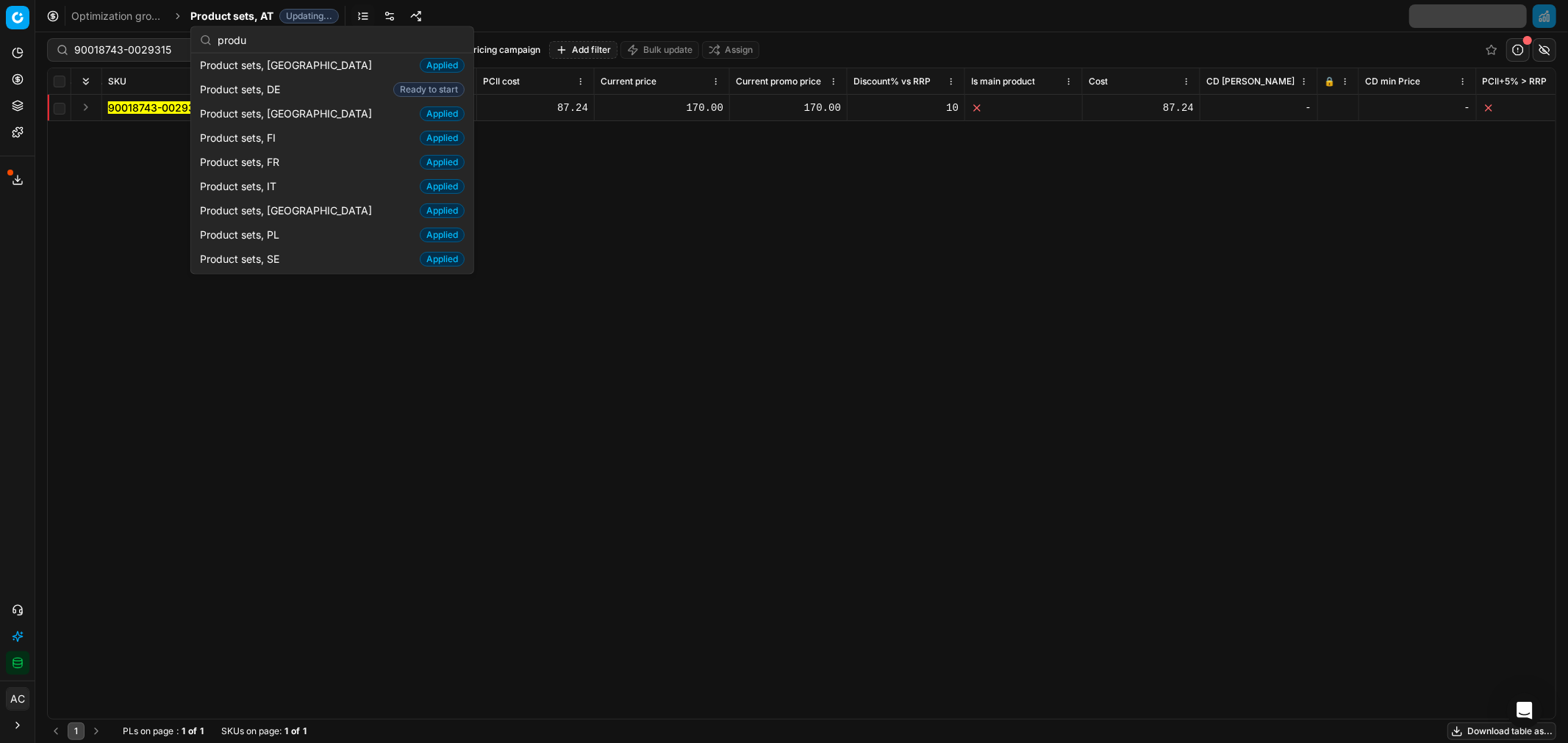
scroll to position [78, 0]
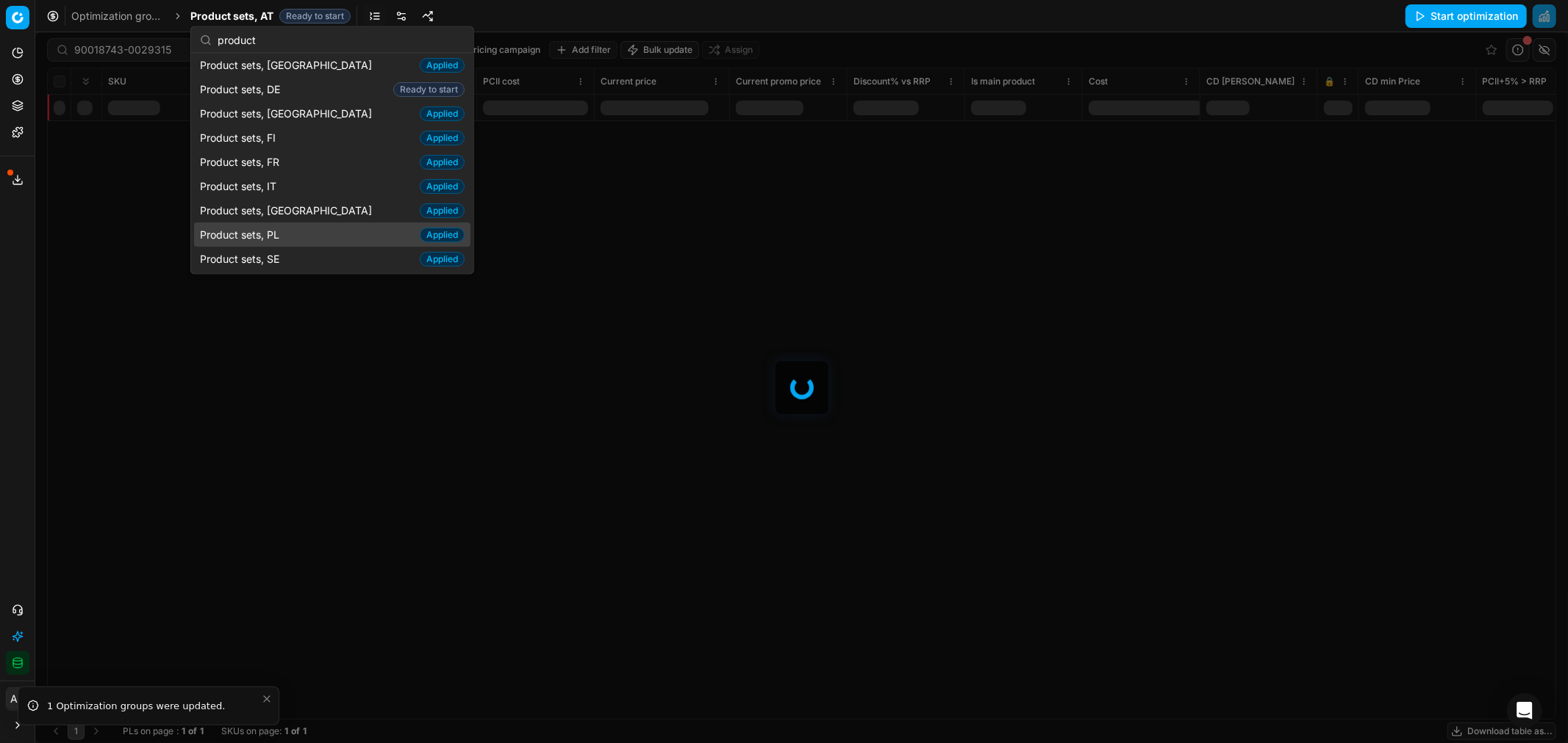
type input "product"
click at [275, 233] on span "Product sets, PL" at bounding box center [241, 234] width 85 height 14
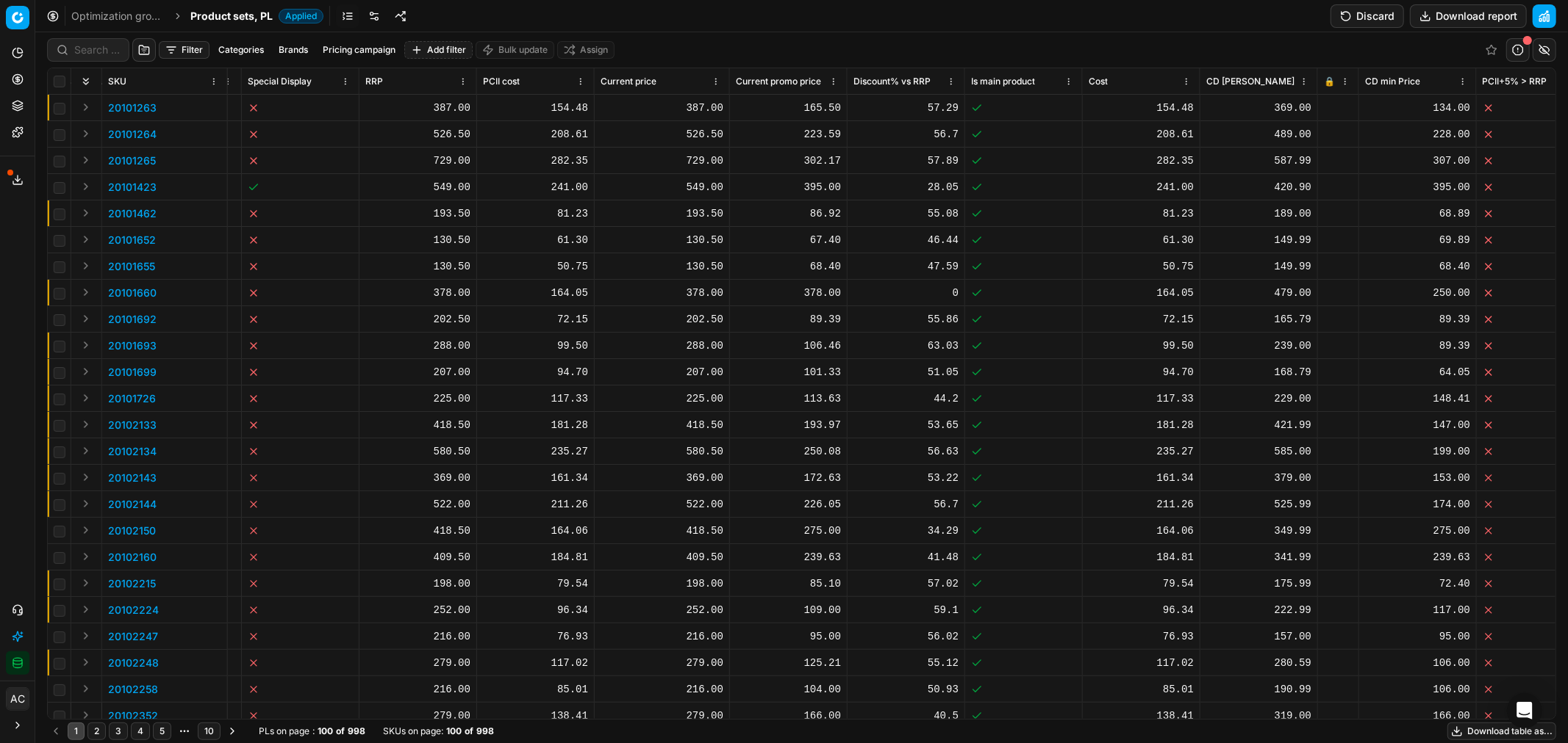
click at [93, 57] on div at bounding box center [88, 50] width 82 height 24
paste input "90018743-0029315"
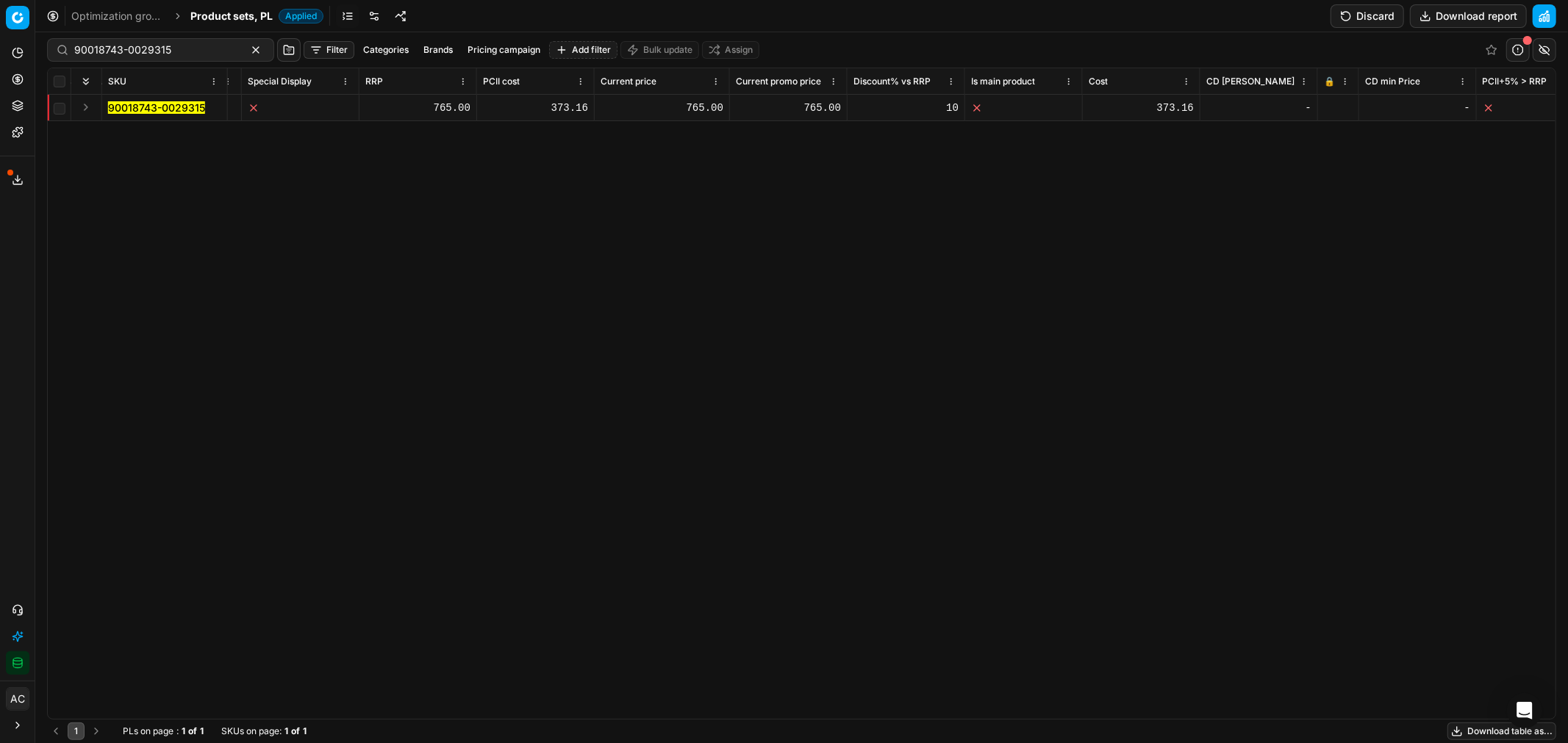
click at [1374, 11] on button "Discard" at bounding box center [1367, 16] width 73 height 24
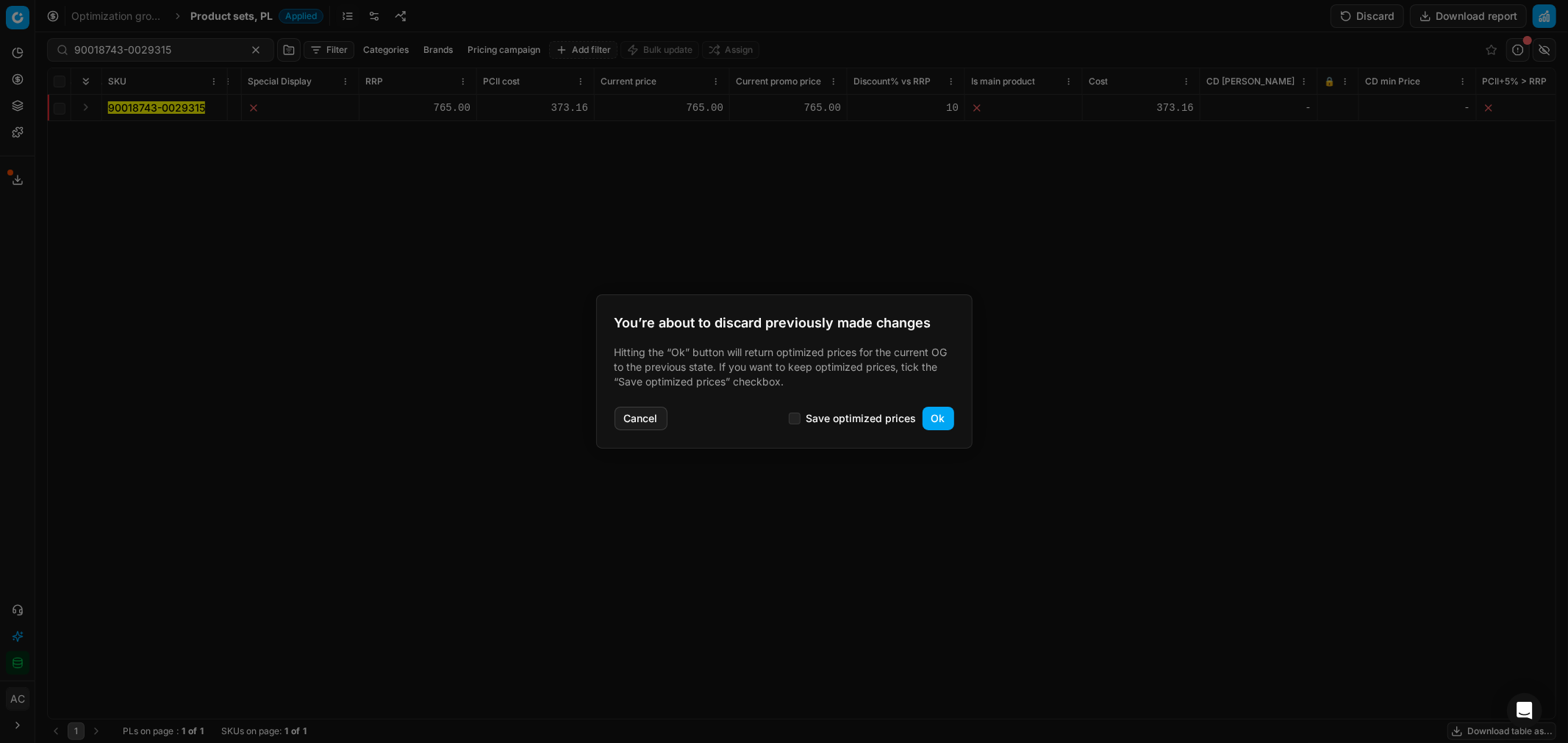
click at [933, 420] on button "Ok" at bounding box center [937, 419] width 31 height 24
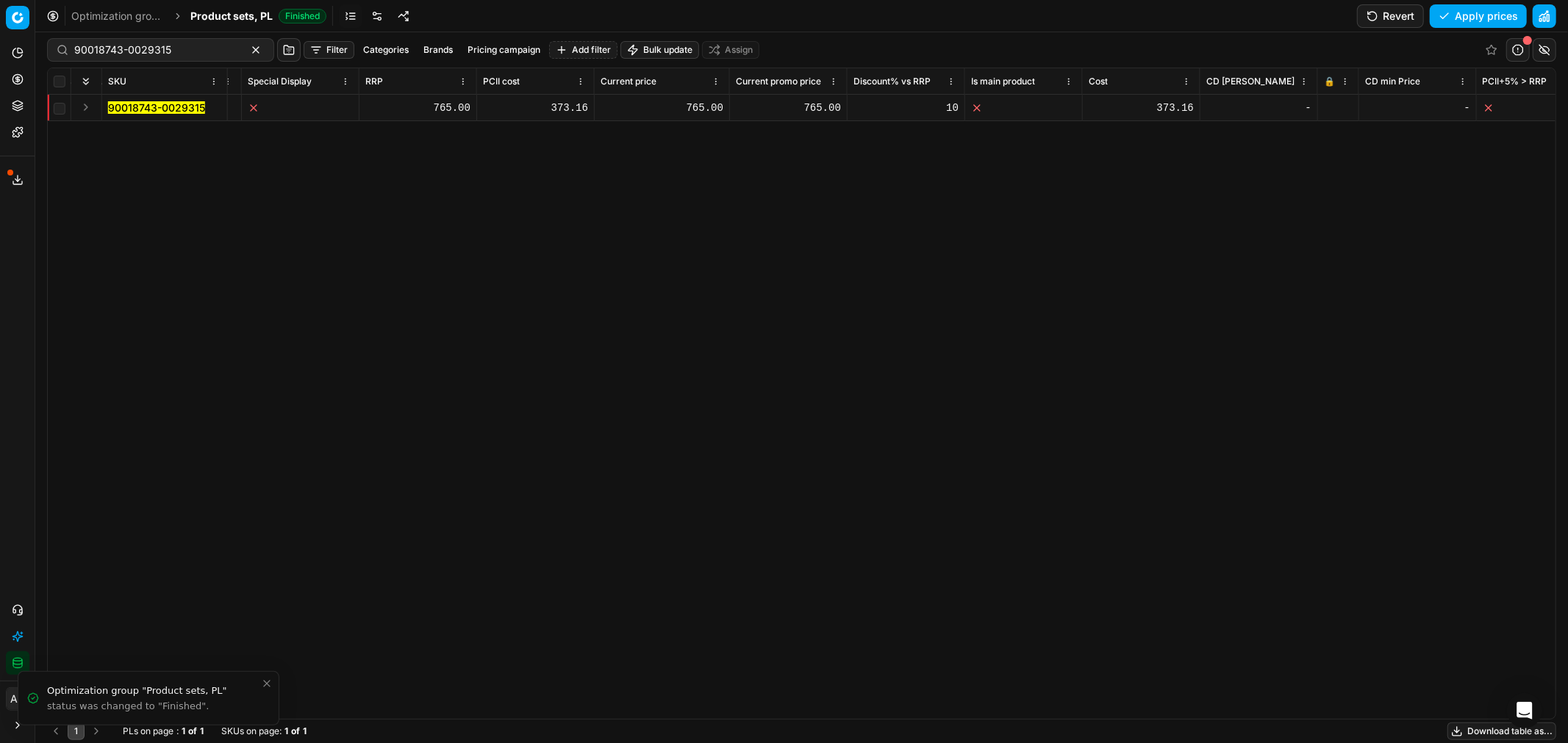
click at [1331, 105] on icon at bounding box center [1328, 108] width 9 height 9
click at [1472, 20] on button "Save and apply" at bounding box center [1472, 16] width 111 height 24
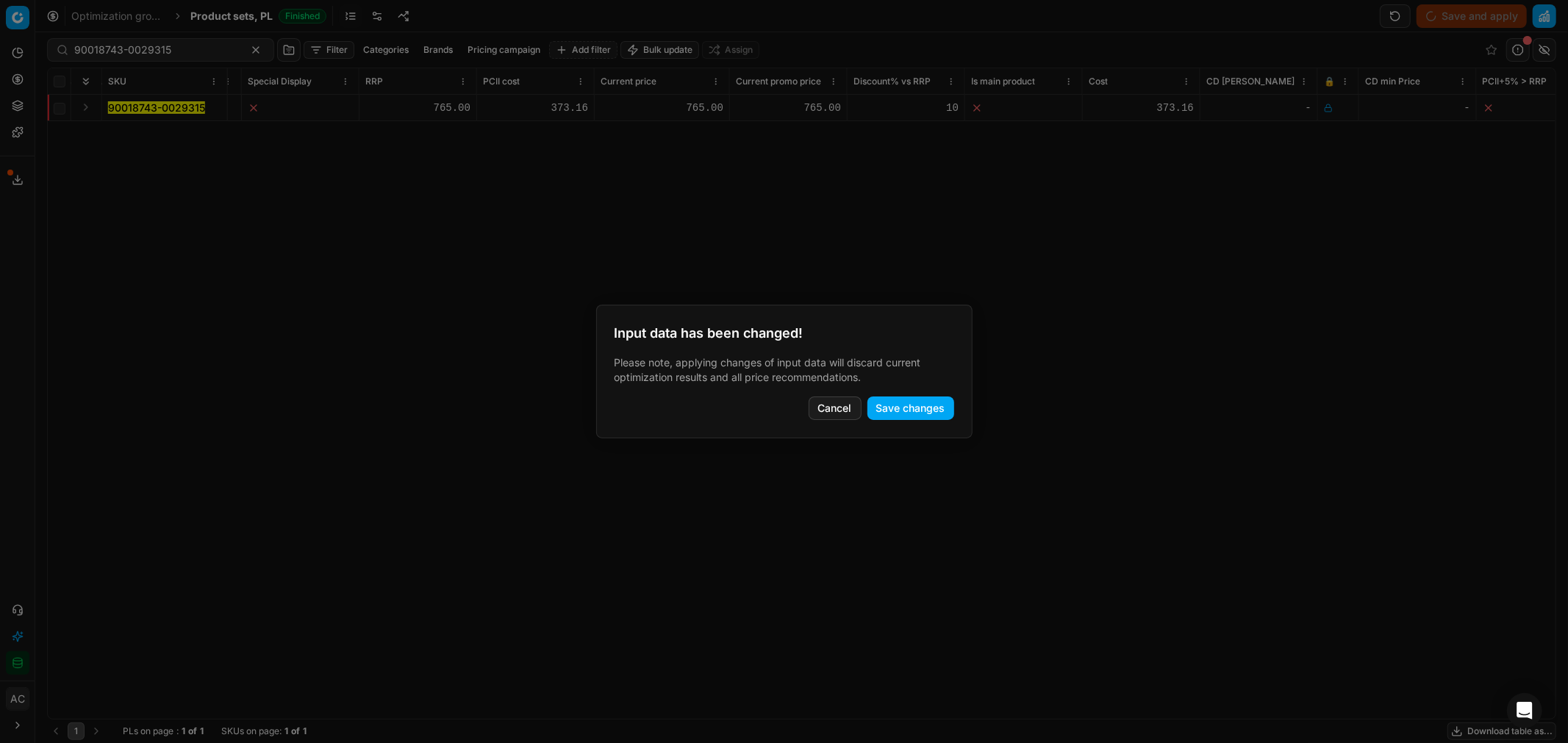
click at [922, 401] on button "Save changes" at bounding box center [910, 408] width 87 height 24
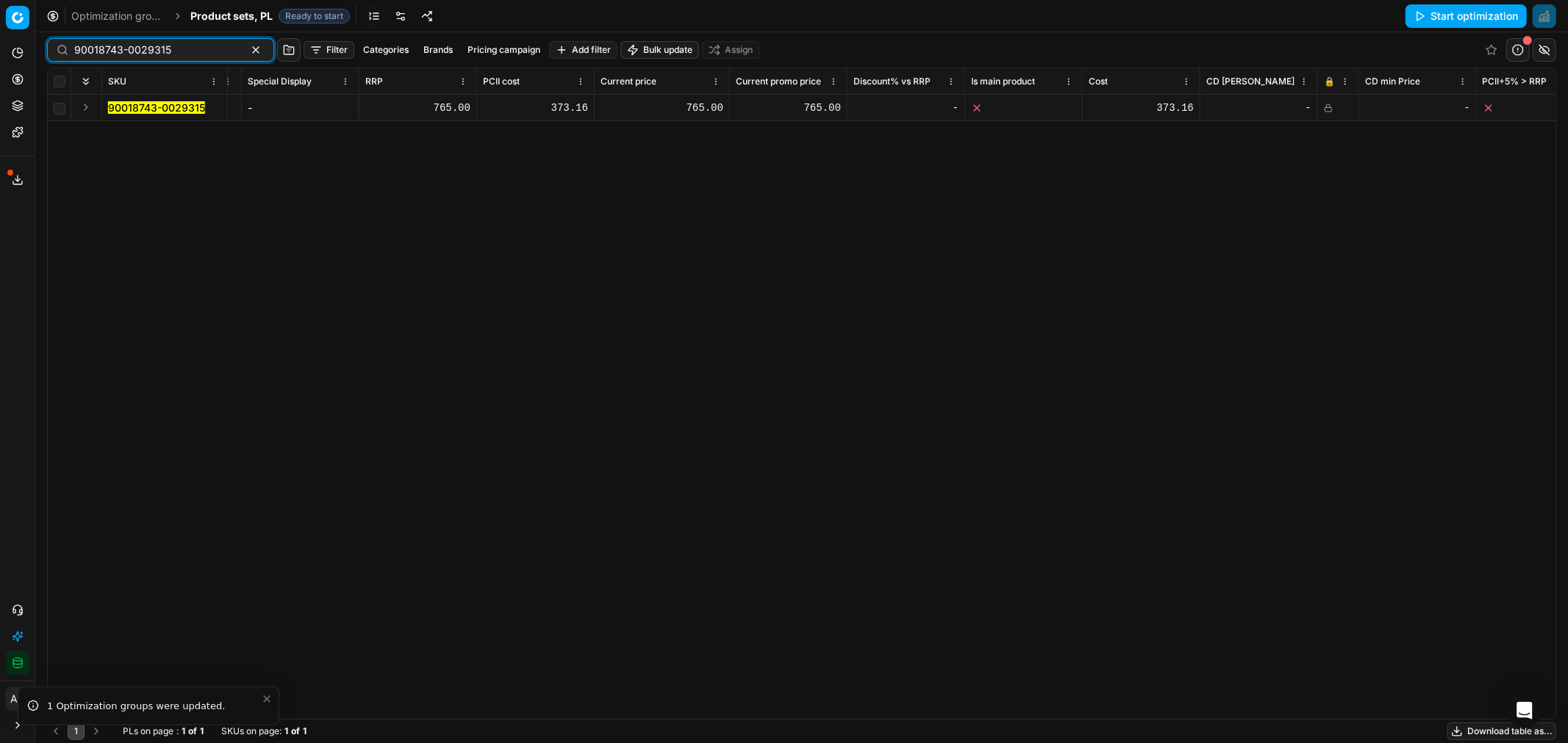
click at [199, 52] on input "90018743-0029315" at bounding box center [155, 50] width 161 height 14
paste input "1-0029314"
type input "90018741-0029314"
click at [1333, 105] on div at bounding box center [1338, 108] width 29 height 9
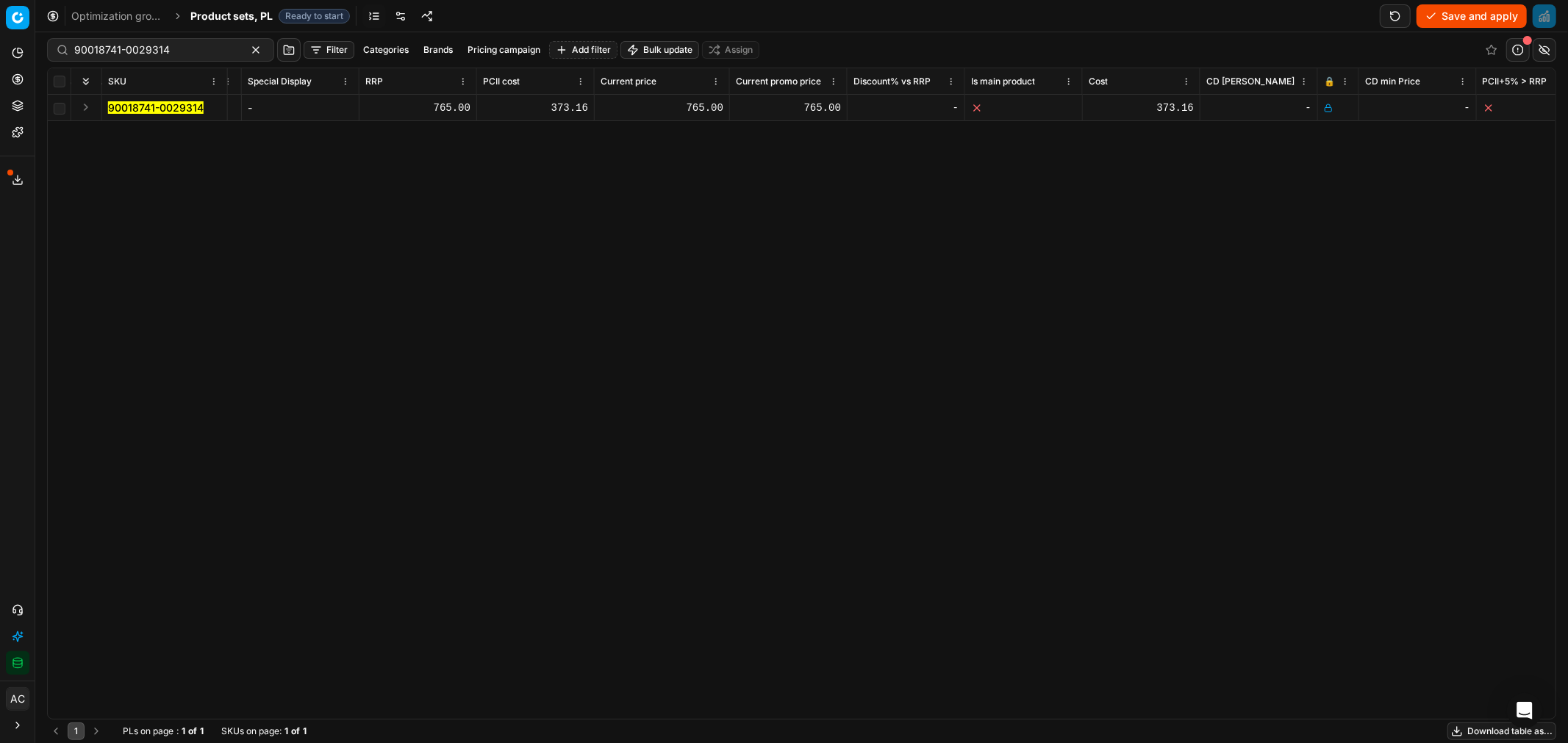
click at [1464, 16] on button "Save and apply" at bounding box center [1472, 16] width 111 height 24
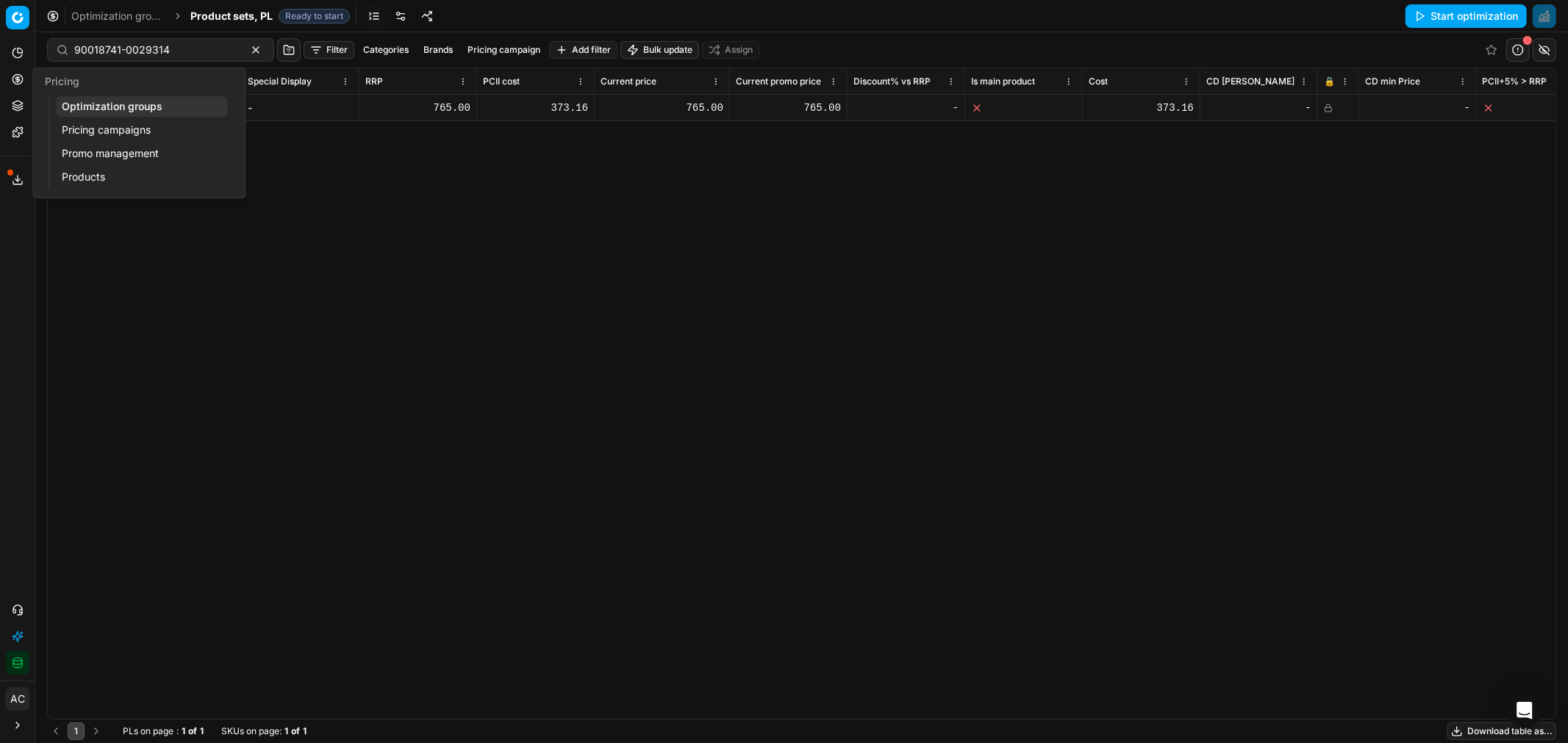
click at [11, 77] on icon at bounding box center [17, 79] width 11 height 11
click at [75, 103] on link "Optimization groups" at bounding box center [141, 107] width 171 height 21
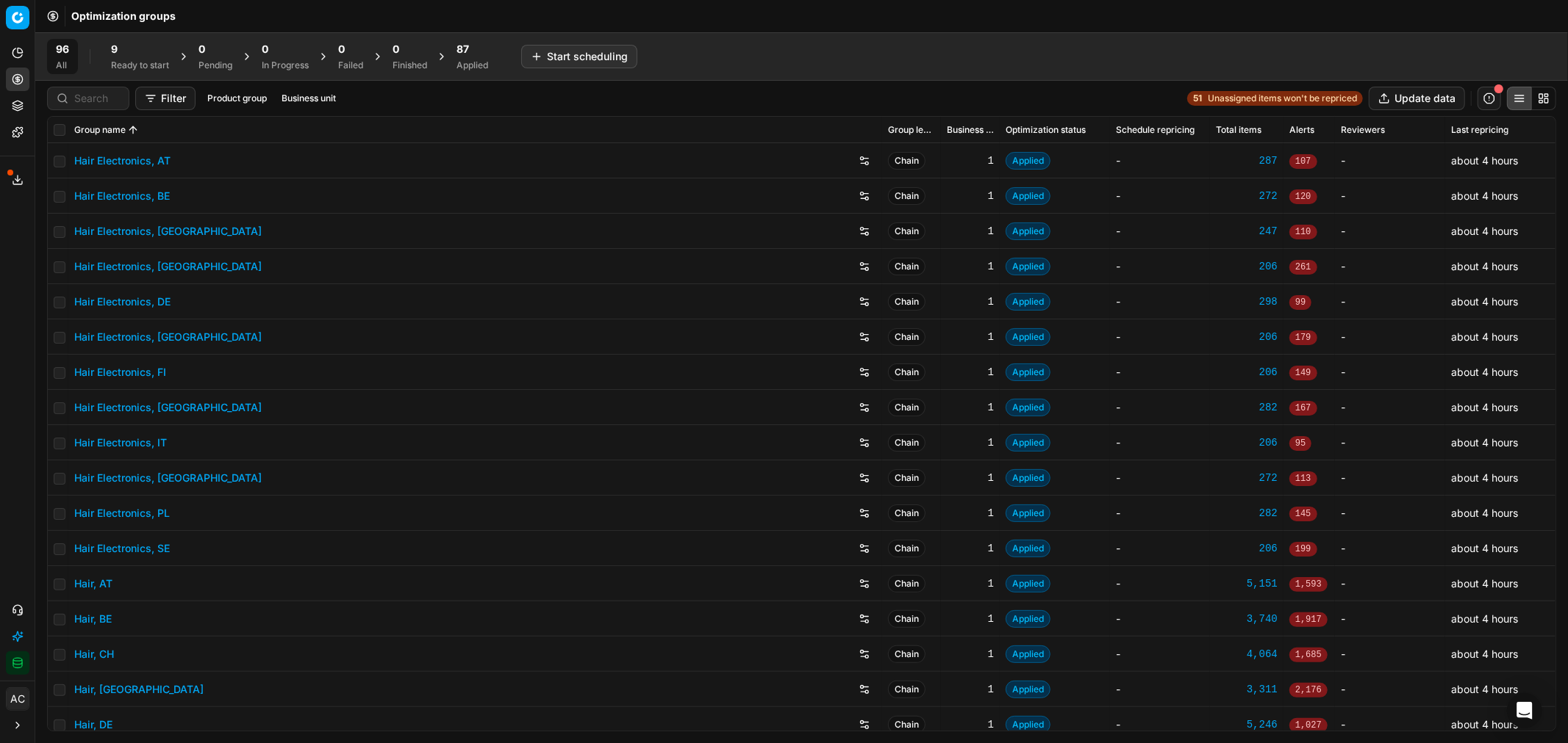
click at [485, 67] on div "Applied" at bounding box center [471, 65] width 31 height 11
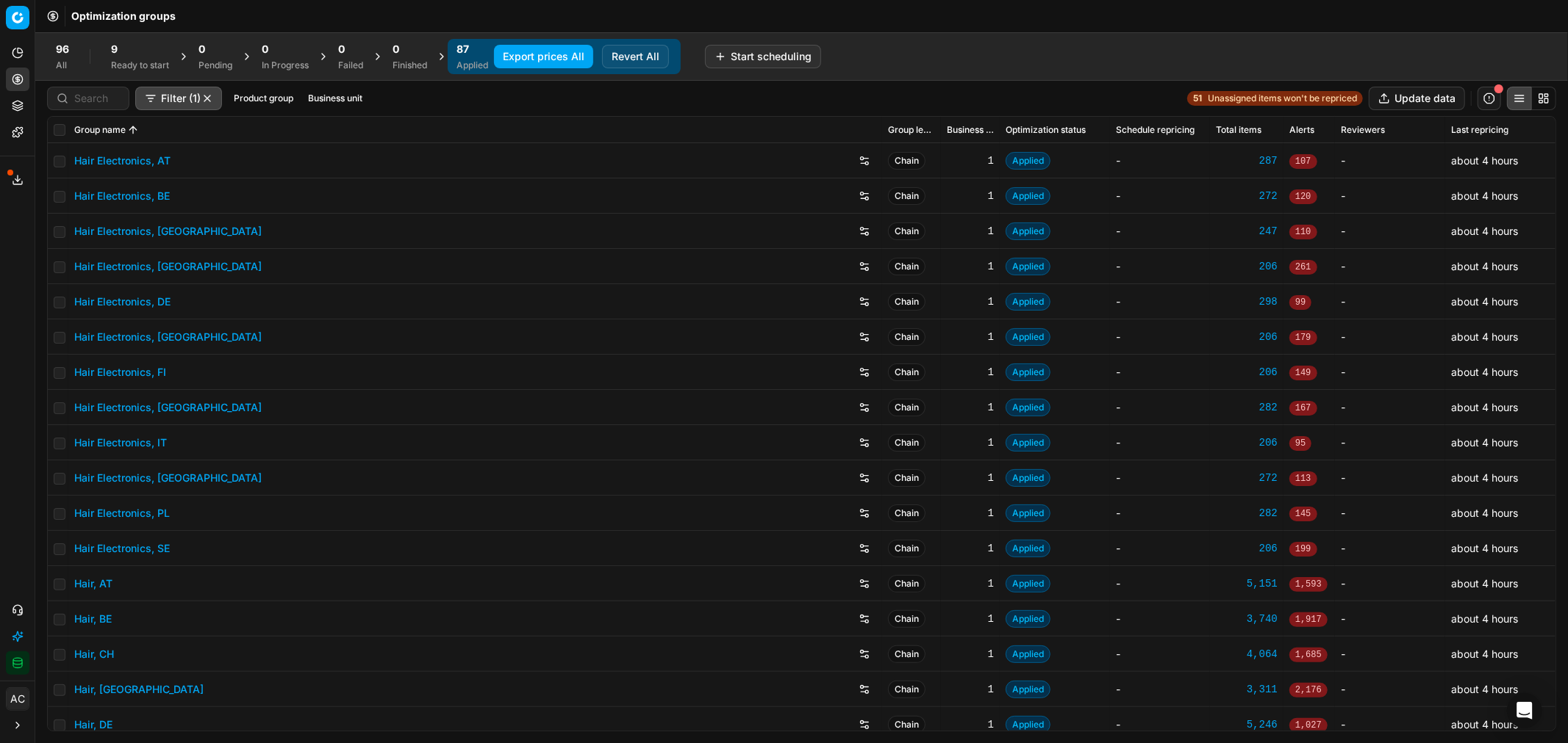
click at [517, 62] on button "Export prices All" at bounding box center [544, 56] width 99 height 24
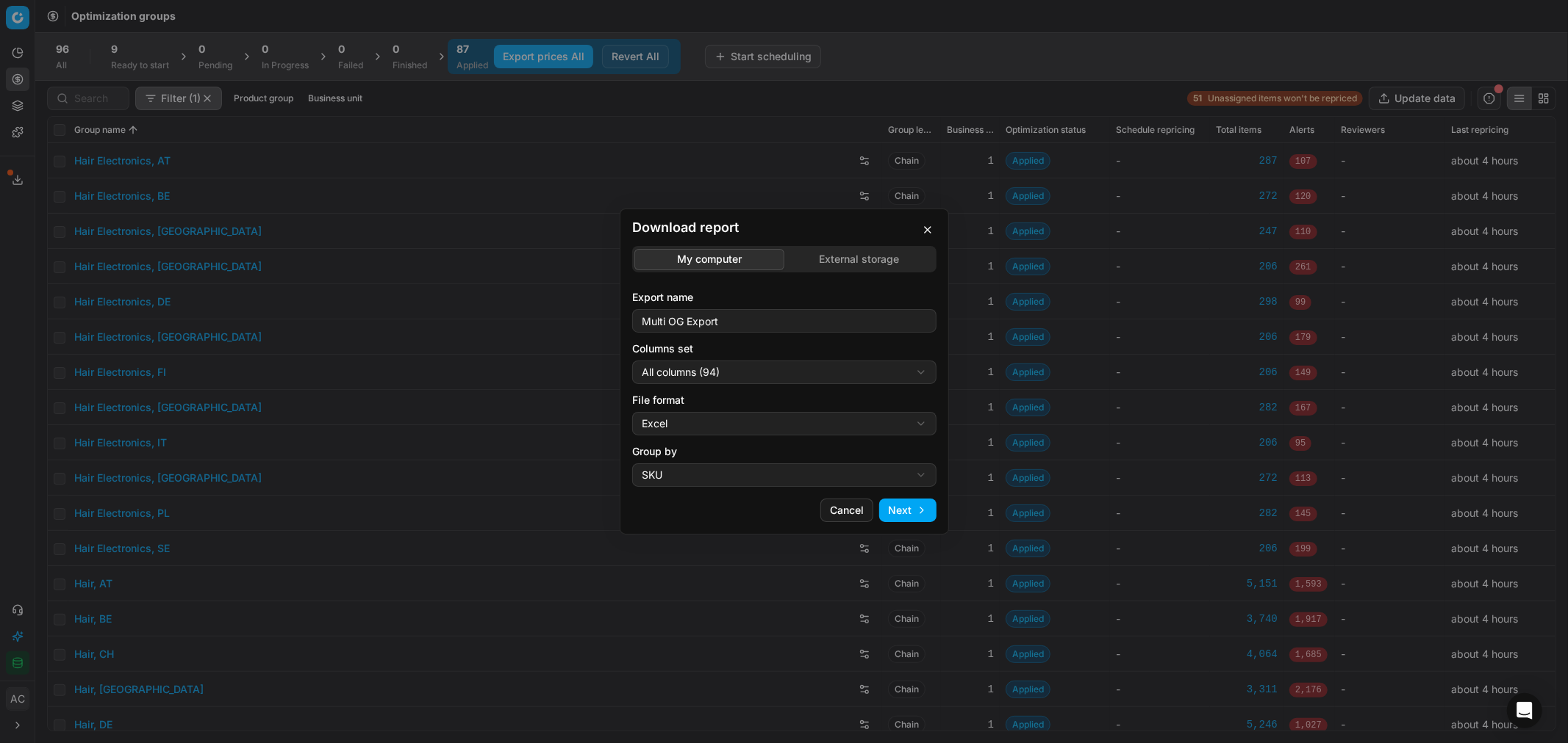
click at [703, 367] on div "Download report My computer External storage Export name Multi OG Export Column…" at bounding box center [784, 371] width 1568 height 743
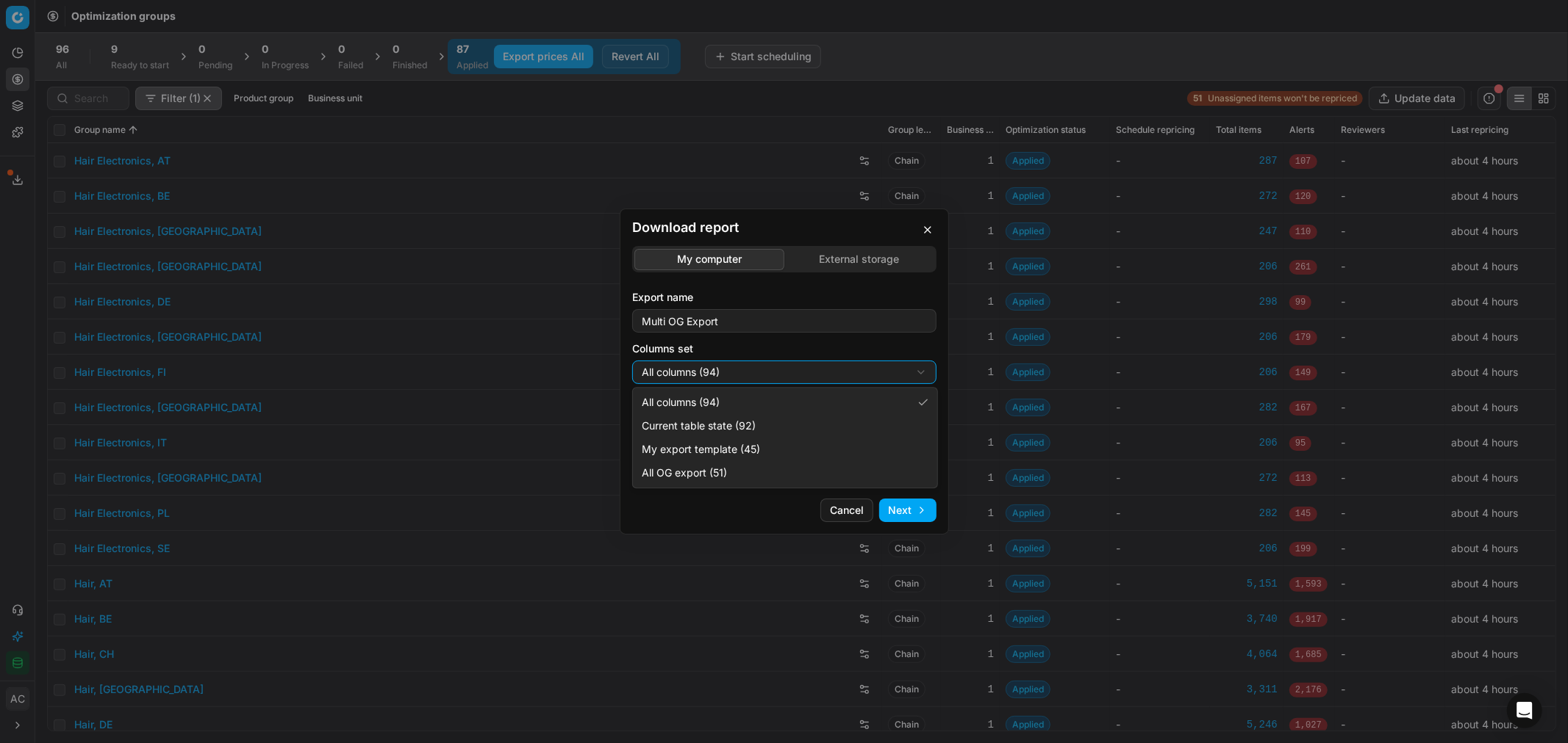
select select "custom"
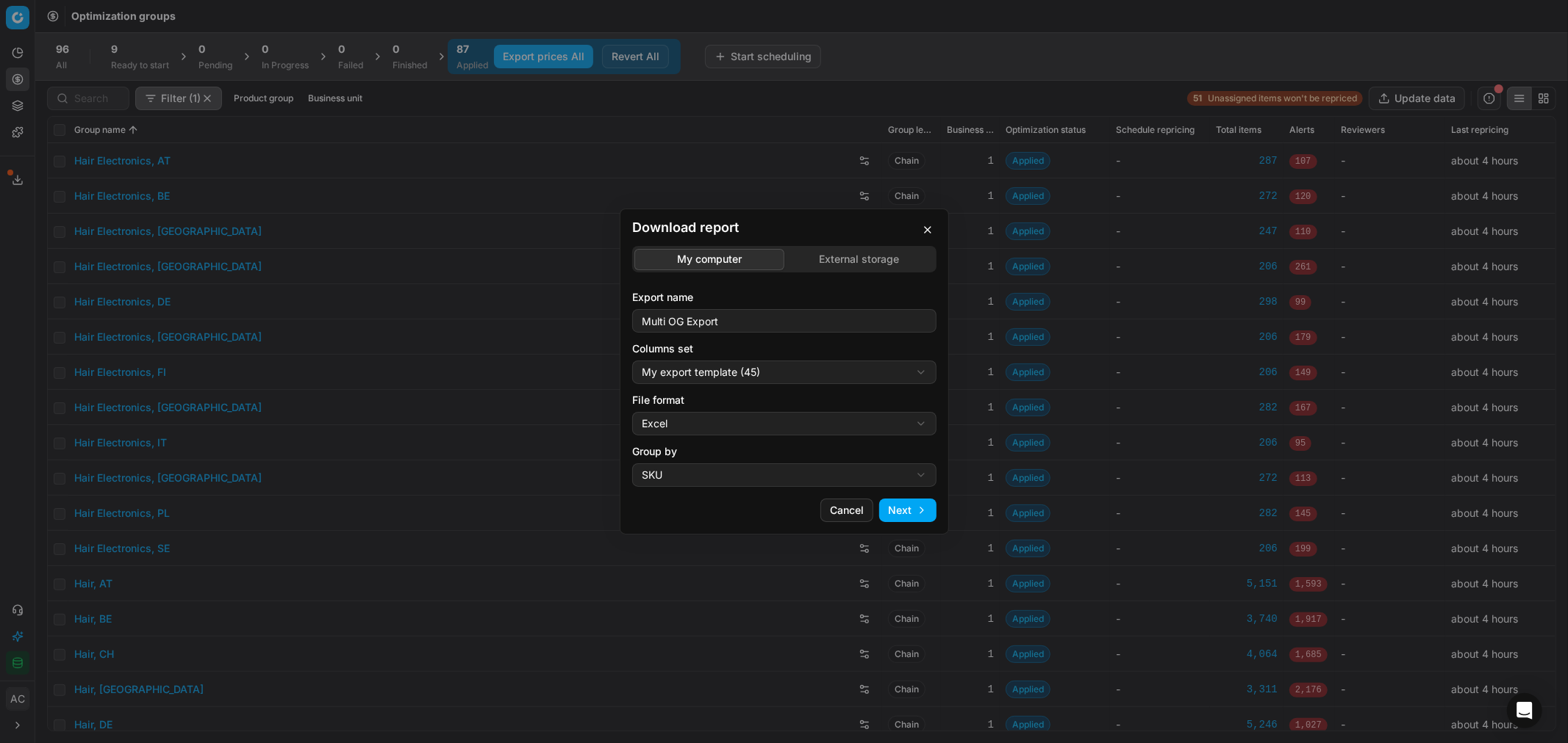
click at [719, 427] on div "Download report My computer External storage Export name Multi OG Export Column…" at bounding box center [784, 371] width 1568 height 743
select select "csv"
click at [897, 515] on button "Next" at bounding box center [908, 510] width 57 height 24
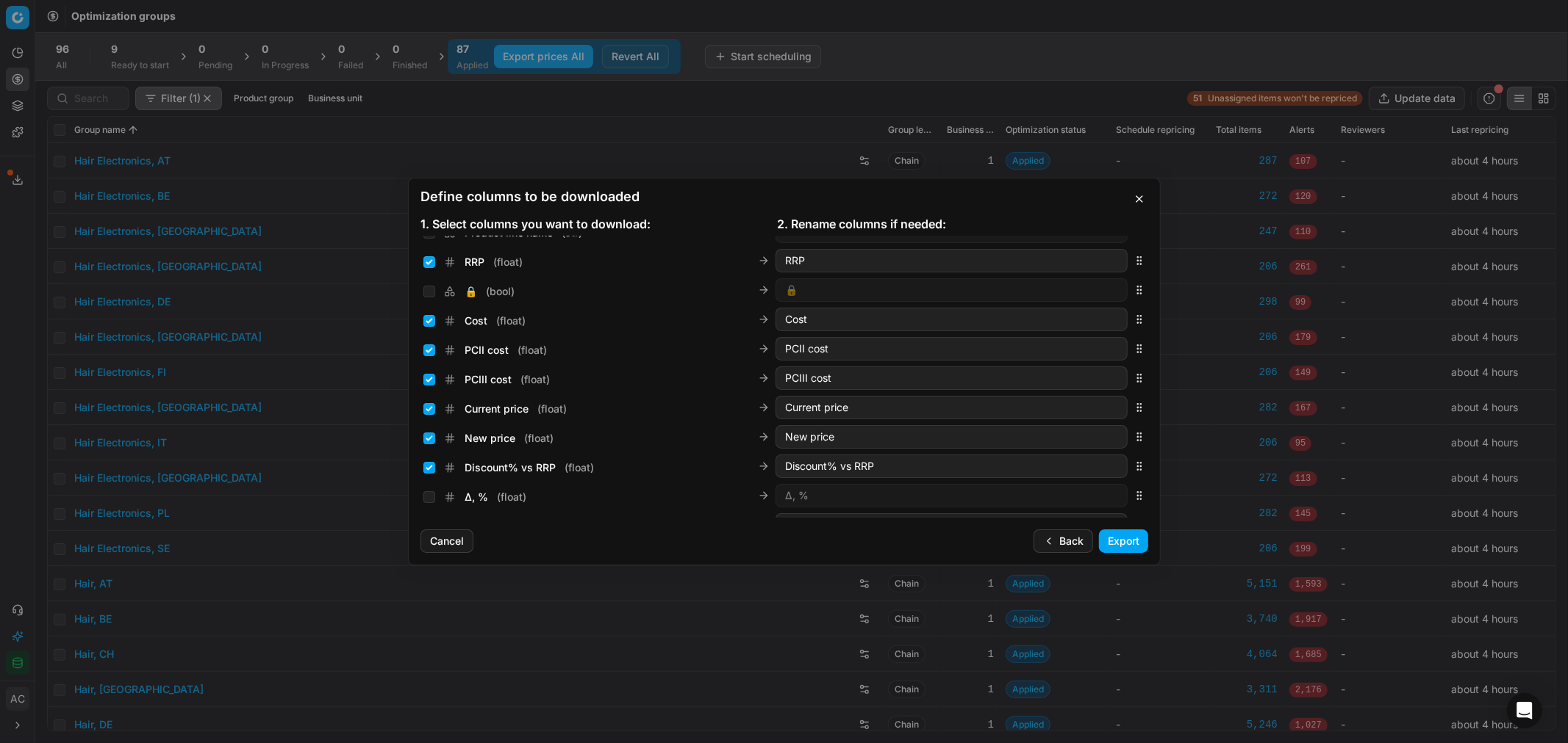
scroll to position [203, 0]
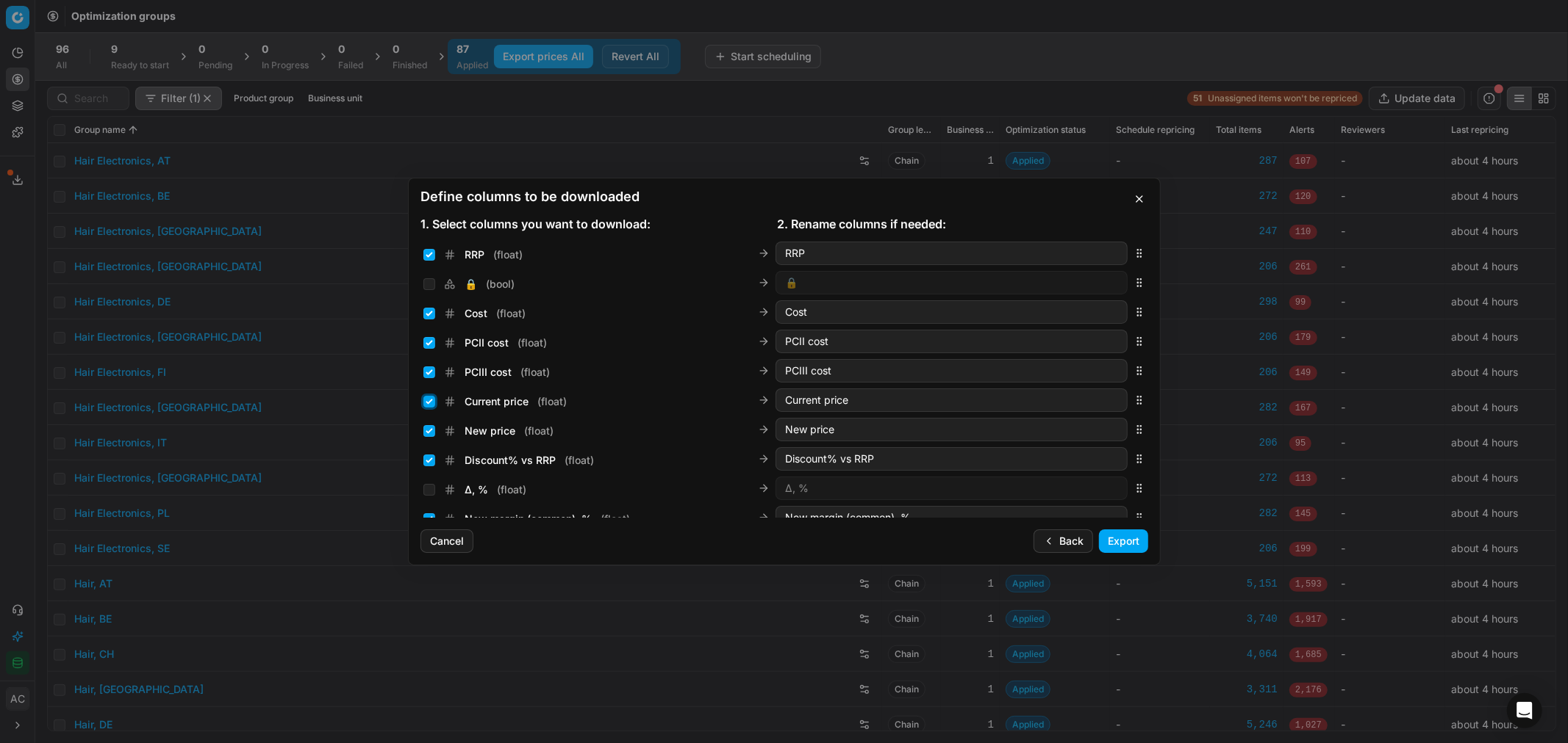
click at [427, 399] on input "Current price ( float )" at bounding box center [429, 402] width 11 height 11
checkbox input "false"
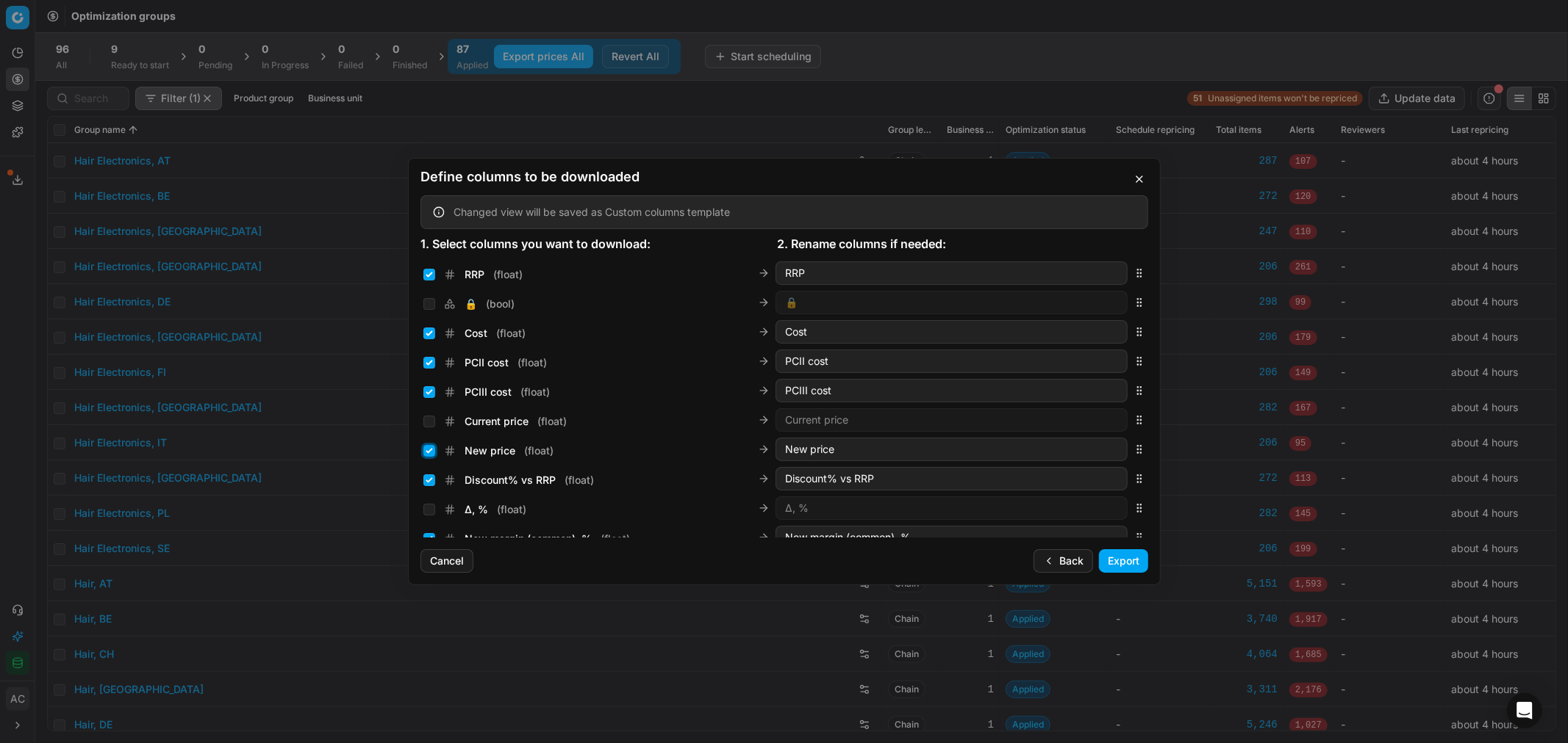
click at [429, 445] on input "New price ( float )" at bounding box center [429, 451] width 11 height 11
checkbox input "false"
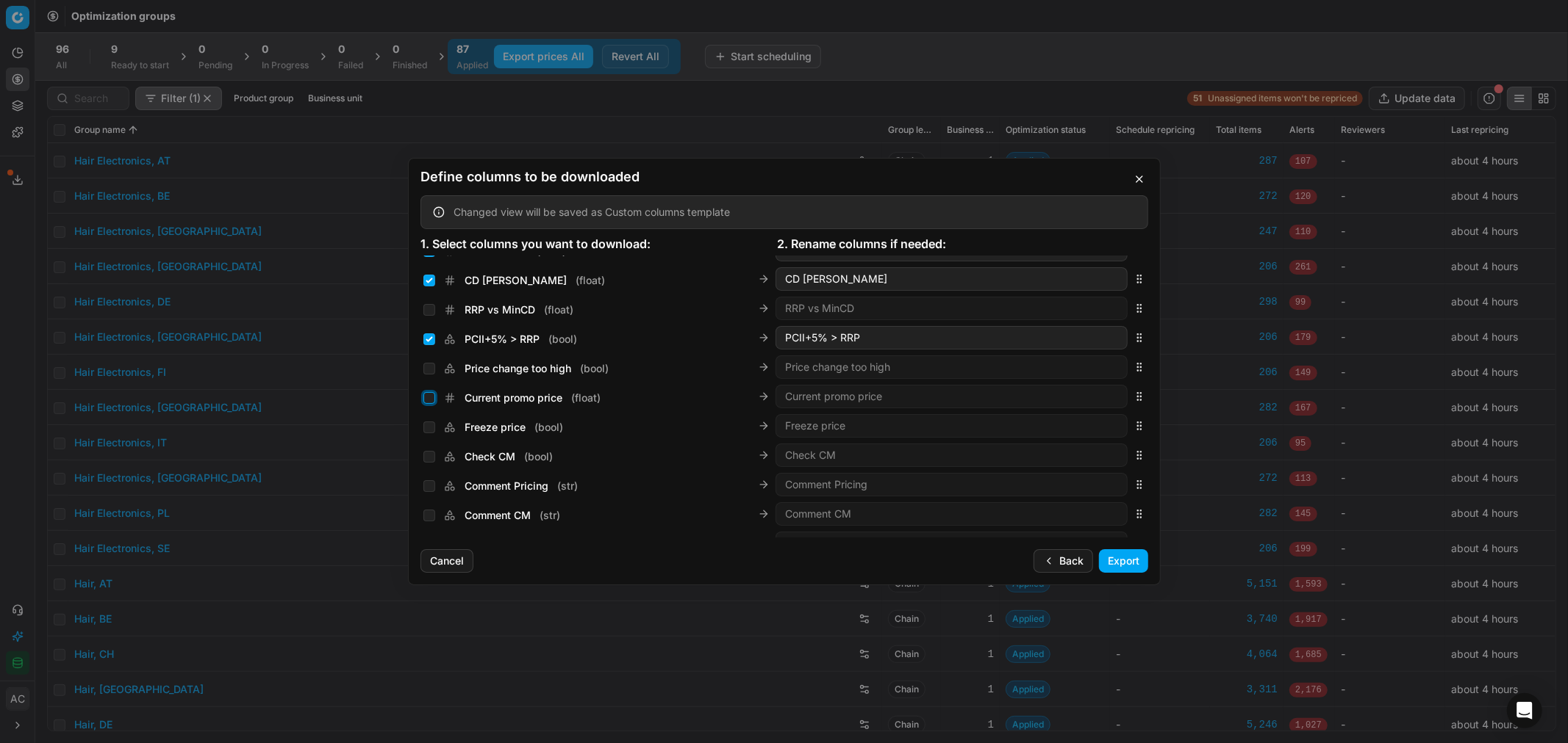
click at [429, 395] on input "Current promo price ( float )" at bounding box center [429, 398] width 11 height 11
checkbox input "true"
click at [429, 398] on input "New promo price ( number )" at bounding box center [429, 399] width 11 height 11
checkbox input "true"
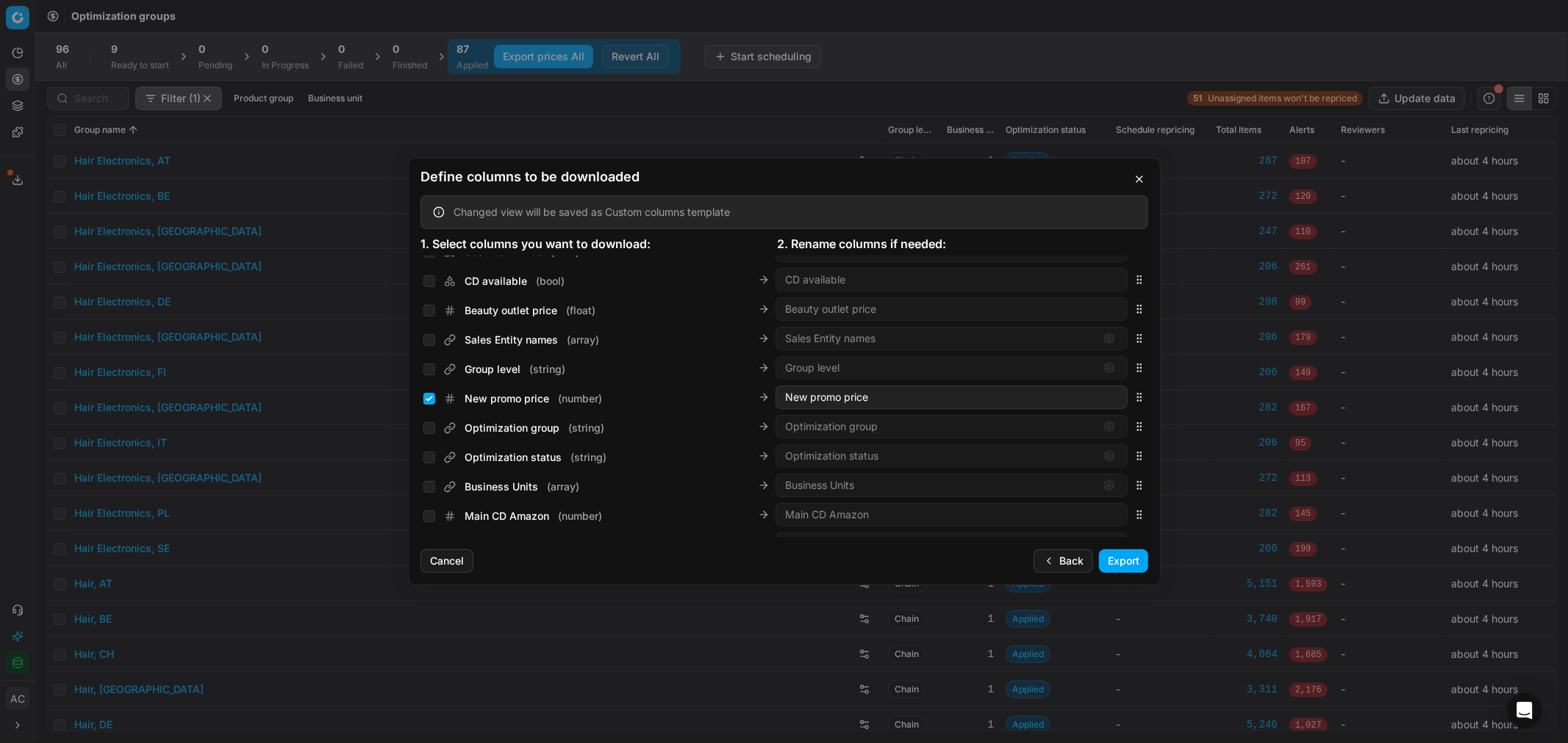
click at [1130, 562] on button "Export" at bounding box center [1123, 561] width 50 height 24
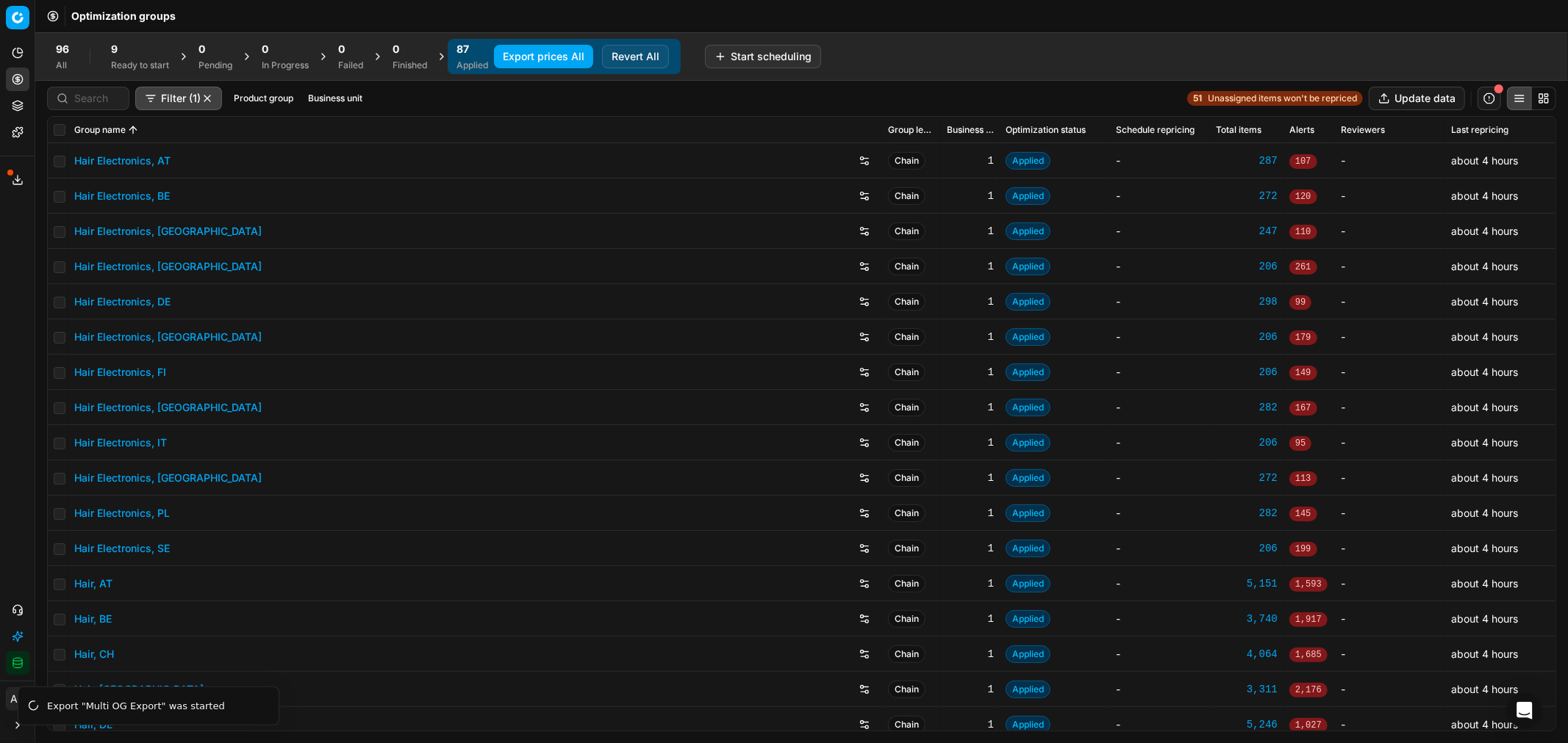
click at [324, 98] on button "Business unit" at bounding box center [335, 98] width 66 height 17
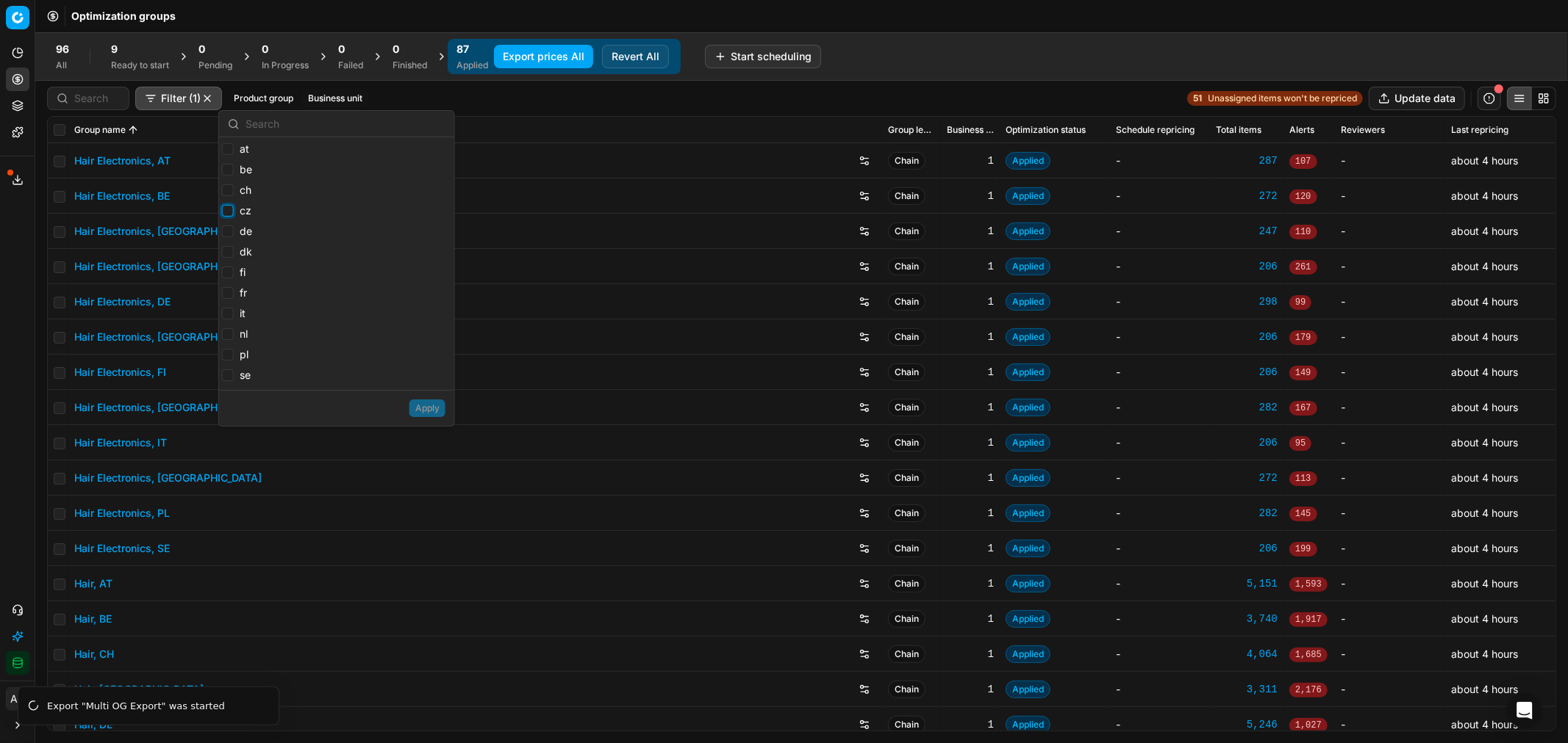
click at [229, 209] on input "cz" at bounding box center [228, 211] width 11 height 11
checkbox input "true"
click at [228, 252] on input "dk" at bounding box center [228, 252] width 11 height 11
checkbox input "true"
click at [417, 408] on button "Apply" at bounding box center [428, 408] width 36 height 17
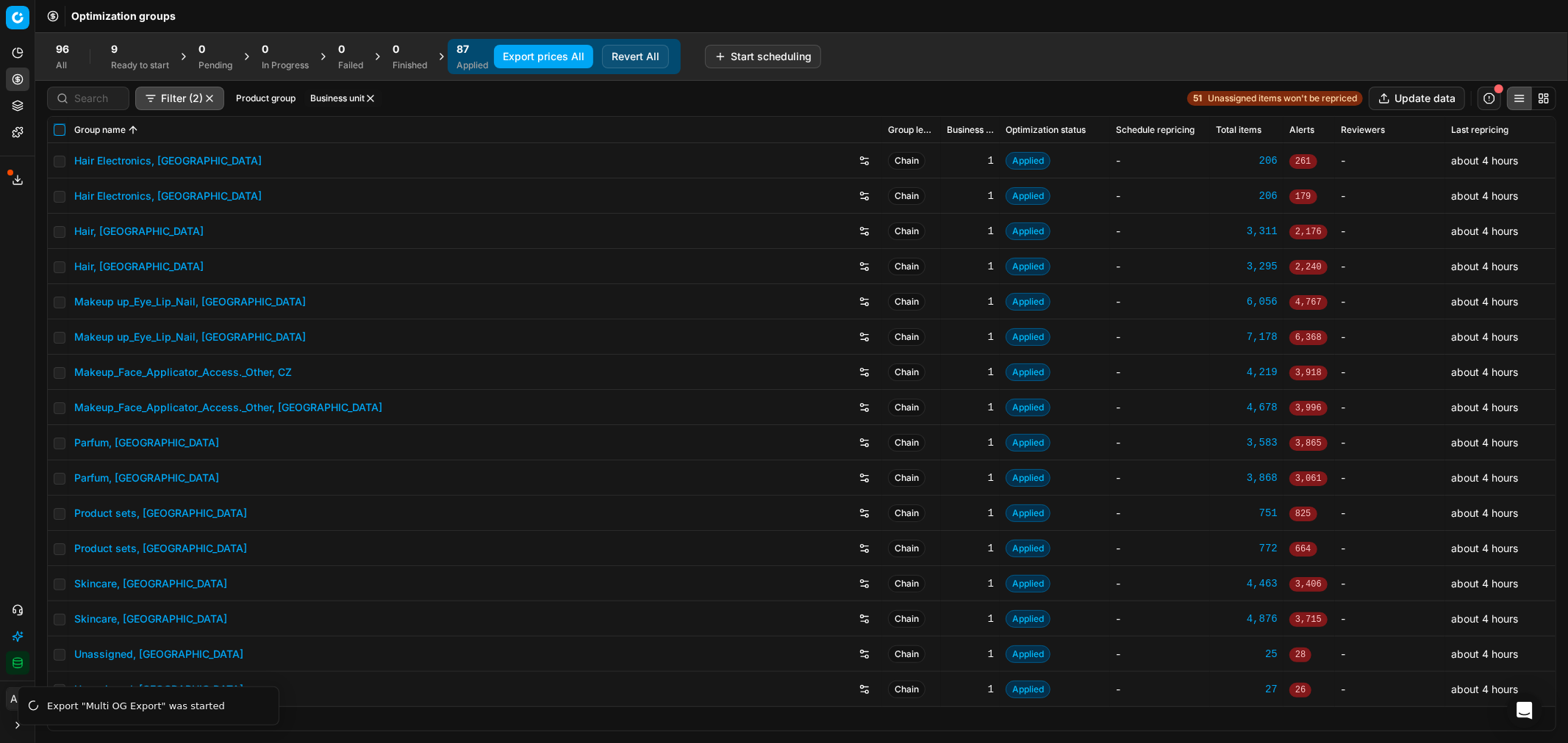
click at [54, 126] on input "checkbox" at bounding box center [59, 130] width 11 height 11
checkbox input "true"
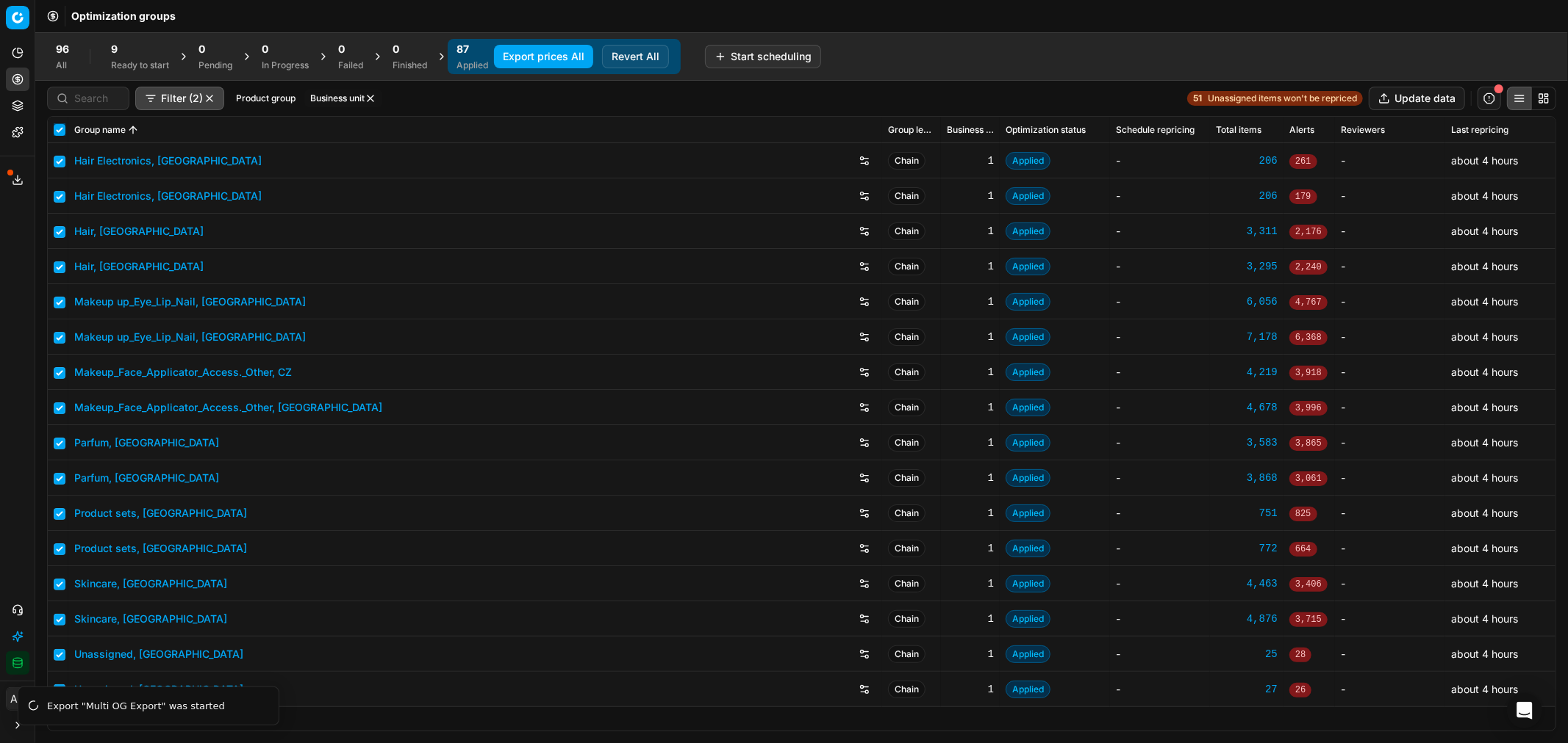
checkbox input "true"
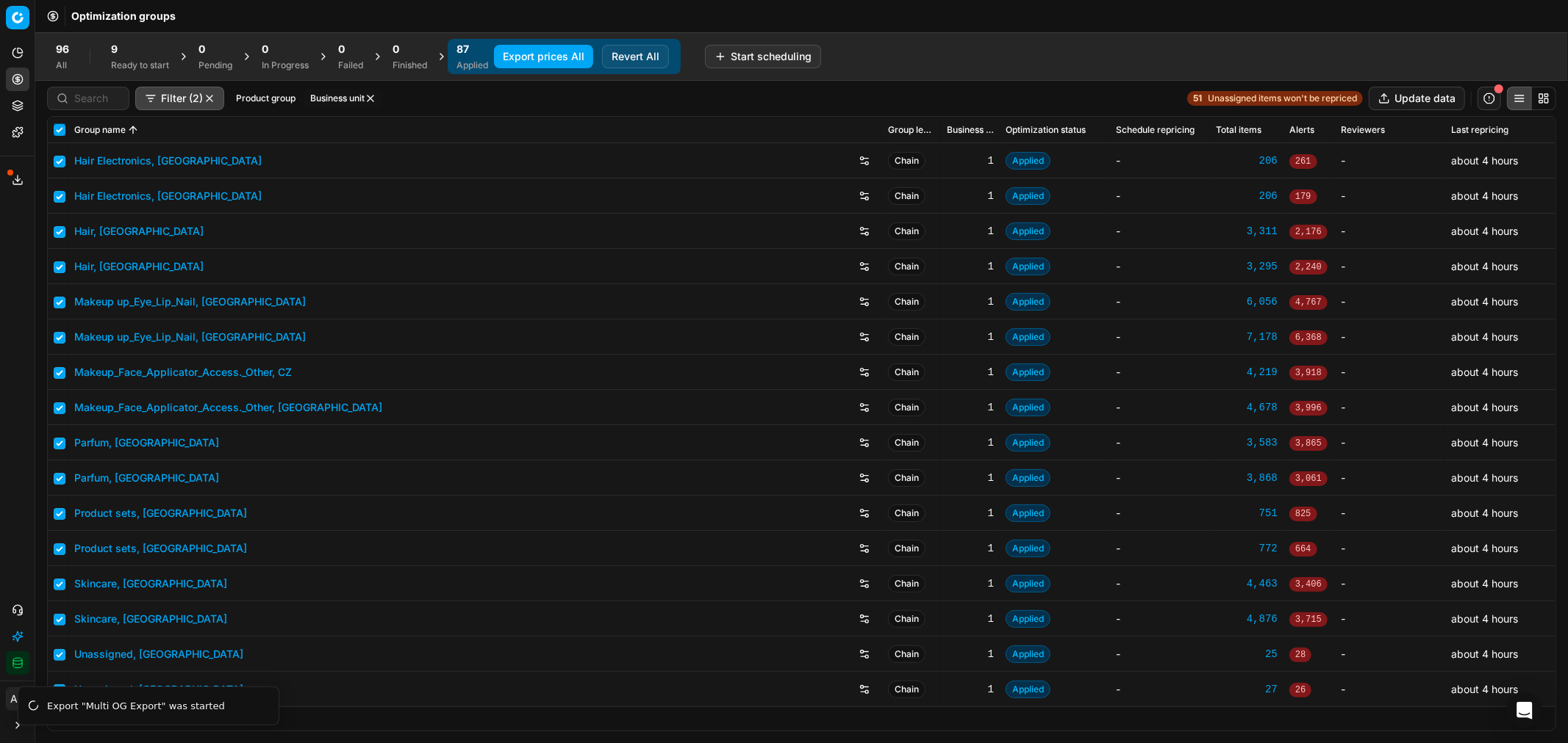
checkbox input "true"
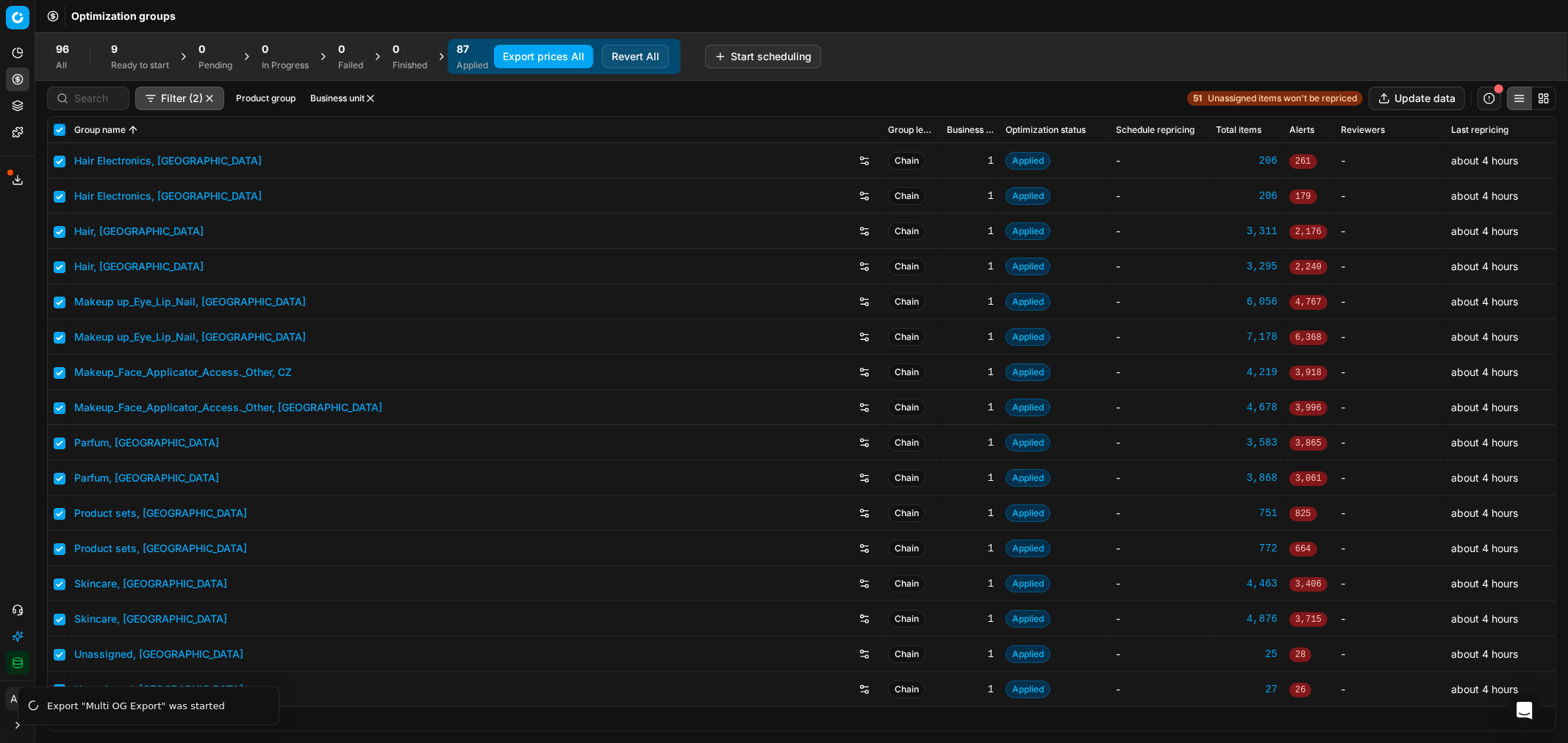
checkbox input "true"
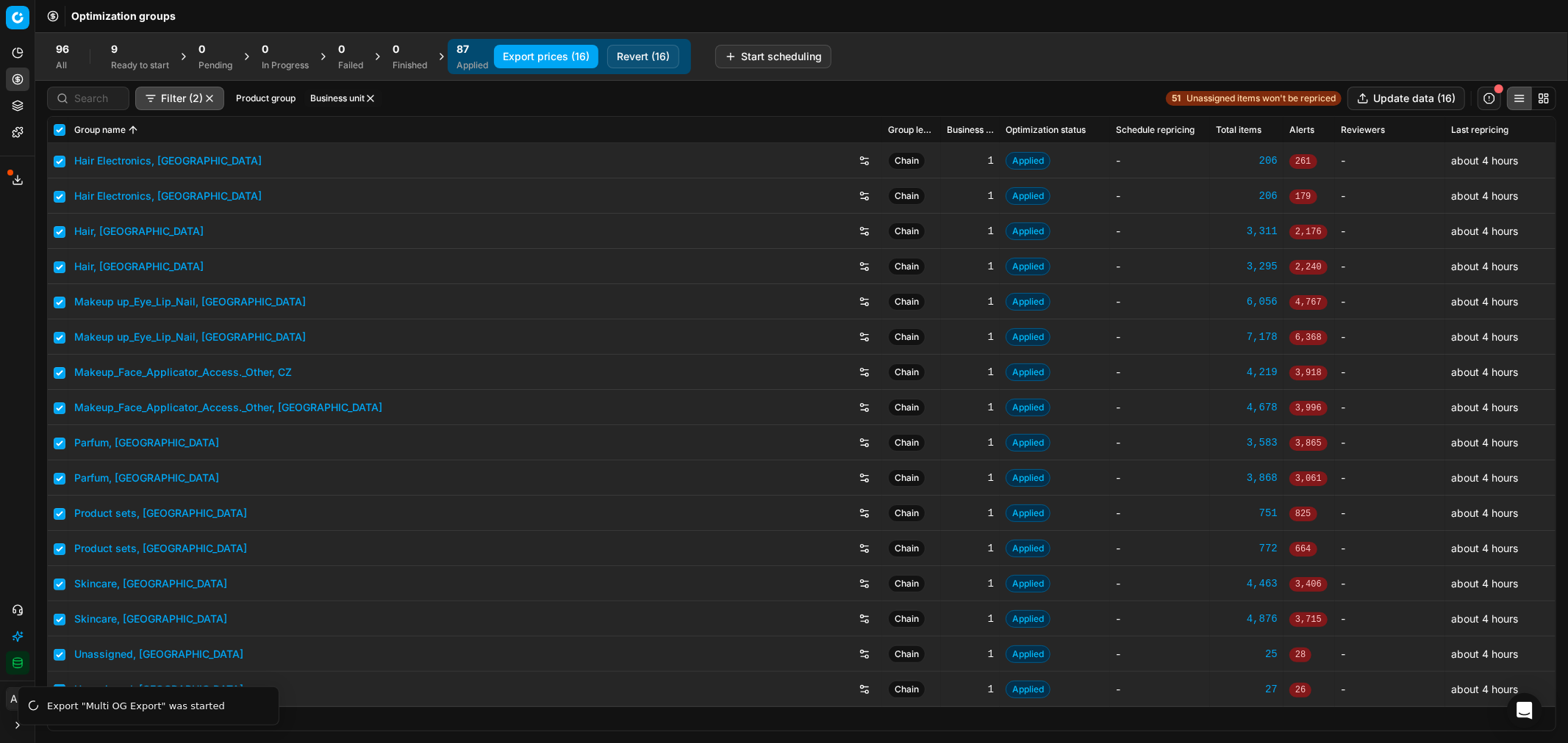
click at [557, 56] on button "Export prices (16)" at bounding box center [546, 56] width 104 height 24
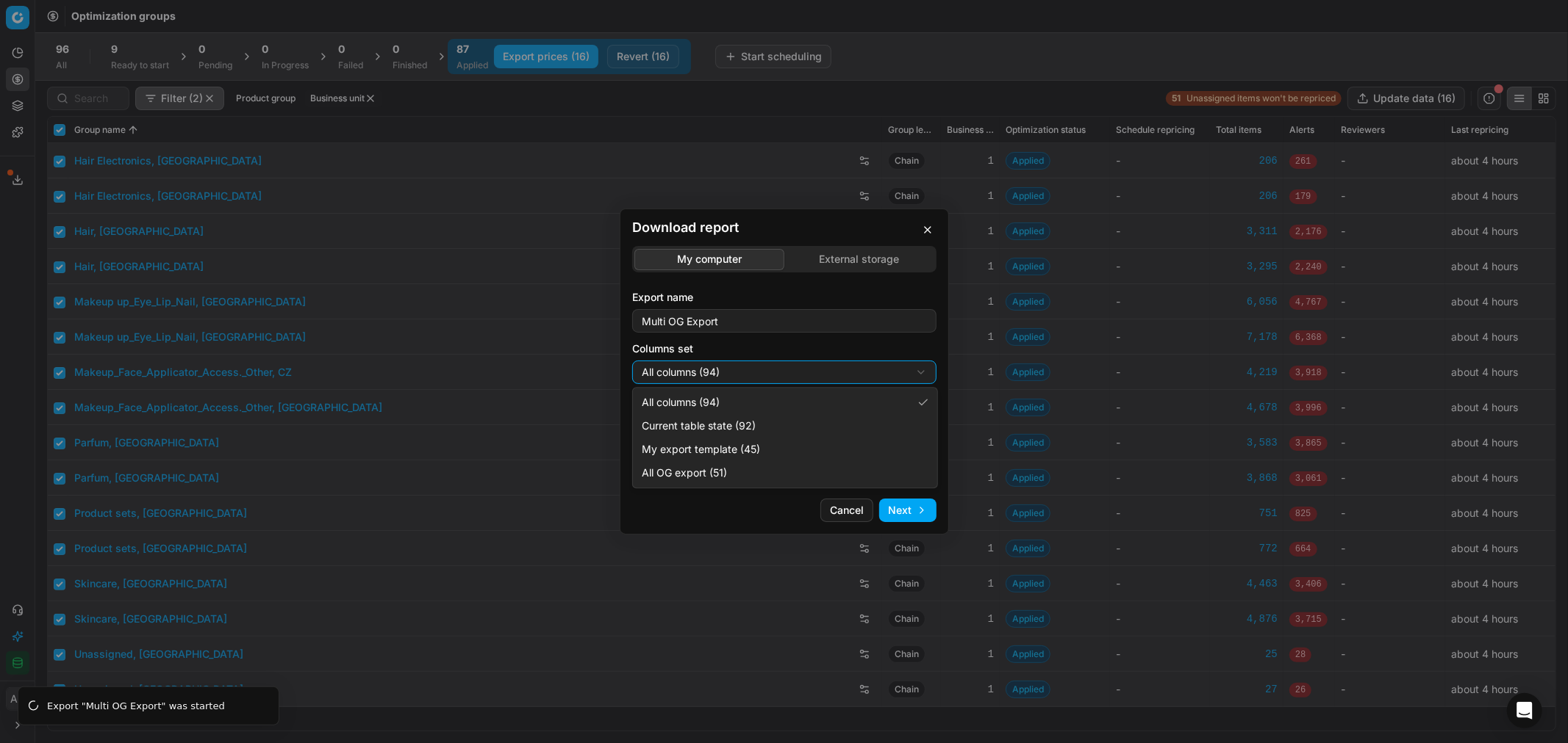
click at [737, 363] on div "Download report My computer External storage Export name Multi OG Export Column…" at bounding box center [784, 371] width 1568 height 743
select select "custom"
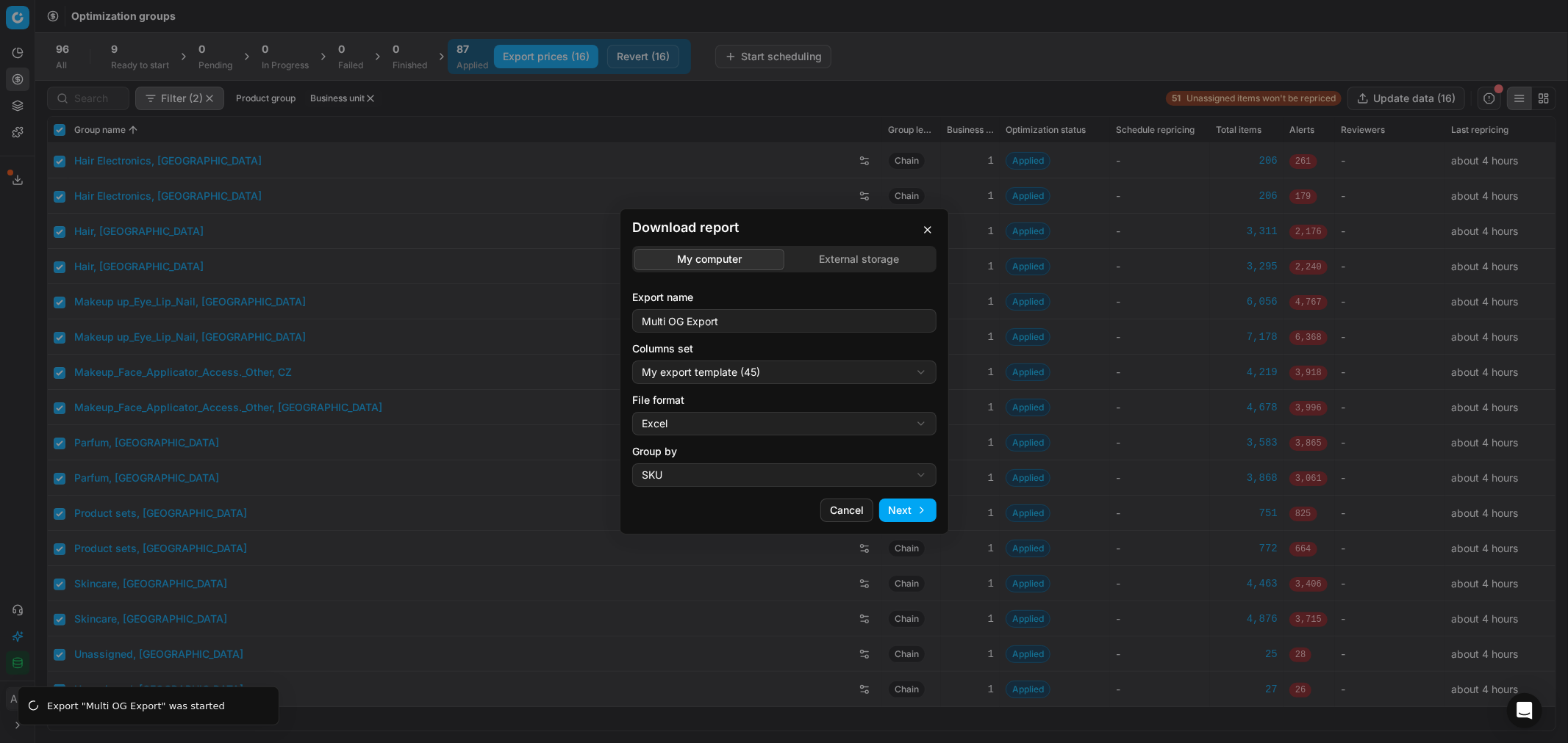
click at [707, 424] on div "Download report My computer External storage Export name Multi OG Export Column…" at bounding box center [784, 371] width 1568 height 743
select select "csv"
click at [917, 522] on button "Next" at bounding box center [908, 510] width 57 height 24
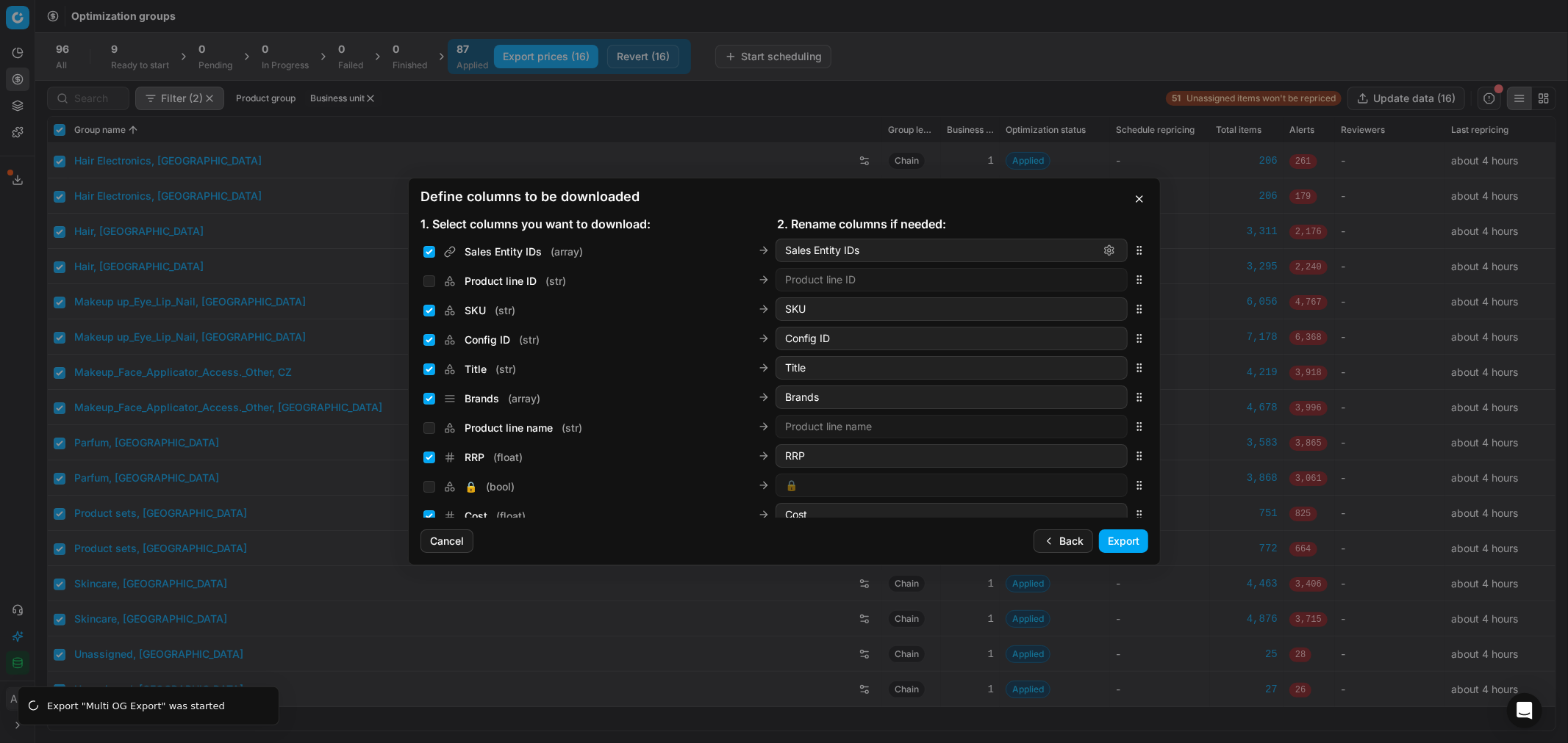
scroll to position [520, 0]
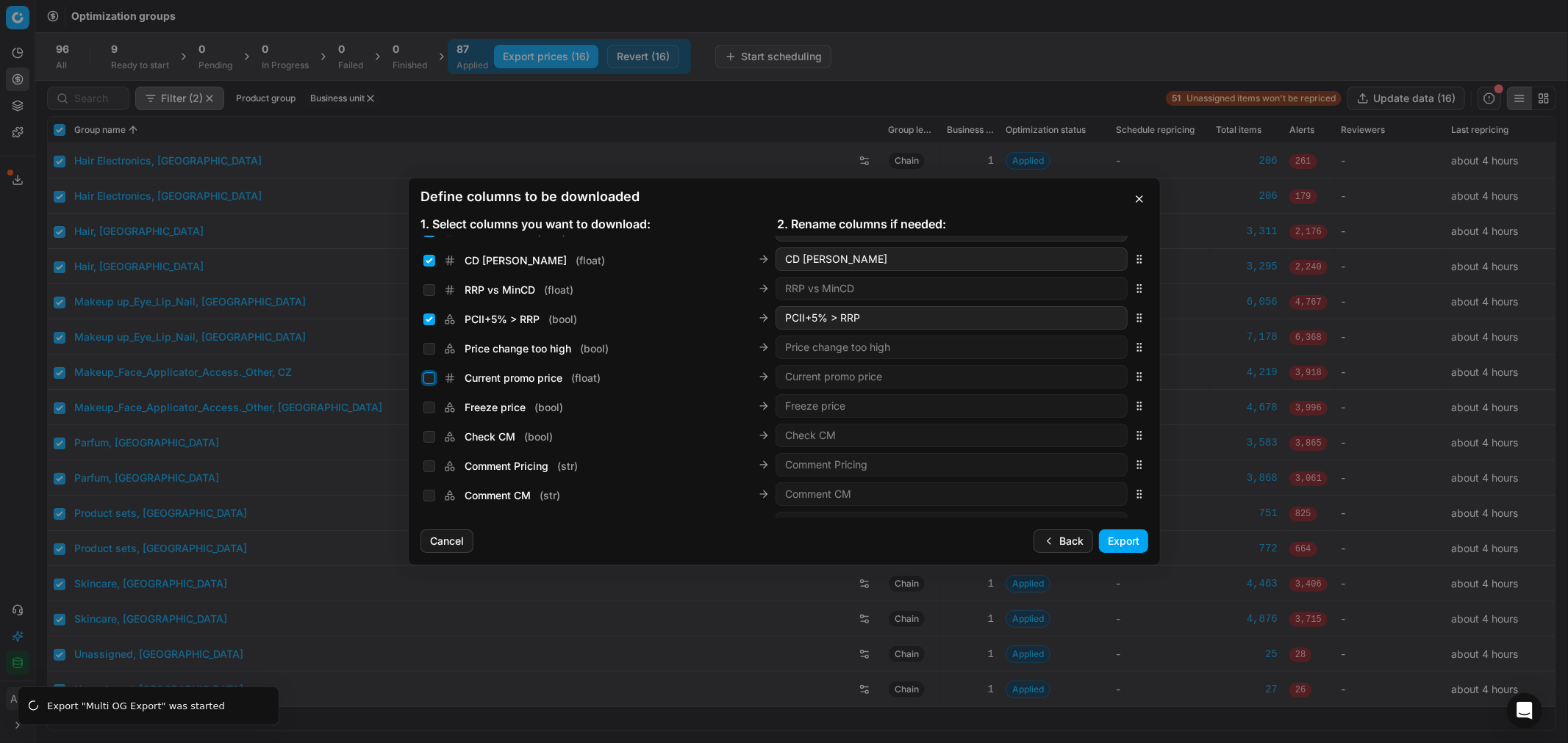
click at [429, 372] on input "Current promo price ( float )" at bounding box center [429, 378] width 11 height 11
checkbox input "true"
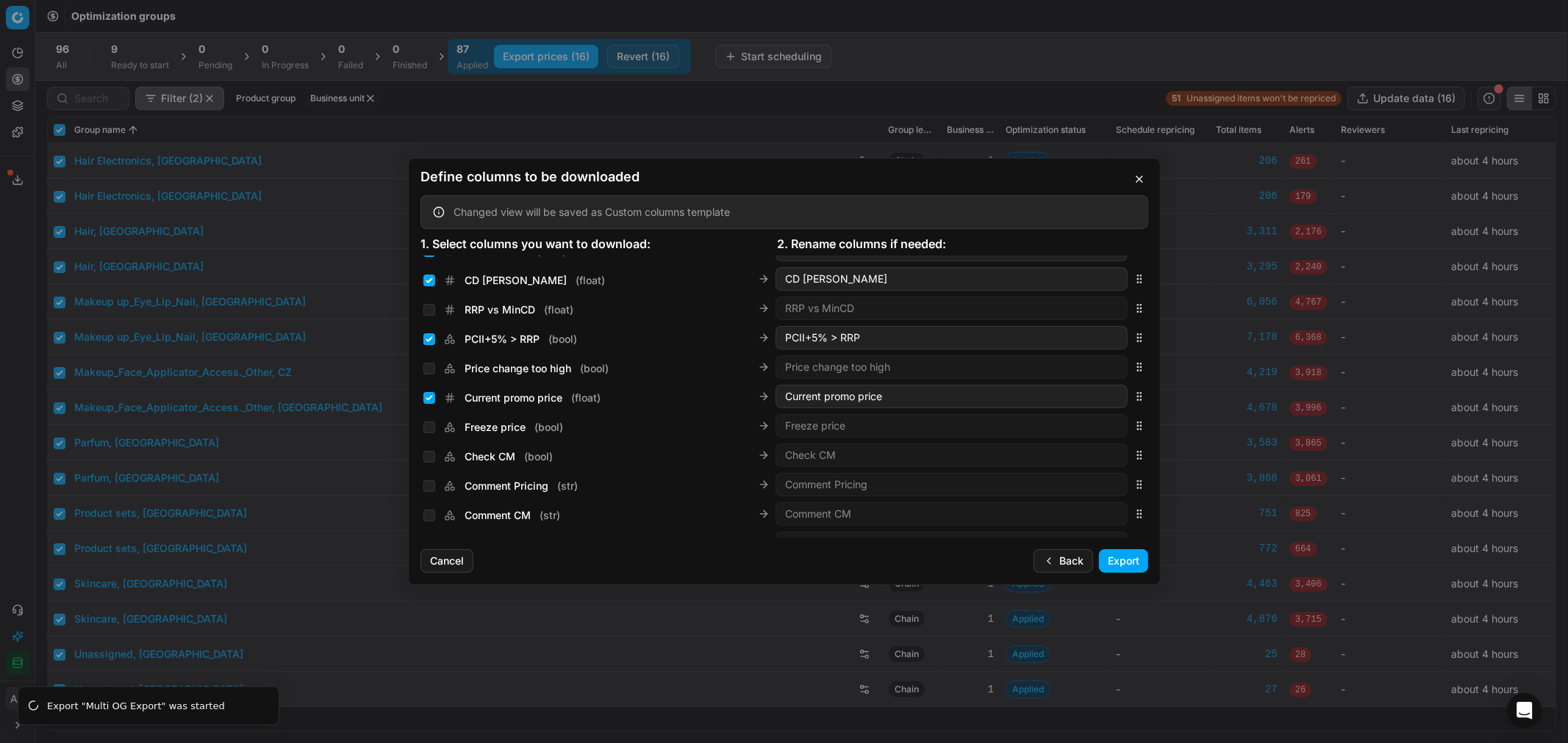
scroll to position [2487, 0]
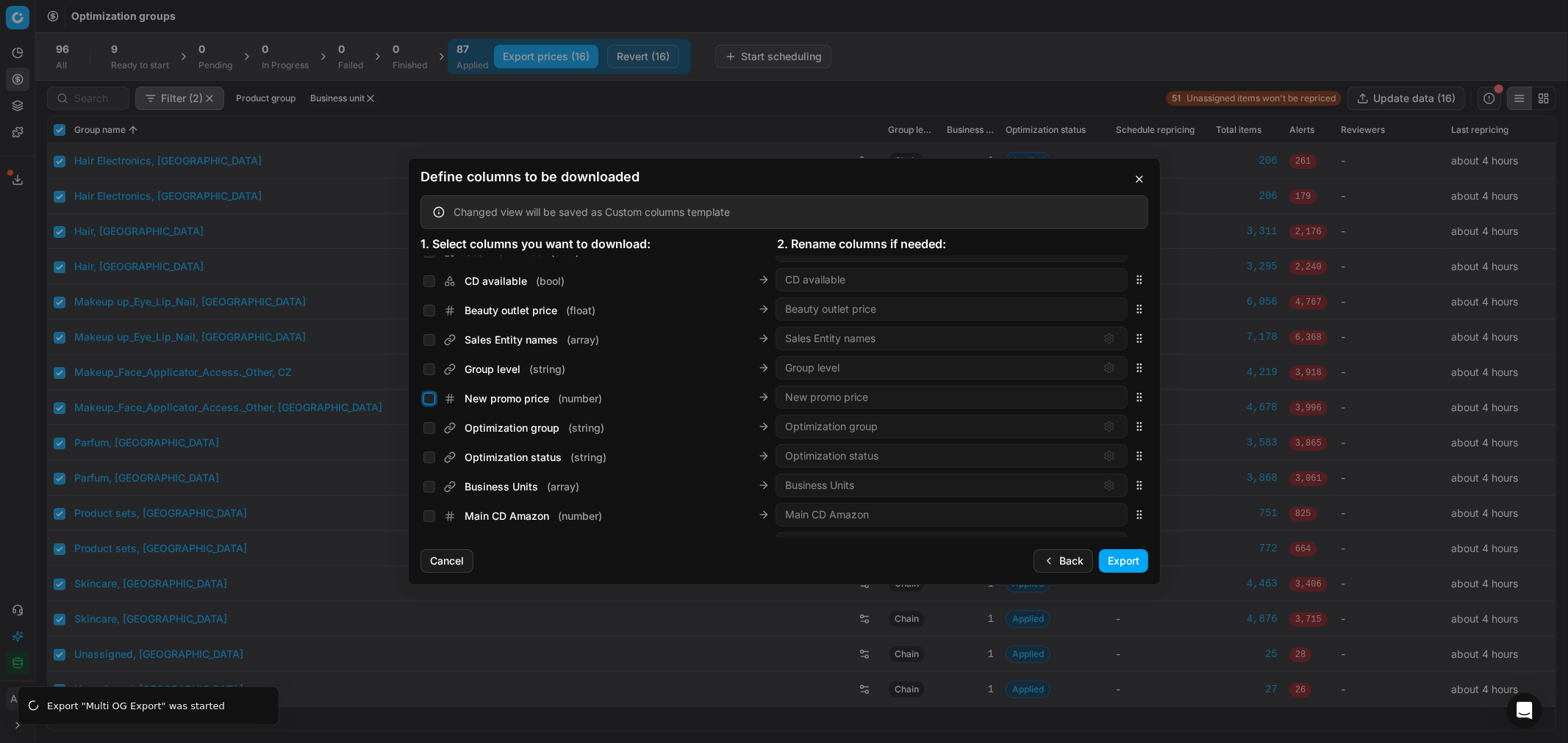
click at [424, 401] on input "New promo price ( number )" at bounding box center [429, 399] width 11 height 11
checkbox input "true"
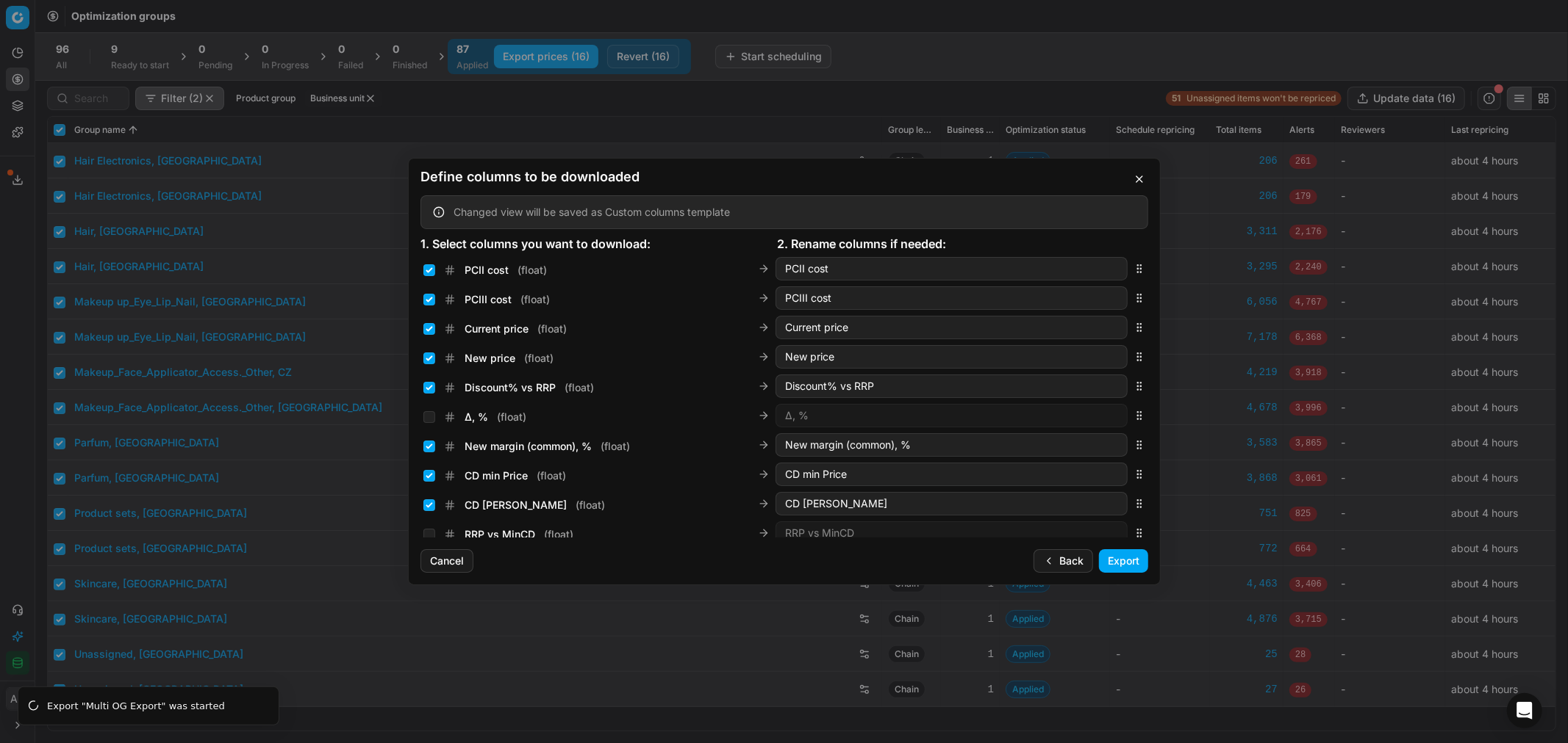
scroll to position [295, 0]
click at [430, 359] on input "New price ( float )" at bounding box center [429, 359] width 11 height 11
checkbox input "false"
click at [427, 327] on input "Current price ( float )" at bounding box center [429, 330] width 11 height 11
checkbox input "false"
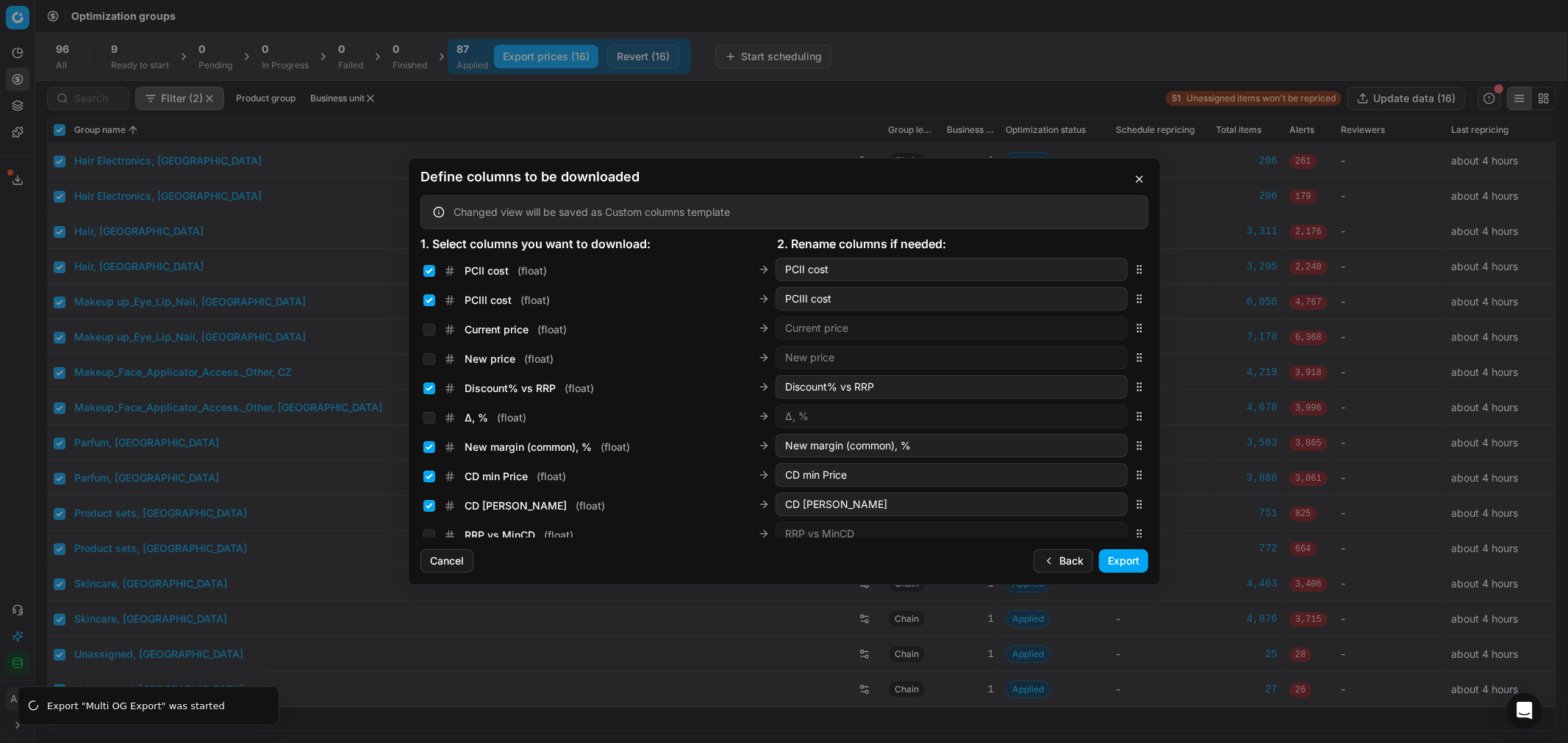
click at [1123, 561] on button "Export" at bounding box center [1123, 561] width 50 height 24
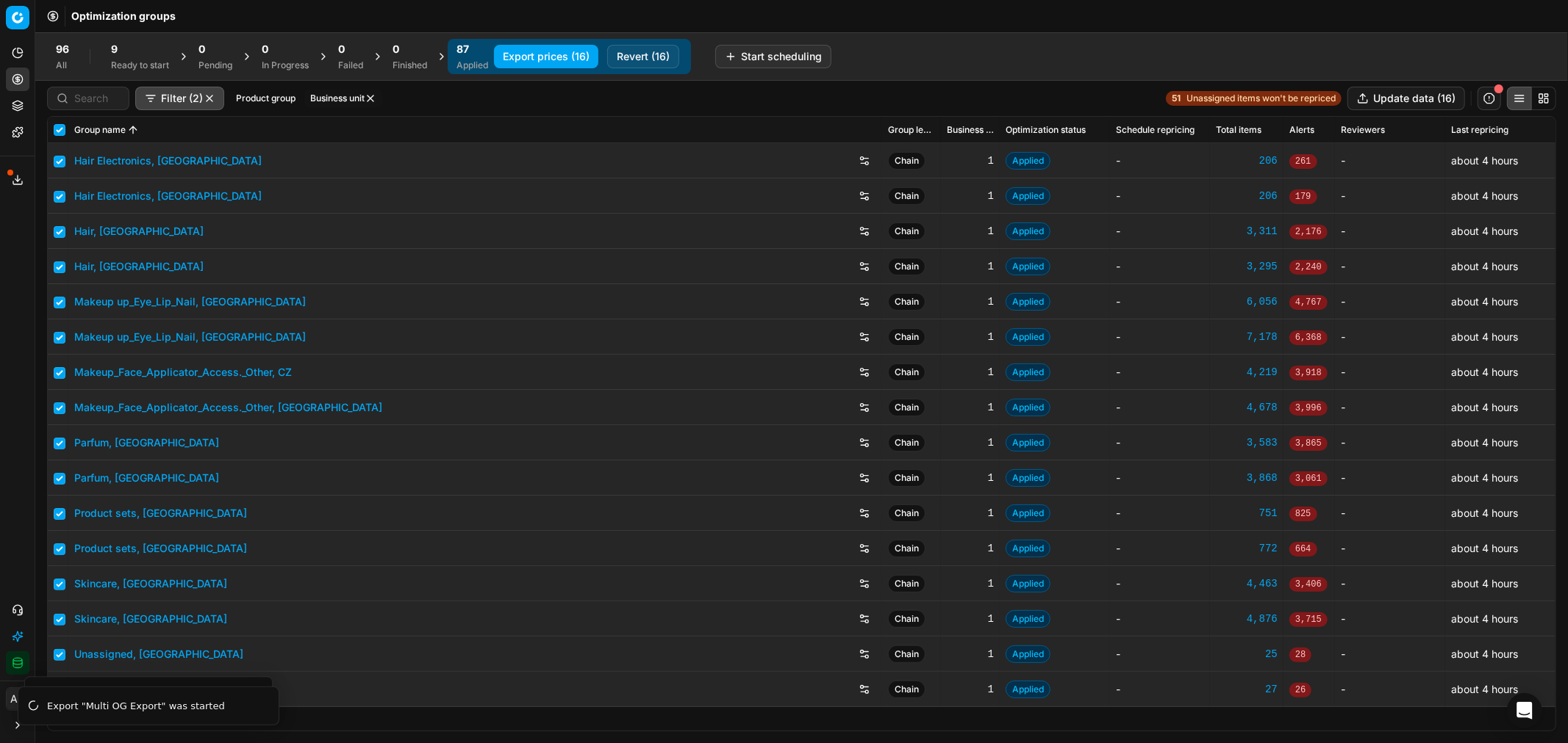
click at [17, 175] on icon at bounding box center [17, 180] width 11 height 11
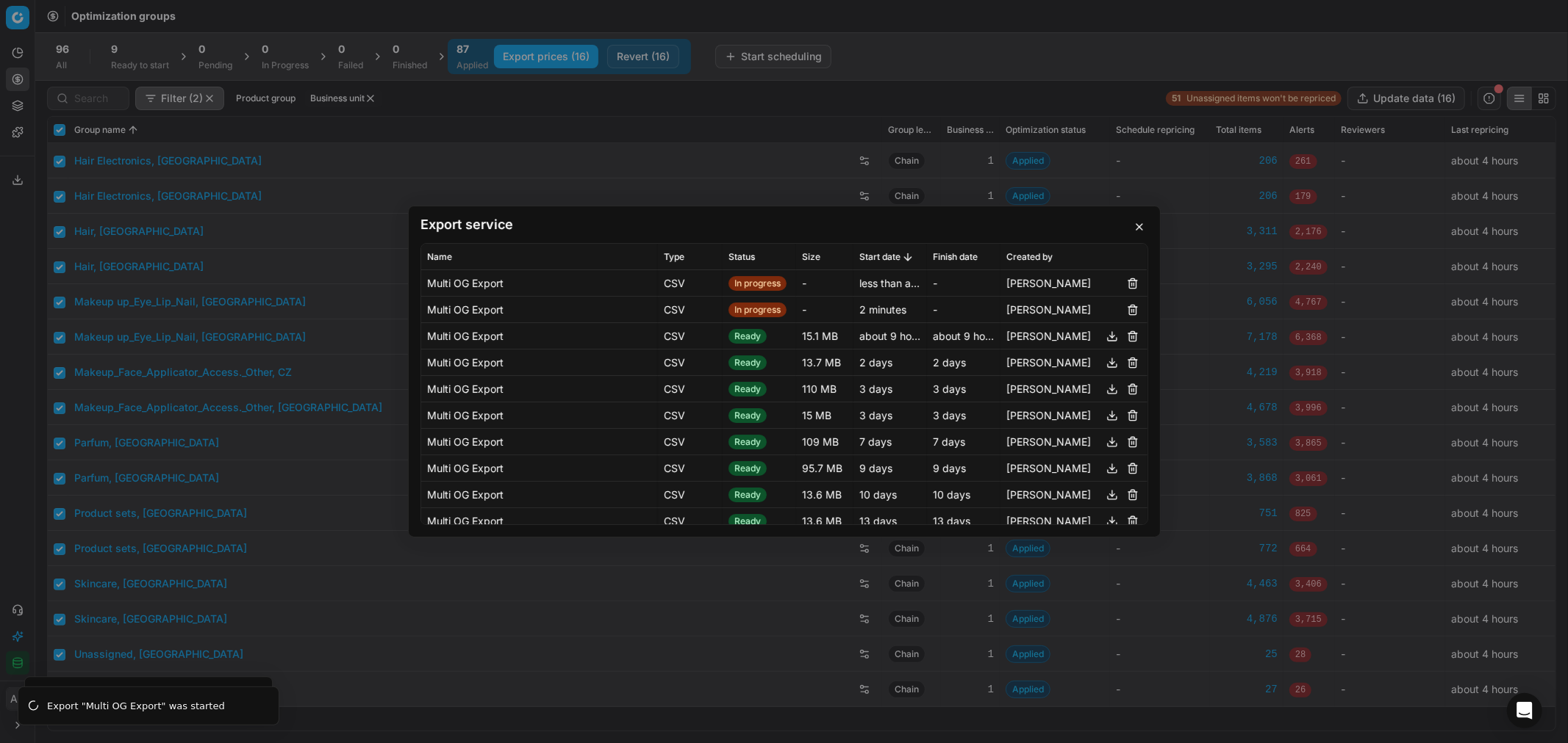
click at [1123, 312] on button "button" at bounding box center [1132, 310] width 17 height 17
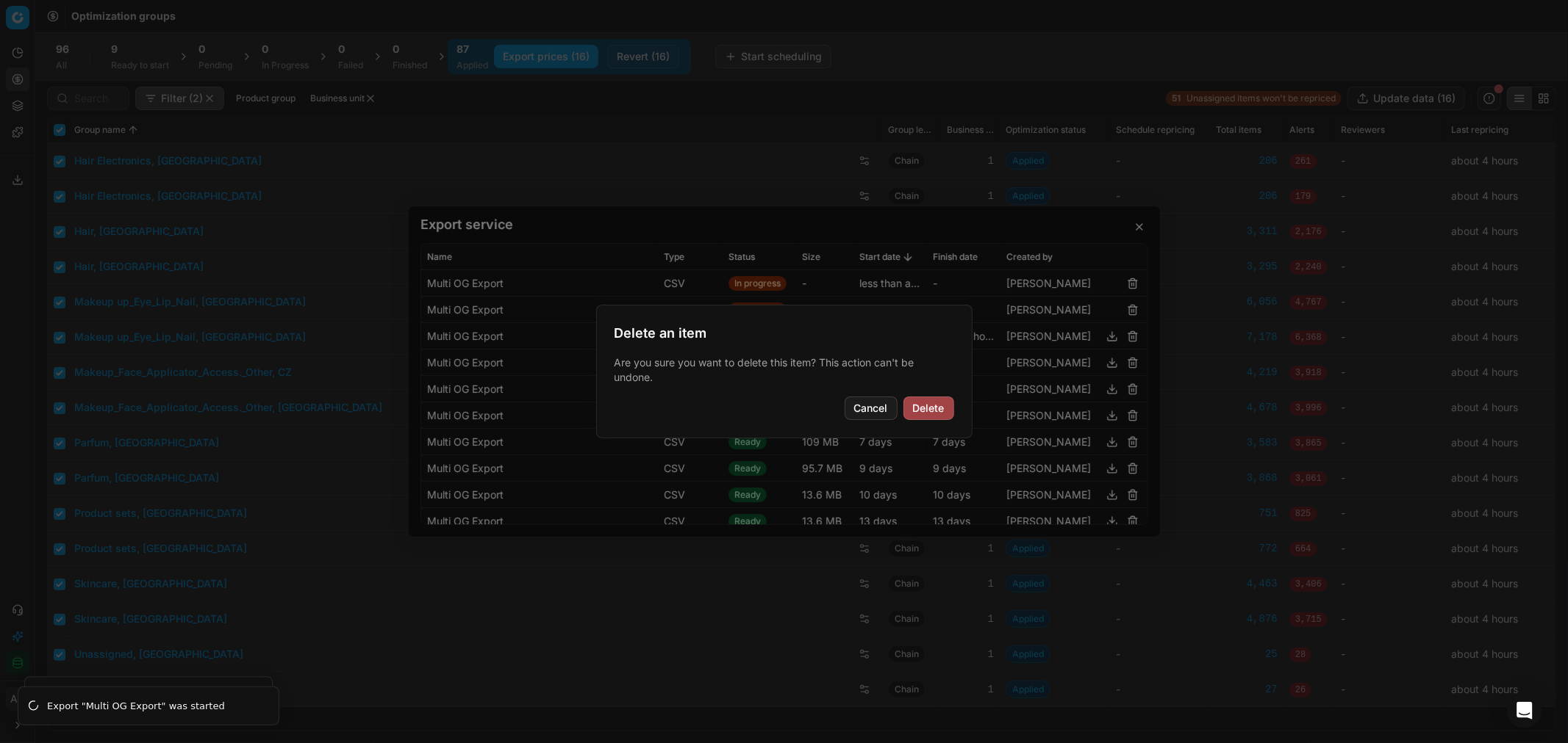
click at [929, 401] on button "Delete" at bounding box center [928, 408] width 51 height 24
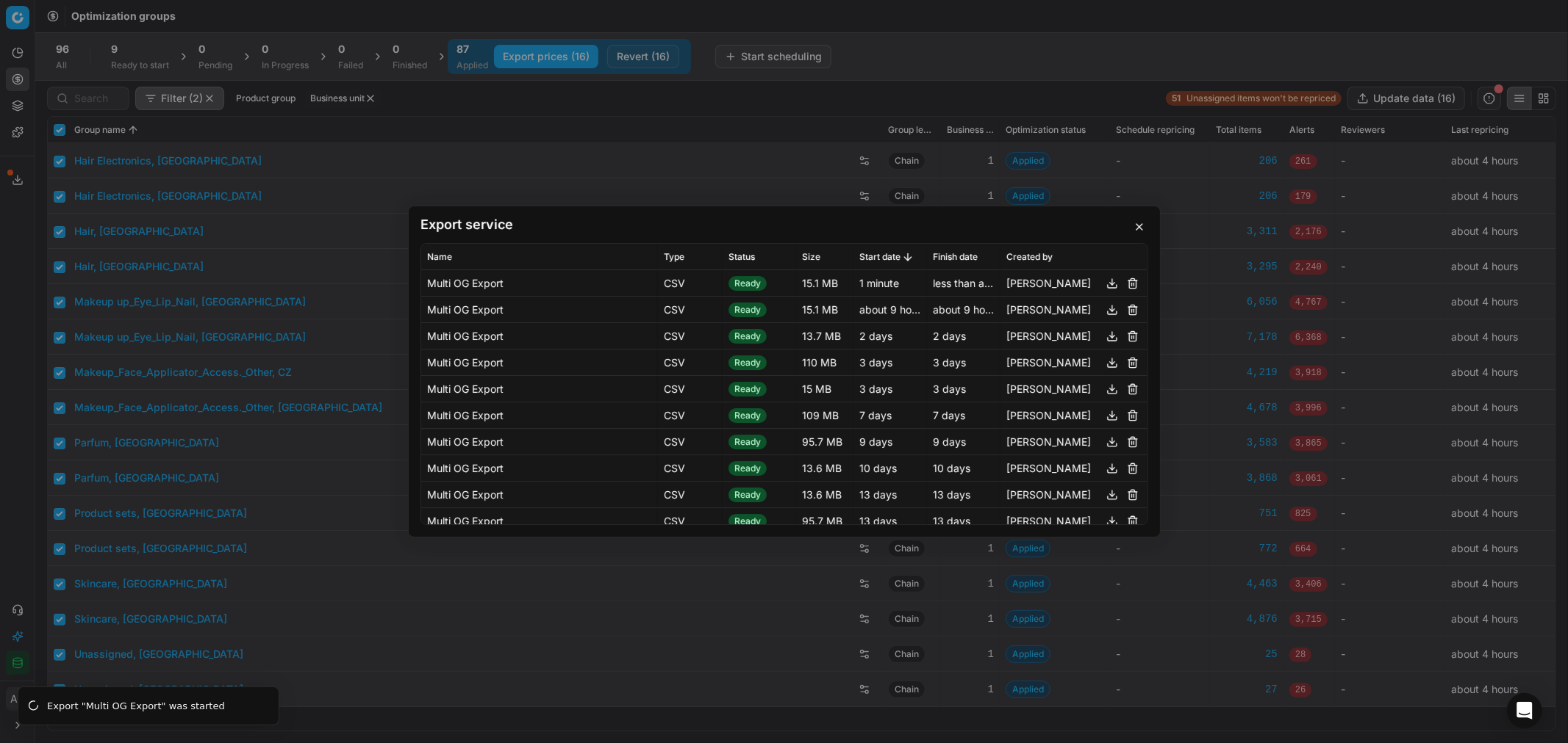
click at [1103, 280] on button "button" at bounding box center [1112, 283] width 17 height 17
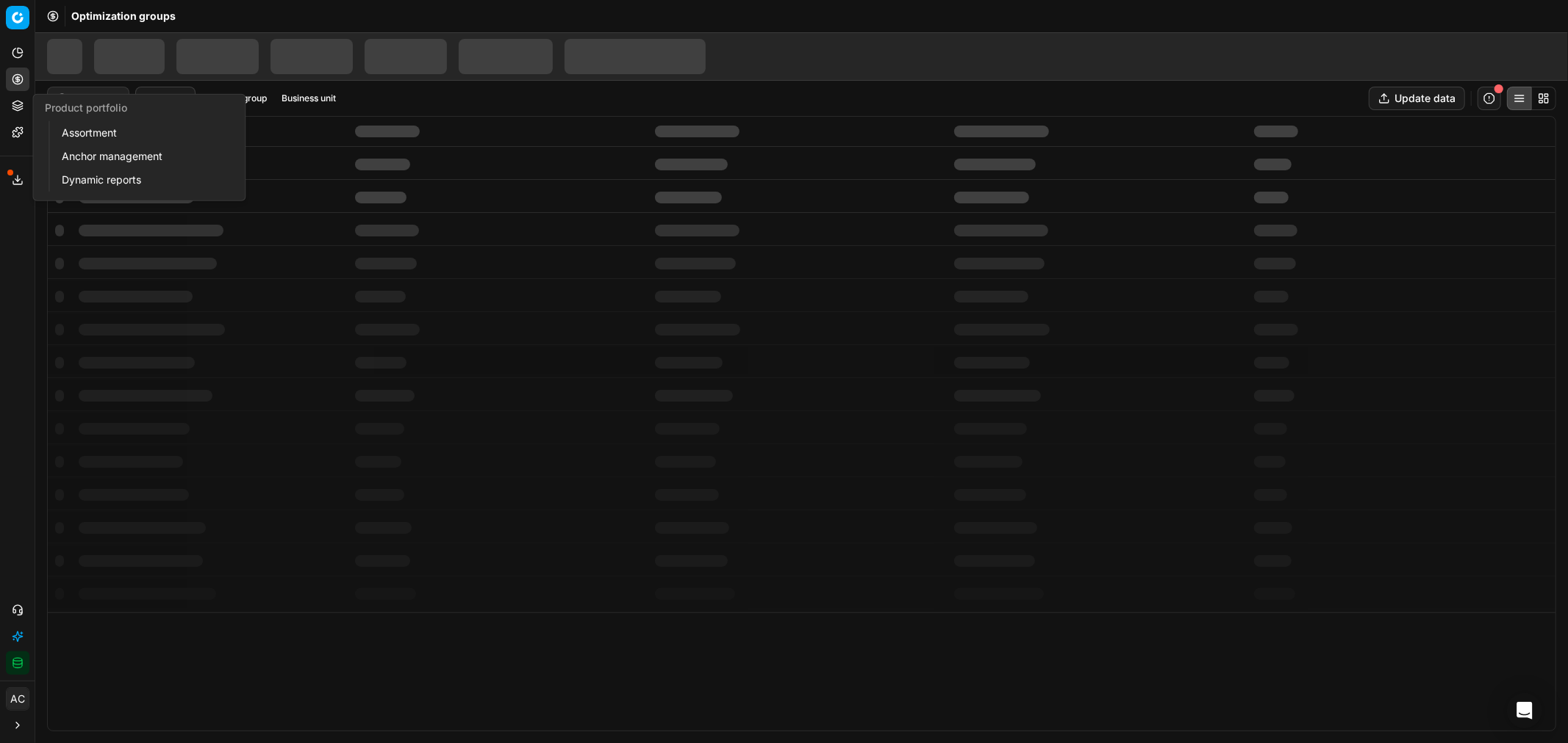
click at [86, 133] on link "Assortment" at bounding box center [141, 134] width 171 height 21
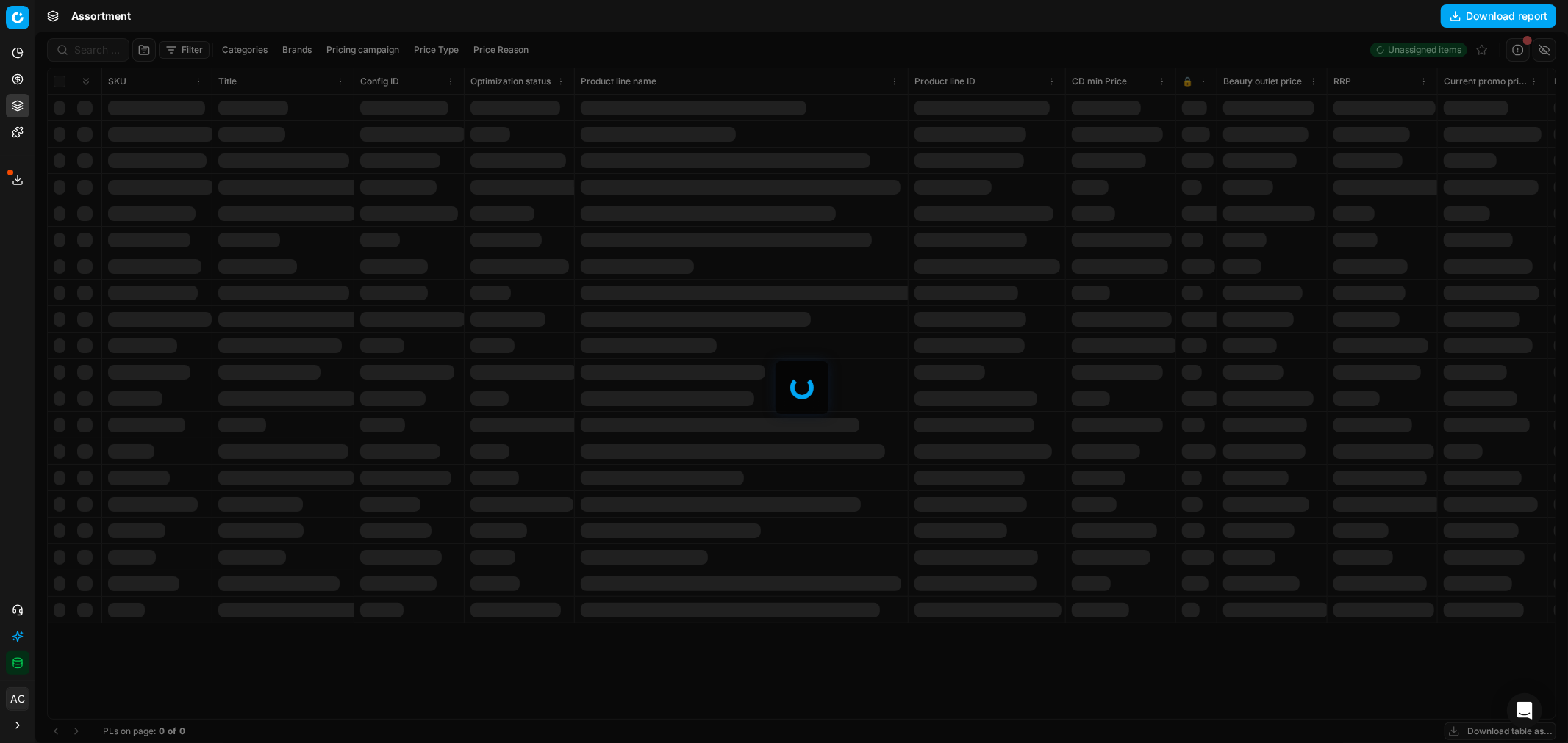
click at [85, 47] on div at bounding box center [802, 387] width 1533 height 711
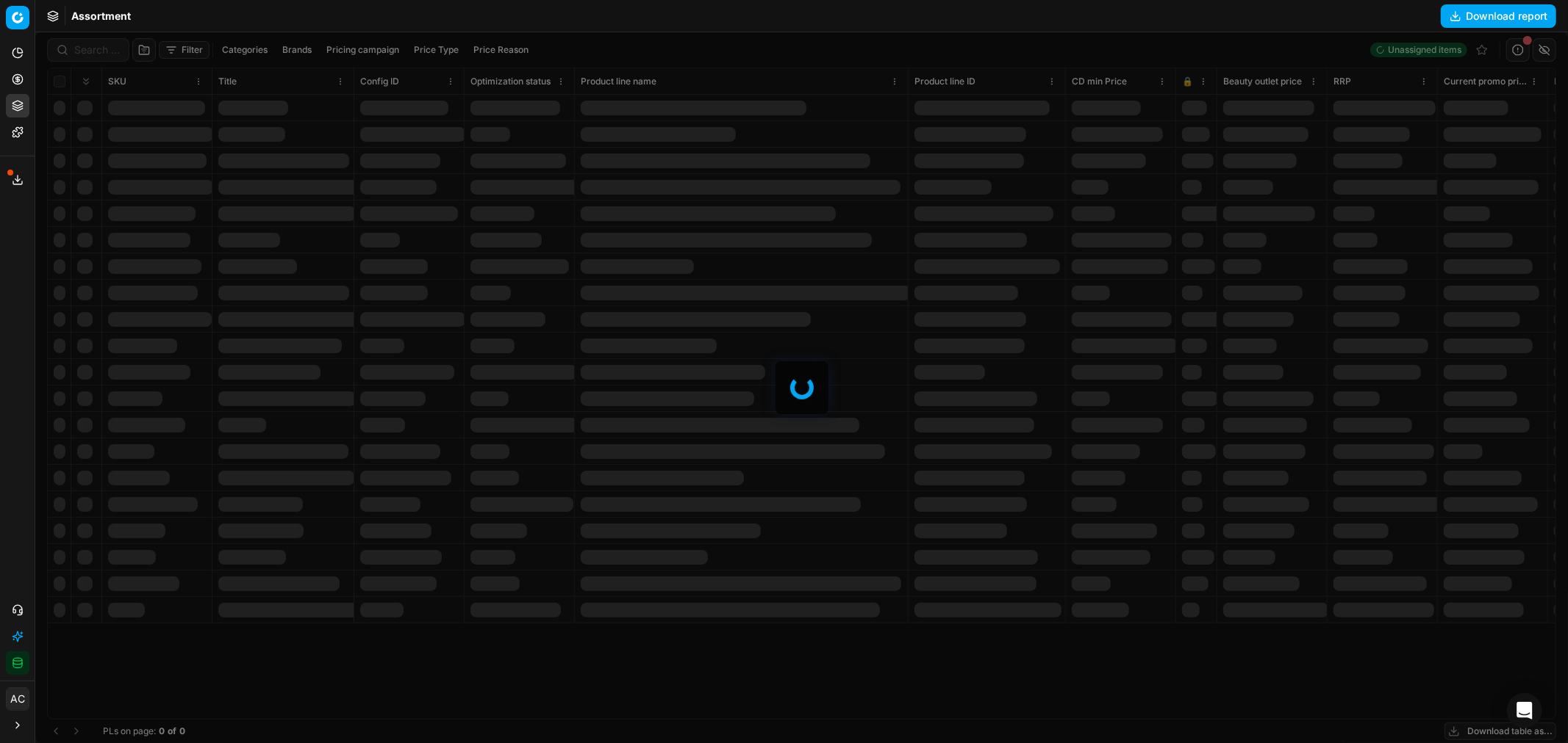
click at [85, 47] on div at bounding box center [802, 387] width 1533 height 711
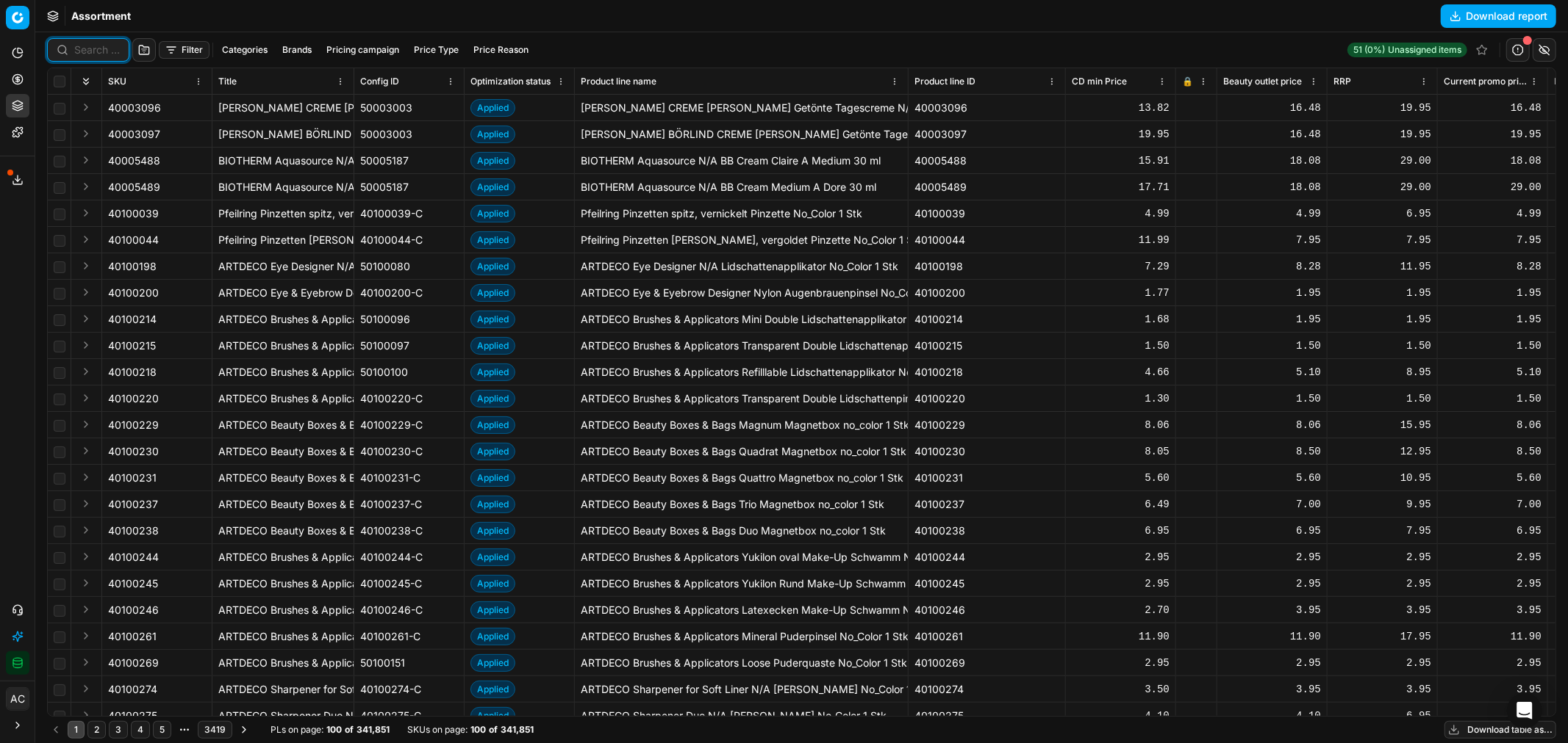
click at [85, 47] on input at bounding box center [97, 50] width 46 height 14
paste input "90018741-0029314"
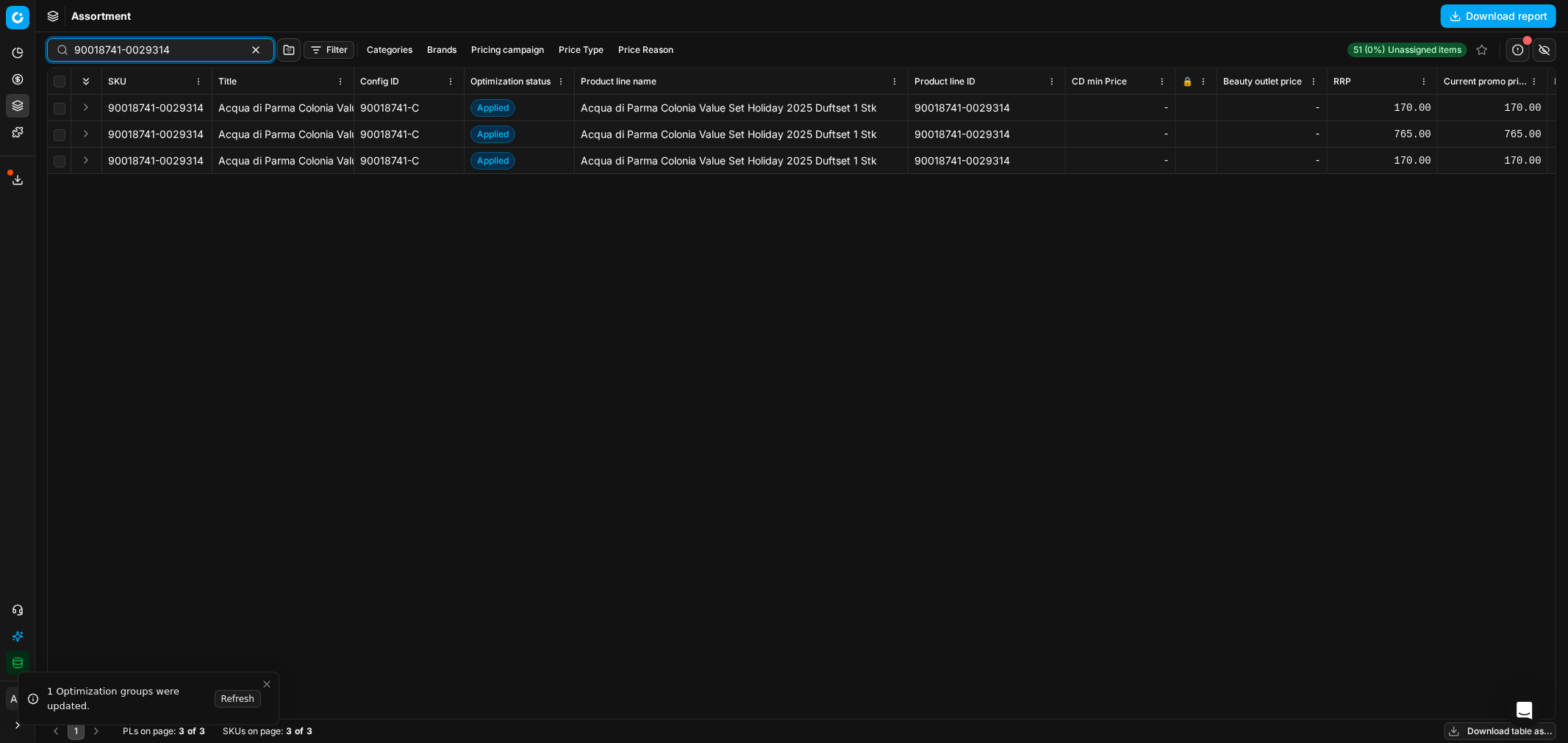
type input "90018741-0029314"
click at [482, 348] on div "90018741-0029314 Acqua di Parma Colonia Value Set Holiday 2025 Duftset 1 Stk 90…" at bounding box center [801, 406] width 1507 height 625
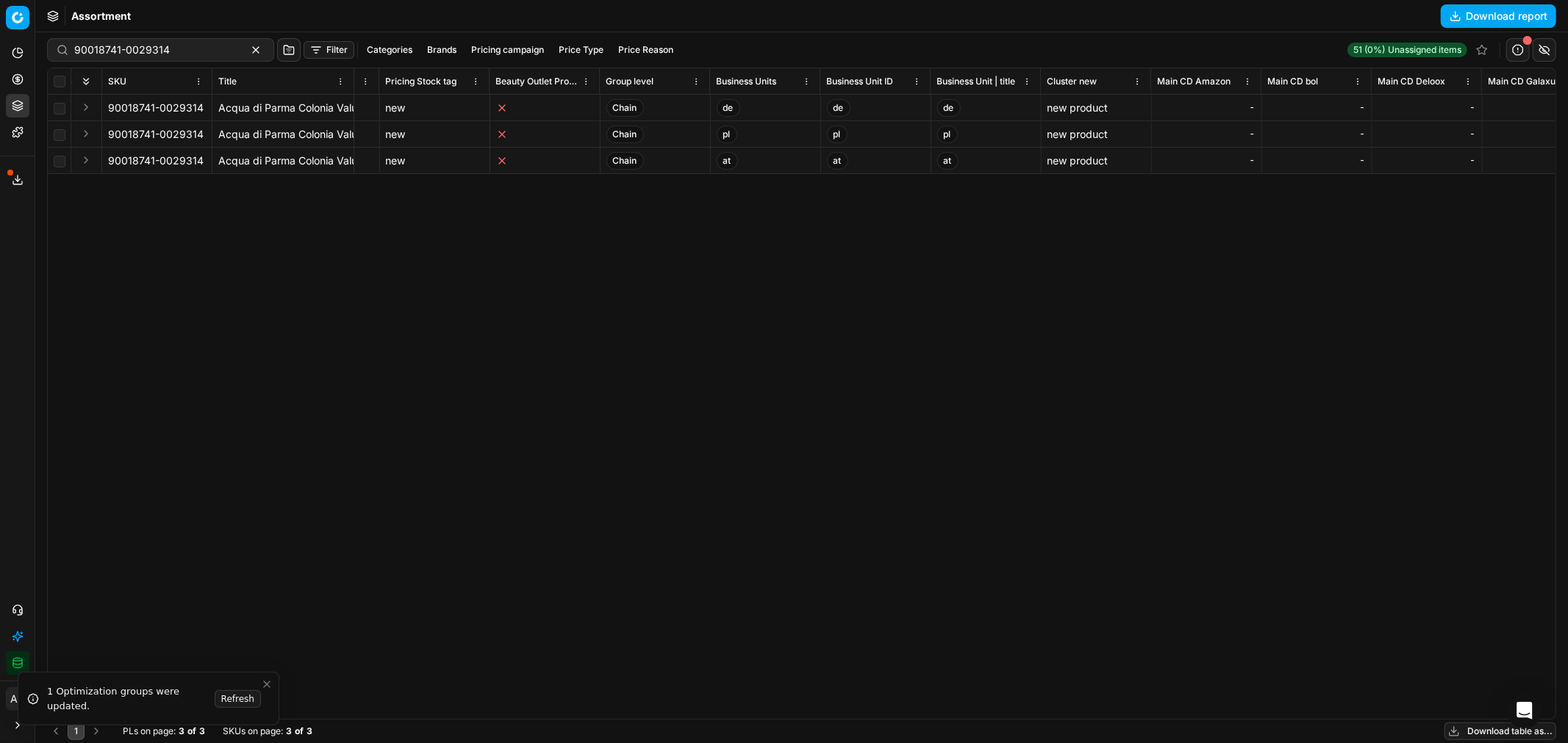
scroll to position [0, 9249]
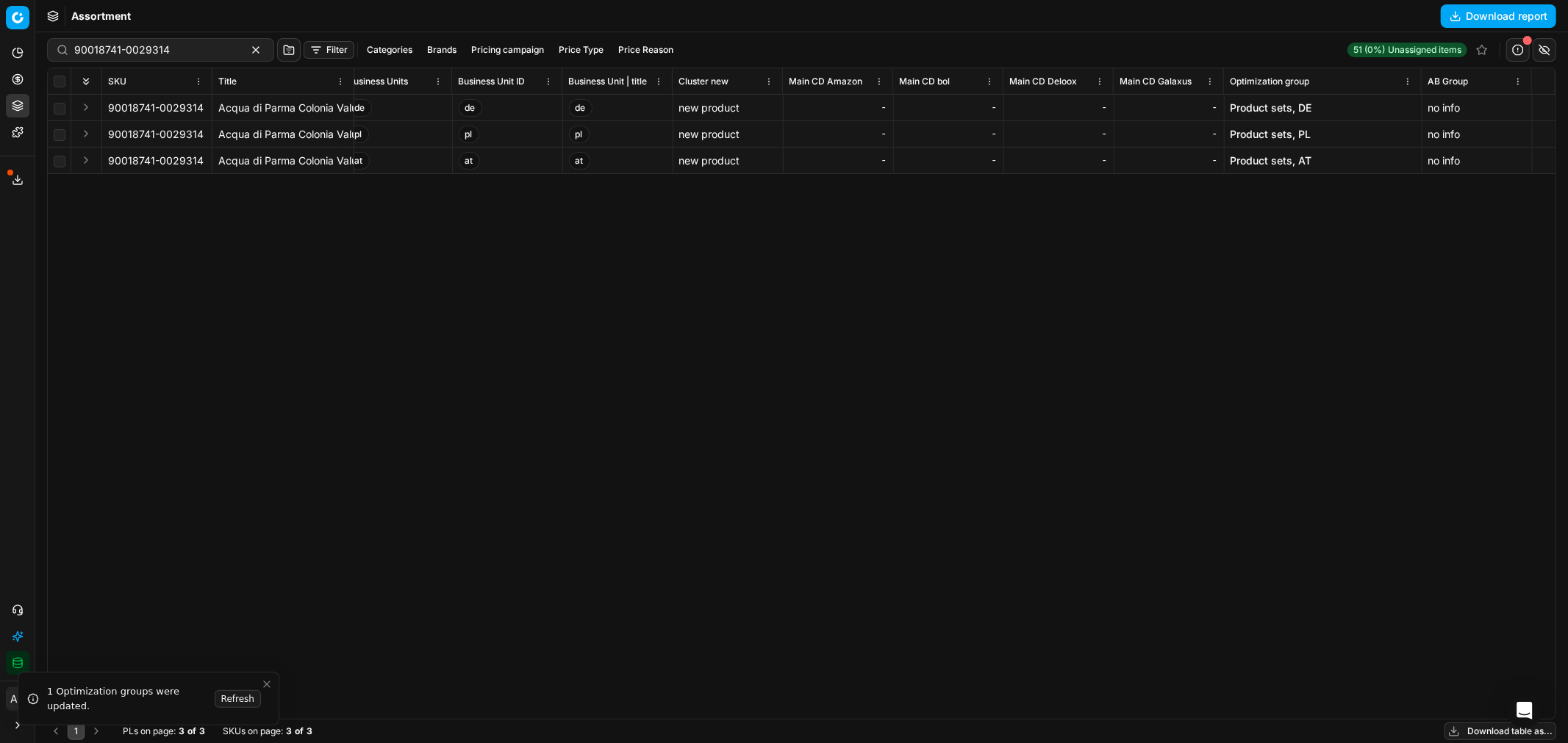
click at [1306, 111] on link "Product sets, DE" at bounding box center [1270, 108] width 81 height 14
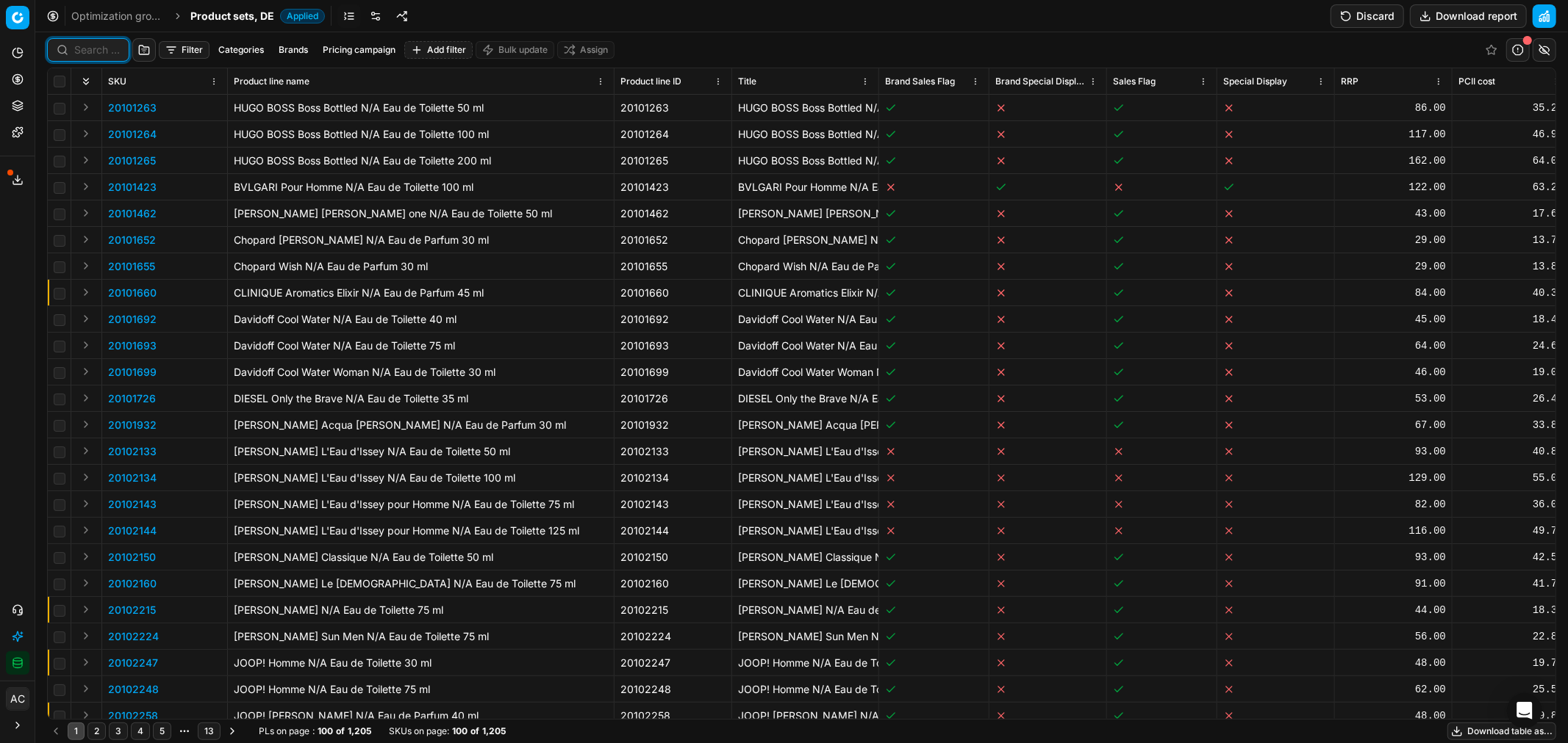
click at [98, 49] on input at bounding box center [97, 50] width 46 height 14
click at [267, 54] on div "Filter Categories Brands Pricing campaign Add filter Bulk update Assign" at bounding box center [801, 50] width 1509 height 35
click at [180, 56] on button "Filter" at bounding box center [183, 50] width 51 height 17
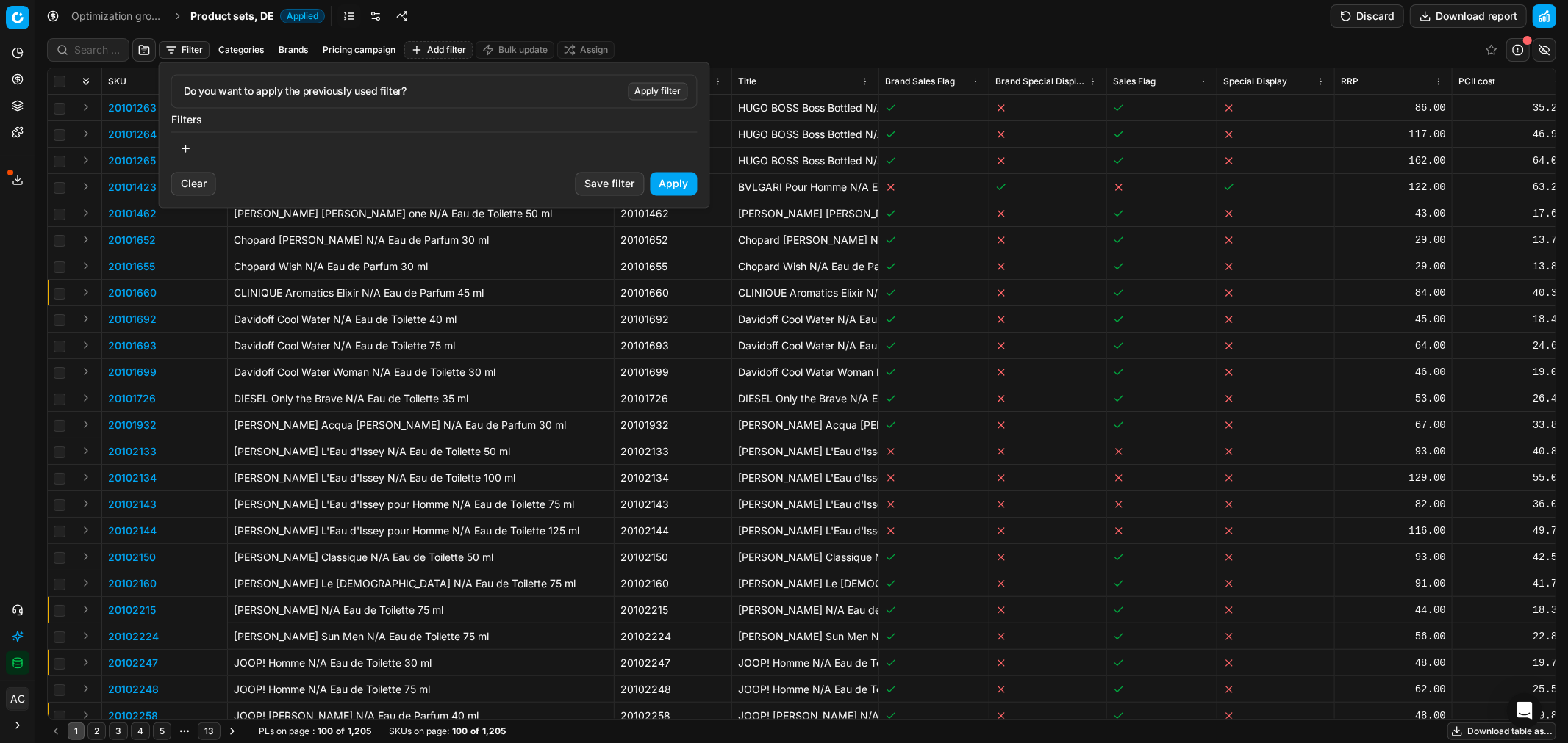
click at [184, 152] on button "button" at bounding box center [185, 148] width 30 height 24
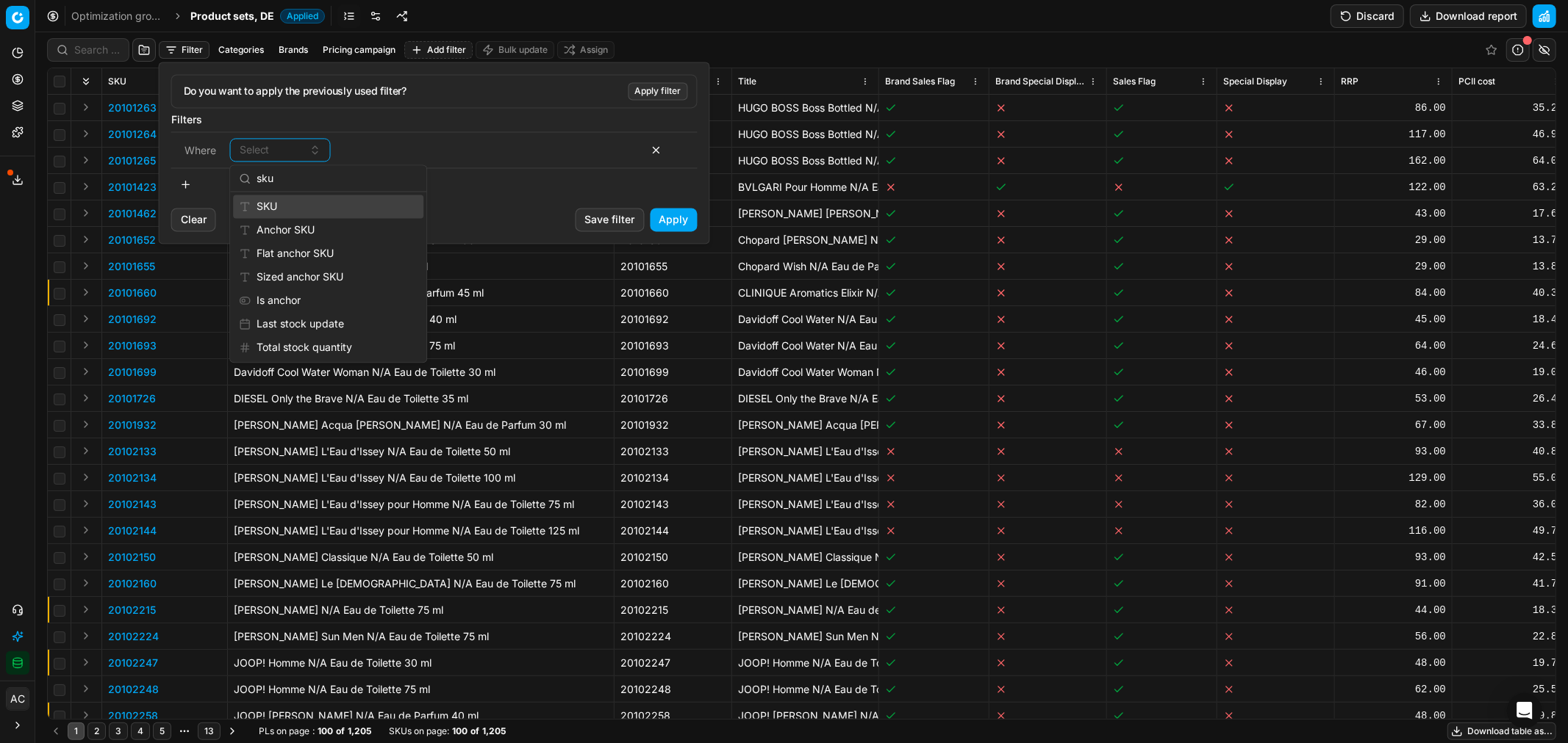
type input "sku"
click at [337, 203] on div "SKU" at bounding box center [327, 206] width 190 height 24
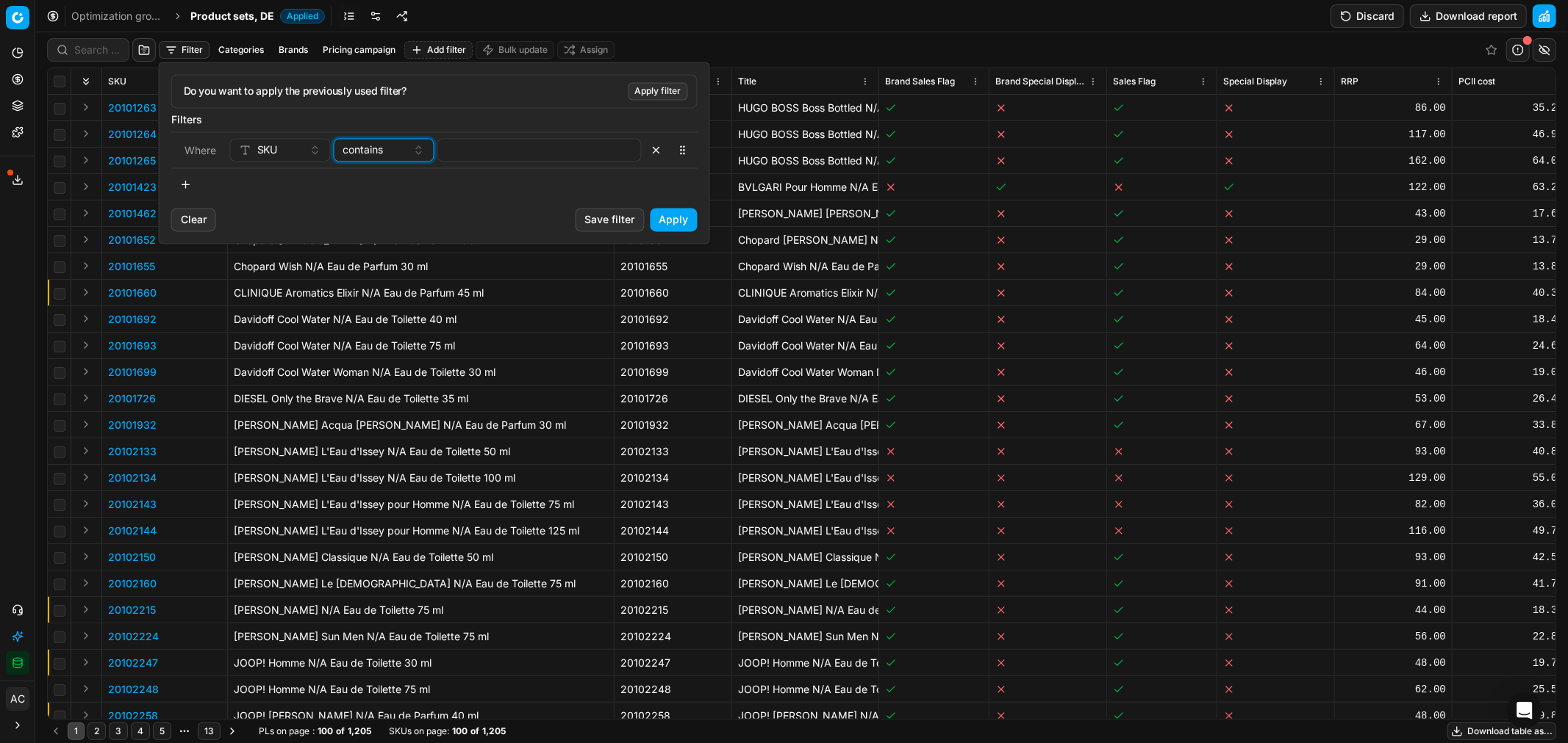
click at [383, 155] on span "contains" at bounding box center [364, 149] width 40 height 14
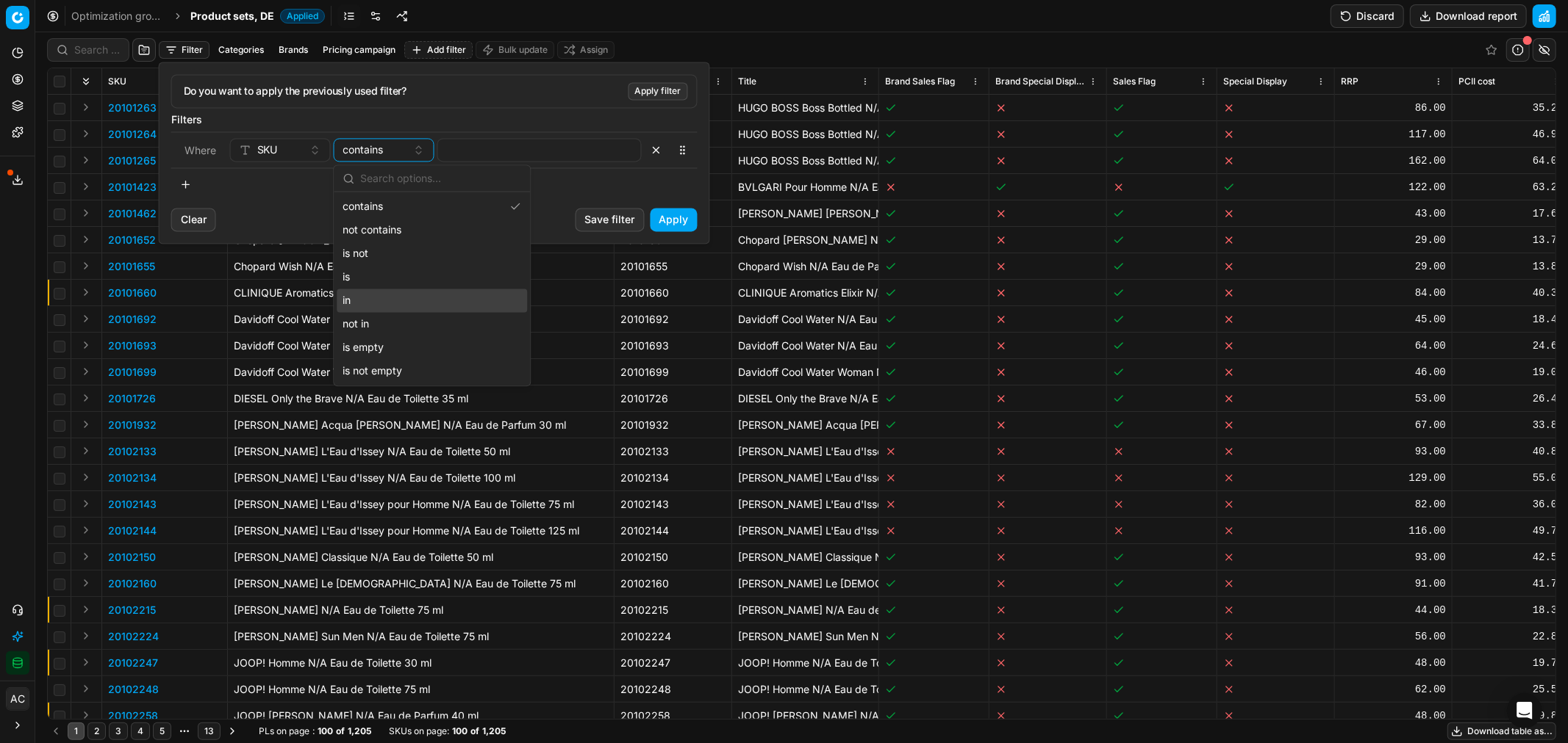
click at [419, 294] on div "in" at bounding box center [431, 300] width 190 height 24
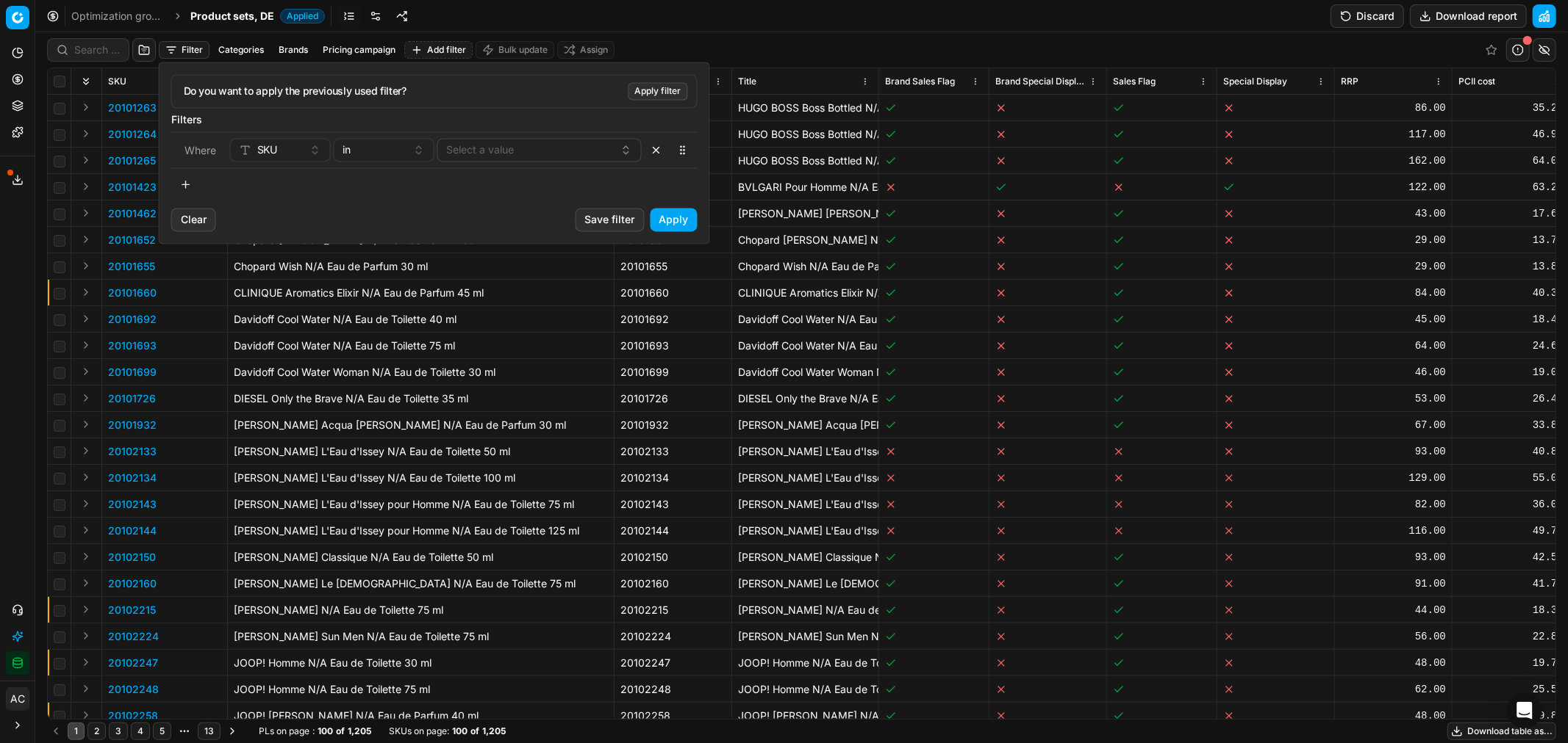
click at [485, 145] on button "Select a value" at bounding box center [539, 150] width 204 height 24
click at [507, 206] on span "90018741-0029314" at bounding box center [493, 206] width 95 height 14
click at [509, 149] on div "button" at bounding box center [533, 150] width 174 height 17
click at [496, 206] on span "90018743-0029315" at bounding box center [494, 206] width 97 height 14
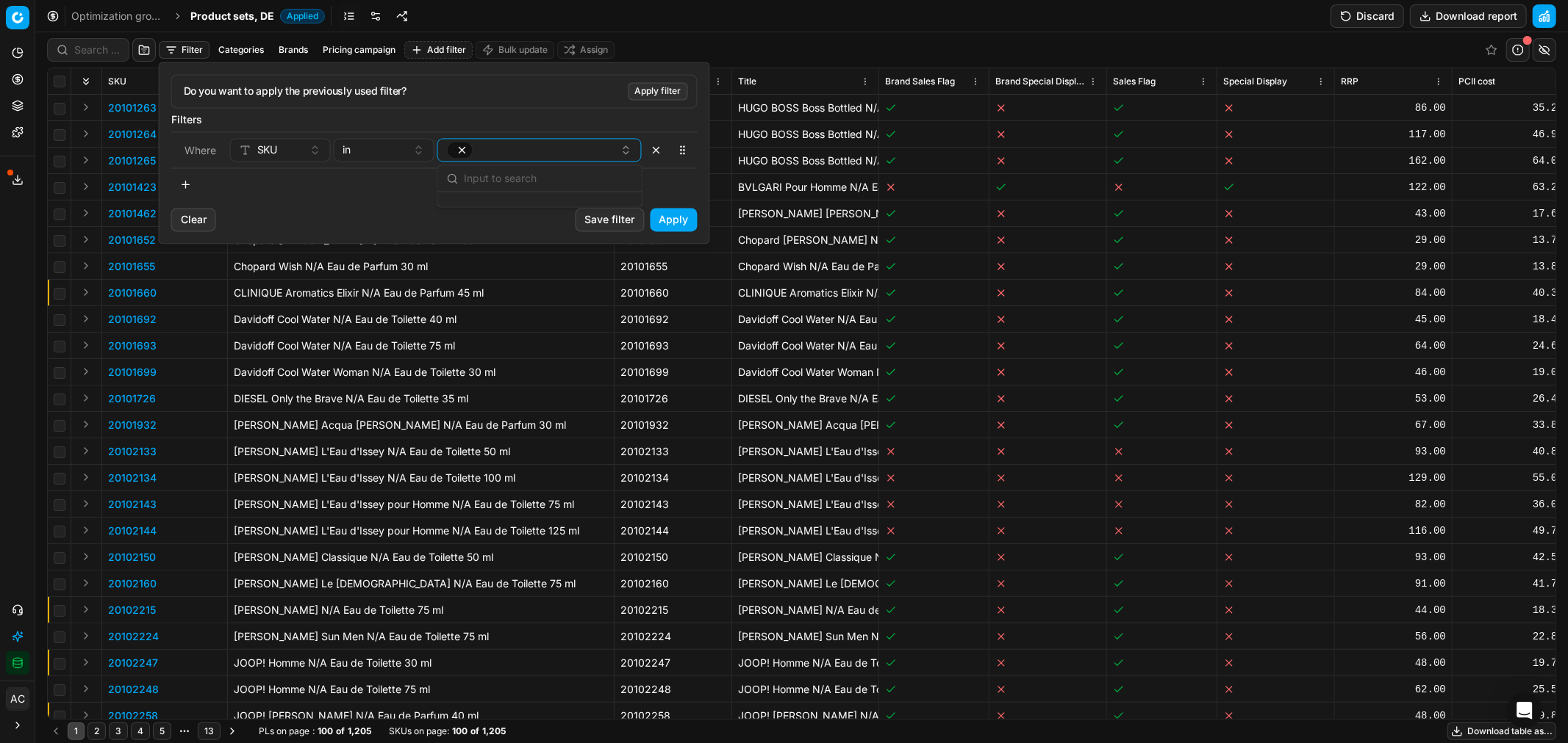
click at [504, 185] on input "text" at bounding box center [548, 178] width 169 height 30
click at [489, 208] on span "90018725-0029299" at bounding box center [495, 206] width 100 height 14
click at [485, 180] on input "text" at bounding box center [548, 178] width 169 height 30
click at [487, 210] on span "90018740-0029311" at bounding box center [493, 206] width 95 height 14
click at [503, 172] on input "text" at bounding box center [548, 178] width 169 height 30
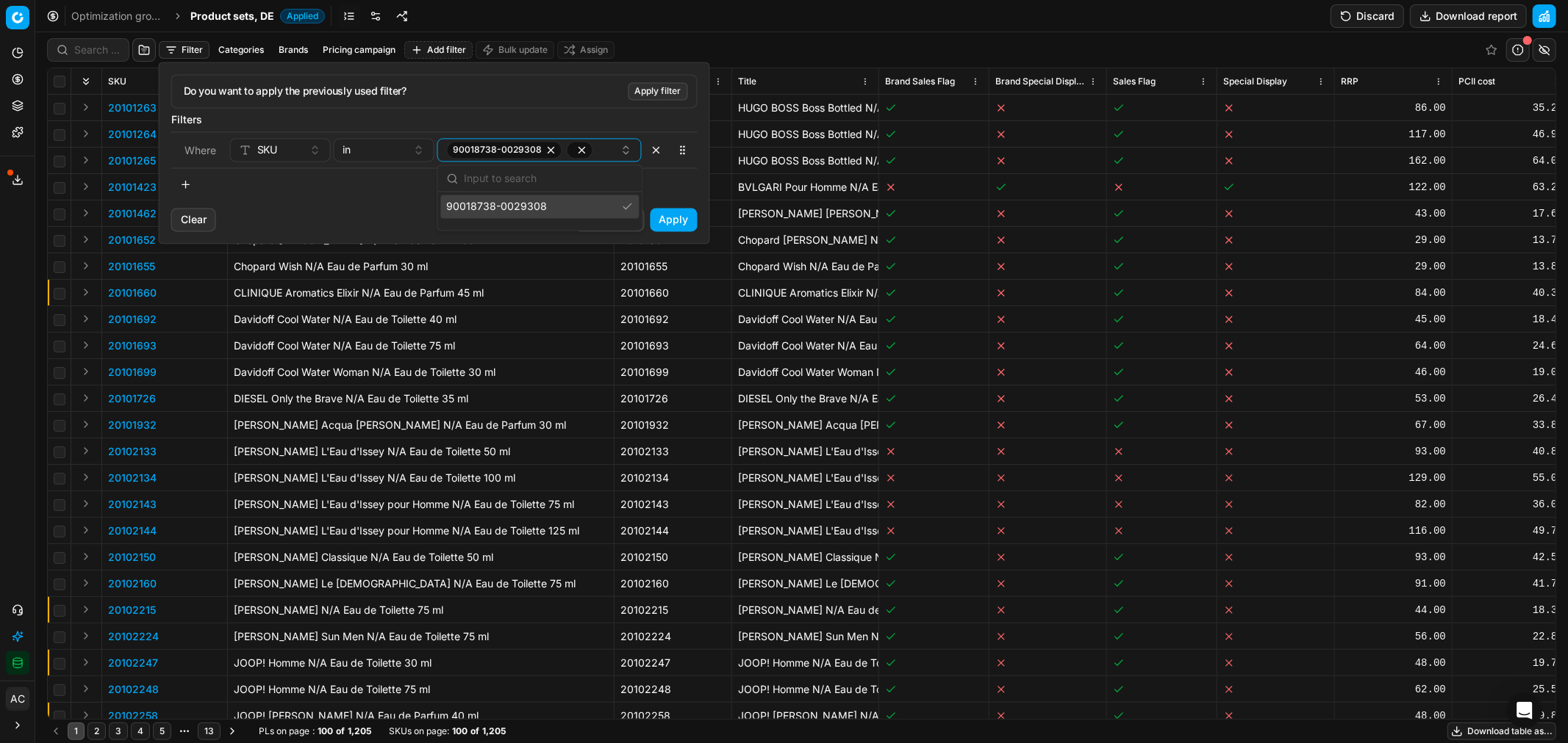
click at [491, 210] on span "90018738-0029308" at bounding box center [496, 206] width 101 height 14
click at [505, 180] on input "text" at bounding box center [548, 178] width 169 height 30
click at [491, 208] on span "90018744-0029312" at bounding box center [494, 206] width 97 height 14
click at [471, 184] on input "text" at bounding box center [548, 178] width 169 height 30
click at [417, 200] on div "Do you want to apply the previously used filter? Apply filter Filters Where SKU…" at bounding box center [434, 134] width 550 height 145
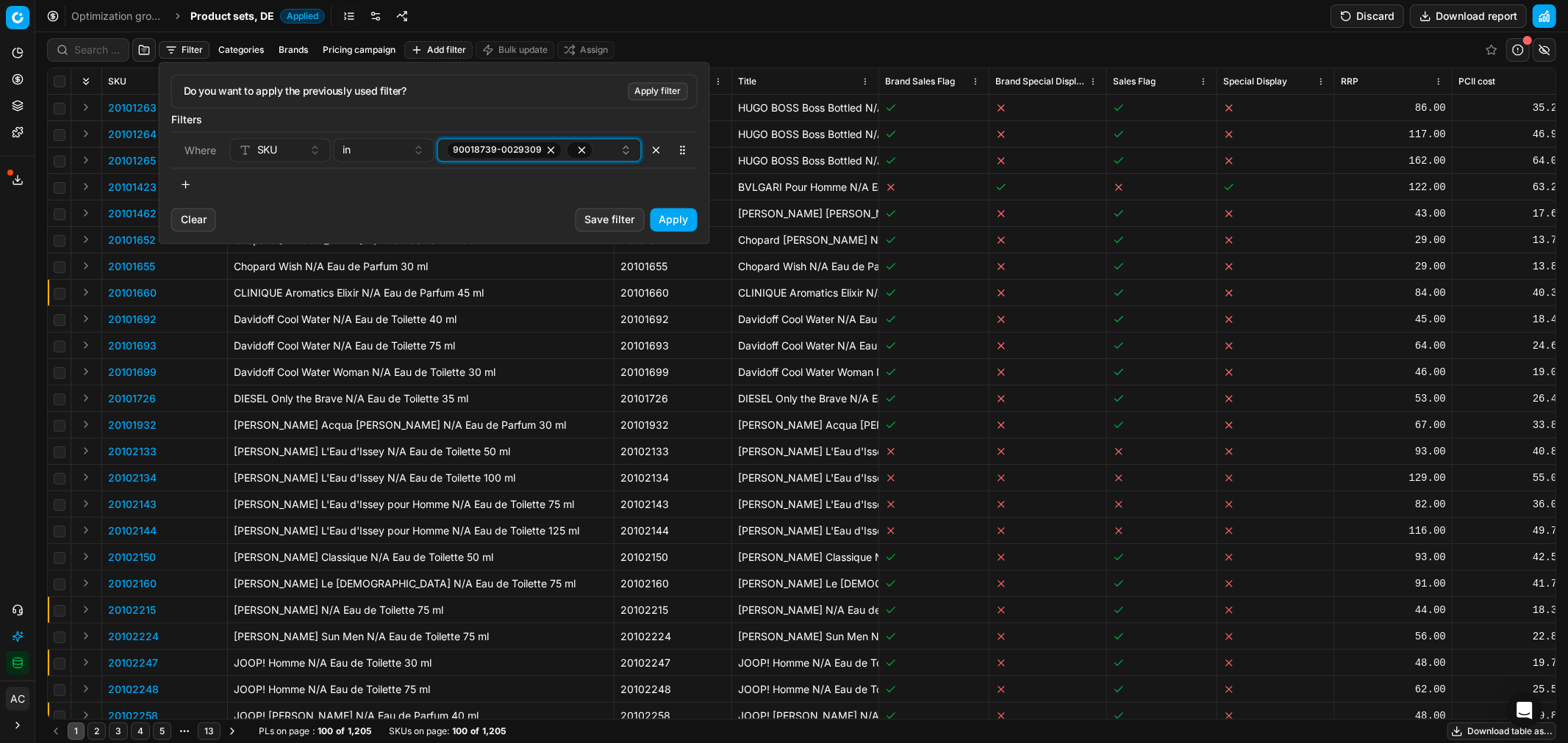
click at [610, 153] on div "90018739-0029309" at bounding box center [533, 150] width 174 height 17
click at [366, 217] on div "Clear Save filter Apply" at bounding box center [434, 225] width 550 height 35
click at [605, 145] on div "90018729-0029295" at bounding box center [533, 150] width 174 height 17
click at [538, 204] on span "90018735-0029300" at bounding box center [495, 206] width 100 height 14
click at [351, 207] on div "Do you want to apply the previously used filter? Apply filter Filters Where SKU…" at bounding box center [434, 134] width 550 height 145
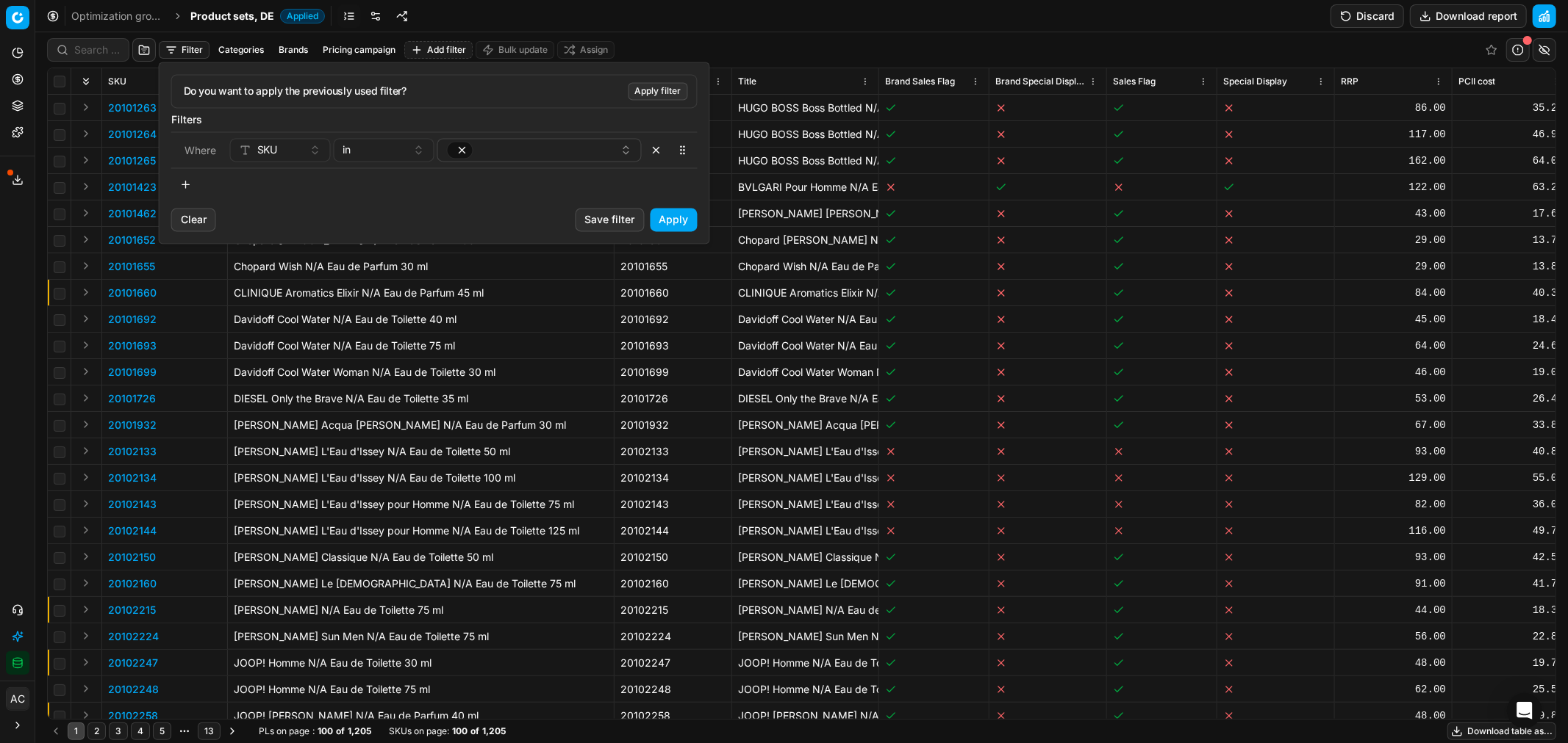
click at [681, 220] on button "Apply" at bounding box center [674, 219] width 47 height 24
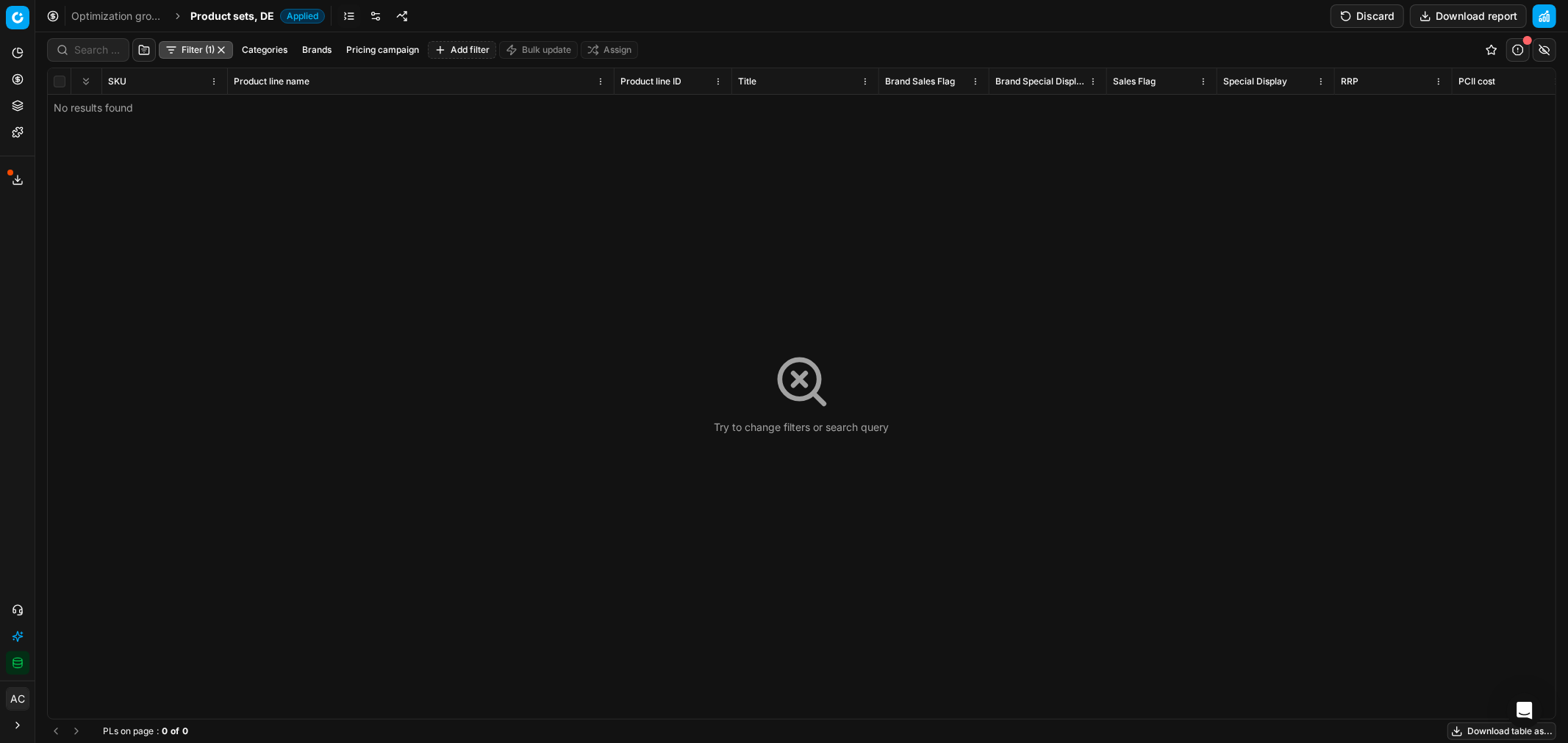
click at [220, 45] on button "button" at bounding box center [221, 50] width 11 height 11
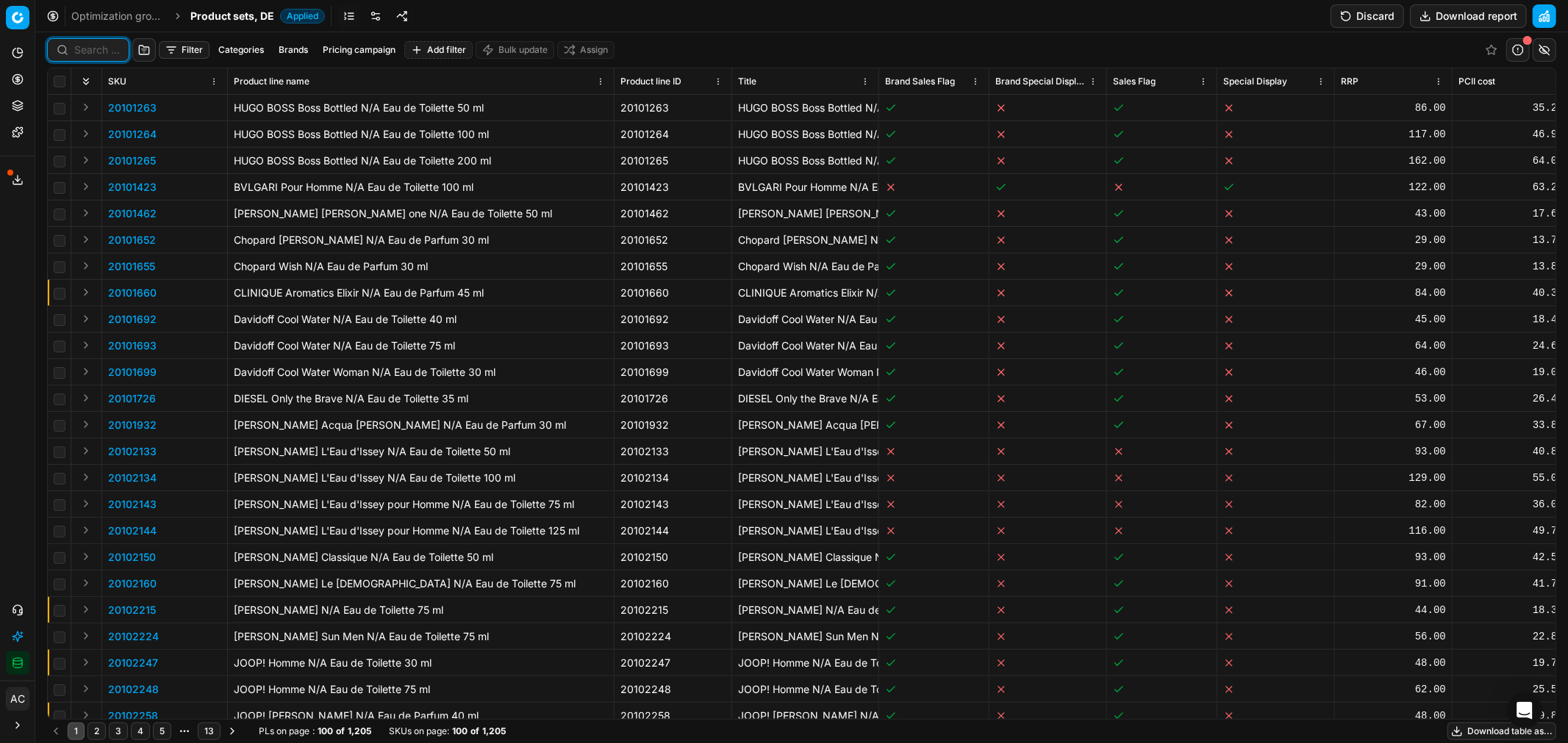
click at [112, 54] on input at bounding box center [97, 50] width 46 height 14
paste input "90018735-0029300"
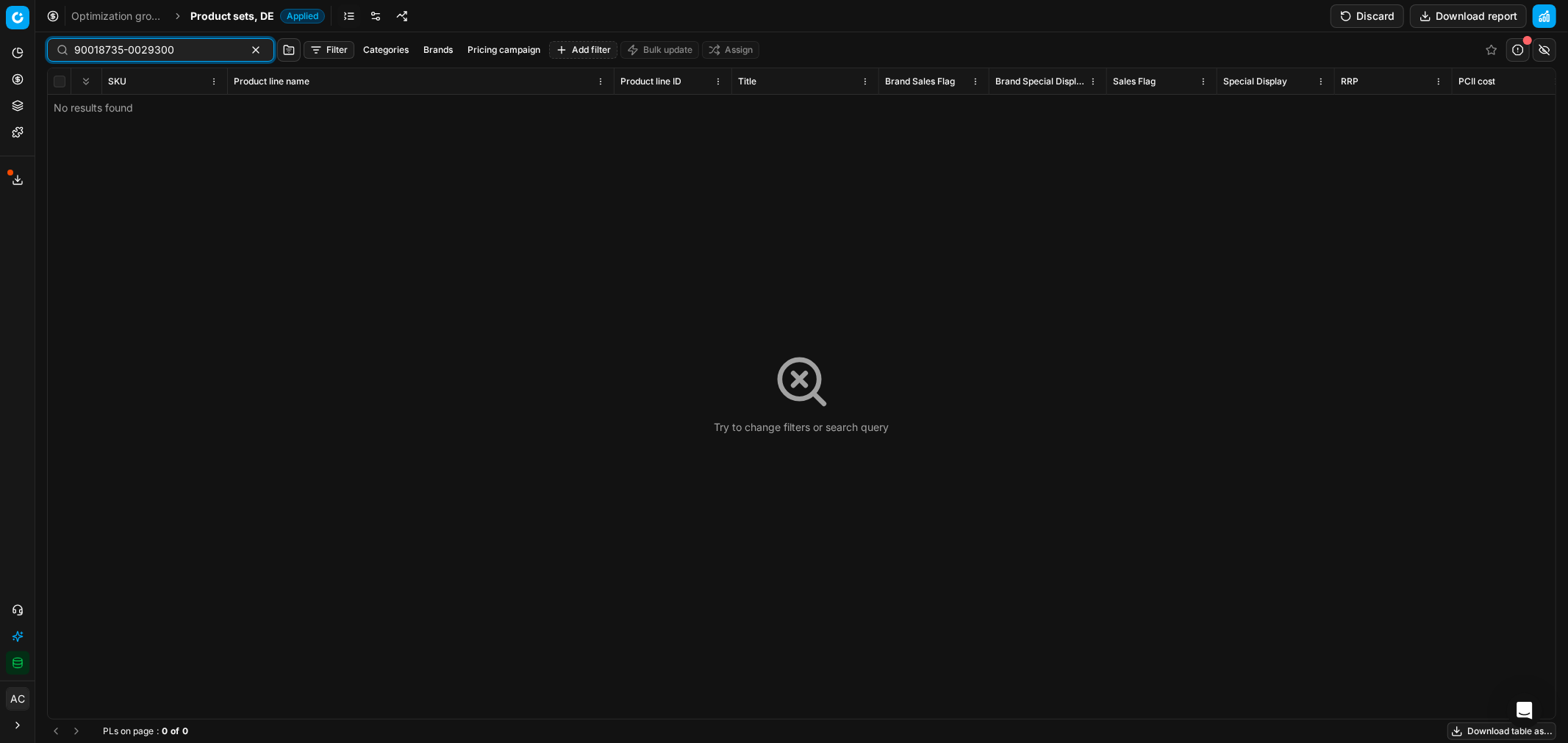
type input "90018735-0029300"
click at [247, 52] on button "button" at bounding box center [256, 50] width 17 height 17
click at [175, 53] on button "Filter" at bounding box center [183, 50] width 51 height 17
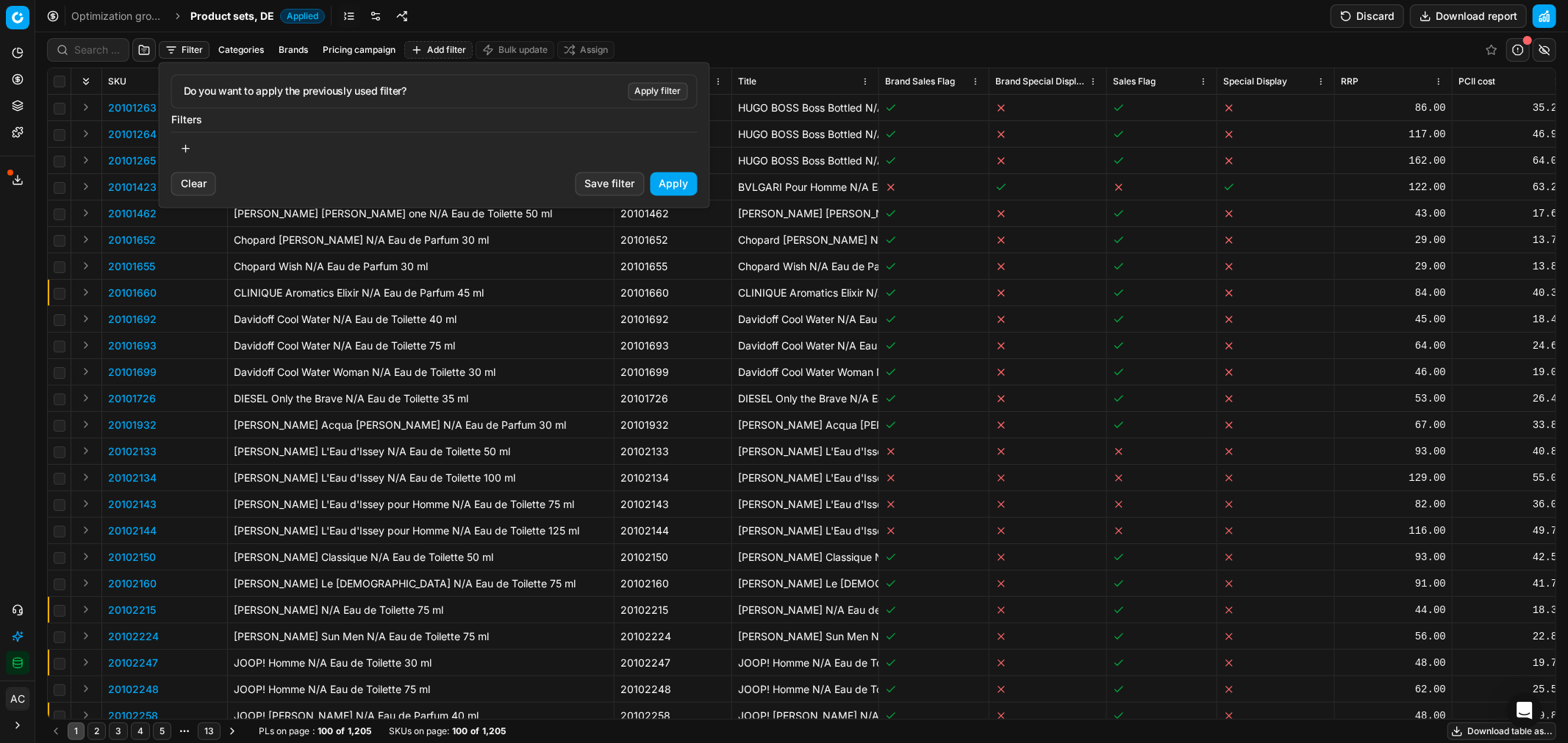
click at [185, 150] on button "button" at bounding box center [185, 148] width 30 height 24
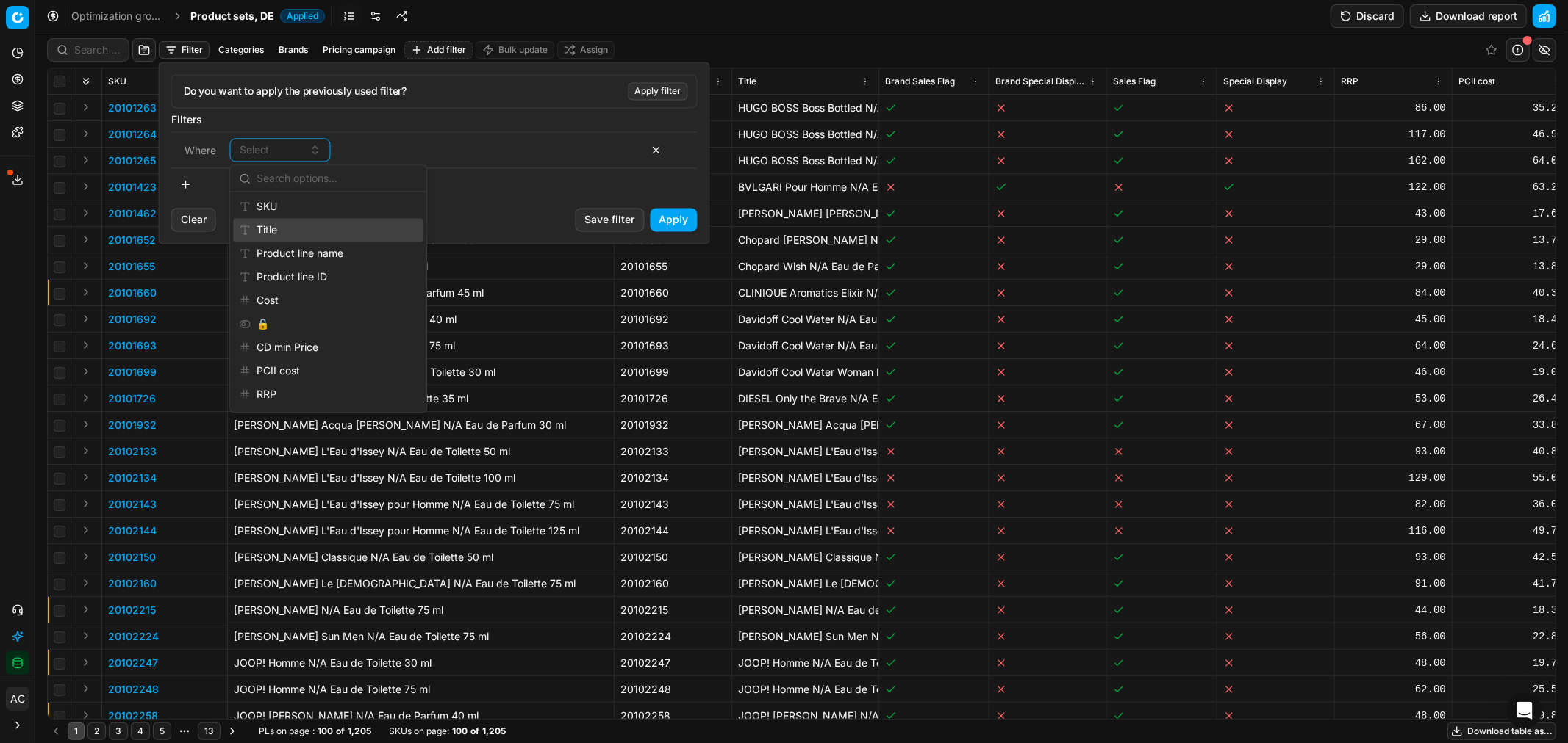
click at [296, 210] on div "SKU" at bounding box center [327, 206] width 190 height 24
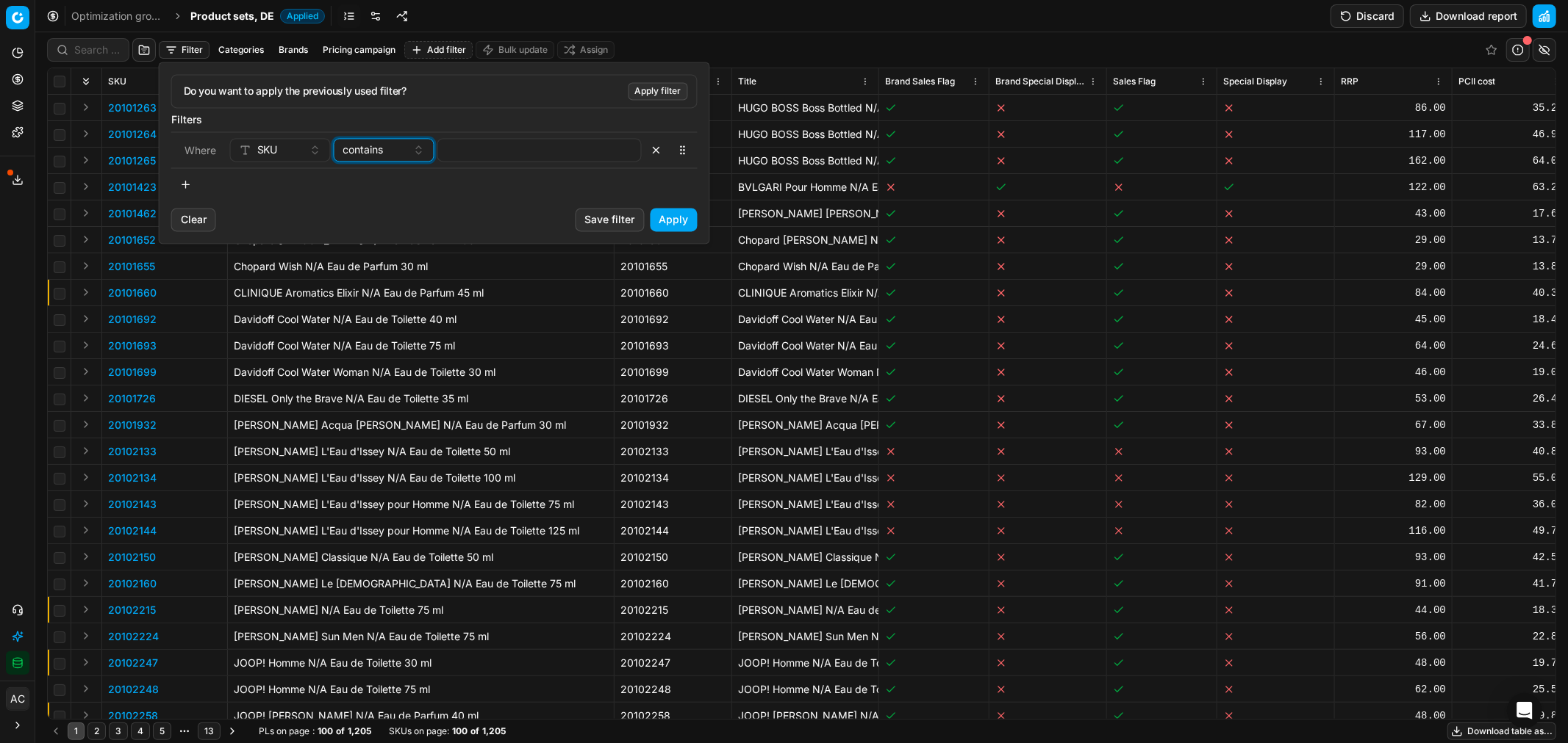
click at [409, 149] on button "contains" at bounding box center [385, 150] width 101 height 24
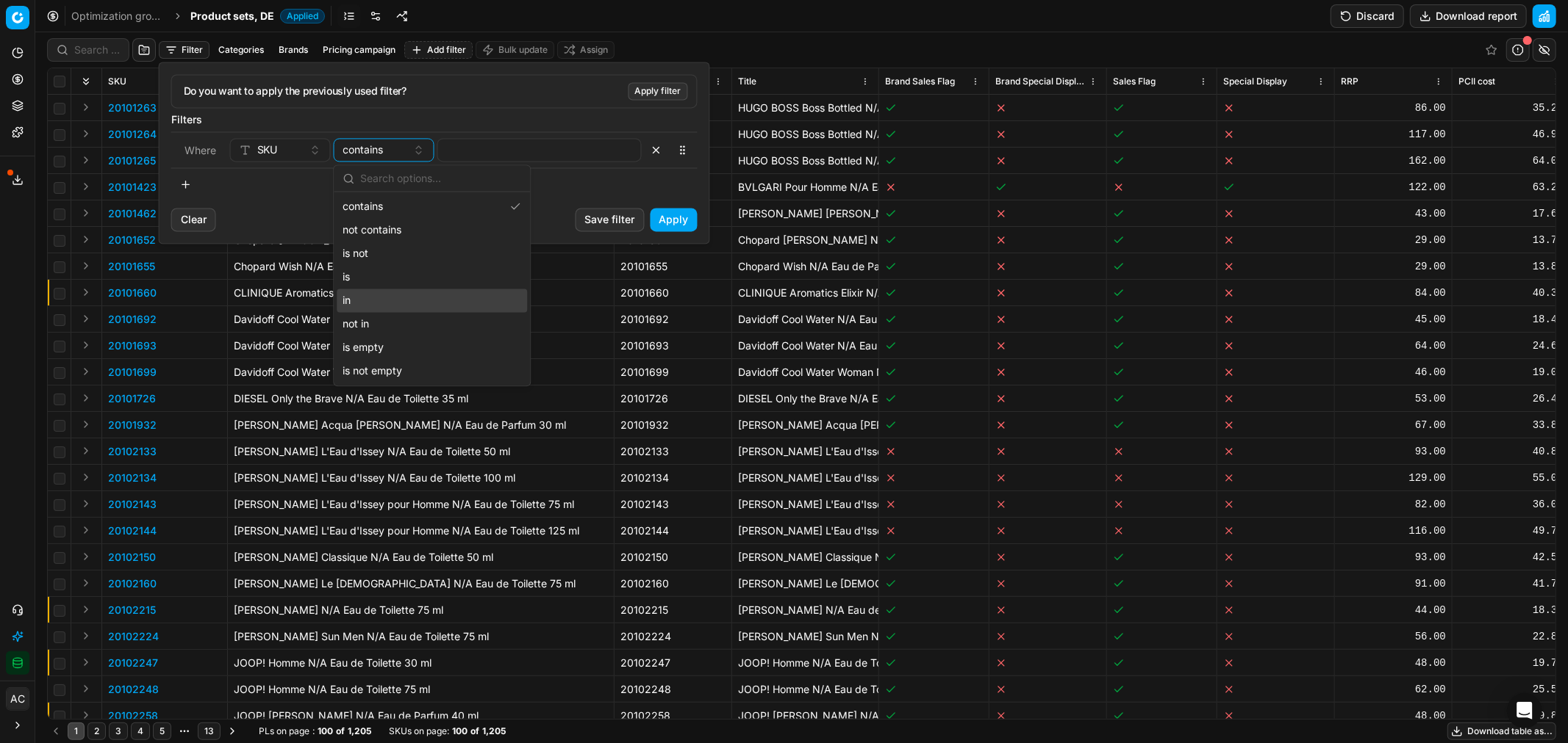
click at [400, 299] on div "in" at bounding box center [431, 300] width 190 height 24
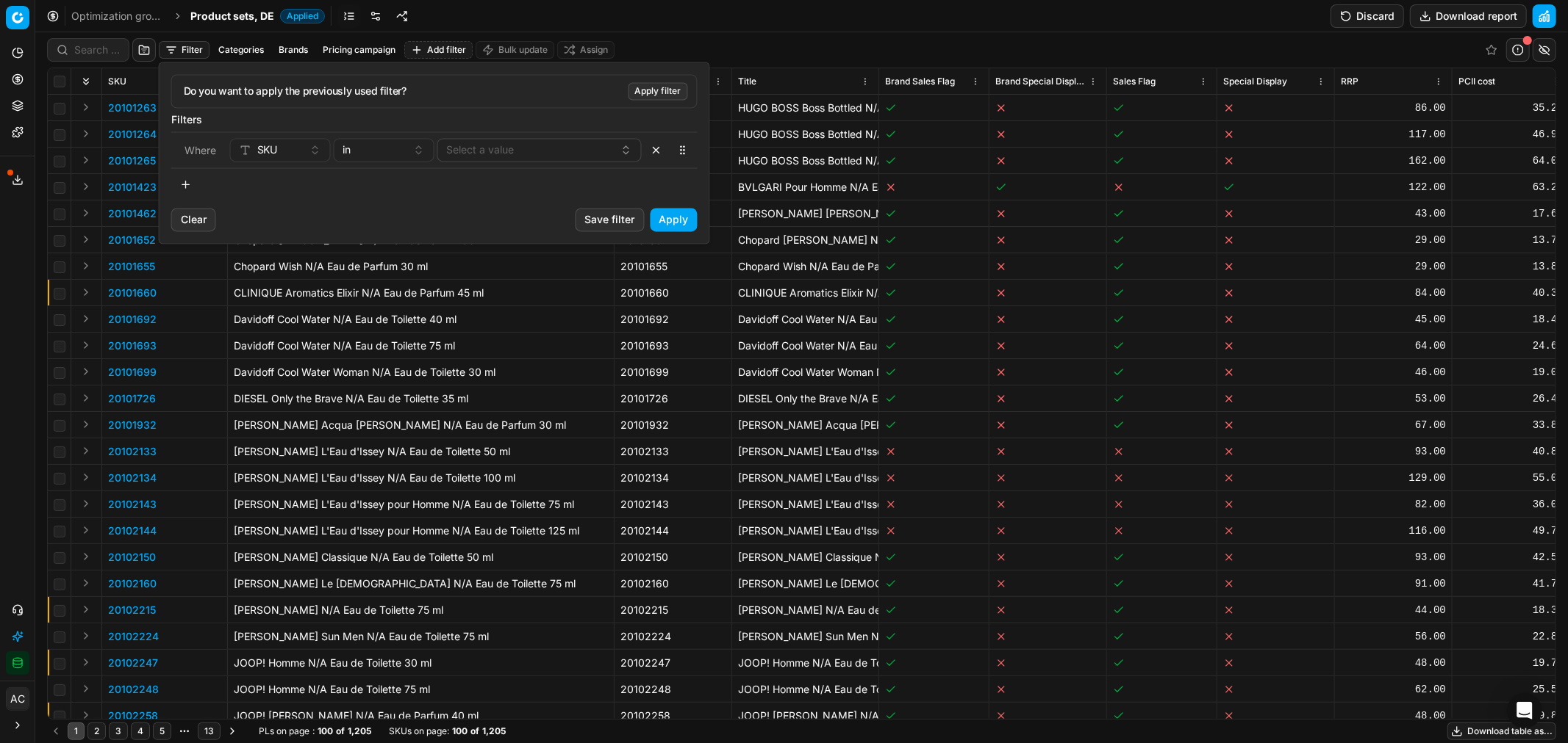
click at [502, 144] on button "Select a value" at bounding box center [539, 150] width 204 height 24
click at [379, 203] on div "Do you want to apply the previously used filter? Apply filter Filters Where SKU…" at bounding box center [434, 134] width 550 height 145
click at [593, 155] on div "90018729-0029295" at bounding box center [533, 150] width 174 height 17
click at [369, 198] on div "Do you want to apply the previously used filter? Apply filter Filters Where SKU…" at bounding box center [434, 134] width 550 height 145
click at [607, 152] on div "90018735-0029300" at bounding box center [533, 150] width 174 height 17
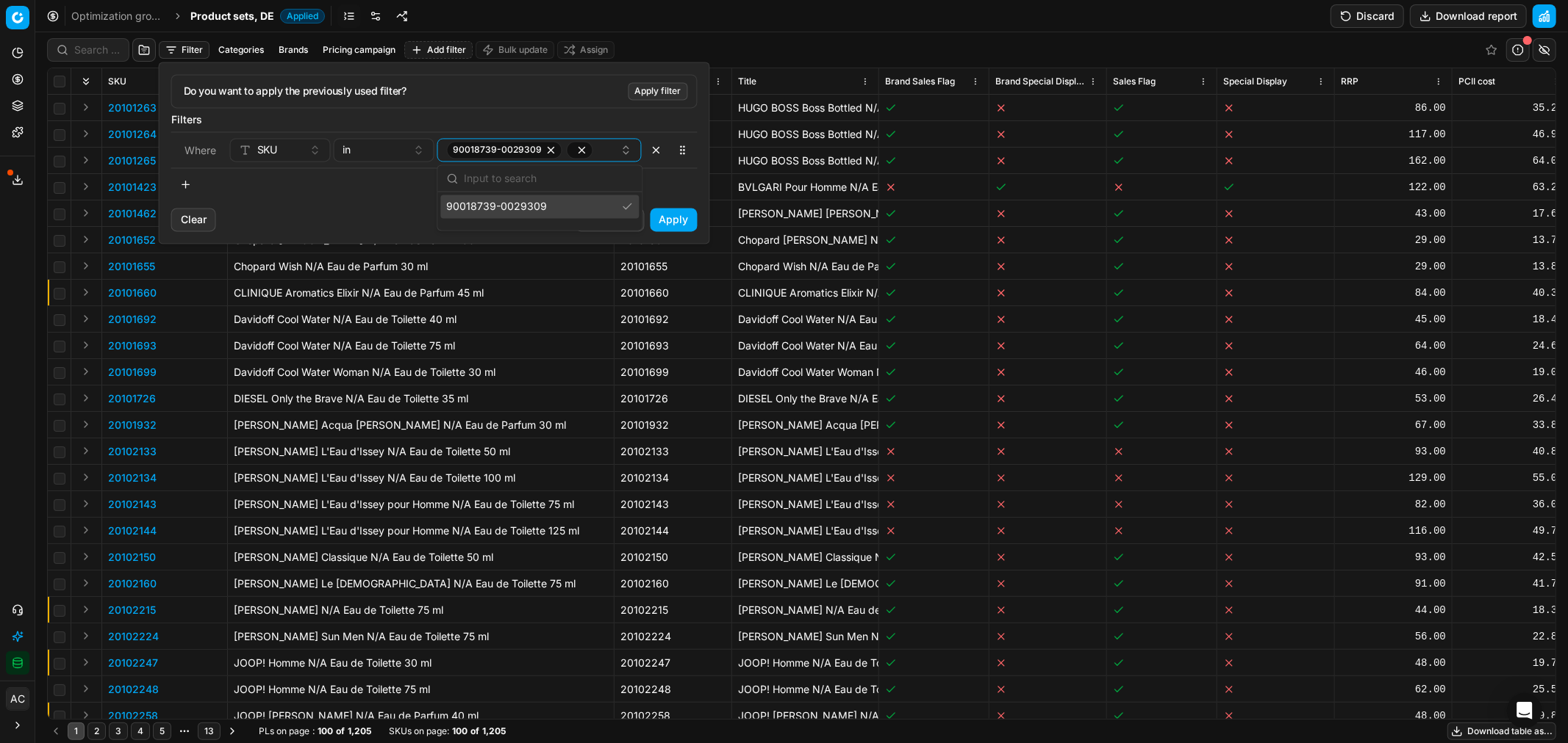
click at [508, 184] on input "text" at bounding box center [548, 178] width 169 height 30
click at [484, 171] on input "text" at bounding box center [548, 178] width 169 height 30
click at [530, 178] on input "text" at bounding box center [548, 178] width 169 height 30
click at [515, 177] on input "text" at bounding box center [548, 178] width 169 height 30
click at [486, 174] on input "text" at bounding box center [548, 178] width 169 height 30
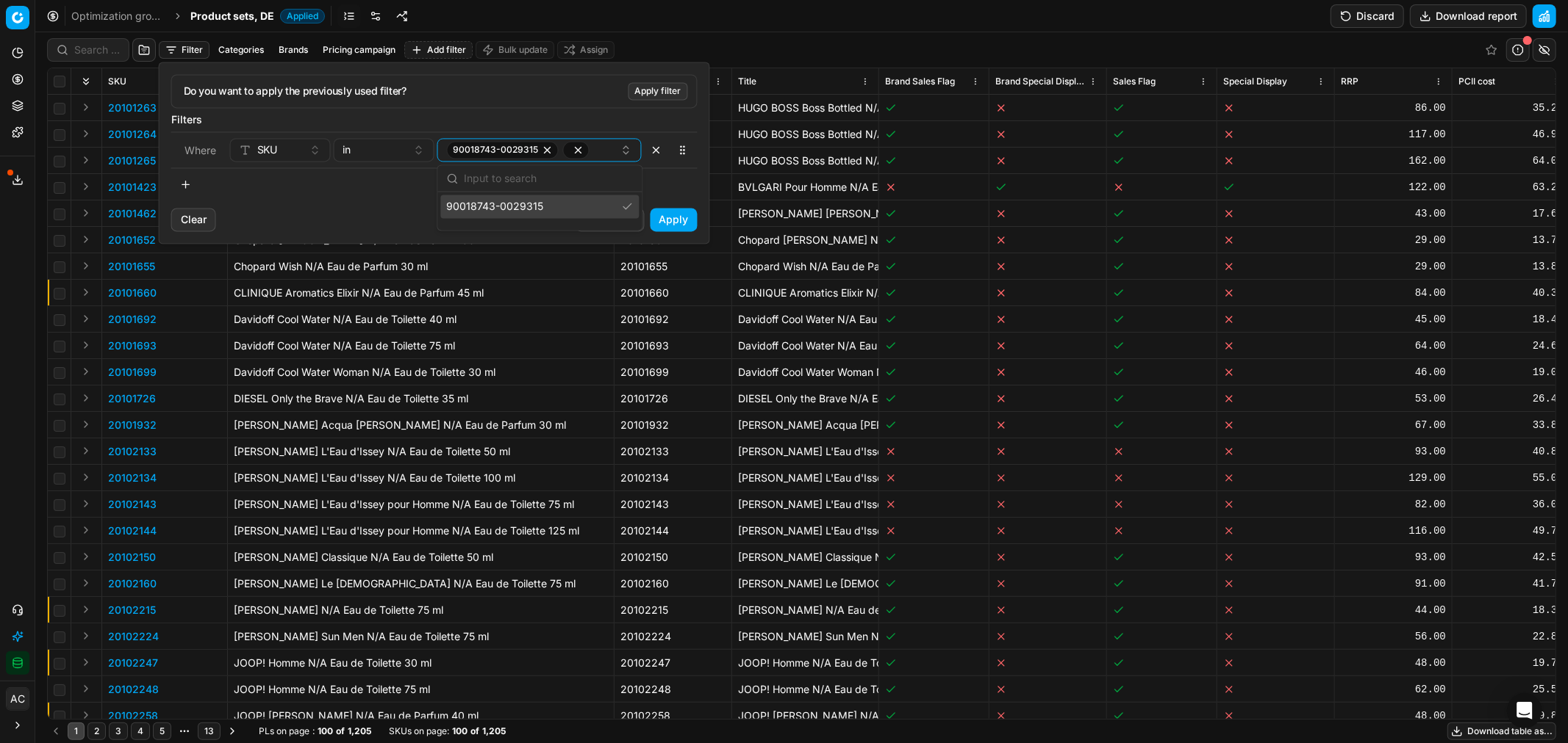
click at [489, 176] on input "text" at bounding box center [548, 178] width 169 height 30
click at [480, 175] on input "text" at bounding box center [548, 178] width 169 height 30
click at [672, 222] on button "Apply" at bounding box center [674, 219] width 47 height 24
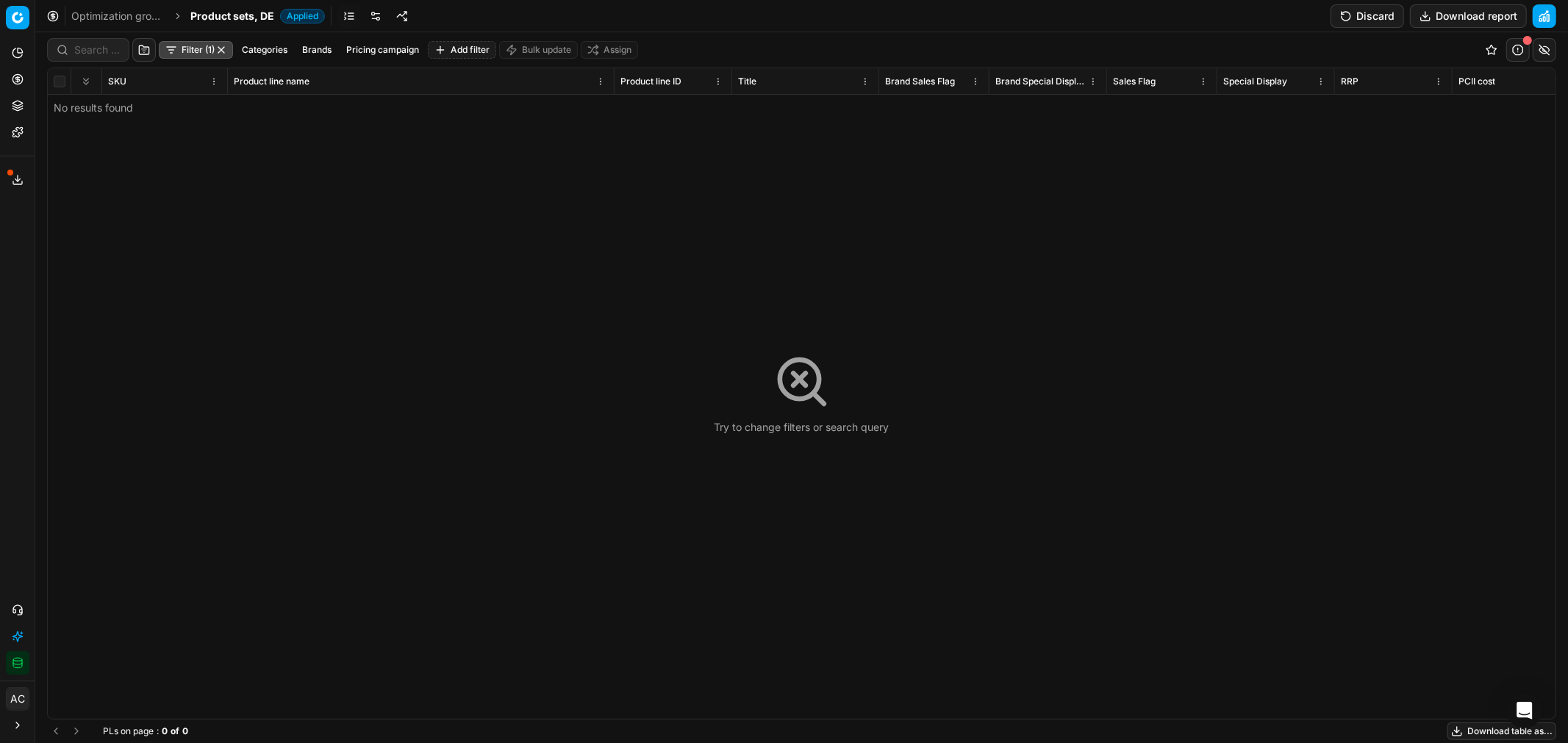
click at [187, 50] on button "Filter (1)" at bounding box center [196, 50] width 74 height 17
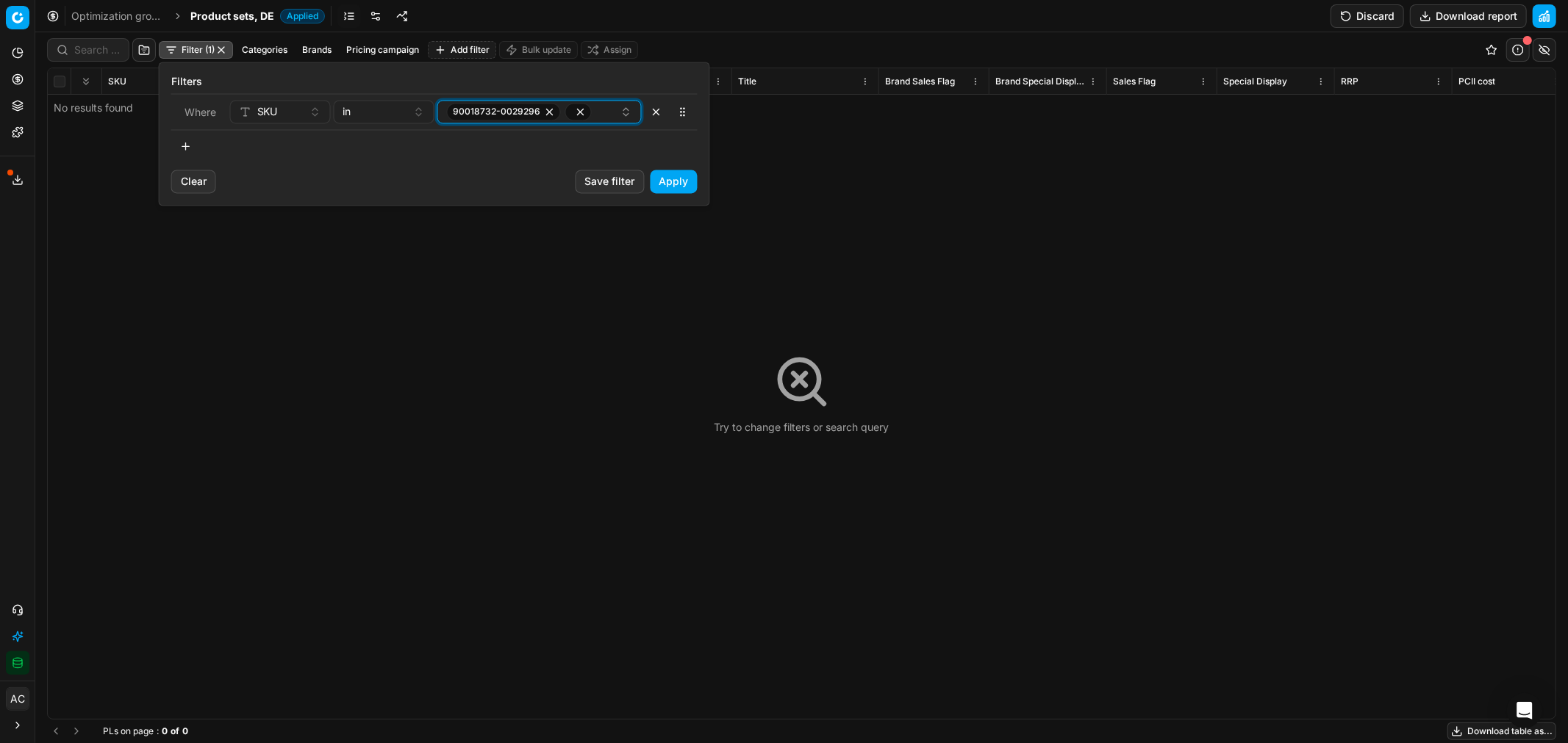
click at [581, 112] on icon "button" at bounding box center [580, 112] width 11 height 11
click at [681, 184] on button "Apply" at bounding box center [674, 181] width 47 height 24
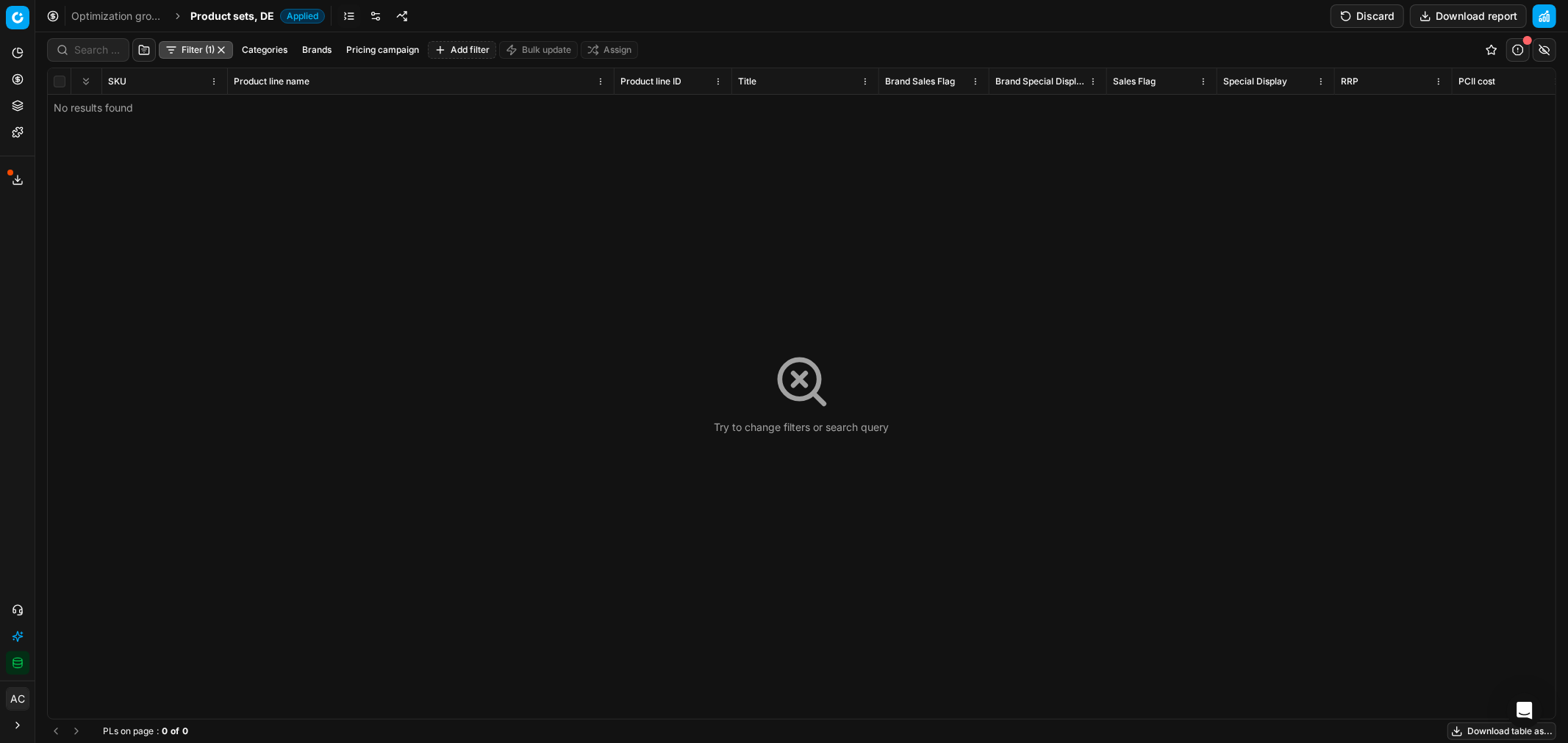
click at [171, 52] on button "Filter (1)" at bounding box center [196, 50] width 74 height 17
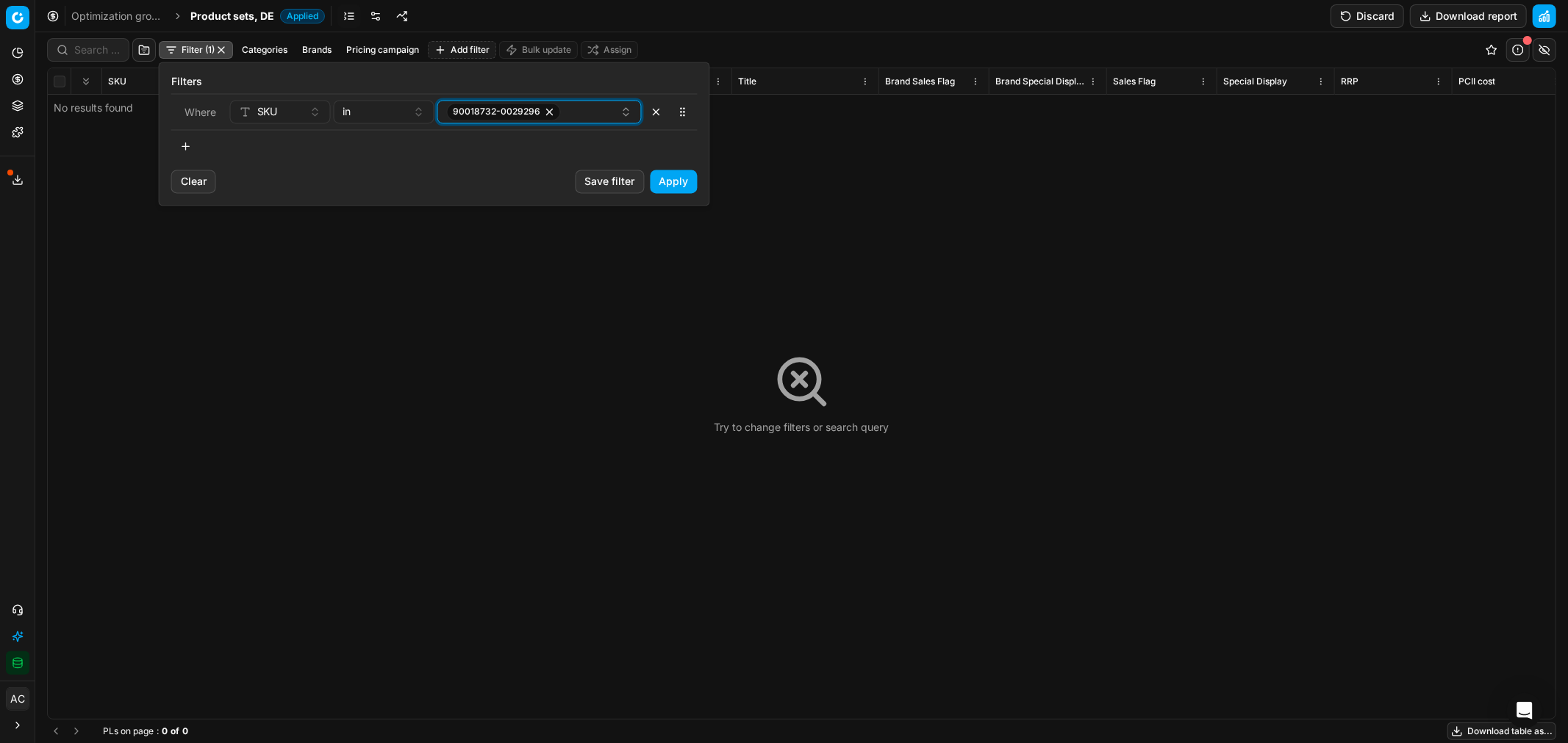
click at [560, 111] on div "90018732-0029296" at bounding box center [533, 112] width 174 height 17
click at [545, 107] on icon "button" at bounding box center [550, 112] width 11 height 11
click at [629, 114] on icon "button" at bounding box center [626, 112] width 11 height 11
click at [379, 107] on div "in" at bounding box center [375, 111] width 64 height 14
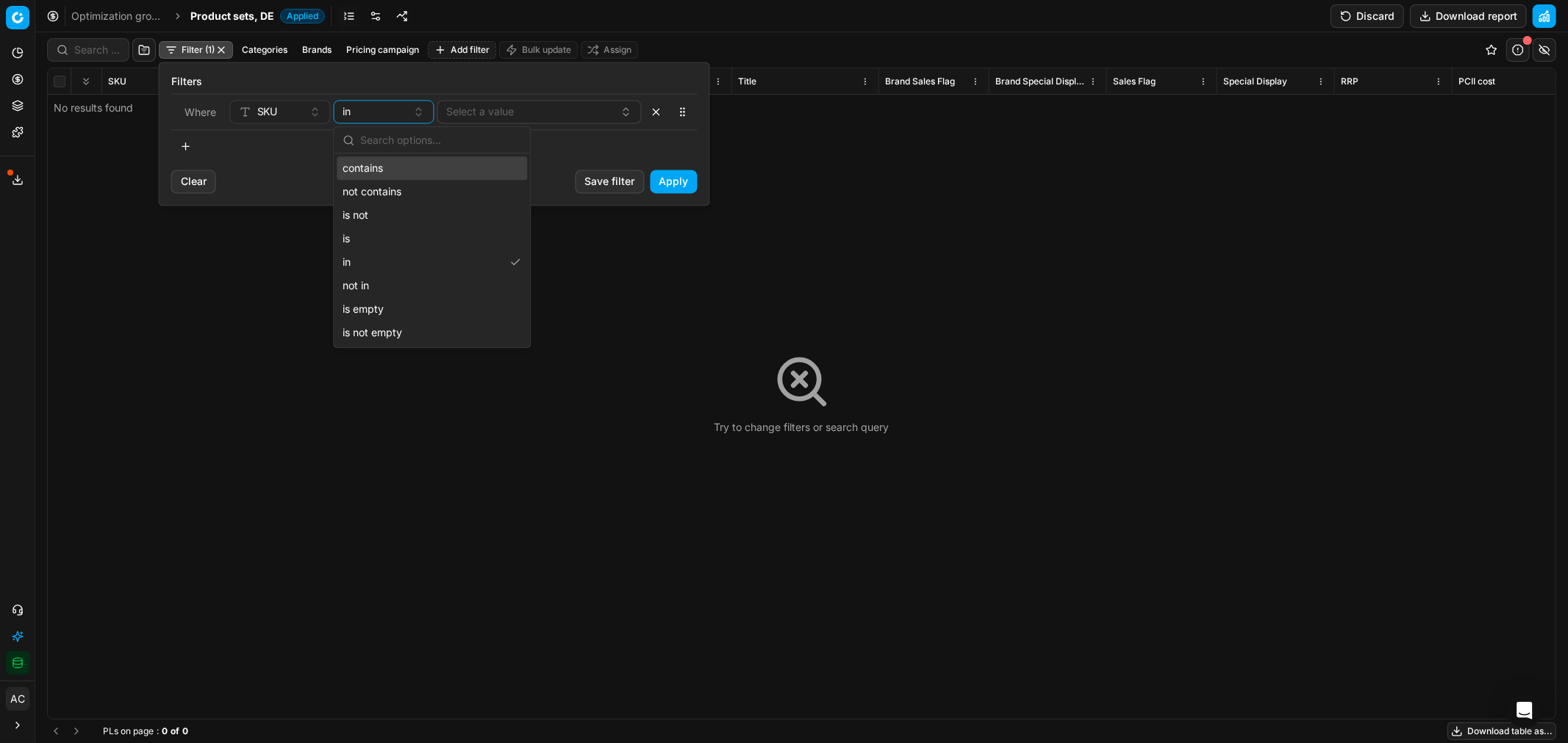
click at [431, 159] on div "contains" at bounding box center [431, 168] width 190 height 24
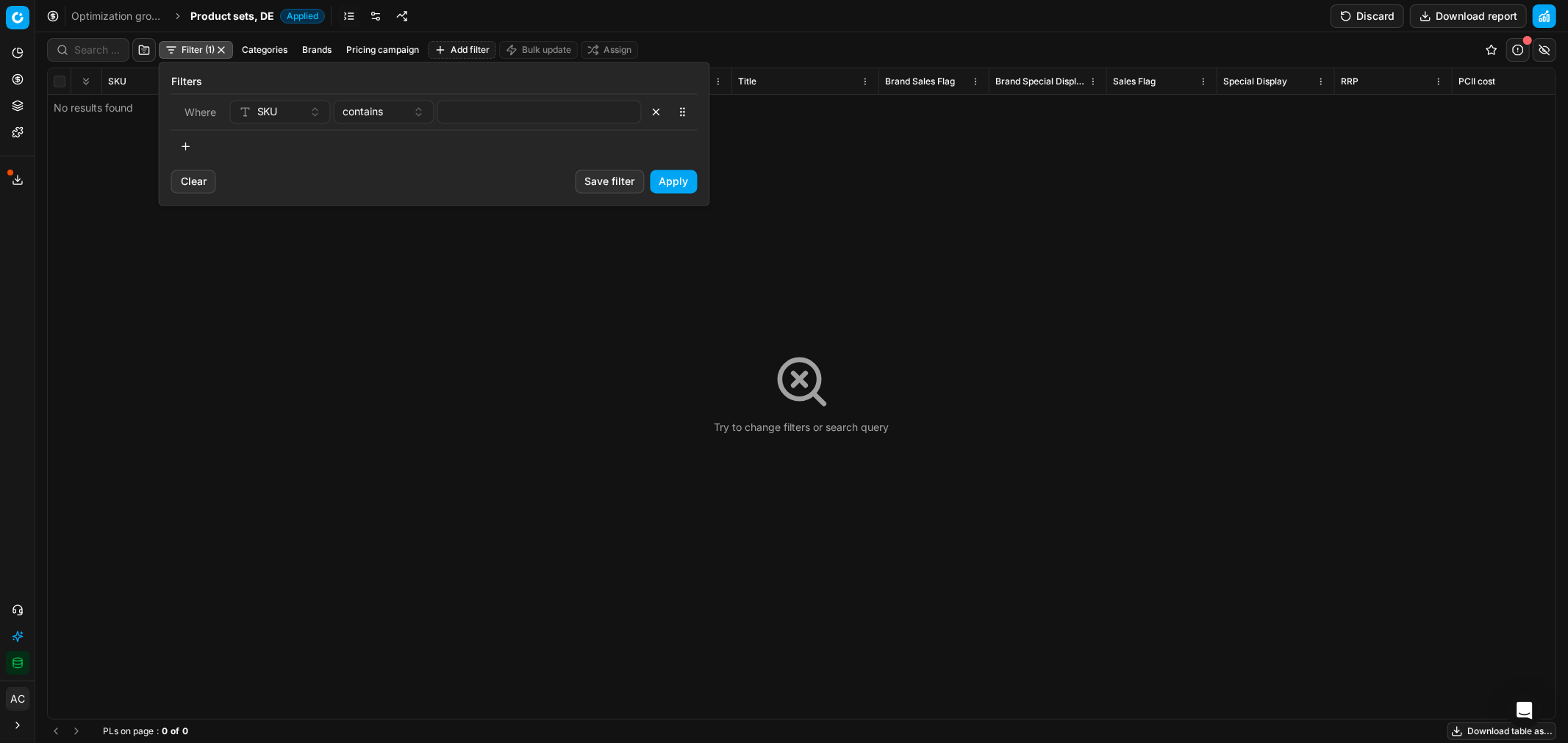
click at [478, 107] on input at bounding box center [539, 112] width 191 height 22
click at [582, 324] on html "Pricing platform Analytics Pricing Product portfolio Templates Export service 2…" at bounding box center [784, 371] width 1568 height 743
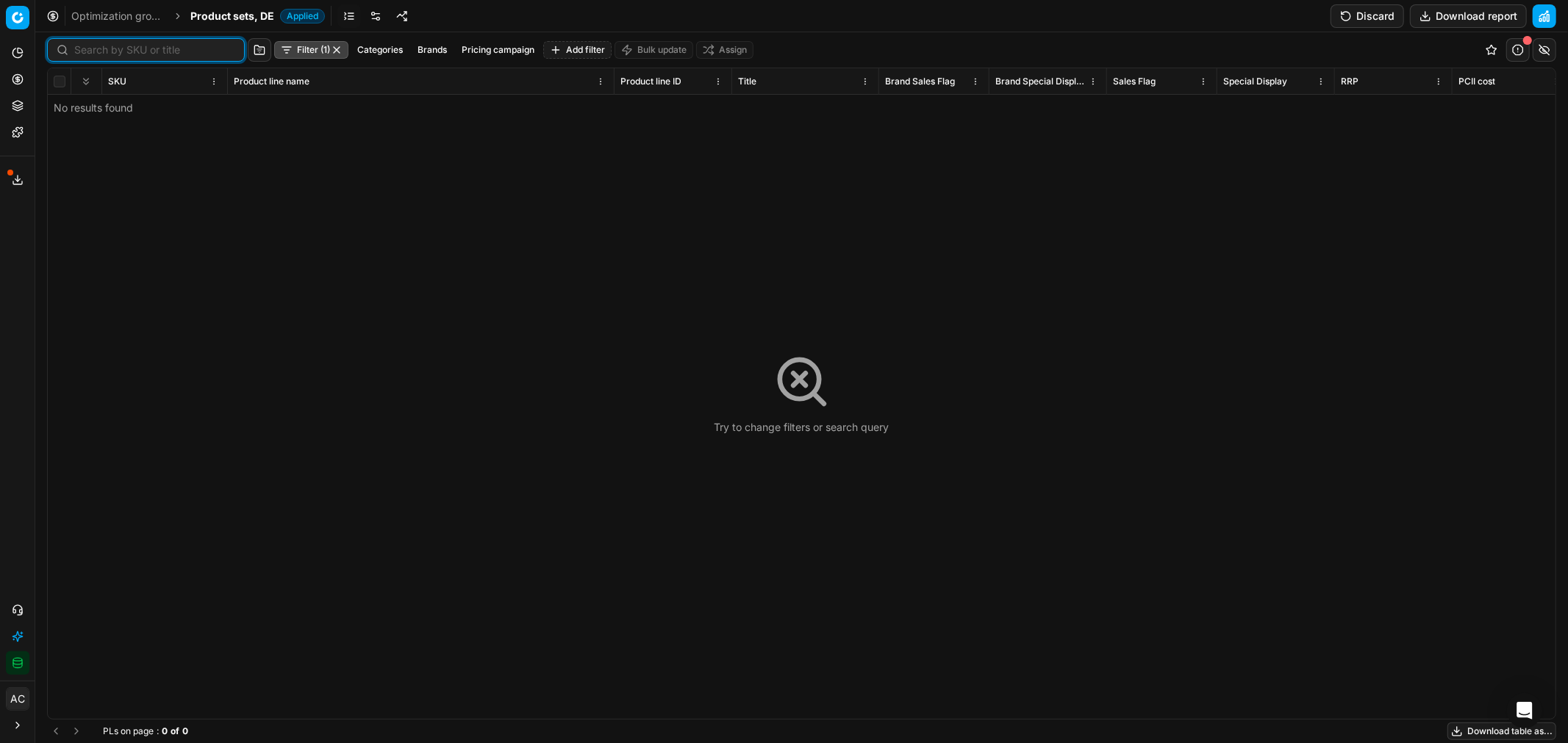
click at [97, 48] on input at bounding box center [155, 50] width 161 height 14
paste input "90018741-0029314"
click at [180, 47] on input "90018741-0029314" at bounding box center [155, 50] width 161 height 14
paste input "3-0029315"
click at [172, 56] on input "90018743-0029315" at bounding box center [155, 50] width 161 height 14
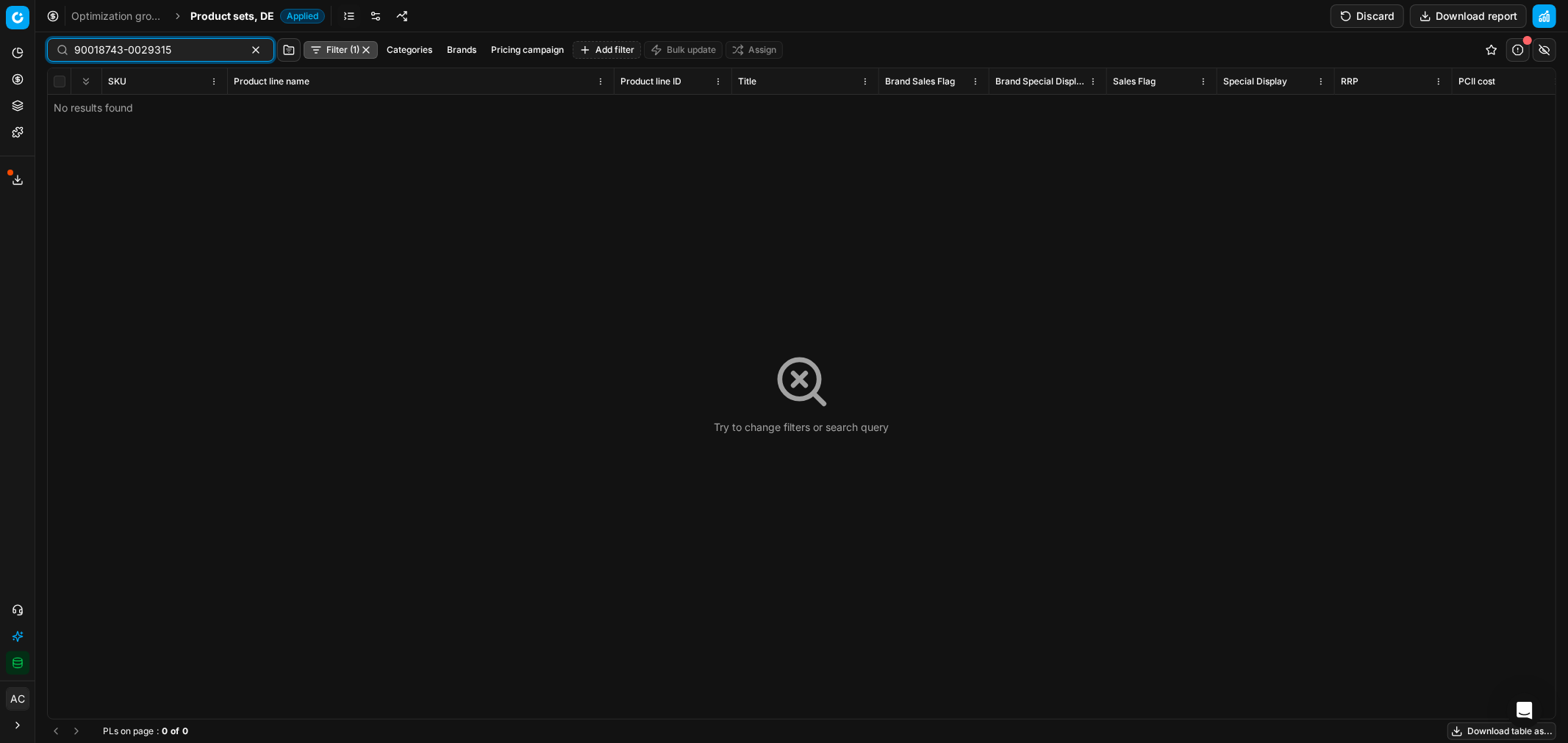
paste input "25-0029299"
type input "90018725-0029299"
click at [318, 52] on button "Filter (1)" at bounding box center [341, 50] width 74 height 17
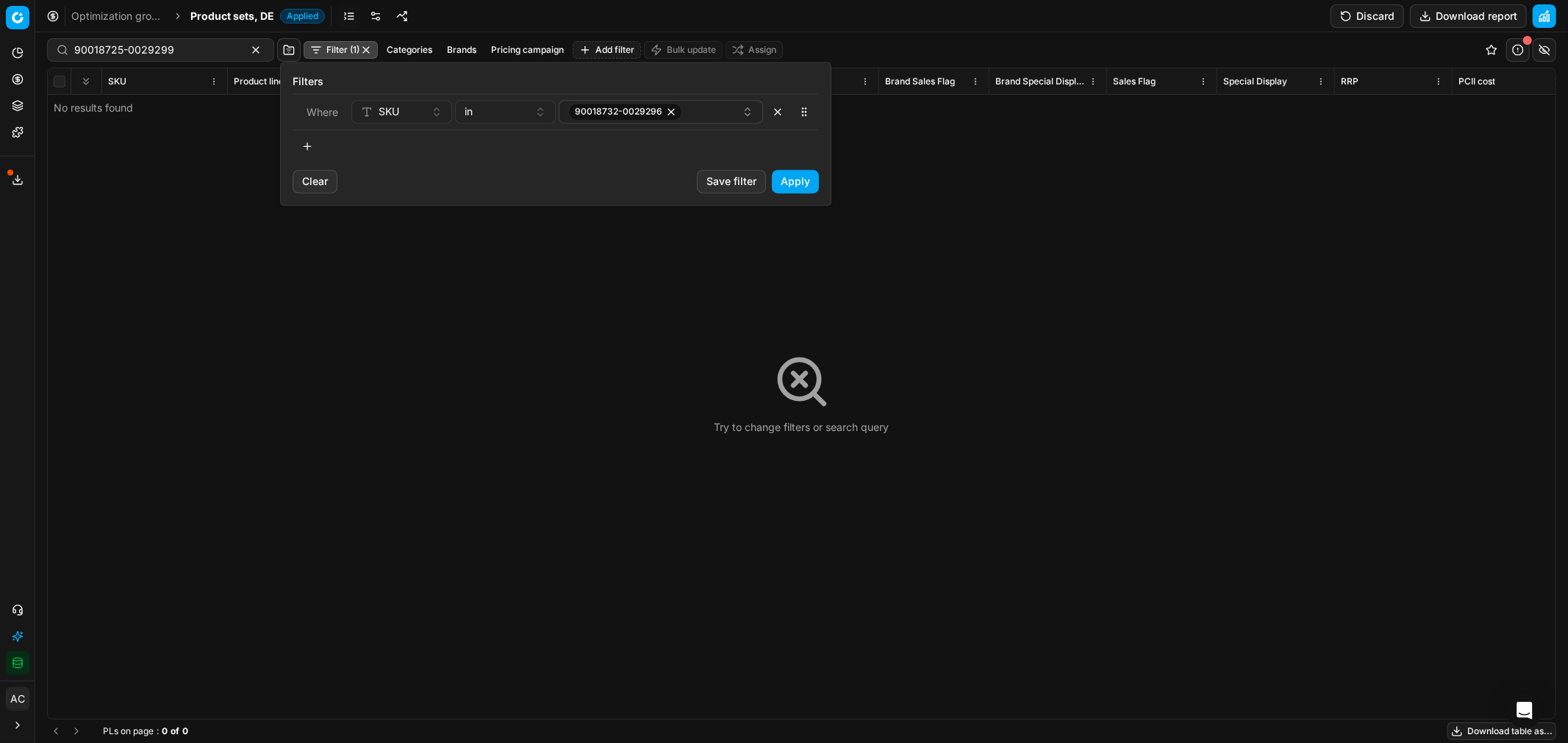
click at [348, 50] on html "Pricing platform Analytics Pricing Product portfolio Templates Export service 2…" at bounding box center [784, 371] width 1568 height 743
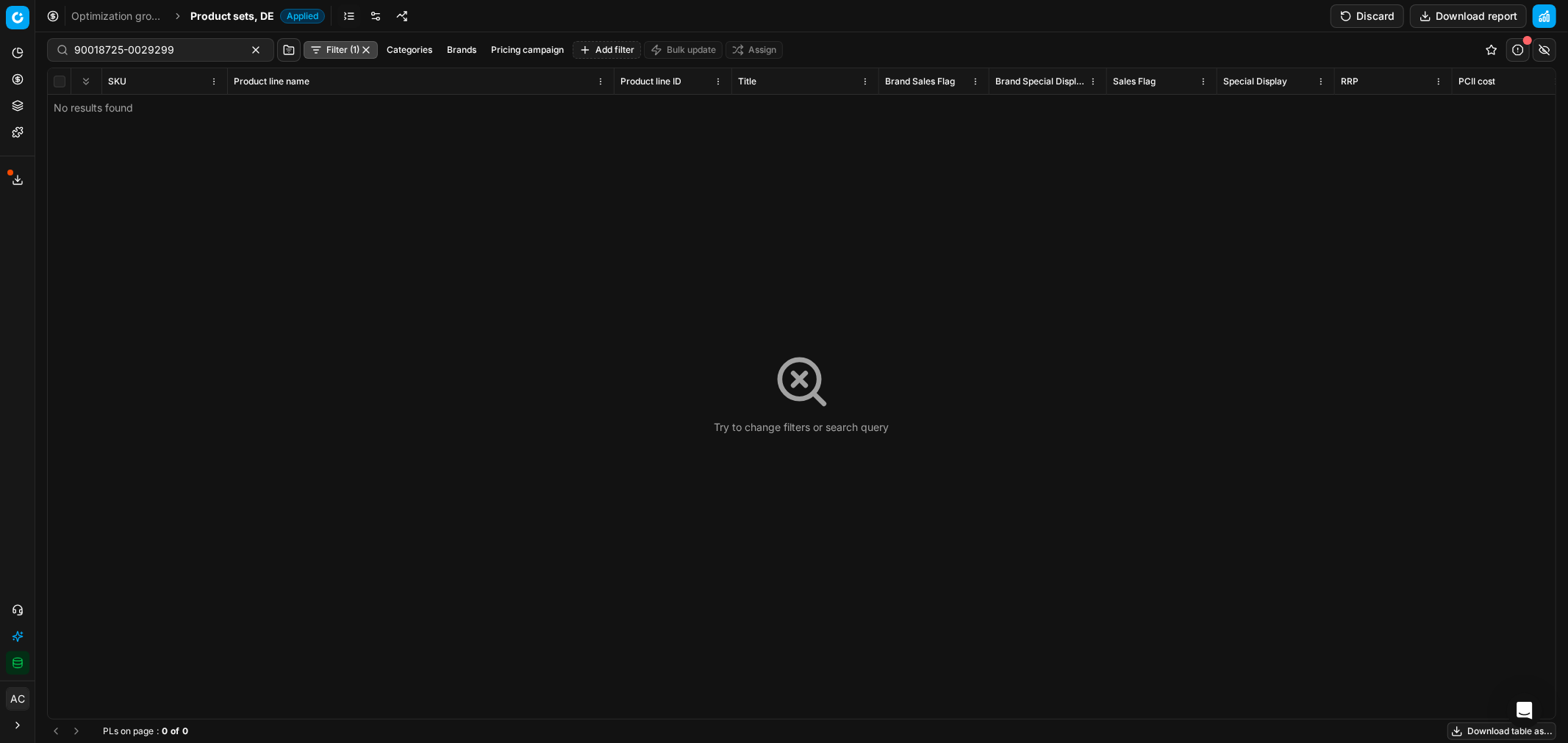
click at [360, 47] on button "button" at bounding box center [366, 50] width 11 height 11
click at [247, 47] on button "button" at bounding box center [256, 50] width 17 height 17
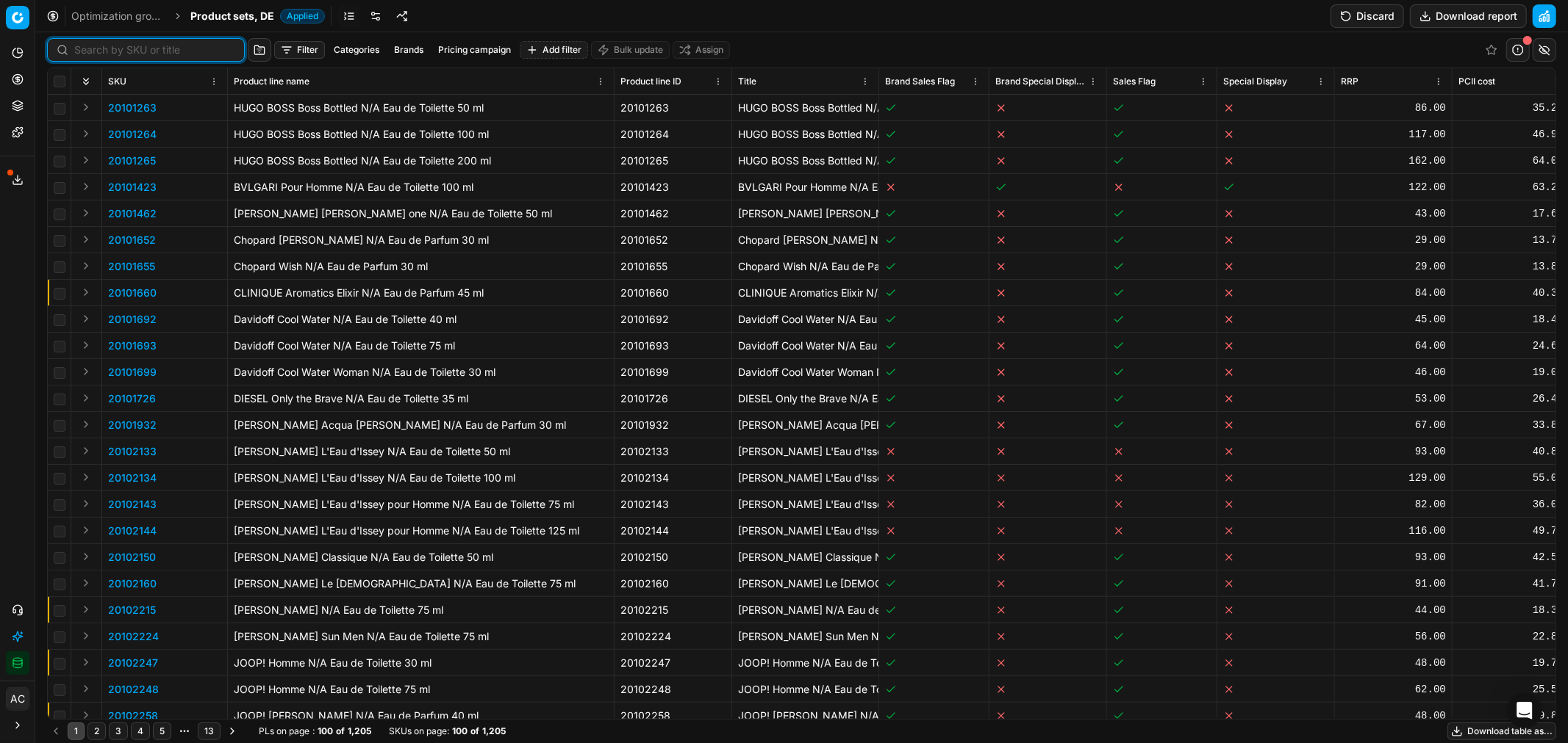
click at [91, 44] on input at bounding box center [155, 50] width 161 height 14
paste input "90018741-0029314"
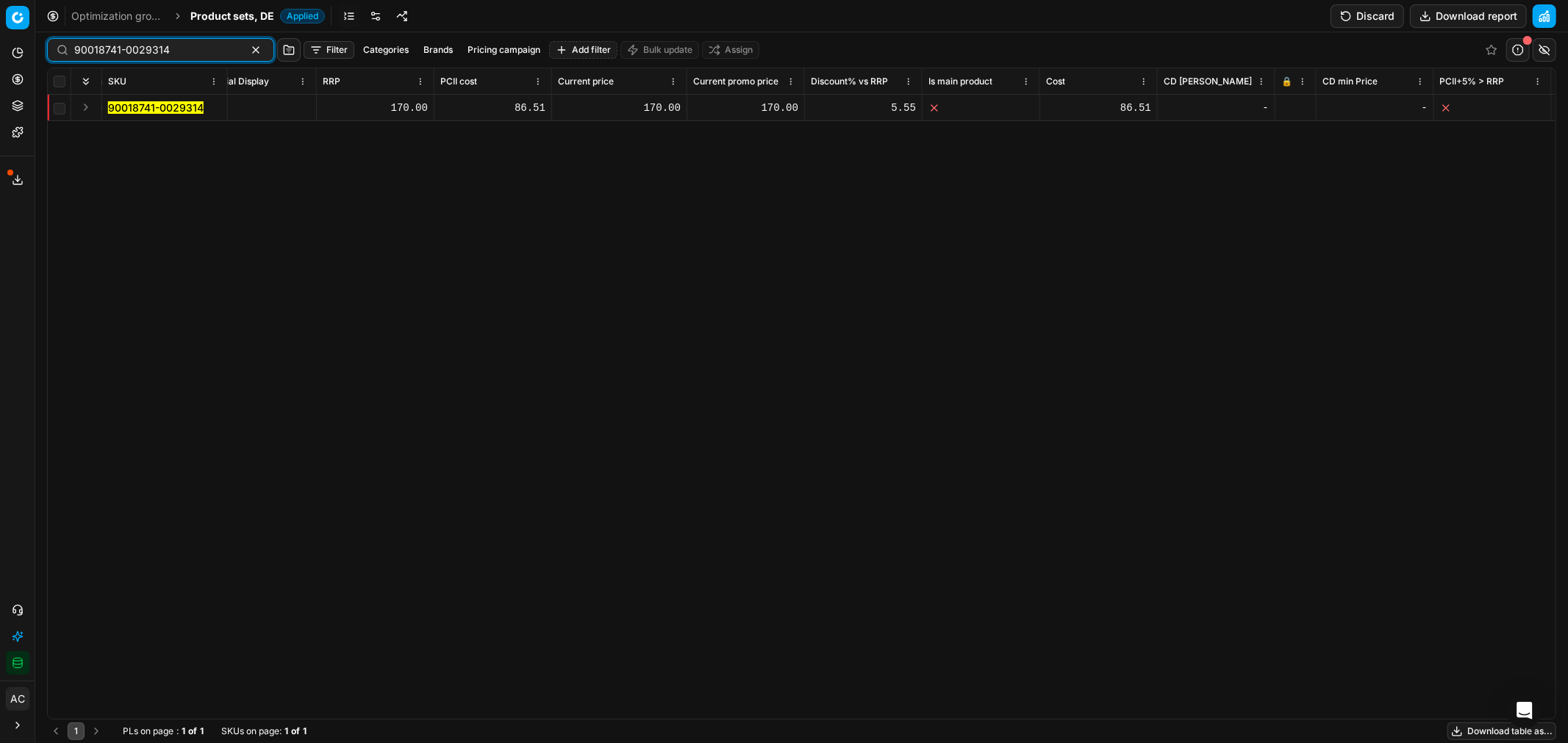
scroll to position [0, 1020]
click at [1371, 13] on button "Discard" at bounding box center [1367, 16] width 73 height 24
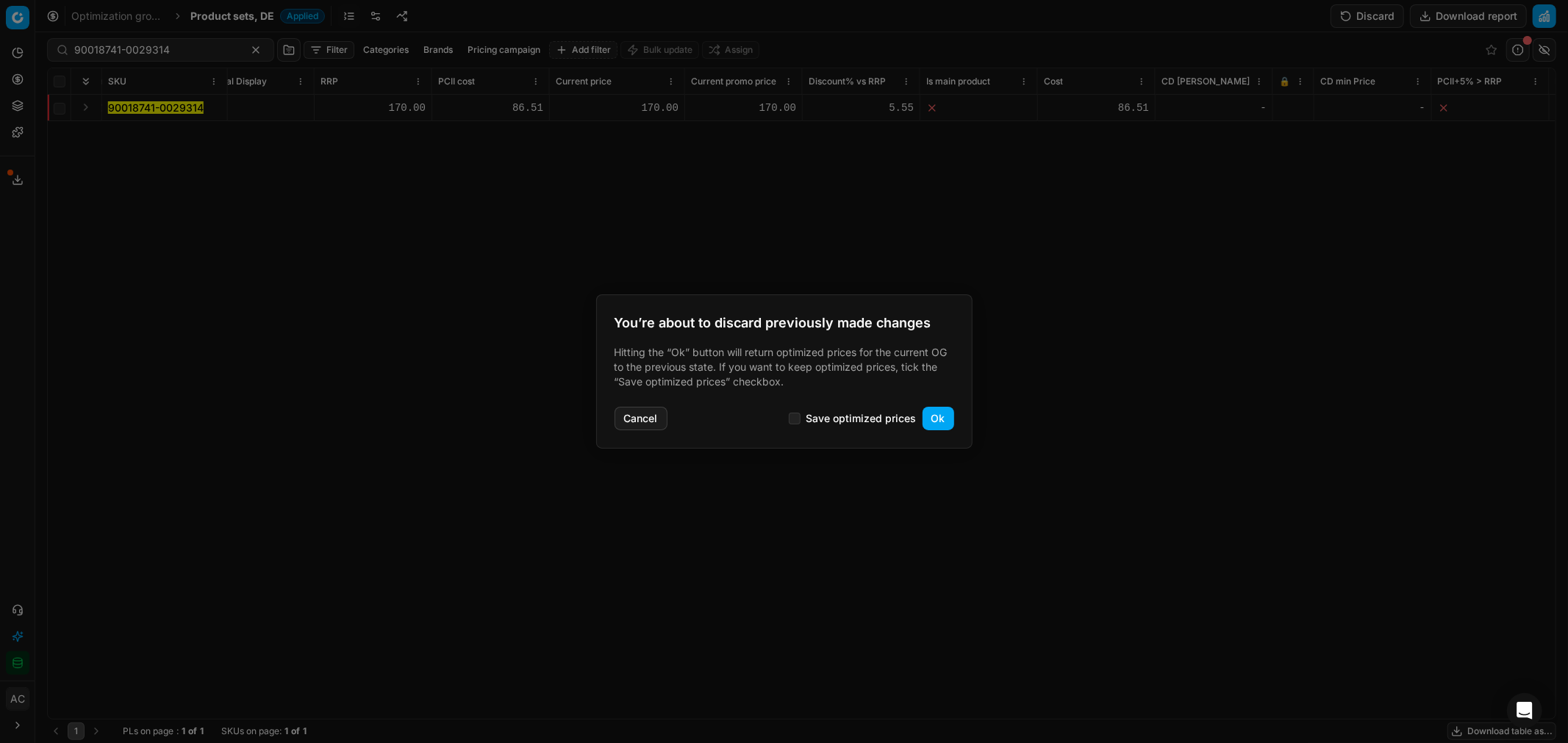
click at [929, 417] on button "Ok" at bounding box center [937, 419] width 31 height 24
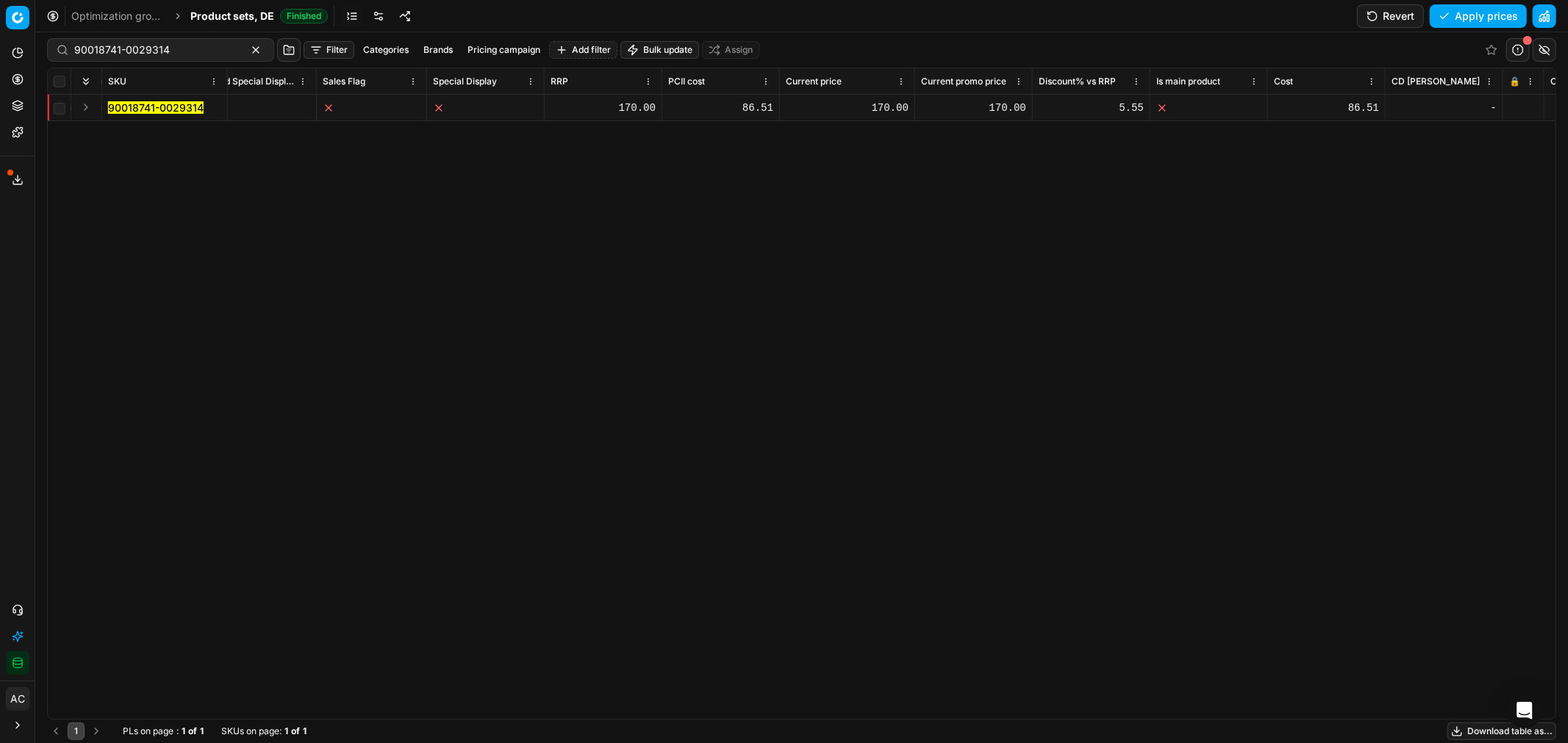
scroll to position [0, 830]
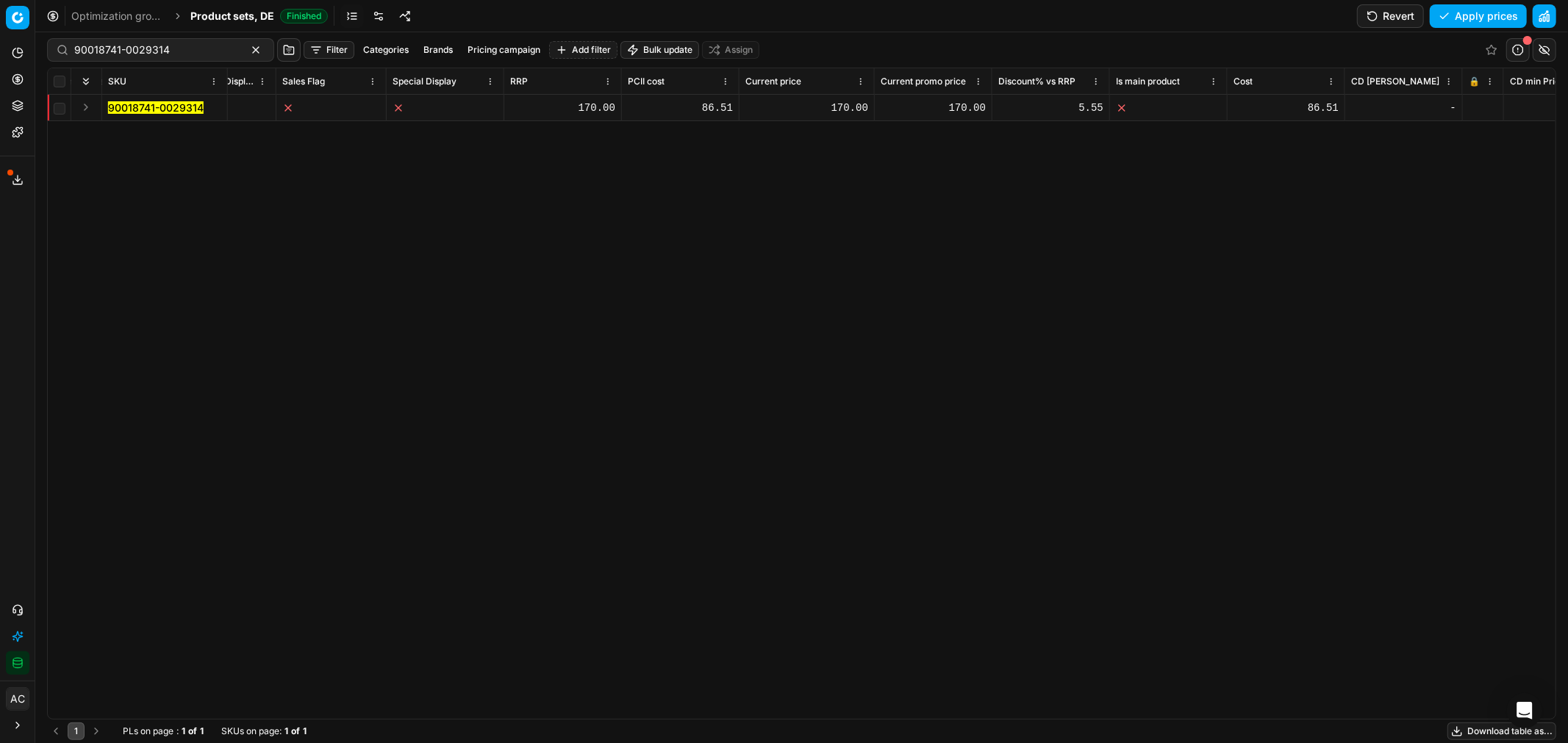
click at [1091, 107] on div "5.55" at bounding box center [1051, 108] width 105 height 14
click at [89, 104] on button "Expand" at bounding box center [86, 107] width 17 height 17
click at [128, 128] on mark "90018741-0029314" at bounding box center [156, 134] width 95 height 12
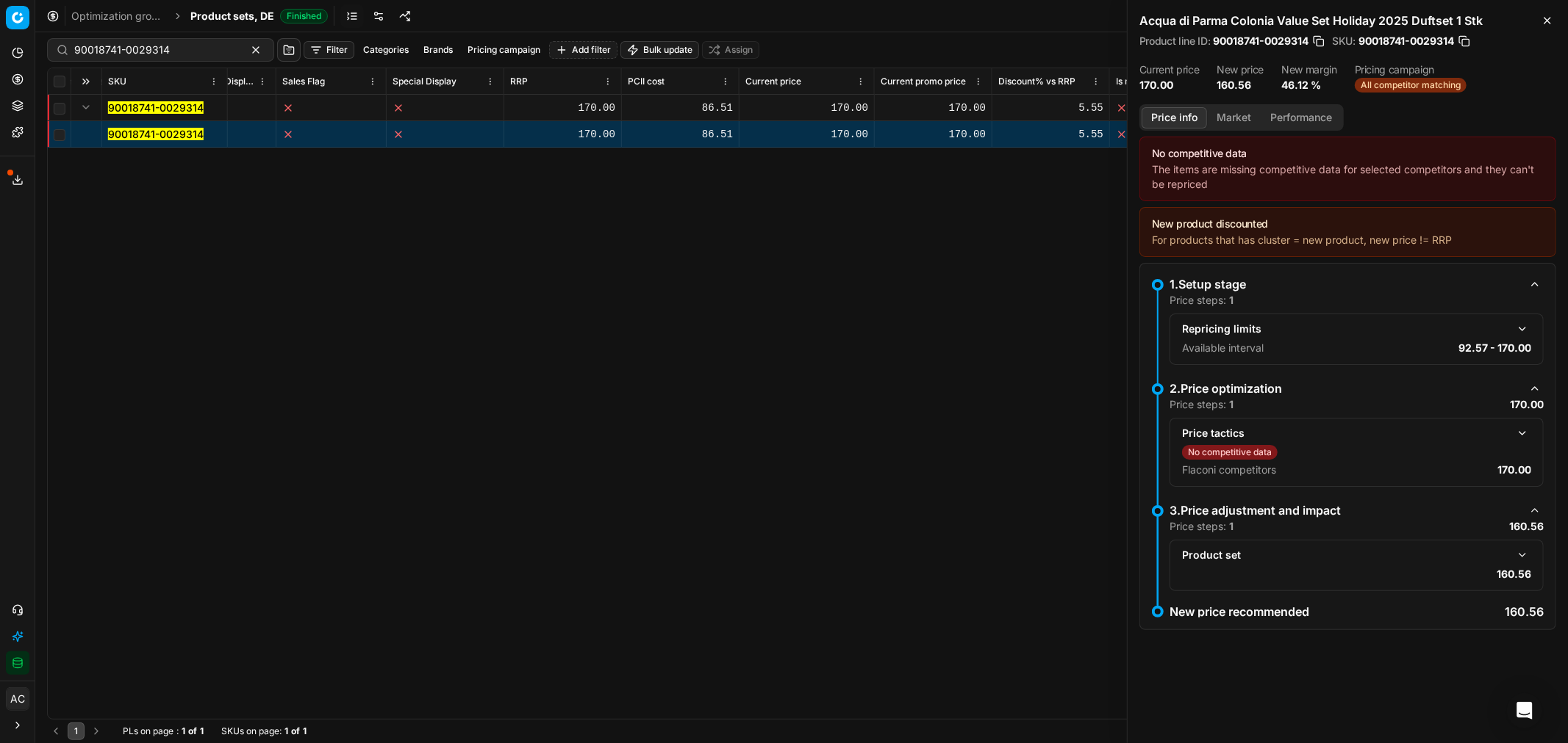
click at [1518, 554] on button "button" at bounding box center [1522, 555] width 17 height 17
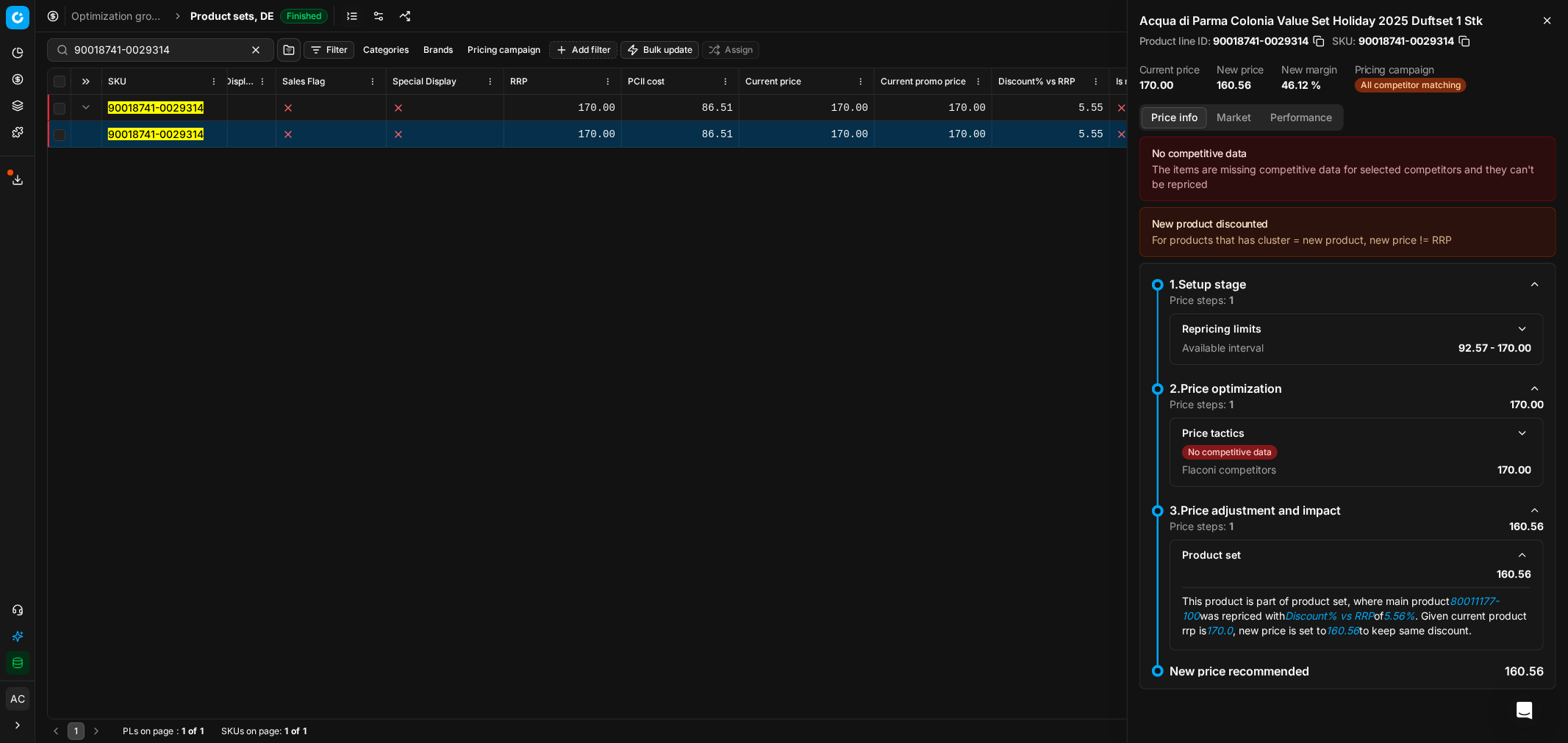
click at [980, 429] on div "SKU Product line name Product line ID Title Brand Sales Flag Brand Special Disp…" at bounding box center [801, 394] width 1507 height 650
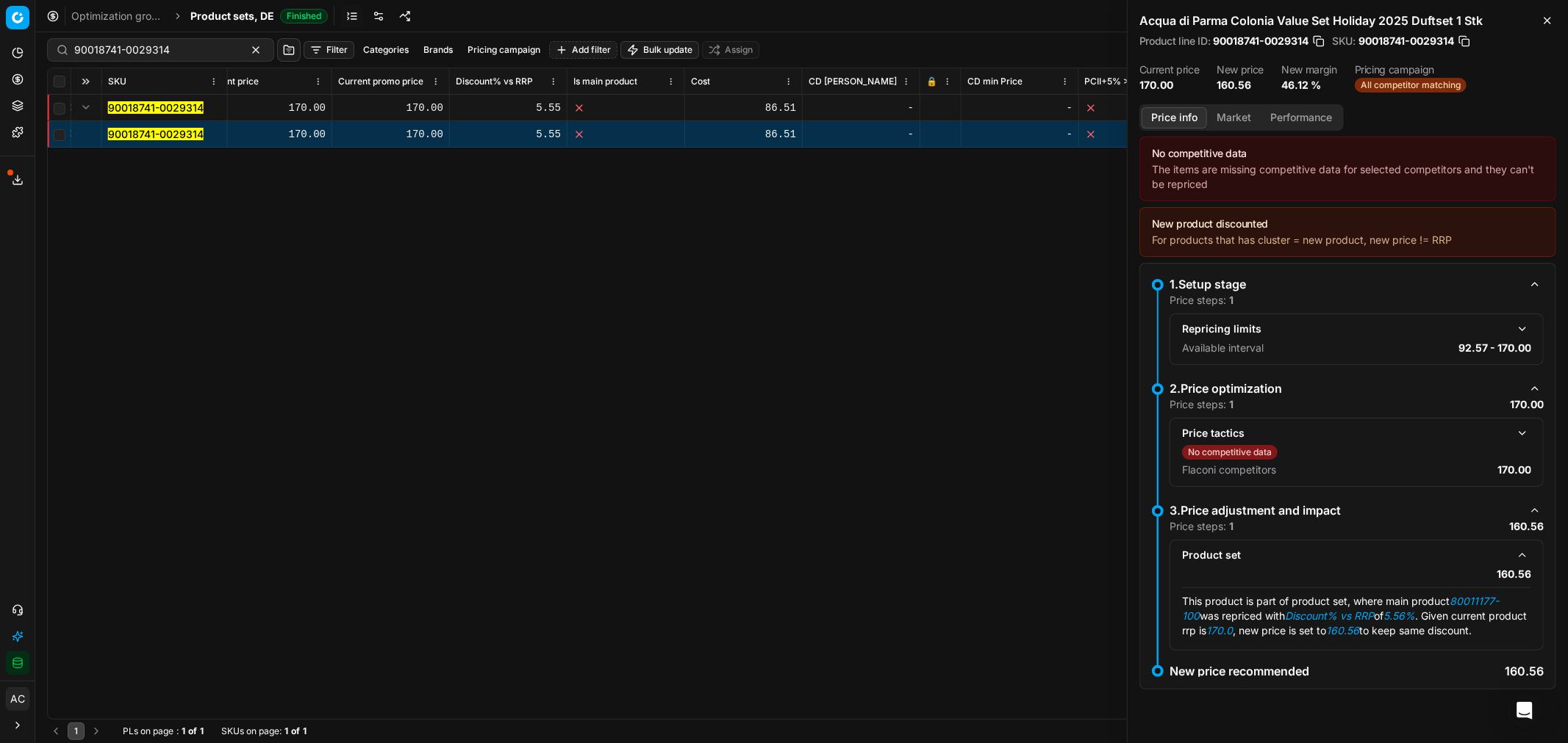
scroll to position [0, 1371]
click at [1534, 21] on h2 "Acqua di Parma Colonia Value Set Holiday 2025 Duftset 1 Stk" at bounding box center [1348, 20] width 417 height 17
click at [1548, 24] on icon "button" at bounding box center [1547, 20] width 11 height 11
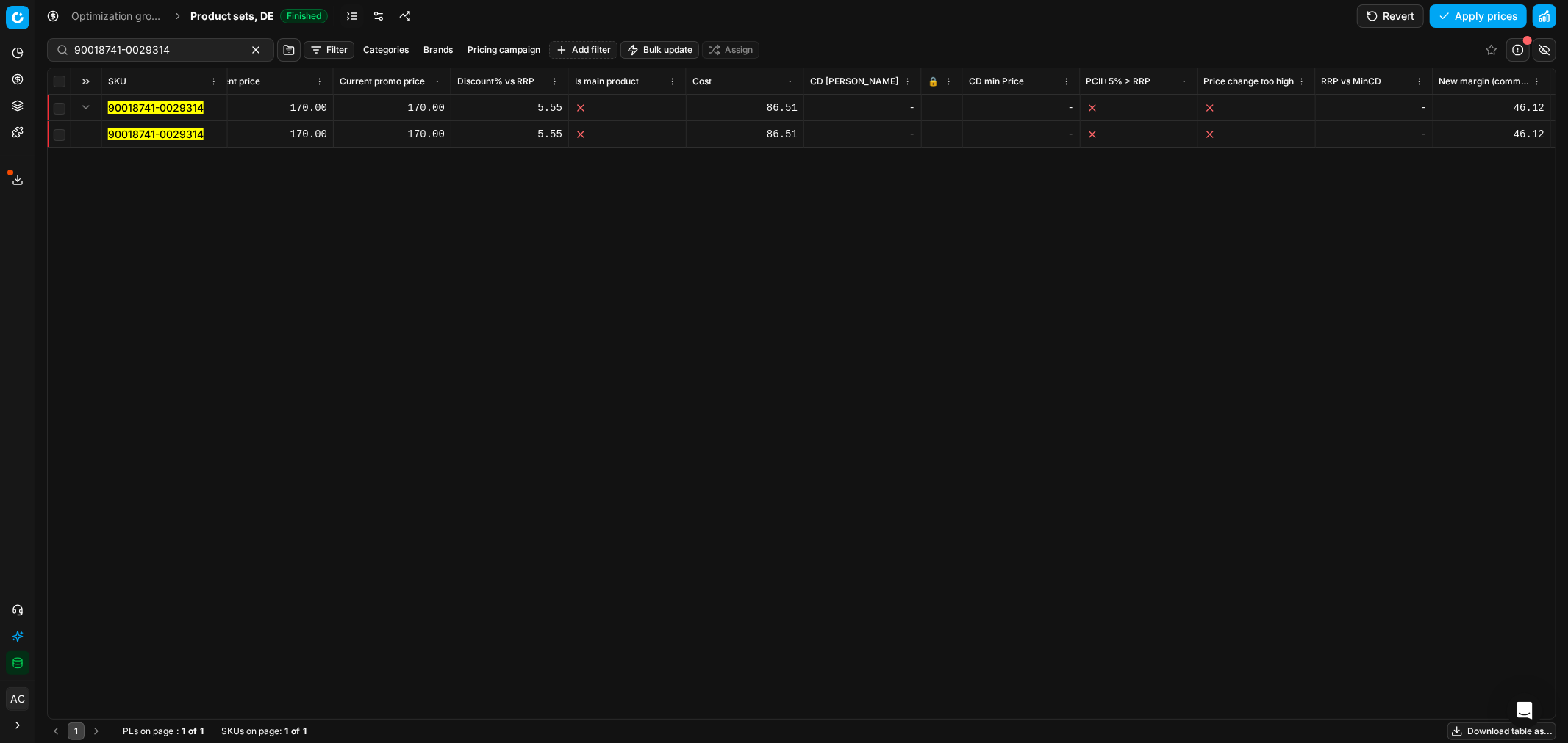
click at [935, 105] on icon at bounding box center [931, 108] width 9 height 9
click at [1502, 14] on button "Save and apply" at bounding box center [1472, 16] width 111 height 24
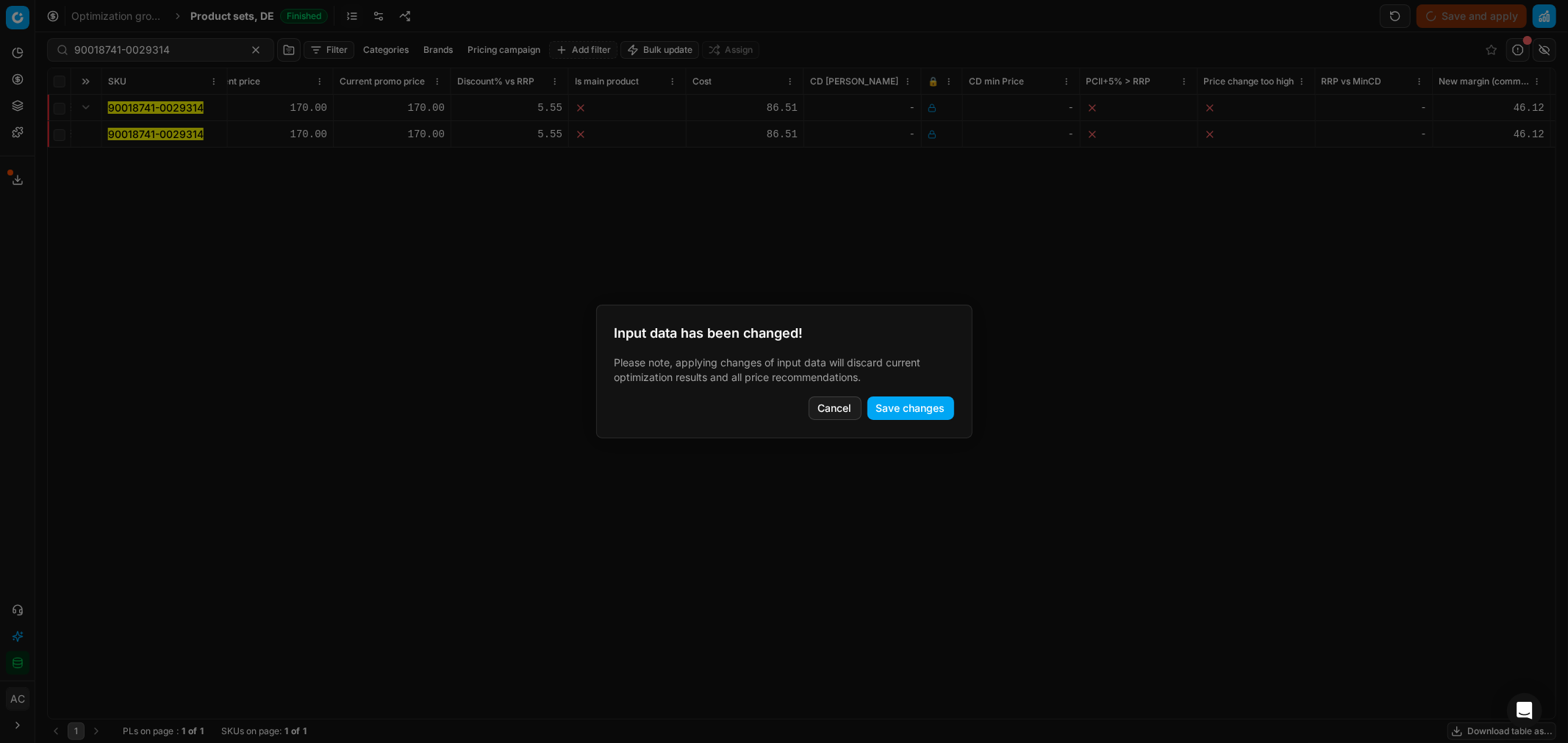
click at [915, 413] on button "Save changes" at bounding box center [910, 408] width 87 height 24
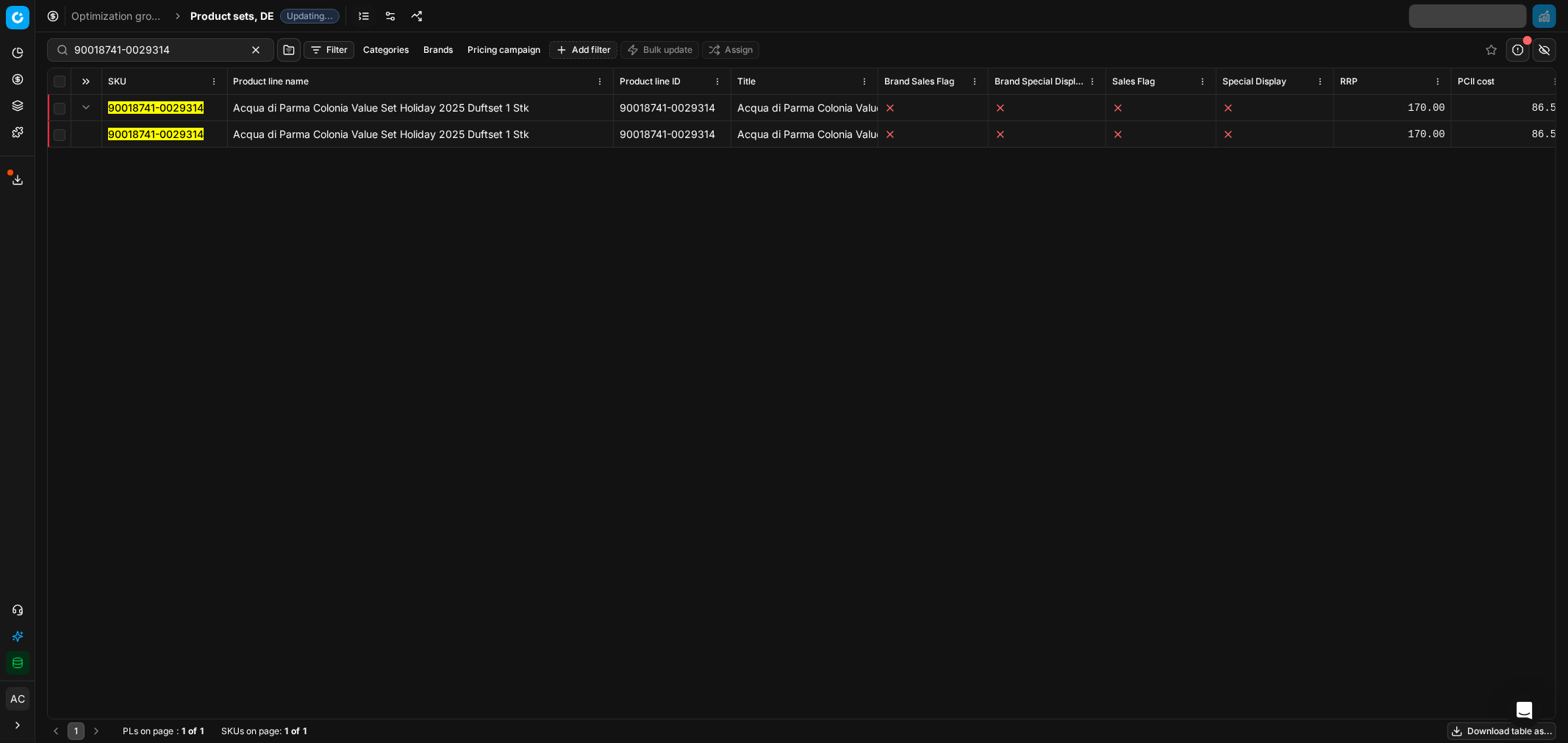
scroll to position [0, 0]
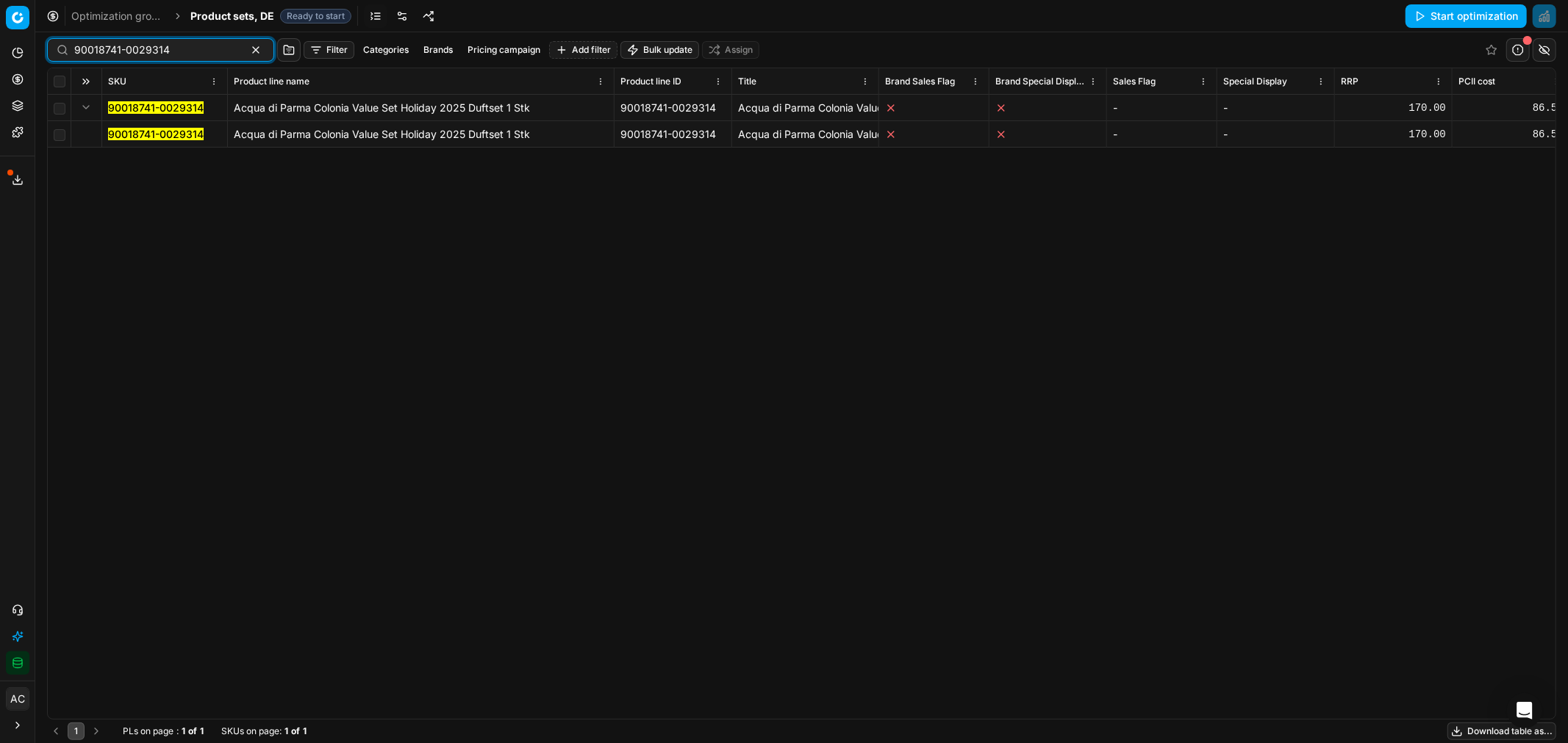
click at [166, 52] on input "90018741-0029314" at bounding box center [155, 50] width 161 height 14
paste input "3-0029315"
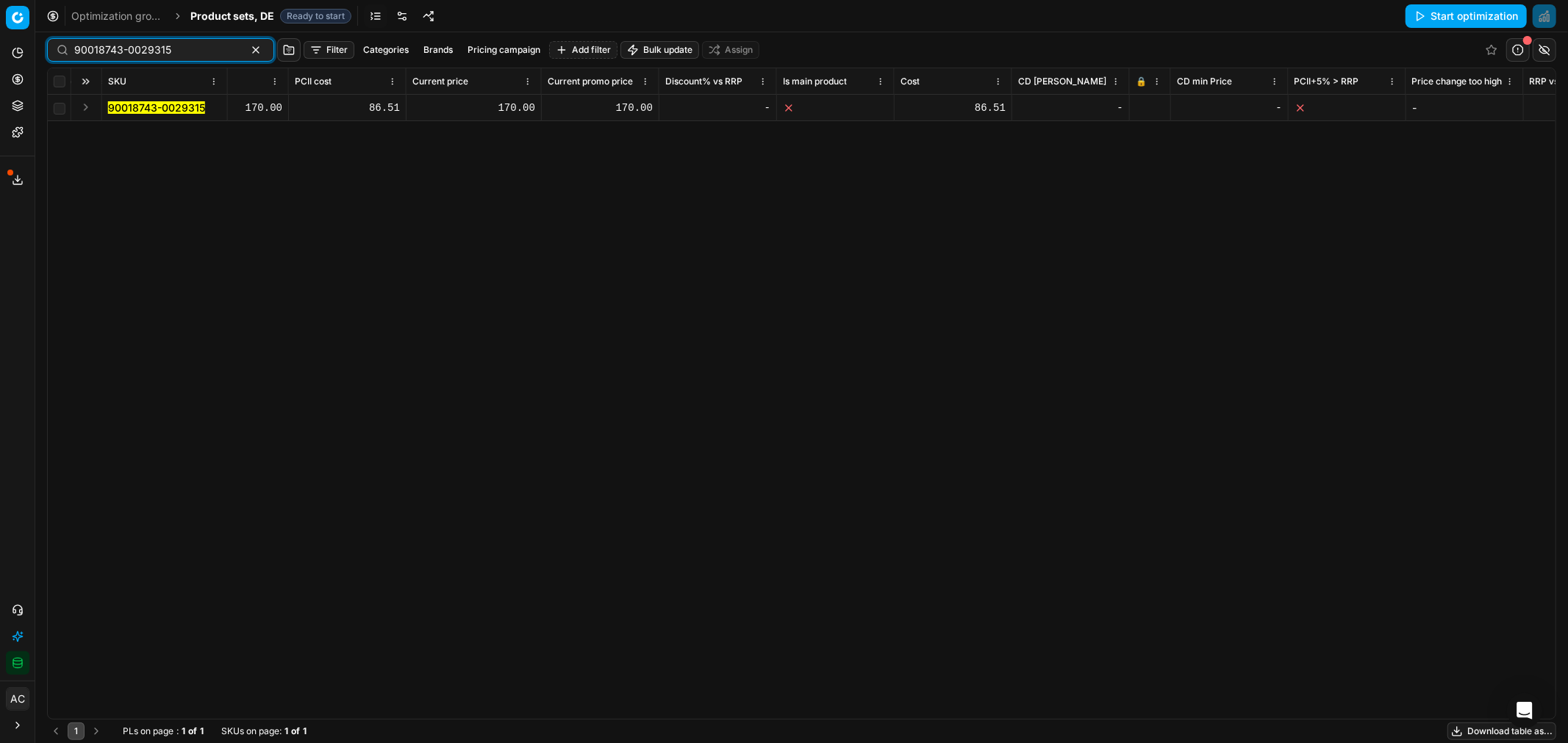
scroll to position [0, 1164]
type input "90018743-0029315"
click at [1140, 104] on icon at bounding box center [1139, 108] width 9 height 9
click at [1446, 14] on button "Save and apply" at bounding box center [1472, 16] width 111 height 24
click at [203, 47] on input "90018743-0029315" at bounding box center [155, 50] width 161 height 14
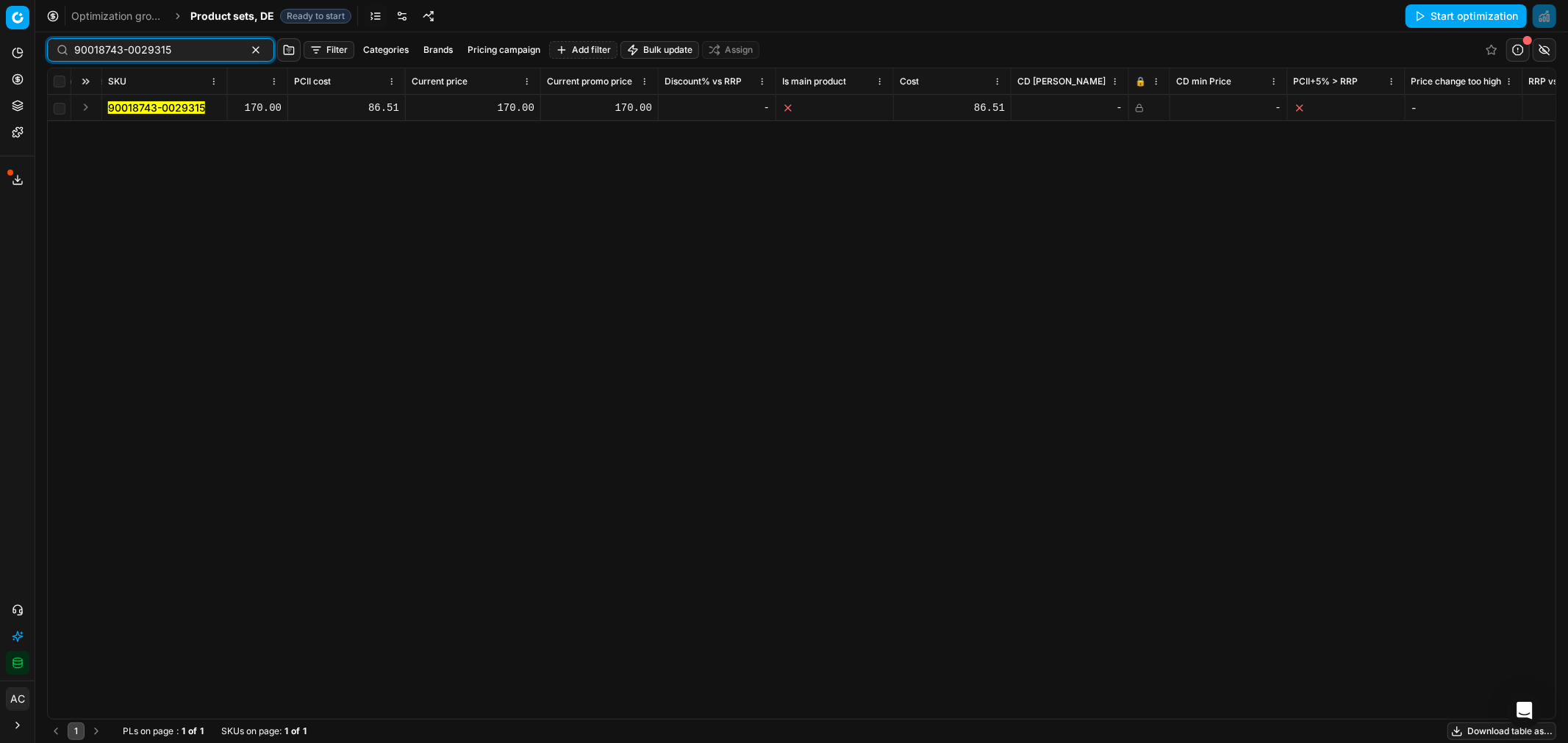
paste input
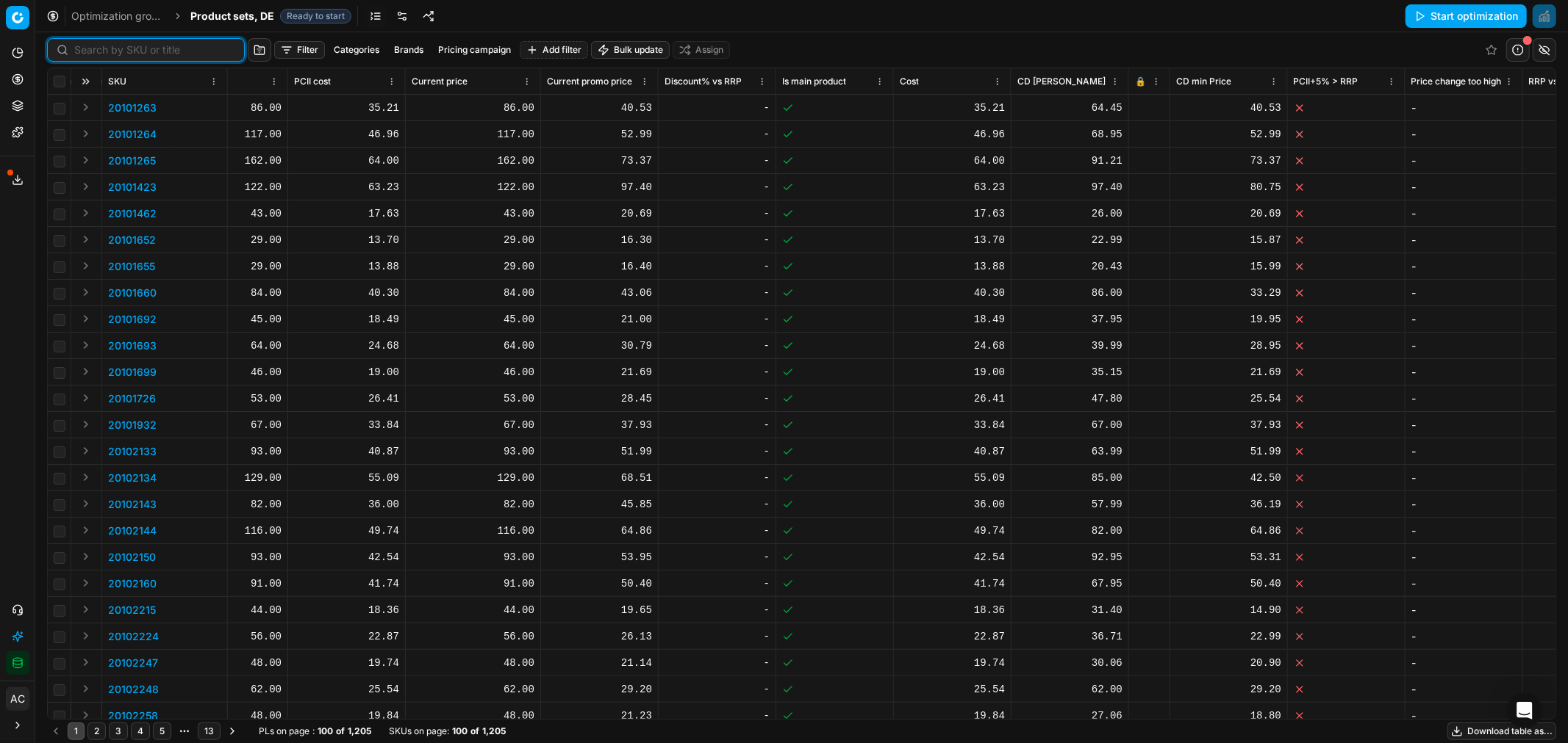
click at [104, 52] on input at bounding box center [155, 50] width 161 height 14
paste input "90018725-0029299"
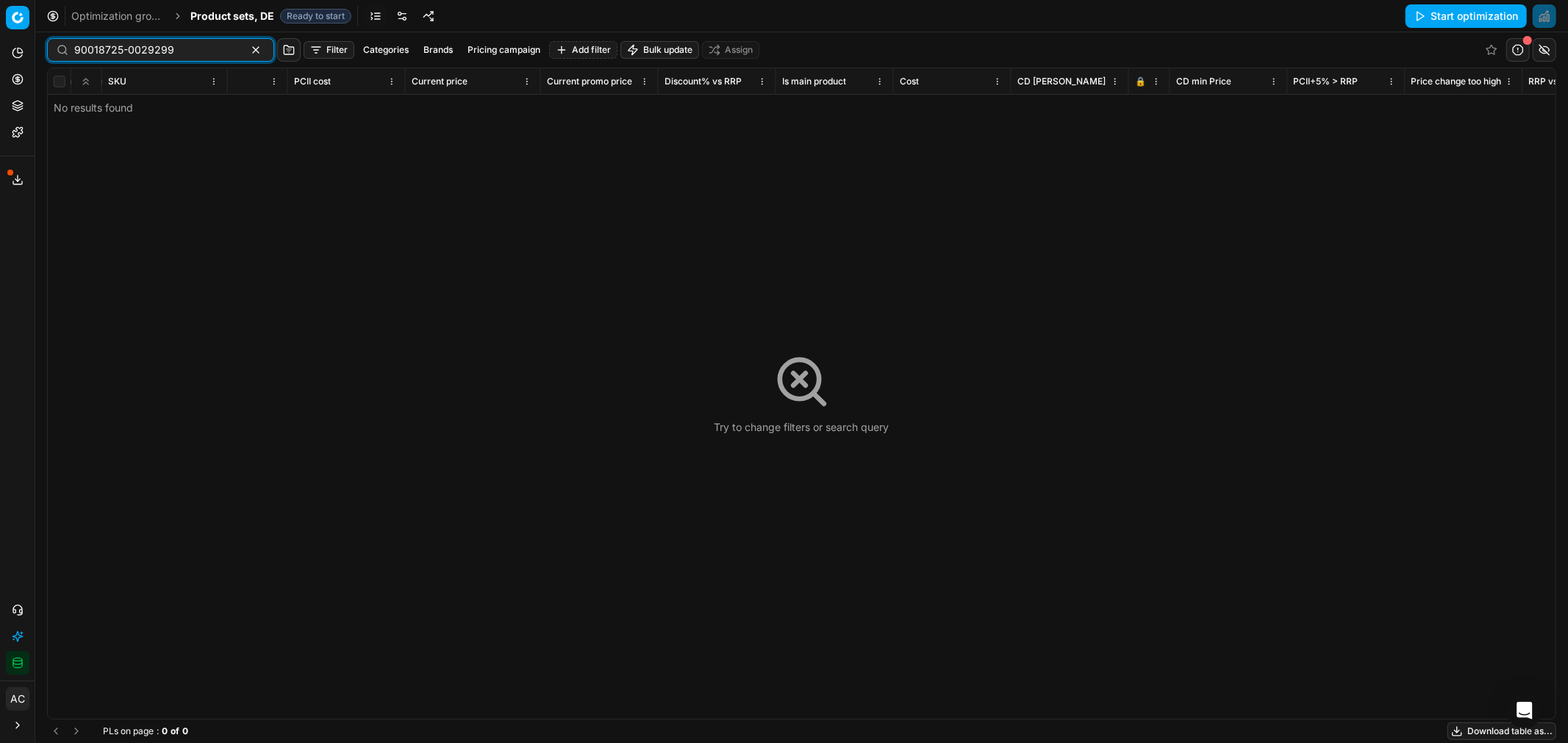
type input "90018725-0029299"
